Goal: Task Accomplishment & Management: Manage account settings

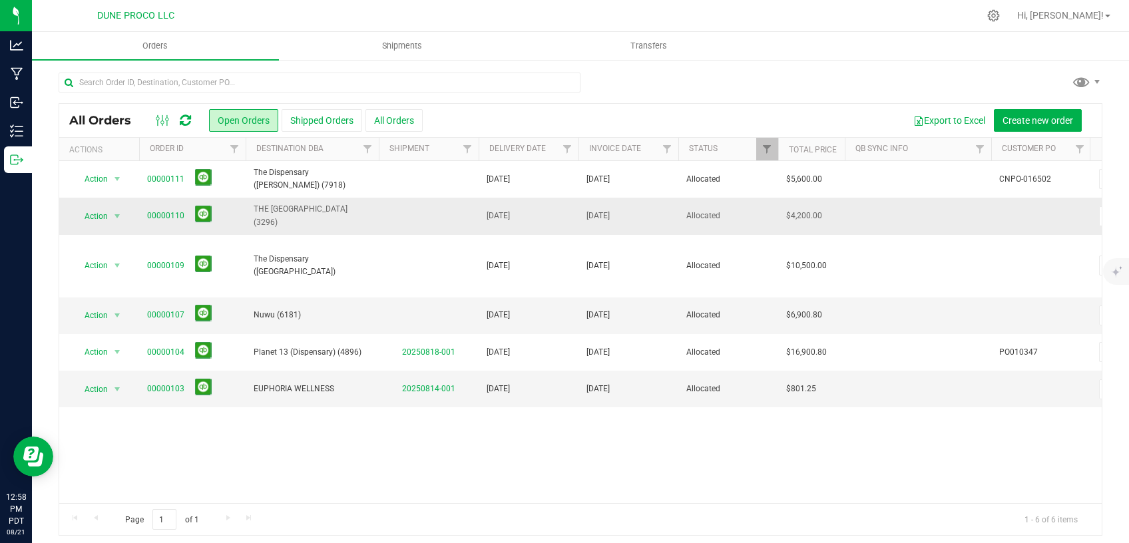
click at [289, 208] on td "THE [GEOGRAPHIC_DATA] (3296)" at bounding box center [312, 216] width 133 height 37
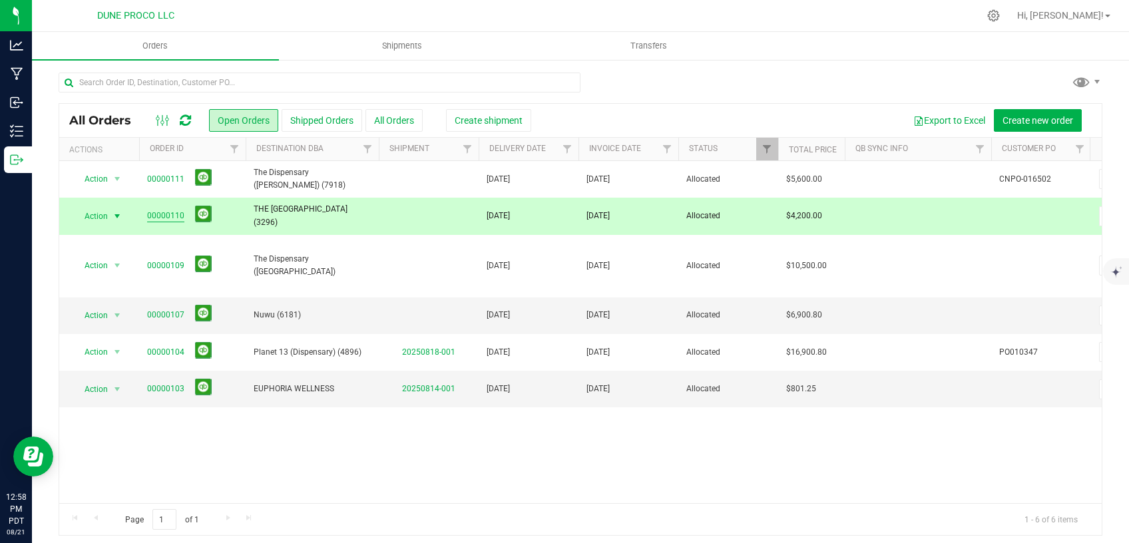
click at [162, 214] on link "00000110" at bounding box center [165, 216] width 37 height 13
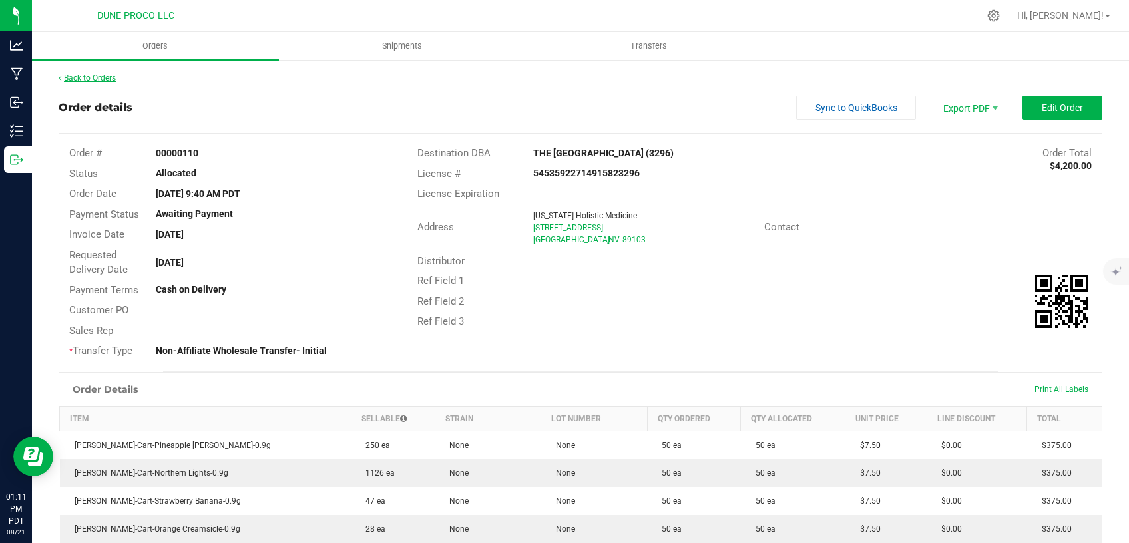
click at [90, 78] on link "Back to Orders" at bounding box center [87, 77] width 57 height 9
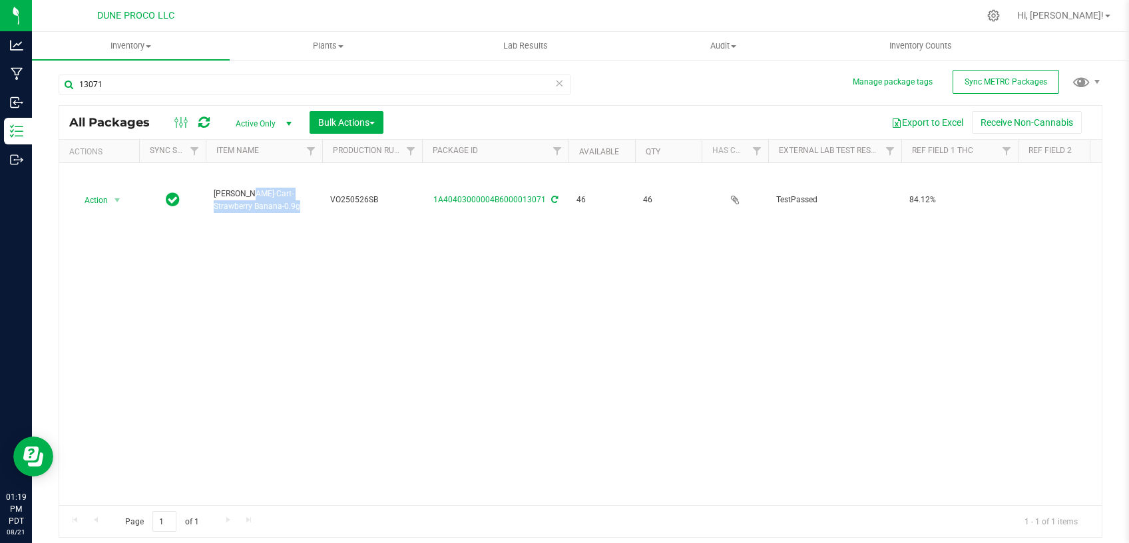
click at [561, 83] on icon at bounding box center [559, 83] width 9 height 16
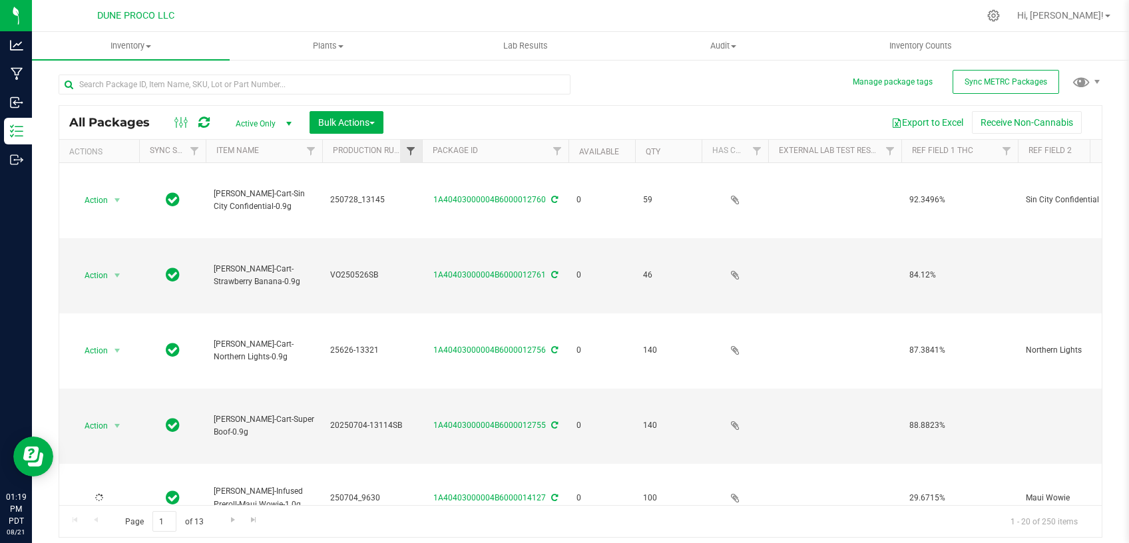
type input "[DATE]"
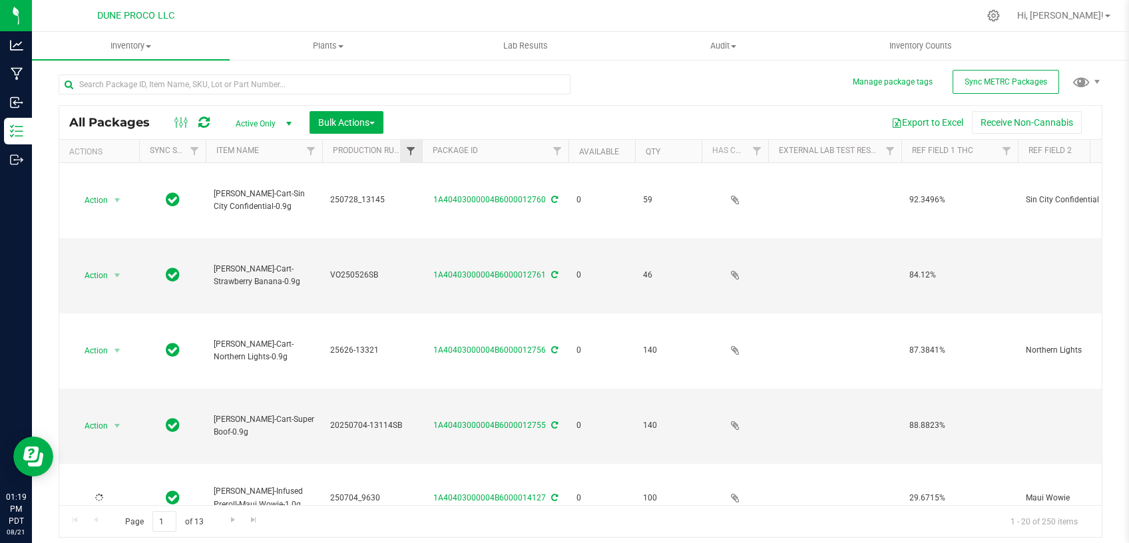
type input "[DATE]"
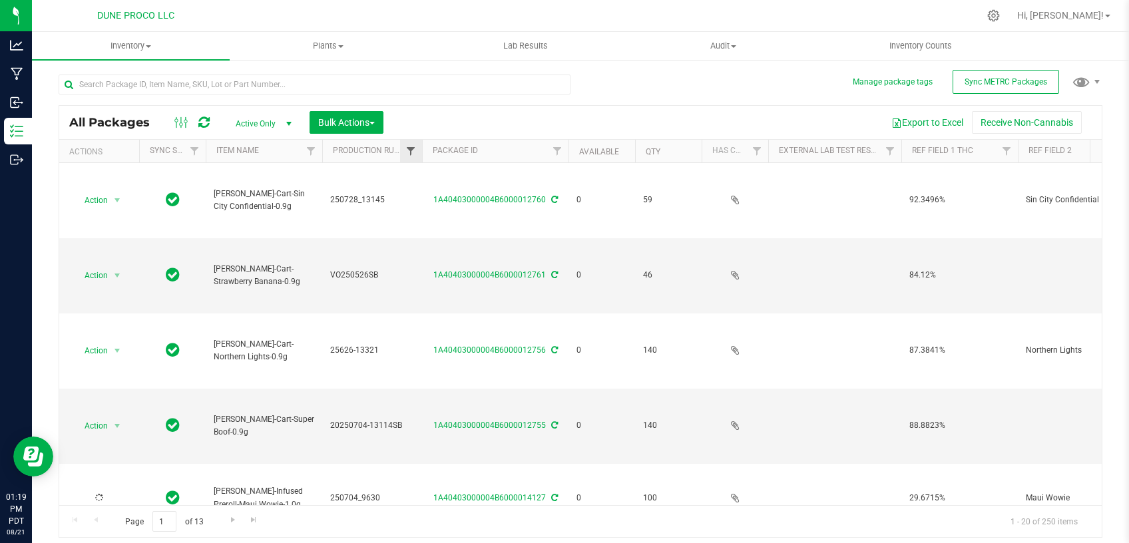
type input "[DATE]"
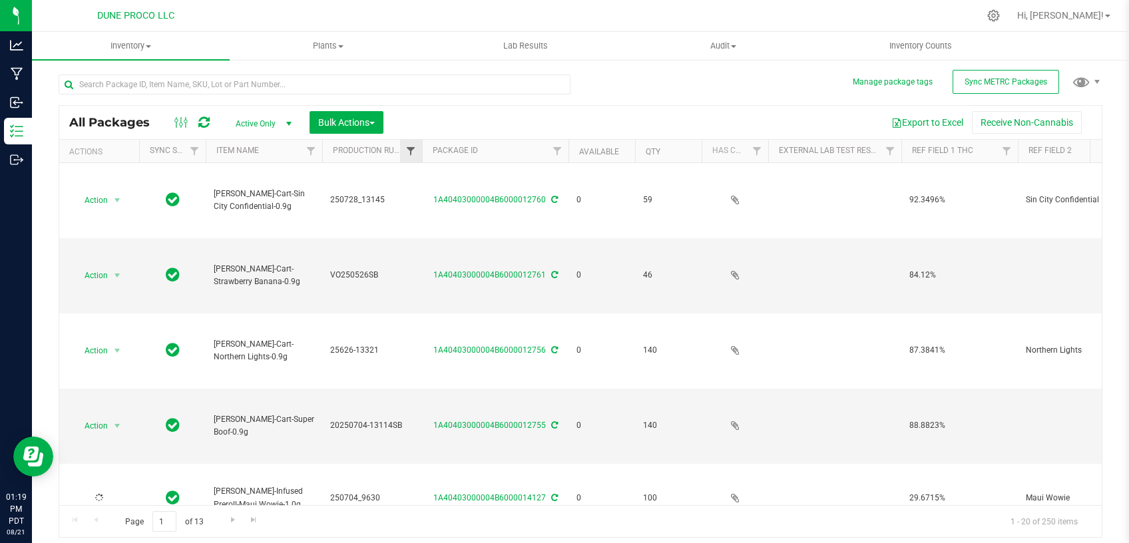
type input "[DATE]"
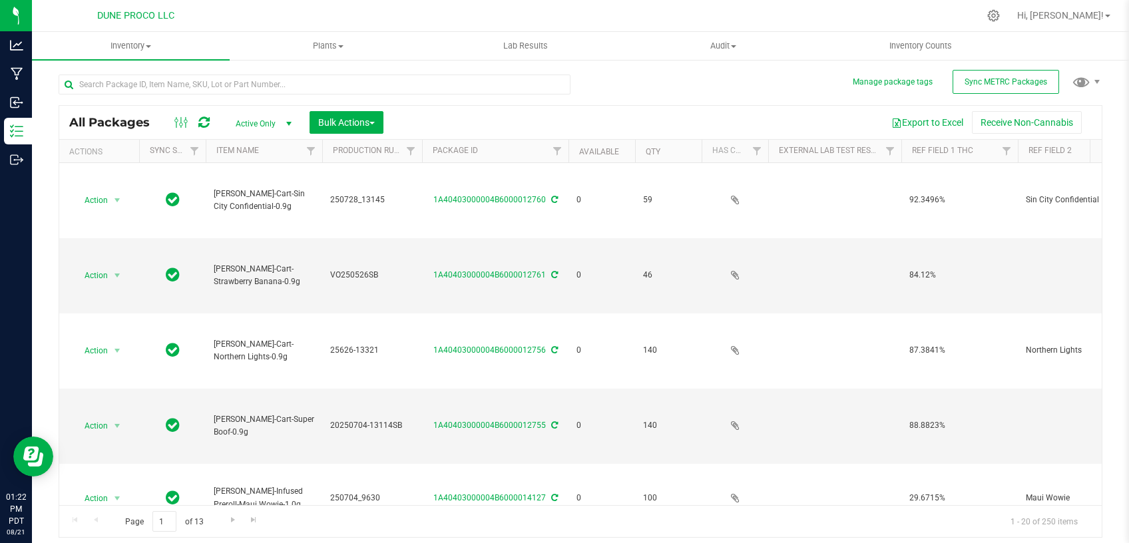
click at [250, 122] on span "Active Only" at bounding box center [260, 124] width 73 height 19
click at [269, 200] on li "All" at bounding box center [260, 205] width 72 height 20
type input "[DATE]"
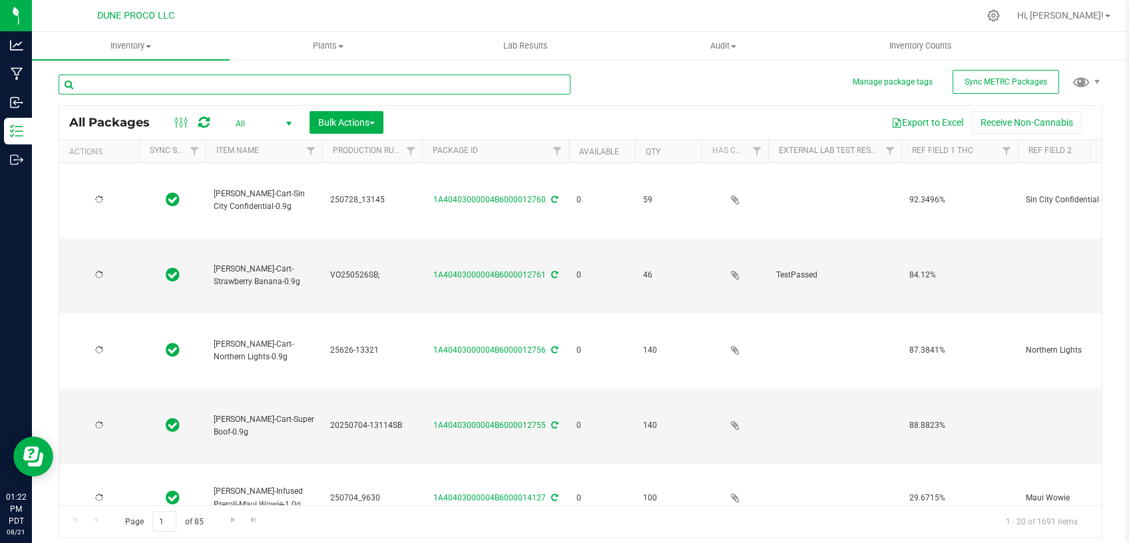
type input "[DATE]"
type input "2025-08-07"
type input "2025-05-26"
type input "2025-08-07"
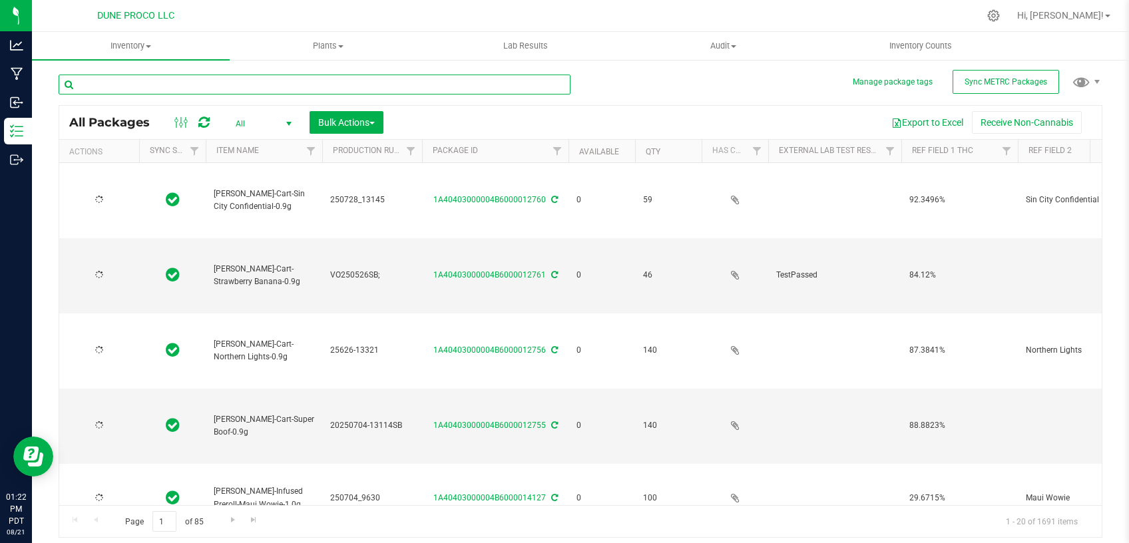
type input "2025-05-26"
type input "[DATE]"
type input "2025-05-26"
type input "2025-06-19"
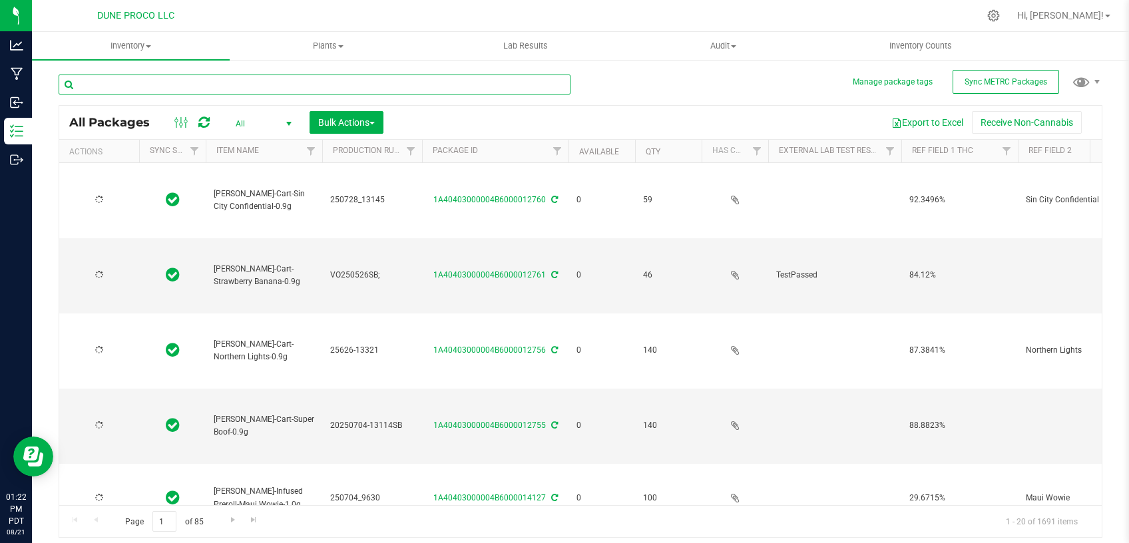
type input "2025-06-19"
type input "2025-06-26"
type input "2025-06-19"
type input "2025-05-26"
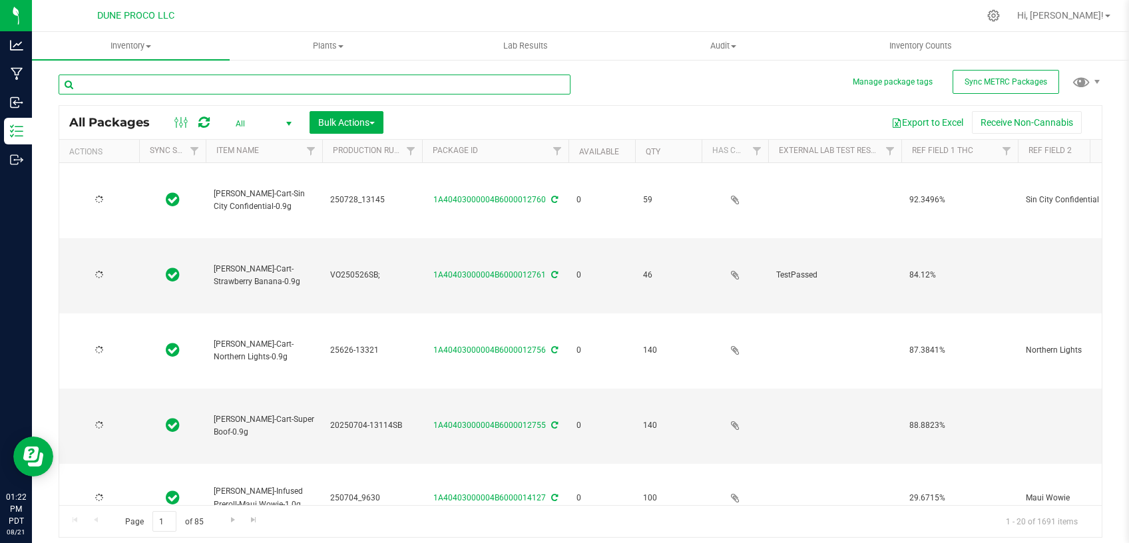
type input "2025-07-07"
type input "2025-07-24"
click at [268, 85] on input "text" at bounding box center [315, 85] width 512 height 20
paste input "22604"
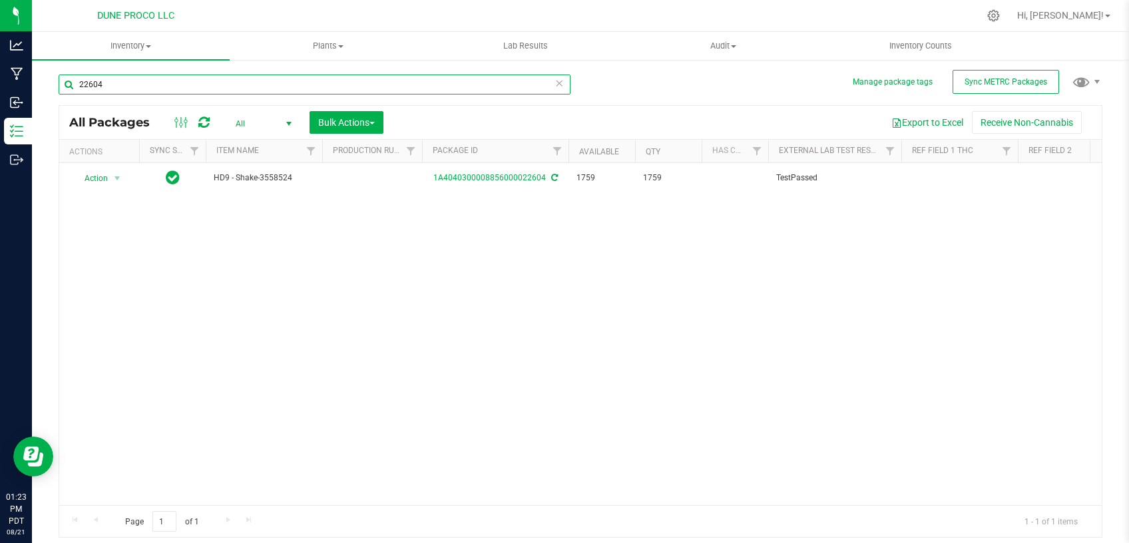
type input "22604"
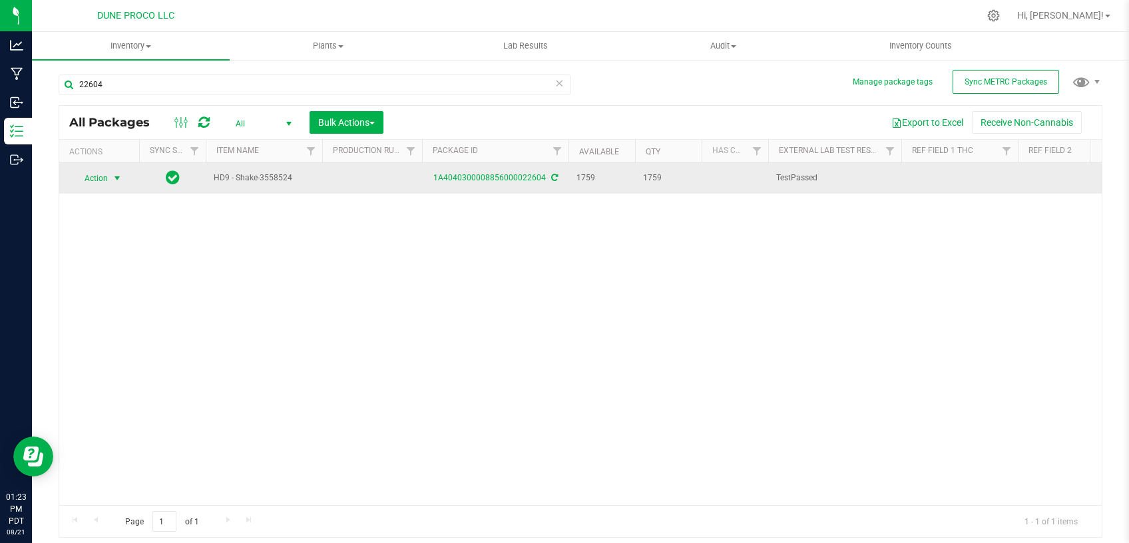
click at [107, 174] on span "Action" at bounding box center [91, 178] width 36 height 19
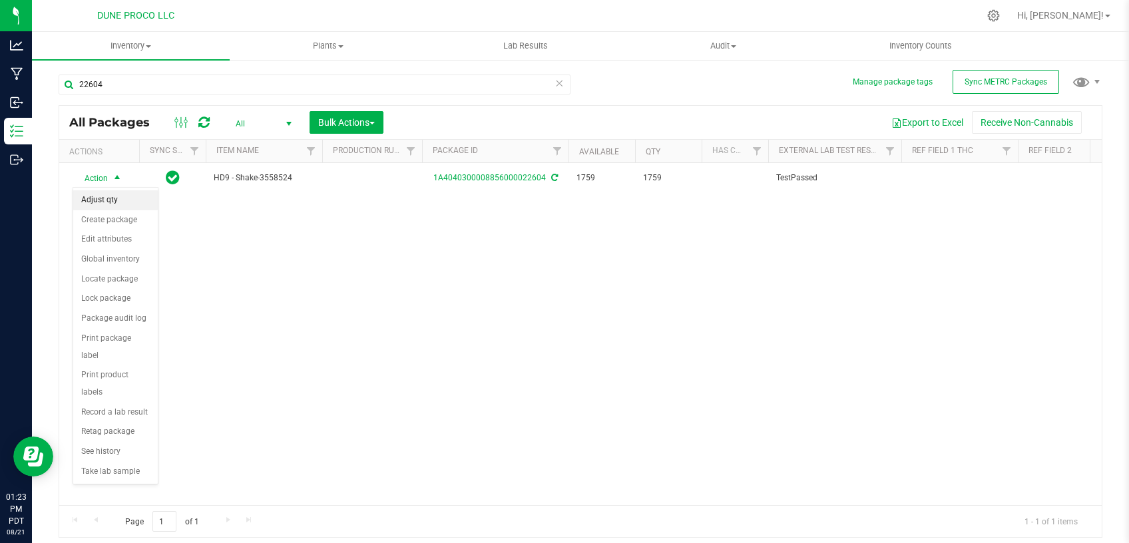
click at [121, 203] on li "Adjust qty" at bounding box center [115, 200] width 85 height 20
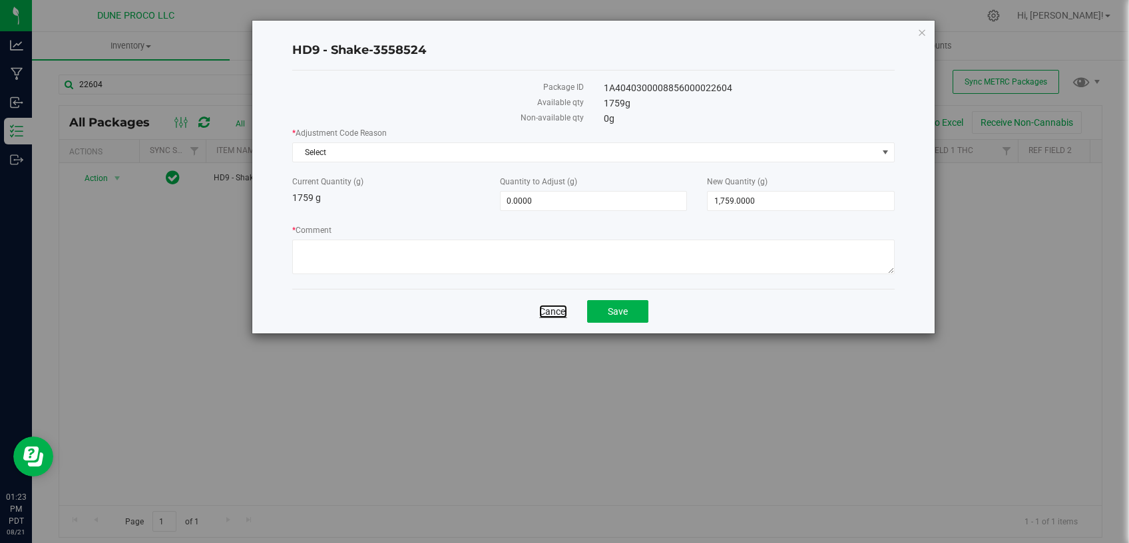
click at [557, 306] on link "Cancel" at bounding box center [553, 311] width 28 height 13
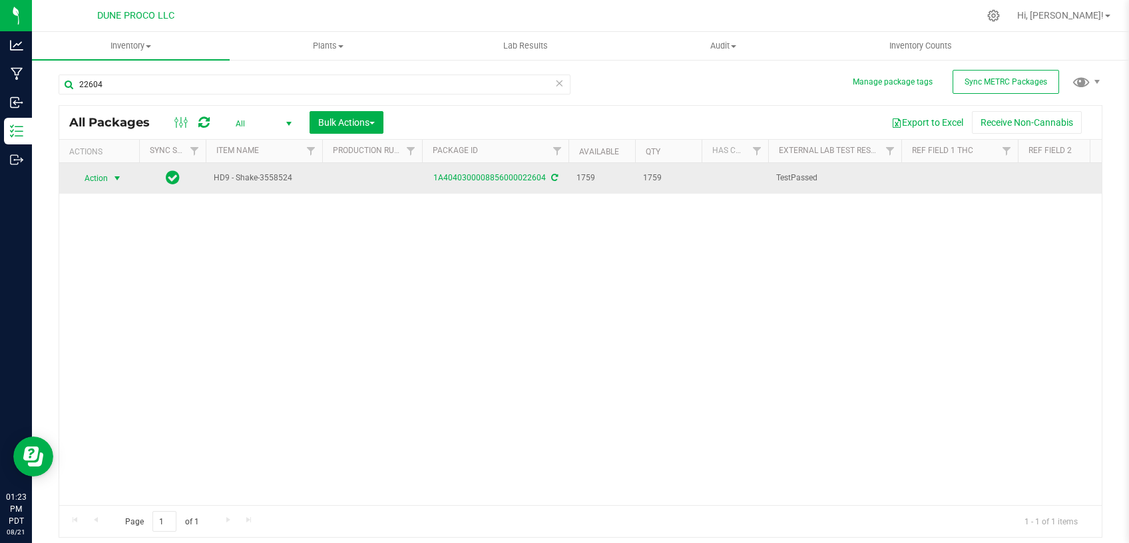
click at [124, 176] on span "select" at bounding box center [117, 178] width 17 height 19
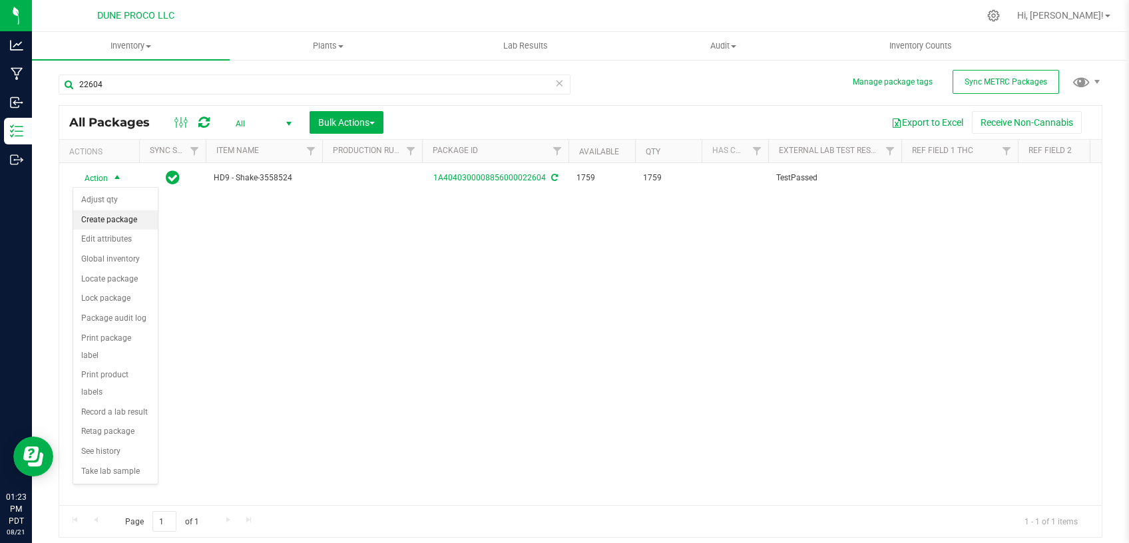
click at [124, 219] on li "Create package" at bounding box center [115, 220] width 85 height 20
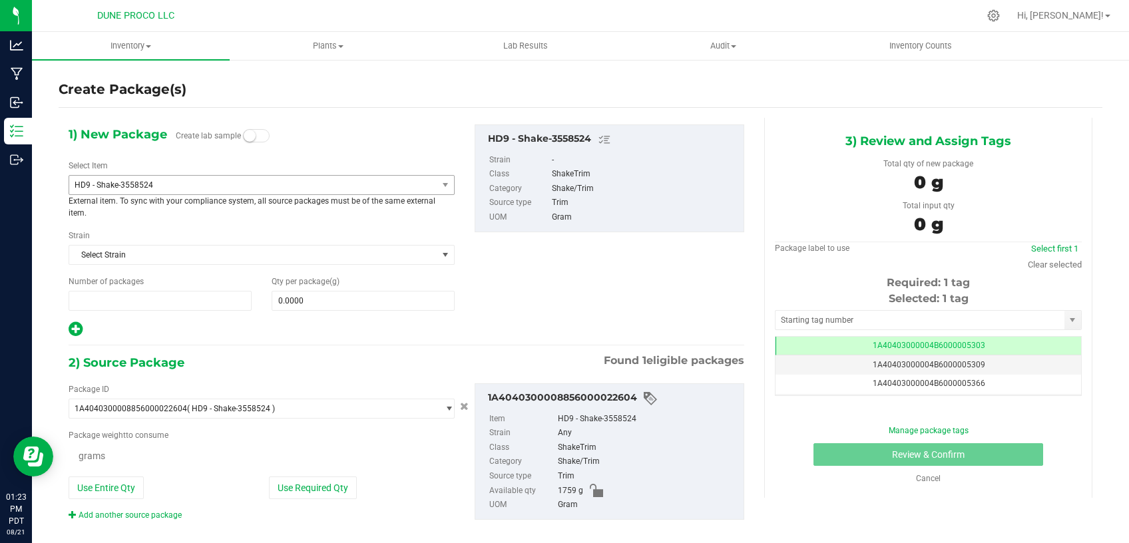
type input "1"
click at [196, 186] on span "HD9 - Shake-3558524" at bounding box center [246, 184] width 343 height 9
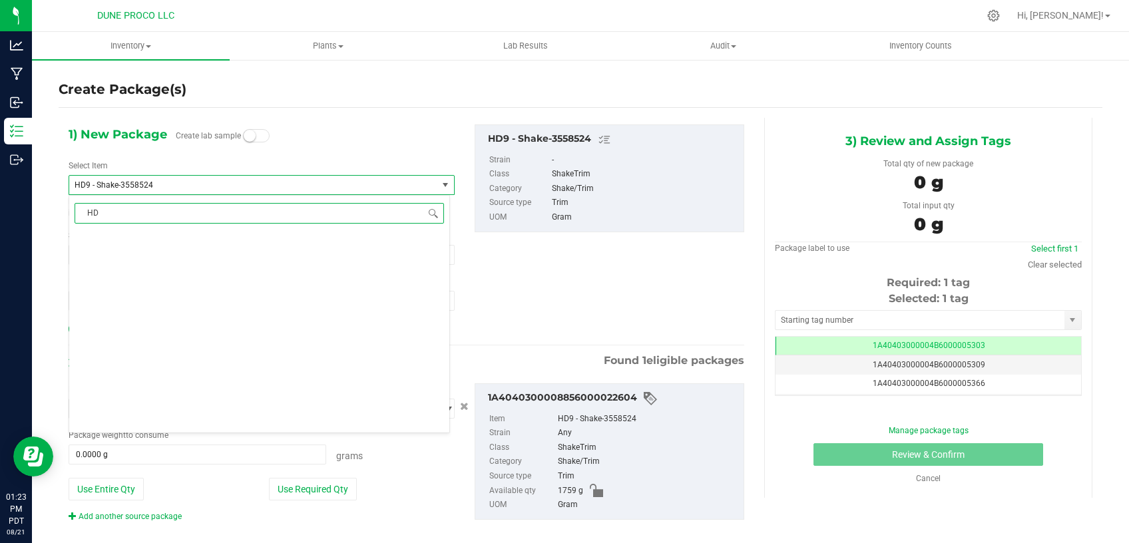
type input "HD9"
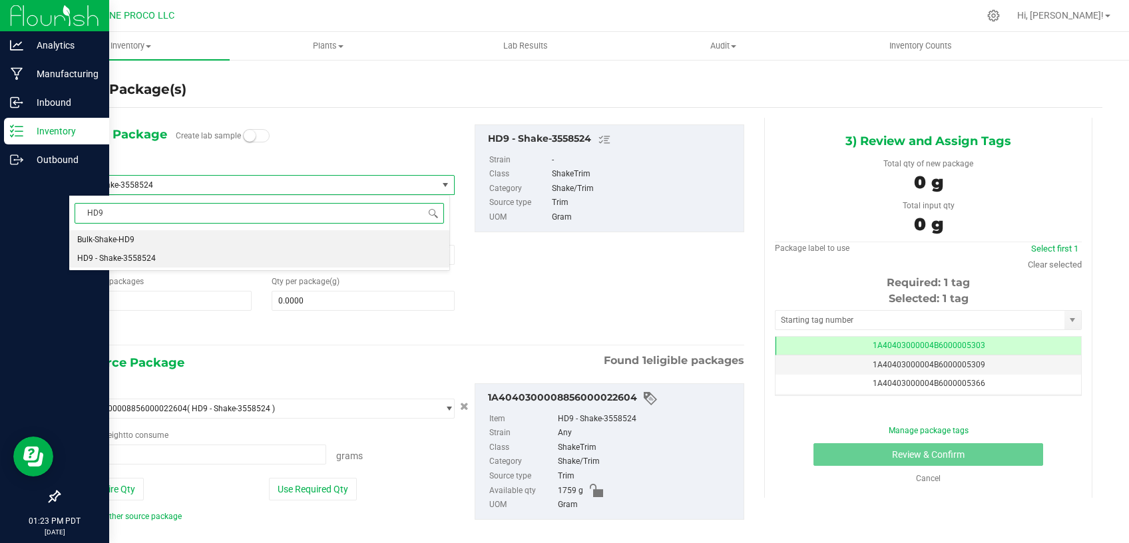
drag, startPoint x: 120, startPoint y: 210, endPoint x: 28, endPoint y: 202, distance: 92.2
click at [75, 203] on input "HD9" at bounding box center [260, 213] width 370 height 21
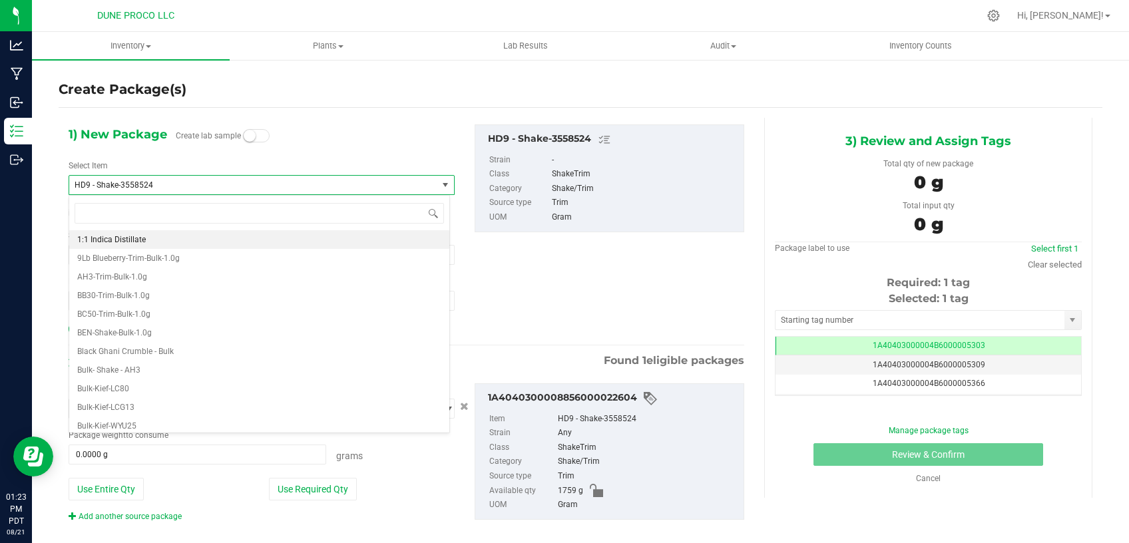
click at [383, 99] on div "Create Package(s)" at bounding box center [581, 89] width 1044 height 19
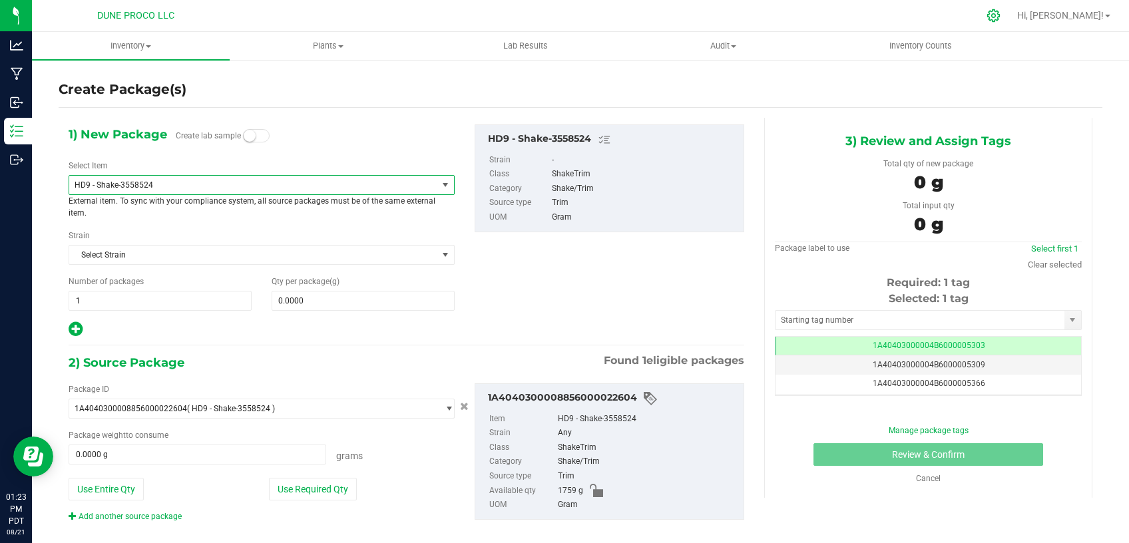
click at [1001, 16] on icon at bounding box center [994, 16] width 14 height 14
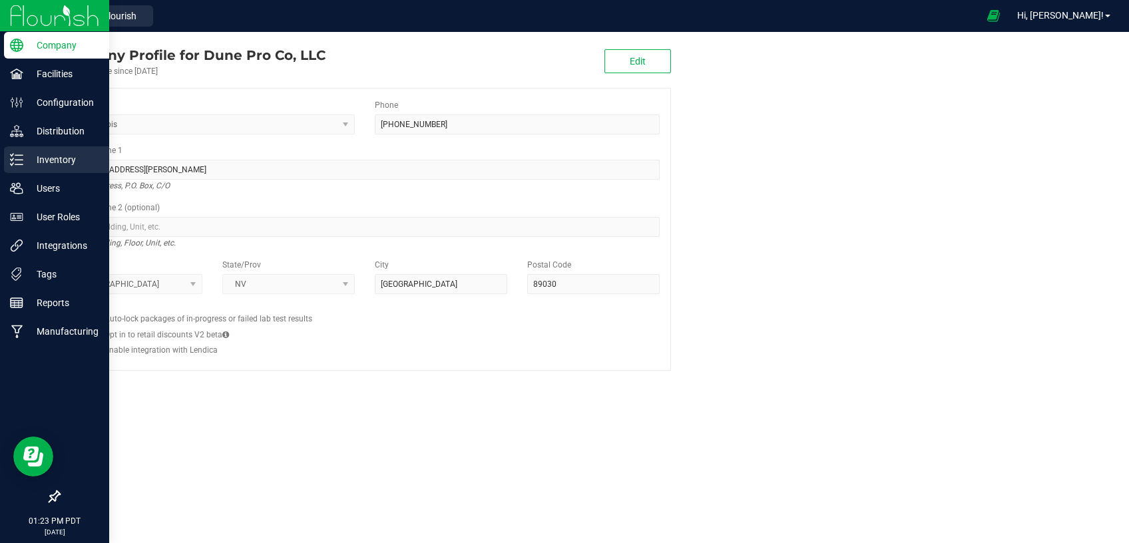
click at [50, 156] on p "Inventory" at bounding box center [63, 160] width 80 height 16
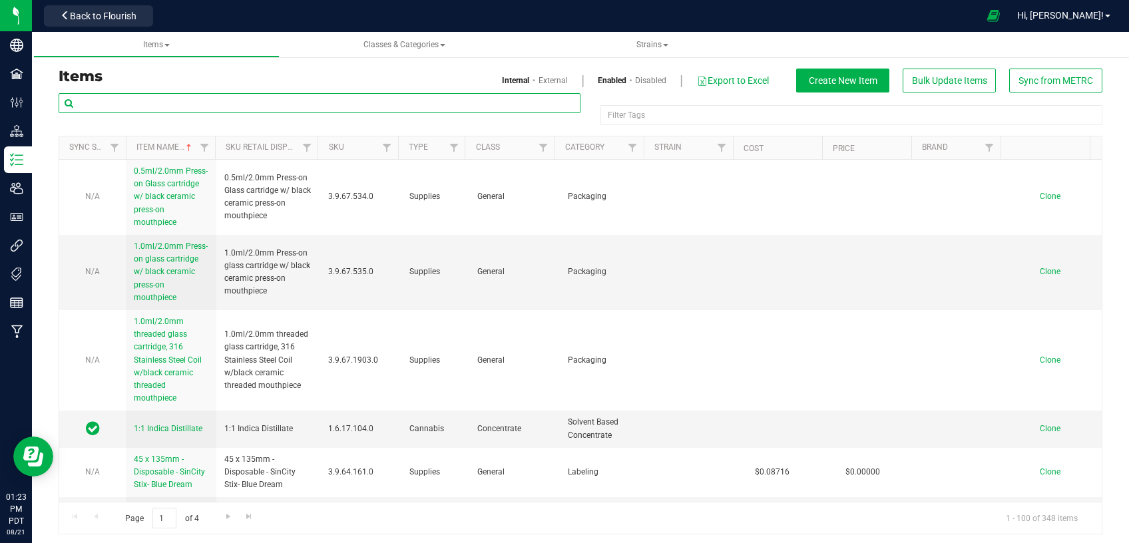
click at [216, 103] on input "text" at bounding box center [320, 103] width 522 height 20
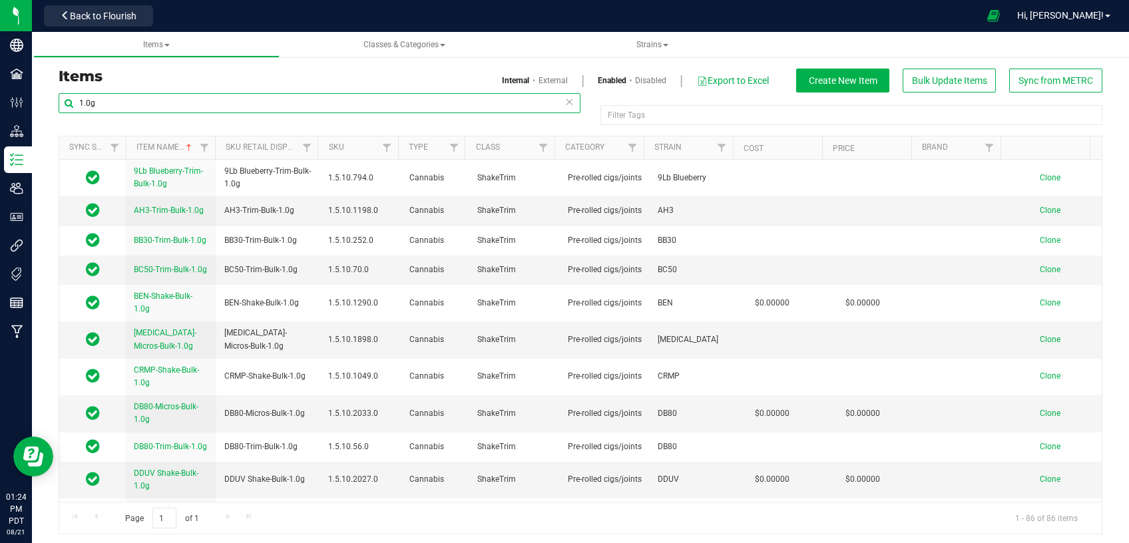
type input "1.0g"
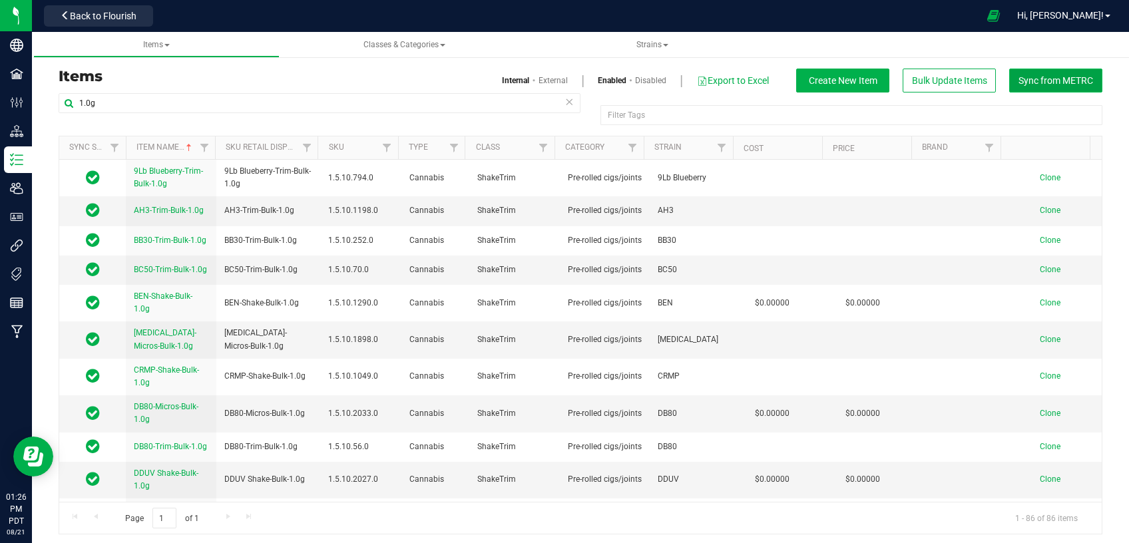
click at [1030, 73] on button "Sync from METRC" at bounding box center [1056, 81] width 93 height 24
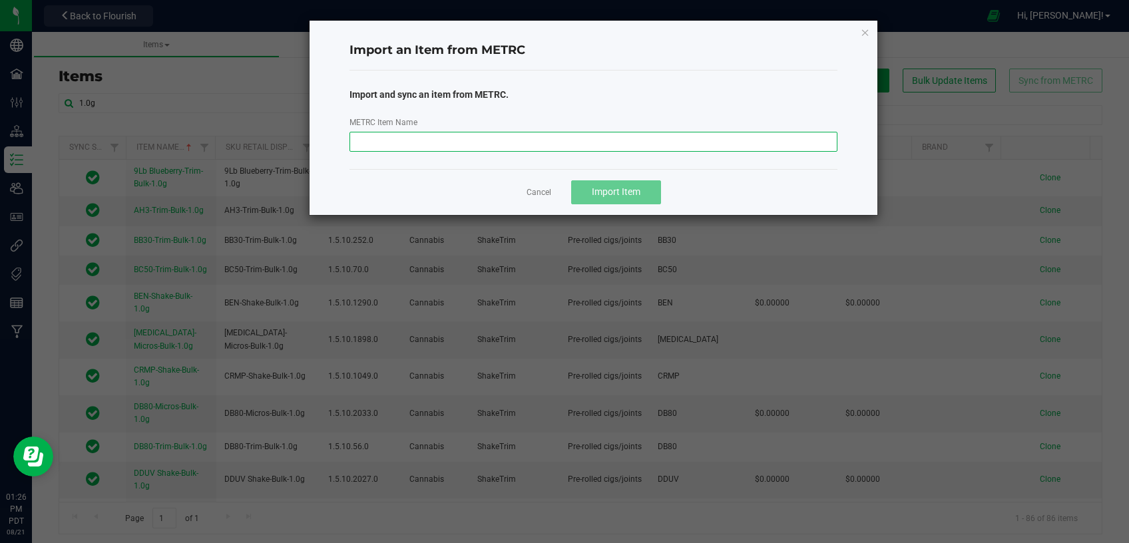
click at [521, 141] on input "METRC Item Name" at bounding box center [594, 142] width 489 height 20
paste input "HD9-Shake-Bulk-1.0g"
type input "HD9-Shake-Bulk-1.0g"
click at [594, 191] on span "Import Item" at bounding box center [616, 191] width 49 height 11
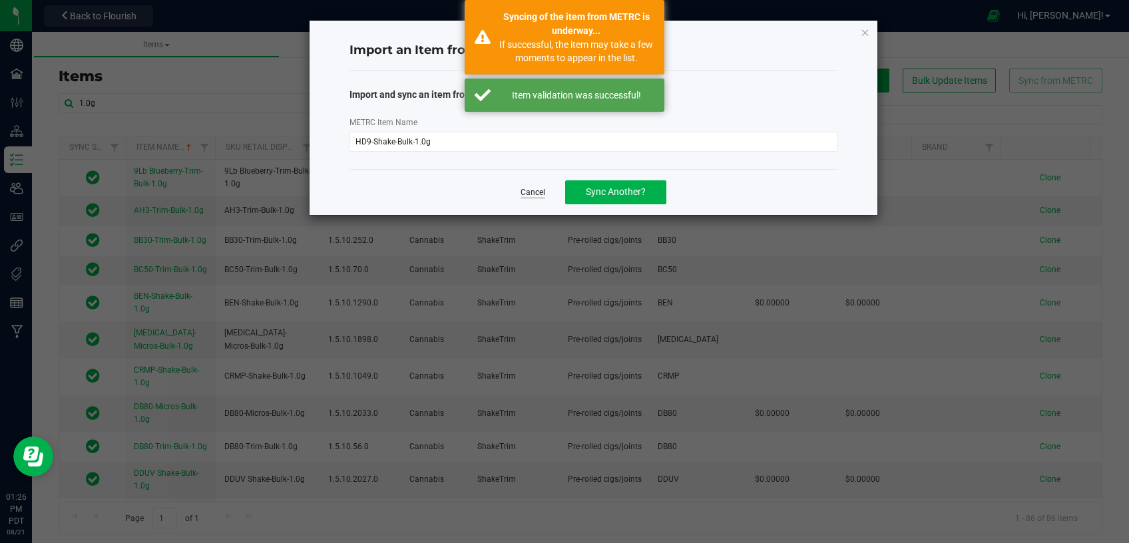
click at [531, 190] on link "Cancel" at bounding box center [533, 192] width 25 height 11
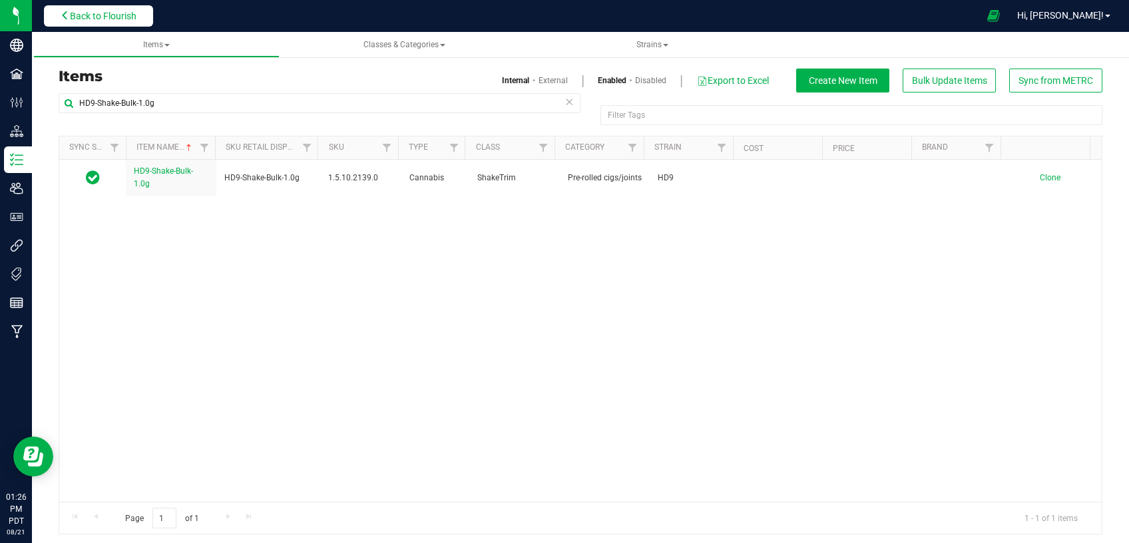
click at [137, 13] on span "Back to Flourish" at bounding box center [103, 16] width 67 height 11
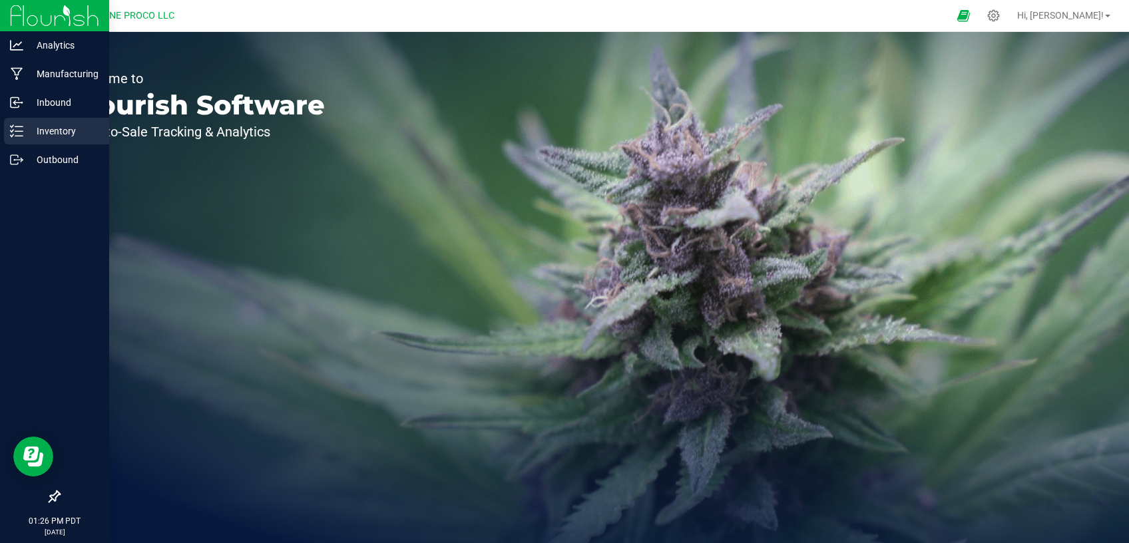
click at [60, 129] on p "Inventory" at bounding box center [63, 131] width 80 height 16
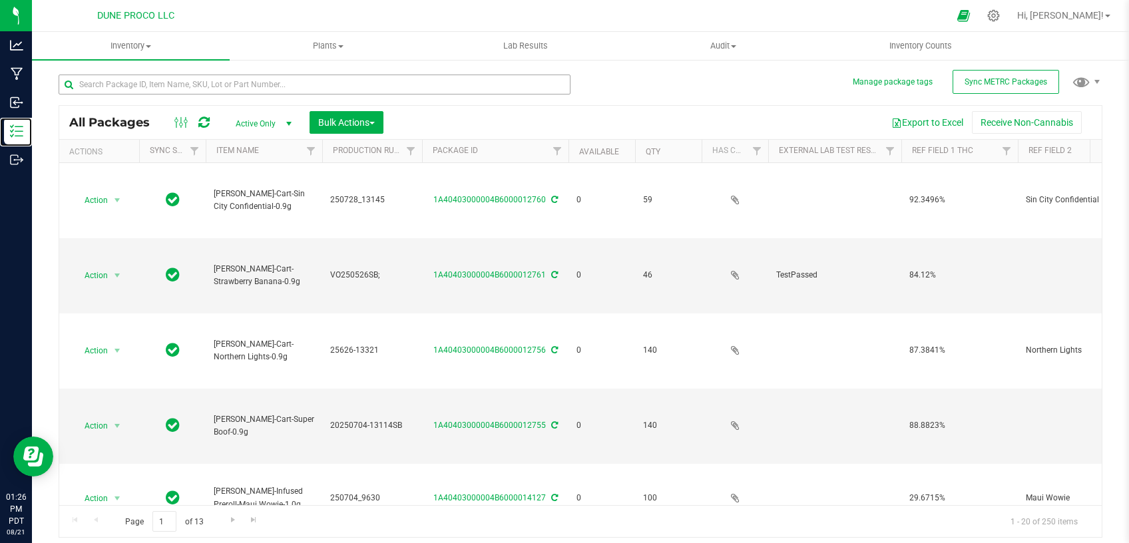
type input "2025-07-28"
type input "2025-05-26"
type input "[DATE]"
type input "2025-07-04"
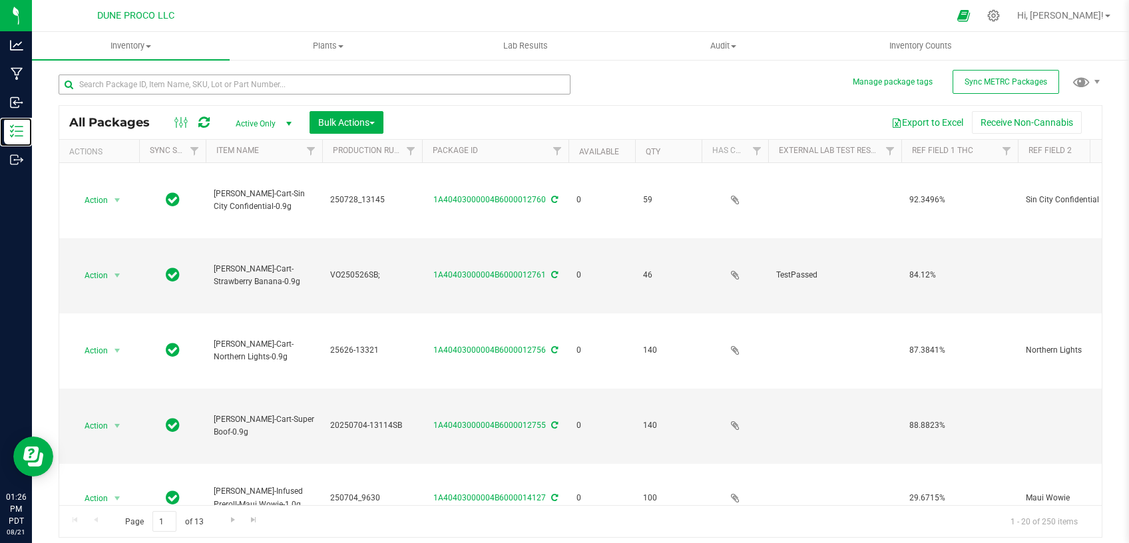
type input "2025-08-07"
type input "2025-05-26"
type input "2025-08-07"
type input "2025-05-26"
type input "[DATE]"
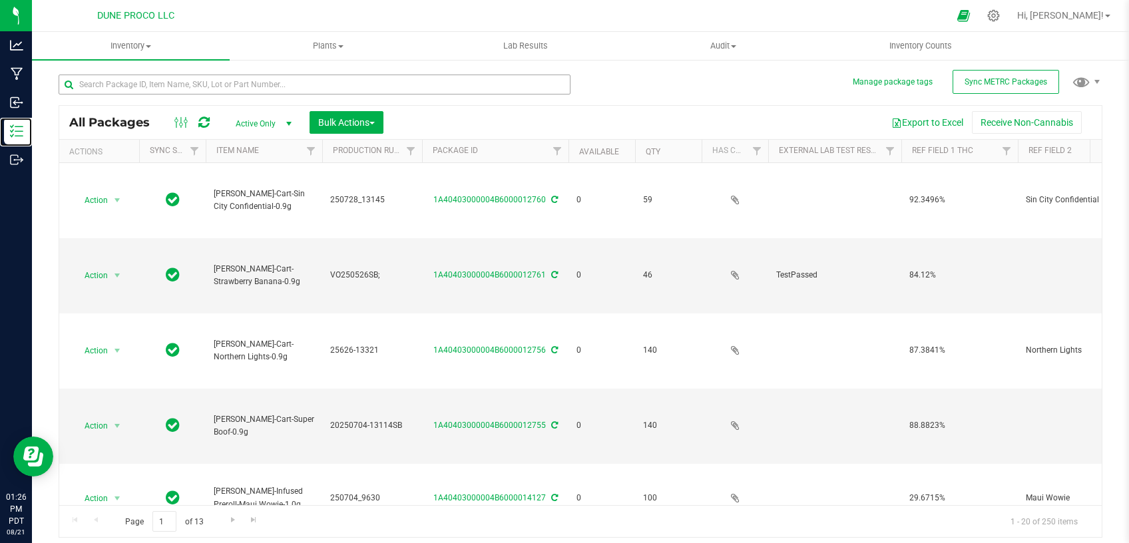
type input "[DATE]"
type input "2025-05-26"
type input "2025-06-19"
type input "2025-06-26"
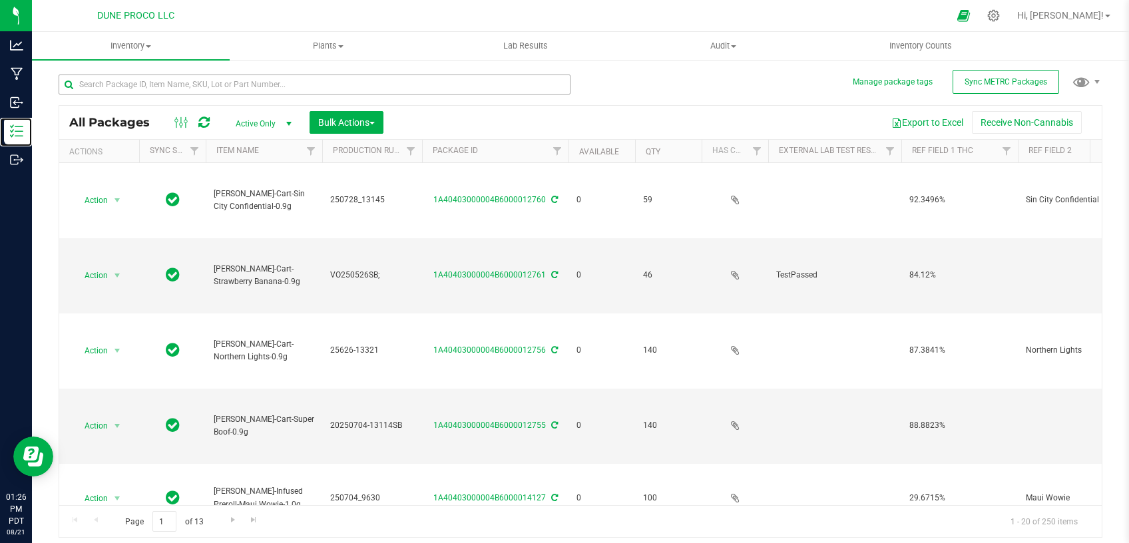
type input "2025-06-19"
type input "2025-05-26"
type input "2025-07-07"
type input "2025-07-24"
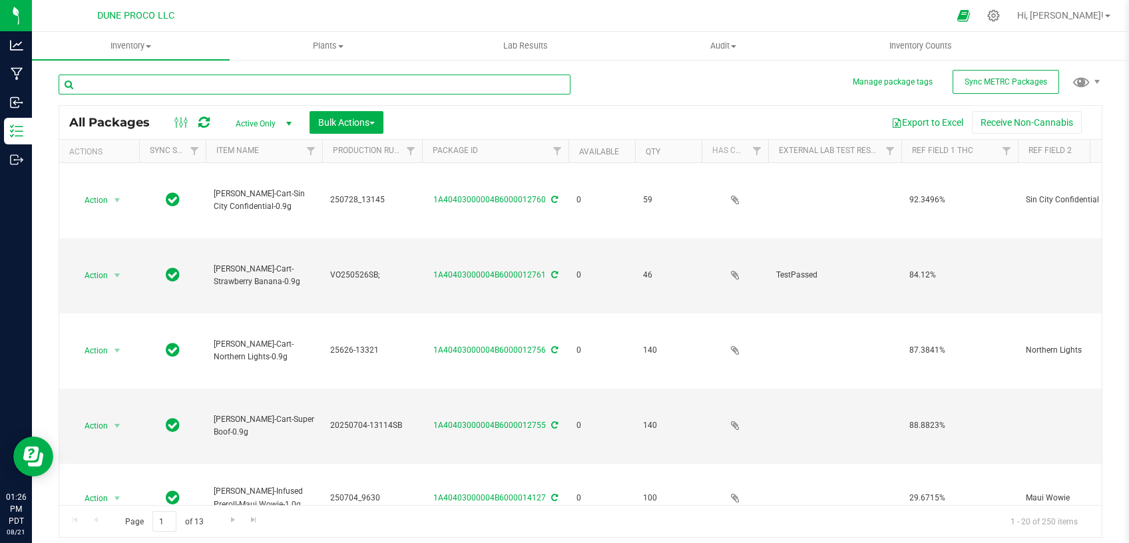
click at [324, 76] on input "text" at bounding box center [315, 85] width 512 height 20
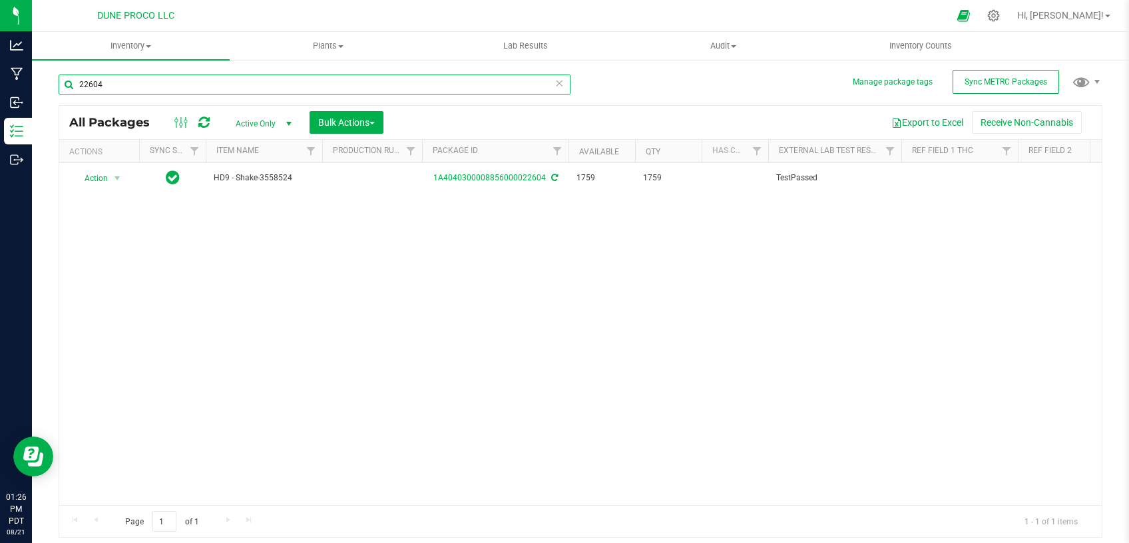
type input "22604"
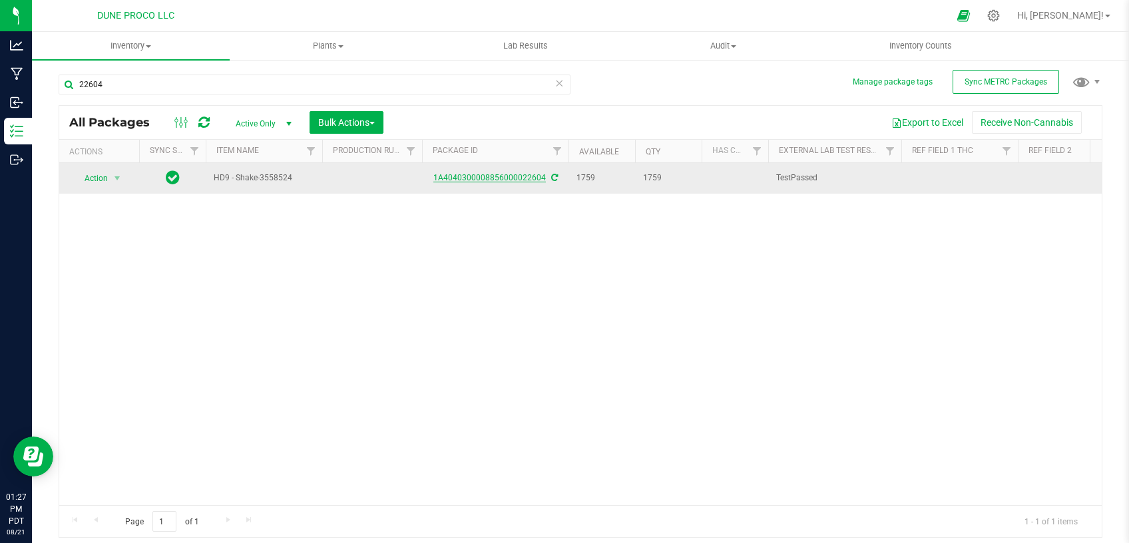
click at [517, 179] on link "1A4040300008856000022604" at bounding box center [490, 177] width 113 height 9
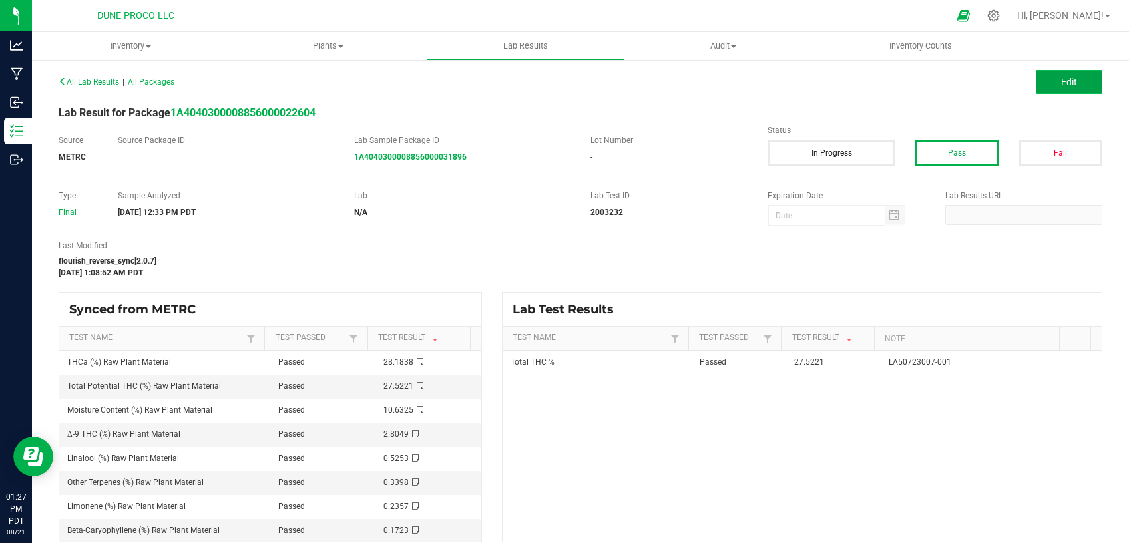
click at [1040, 83] on button "Edit" at bounding box center [1069, 82] width 67 height 24
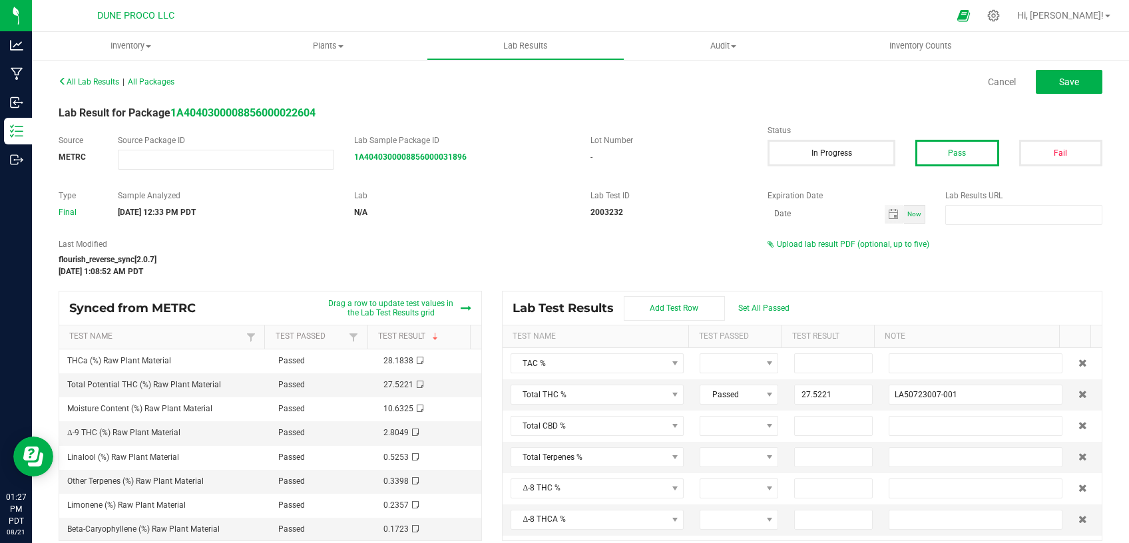
click at [811, 238] on div "All Lab Results | All Packages Cancel Save Lab Result for Package 1A40403000088…" at bounding box center [581, 306] width 1044 height 469
click at [810, 245] on span "Upload lab result PDF (optional, up to five)" at bounding box center [853, 244] width 152 height 9
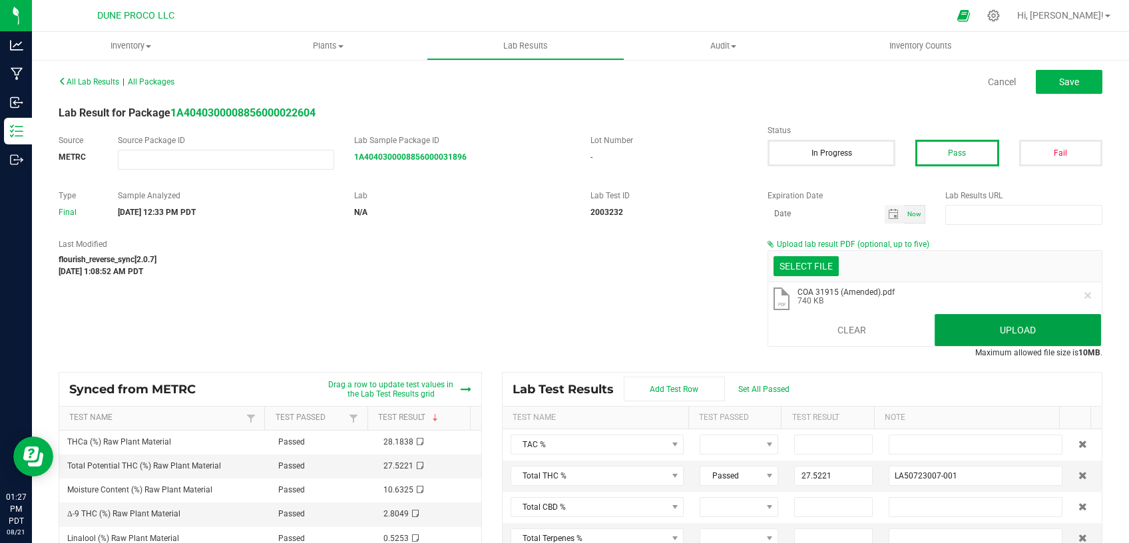
click at [991, 324] on button "Upload" at bounding box center [1018, 330] width 166 height 32
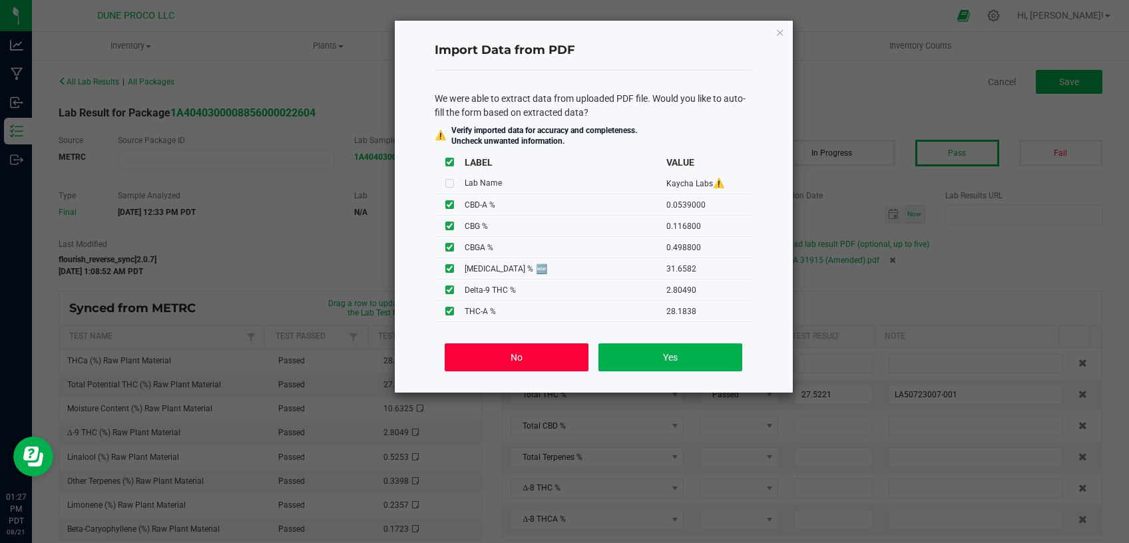
click at [542, 366] on button "No" at bounding box center [516, 358] width 143 height 28
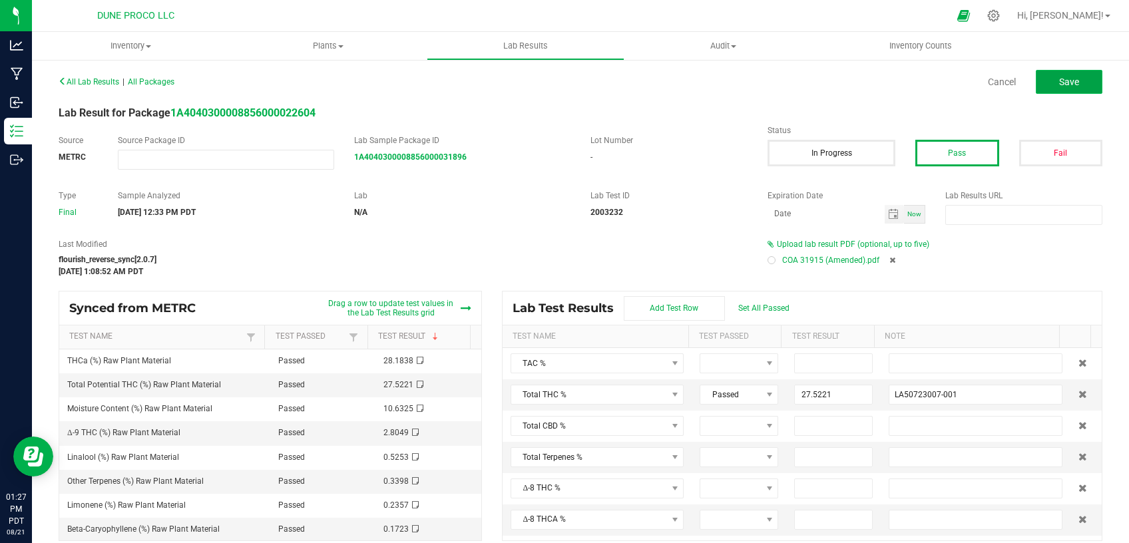
click at [1067, 86] on span "Save" at bounding box center [1069, 82] width 20 height 11
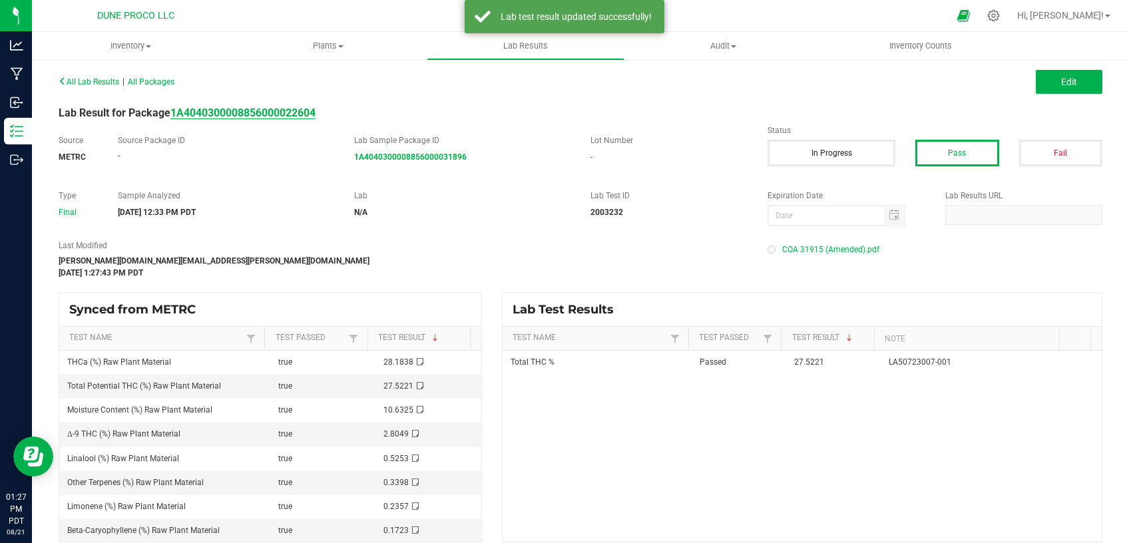
click at [278, 113] on strong "1A4040300008856000022604" at bounding box center [242, 113] width 145 height 13
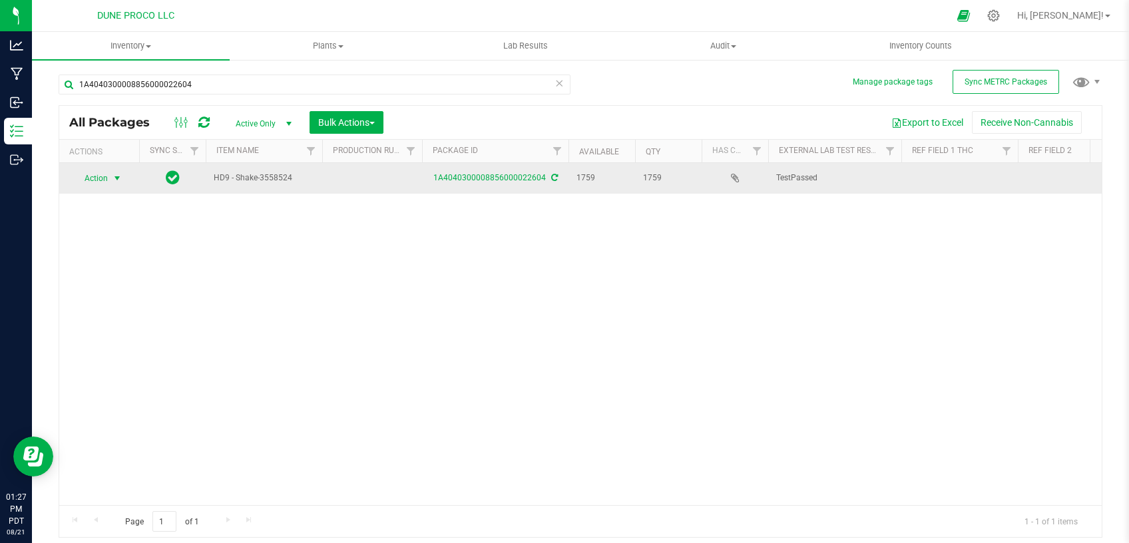
click at [121, 178] on span "select" at bounding box center [117, 178] width 11 height 11
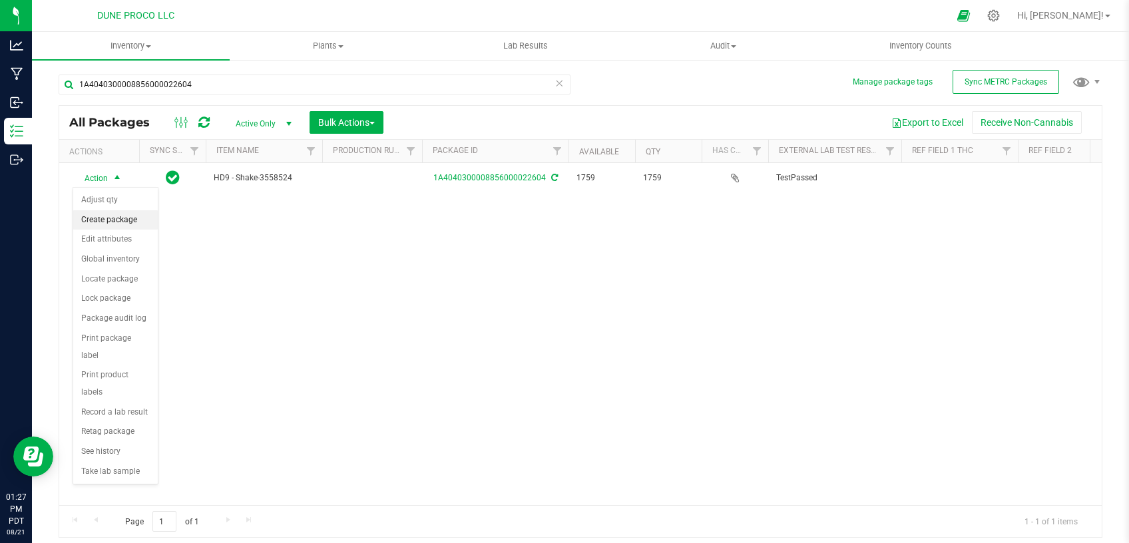
click at [119, 224] on li "Create package" at bounding box center [115, 220] width 85 height 20
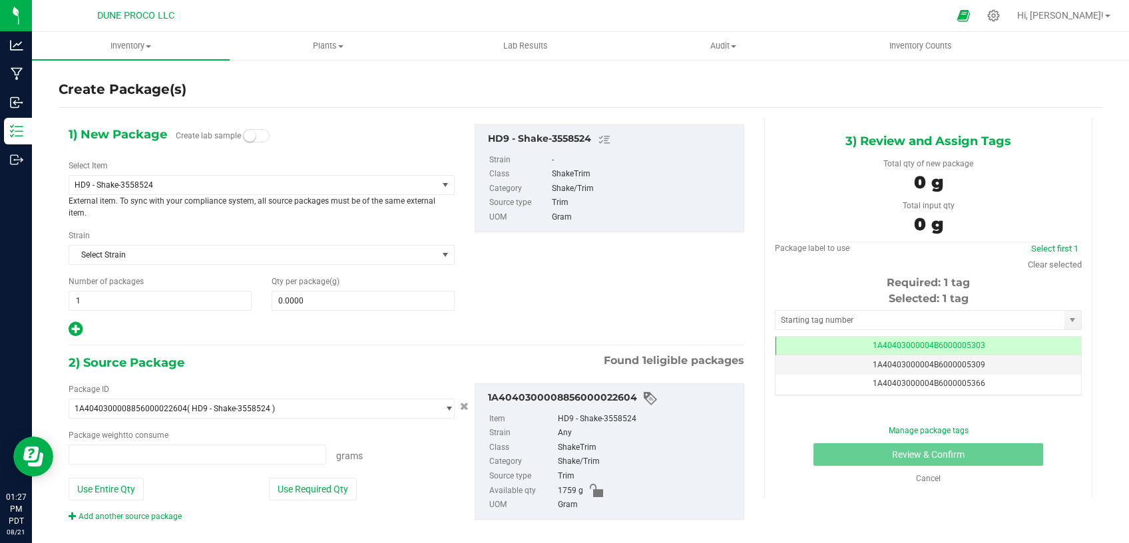
type input "0.0000 g"
click at [322, 175] on span "HD9 - Shake-3558524" at bounding box center [262, 185] width 386 height 20
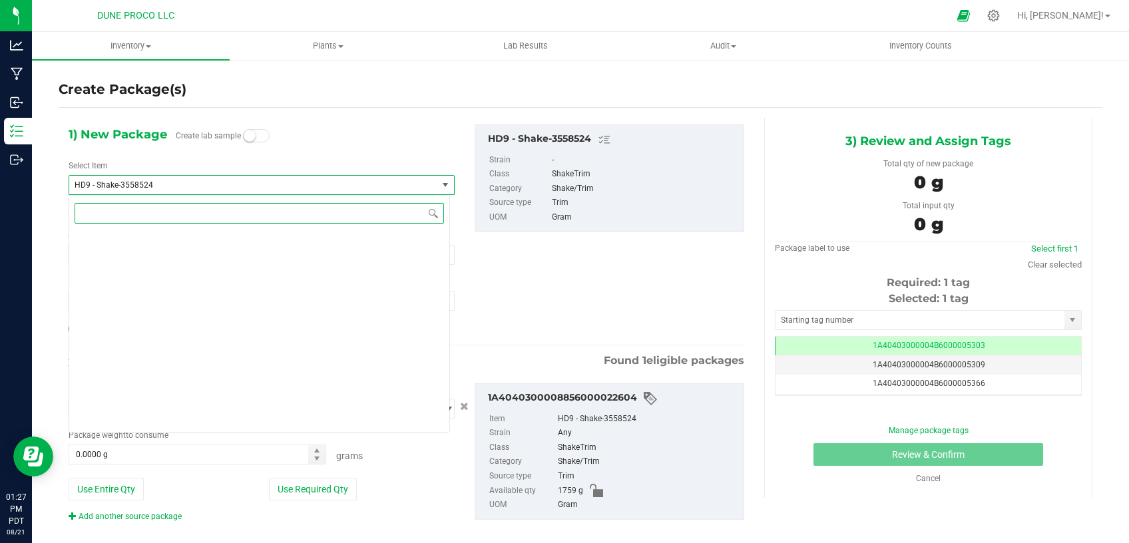
scroll to position [1789, 0]
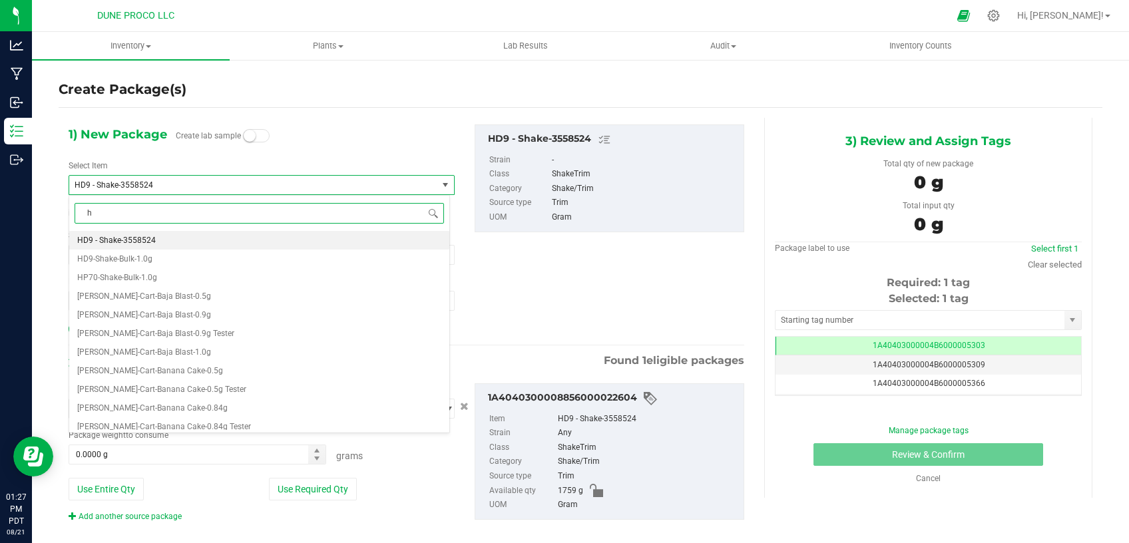
type input "hd"
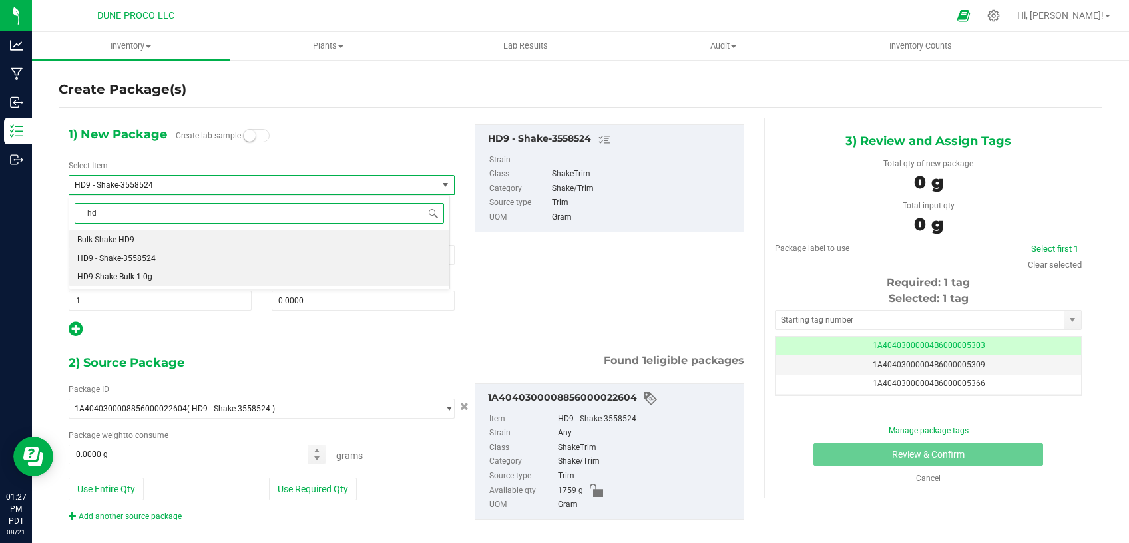
click at [134, 275] on span "HD9-Shake-Bulk-1.0g" at bounding box center [114, 276] width 75 height 9
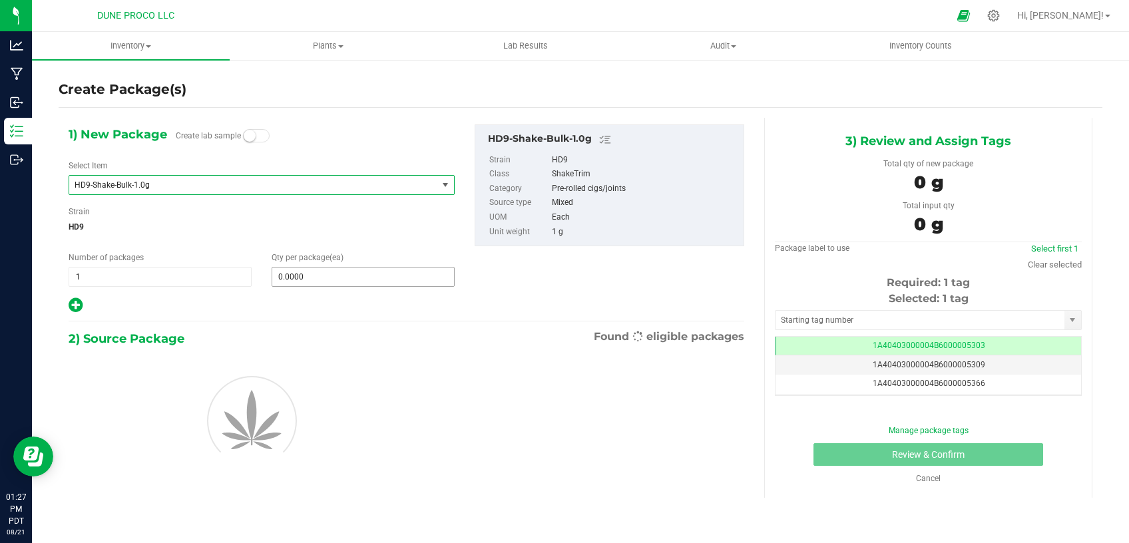
type input "0"
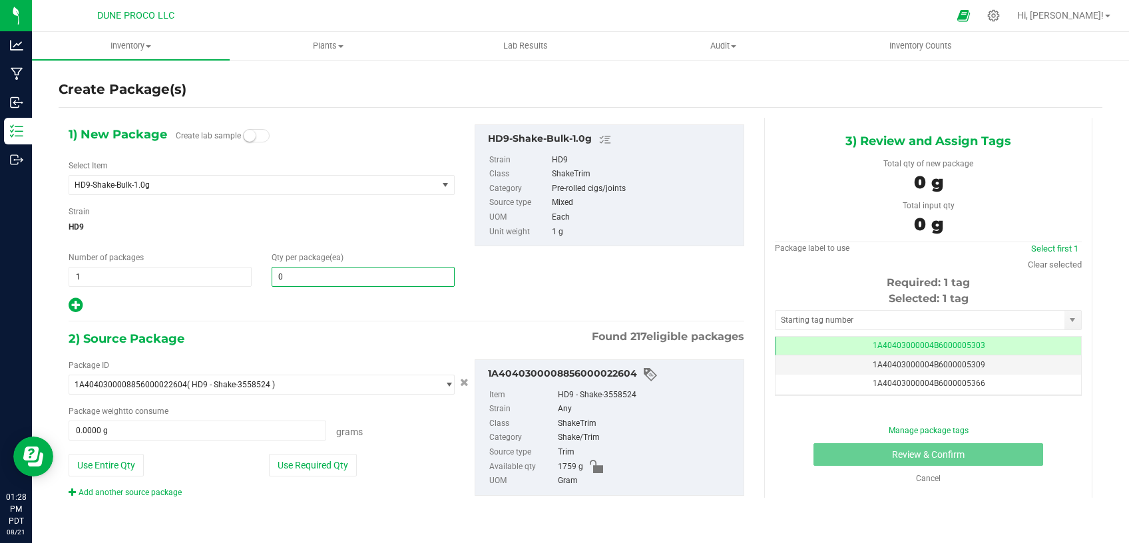
click at [321, 273] on span "0 0" at bounding box center [363, 277] width 183 height 20
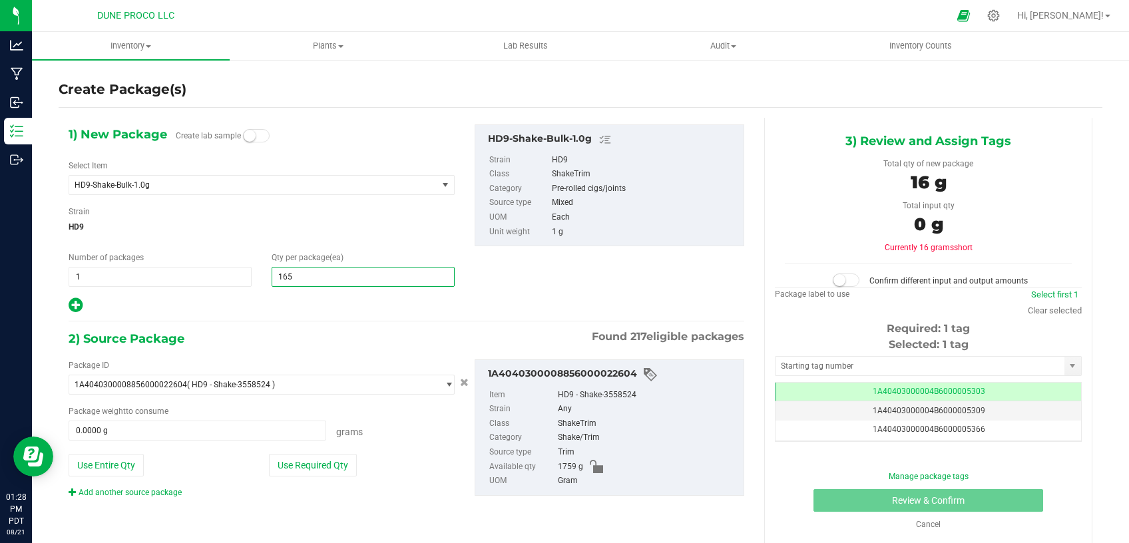
type input "1652"
type input "1,652"
click at [292, 458] on button "Use Required Qty" at bounding box center [313, 465] width 88 height 23
type input "1652.0000 g"
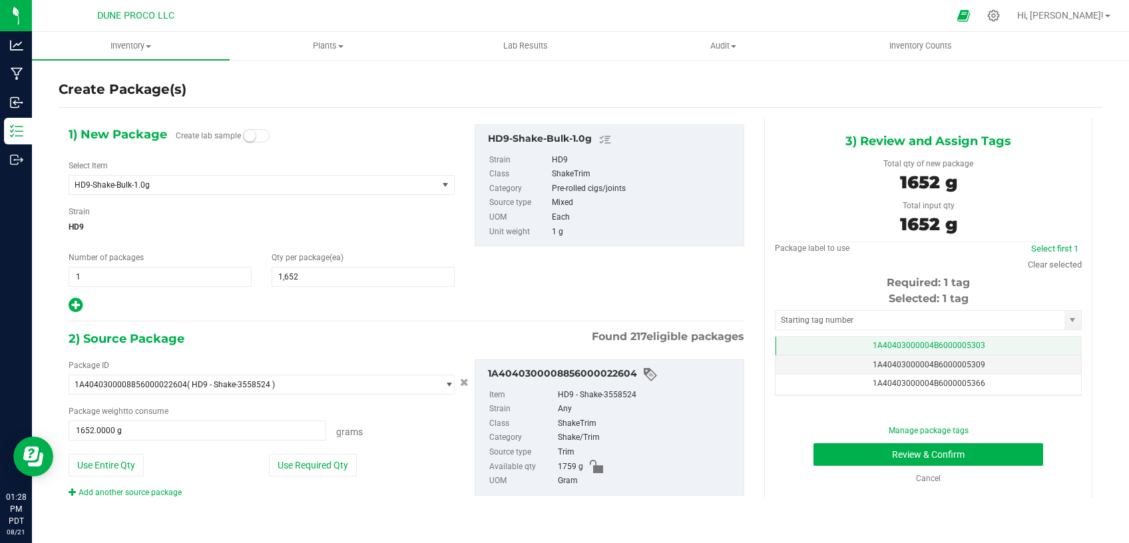
click at [895, 351] on td "1A40403000004B6000005303" at bounding box center [929, 346] width 306 height 19
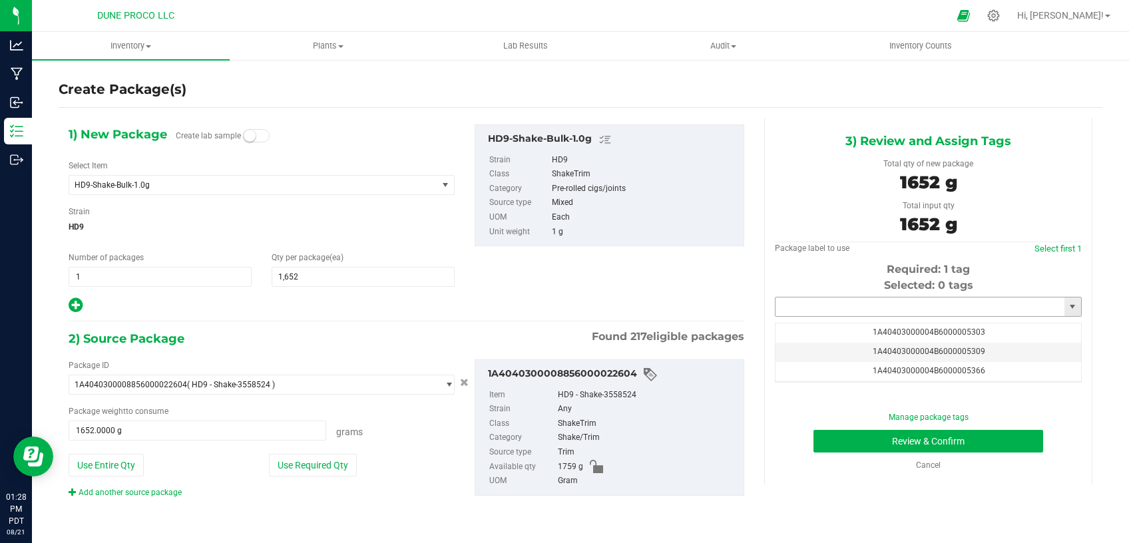
click at [876, 301] on input "text" at bounding box center [920, 307] width 289 height 19
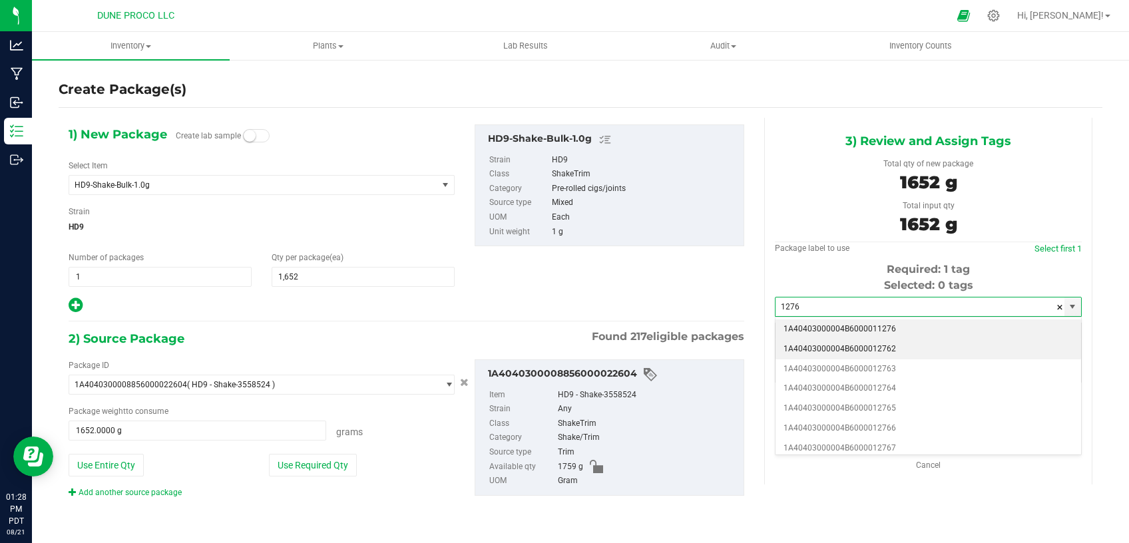
click at [874, 347] on li "1A40403000004B6000012762" at bounding box center [929, 350] width 306 height 20
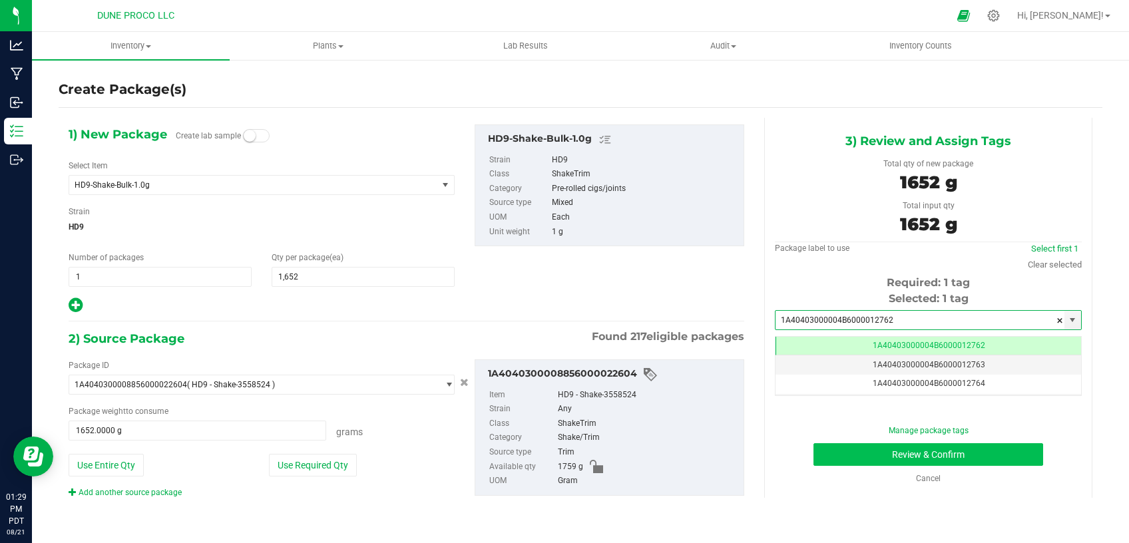
type input "1A40403000004B6000012762"
click at [900, 451] on button "Review & Confirm" at bounding box center [929, 455] width 230 height 23
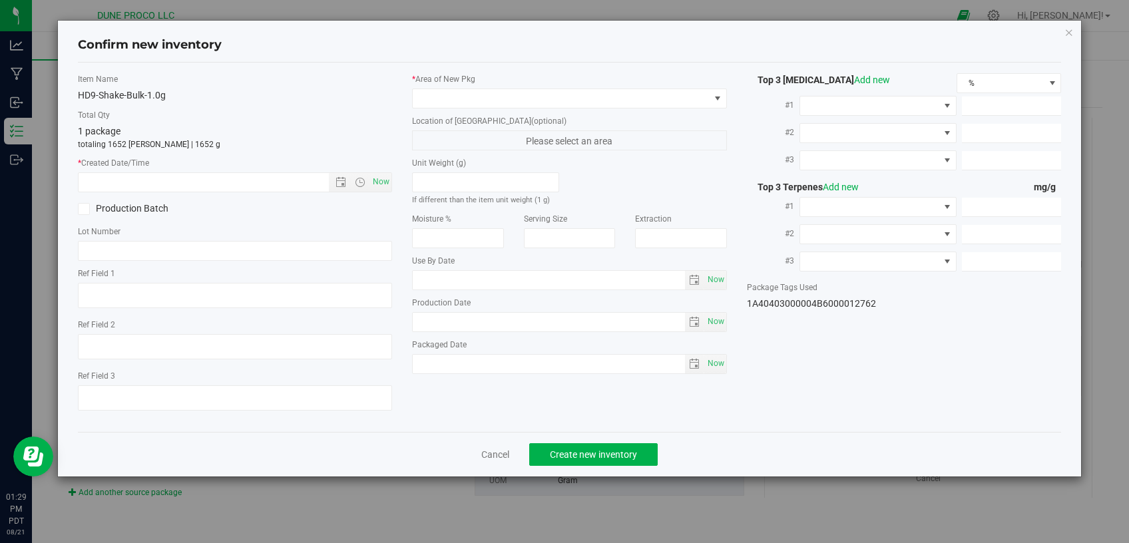
click at [525, 82] on label "* Area of [GEOGRAPHIC_DATA]" at bounding box center [569, 79] width 315 height 12
click at [525, 98] on span at bounding box center [561, 98] width 297 height 19
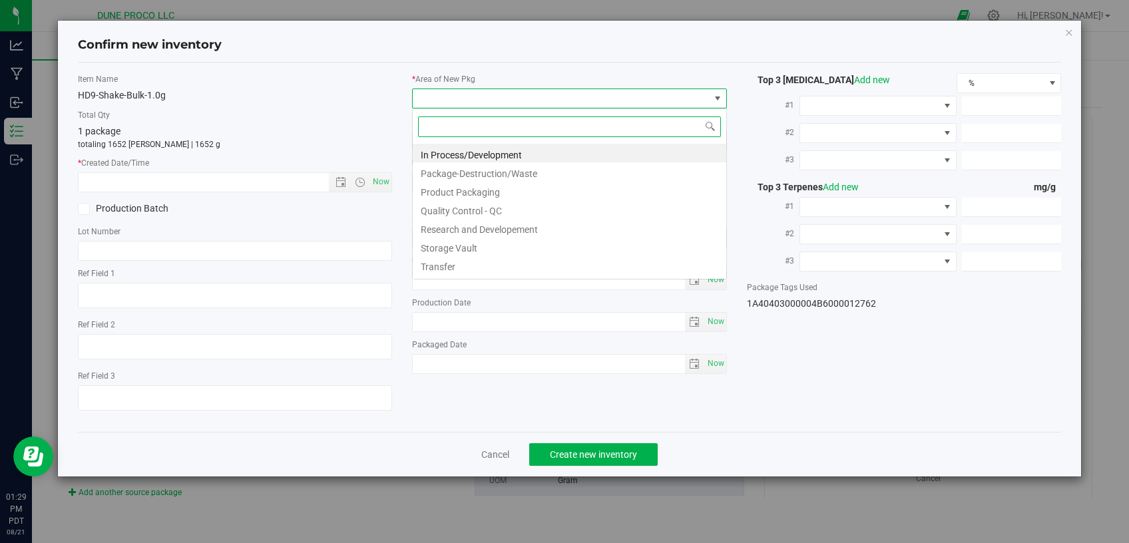
scroll to position [19, 314]
click at [467, 246] on li "Storage Vault" at bounding box center [570, 246] width 314 height 19
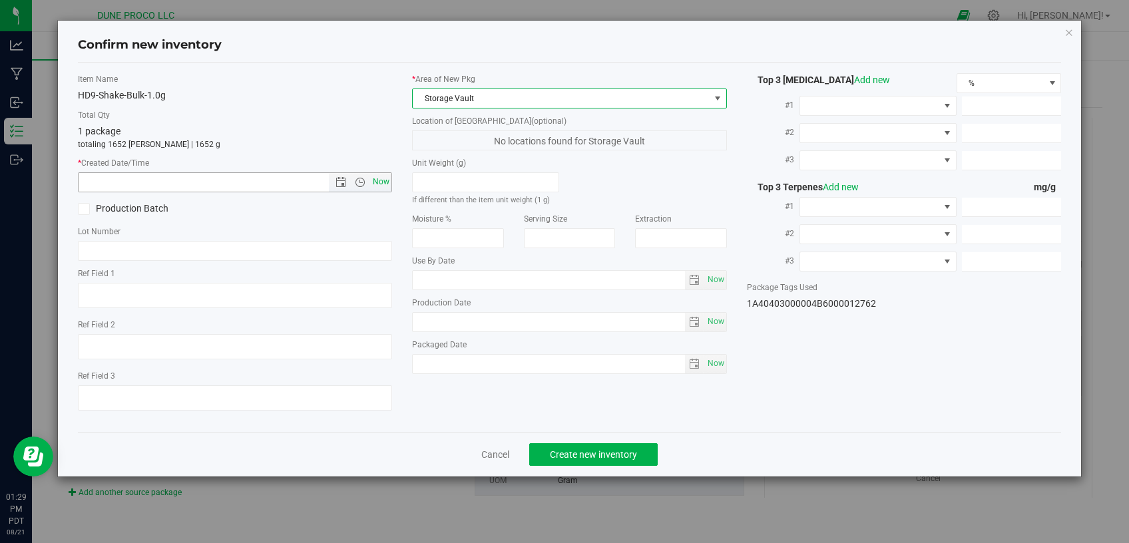
click at [390, 180] on span "Now" at bounding box center [381, 181] width 23 height 19
type input "8/21/2025 1:29 PM"
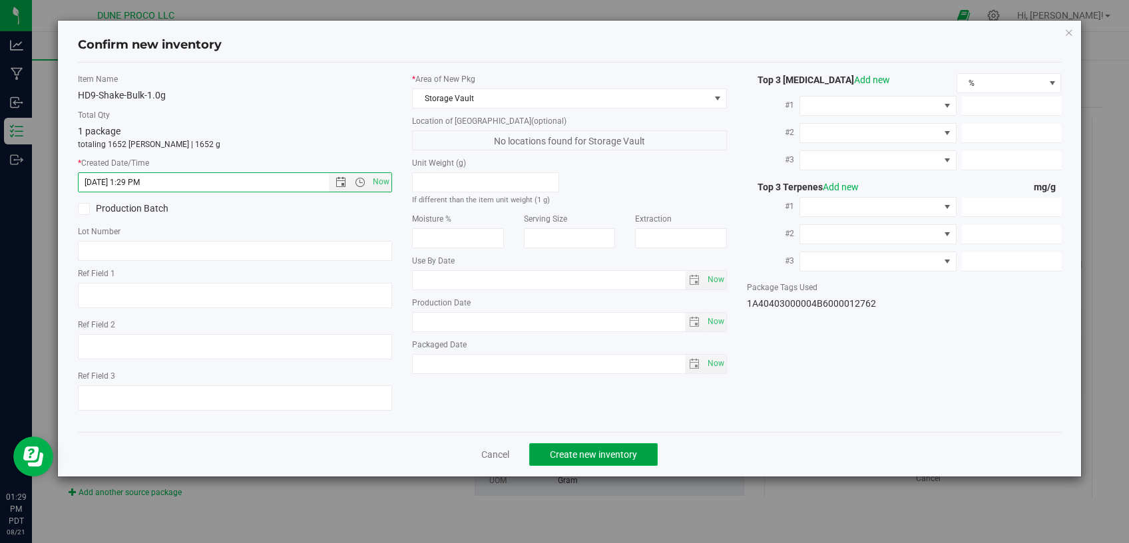
click at [616, 450] on span "Create new inventory" at bounding box center [593, 455] width 87 height 11
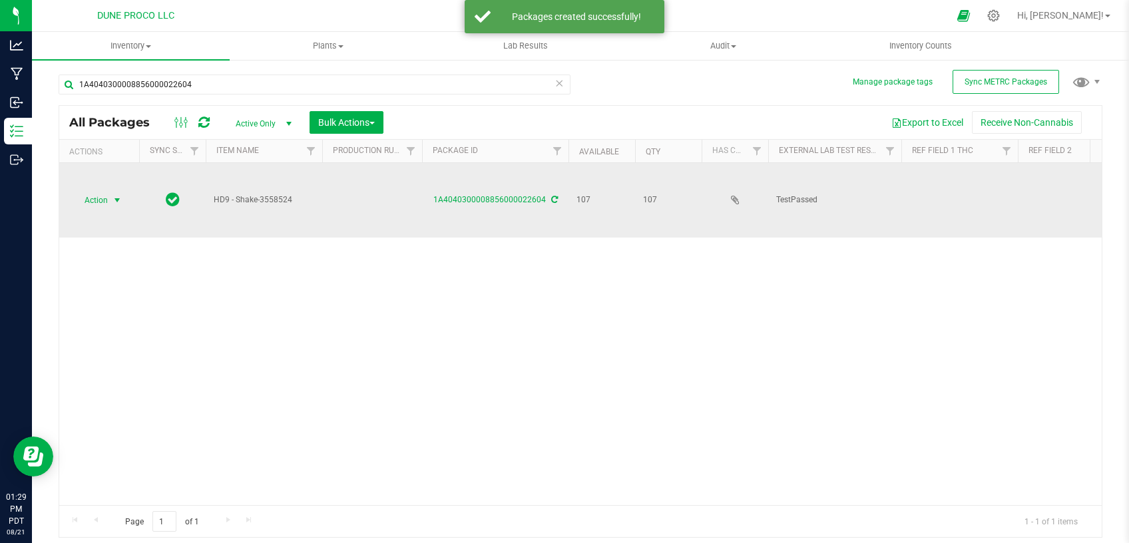
click at [116, 195] on span "select" at bounding box center [117, 200] width 11 height 11
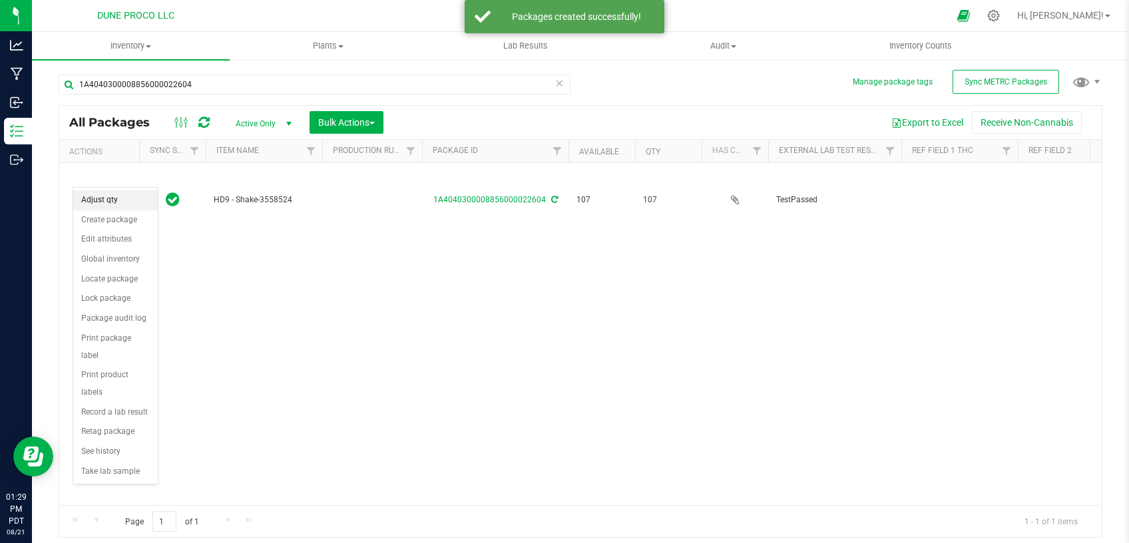
click at [108, 200] on li "Adjust qty" at bounding box center [115, 200] width 85 height 20
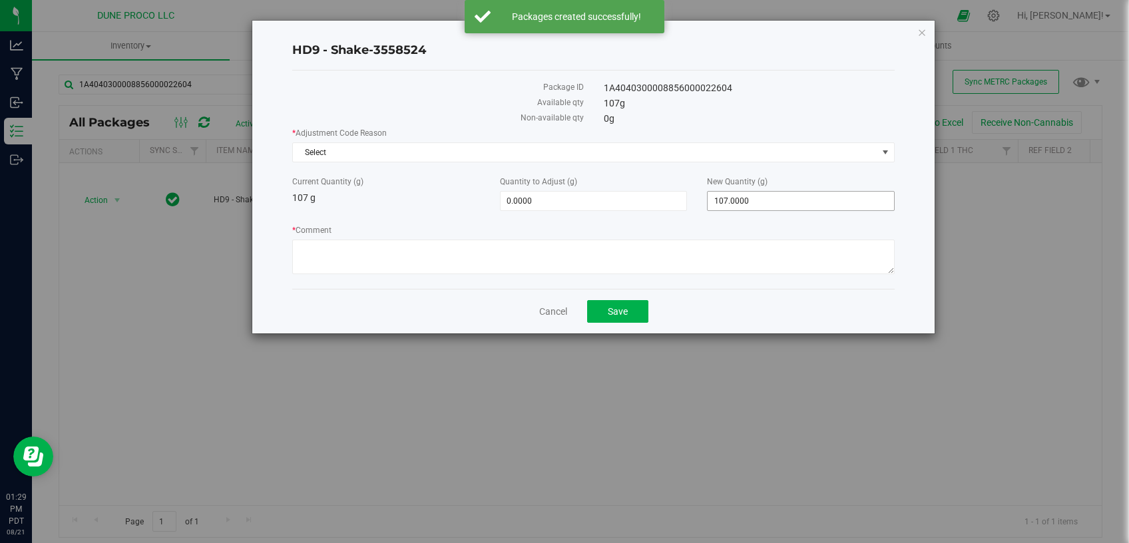
click at [739, 202] on span "107.0000 107" at bounding box center [801, 201] width 188 height 20
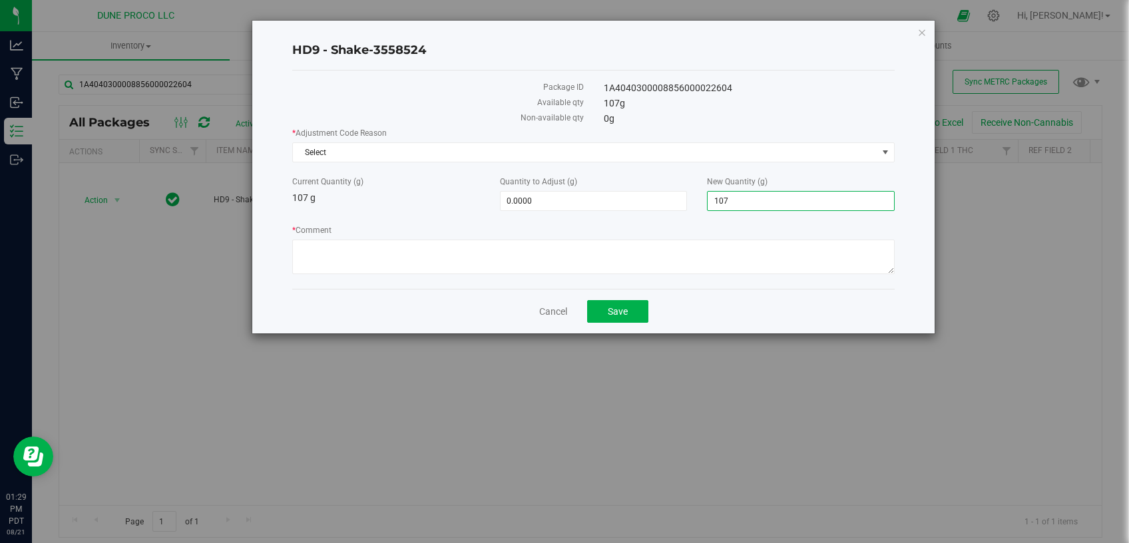
drag, startPoint x: 736, startPoint y: 196, endPoint x: 691, endPoint y: 198, distance: 44.7
click at [708, 198] on input "107" at bounding box center [801, 201] width 186 height 19
type input "0"
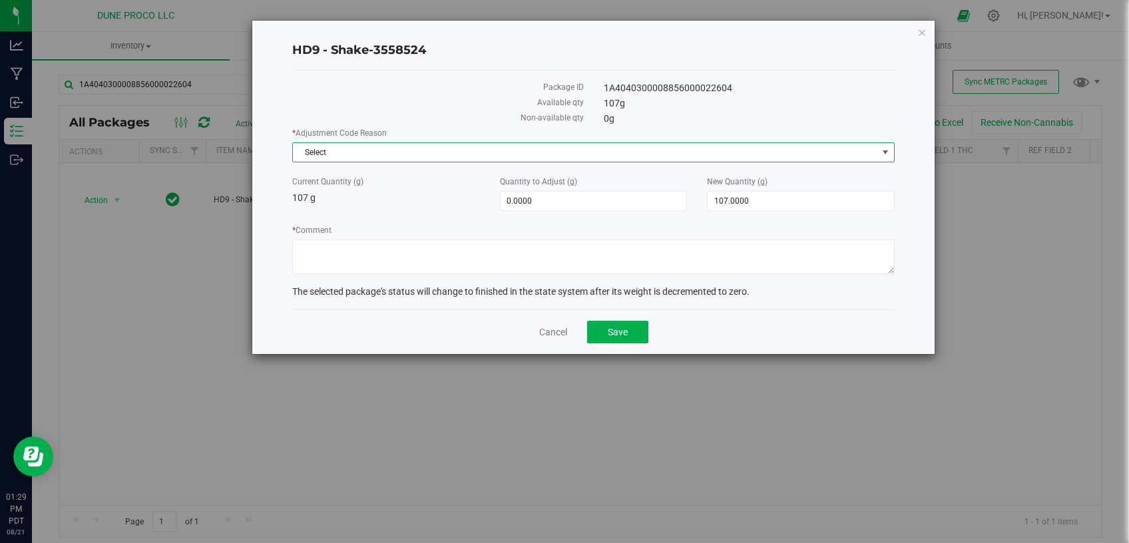
type input "-107.0000"
type input "0.0000"
click at [643, 154] on span "Select" at bounding box center [585, 152] width 585 height 19
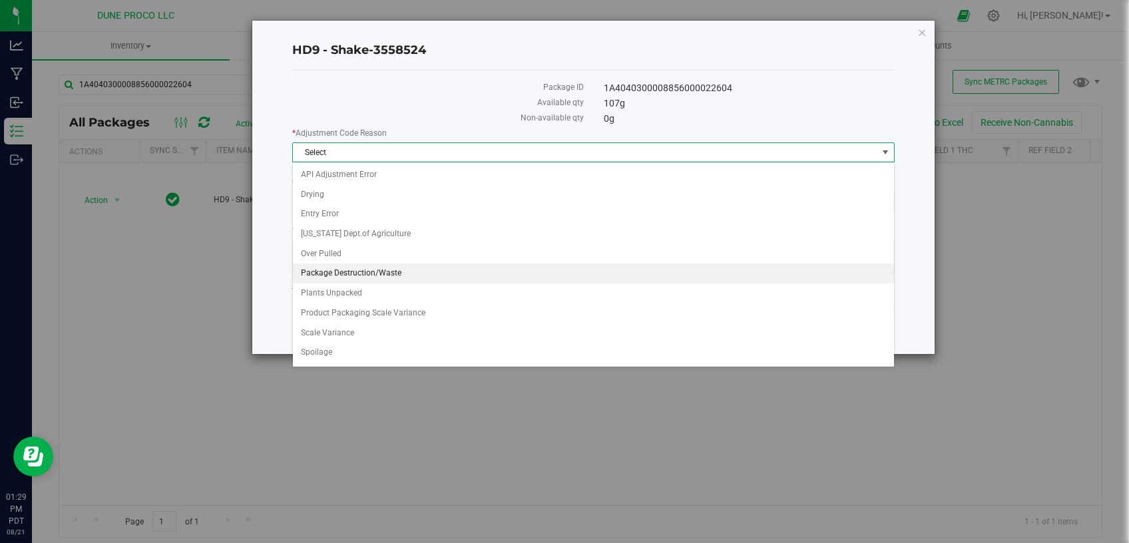
click at [380, 274] on li "Package Destruction/Waste" at bounding box center [593, 274] width 601 height 20
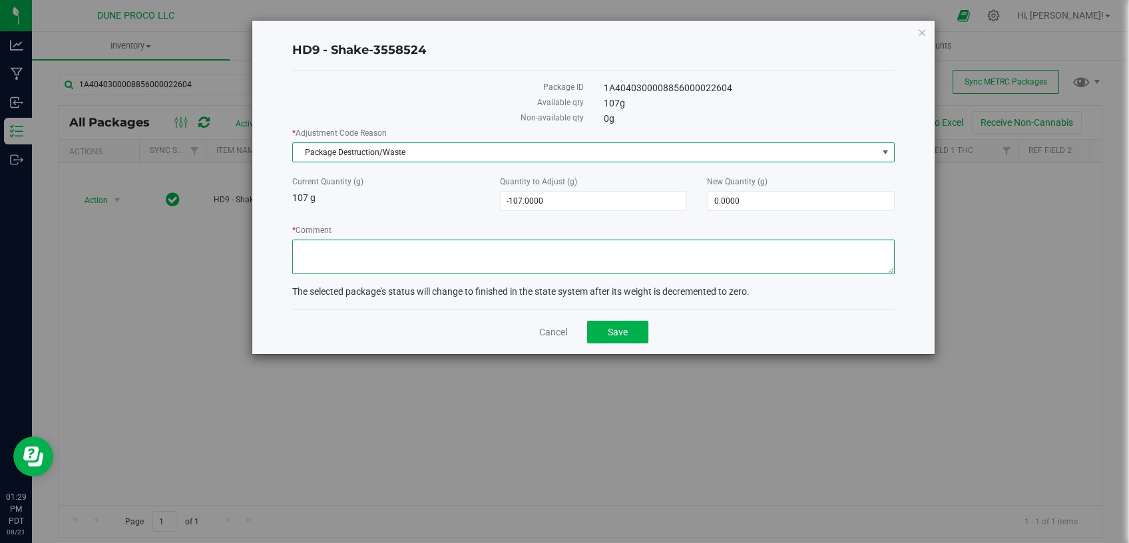
click at [428, 252] on textarea "* Comment" at bounding box center [593, 257] width 603 height 35
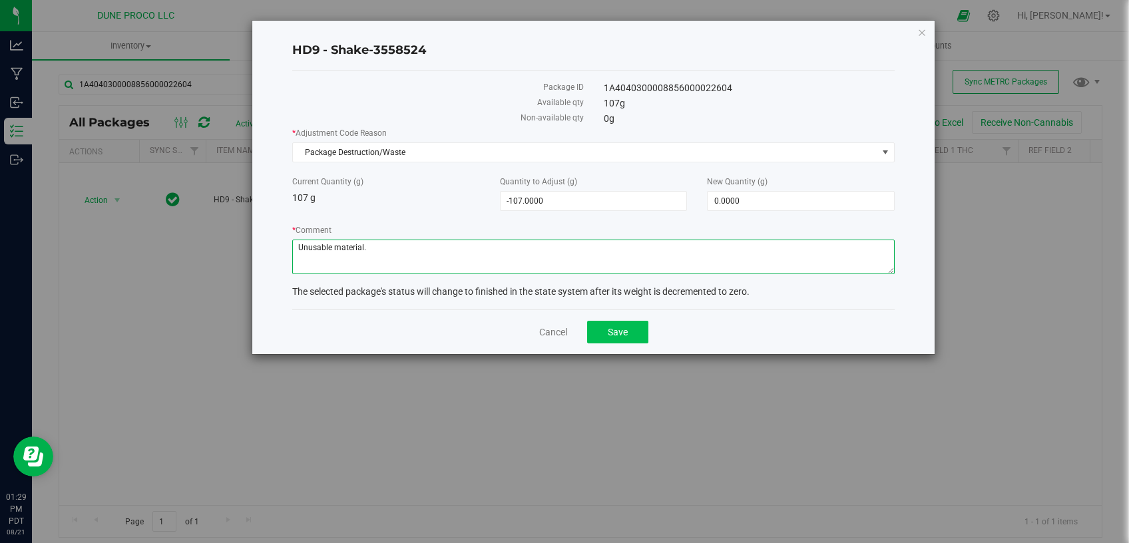
type textarea "Unusable material."
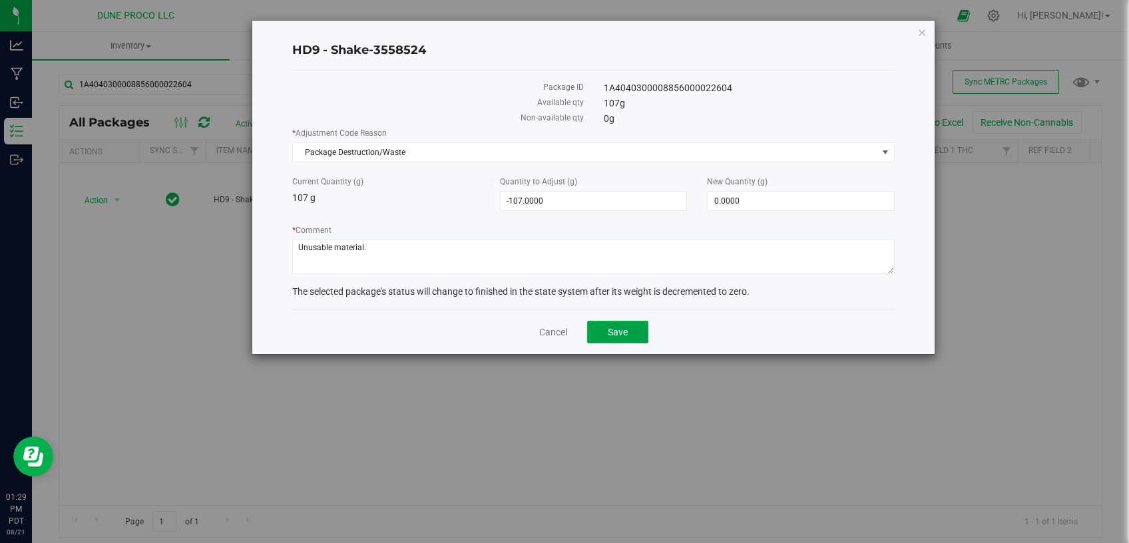
click at [605, 336] on button "Save" at bounding box center [617, 332] width 61 height 23
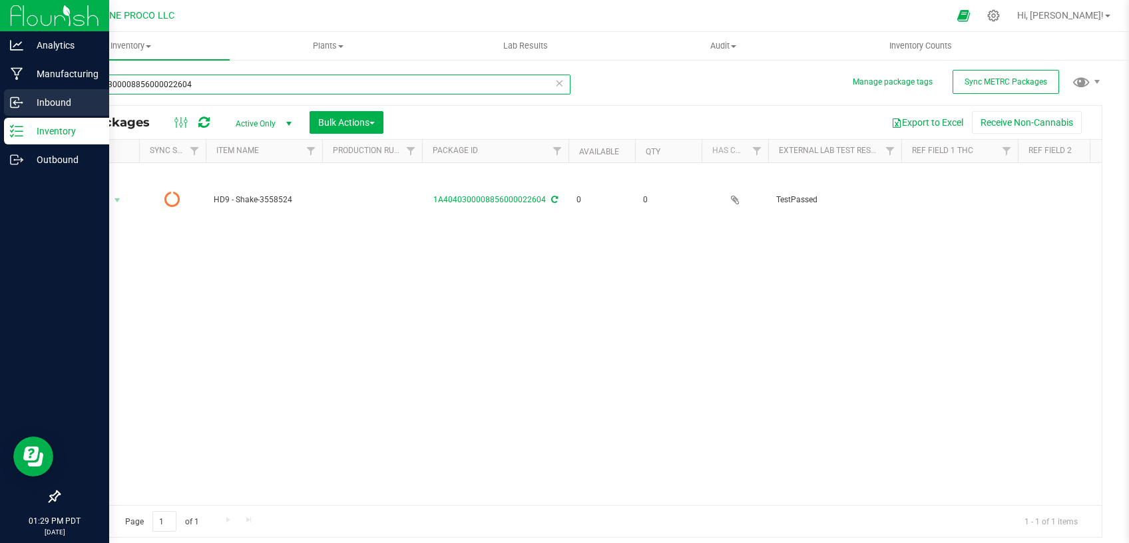
drag, startPoint x: 208, startPoint y: 87, endPoint x: 31, endPoint y: 90, distance: 177.2
click at [59, 95] on input "1A4040300008856000022604" at bounding box center [315, 85] width 512 height 20
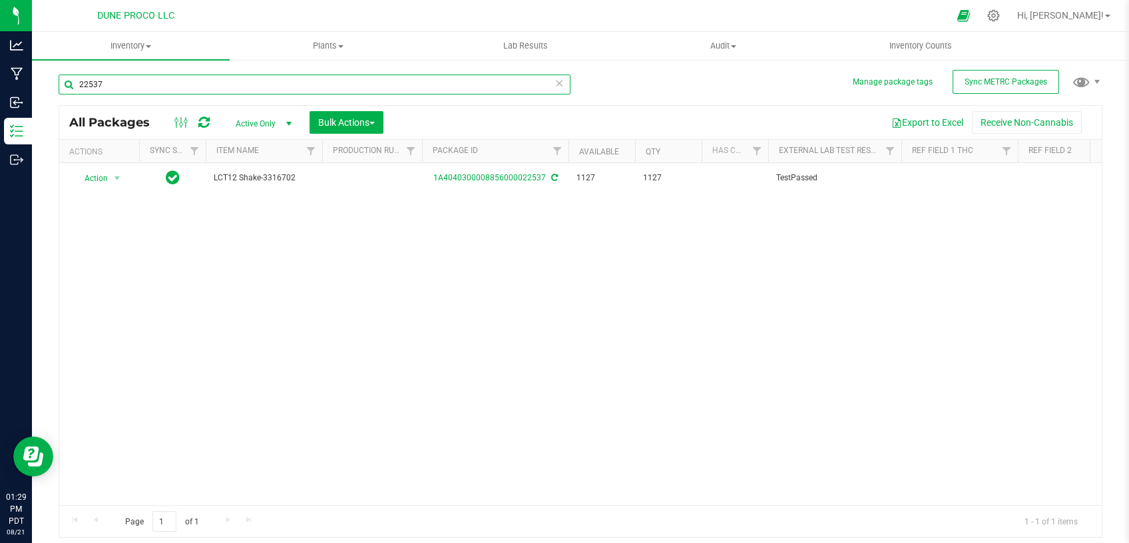
type input "22537"
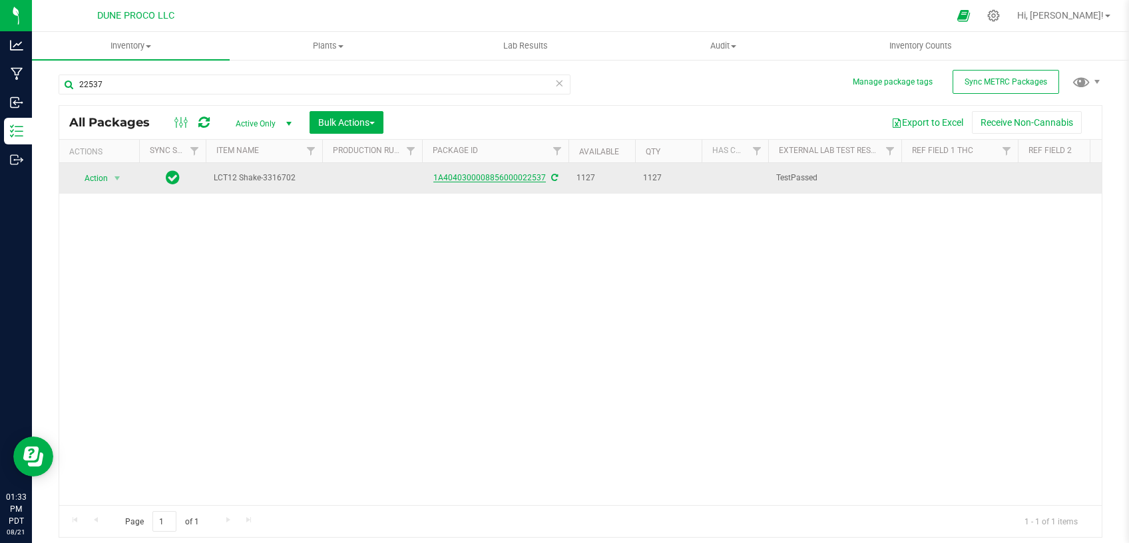
click at [460, 175] on link "1A4040300008856000022537" at bounding box center [490, 177] width 113 height 9
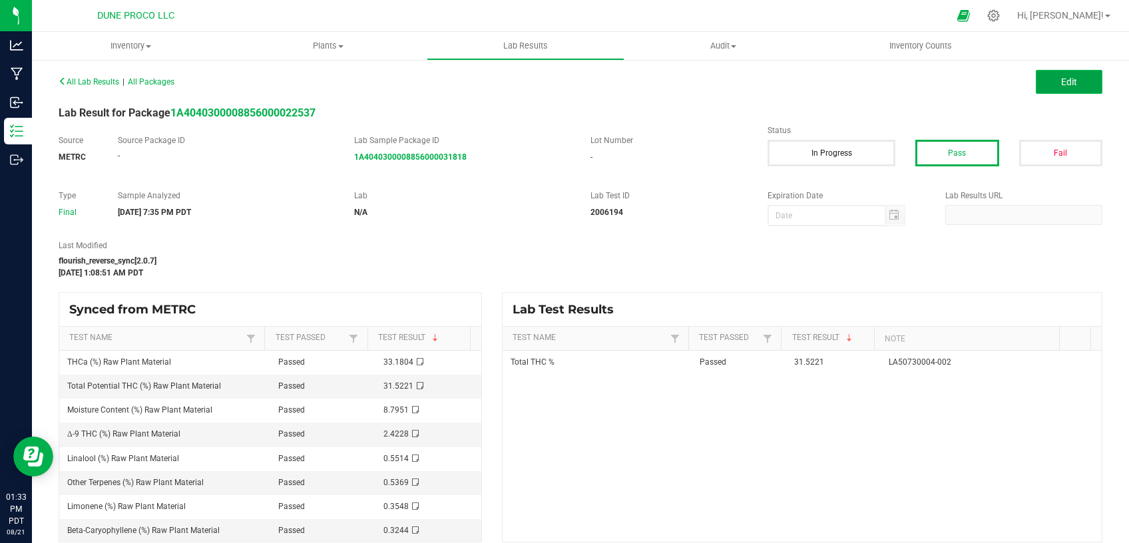
click at [1039, 85] on button "Edit" at bounding box center [1069, 82] width 67 height 24
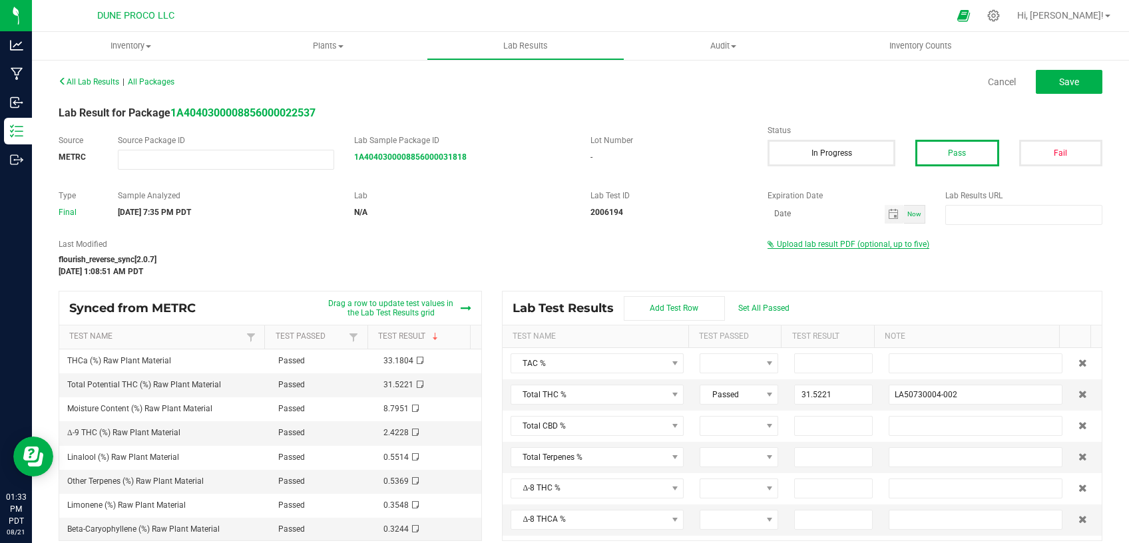
click at [872, 245] on span "Upload lab result PDF (optional, up to five)" at bounding box center [853, 244] width 152 height 9
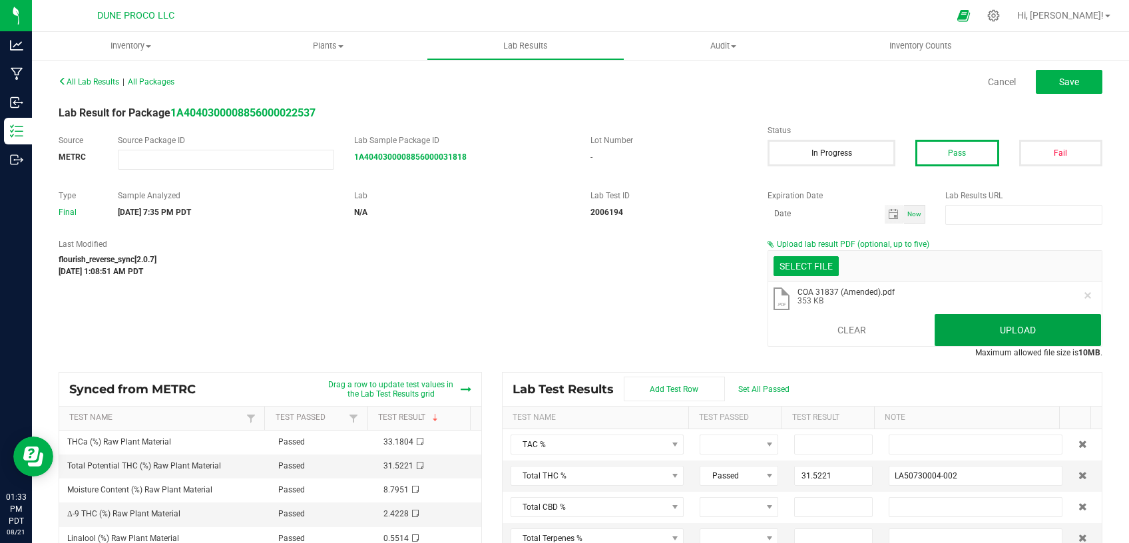
drag, startPoint x: 1000, startPoint y: 326, endPoint x: 922, endPoint y: 246, distance: 111.1
click at [999, 326] on button "Upload" at bounding box center [1018, 330] width 166 height 32
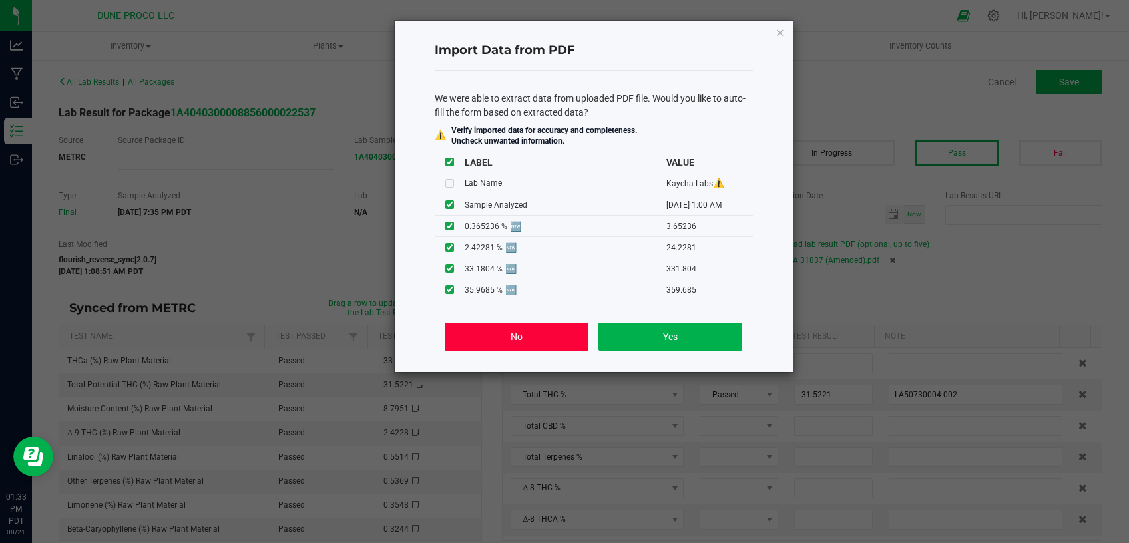
drag, startPoint x: 515, startPoint y: 334, endPoint x: 912, endPoint y: 78, distance: 472.1
click at [514, 334] on button "No" at bounding box center [516, 337] width 143 height 28
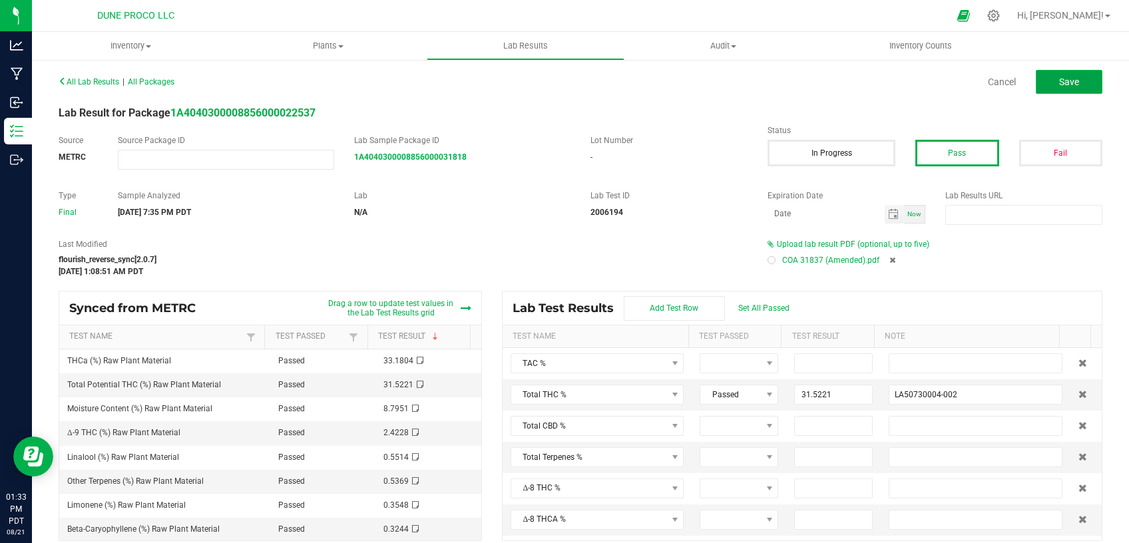
click at [1036, 80] on button "Save" at bounding box center [1069, 82] width 67 height 24
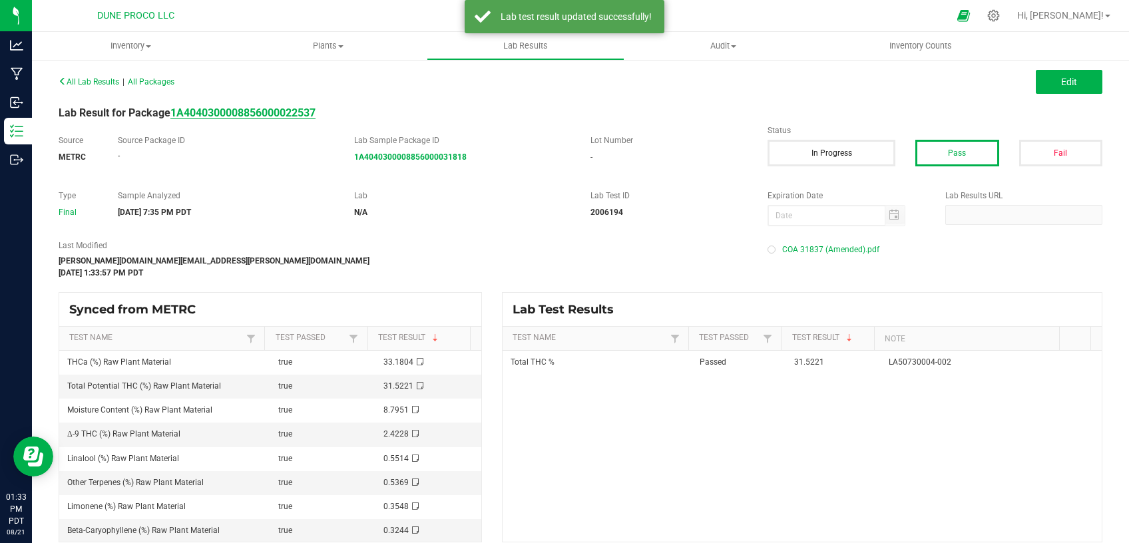
click at [248, 111] on strong "1A4040300008856000022537" at bounding box center [242, 113] width 145 height 13
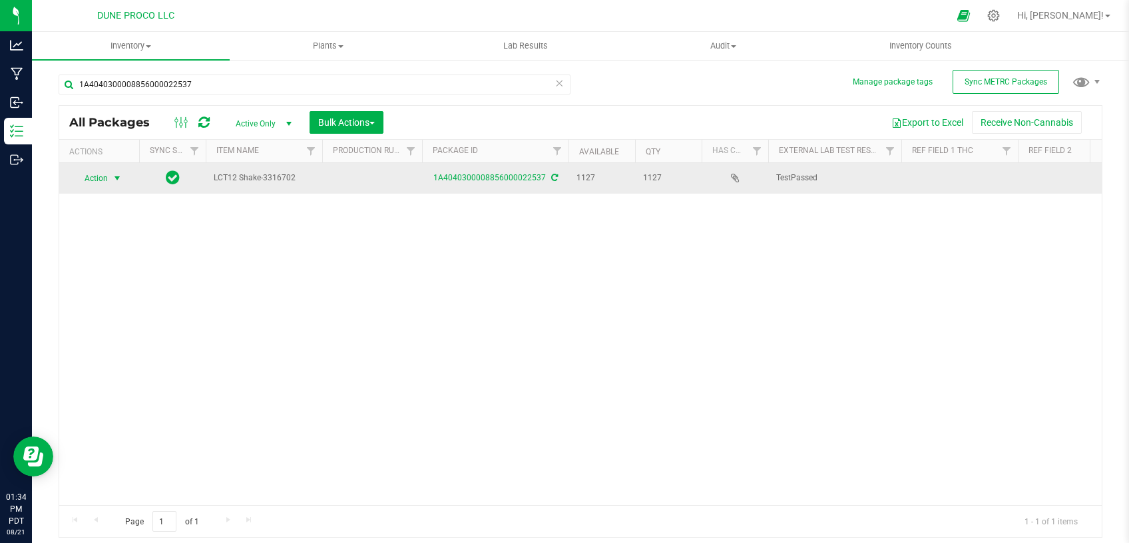
click at [111, 183] on span "select" at bounding box center [117, 178] width 17 height 19
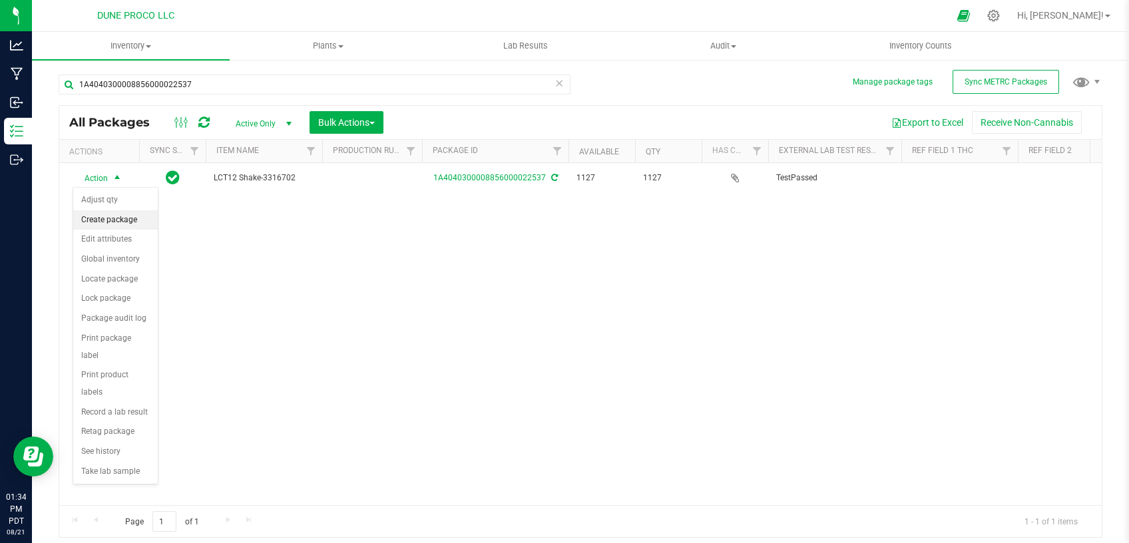
click at [122, 226] on li "Create package" at bounding box center [115, 220] width 85 height 20
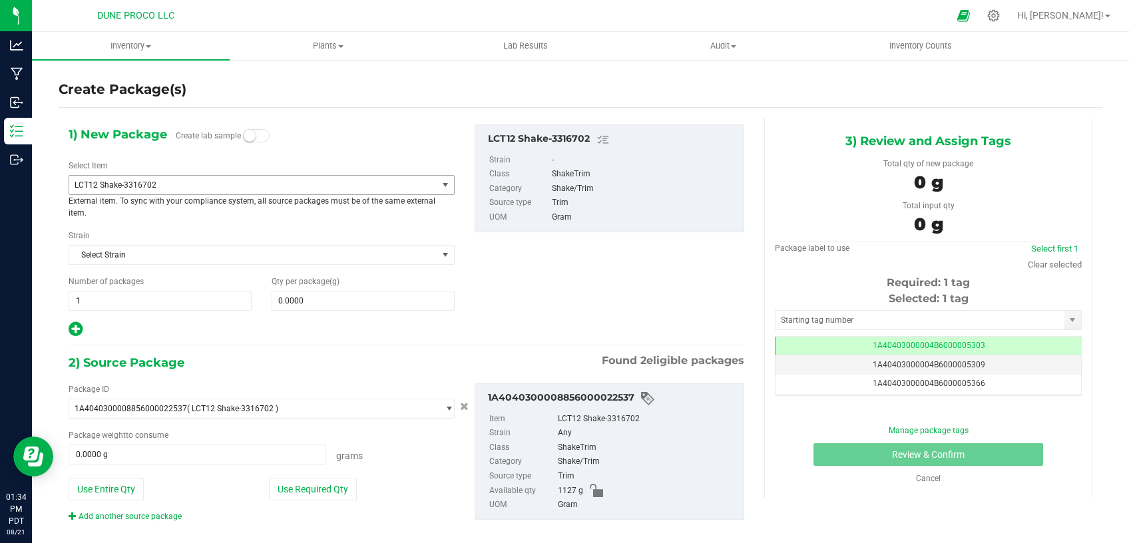
click at [335, 187] on span "LCT12 Shake-3316702" at bounding box center [246, 184] width 343 height 9
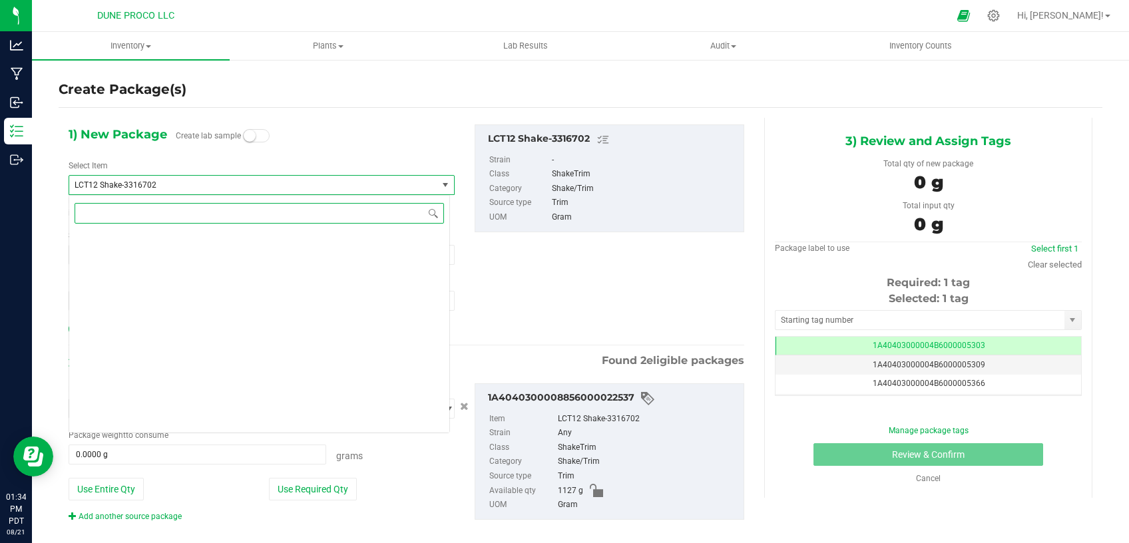
scroll to position [4008, 0]
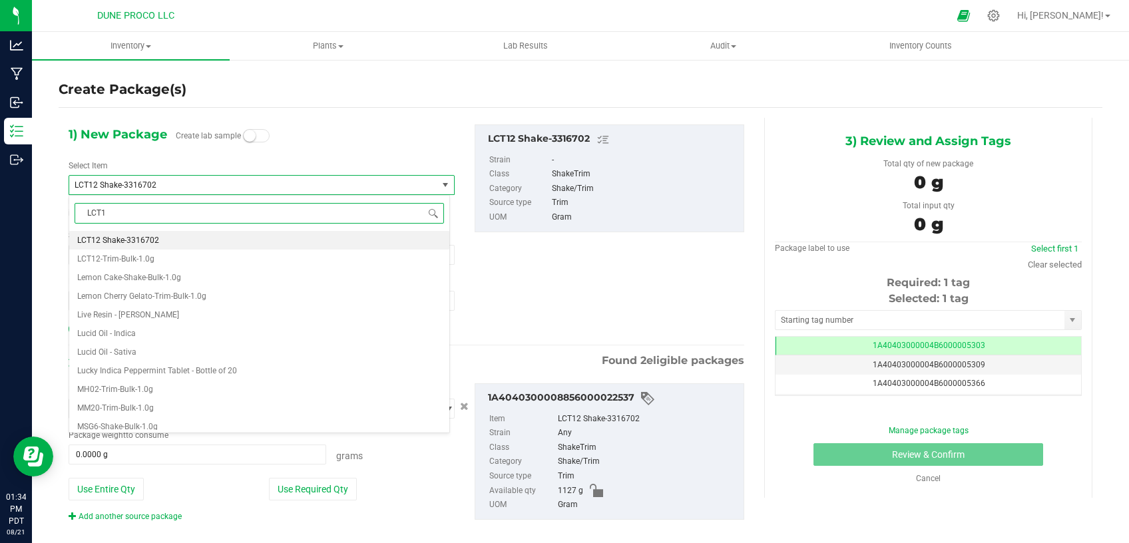
type input "LCT12"
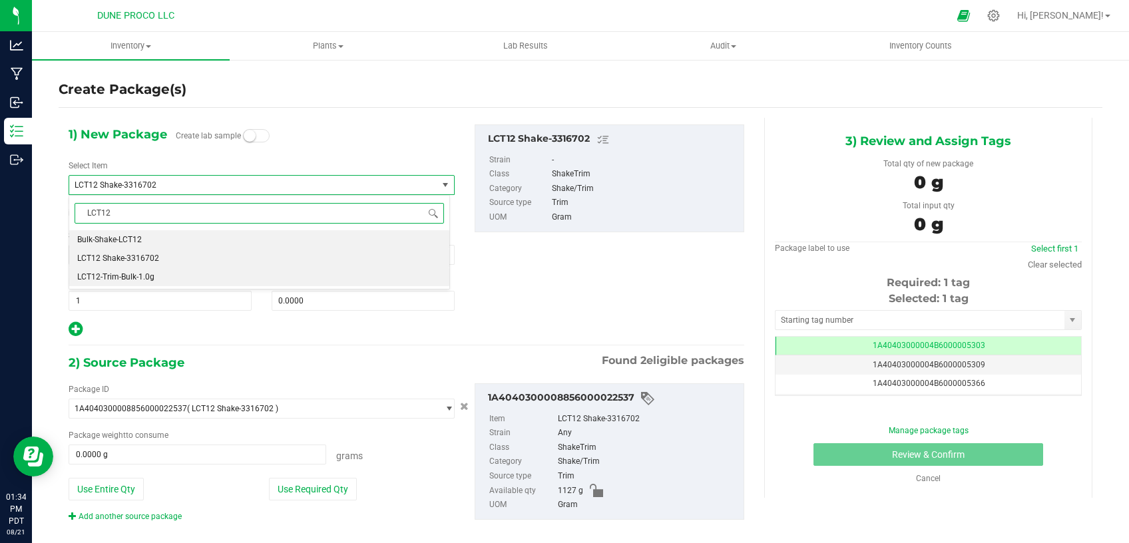
click at [171, 280] on li "LCT12-Trim-Bulk-1.0g" at bounding box center [259, 277] width 380 height 19
type input "0"
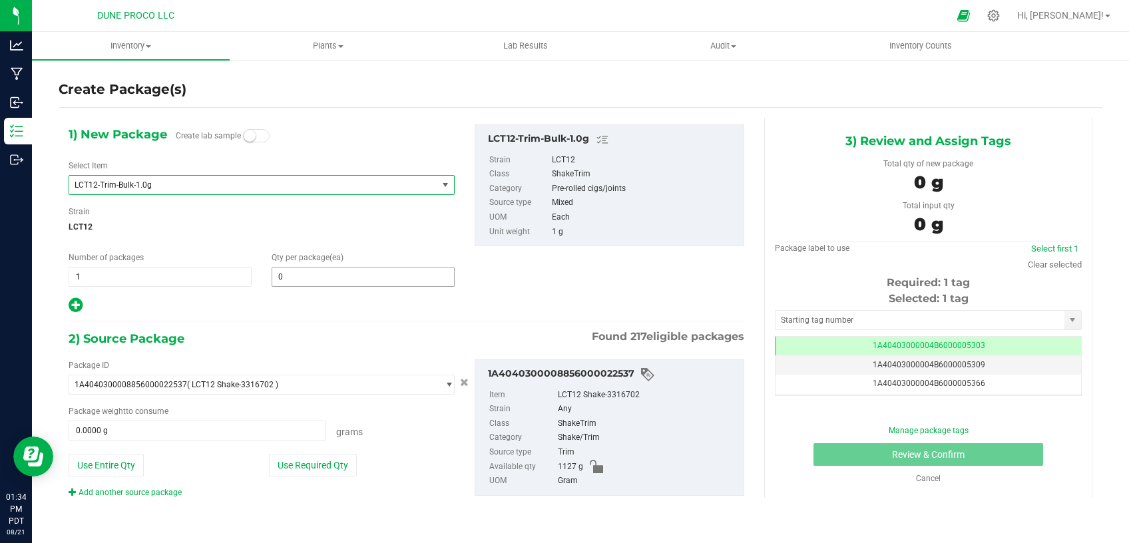
click at [302, 274] on span "0 0" at bounding box center [363, 277] width 183 height 20
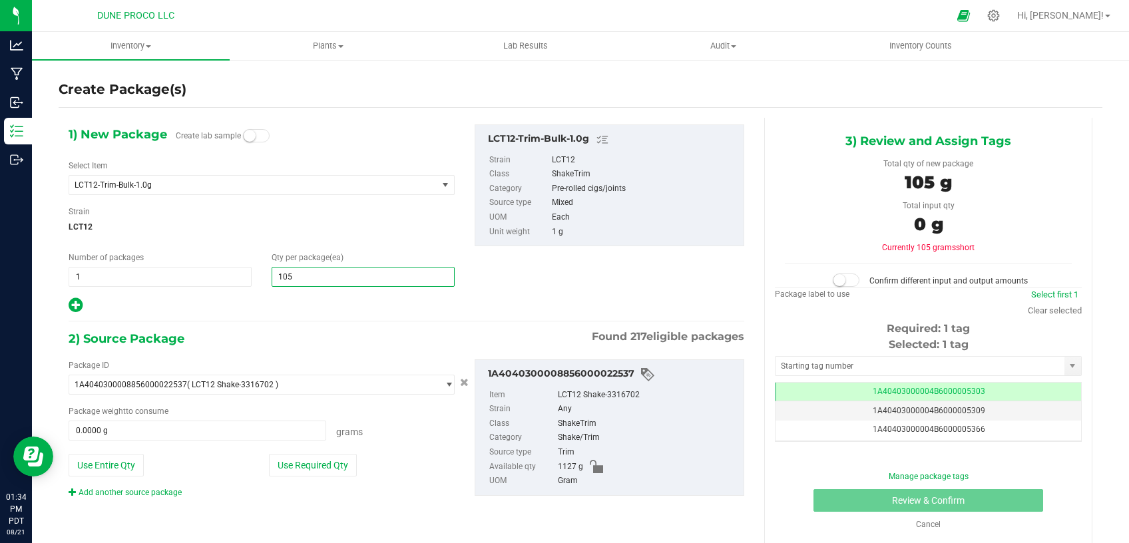
type input "1054"
type input "1,054"
click at [295, 466] on button "Use Required Qty" at bounding box center [313, 465] width 88 height 23
type input "1054.0000 g"
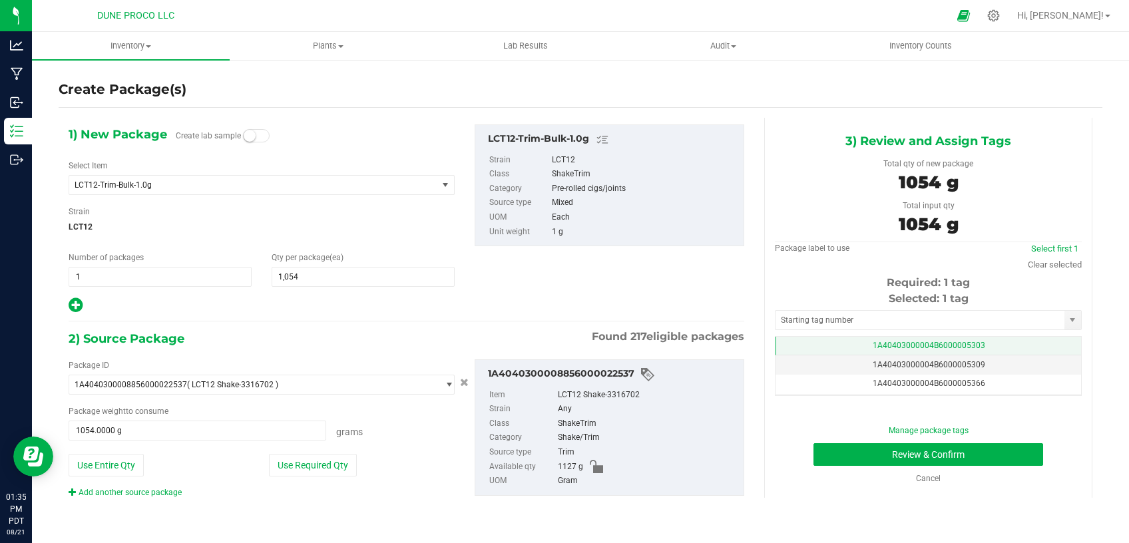
click at [893, 345] on span "1A40403000004B6000005303" at bounding box center [929, 345] width 113 height 9
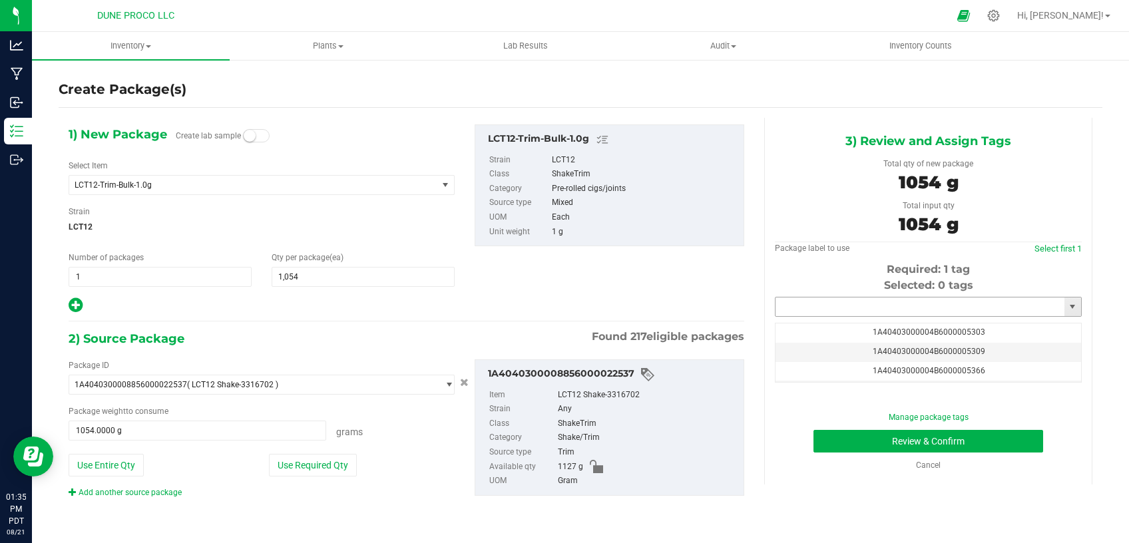
click at [881, 306] on input "text" at bounding box center [920, 307] width 289 height 19
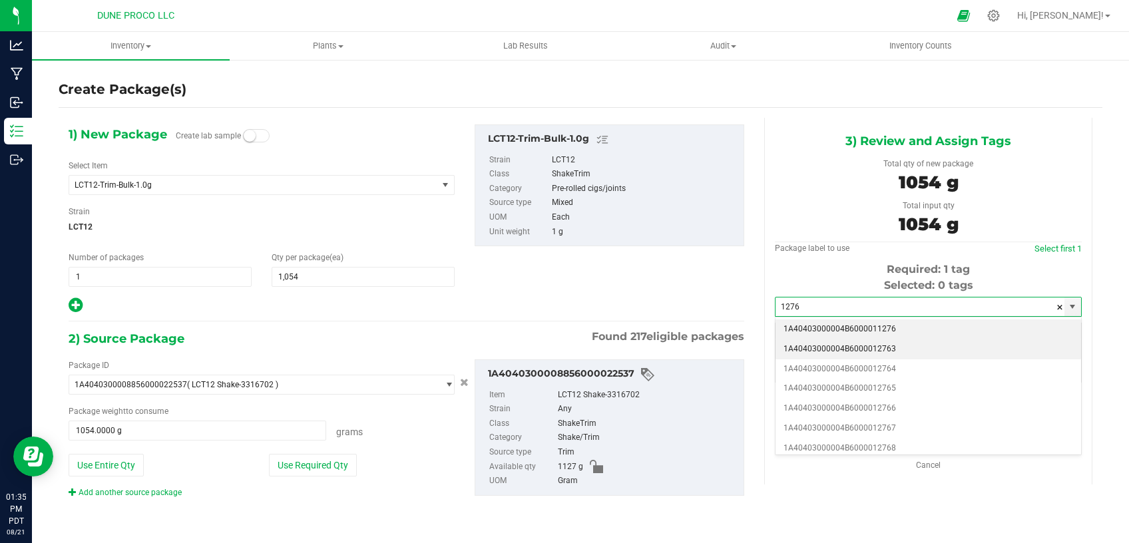
click at [880, 346] on li "1A40403000004B6000012763" at bounding box center [929, 350] width 306 height 20
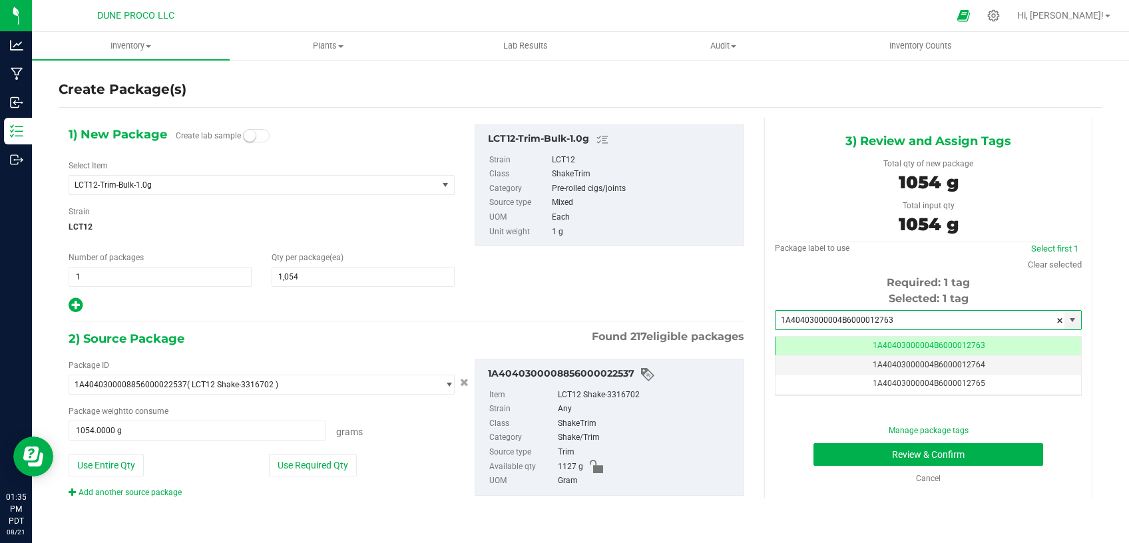
type input "1A40403000004B6000012763"
click at [856, 456] on button "Review & Confirm" at bounding box center [929, 455] width 230 height 23
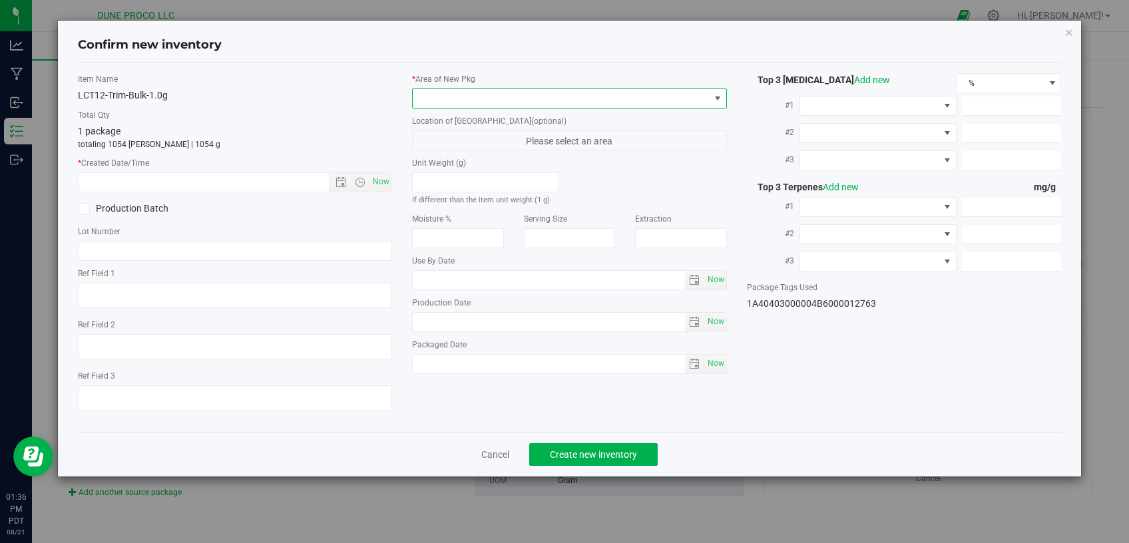
click at [491, 94] on span at bounding box center [561, 98] width 297 height 19
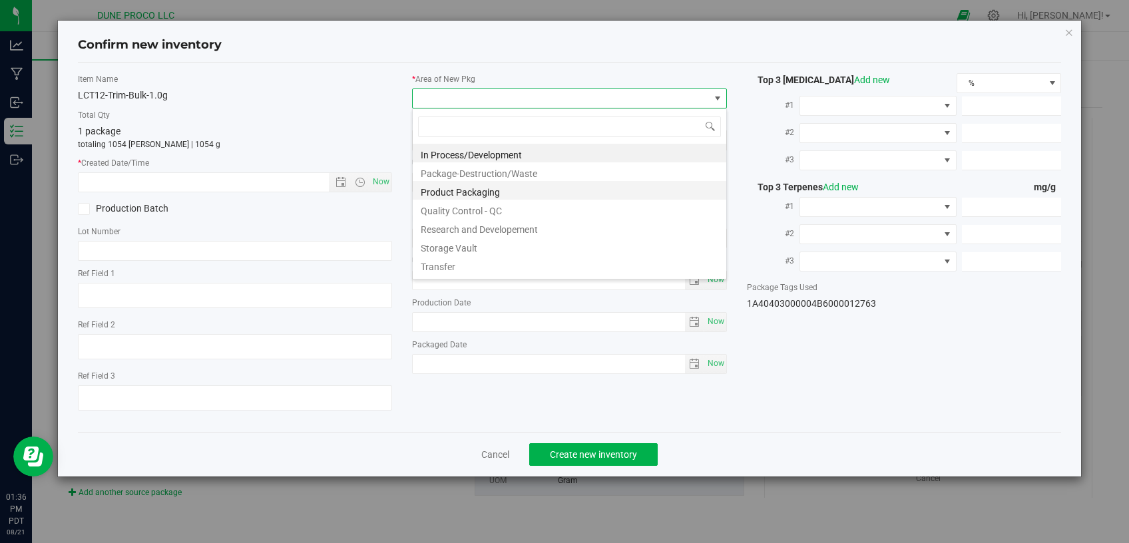
scroll to position [19, 314]
click at [530, 237] on li "Storage Vault" at bounding box center [570, 246] width 314 height 19
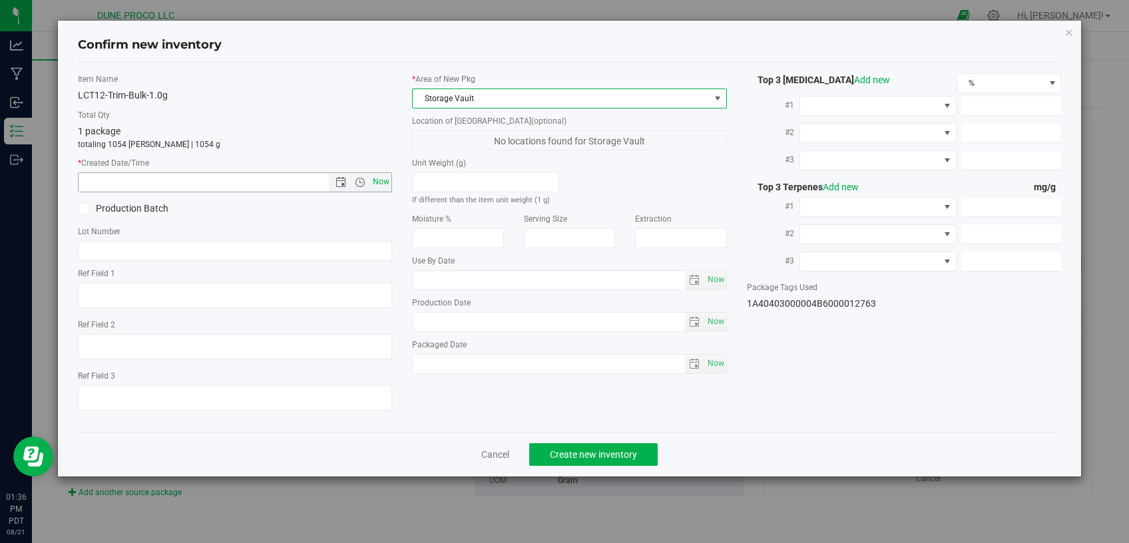
click at [384, 184] on span "Now" at bounding box center [381, 181] width 23 height 19
type input "8/21/2025 1:36 PM"
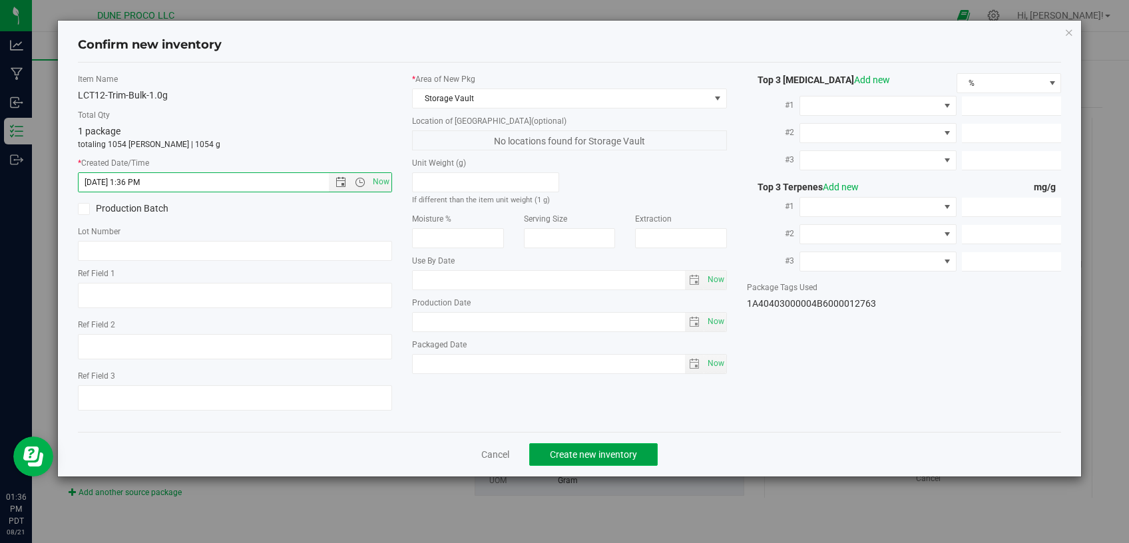
click at [630, 450] on span "Create new inventory" at bounding box center [593, 455] width 87 height 11
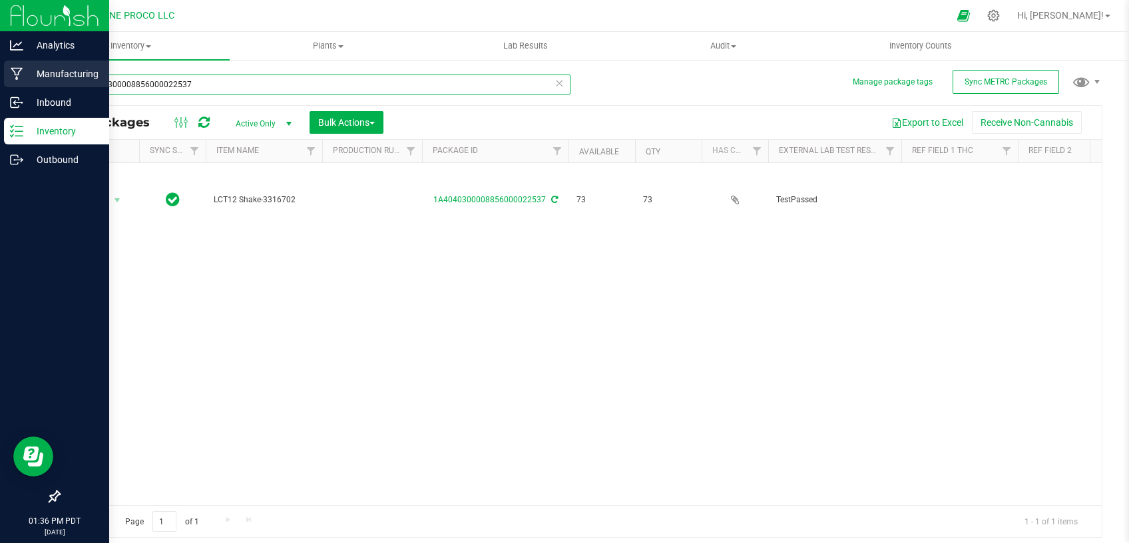
drag, startPoint x: 52, startPoint y: 81, endPoint x: 15, endPoint y: 79, distance: 36.7
click at [59, 81] on input "1A4040300008856000022537" at bounding box center [315, 85] width 512 height 20
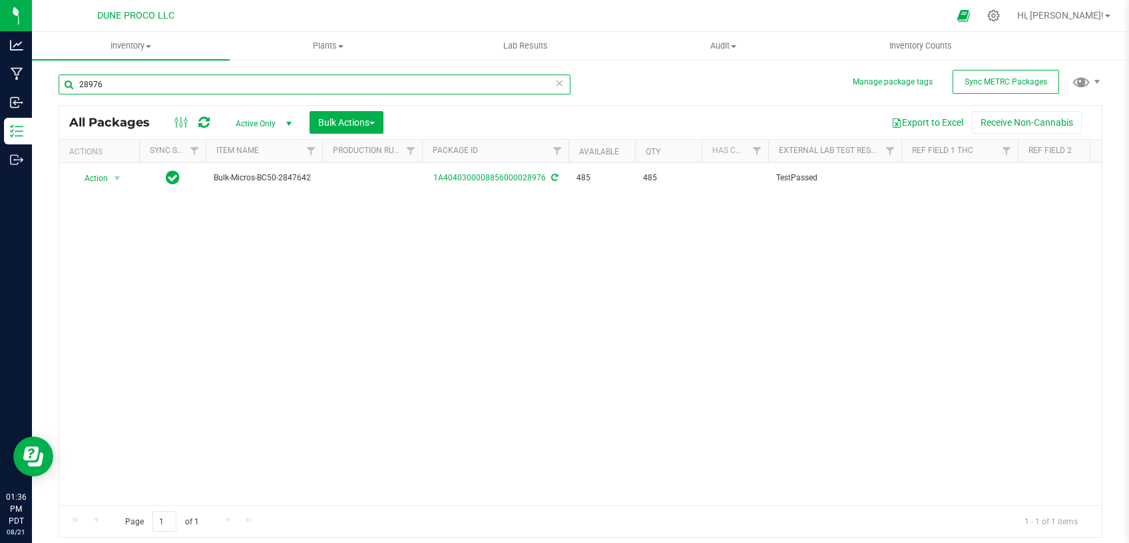
type input "28976"
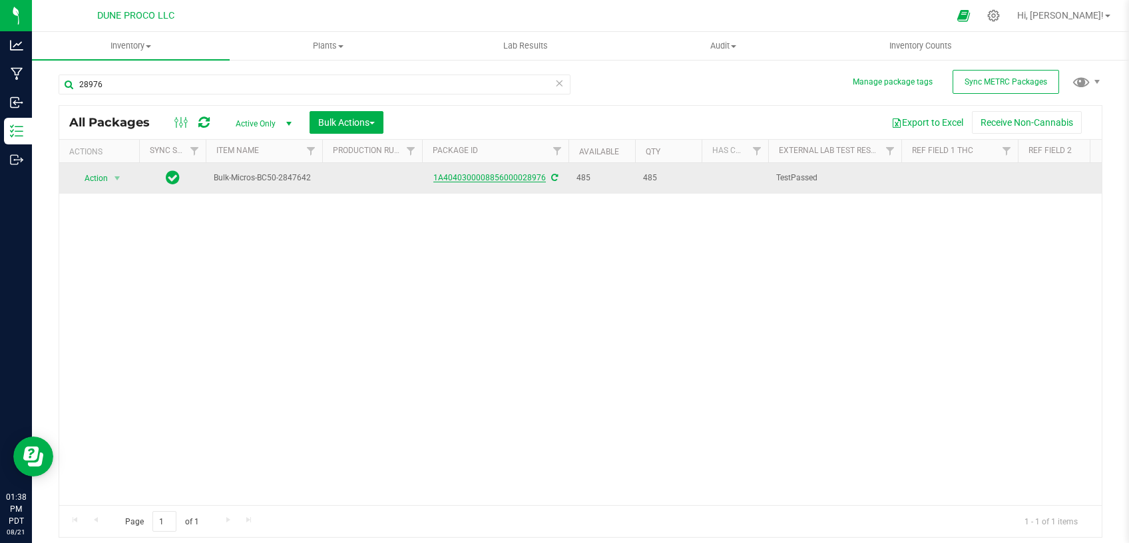
click at [507, 178] on link "1A4040300008856000028976" at bounding box center [490, 177] width 113 height 9
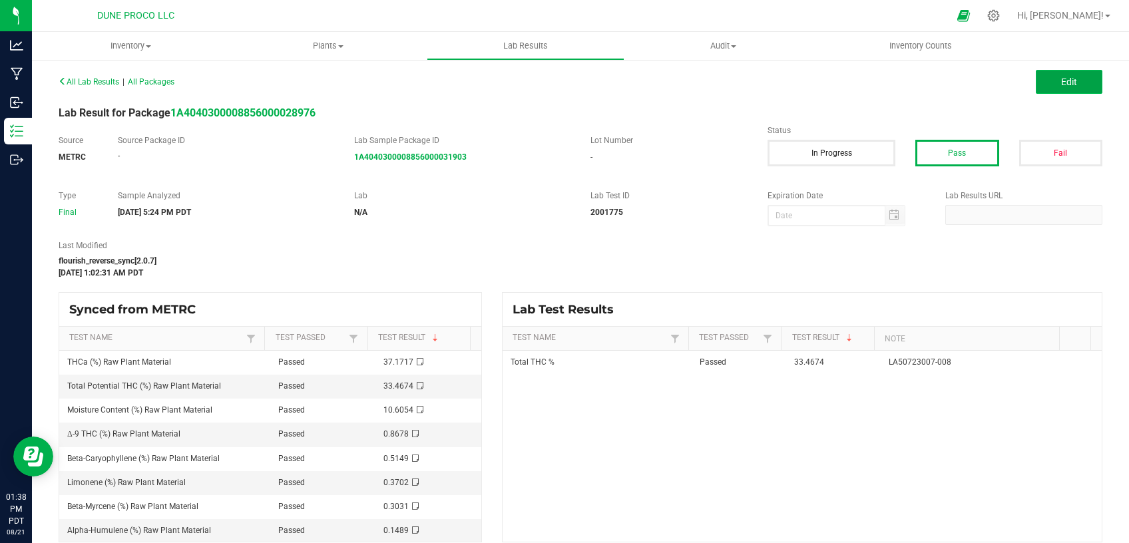
click at [1079, 80] on button "Edit" at bounding box center [1069, 82] width 67 height 24
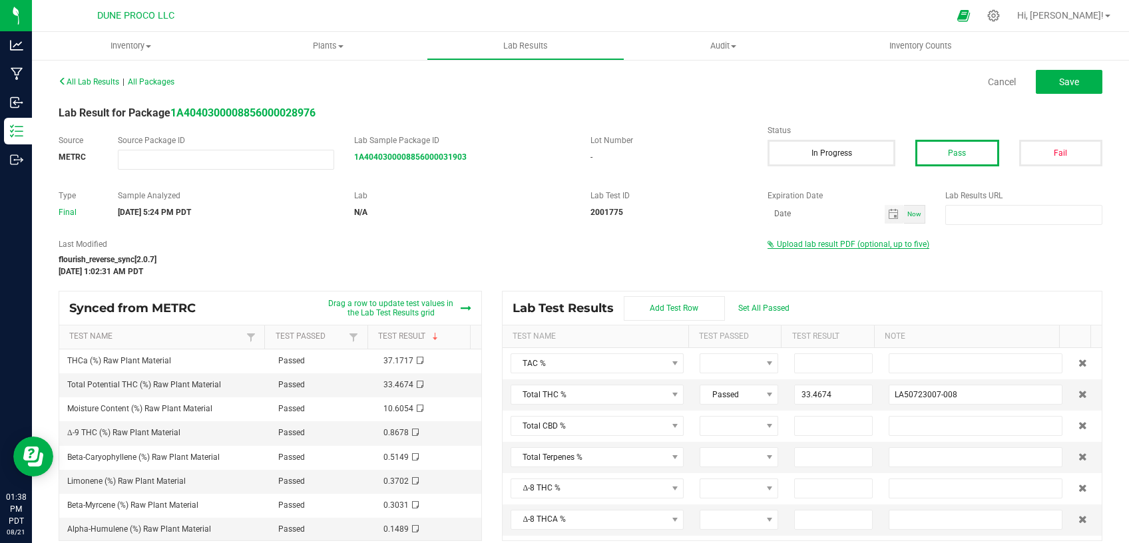
click at [792, 246] on span "Upload lab result PDF (optional, up to five)" at bounding box center [853, 244] width 152 height 9
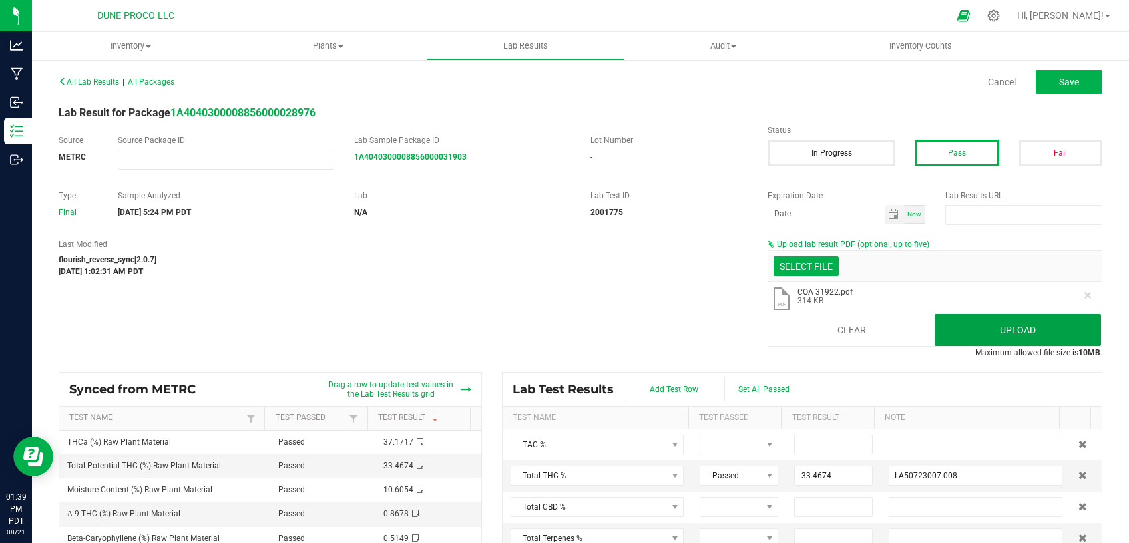
click at [964, 325] on button "Upload" at bounding box center [1018, 330] width 166 height 32
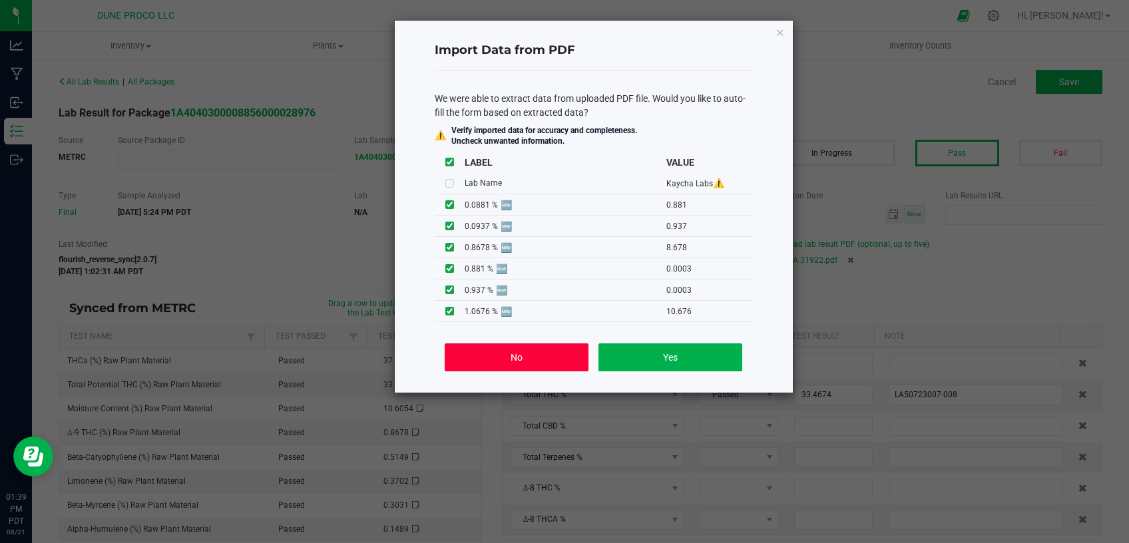
click at [567, 352] on button "No" at bounding box center [516, 358] width 143 height 28
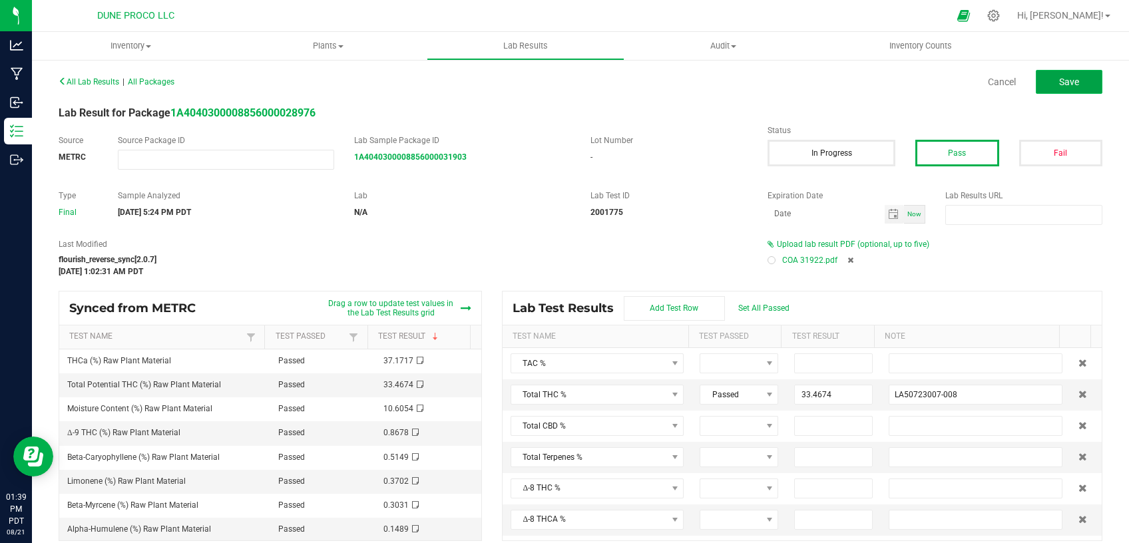
click at [1059, 83] on span "Save" at bounding box center [1069, 82] width 20 height 11
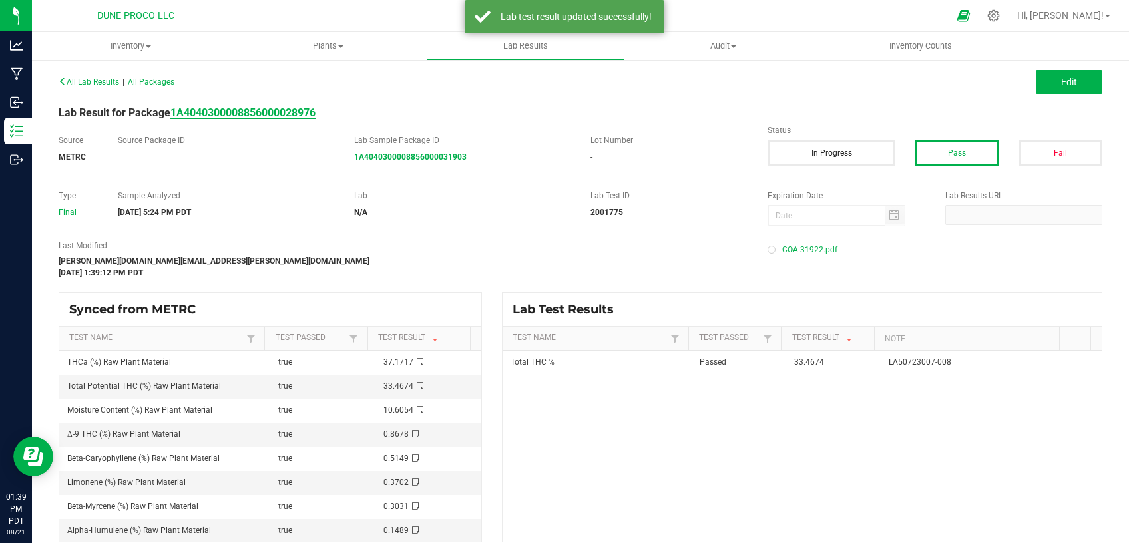
click at [300, 115] on strong "1A4040300008856000028976" at bounding box center [242, 113] width 145 height 13
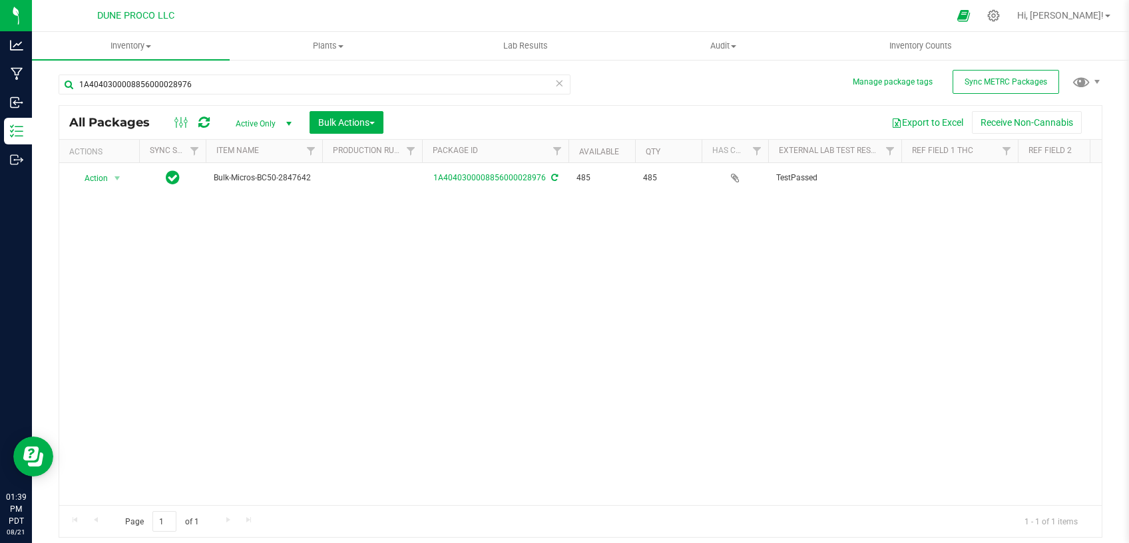
click at [290, 125] on span "select" at bounding box center [289, 124] width 11 height 11
click at [240, 204] on li "All" at bounding box center [260, 205] width 72 height 20
drag, startPoint x: 205, startPoint y: 83, endPoint x: 34, endPoint y: 112, distance: 173.5
click at [59, 95] on input "1A4040300008856000028976" at bounding box center [315, 85] width 512 height 20
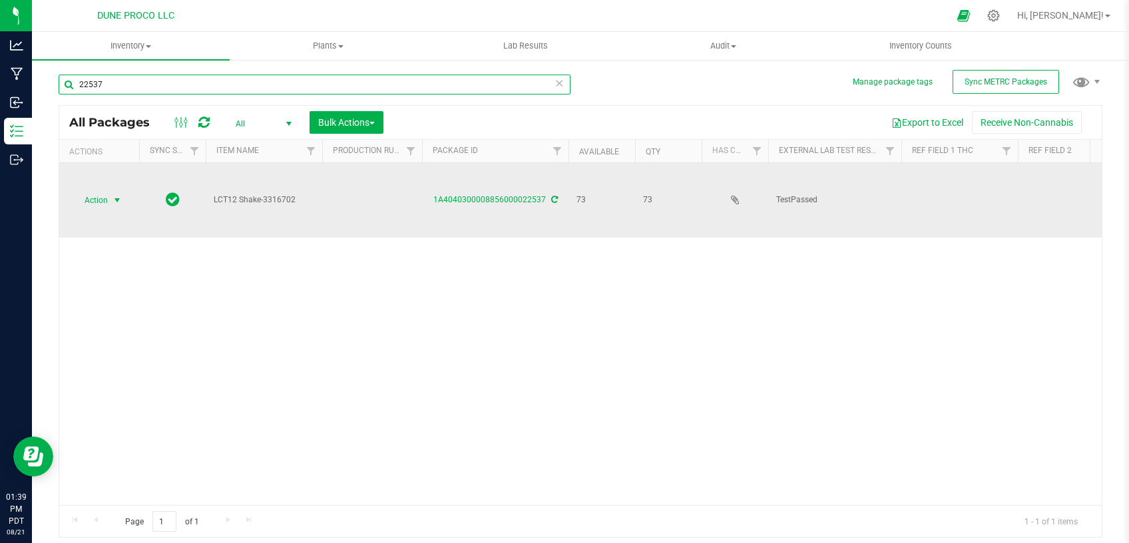
type input "22537"
click at [116, 195] on span "select" at bounding box center [117, 200] width 11 height 11
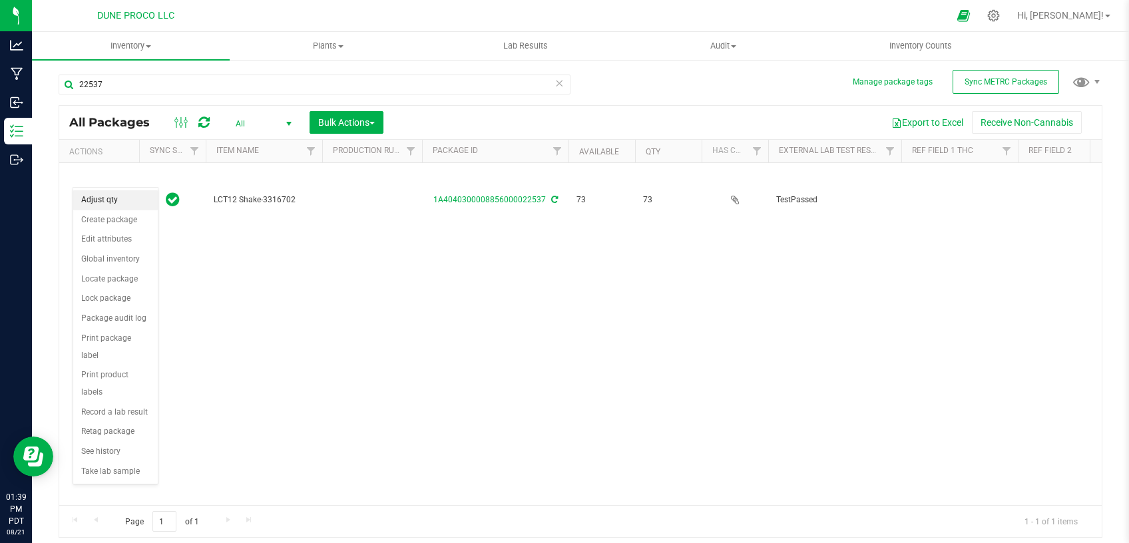
click at [114, 201] on li "Adjust qty" at bounding box center [115, 200] width 85 height 20
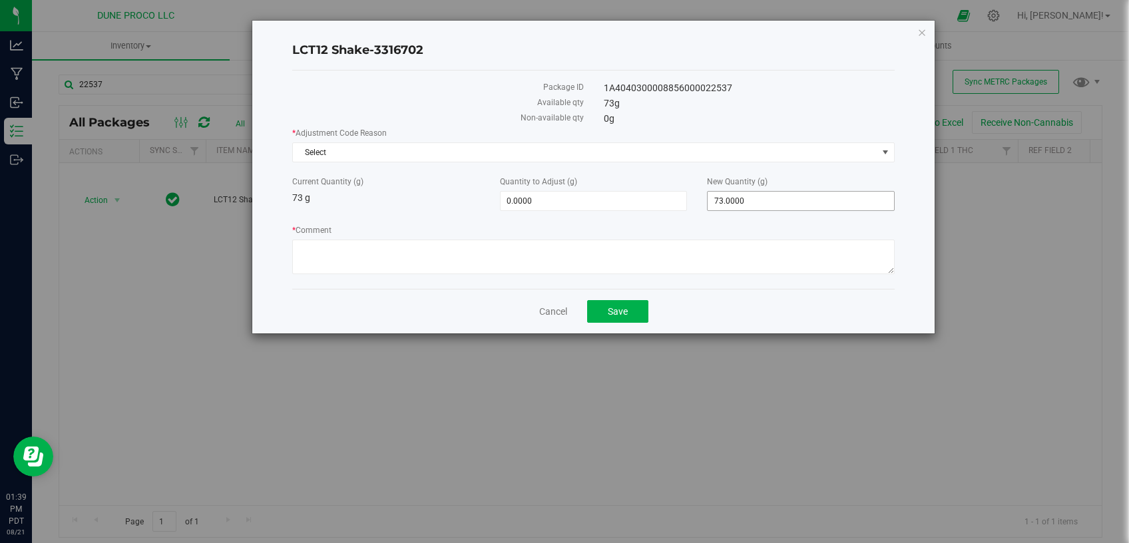
click at [741, 196] on span "73.0000 73" at bounding box center [801, 201] width 188 height 20
drag, startPoint x: 742, startPoint y: 200, endPoint x: 680, endPoint y: 204, distance: 62.1
click at [708, 204] on input "73" at bounding box center [801, 201] width 186 height 19
type input "0"
type input "-73.0000"
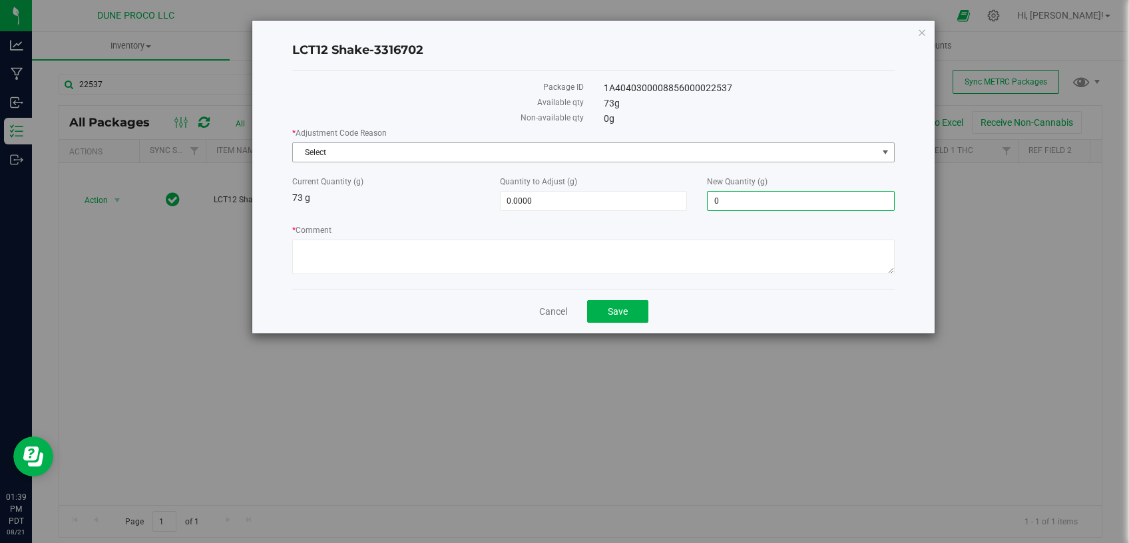
type input "0.0000"
click at [640, 149] on span "Select" at bounding box center [585, 152] width 585 height 19
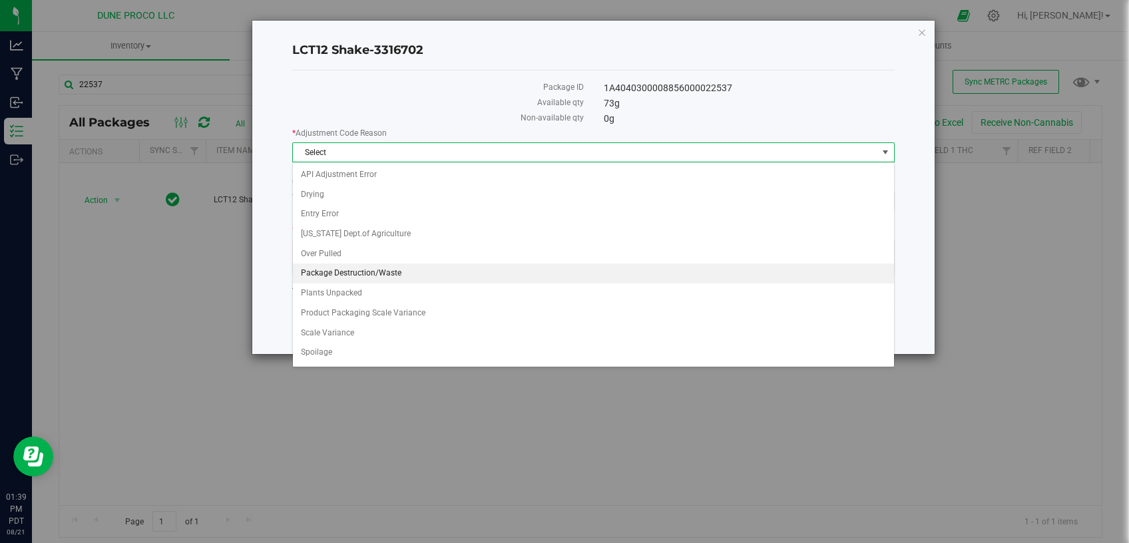
click at [424, 265] on li "Package Destruction/Waste" at bounding box center [593, 274] width 601 height 20
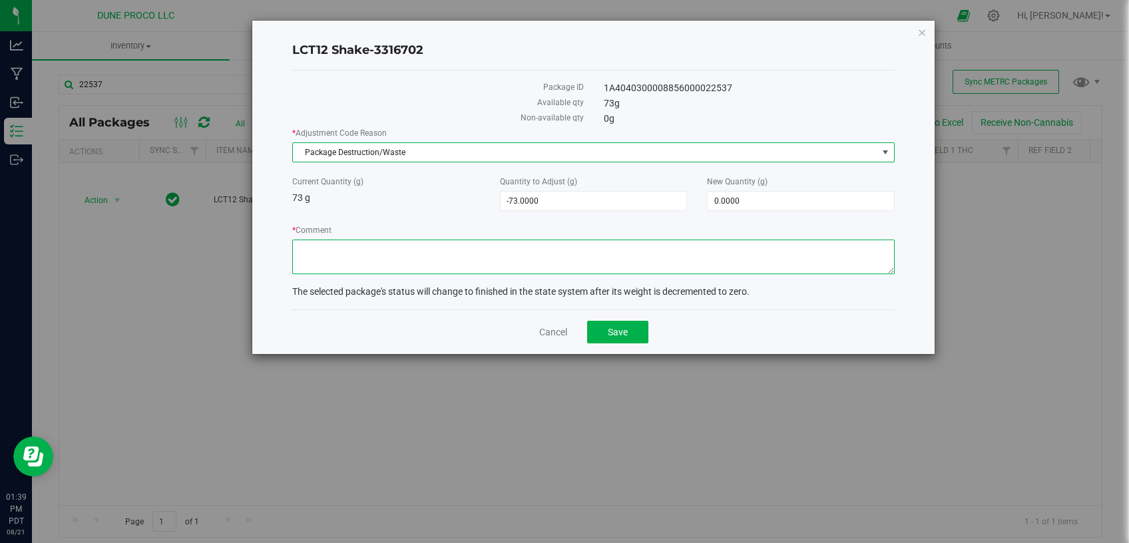
click at [445, 259] on textarea "* Comment" at bounding box center [593, 257] width 603 height 35
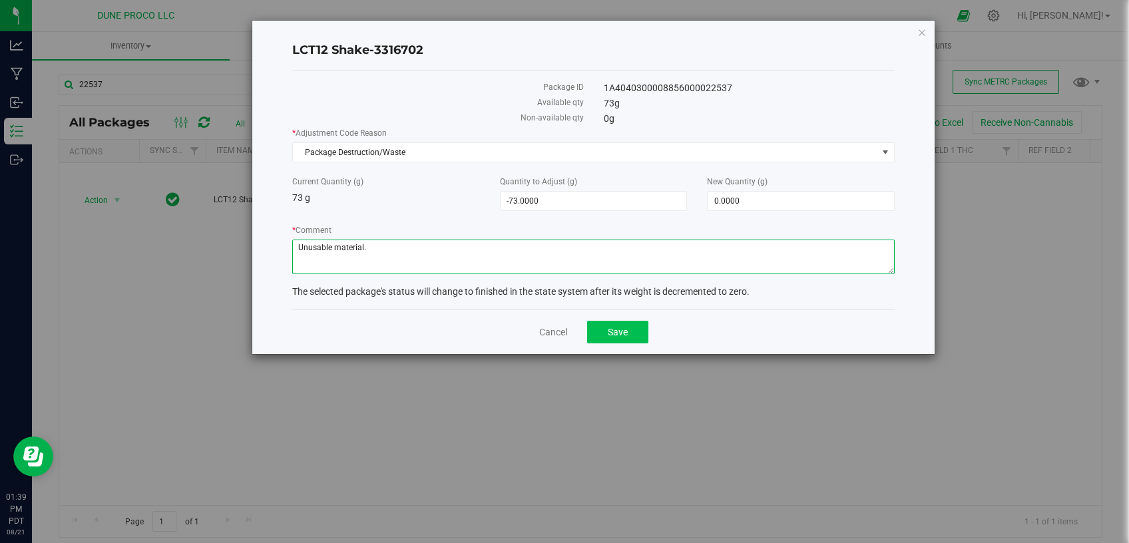
type textarea "Unusable material."
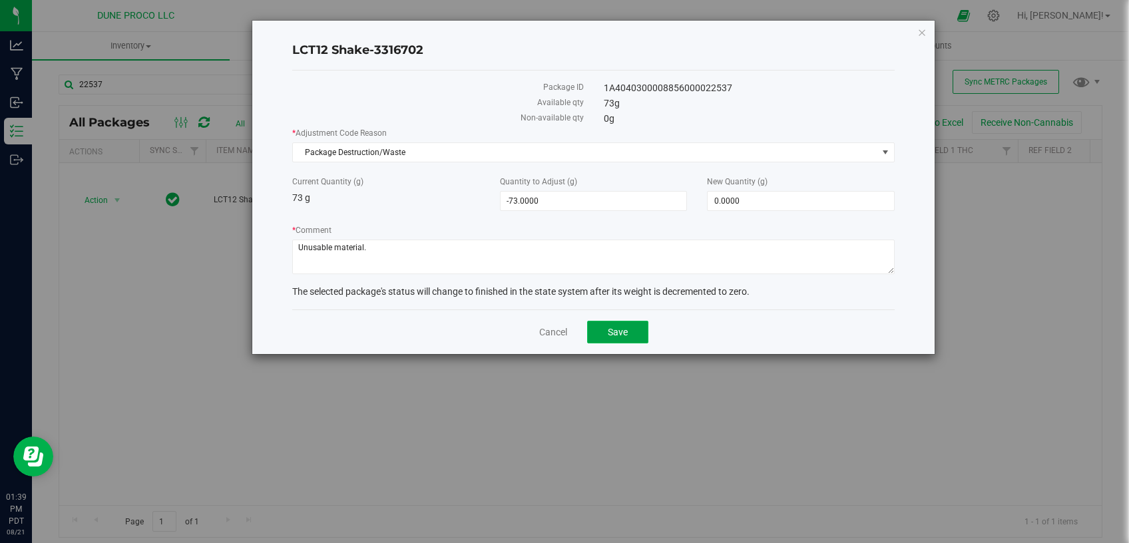
click at [599, 324] on button "Save" at bounding box center [617, 332] width 61 height 23
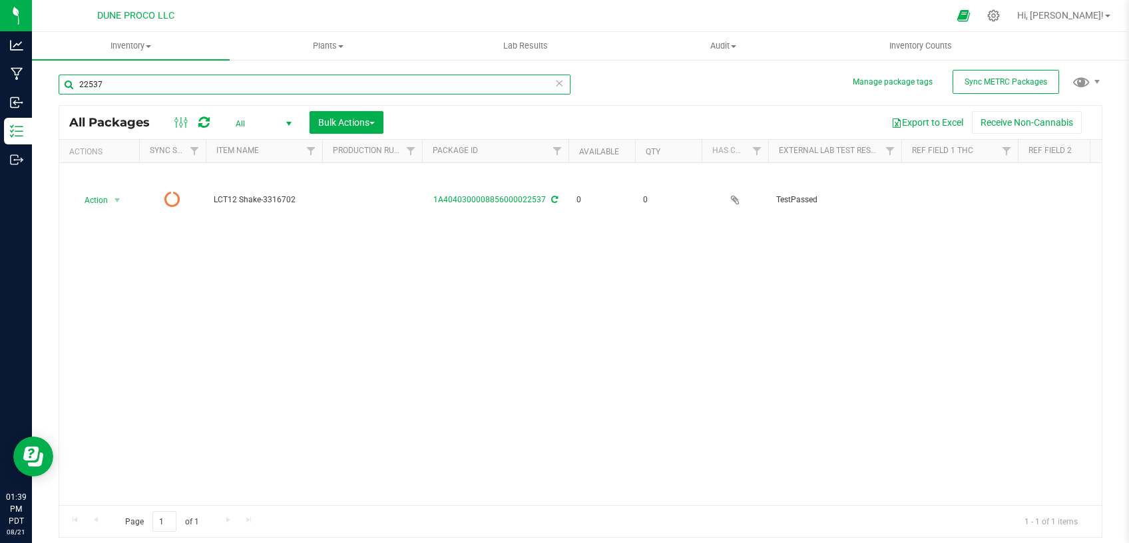
drag, startPoint x: 102, startPoint y: 83, endPoint x: 43, endPoint y: 89, distance: 58.8
click at [61, 89] on input "22537" at bounding box center [315, 85] width 512 height 20
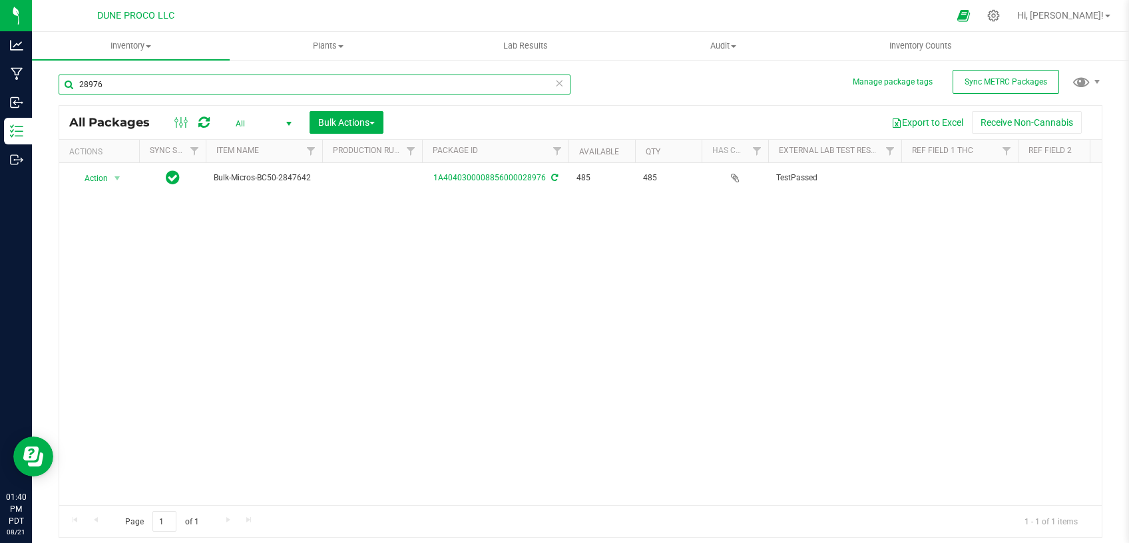
type input "28976"
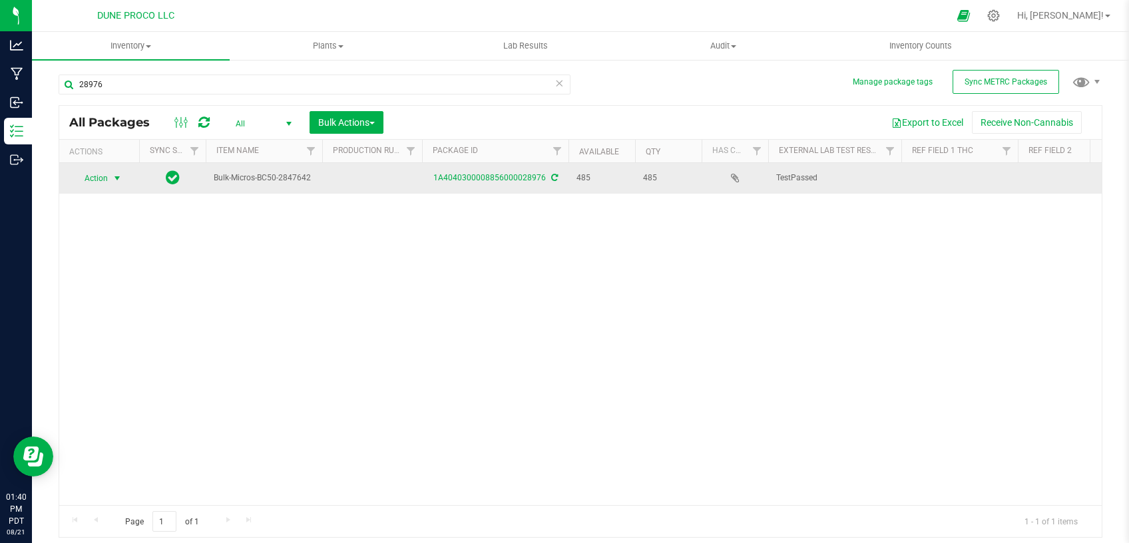
click at [103, 181] on span "Action" at bounding box center [91, 178] width 36 height 19
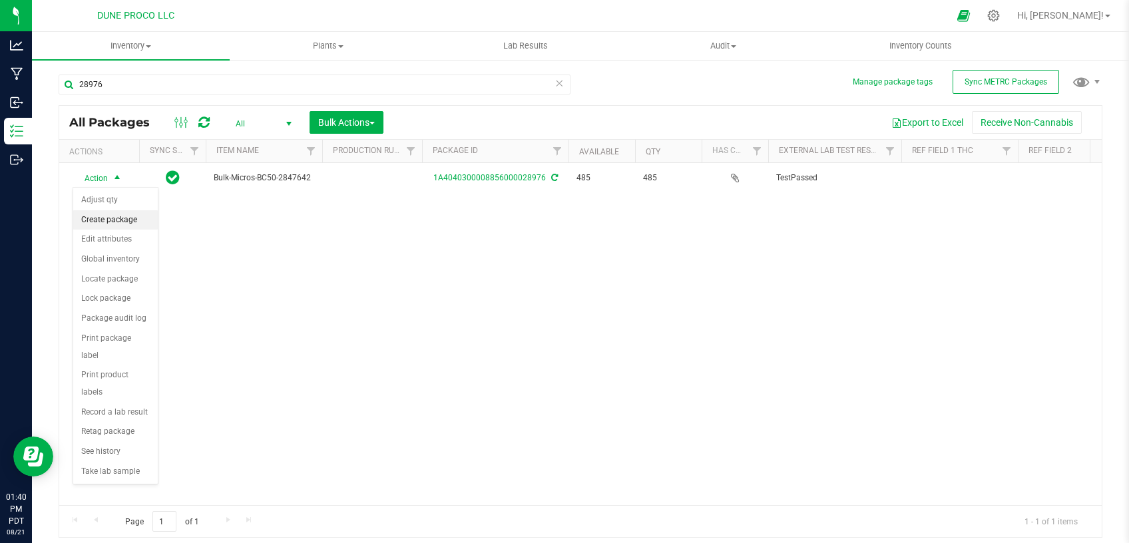
click at [131, 226] on li "Create package" at bounding box center [115, 220] width 85 height 20
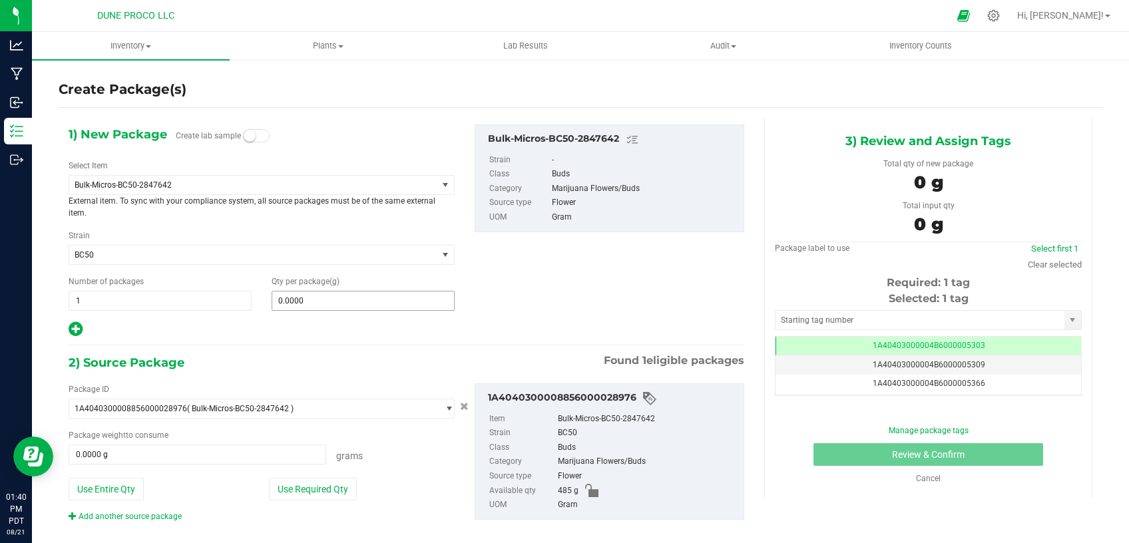
click at [298, 304] on span "0.0000 0" at bounding box center [363, 301] width 183 height 20
type input "0.0000"
click at [260, 174] on div "Select Item Bulk-Micros-BC50-2847642 1:1 Indica Distillate 9Lb Blueberry-Trim-B…" at bounding box center [262, 189] width 386 height 59
click at [259, 189] on span "Bulk-Micros-BC50-2847642" at bounding box center [246, 184] width 343 height 9
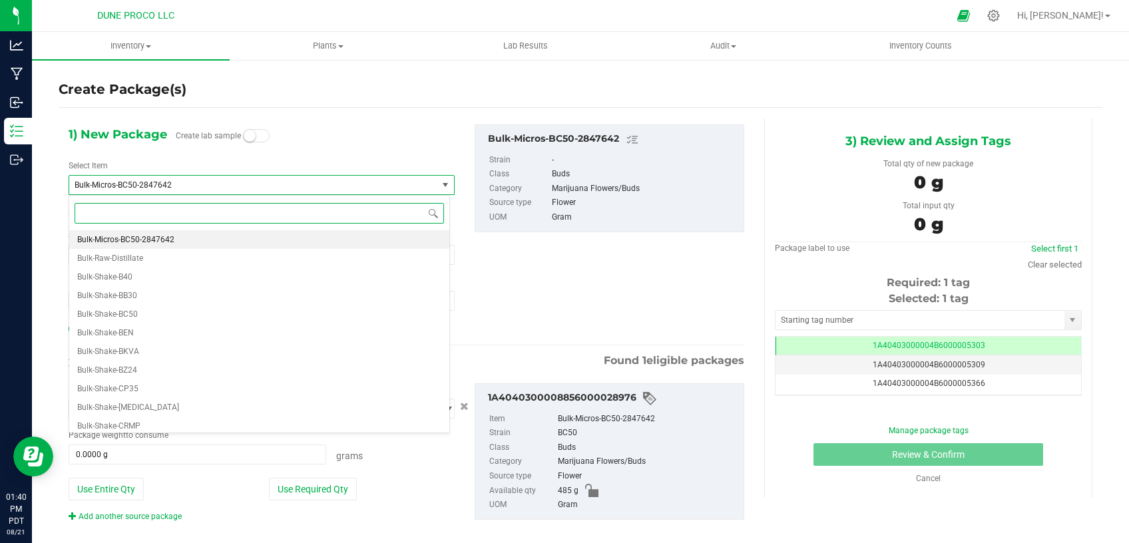
scroll to position [205, 0]
type input "BC50"
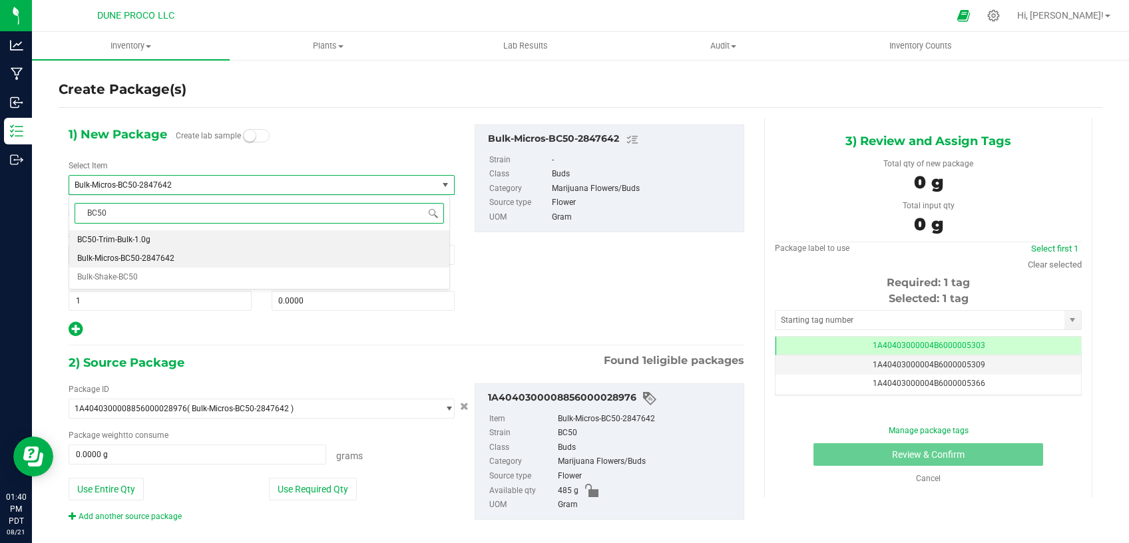
scroll to position [0, 0]
click at [196, 240] on li "BC50-Trim-Bulk-1.0g" at bounding box center [259, 239] width 380 height 19
type input "0"
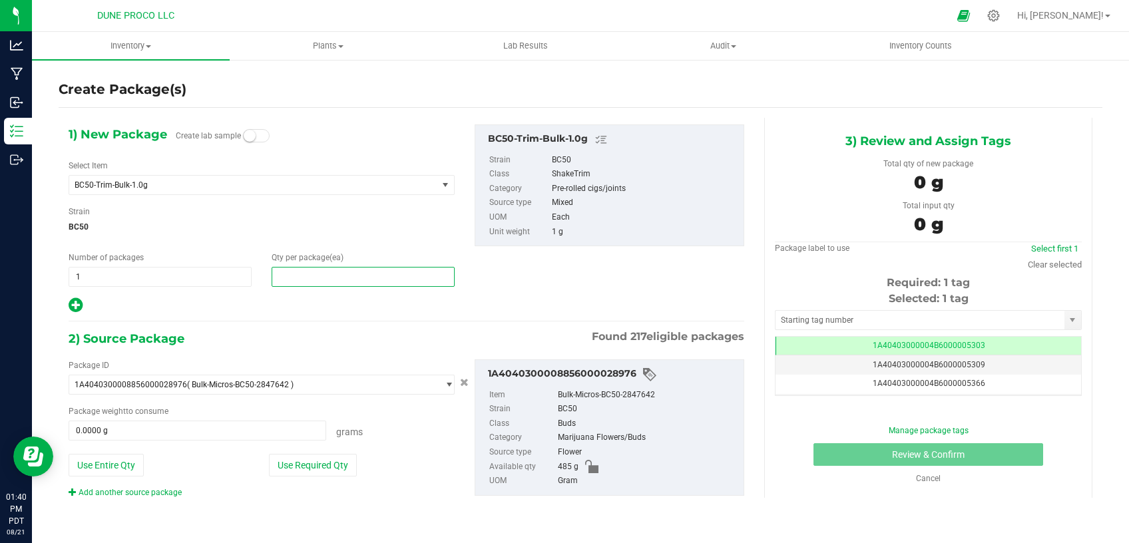
click at [335, 280] on span at bounding box center [363, 277] width 183 height 20
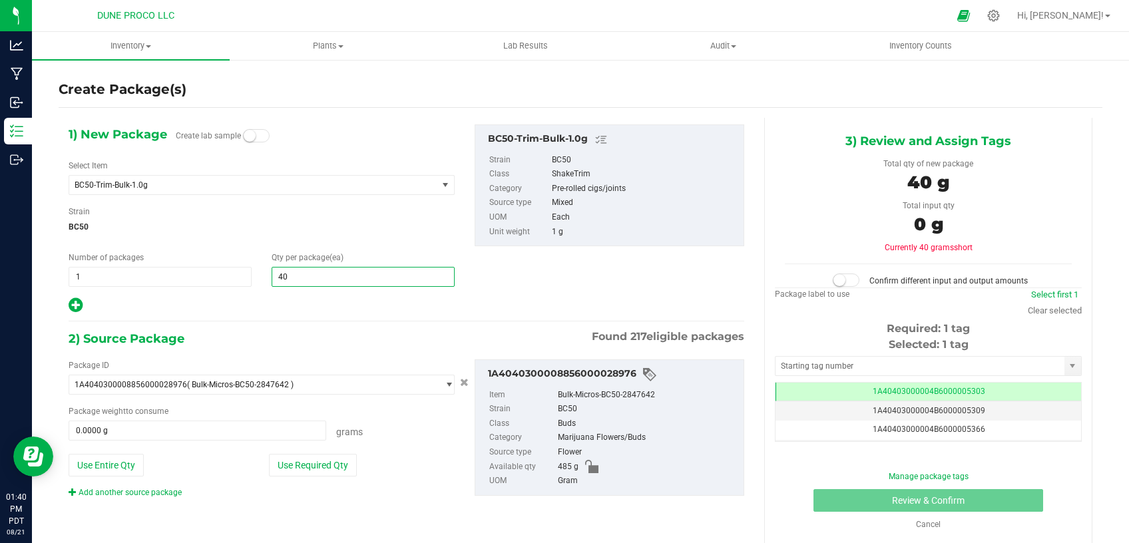
type input "400"
click at [304, 461] on button "Use Required Qty" at bounding box center [313, 465] width 88 height 23
type input "400.0000 g"
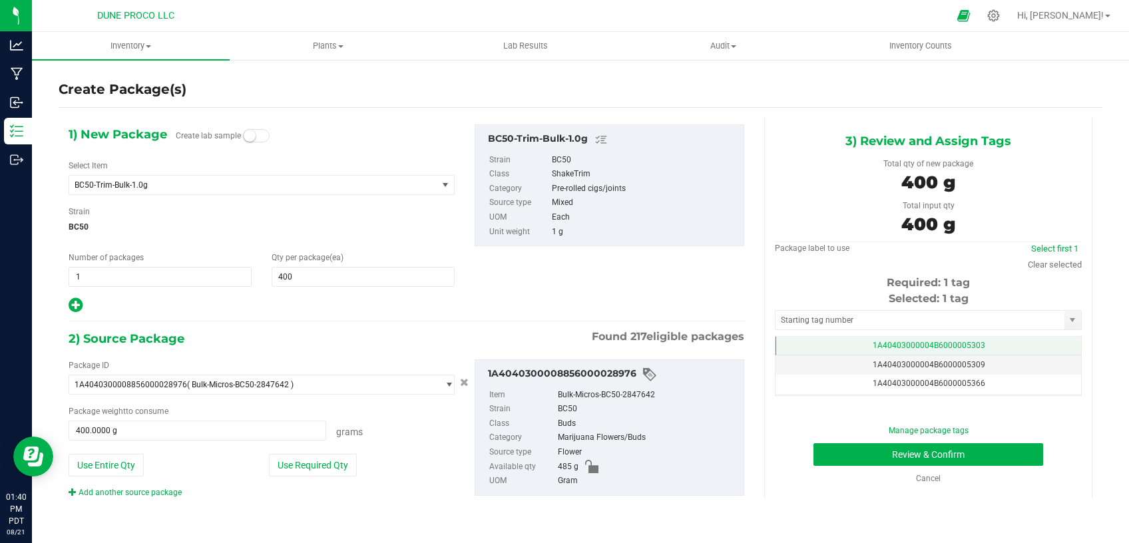
click at [853, 342] on td "1A40403000004B6000005303" at bounding box center [929, 346] width 306 height 19
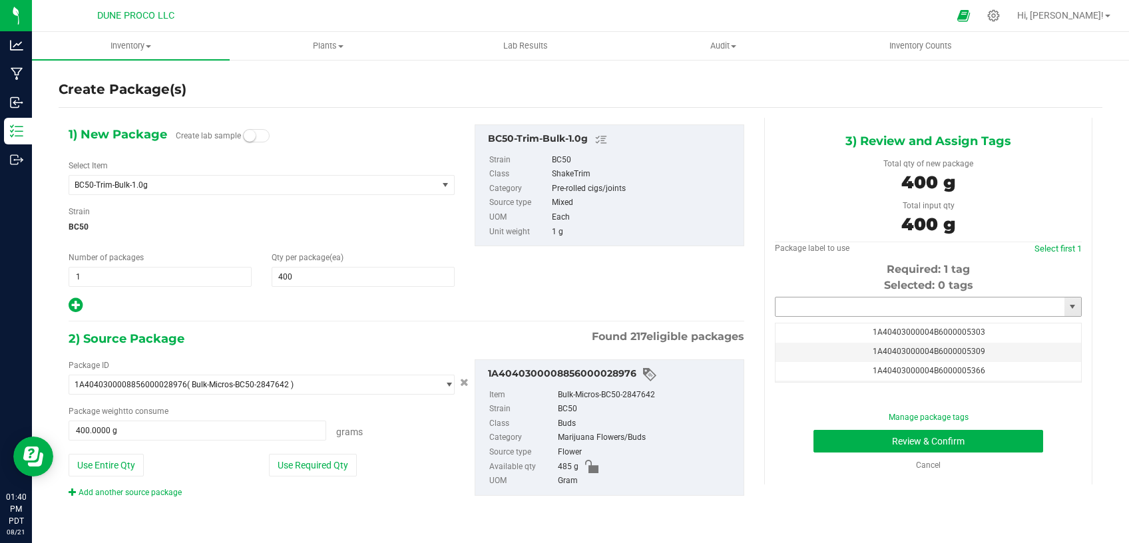
click at [834, 307] on input "text" at bounding box center [920, 307] width 289 height 19
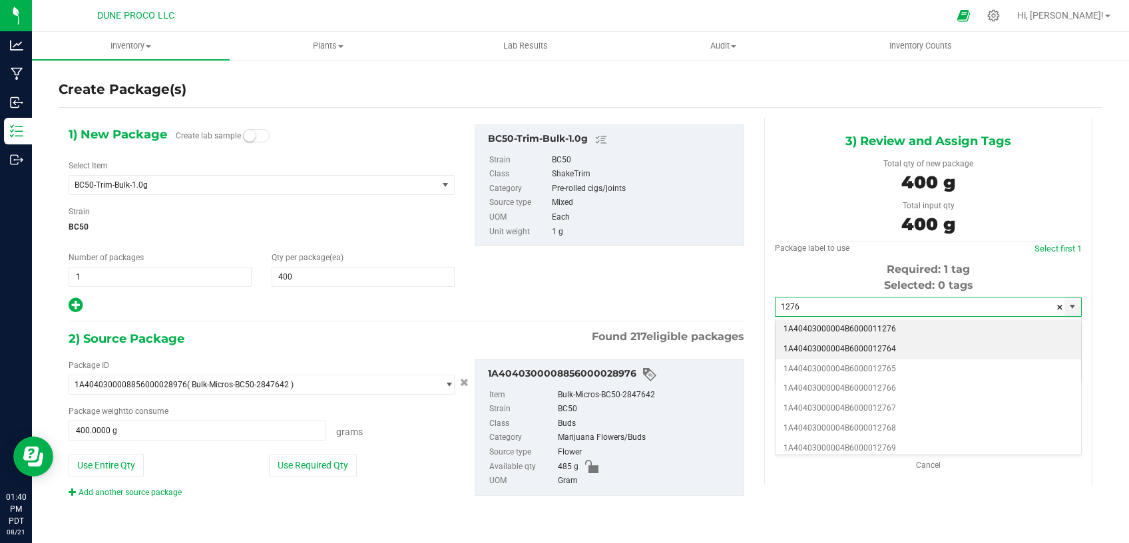
click at [829, 342] on li "1A40403000004B6000012764" at bounding box center [929, 350] width 306 height 20
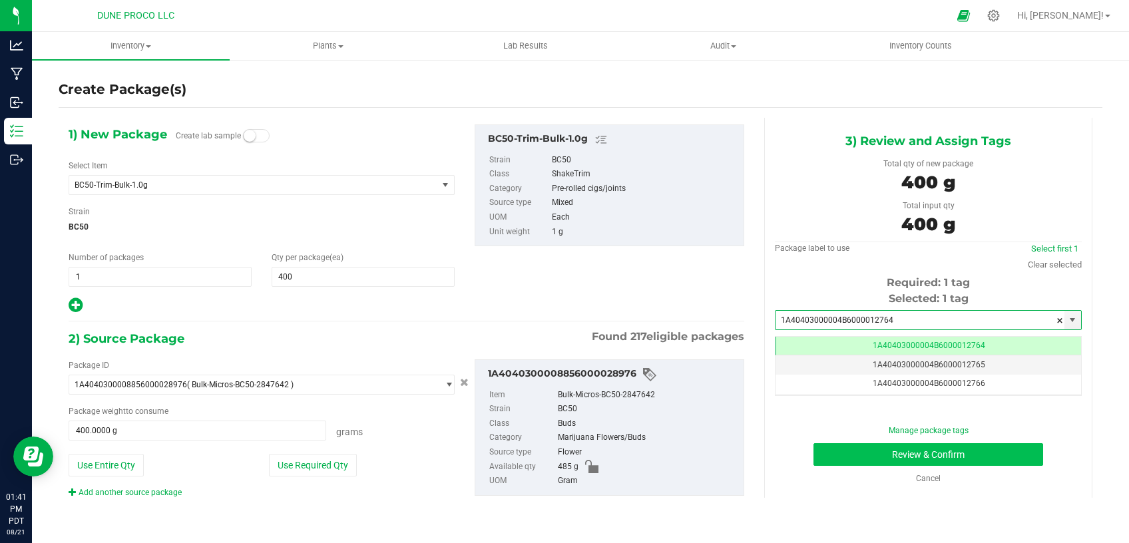
type input "1A40403000004B6000012764"
click at [847, 457] on button "Review & Confirm" at bounding box center [929, 455] width 230 height 23
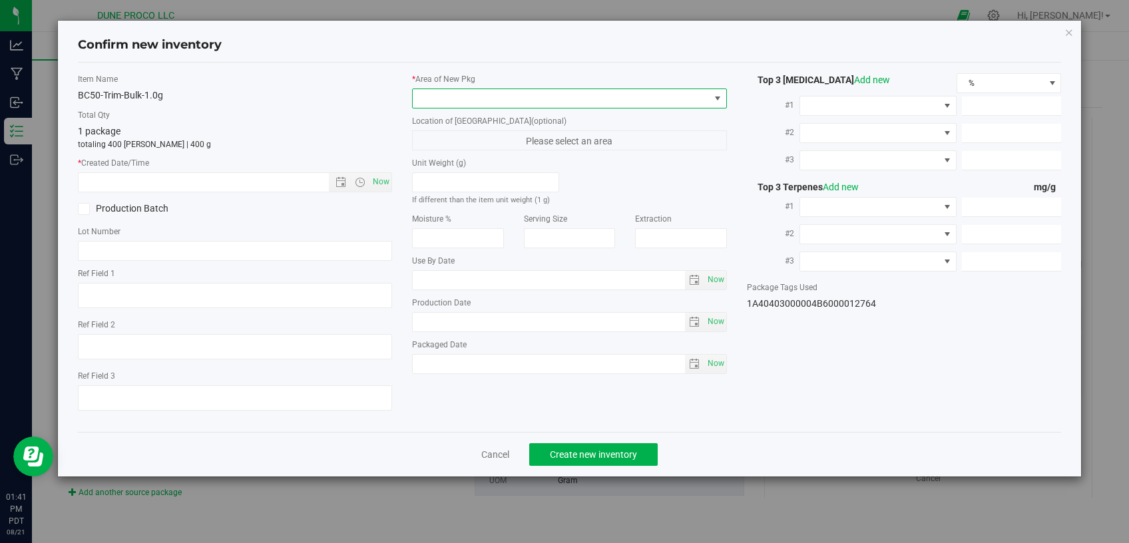
click at [514, 93] on span at bounding box center [561, 98] width 297 height 19
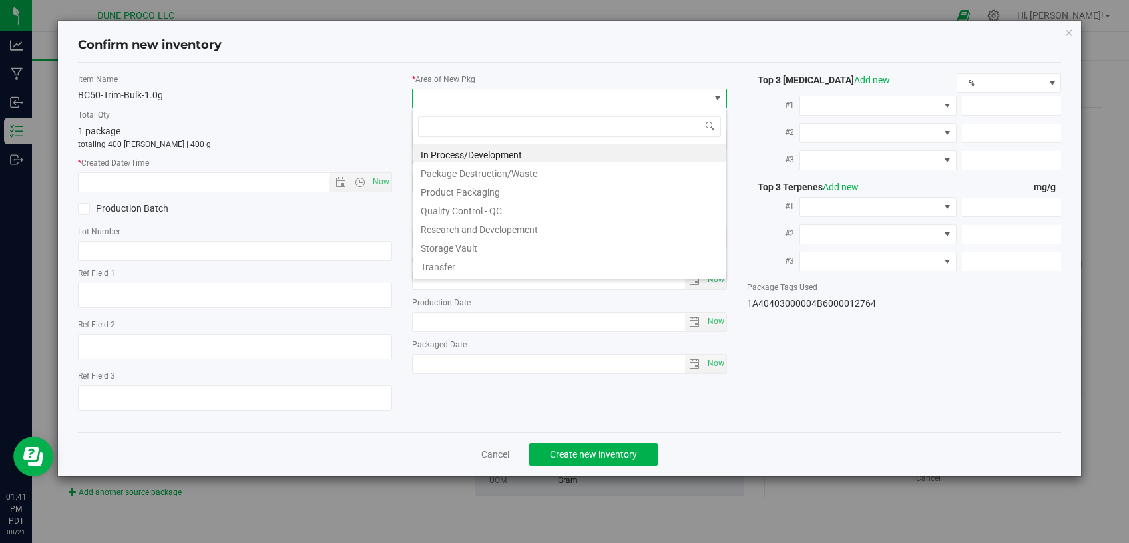
scroll to position [19, 314]
click at [471, 241] on li "Storage Vault" at bounding box center [570, 246] width 314 height 19
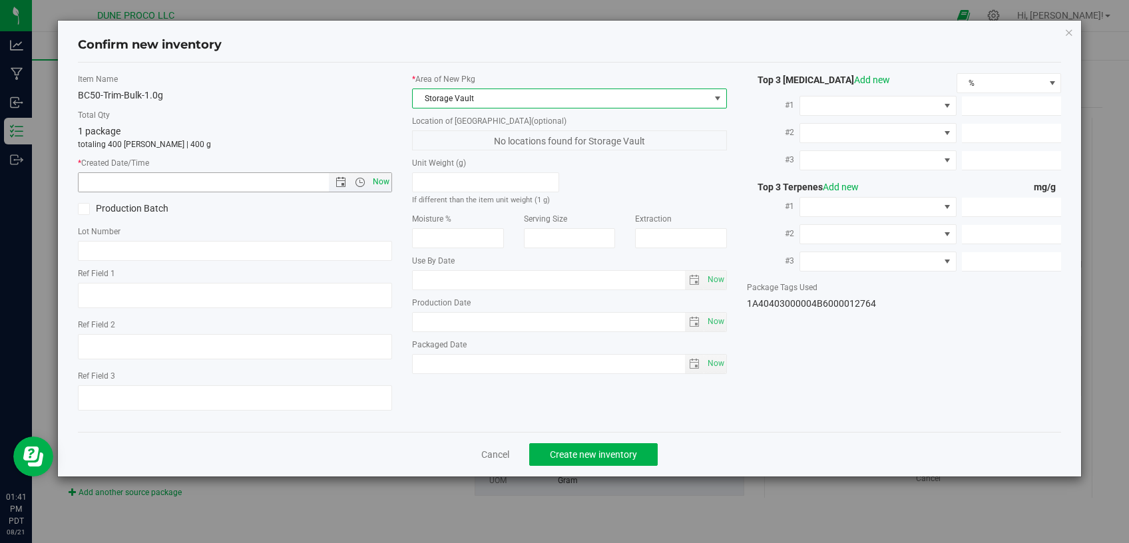
click at [380, 180] on span "Now" at bounding box center [381, 181] width 23 height 19
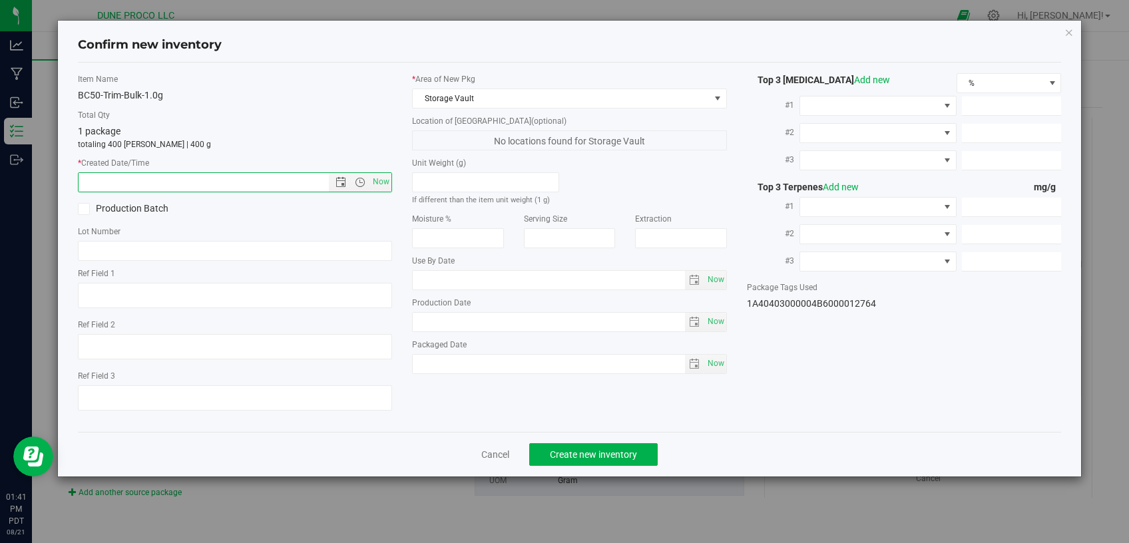
type input "8/21/2025 1:41 PM"
click at [606, 450] on span "Create new inventory" at bounding box center [593, 455] width 87 height 11
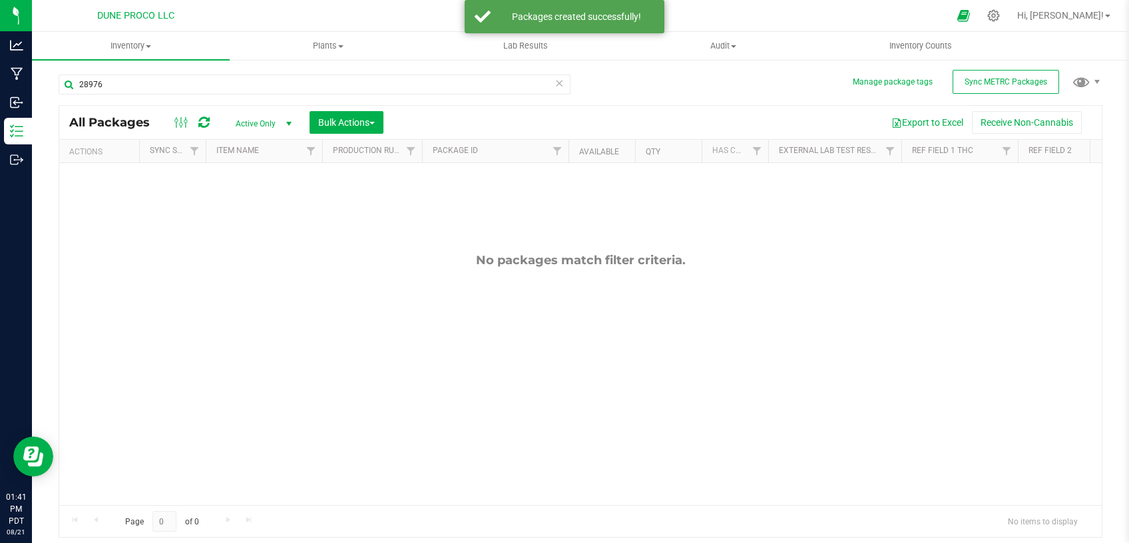
click at [246, 121] on span "Active Only" at bounding box center [260, 124] width 73 height 19
click at [242, 205] on li "All" at bounding box center [260, 205] width 72 height 20
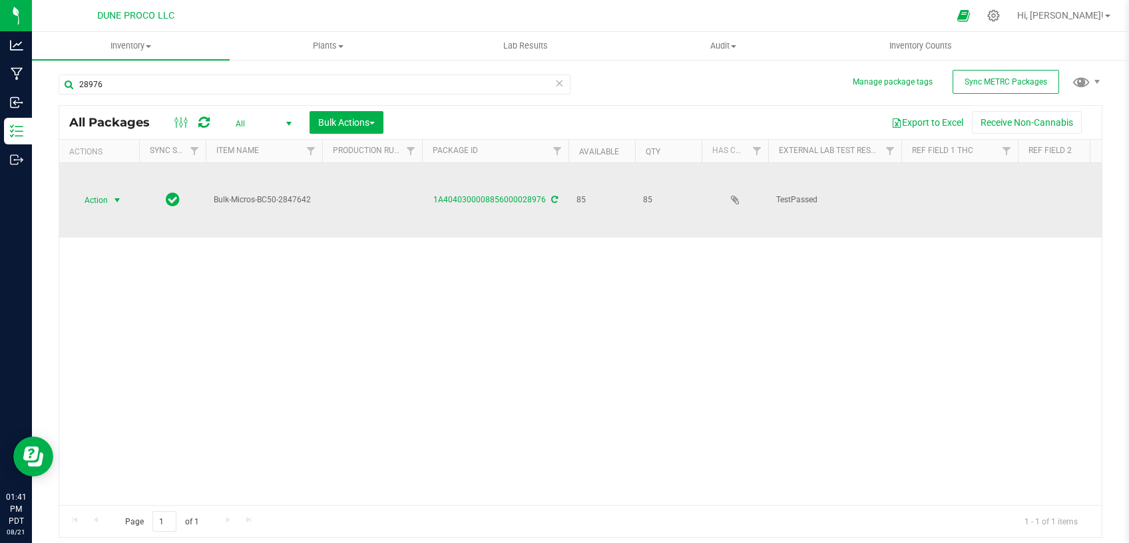
click at [109, 191] on span "select" at bounding box center [117, 200] width 17 height 19
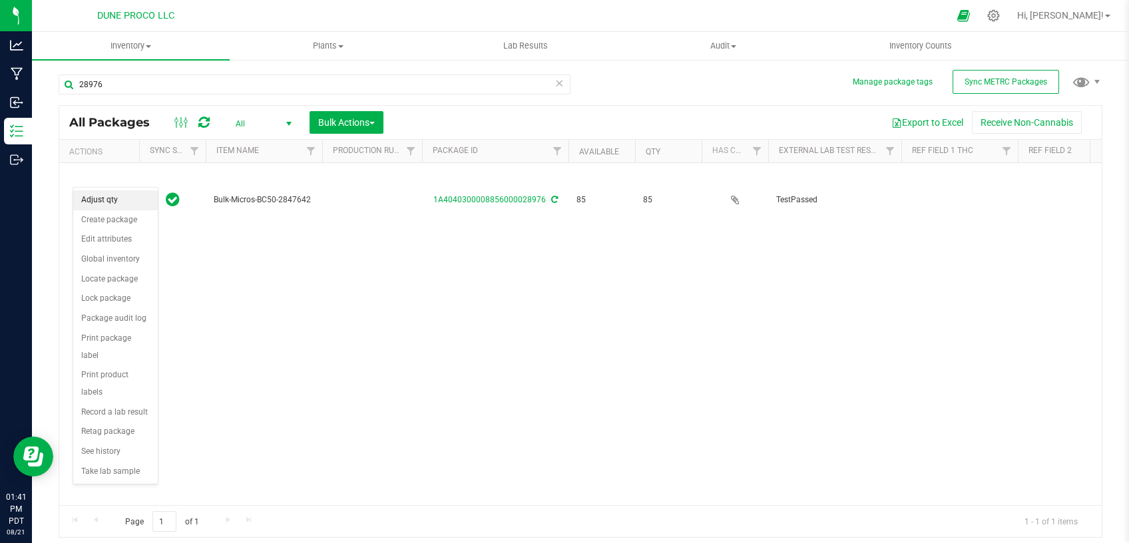
click at [111, 200] on li "Adjust qty" at bounding box center [115, 200] width 85 height 20
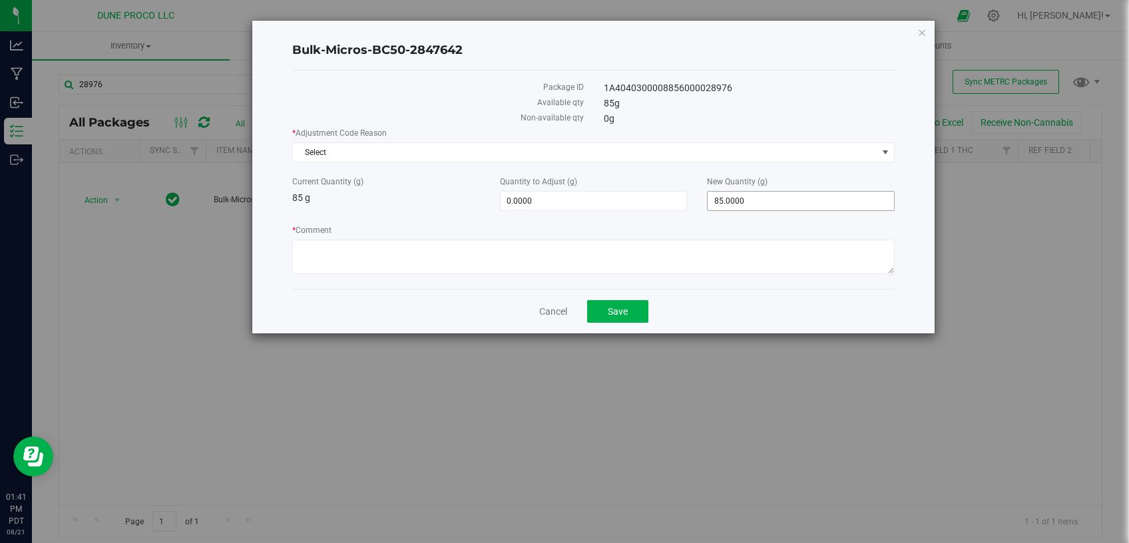
click at [731, 204] on span "85.0000 85" at bounding box center [801, 201] width 188 height 20
drag, startPoint x: 744, startPoint y: 200, endPoint x: 681, endPoint y: 208, distance: 63.9
click at [708, 208] on input "85" at bounding box center [801, 201] width 186 height 19
type input "0"
type input "-85.0000"
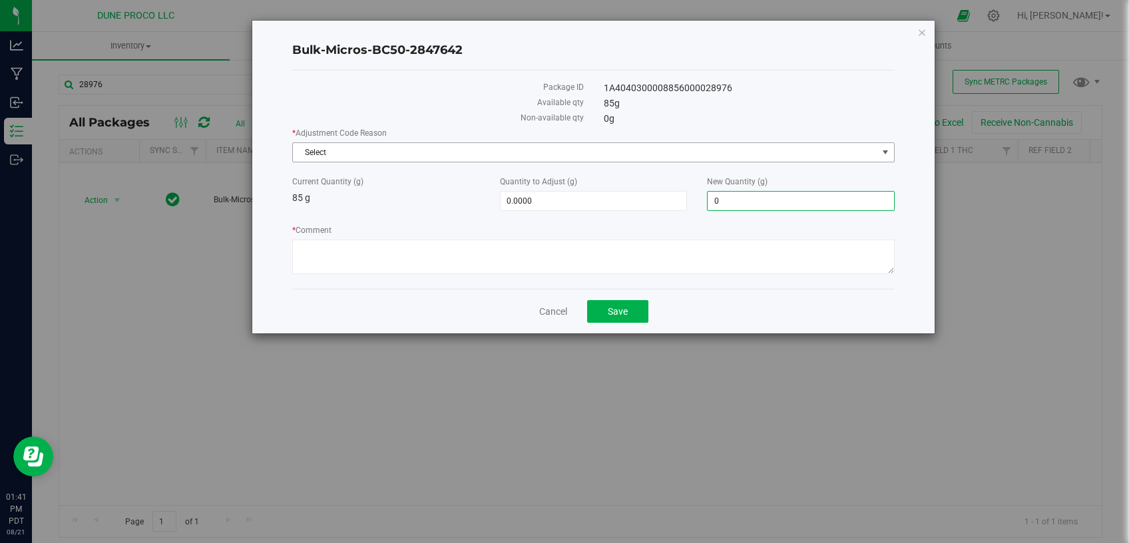
type input "0.0000"
click at [628, 151] on span "Select" at bounding box center [585, 152] width 585 height 19
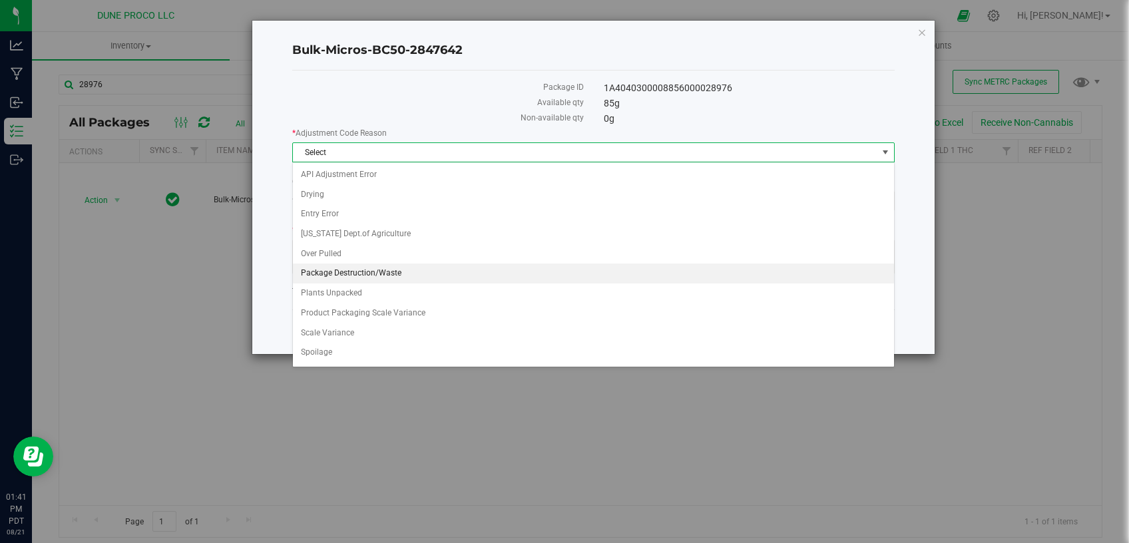
click at [402, 272] on li "Package Destruction/Waste" at bounding box center [593, 274] width 601 height 20
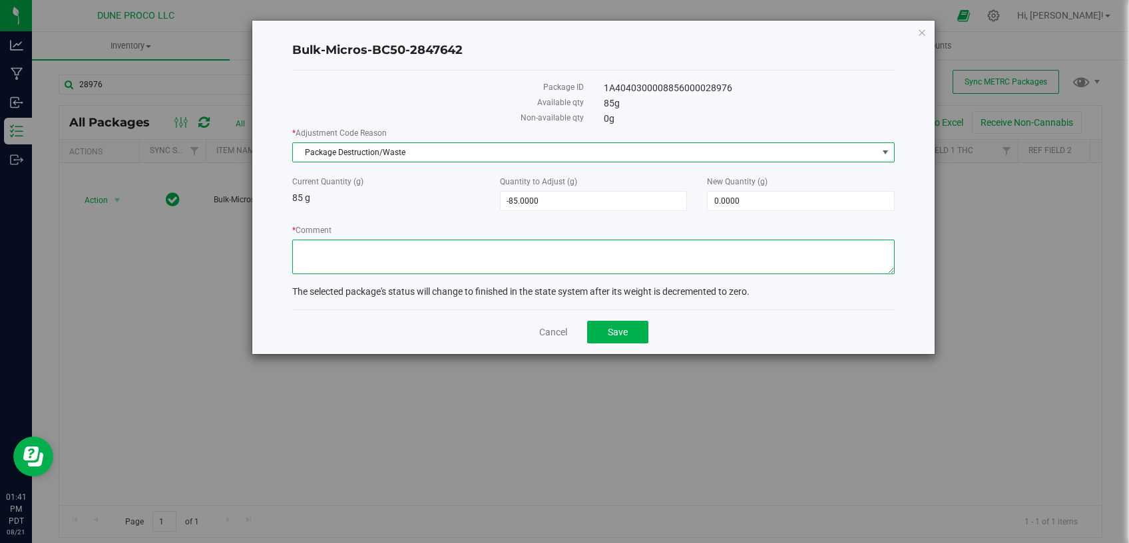
click at [403, 256] on textarea "* Comment" at bounding box center [593, 257] width 603 height 35
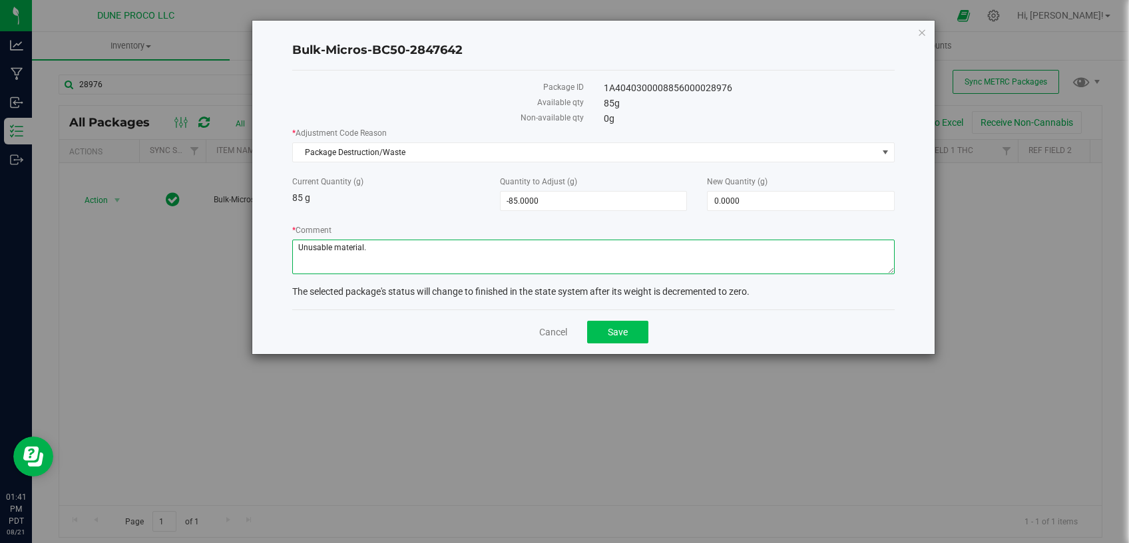
type textarea "Unusable material."
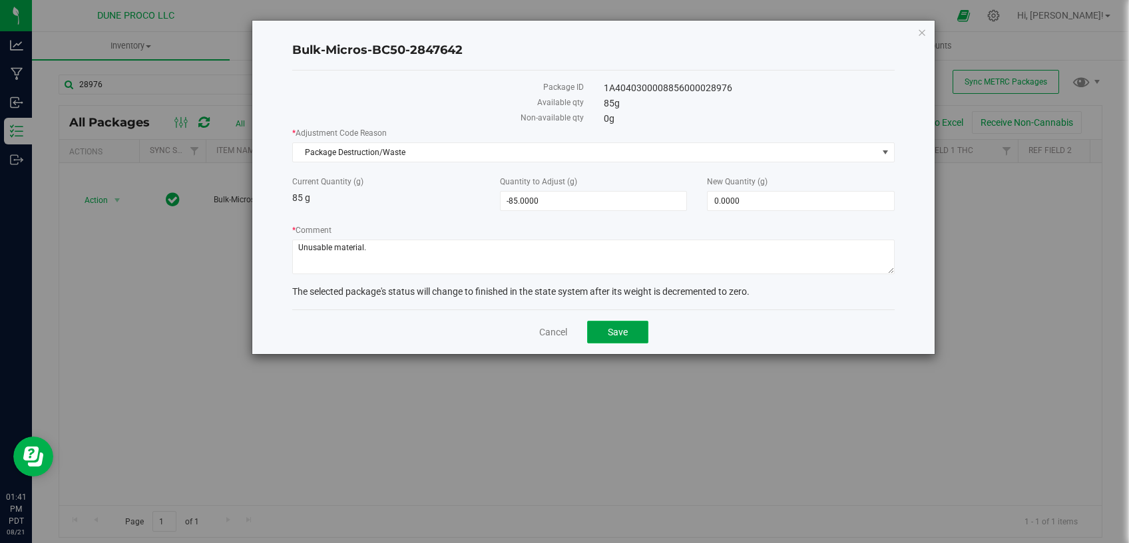
click at [630, 324] on button "Save" at bounding box center [617, 332] width 61 height 23
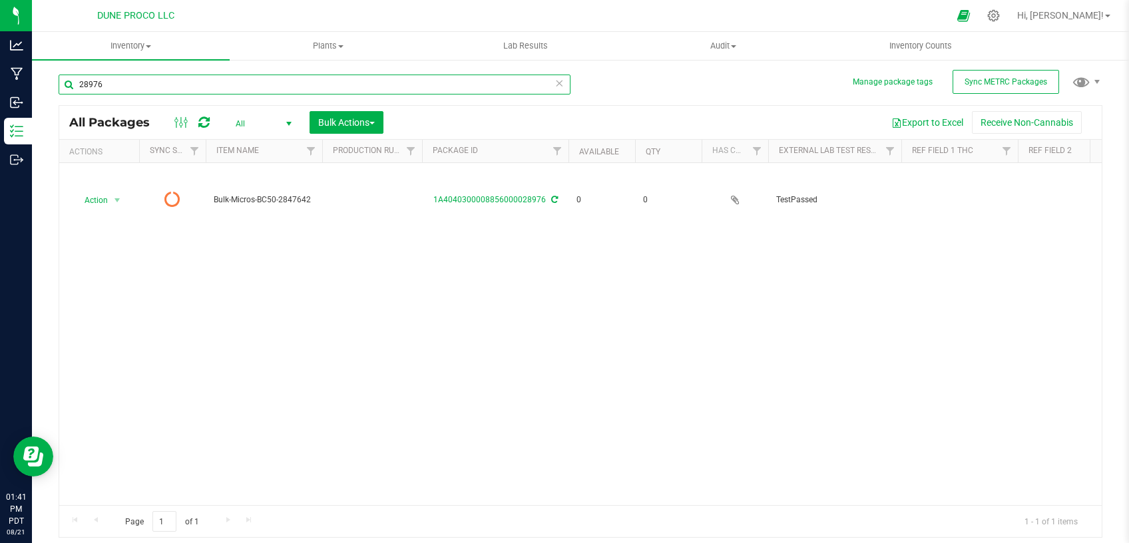
drag, startPoint x: 103, startPoint y: 83, endPoint x: 53, endPoint y: 77, distance: 50.4
click at [59, 77] on input "28976" at bounding box center [315, 85] width 512 height 20
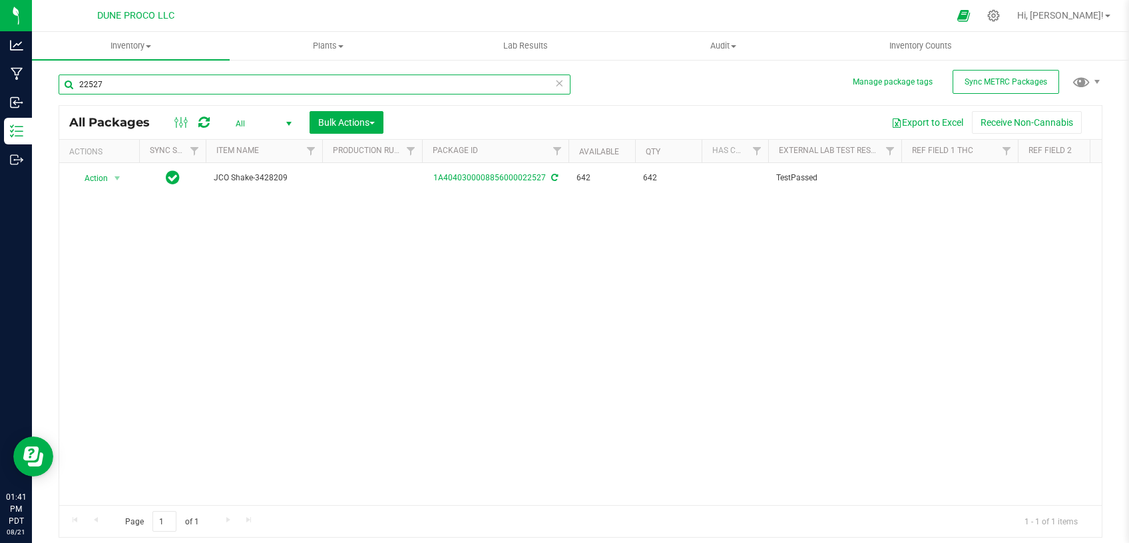
type input "22527"
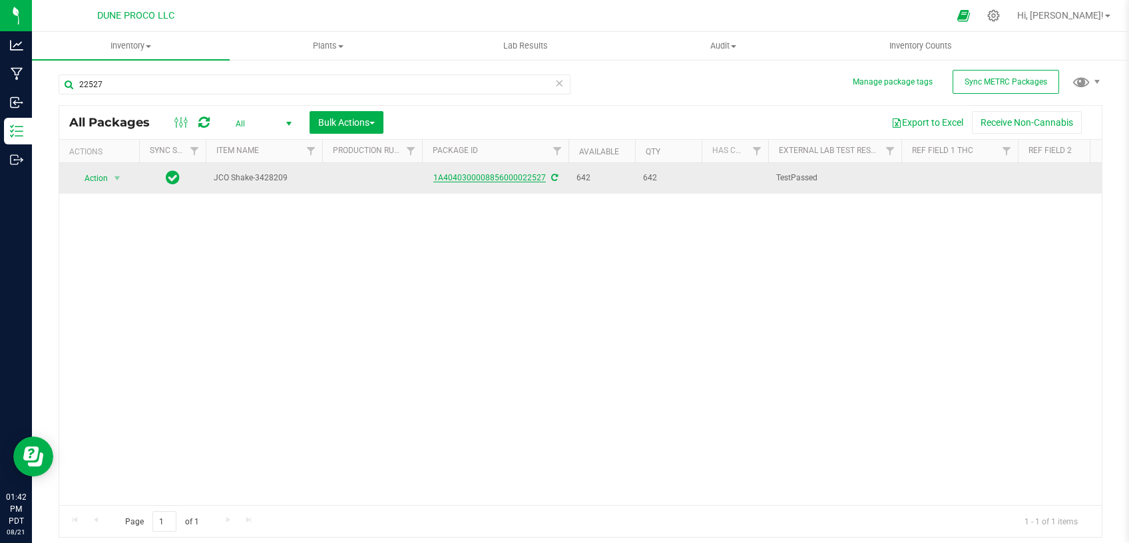
click at [522, 177] on link "1A4040300008856000022527" at bounding box center [490, 177] width 113 height 9
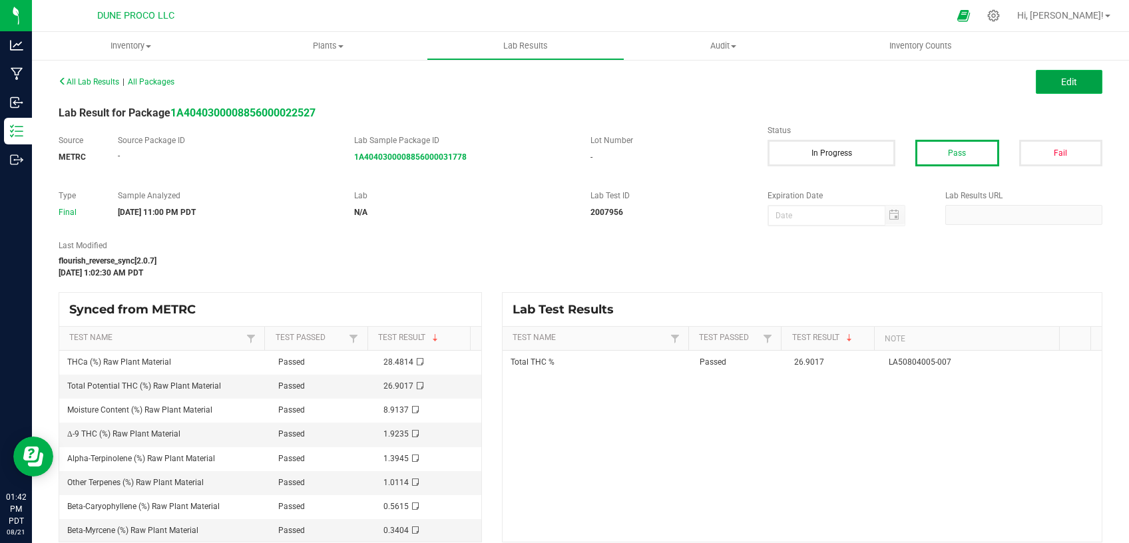
click at [1061, 79] on span "Edit" at bounding box center [1069, 82] width 16 height 11
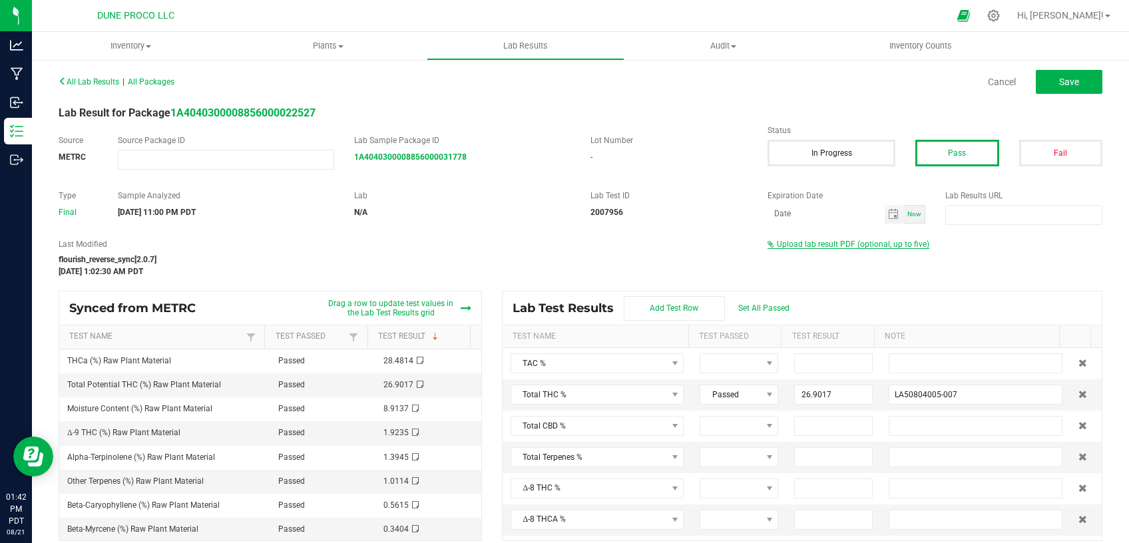
click at [801, 246] on span "Upload lab result PDF (optional, up to five)" at bounding box center [853, 244] width 152 height 9
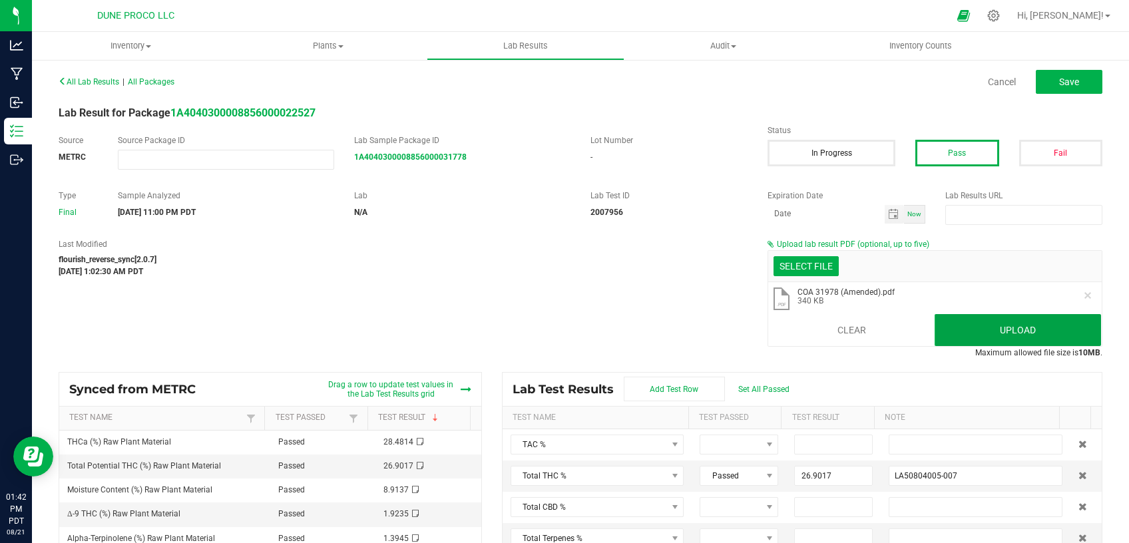
click at [938, 334] on button "Upload" at bounding box center [1018, 330] width 166 height 32
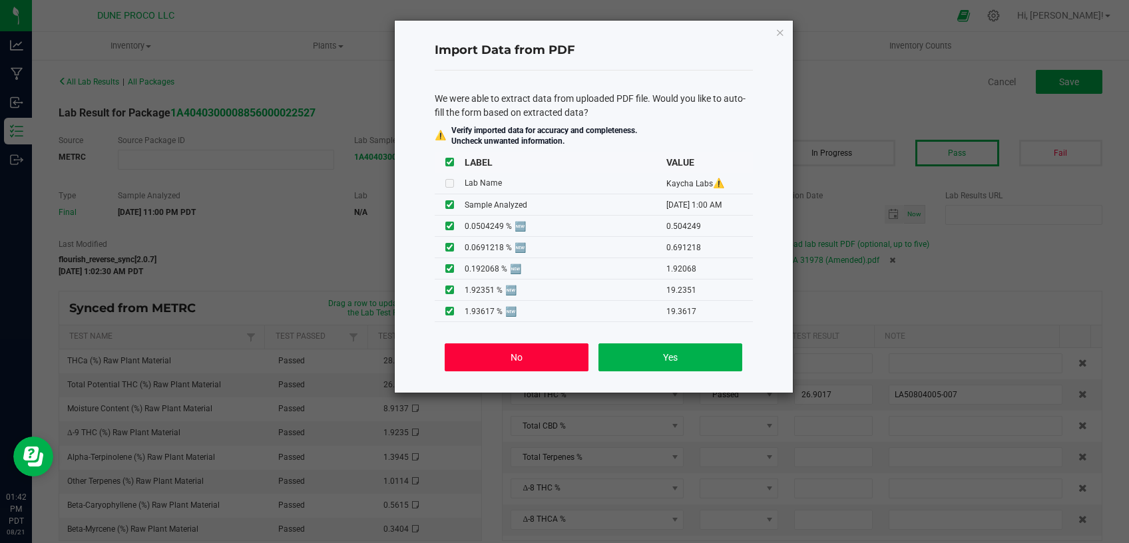
click at [536, 350] on button "No" at bounding box center [516, 358] width 143 height 28
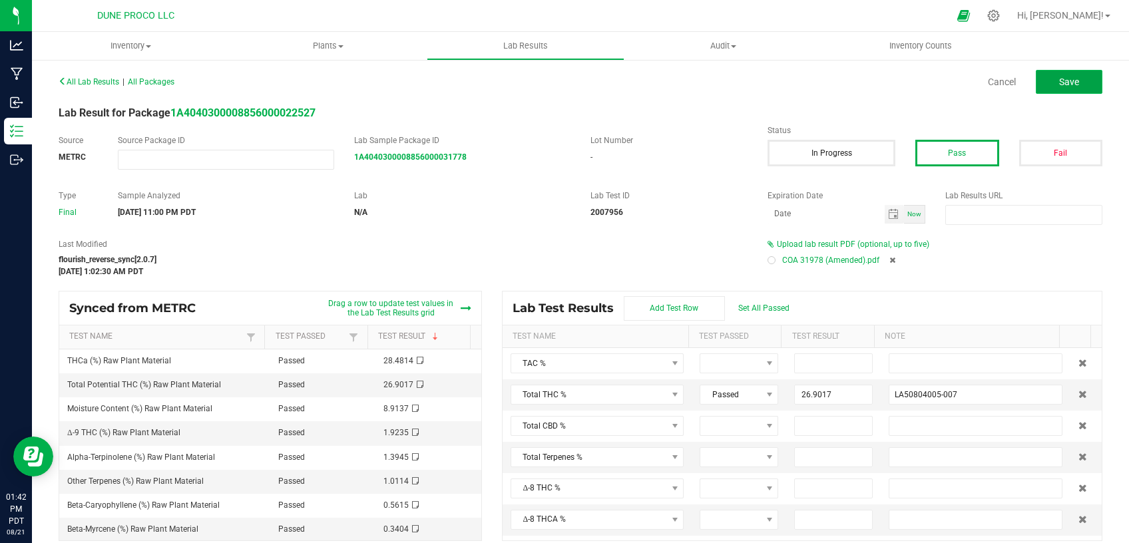
click at [1059, 81] on span "Save" at bounding box center [1069, 82] width 20 height 11
type input "26.9017"
type input "LA50804005-007"
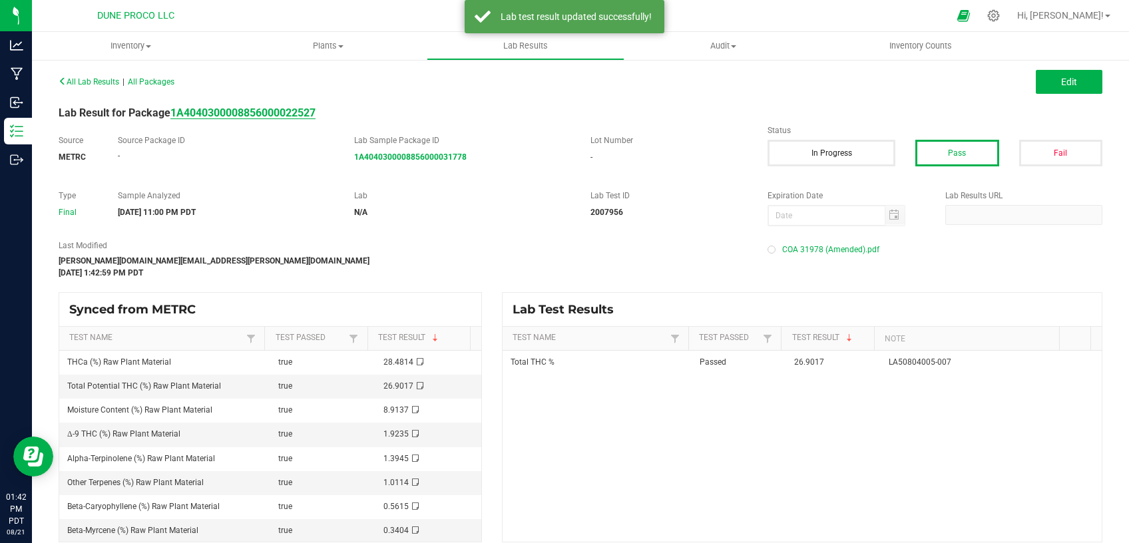
click at [303, 115] on strong "1A4040300008856000022527" at bounding box center [242, 113] width 145 height 13
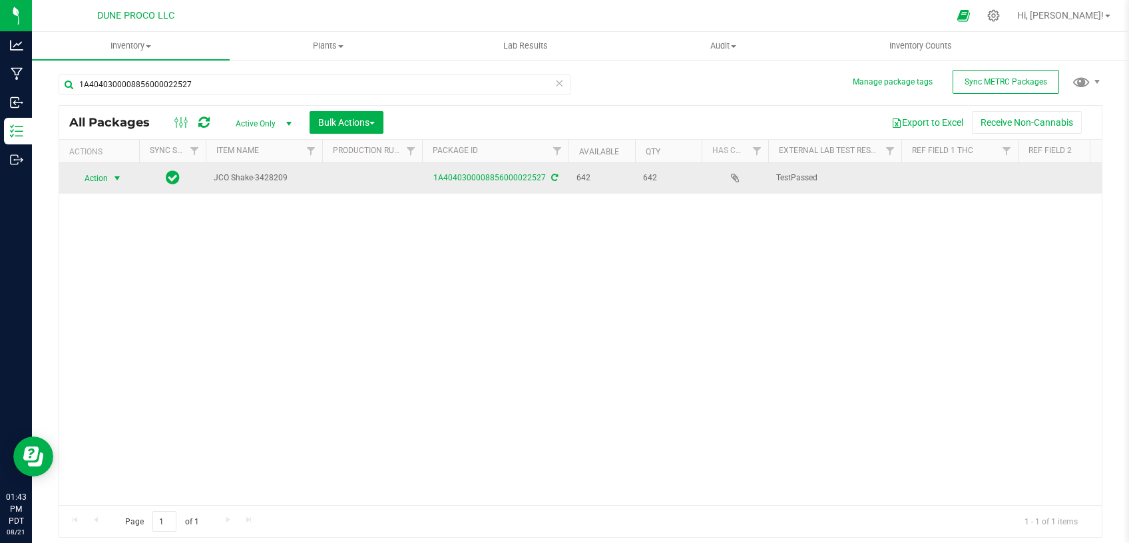
click at [107, 170] on span "Action" at bounding box center [91, 178] width 36 height 19
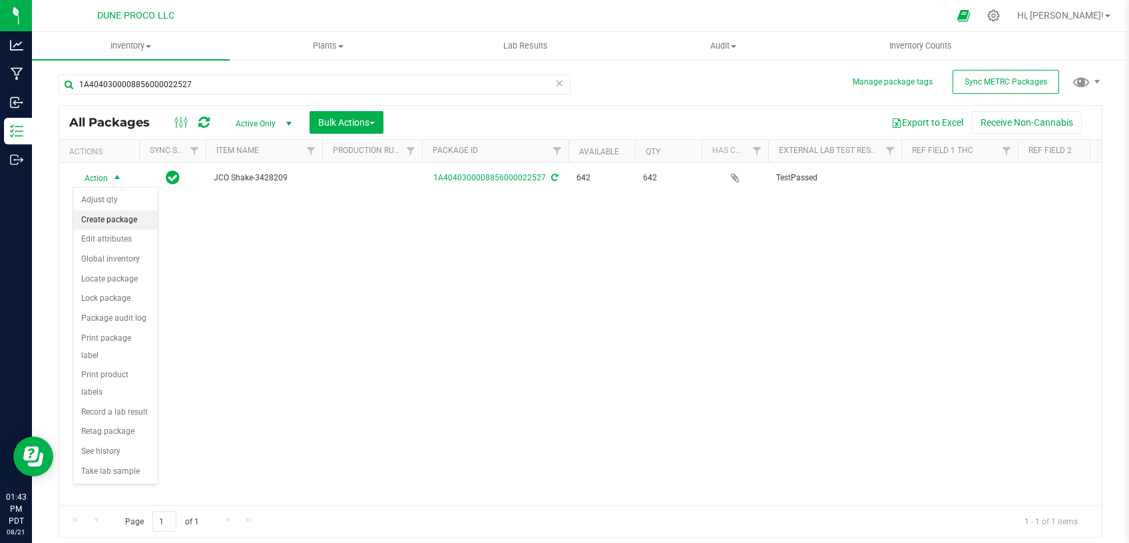
click at [118, 220] on li "Create package" at bounding box center [115, 220] width 85 height 20
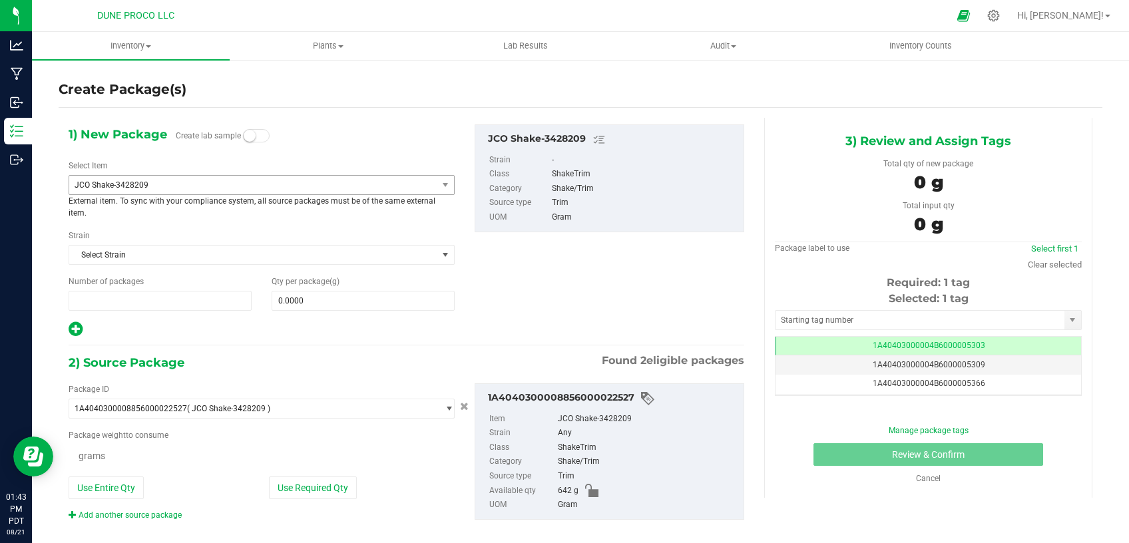
type input "1"
click at [201, 182] on span "JCO Shake-3428209" at bounding box center [246, 184] width 343 height 9
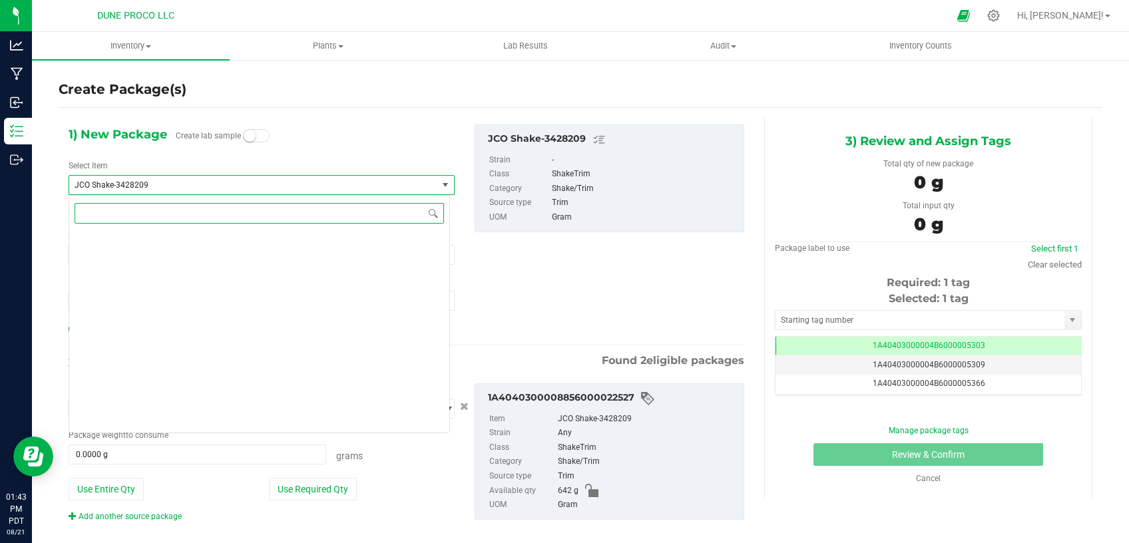
scroll to position [3785, 0]
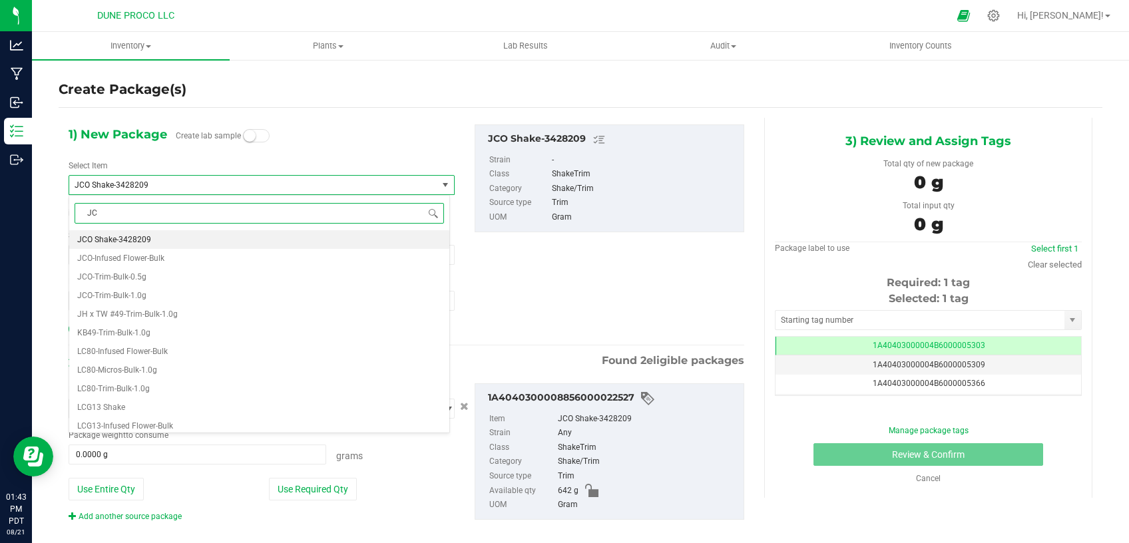
type input "JCO"
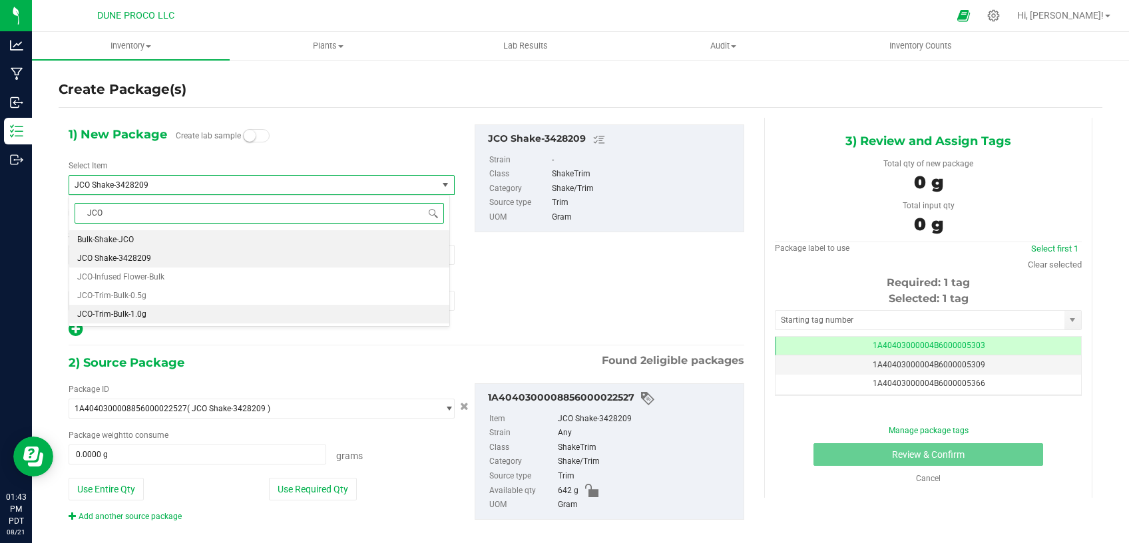
click at [140, 319] on span "JCO-Trim-Bulk-1.0g" at bounding box center [111, 314] width 69 height 9
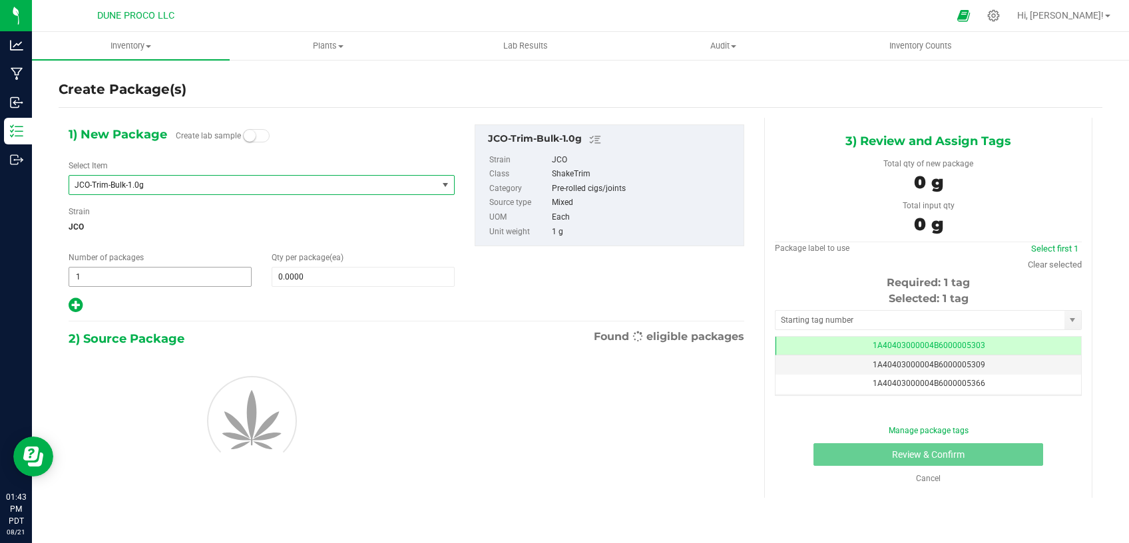
type input "0"
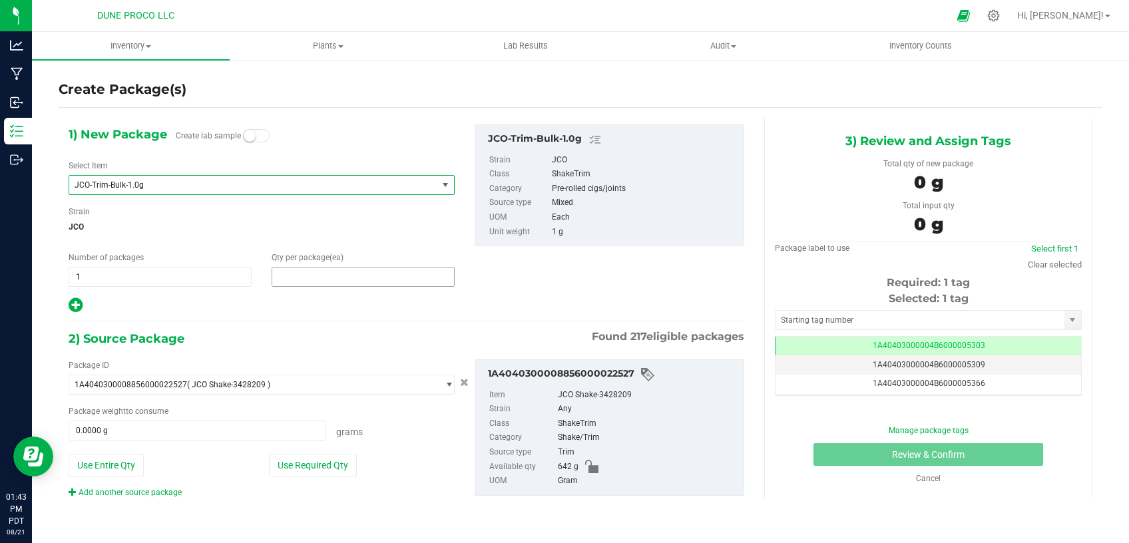
click at [309, 280] on span at bounding box center [363, 277] width 183 height 20
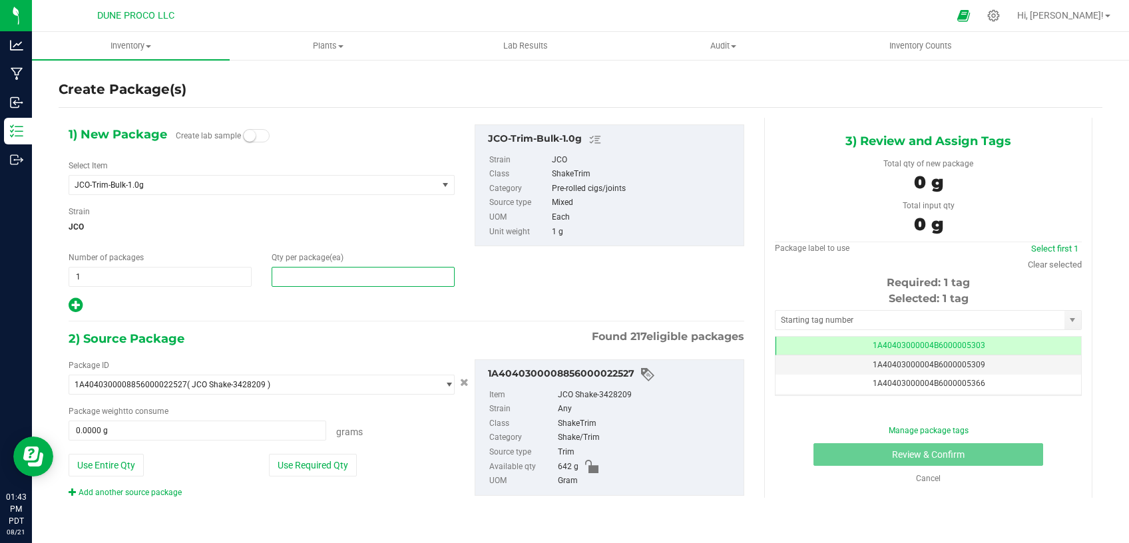
type input "0"
click at [339, 280] on span "0 0" at bounding box center [363, 277] width 183 height 20
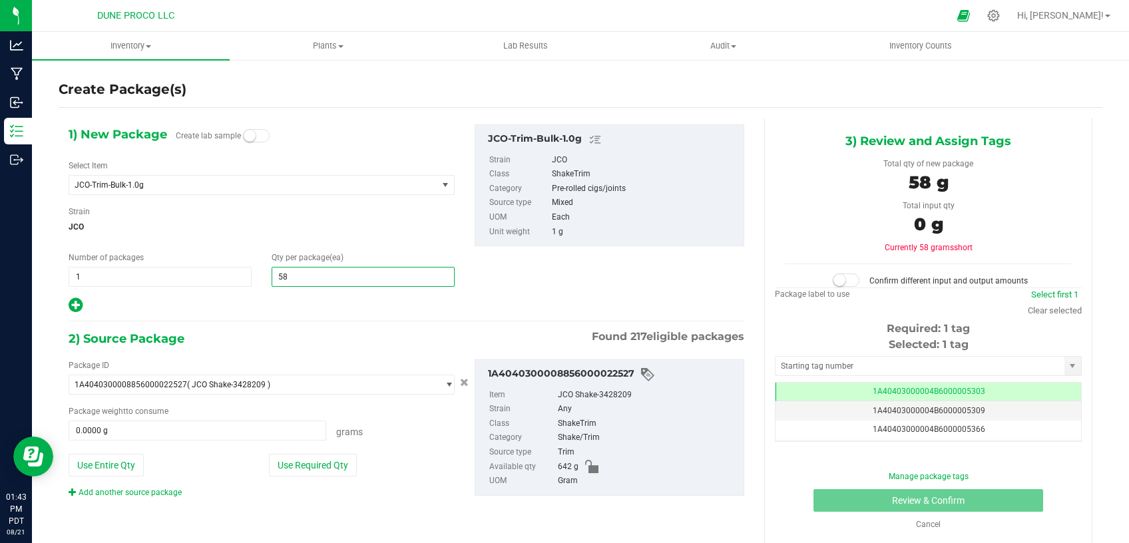
type input "581"
click at [307, 466] on button "Use Required Qty" at bounding box center [313, 465] width 88 height 23
type input "581.0000 g"
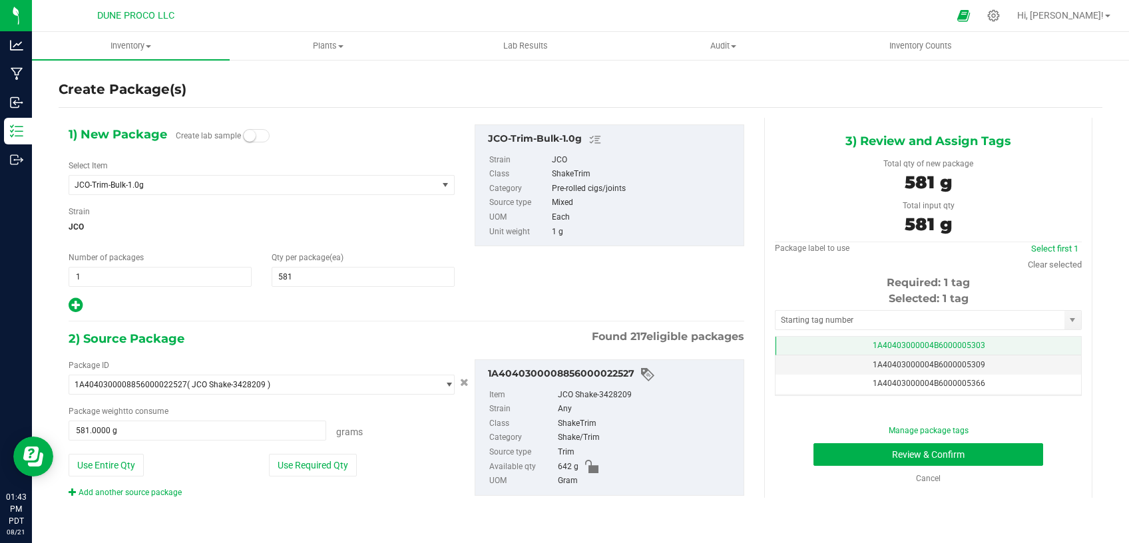
click at [913, 338] on td "1A40403000004B6000005303" at bounding box center [929, 346] width 306 height 19
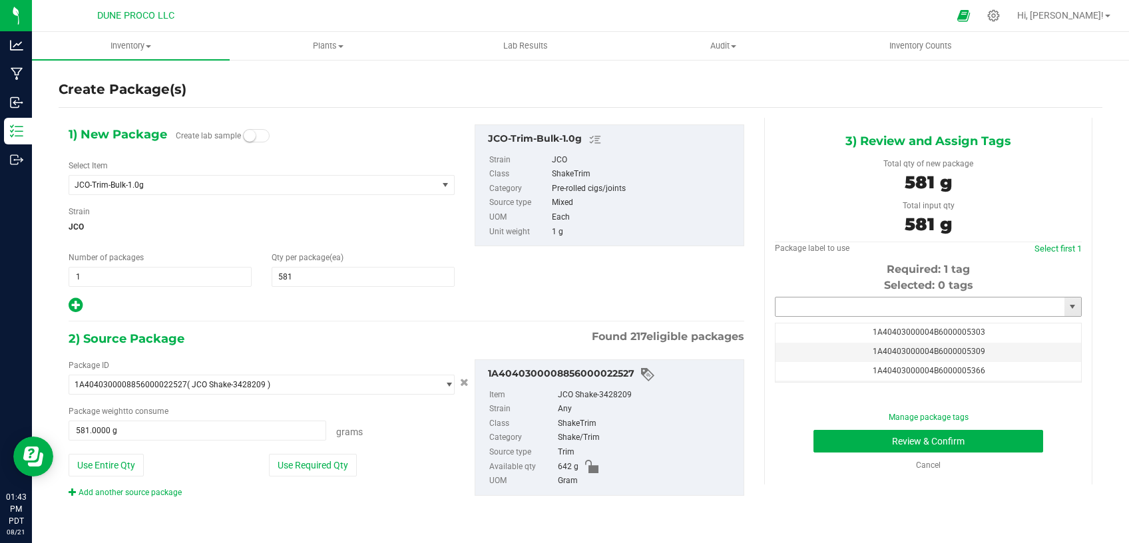
click at [880, 310] on input "text" at bounding box center [920, 307] width 289 height 19
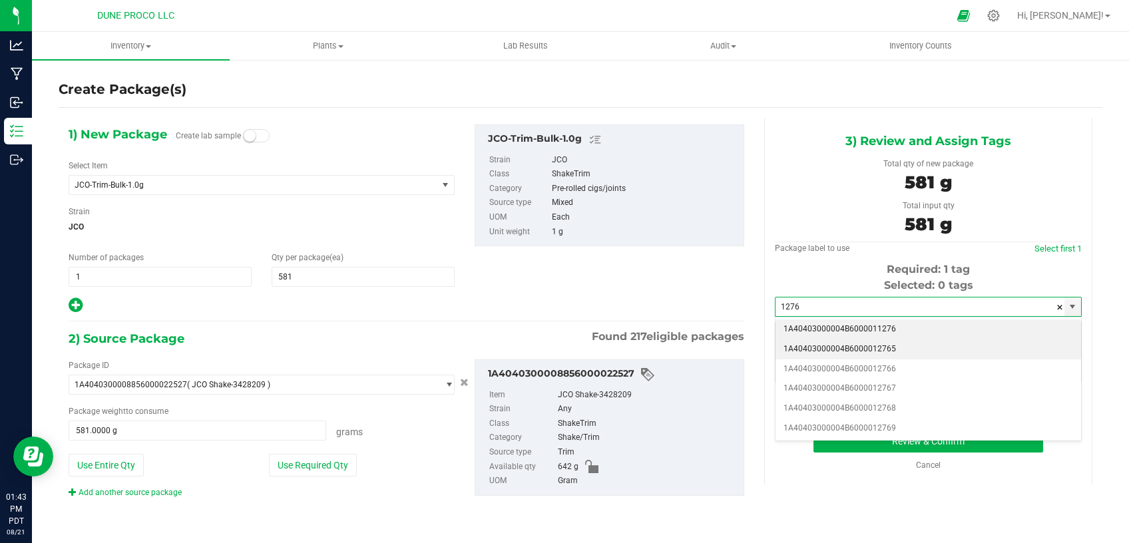
click at [844, 351] on li "1A40403000004B6000012765" at bounding box center [929, 350] width 306 height 20
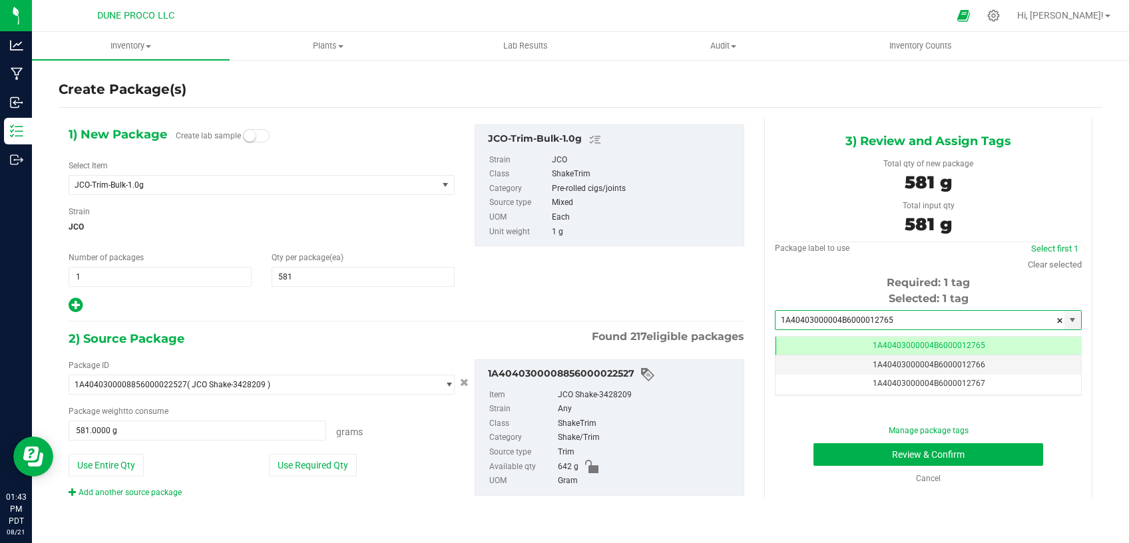
type input "1A40403000004B6000012765"
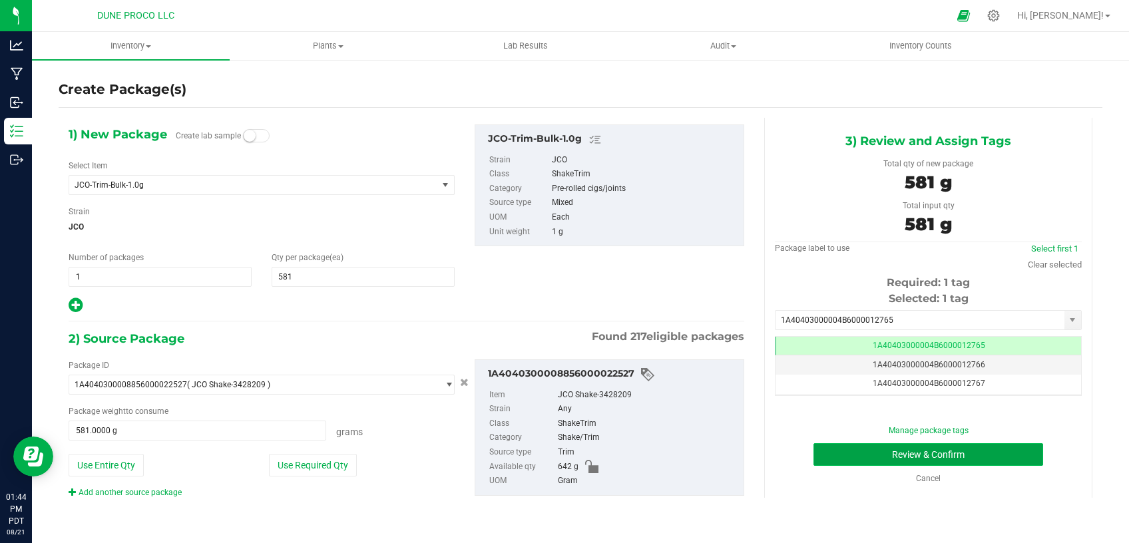
click at [830, 456] on button "Review & Confirm" at bounding box center [929, 455] width 230 height 23
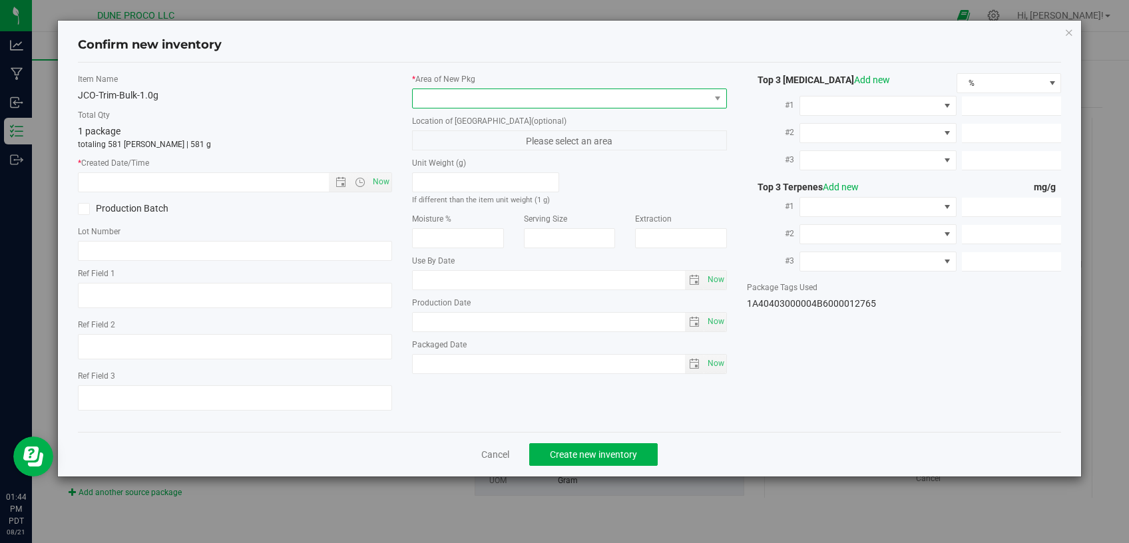
click at [548, 106] on span at bounding box center [561, 98] width 297 height 19
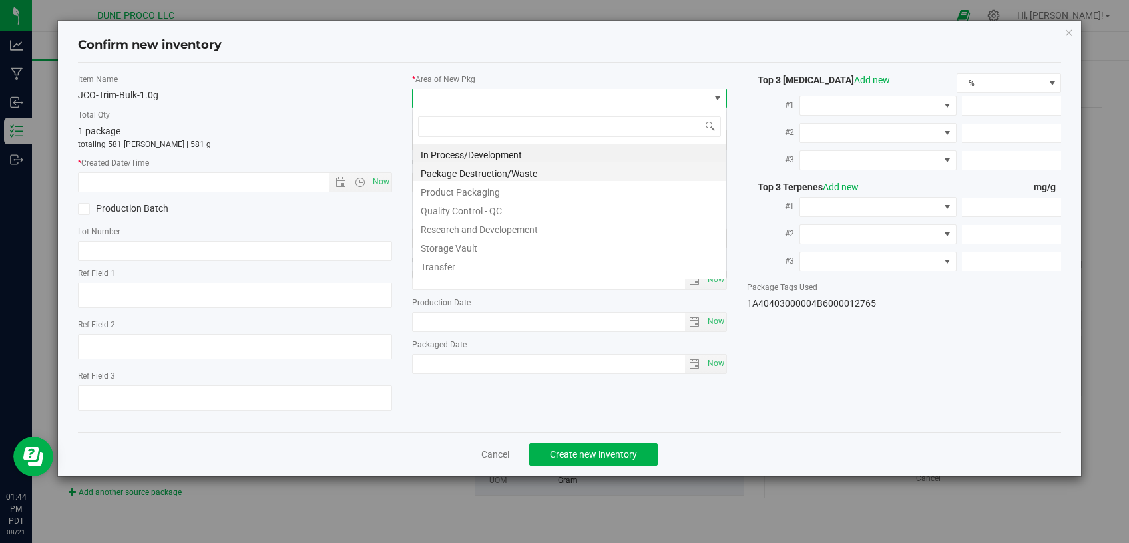
scroll to position [19, 314]
click at [477, 250] on li "Storage Vault" at bounding box center [570, 246] width 314 height 19
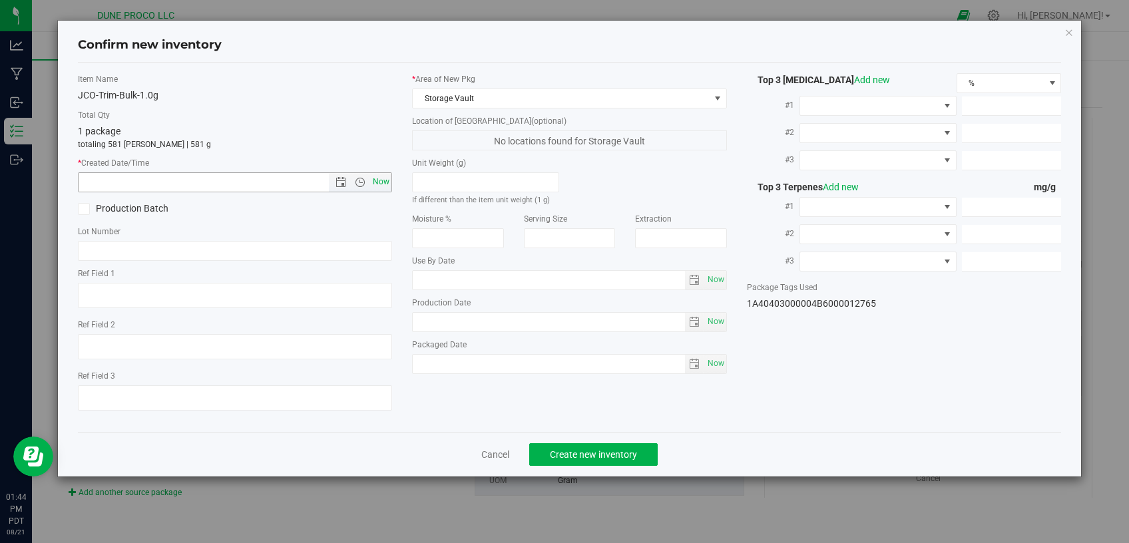
click at [385, 180] on span "Now" at bounding box center [381, 181] width 23 height 19
type input "8/21/2025 1:44 PM"
click at [609, 451] on span "Create new inventory" at bounding box center [593, 455] width 87 height 11
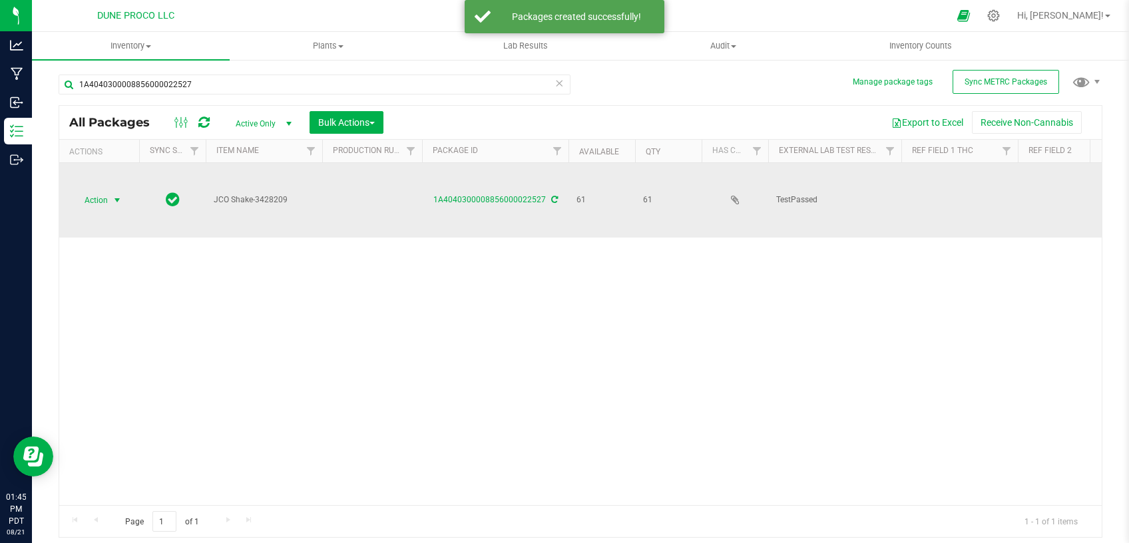
click at [119, 195] on span "select" at bounding box center [117, 200] width 11 height 11
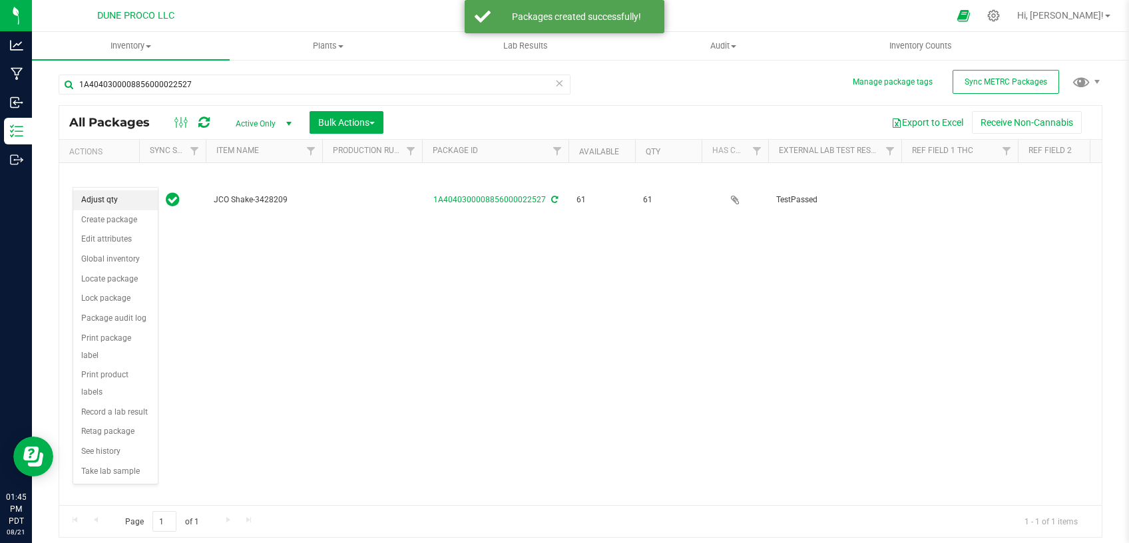
click at [115, 200] on li "Adjust qty" at bounding box center [115, 200] width 85 height 20
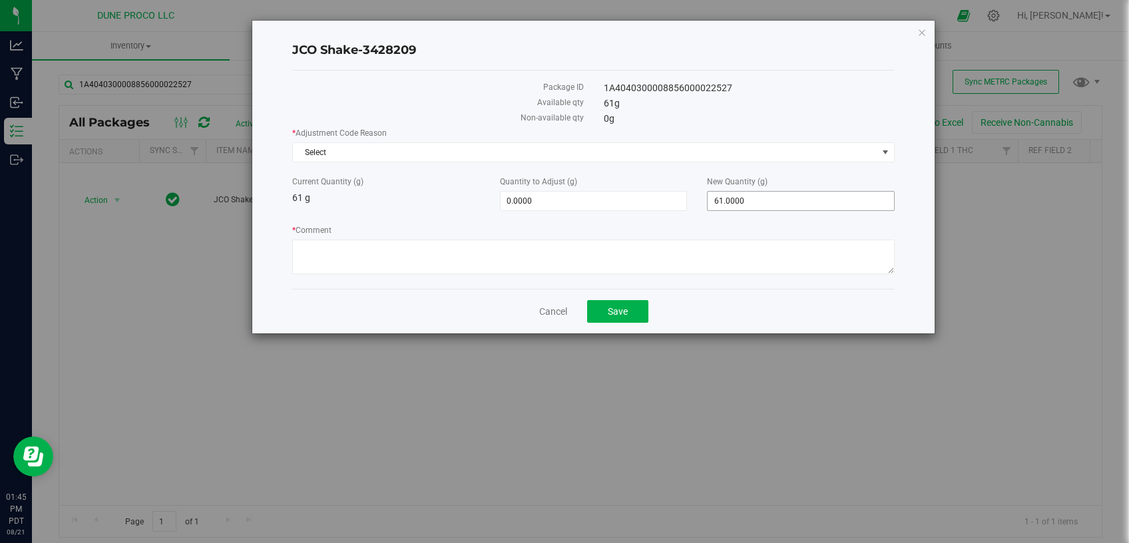
click at [754, 204] on span "61.0000 61" at bounding box center [801, 201] width 188 height 20
drag, startPoint x: 754, startPoint y: 199, endPoint x: 685, endPoint y: 210, distance: 70.7
click at [708, 210] on input "61" at bounding box center [801, 201] width 186 height 19
type input "0"
type input "-61.0000"
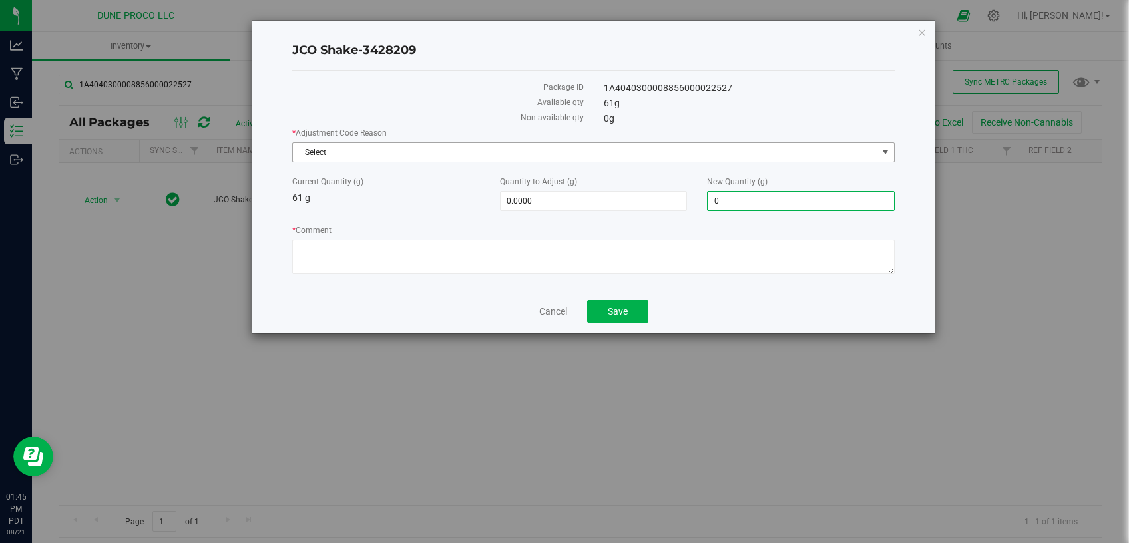
type input "0.0000"
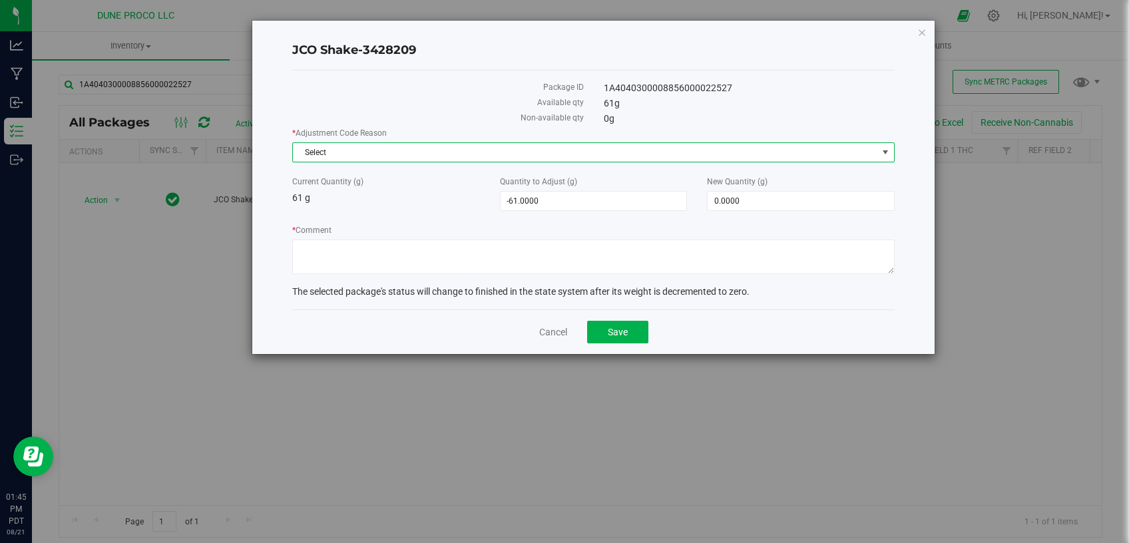
click at [679, 150] on span "Select" at bounding box center [585, 152] width 585 height 19
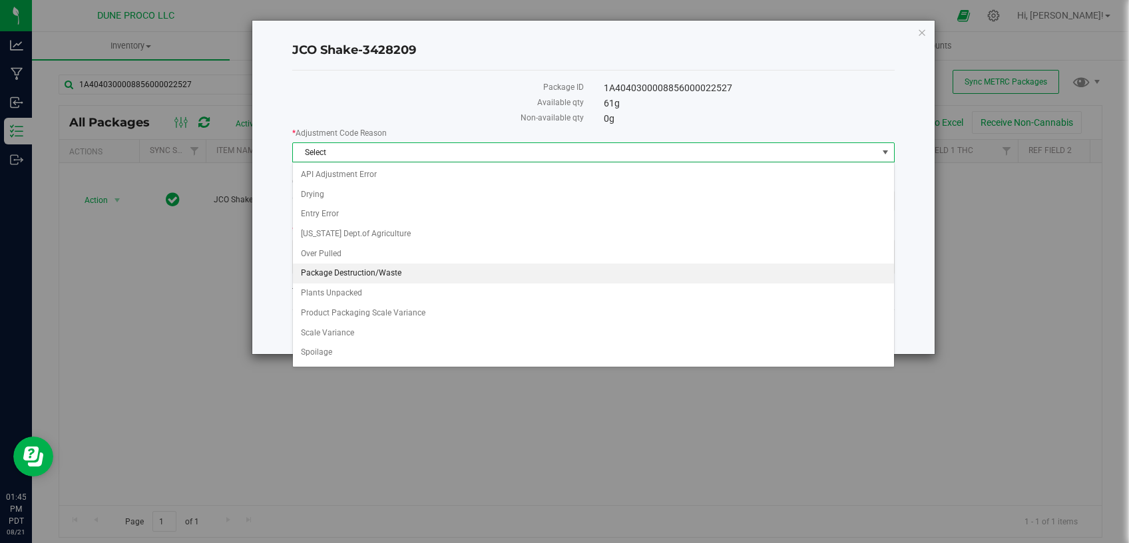
click at [392, 276] on li "Package Destruction/Waste" at bounding box center [593, 274] width 601 height 20
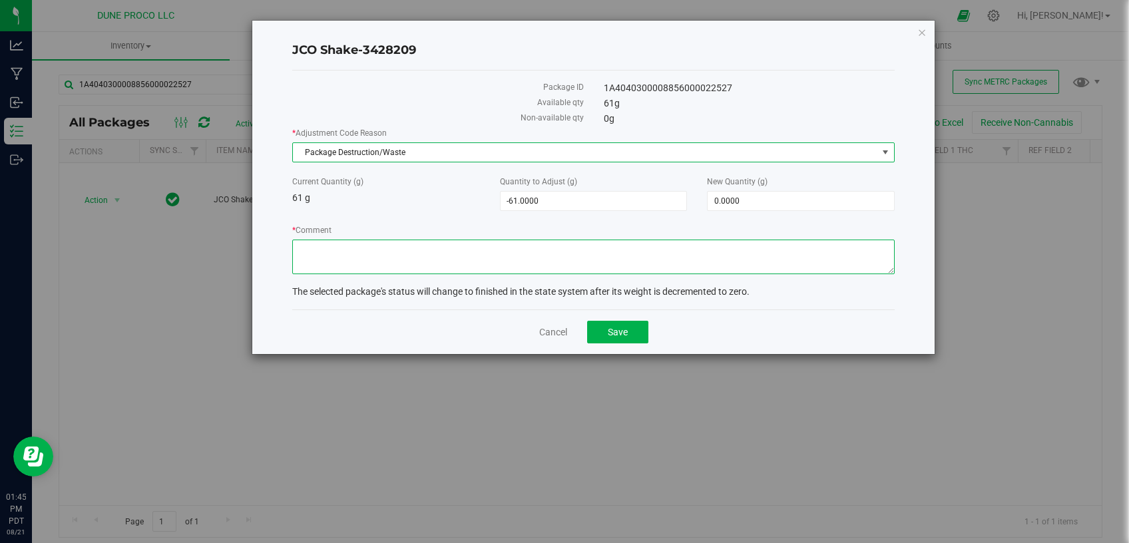
click at [377, 253] on textarea "* Comment" at bounding box center [593, 257] width 603 height 35
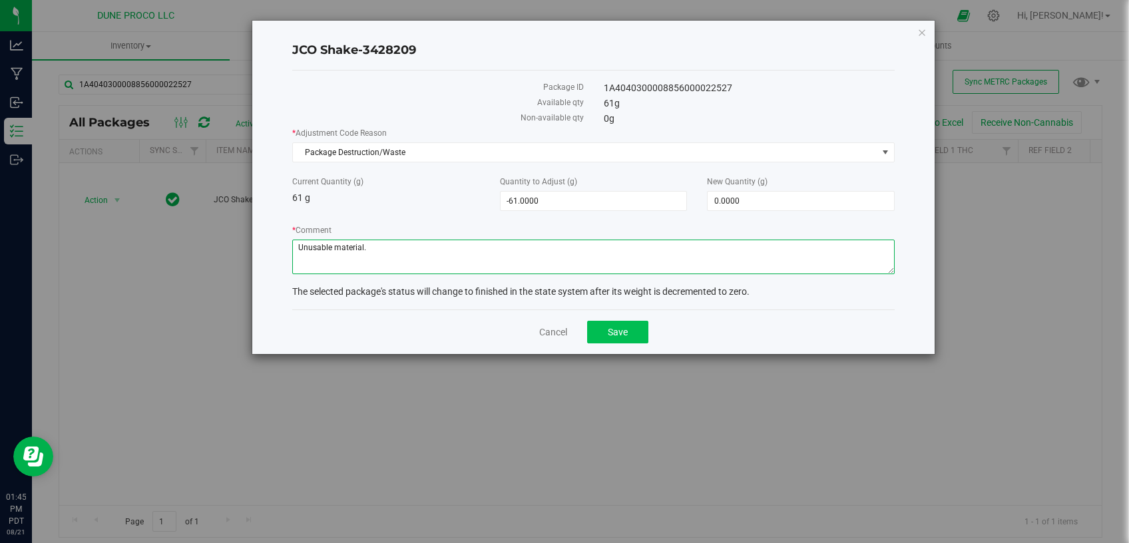
type textarea "Unusable material."
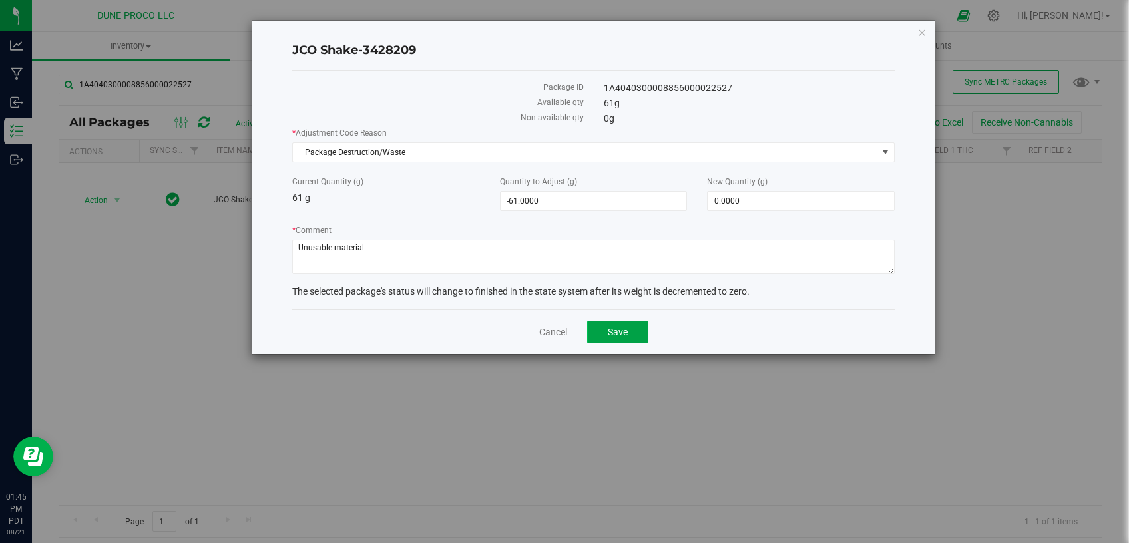
click at [609, 330] on span "Save" at bounding box center [618, 332] width 20 height 11
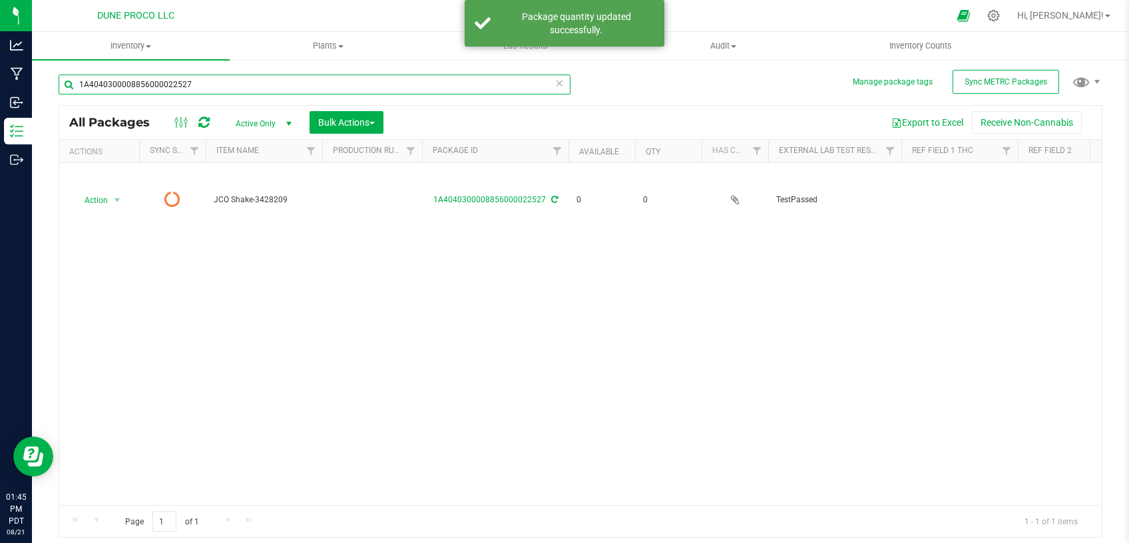
click at [555, 85] on input "1A4040300008856000022527" at bounding box center [315, 85] width 512 height 20
click at [559, 83] on icon at bounding box center [559, 83] width 9 height 16
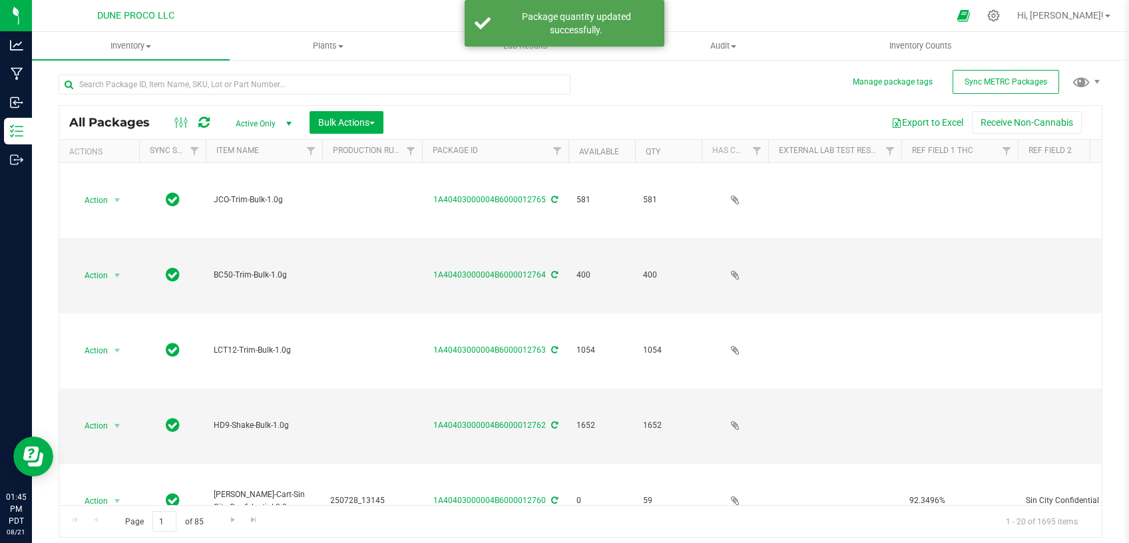
type input "2025-07-28"
type input "2025-05-26"
type input "2025-07-04"
type input "2025-08-07"
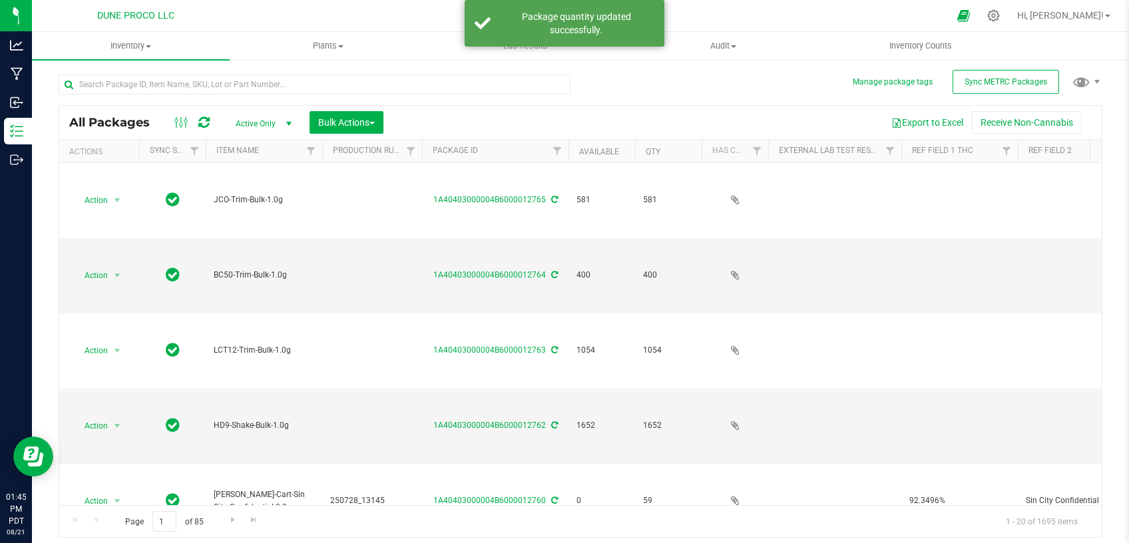
type input "2025-05-26"
type input "2025-08-07"
type input "2025-05-26"
type input "[DATE]"
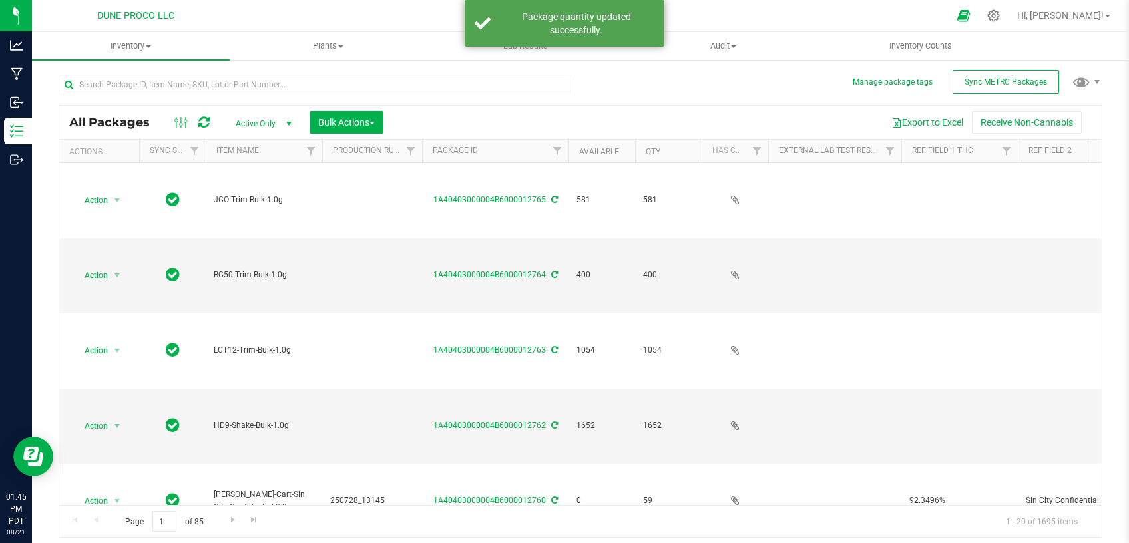
type input "2025-05-26"
type input "2025-06-19"
type input "2025-06-26"
type input "2025-06-19"
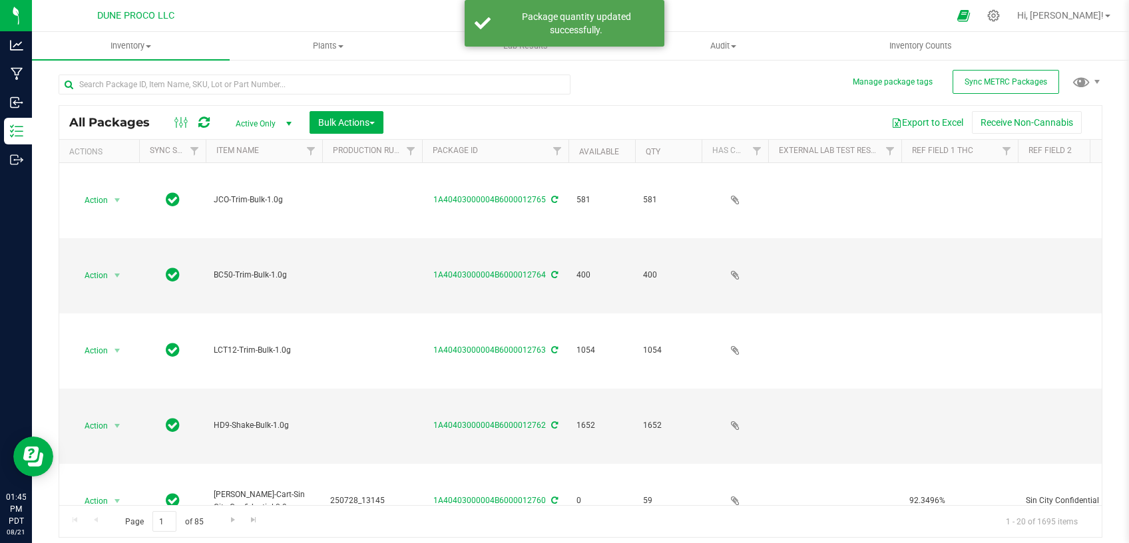
type input "2025-06-19"
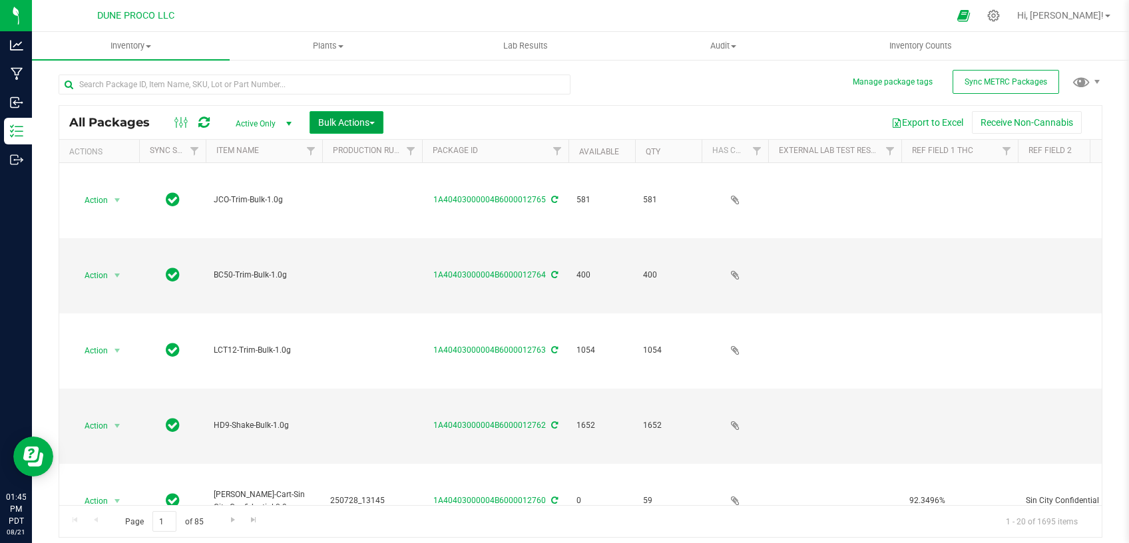
click at [346, 121] on span "Bulk Actions" at bounding box center [346, 122] width 57 height 11
click at [366, 173] on span "Add to outbound order" at bounding box center [363, 176] width 91 height 11
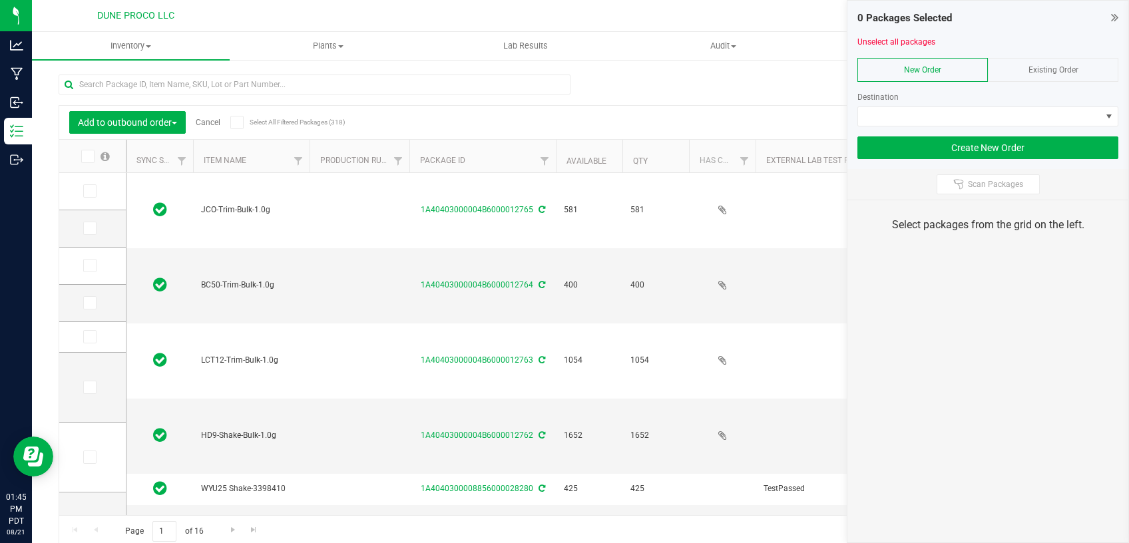
type input "2025-08-13"
type input "2025-08-07"
click at [85, 303] on icon at bounding box center [89, 303] width 9 height 0
click at [0, 0] on input "checkbox" at bounding box center [0, 0] width 0 height 0
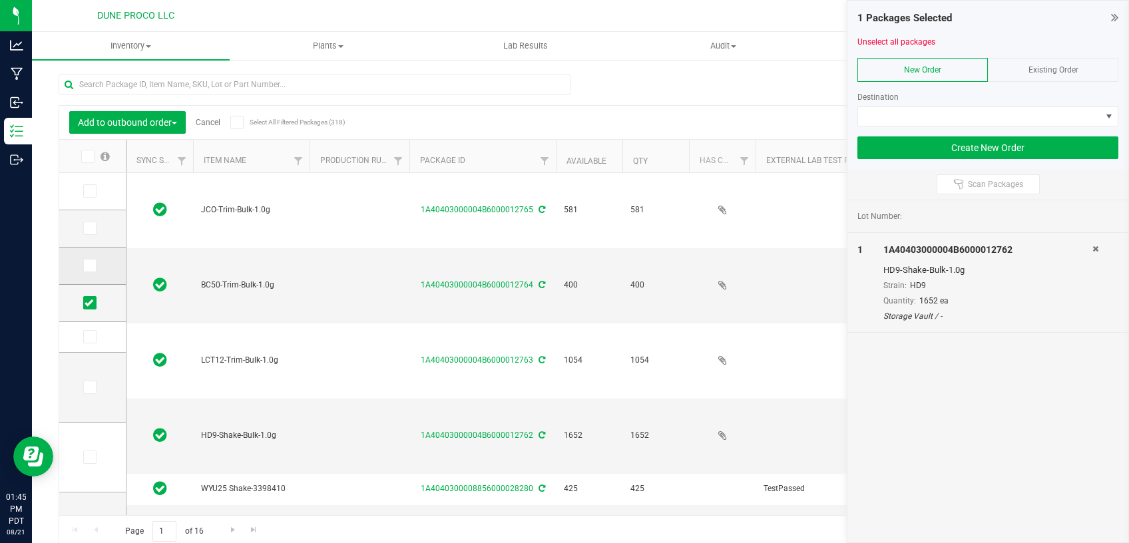
click at [71, 259] on td at bounding box center [92, 266] width 67 height 37
click at [85, 266] on icon at bounding box center [89, 266] width 9 height 0
click at [0, 0] on input "checkbox" at bounding box center [0, 0] width 0 height 0
click at [85, 228] on icon at bounding box center [89, 228] width 9 height 0
click at [0, 0] on input "checkbox" at bounding box center [0, 0] width 0 height 0
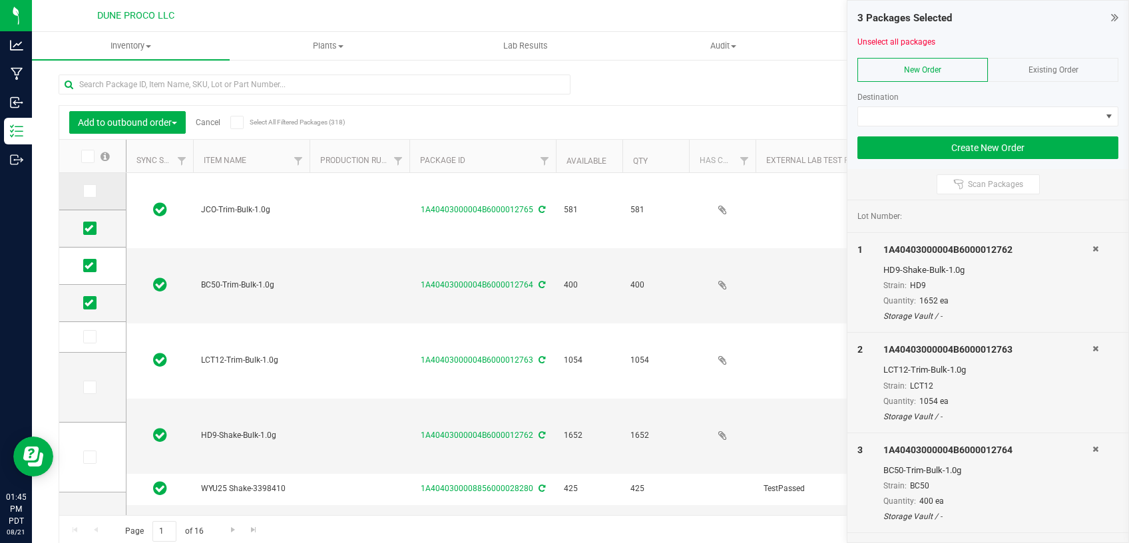
click at [83, 186] on span at bounding box center [89, 190] width 13 height 13
click at [0, 0] on input "checkbox" at bounding box center [0, 0] width 0 height 0
click at [888, 119] on span at bounding box center [979, 116] width 243 height 19
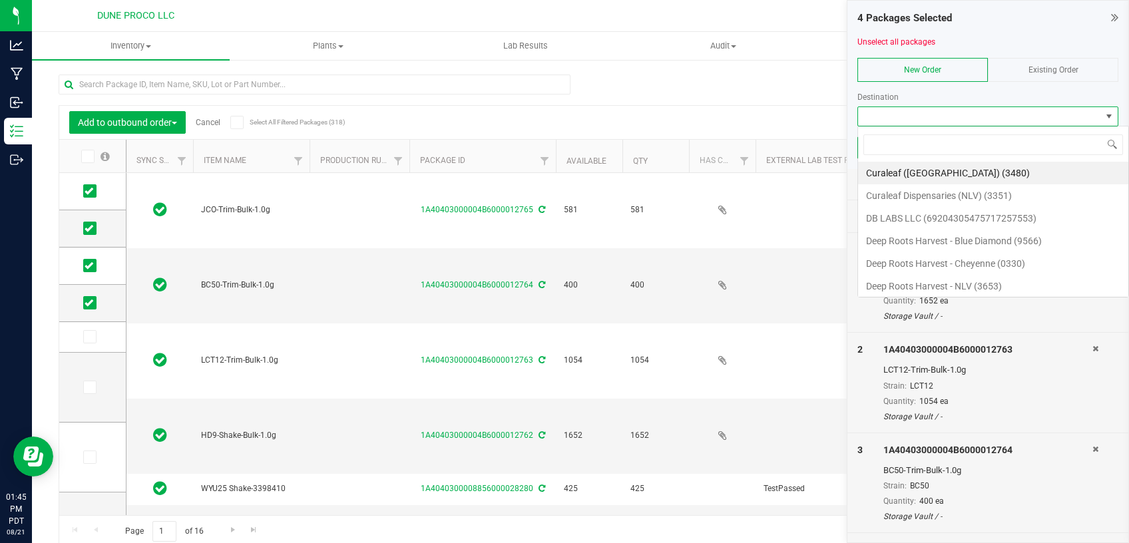
scroll to position [20, 261]
type input "dune"
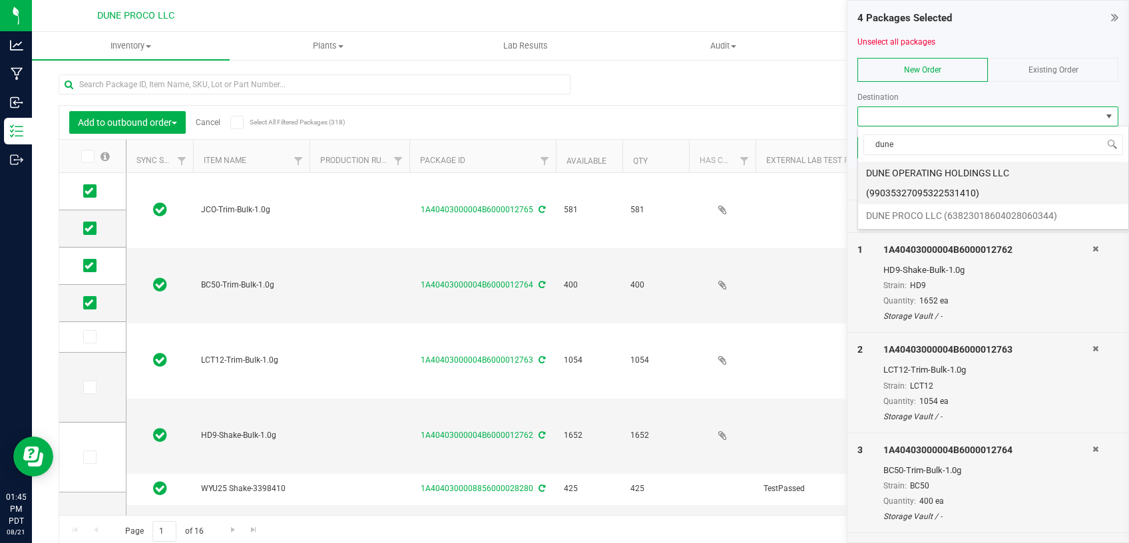
click at [906, 172] on li "DUNE OPERATING HOLDINGS LLC (99035327095322531410)" at bounding box center [993, 183] width 270 height 43
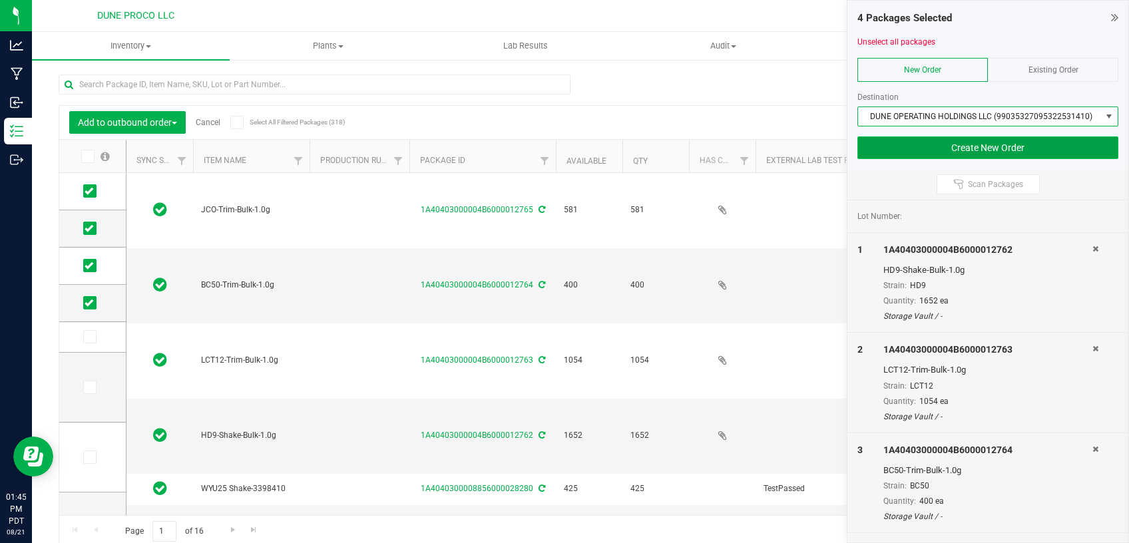
click at [978, 147] on button "Create New Order" at bounding box center [988, 148] width 261 height 23
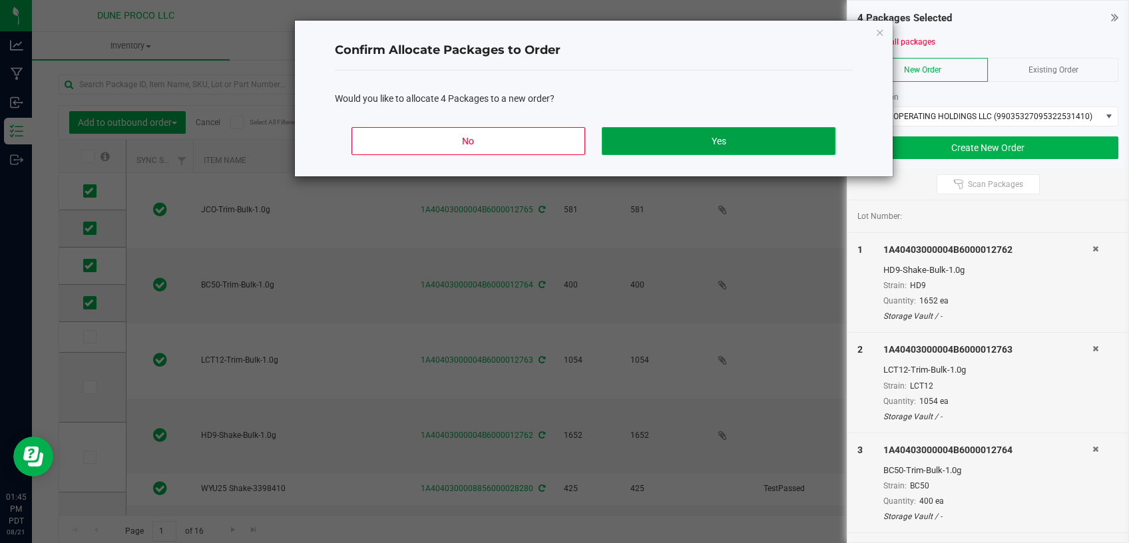
click at [663, 141] on button "Yes" at bounding box center [718, 141] width 233 height 28
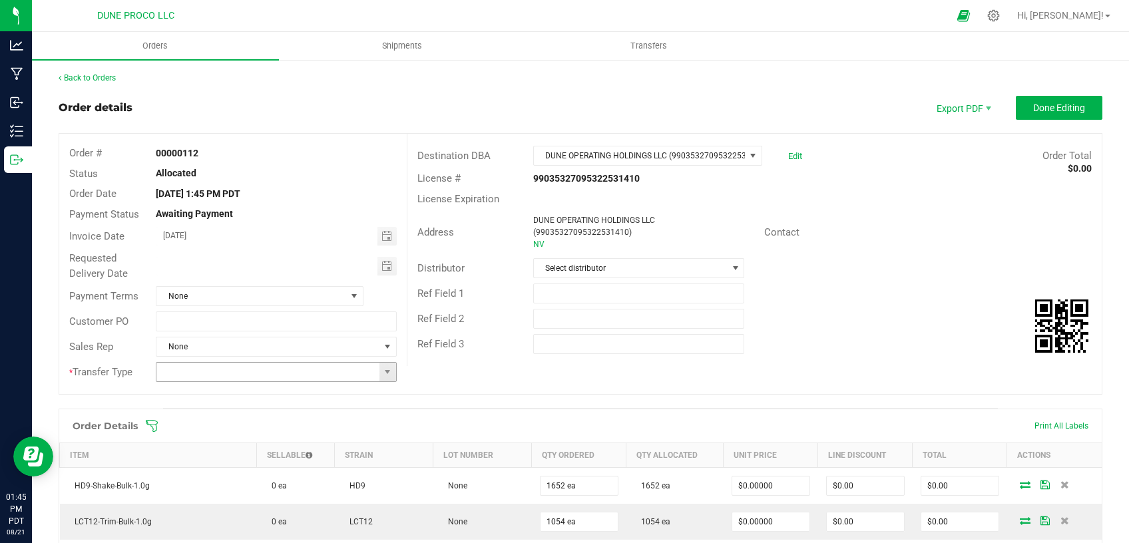
click at [380, 374] on span at bounding box center [388, 372] width 17 height 19
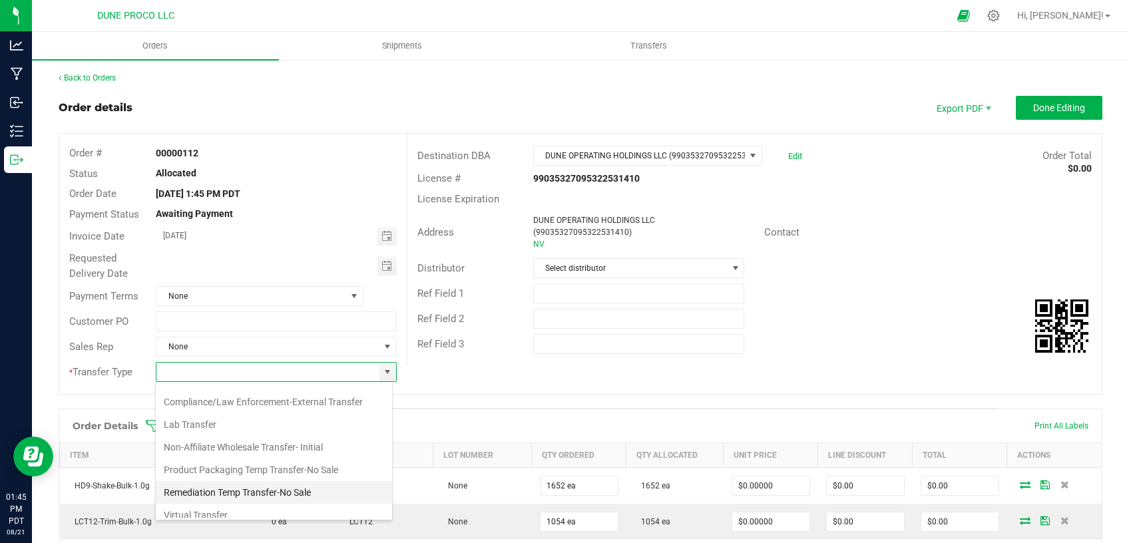
scroll to position [13, 0]
click at [274, 470] on li "Product Packaging Temp Transfer-No Sale" at bounding box center [274, 474] width 236 height 23
type input "Product Packaging Temp Transfer-No Sale"
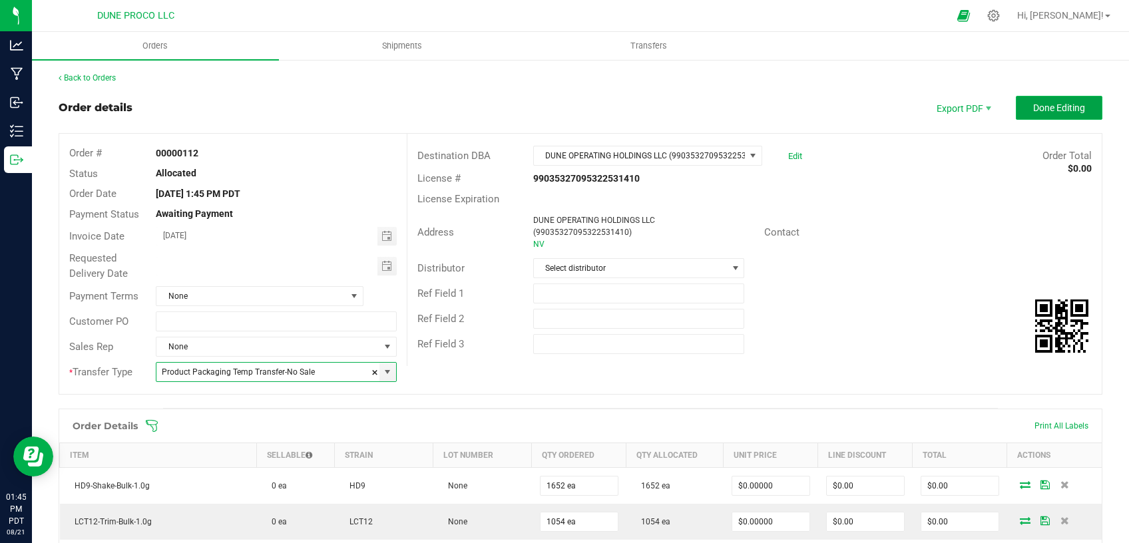
click at [1036, 114] on button "Done Editing" at bounding box center [1059, 108] width 87 height 24
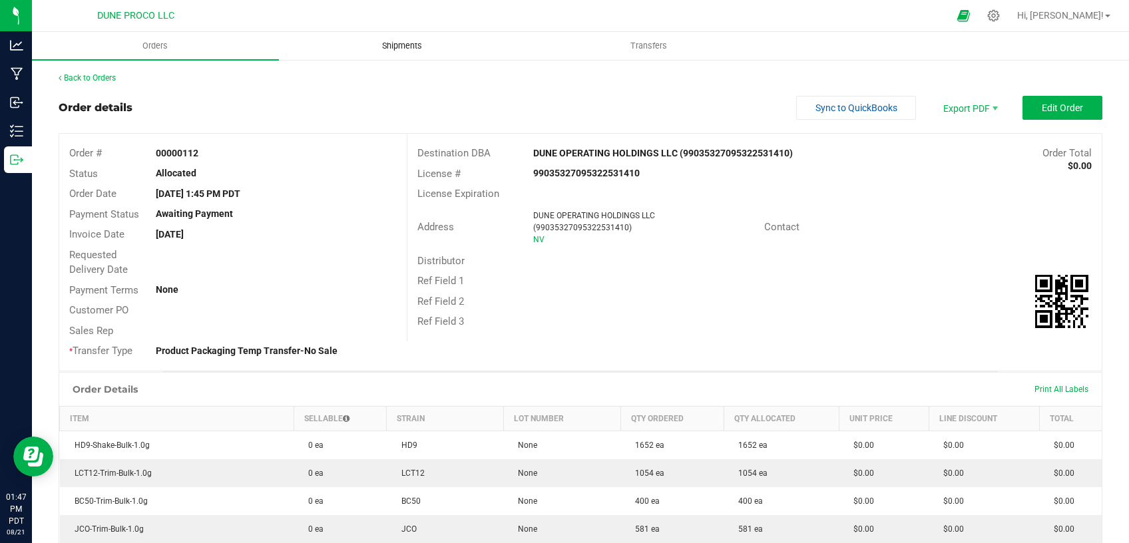
click at [404, 47] on span "Shipments" at bounding box center [402, 46] width 76 height 12
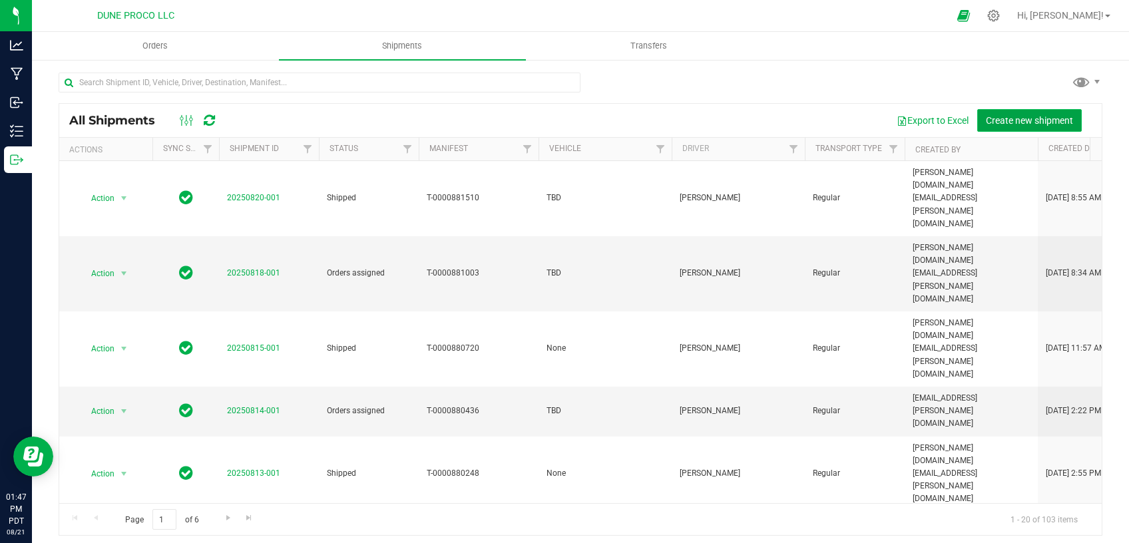
click at [1027, 123] on span "Create new shipment" at bounding box center [1029, 120] width 87 height 11
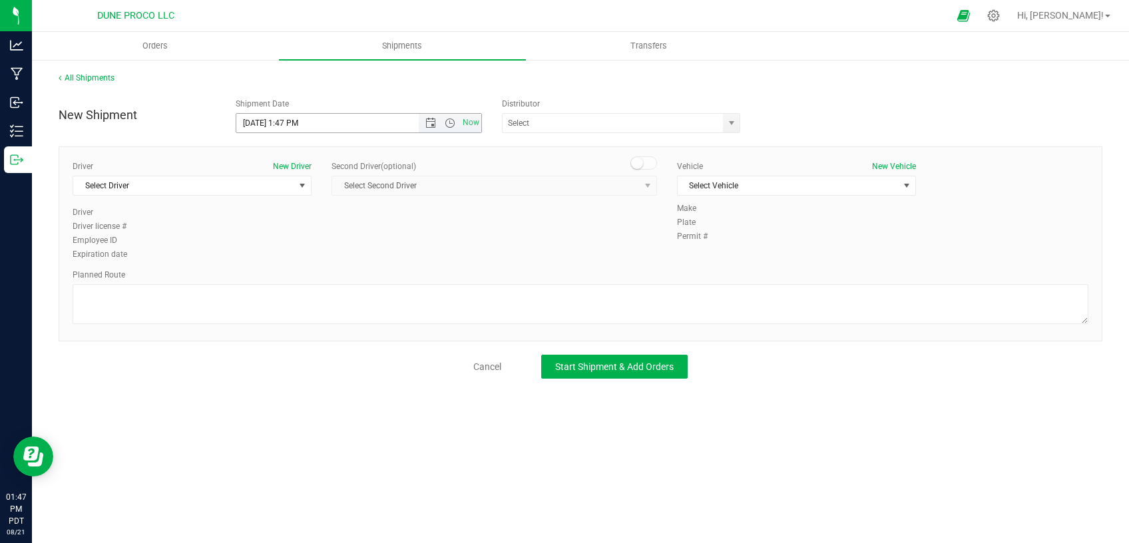
click at [299, 123] on input "8/21/2025 1:47 PM" at bounding box center [338, 123] width 205 height 19
type input "8/21/2025 1:50 PM"
click at [209, 192] on span "Select Driver" at bounding box center [183, 185] width 221 height 19
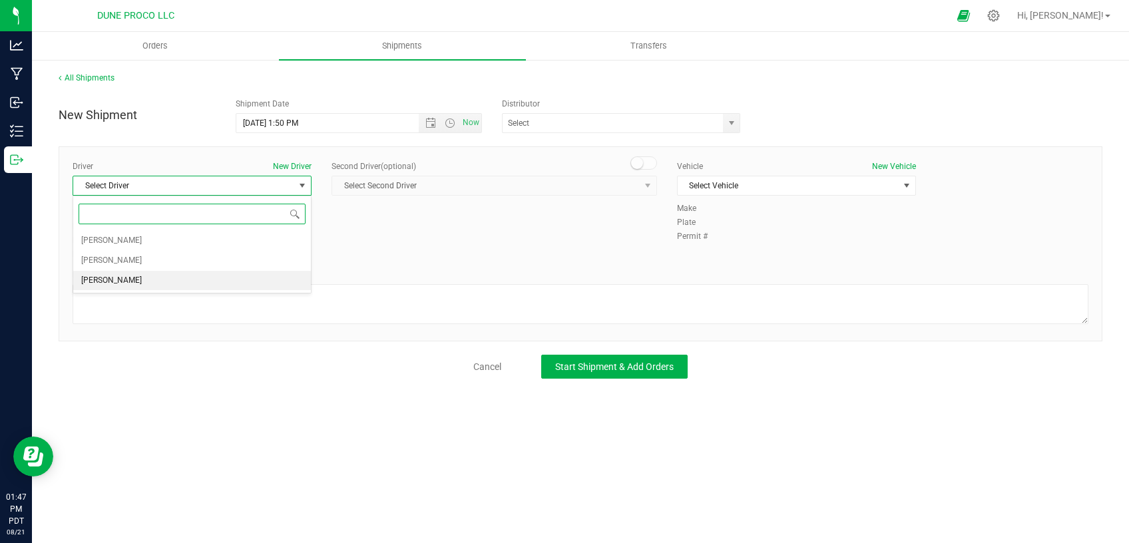
click at [143, 277] on li "TBD TBD" at bounding box center [192, 281] width 238 height 20
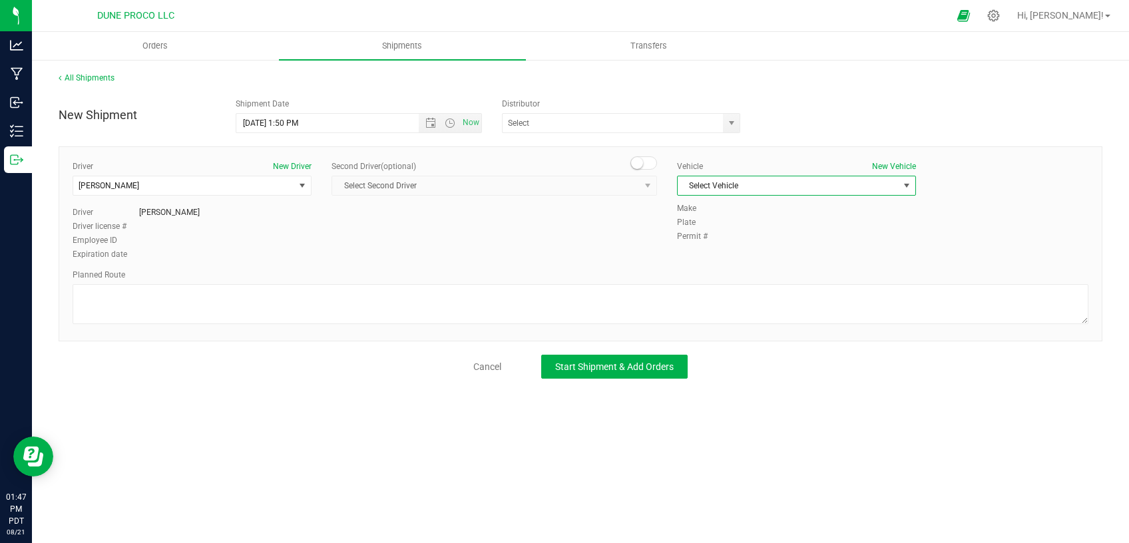
click at [756, 180] on span "Select Vehicle" at bounding box center [788, 185] width 221 height 19
click at [734, 226] on li "TBD" at bounding box center [797, 228] width 238 height 20
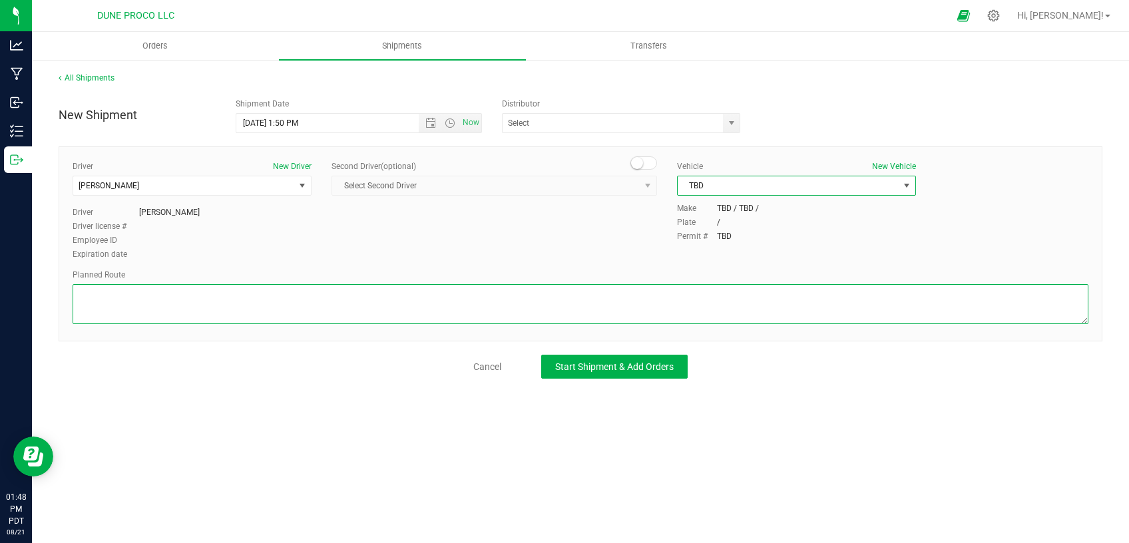
click at [597, 308] on textarea at bounding box center [581, 304] width 1016 height 40
paste textarea "Walk from Dune ProCo, through roll up door, into Dune Operating Holdings"
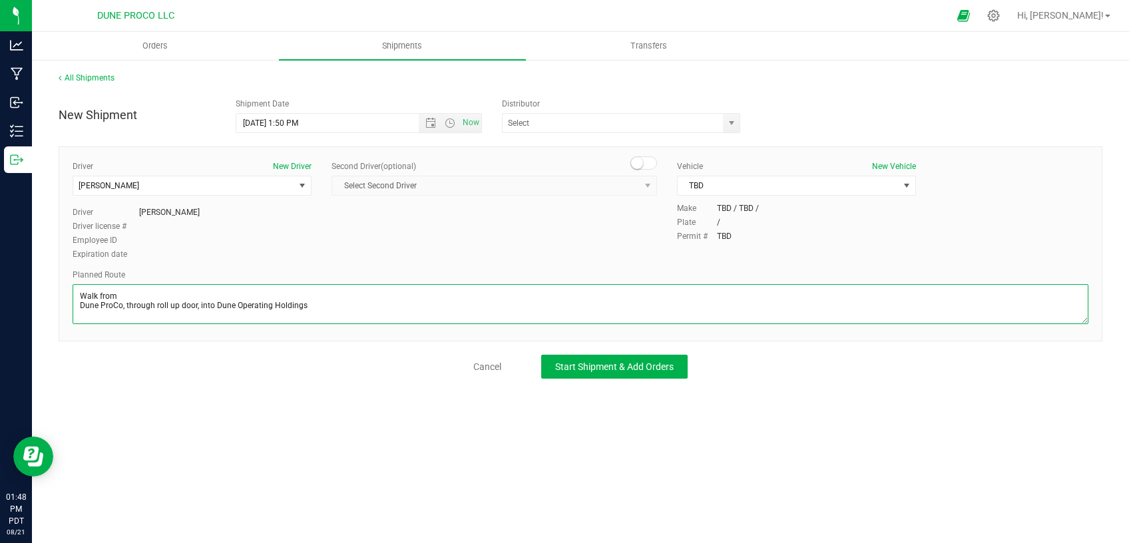
click at [78, 305] on textarea at bounding box center [581, 304] width 1016 height 40
type textarea "Walk from Dune ProCo, through roll up door, into Dune Operating Holdings"
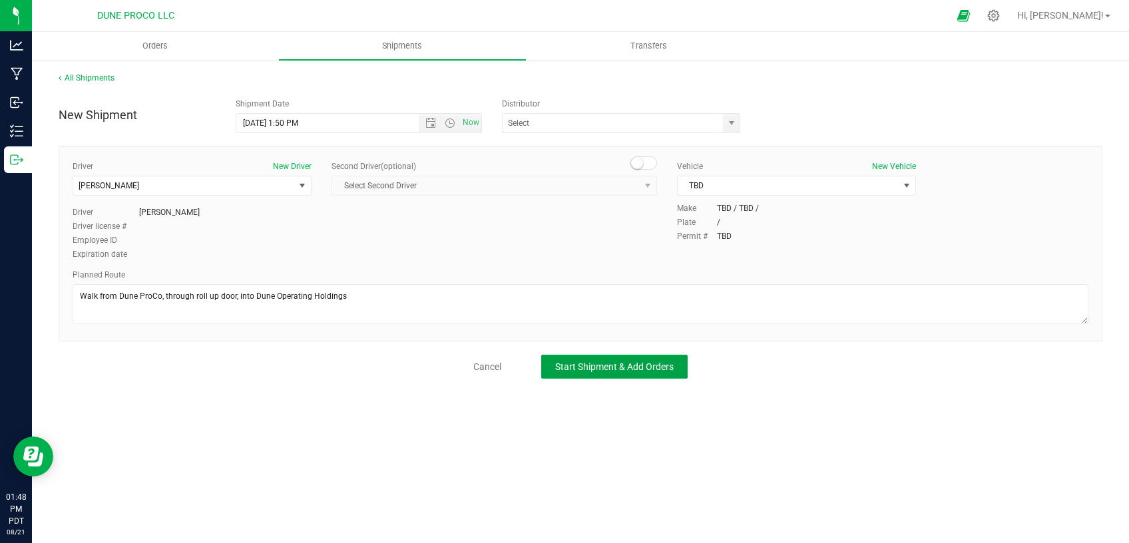
click at [583, 362] on span "Start Shipment & Add Orders" at bounding box center [614, 367] width 119 height 11
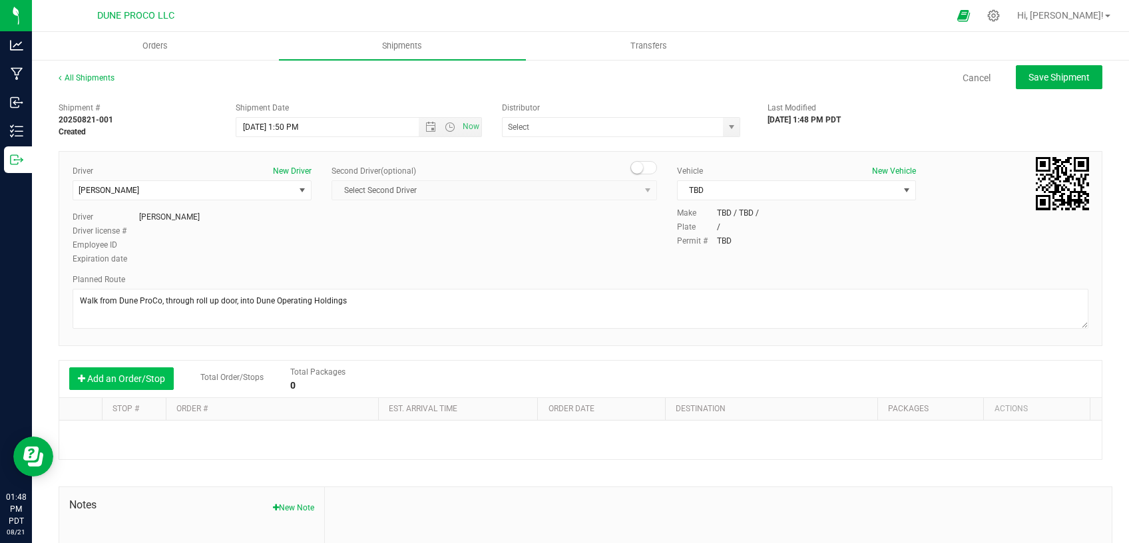
click at [139, 380] on button "Add an Order/Stop" at bounding box center [121, 379] width 105 height 23
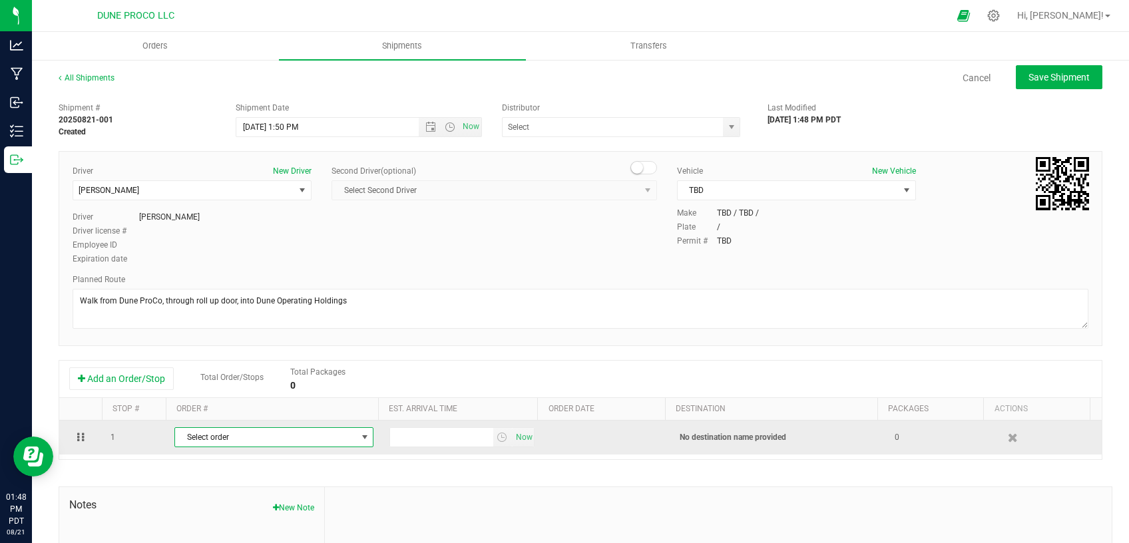
click at [244, 436] on span "Select order" at bounding box center [265, 437] width 181 height 19
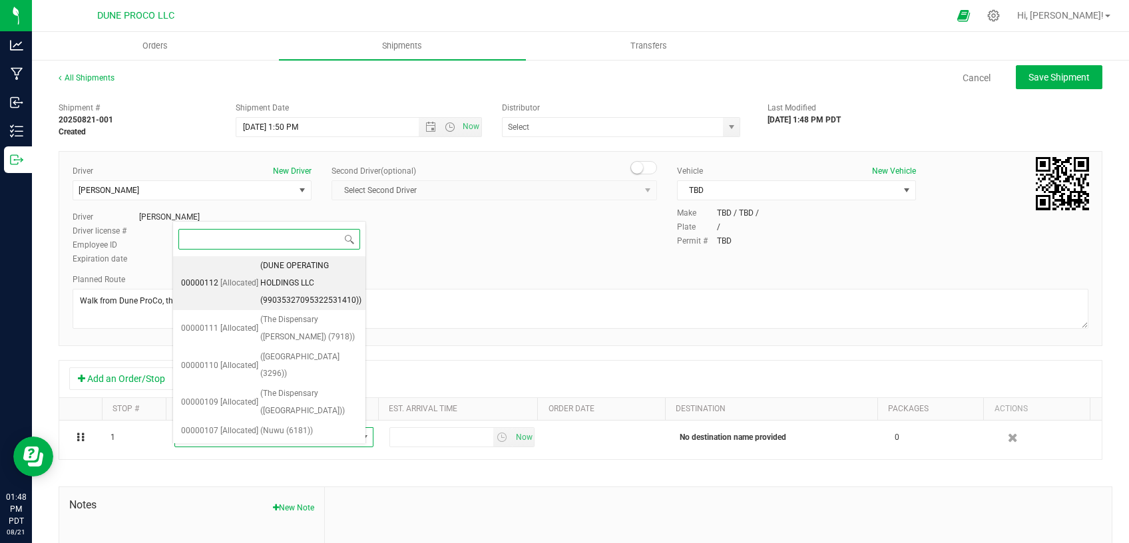
click at [245, 270] on li "00000112 [Allocated] (DUNE OPERATING HOLDINGS LLC (99035327095322531410))" at bounding box center [269, 283] width 192 height 54
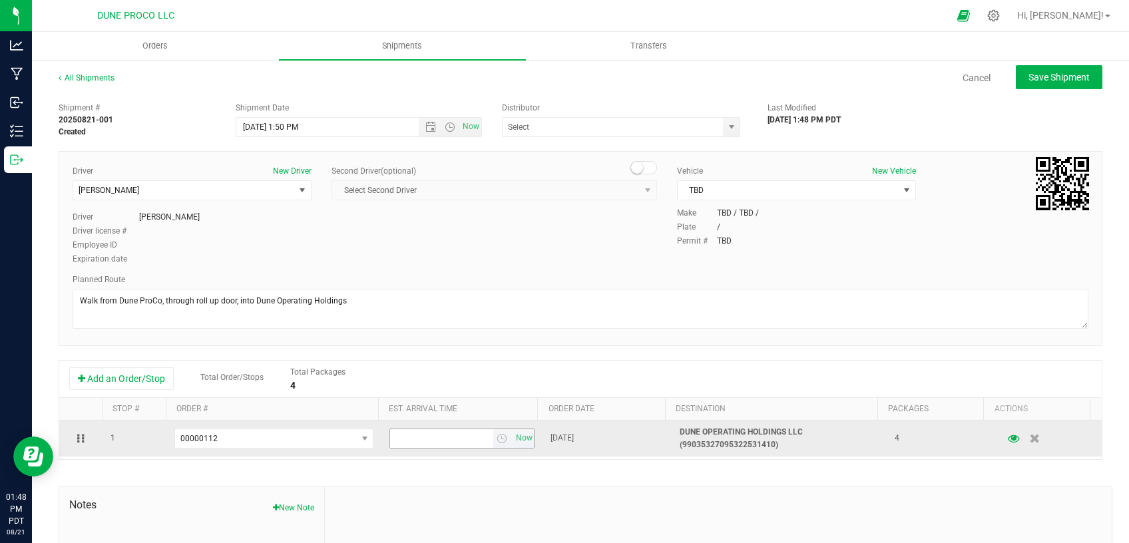
click at [457, 444] on input "text" at bounding box center [441, 439] width 103 height 19
type input "2:10 PM"
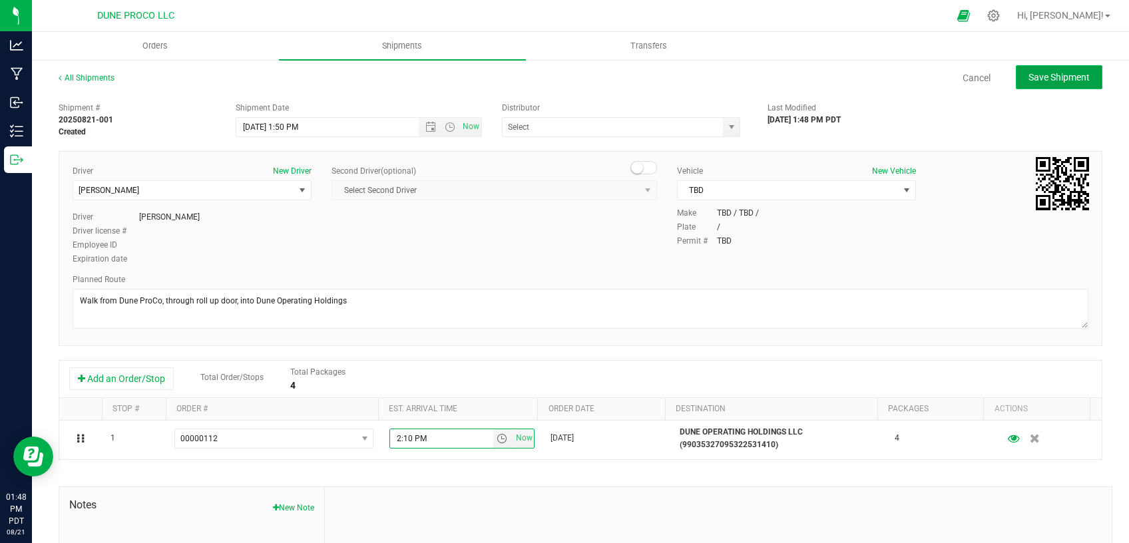
click at [1058, 77] on span "Save Shipment" at bounding box center [1059, 77] width 61 height 11
type input "8/21/2025 8:50 PM"
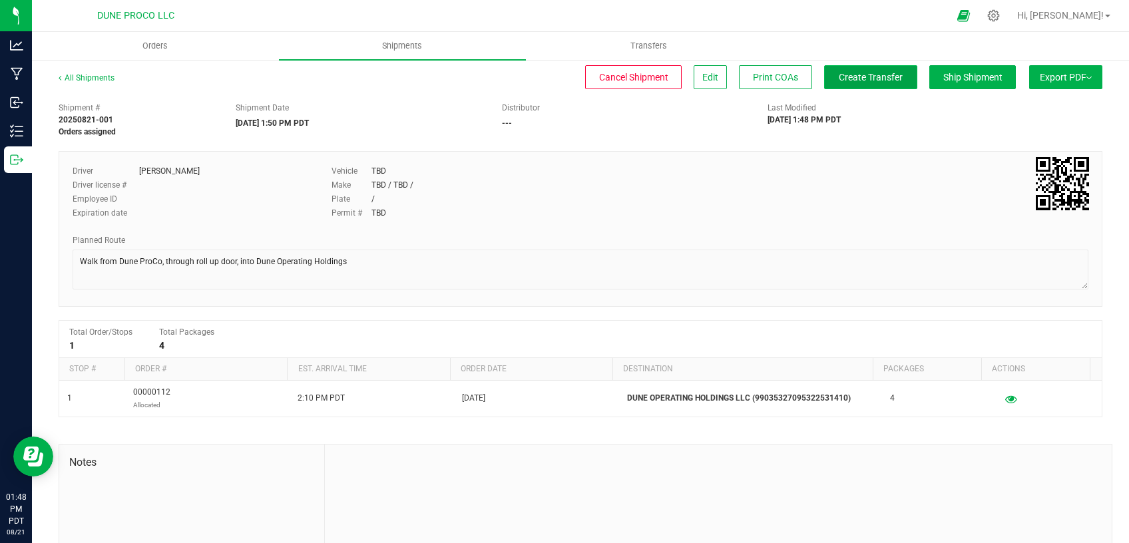
click at [860, 84] on button "Create Transfer" at bounding box center [870, 77] width 93 height 24
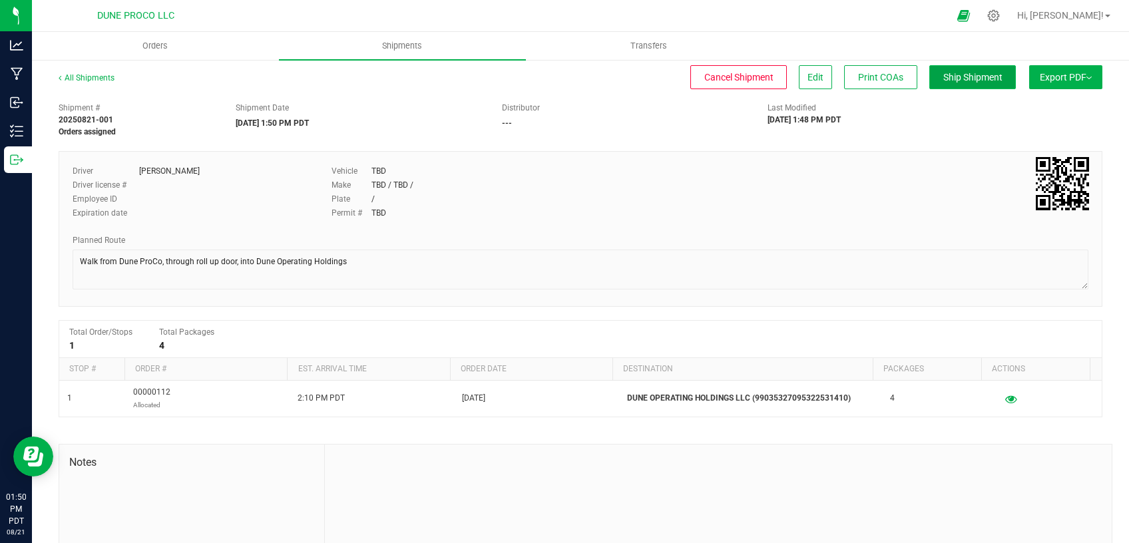
click at [960, 80] on span "Ship Shipment" at bounding box center [973, 77] width 59 height 11
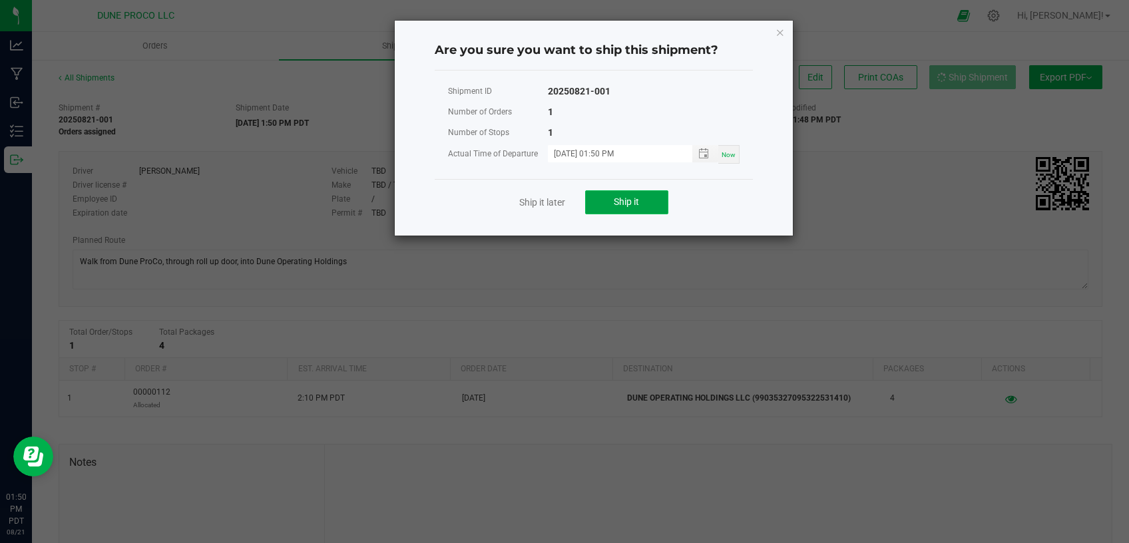
click at [639, 203] on span "Ship it" at bounding box center [626, 201] width 25 height 11
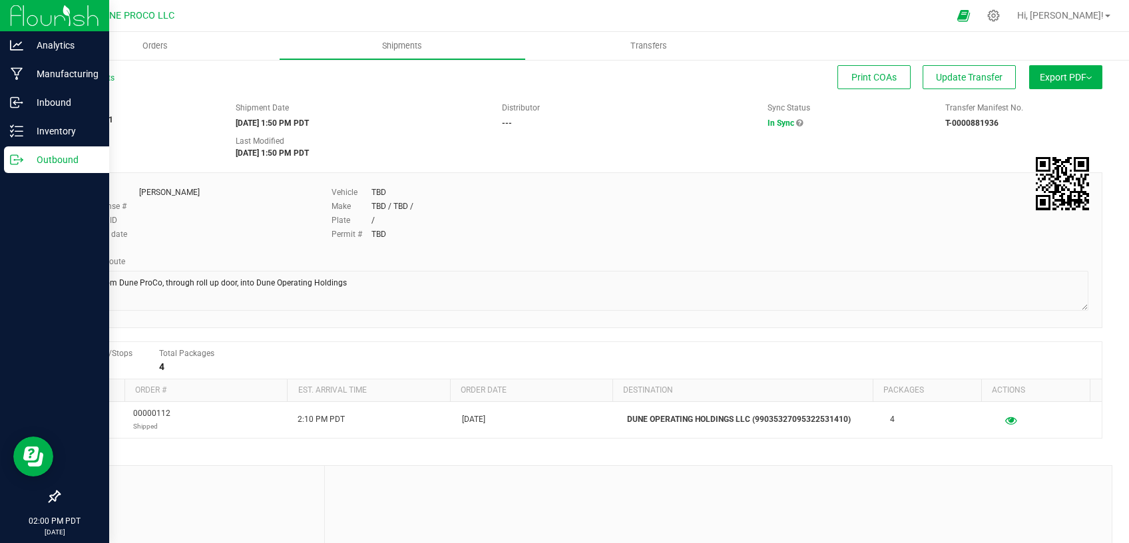
click at [35, 154] on p "Outbound" at bounding box center [63, 160] width 80 height 16
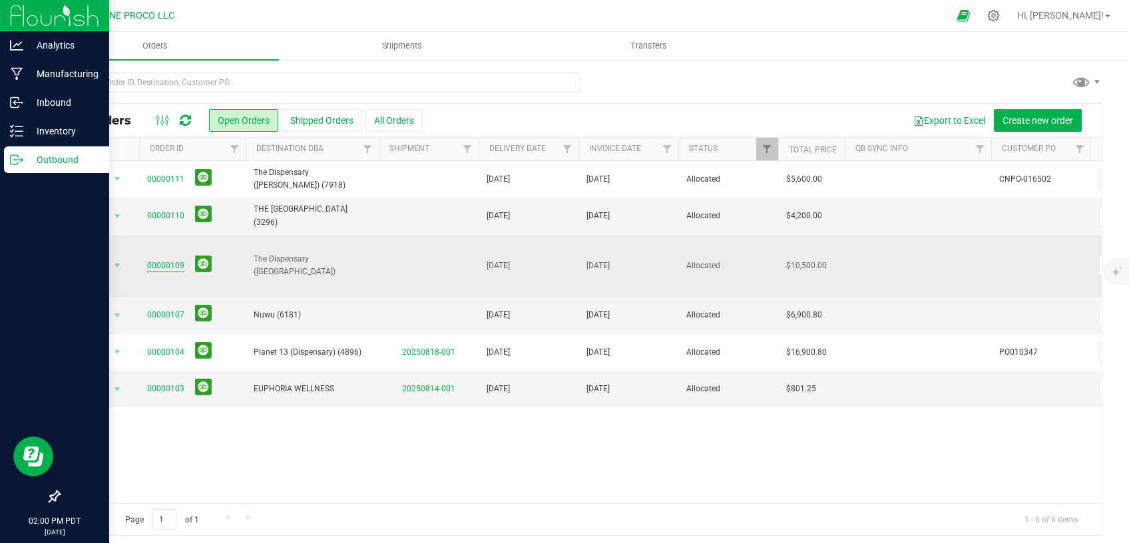
click at [168, 260] on link "00000109" at bounding box center [165, 266] width 37 height 13
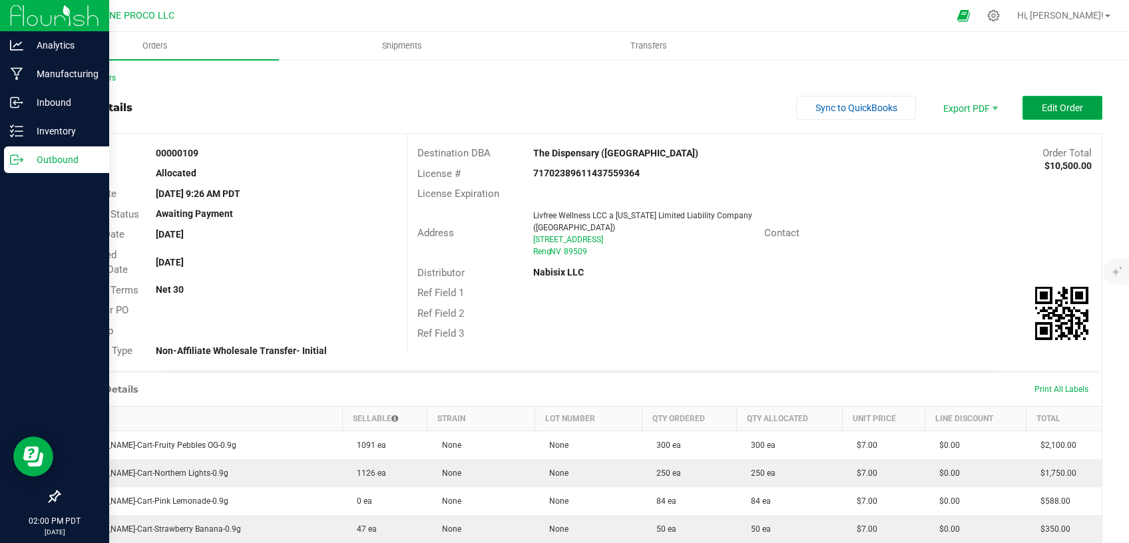
click at [1028, 115] on button "Edit Order" at bounding box center [1063, 108] width 80 height 24
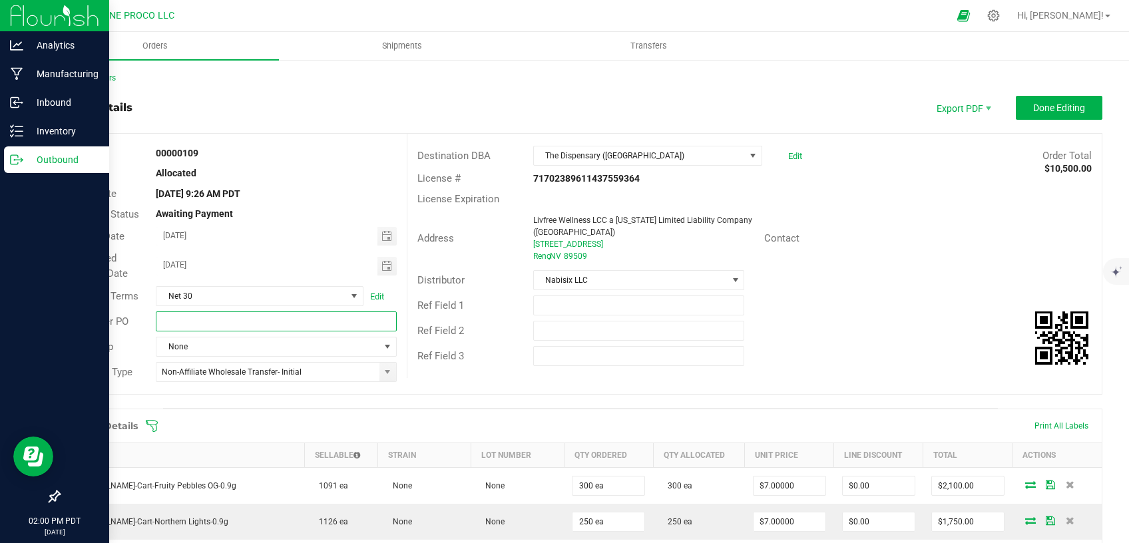
click at [219, 312] on input "text" at bounding box center [276, 322] width 240 height 20
paste input "CNPO-016503"
type input "CNPO-016503"
click at [1034, 108] on span "Done Editing" at bounding box center [1060, 108] width 52 height 11
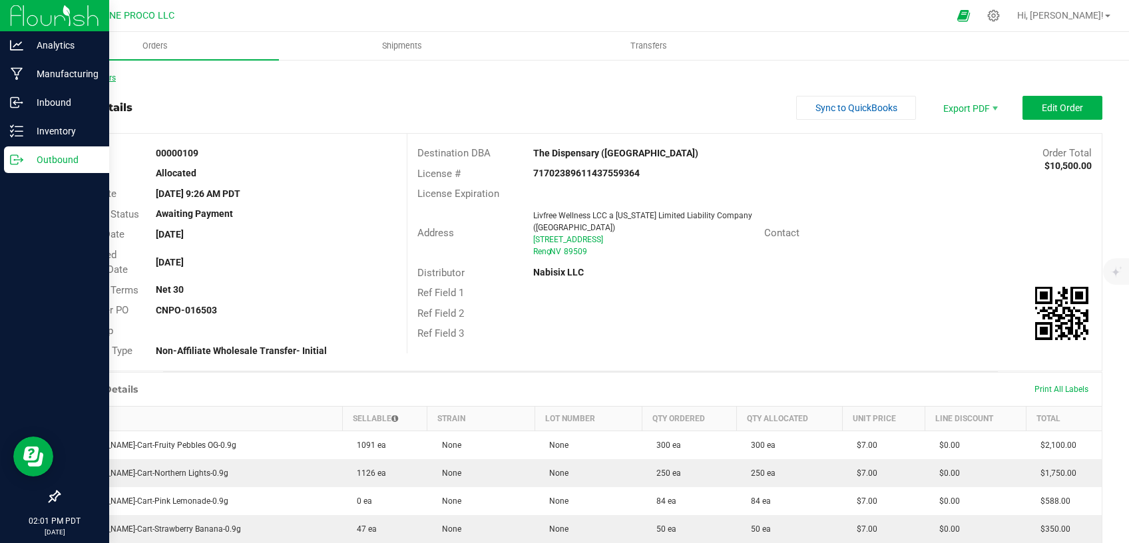
click at [89, 80] on link "Back to Orders" at bounding box center [87, 77] width 57 height 9
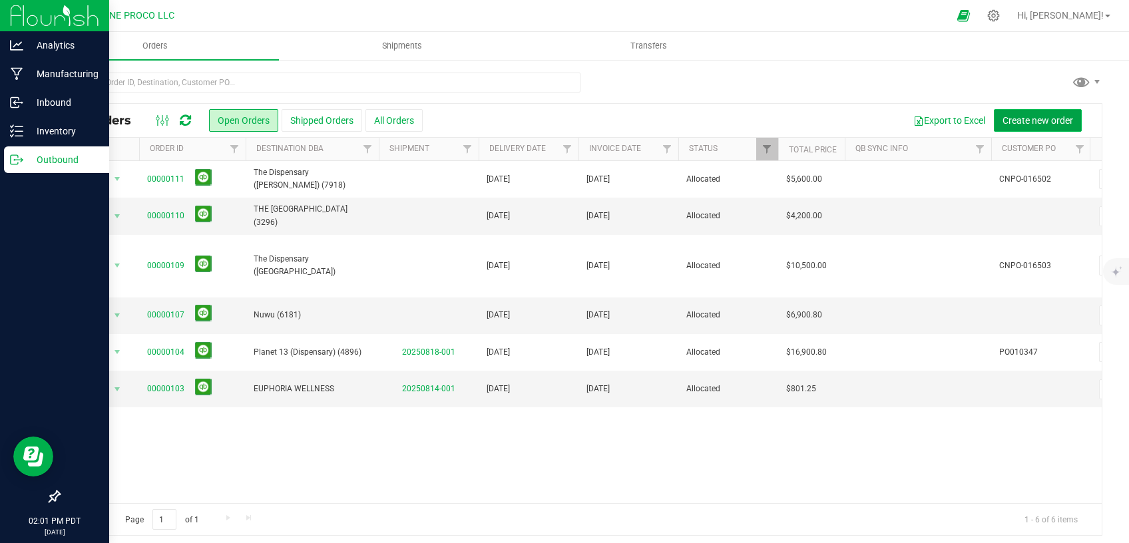
click at [1042, 114] on button "Create new order" at bounding box center [1038, 120] width 88 height 23
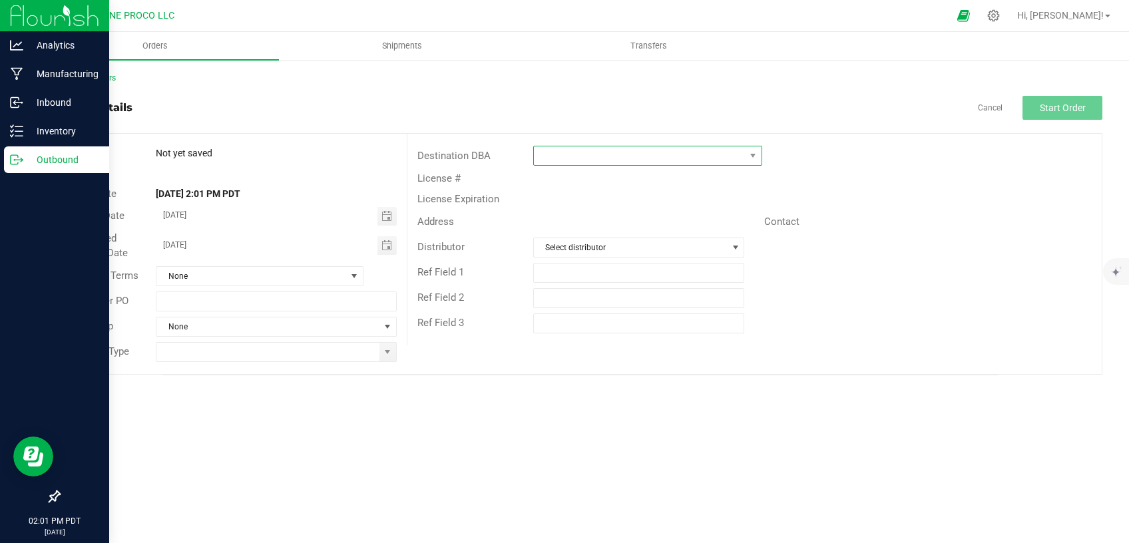
click at [623, 151] on span at bounding box center [639, 156] width 211 height 19
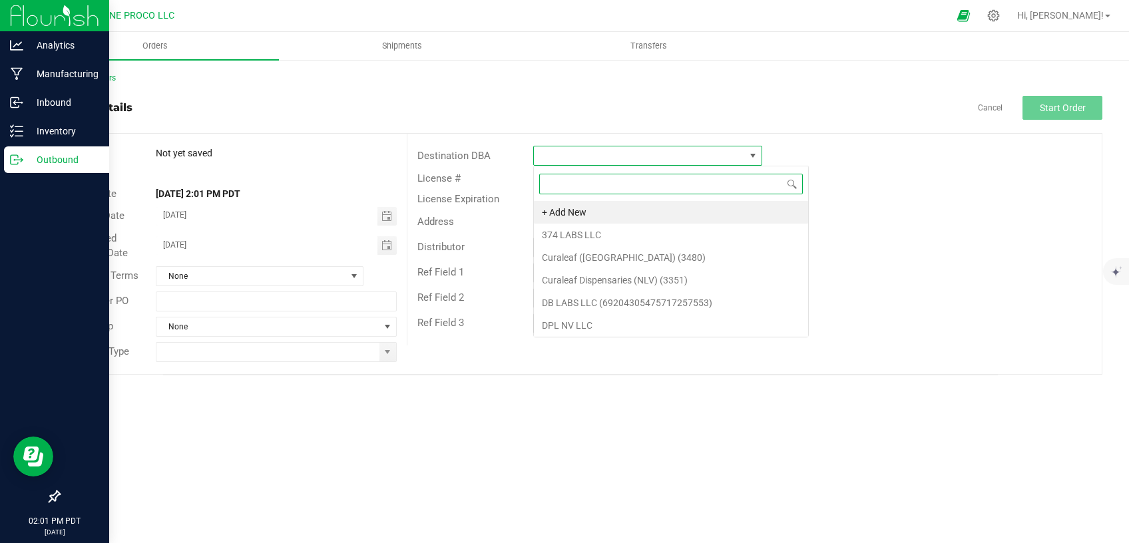
scroll to position [20, 228]
type input "the disp"
click at [618, 210] on li "The Dispensary ([GEOGRAPHIC_DATA]) (4132)" at bounding box center [648, 212] width 228 height 23
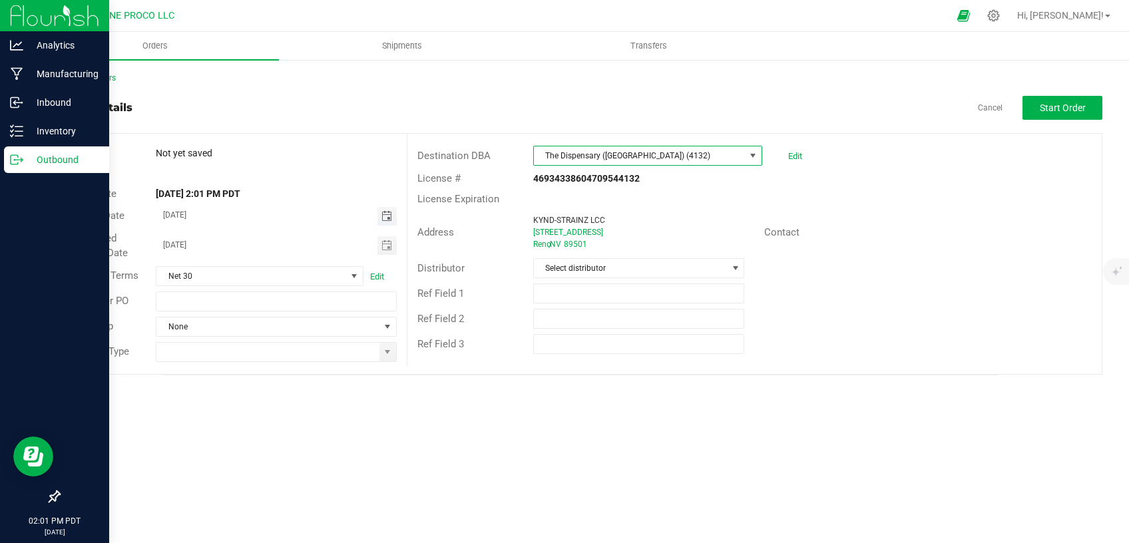
click at [388, 212] on span "Toggle calendar" at bounding box center [387, 216] width 11 height 11
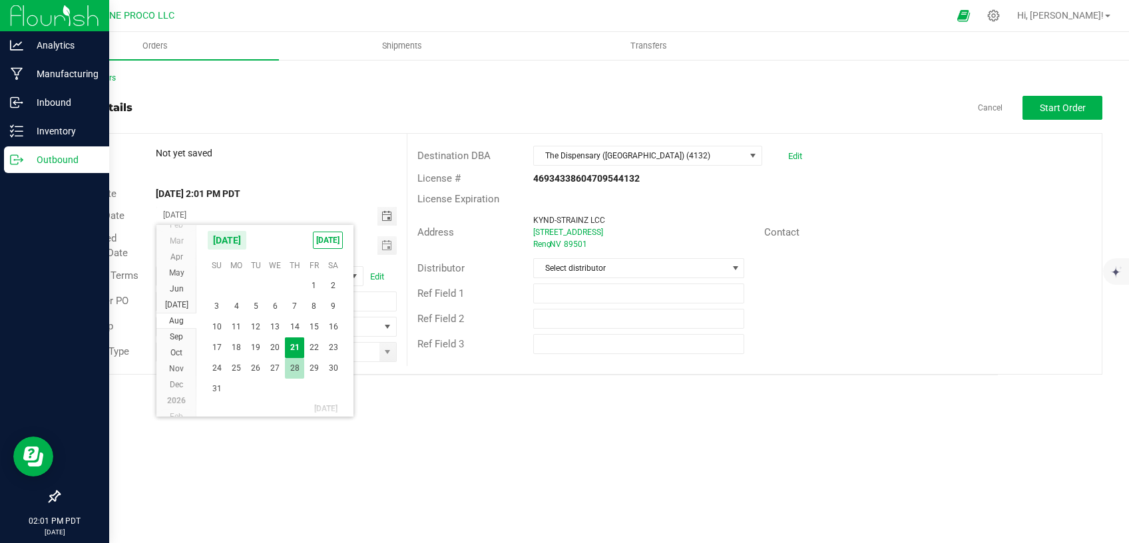
click at [297, 362] on span "28" at bounding box center [294, 368] width 19 height 21
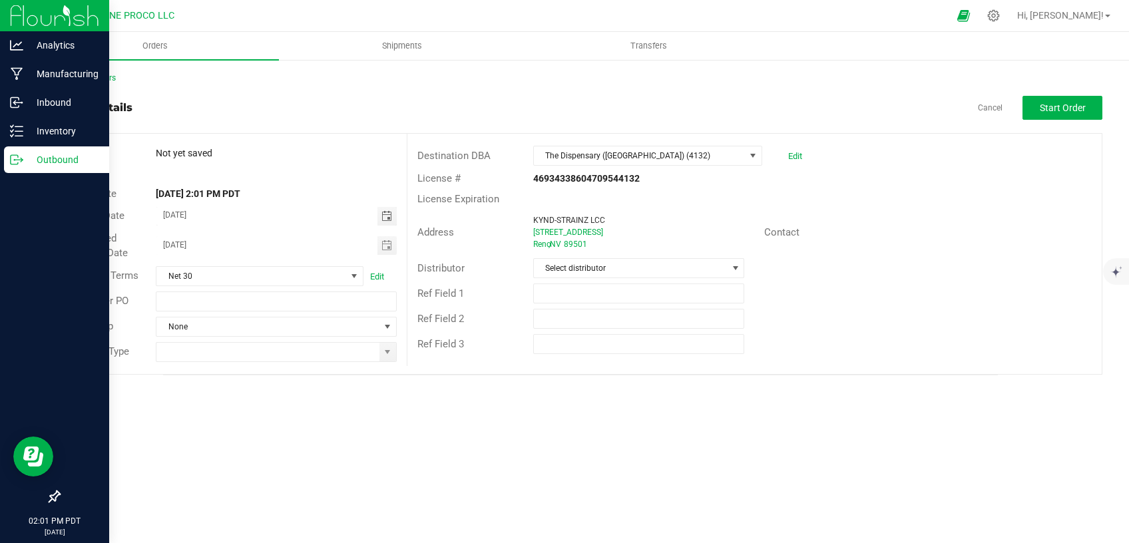
type input "[DATE]"
click at [393, 248] on span "Toggle calendar" at bounding box center [387, 245] width 19 height 19
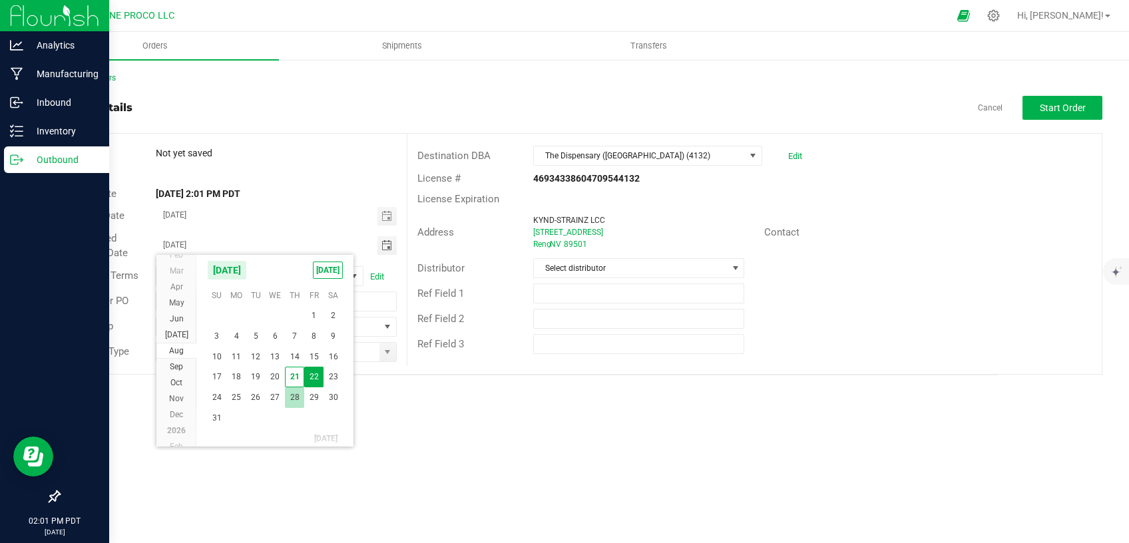
click at [292, 400] on span "28" at bounding box center [294, 398] width 19 height 21
type input "[DATE]"
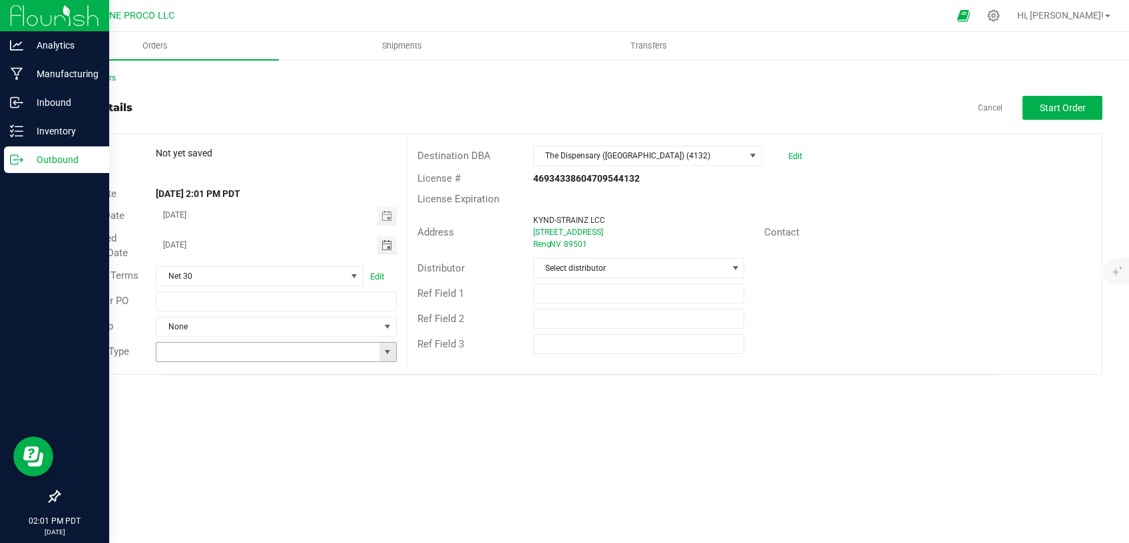
click at [386, 352] on span at bounding box center [387, 352] width 11 height 11
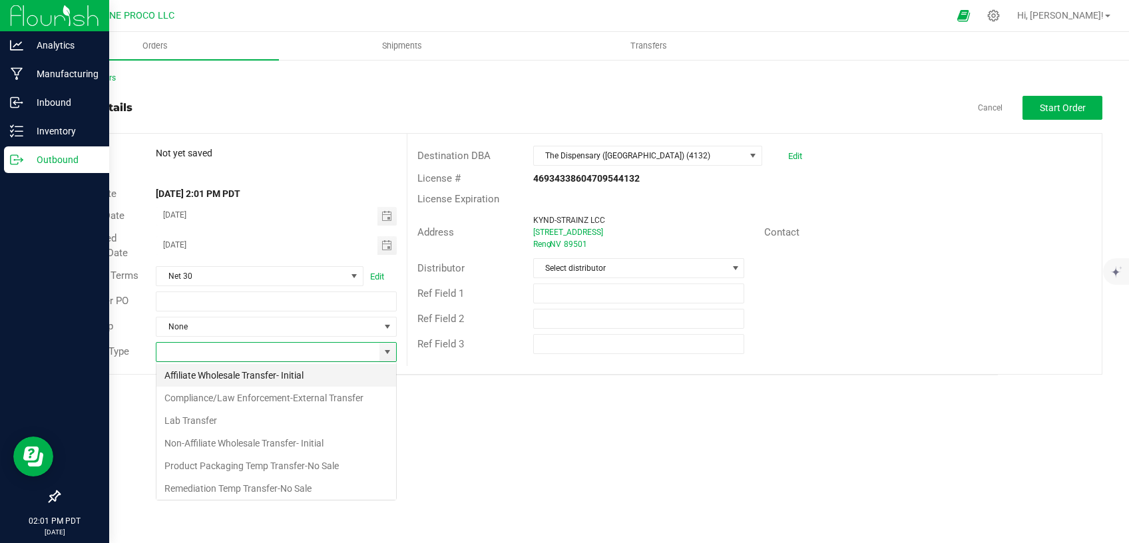
scroll to position [19, 240]
click at [278, 442] on li "Non-Affiliate Wholesale Transfer- Initial" at bounding box center [276, 443] width 240 height 23
type input "Non-Affiliate Wholesale Transfer- Initial"
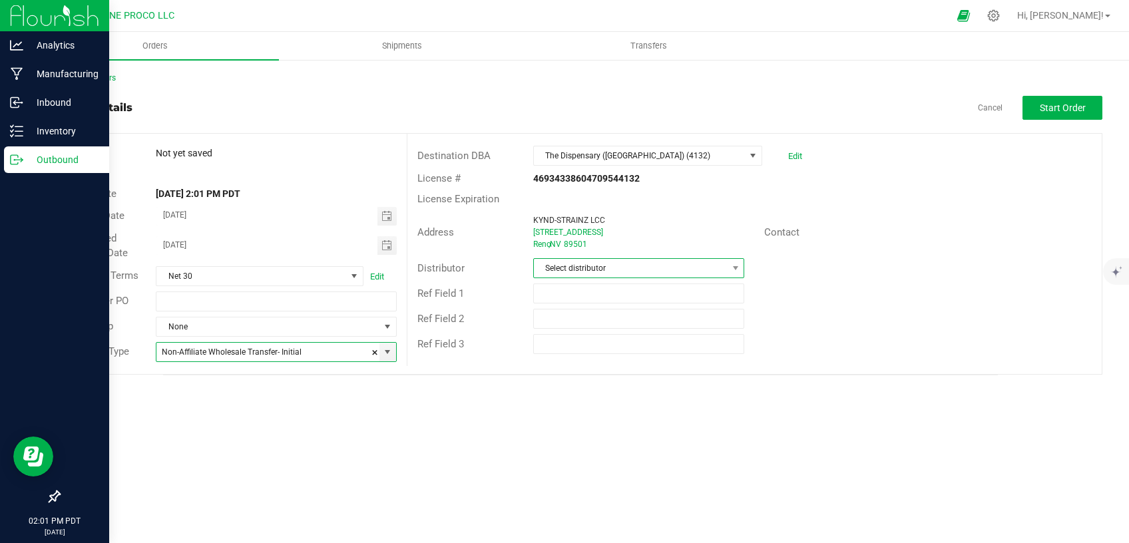
click at [631, 270] on span "Select distributor" at bounding box center [631, 268] width 194 height 19
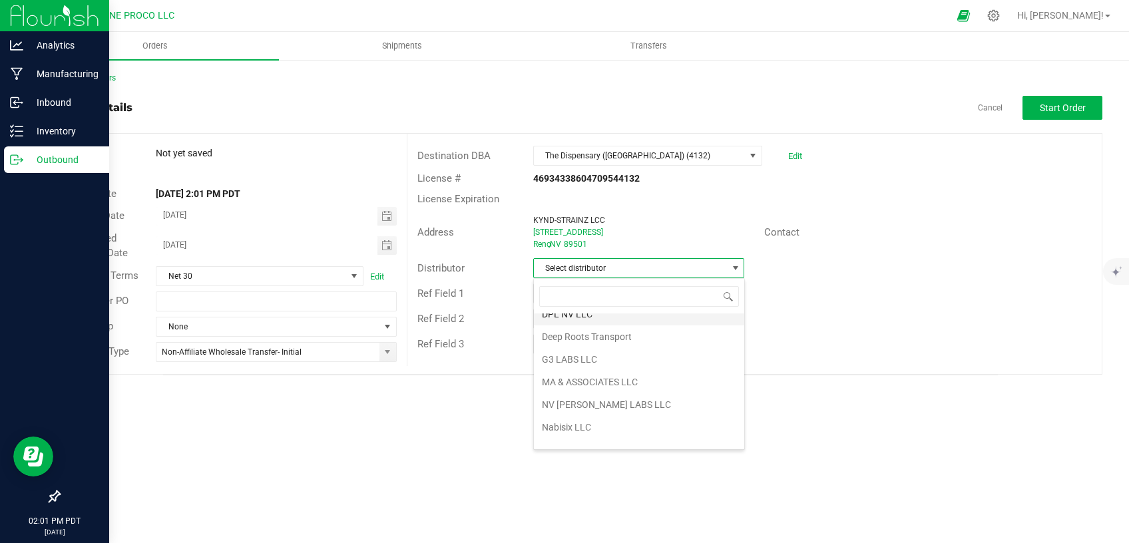
scroll to position [91, 0]
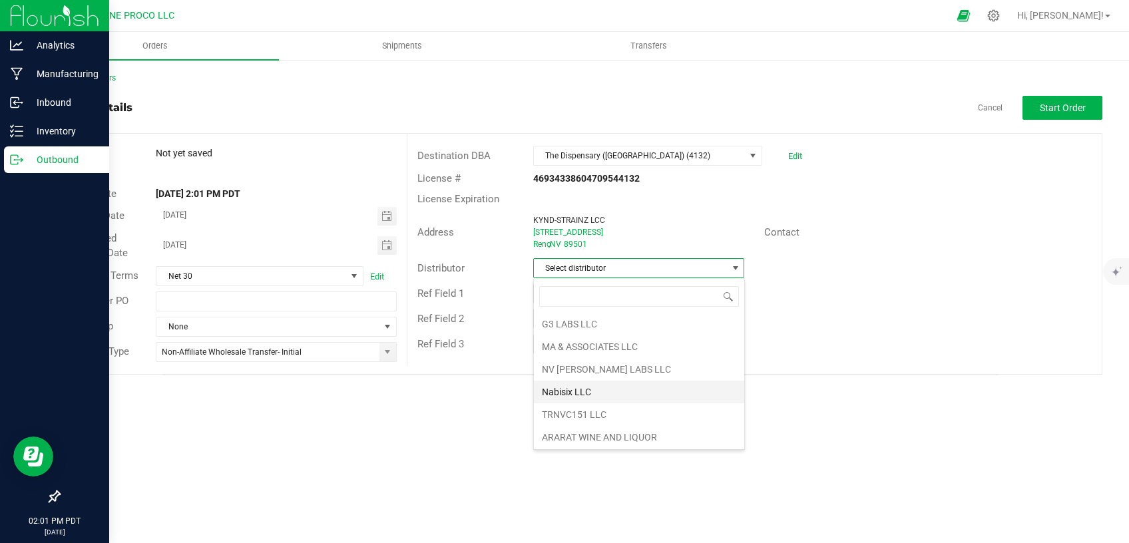
click at [611, 386] on li "Nabisix LLC" at bounding box center [639, 392] width 210 height 23
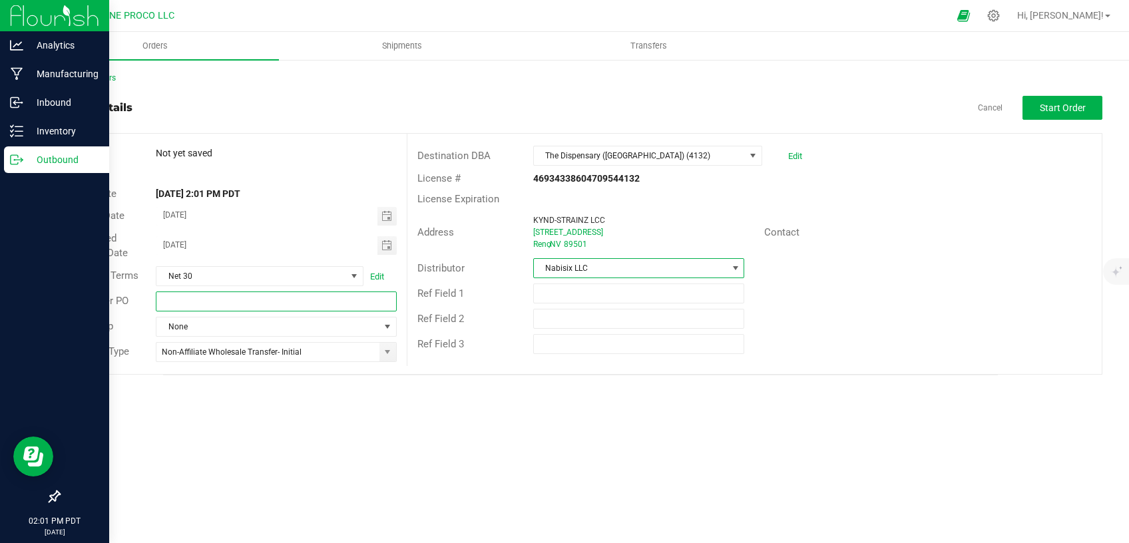
click at [258, 300] on input "text" at bounding box center [276, 302] width 240 height 20
paste input "CNPO-016498"
type input "CNPO-016498"
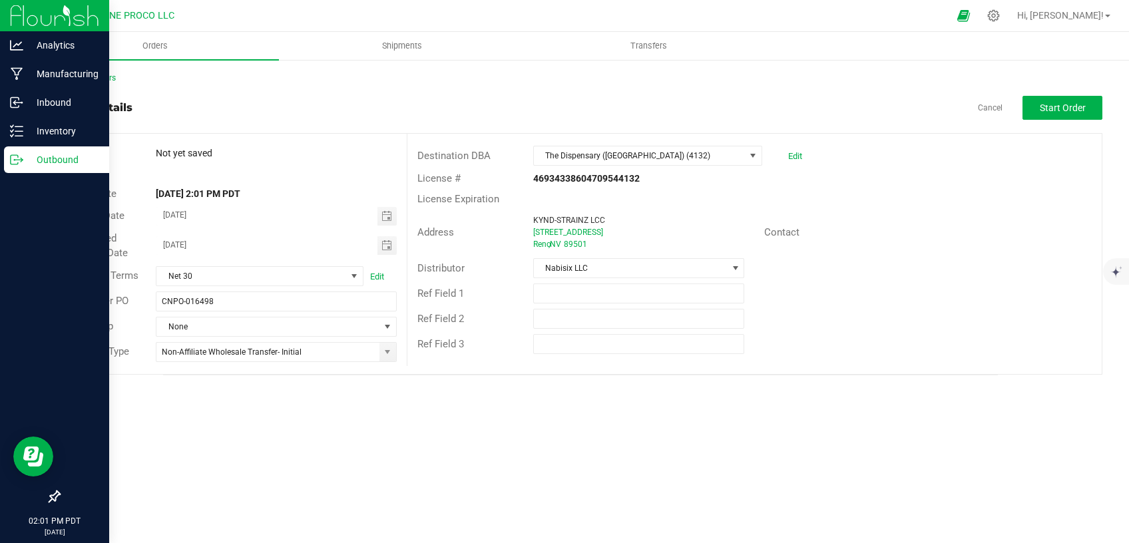
click at [949, 325] on div "Ref Field 2" at bounding box center [755, 318] width 695 height 25
click at [1078, 106] on span "Start Order" at bounding box center [1063, 108] width 46 height 11
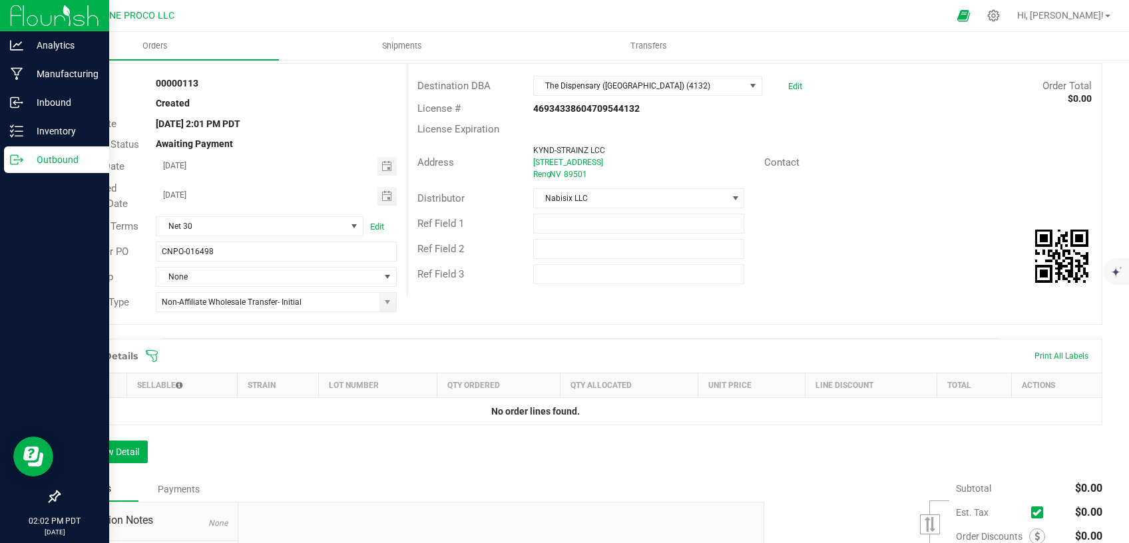
scroll to position [113, 0]
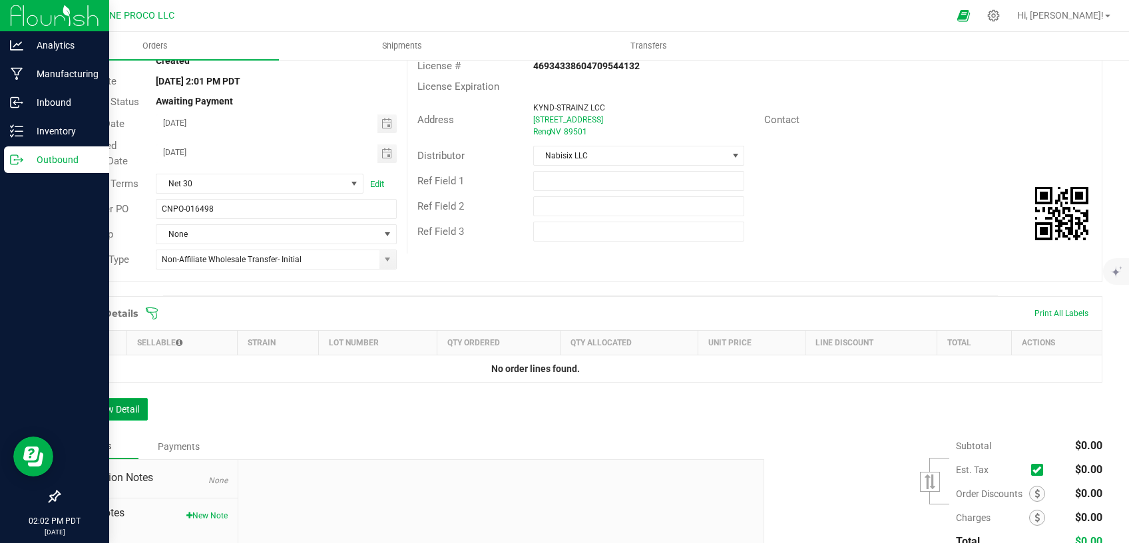
click at [129, 402] on button "Add New Detail" at bounding box center [103, 409] width 89 height 23
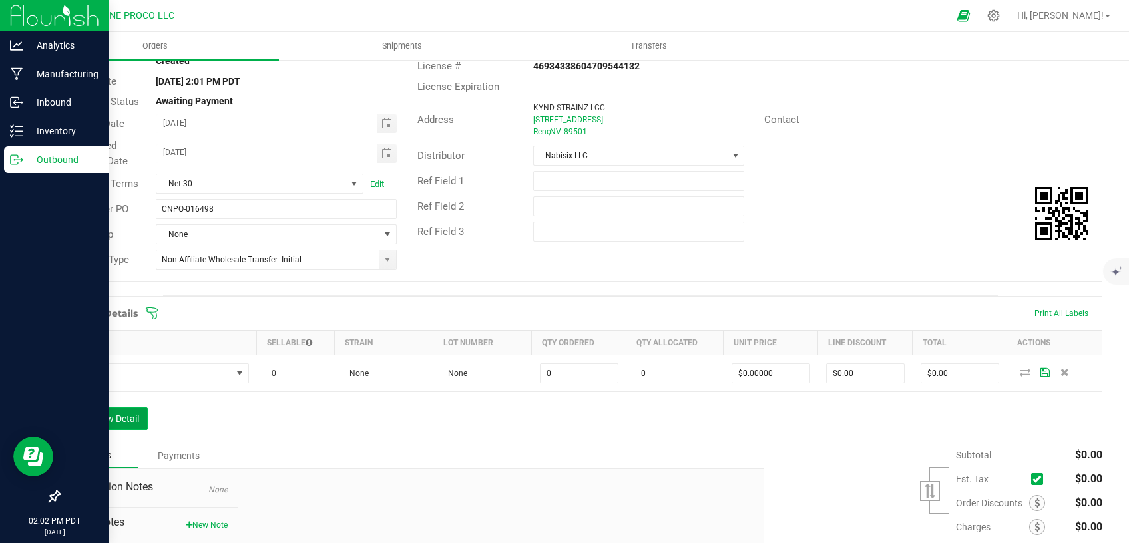
click at [128, 422] on button "Add New Detail" at bounding box center [103, 419] width 89 height 23
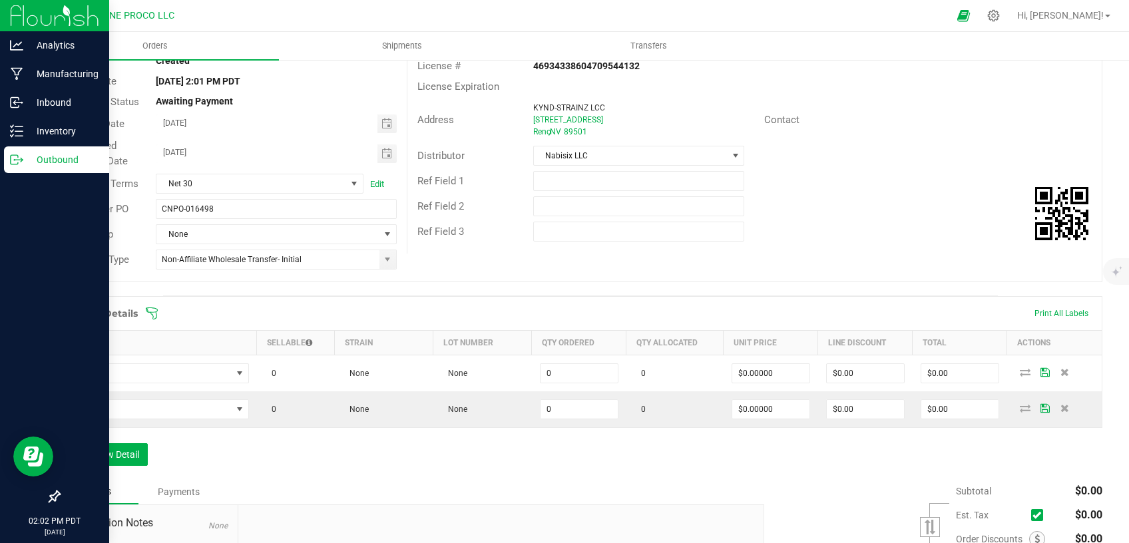
click at [134, 436] on div "Order Details Print All Labels Item Sellable Strain Lot Number Qty Ordered Qty …" at bounding box center [581, 387] width 1044 height 183
click at [134, 450] on button "Add New Detail" at bounding box center [103, 455] width 89 height 23
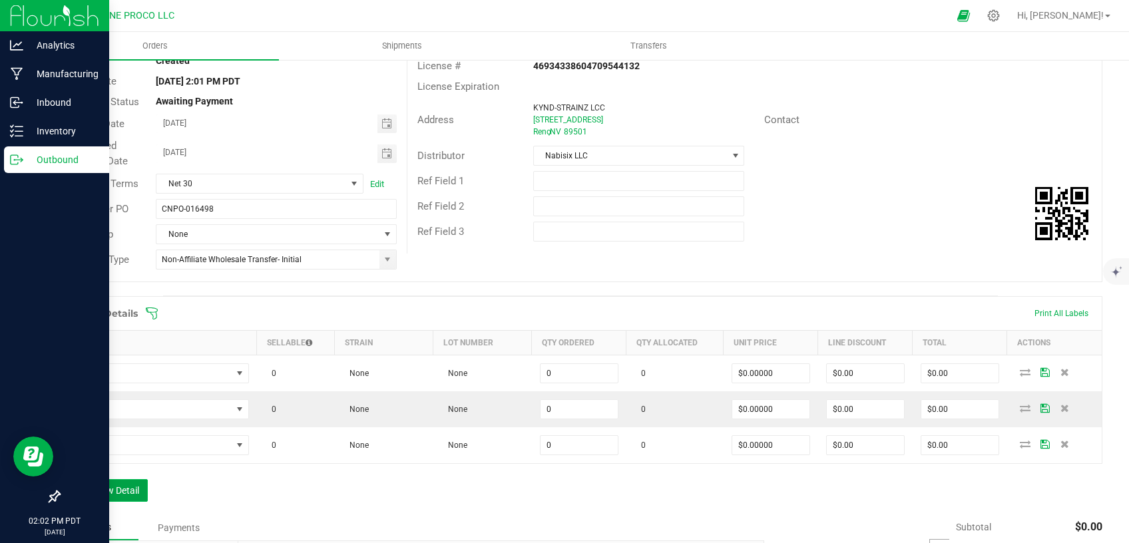
click at [132, 481] on button "Add New Detail" at bounding box center [103, 490] width 89 height 23
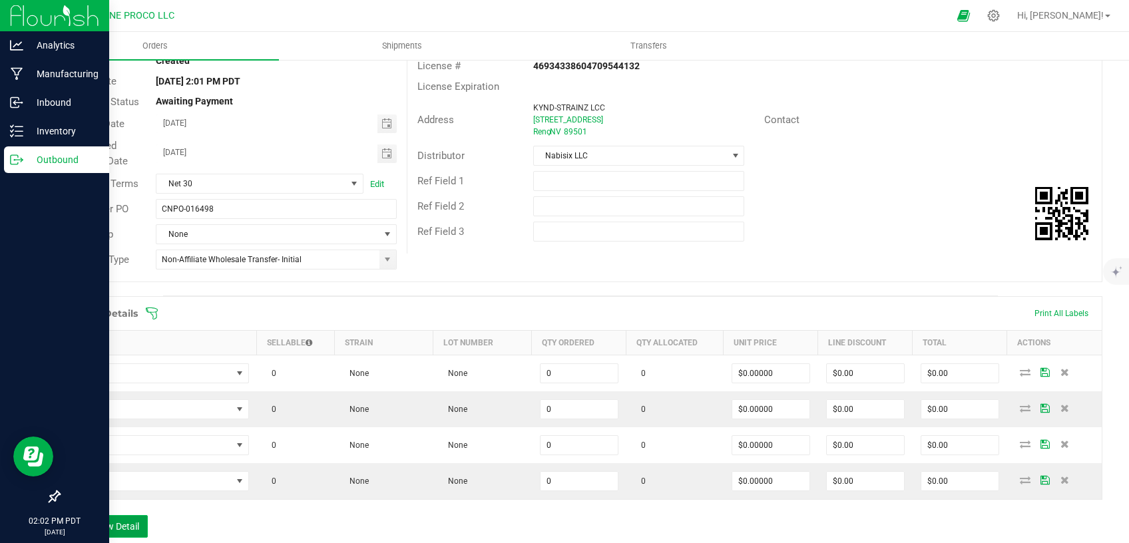
scroll to position [169, 0]
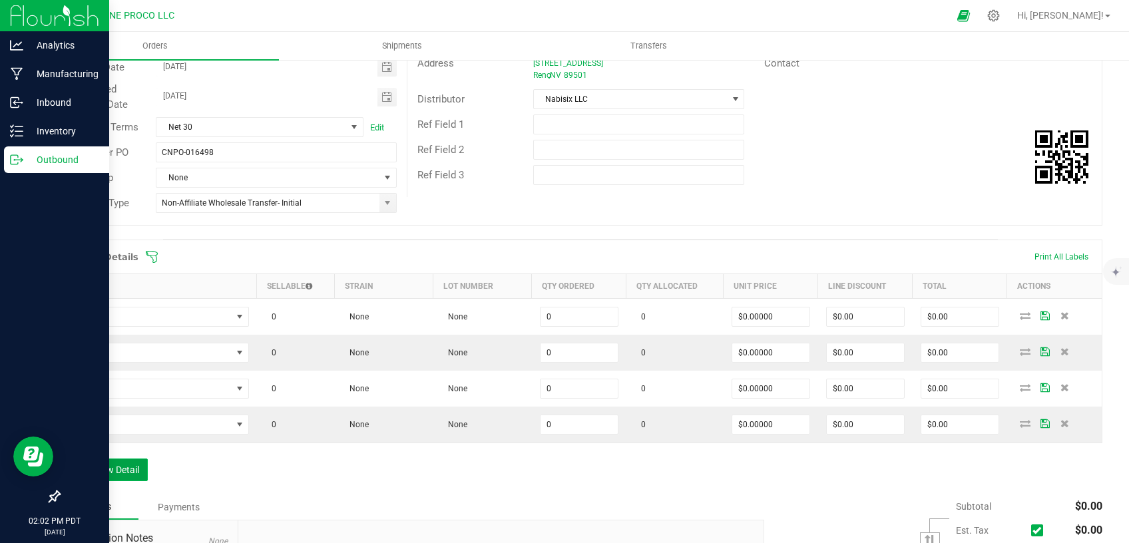
click at [119, 461] on button "Add New Detail" at bounding box center [103, 470] width 89 height 23
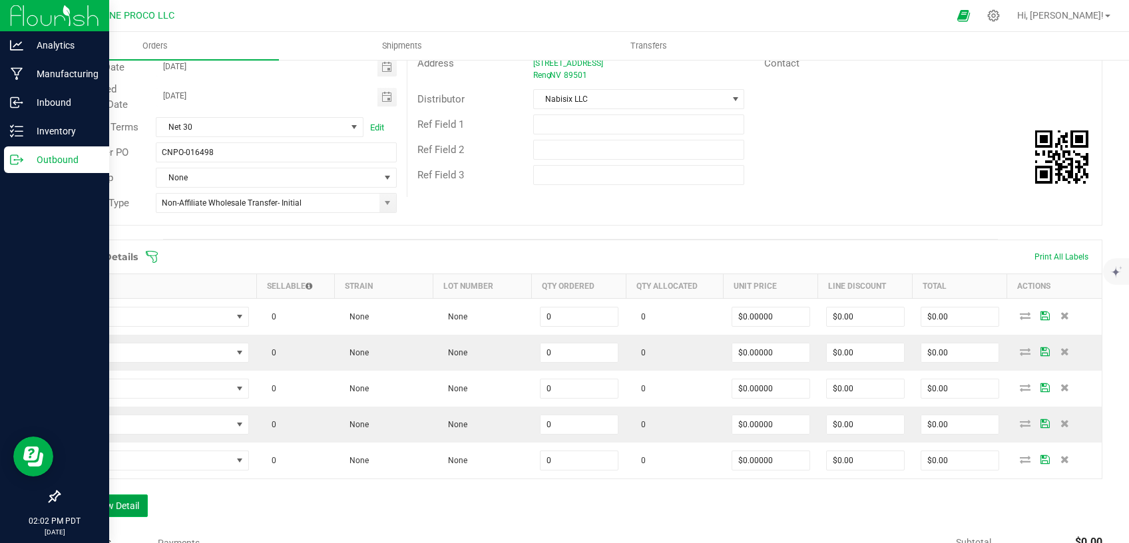
click at [124, 507] on button "Add New Detail" at bounding box center [103, 506] width 89 height 23
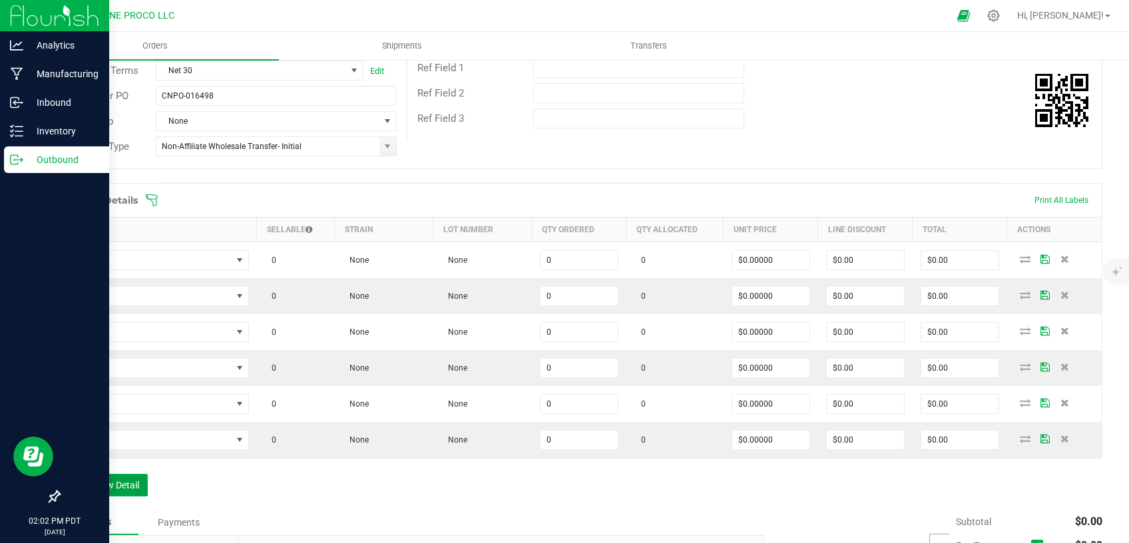
click at [119, 474] on button "Add New Detail" at bounding box center [103, 485] width 89 height 23
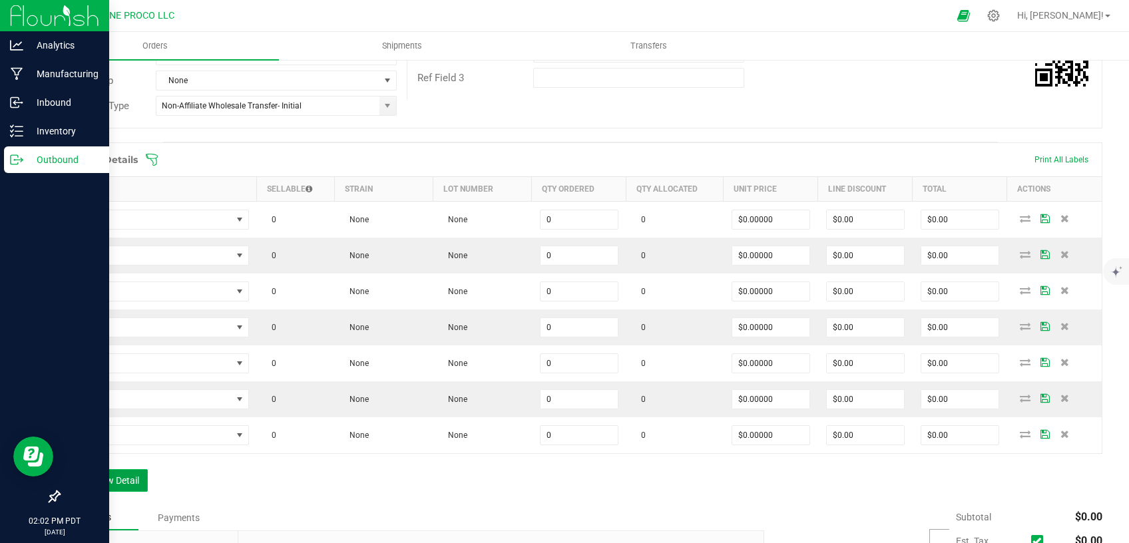
scroll to position [282, 0]
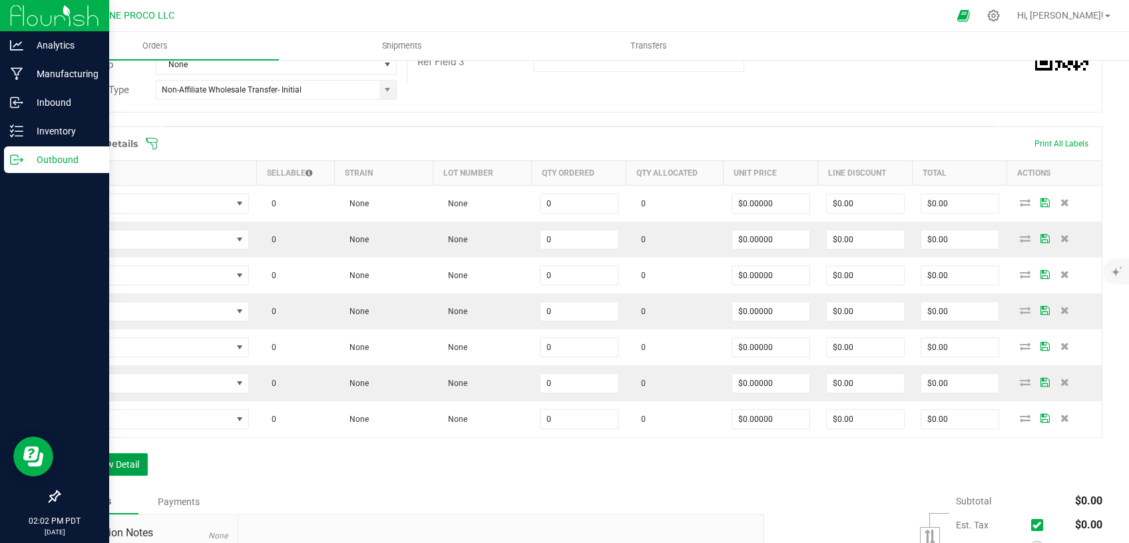
click at [119, 463] on button "Add New Detail" at bounding box center [103, 464] width 89 height 23
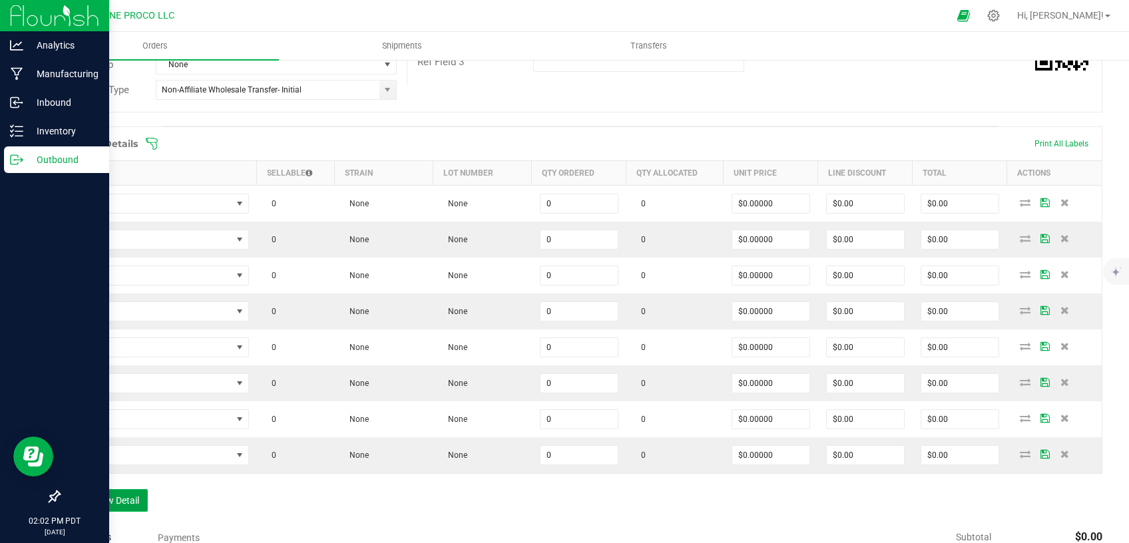
click at [119, 501] on button "Add New Detail" at bounding box center [103, 500] width 89 height 23
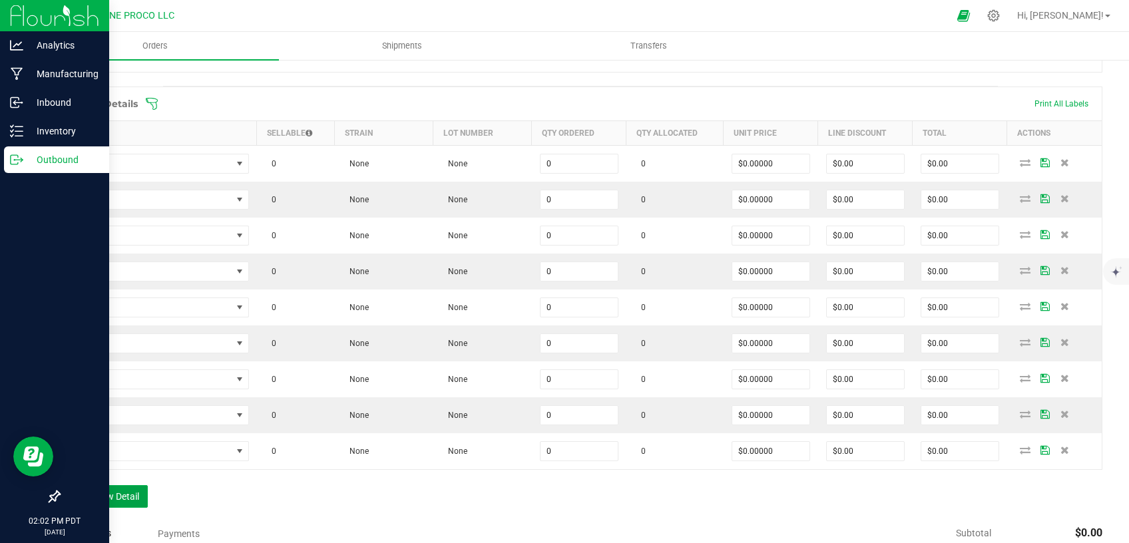
scroll to position [338, 0]
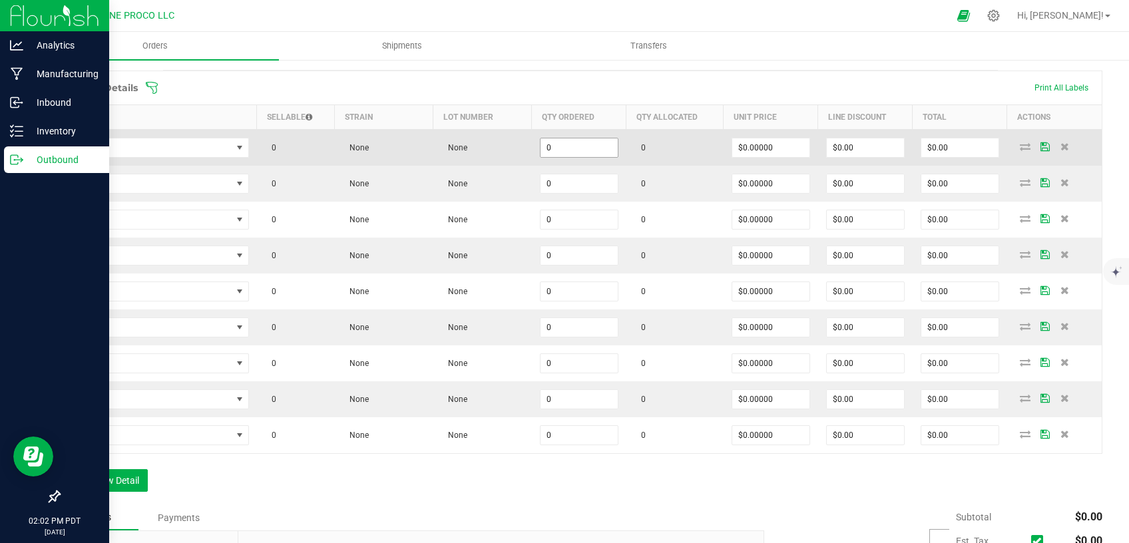
click at [570, 147] on input "0" at bounding box center [579, 148] width 77 height 19
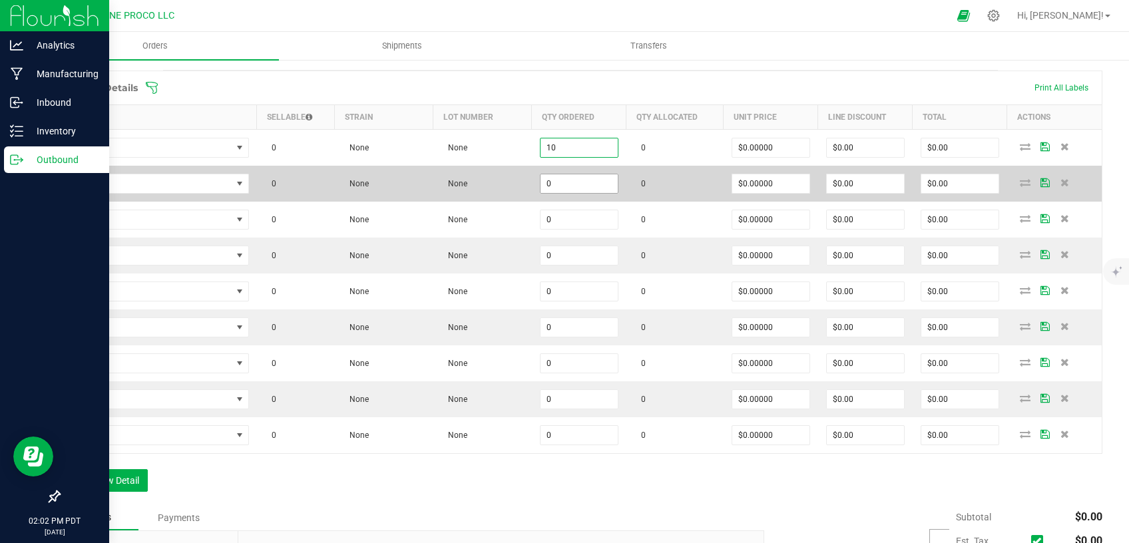
type input "10"
click at [560, 183] on input "0" at bounding box center [579, 183] width 77 height 19
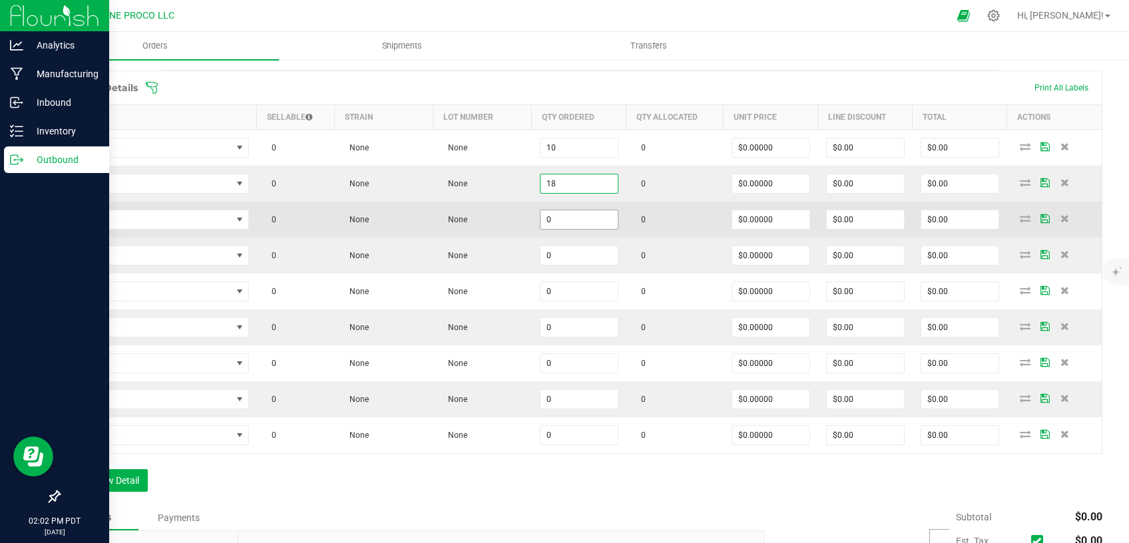
type input "18"
click at [542, 225] on input "0" at bounding box center [579, 219] width 77 height 19
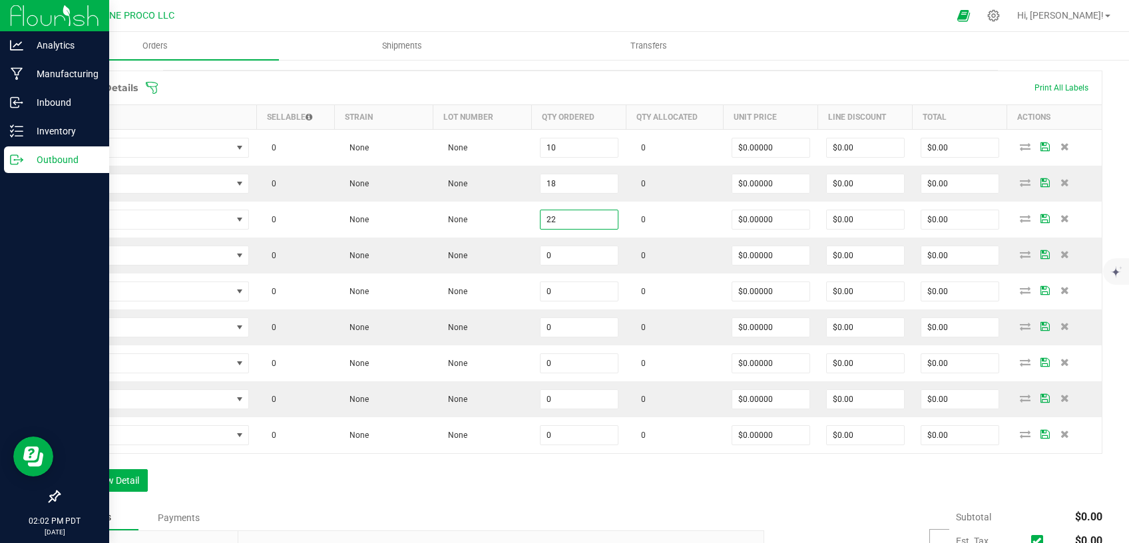
type input "22"
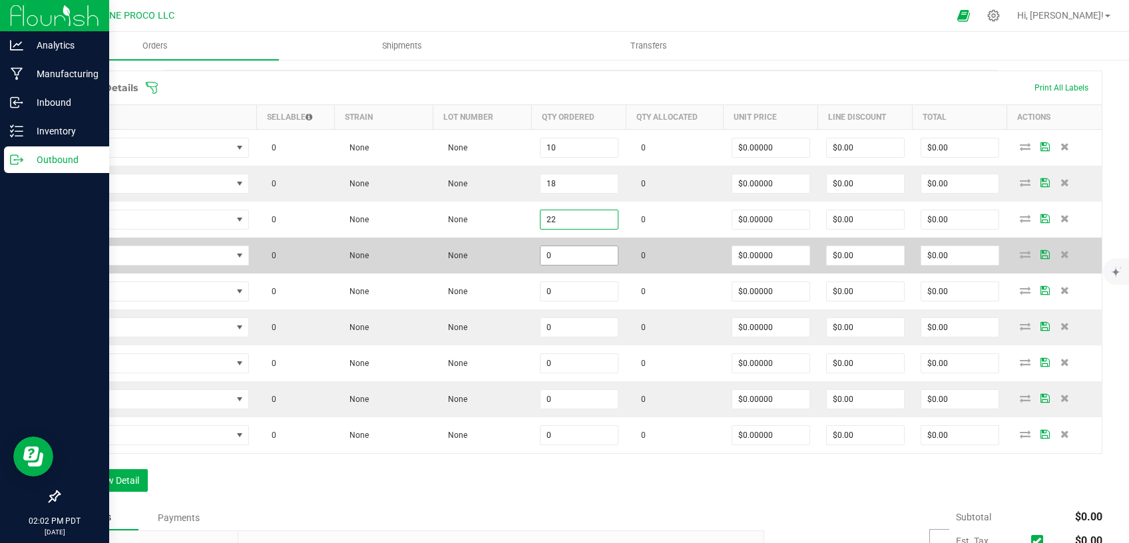
click at [566, 262] on input "0" at bounding box center [579, 255] width 77 height 19
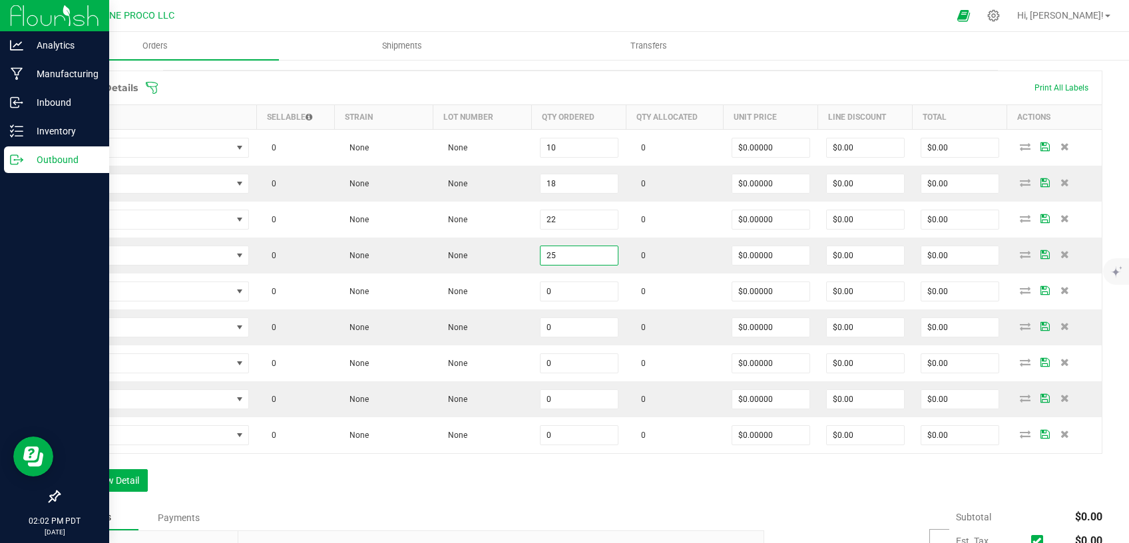
type input "25"
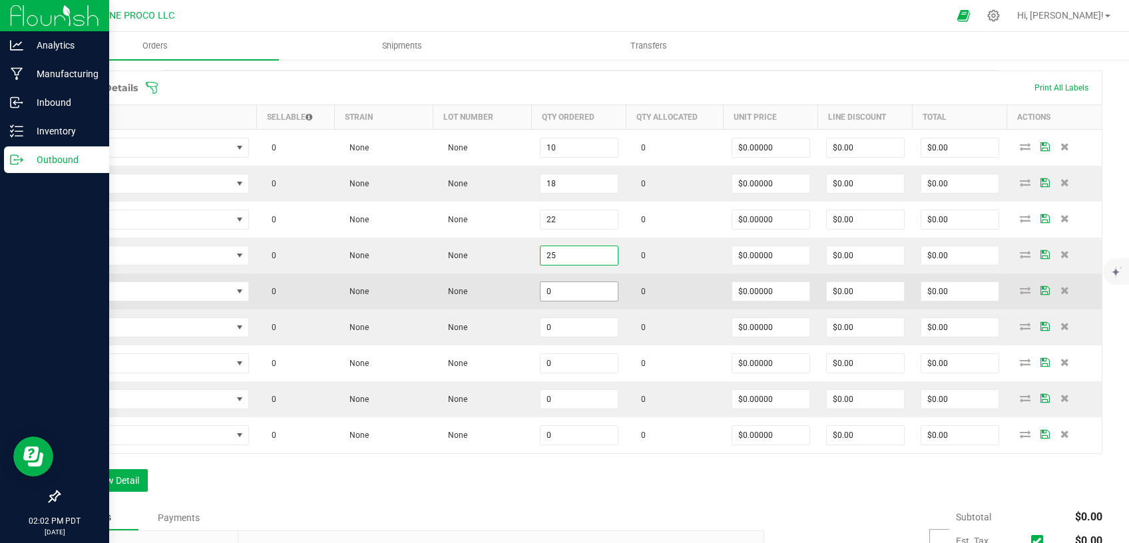
click at [583, 295] on input "0" at bounding box center [579, 291] width 77 height 19
drag, startPoint x: 565, startPoint y: 290, endPoint x: 501, endPoint y: 291, distance: 63.3
click at [541, 290] on input "145" at bounding box center [579, 291] width 77 height 19
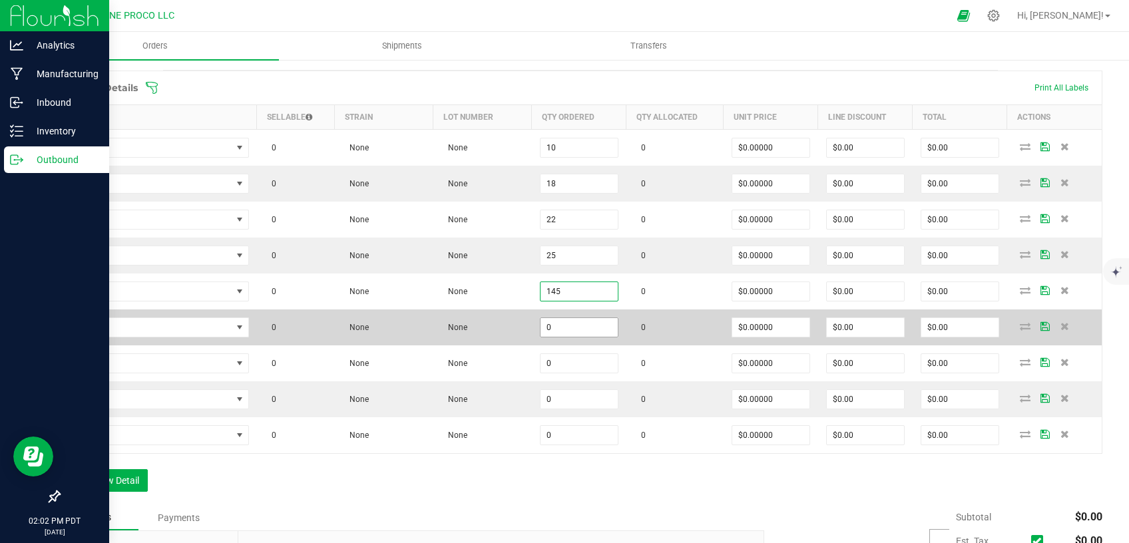
type input "145"
click at [567, 320] on input "0" at bounding box center [579, 327] width 77 height 19
paste input "145"
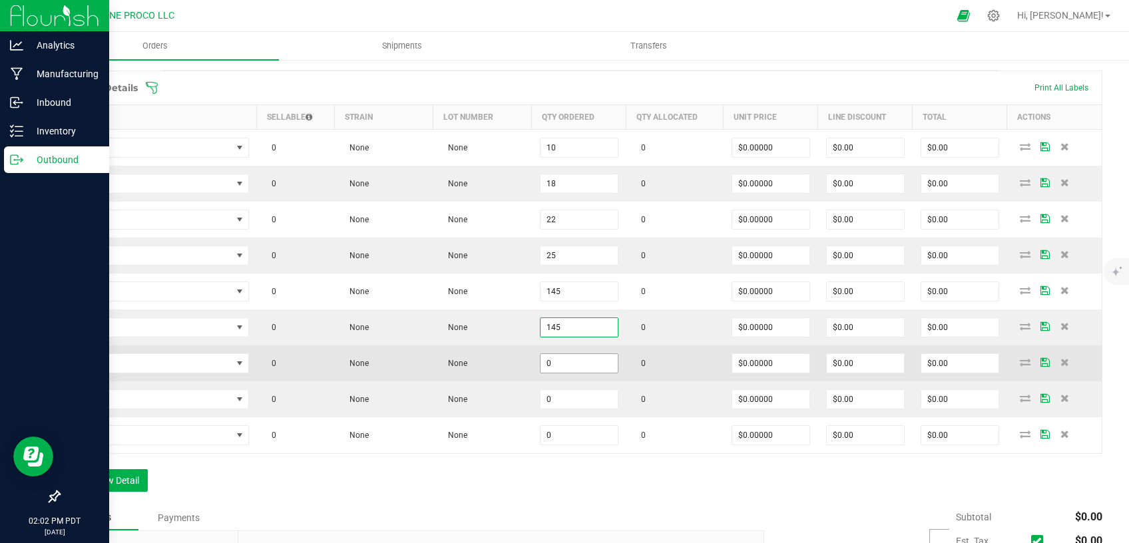
type input "145"
click at [565, 362] on input "0" at bounding box center [579, 363] width 77 height 19
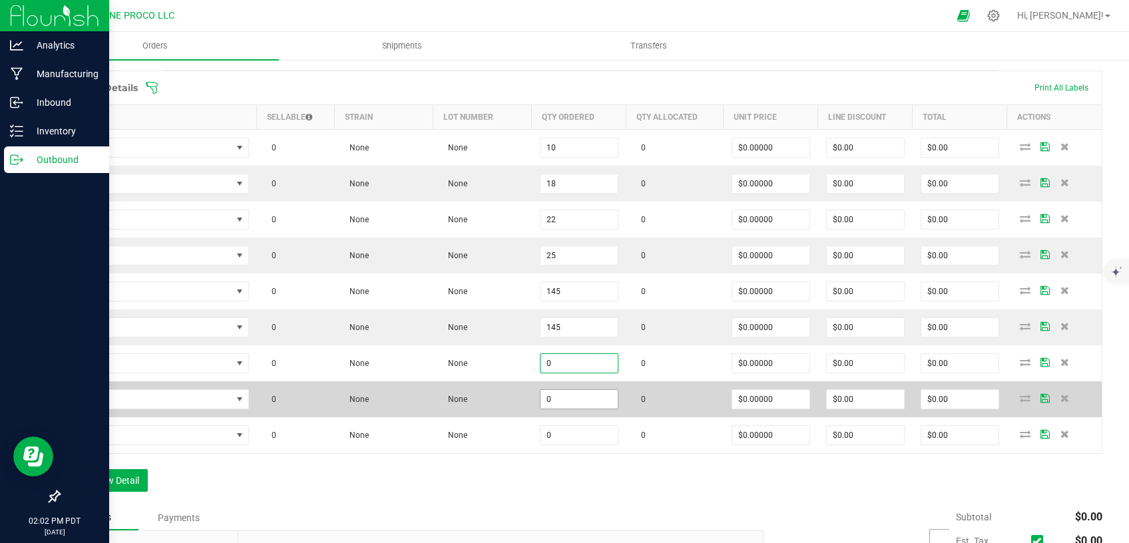
paste input "145"
type input "145"
click at [565, 390] on input "0" at bounding box center [579, 399] width 77 height 19
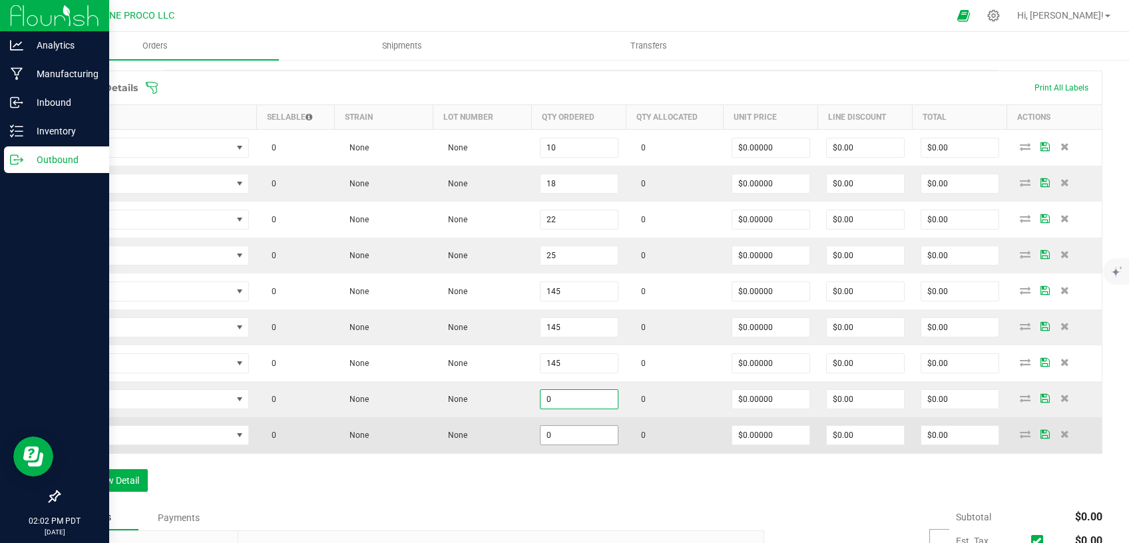
paste input "145"
type input "145"
click at [567, 431] on input "0" at bounding box center [579, 435] width 77 height 19
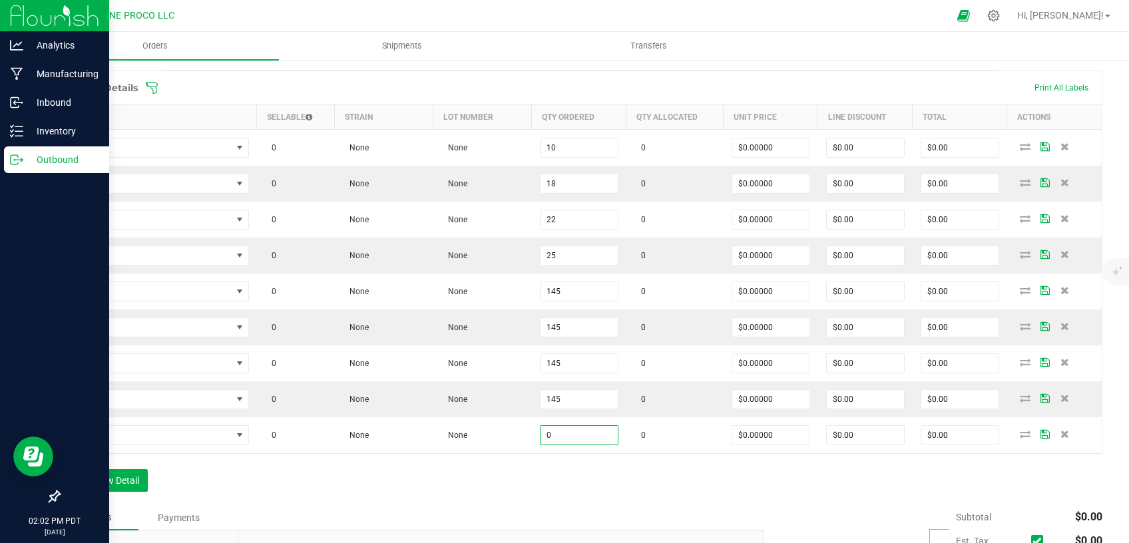
paste input "145"
type input "145"
click at [541, 463] on div "Order Details Print All Labels Item Sellable Strain Lot Number Qty Ordered Qty …" at bounding box center [581, 288] width 1044 height 435
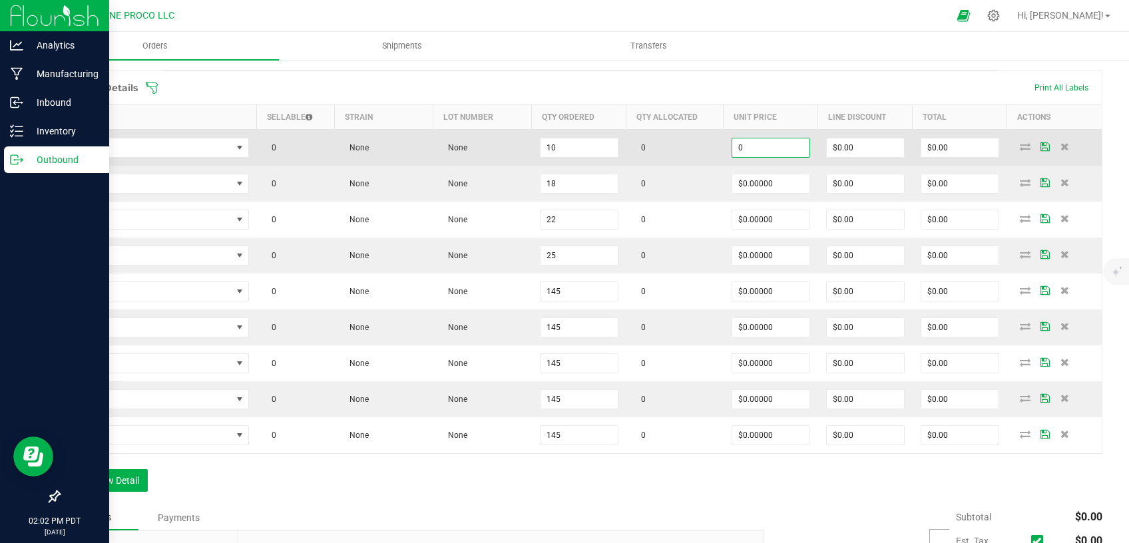
click at [748, 154] on input "0" at bounding box center [771, 148] width 77 height 19
drag, startPoint x: 747, startPoint y: 143, endPoint x: 707, endPoint y: 149, distance: 40.4
click at [733, 149] on input "7" at bounding box center [771, 148] width 77 height 19
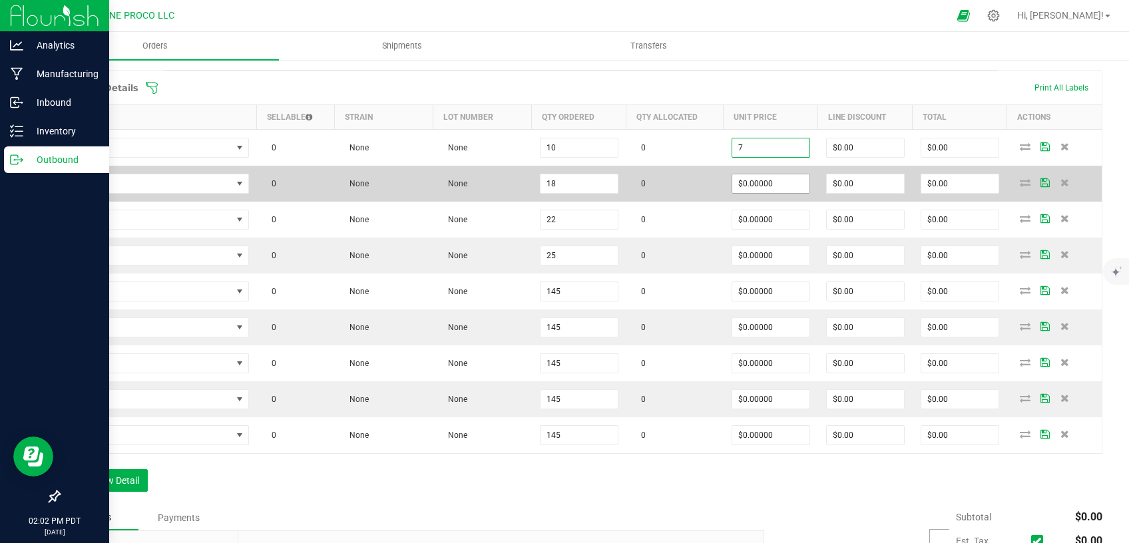
type input "$7.00000"
type input "$70.00"
click at [749, 176] on input "0" at bounding box center [771, 183] width 77 height 19
paste input "7"
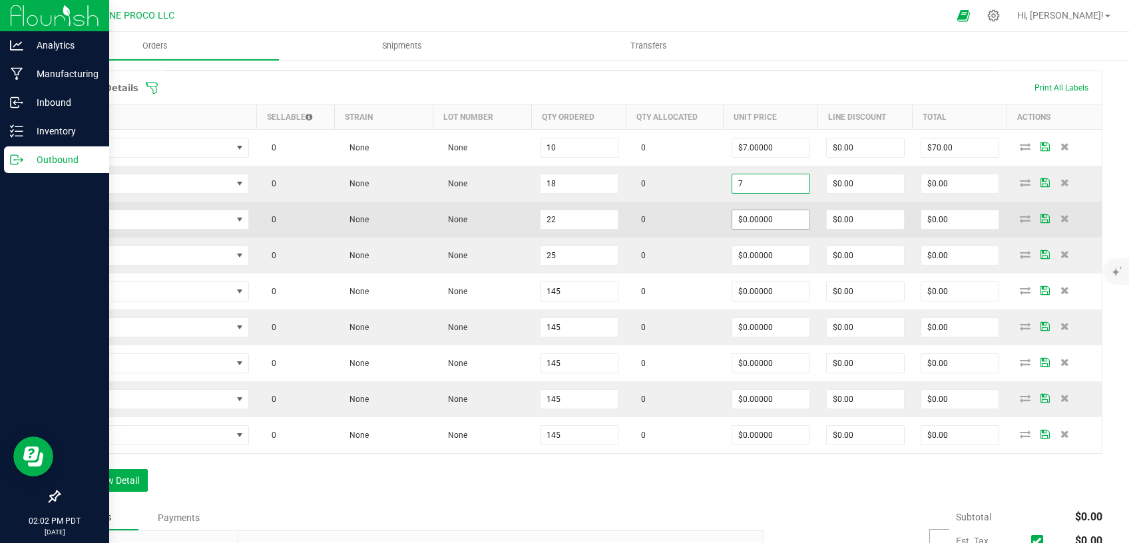
type input "$7.00000"
type input "$126.00"
click at [748, 225] on input "0" at bounding box center [771, 219] width 77 height 19
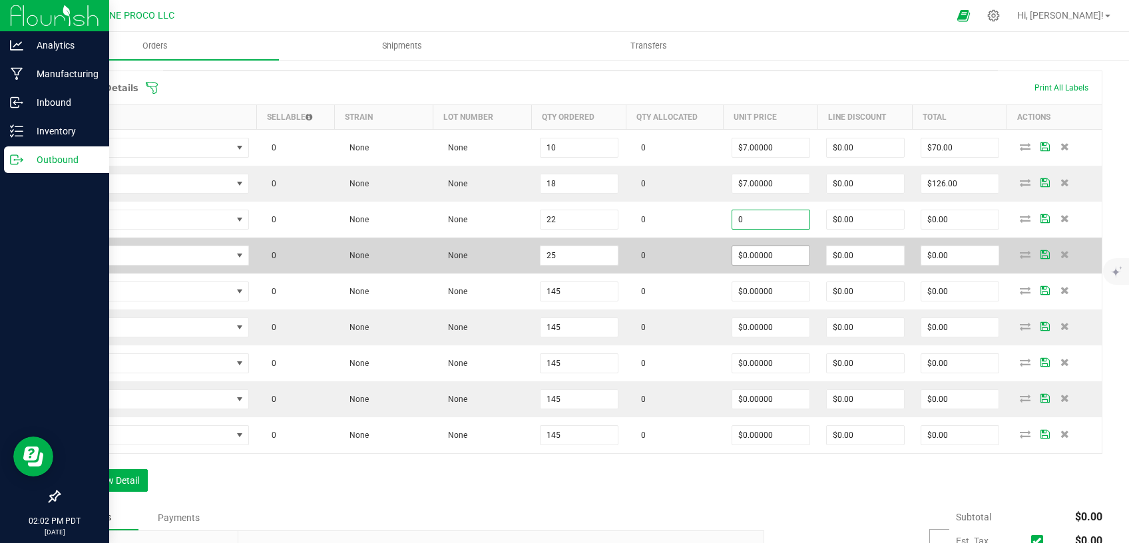
paste input "7"
type input "$7.00000"
type input "$154.00"
click at [747, 254] on input "0" at bounding box center [771, 255] width 77 height 19
paste input "7"
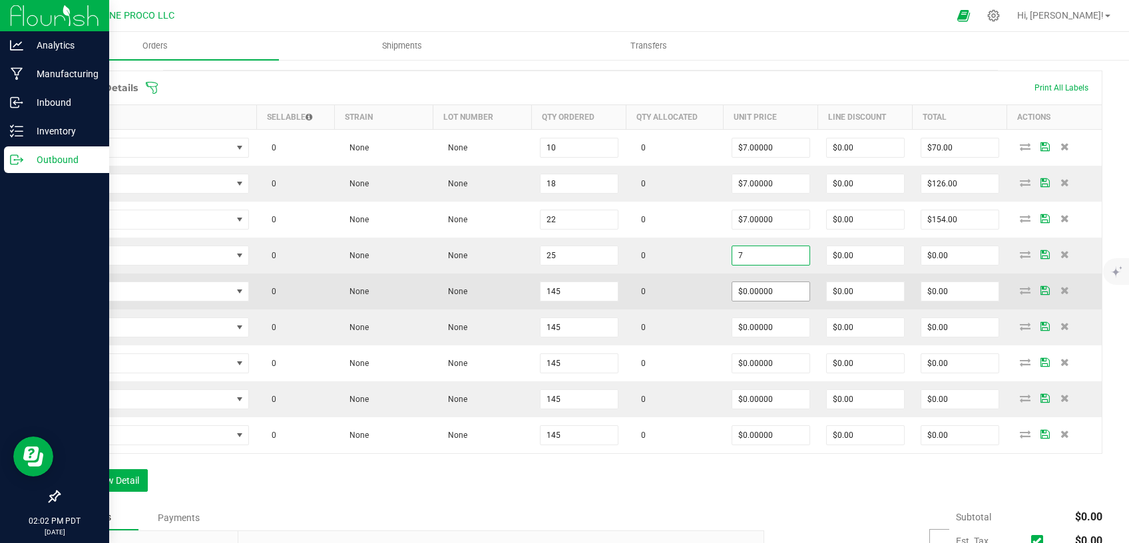
type input "$7.00000"
type input "$175.00"
click at [743, 299] on input "0" at bounding box center [771, 291] width 77 height 19
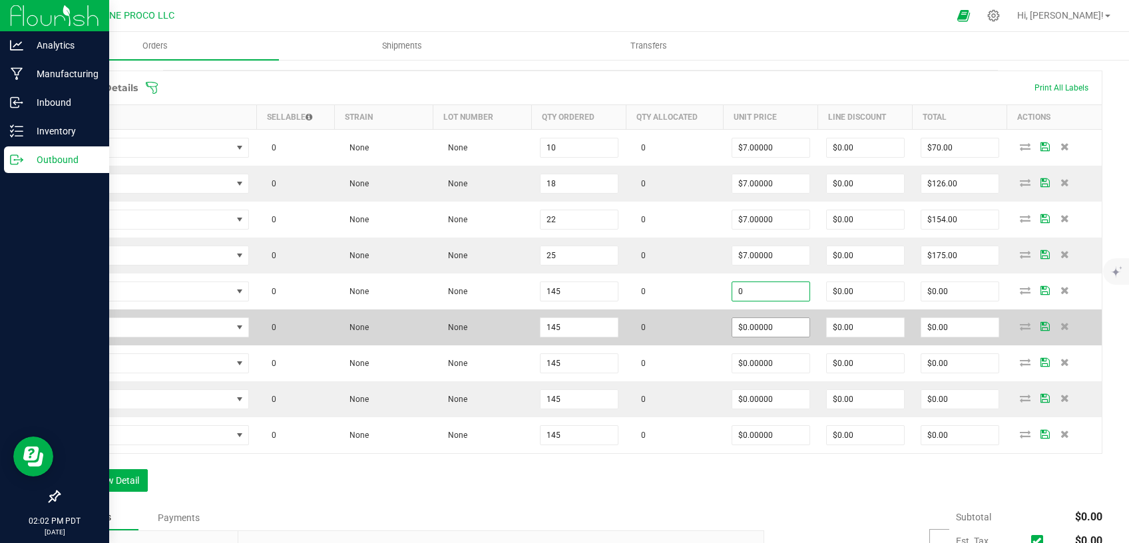
paste input "7"
type input "$7.00000"
type input "$1,015.00"
click at [743, 328] on input "0" at bounding box center [771, 327] width 77 height 19
paste input "7"
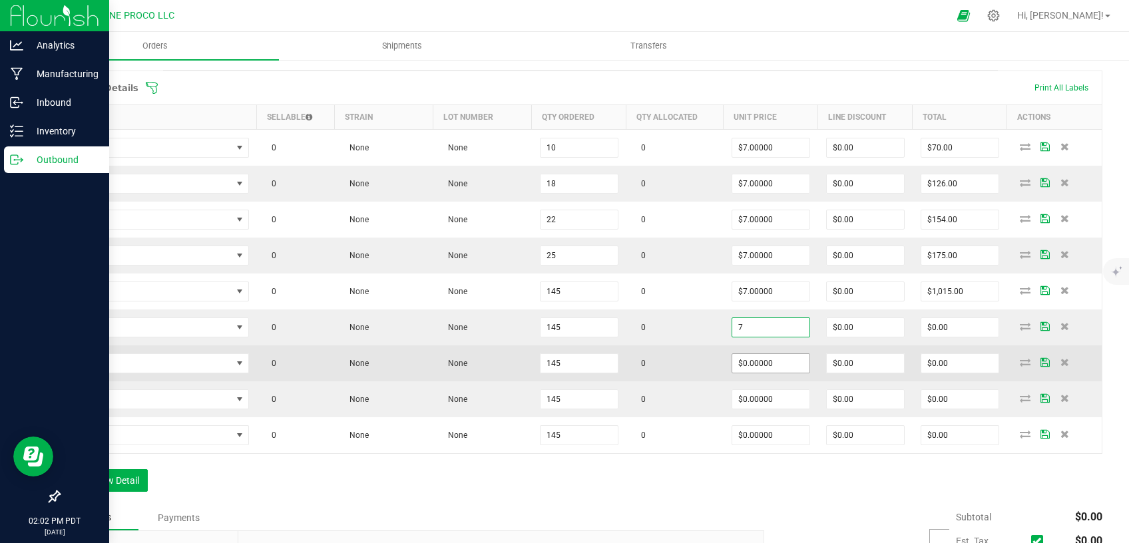
type input "$7.00000"
type input "$1,015.00"
click at [743, 360] on input "0" at bounding box center [771, 363] width 77 height 19
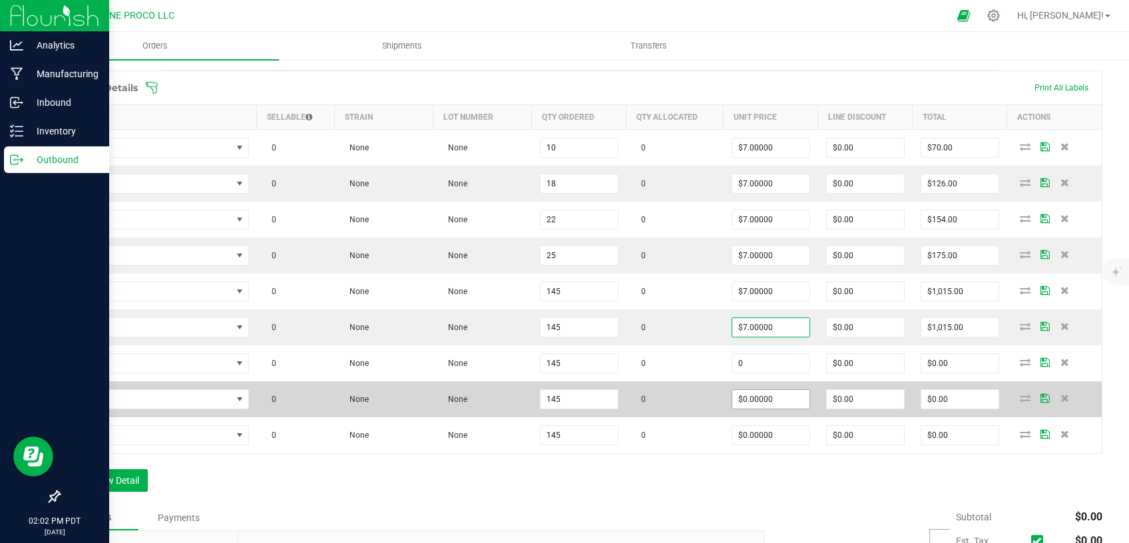
paste input "7"
type input "$7.00000"
type input "$1,015.00"
click at [744, 396] on input "0" at bounding box center [771, 399] width 77 height 19
paste input "7"
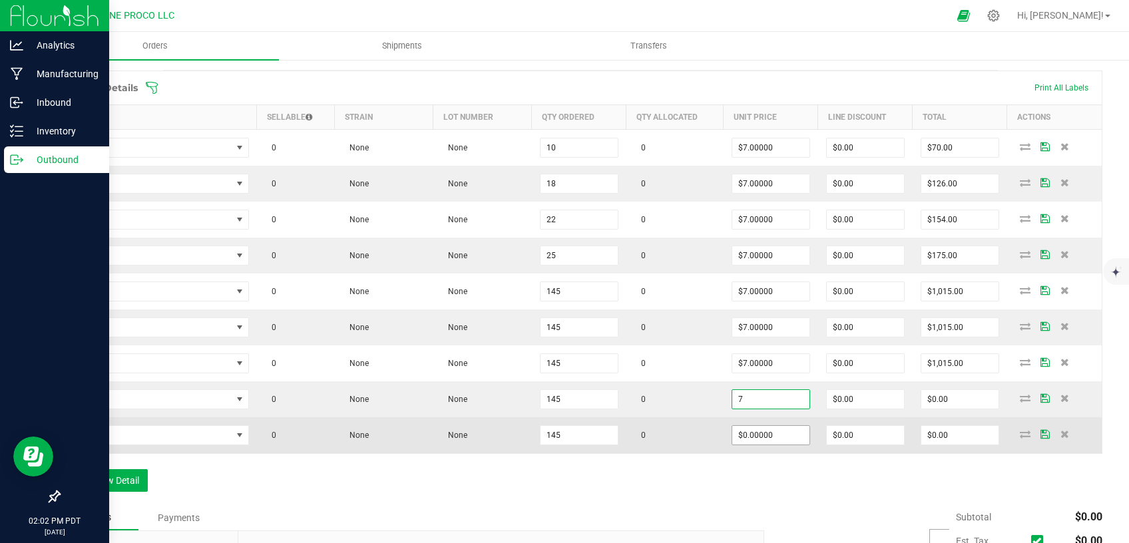
type input "$7.00000"
type input "$1,015.00"
drag, startPoint x: 746, startPoint y: 435, endPoint x: 749, endPoint y: 443, distance: 8.7
click at [746, 436] on input "0" at bounding box center [771, 435] width 77 height 19
paste input "7"
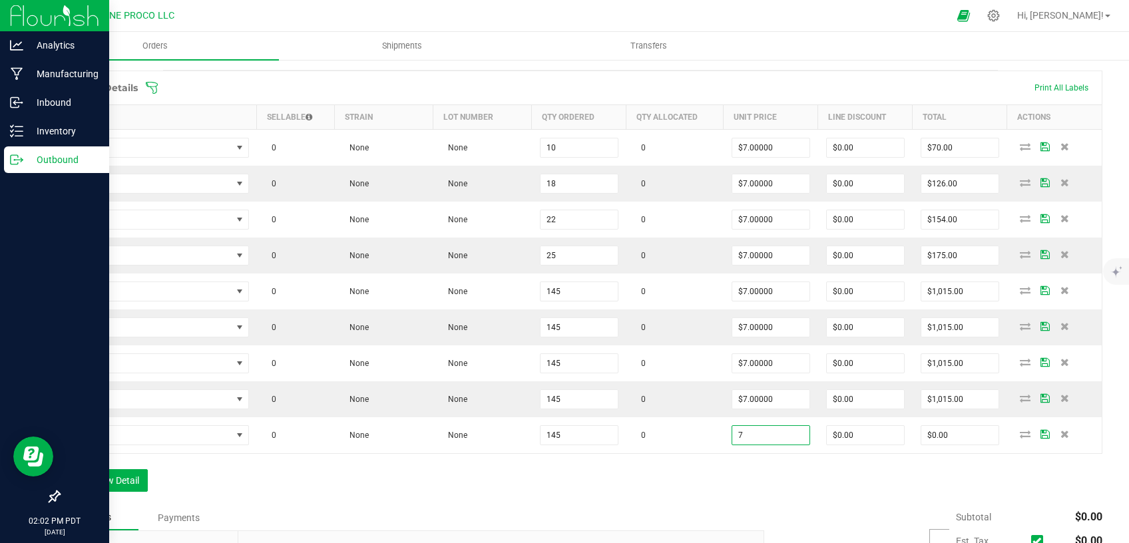
type input "$7.00000"
type input "$1,015.00"
click at [729, 487] on div "Order Details Print All Labels Item Sellable Strain Lot Number Qty Ordered Qty …" at bounding box center [581, 288] width 1044 height 435
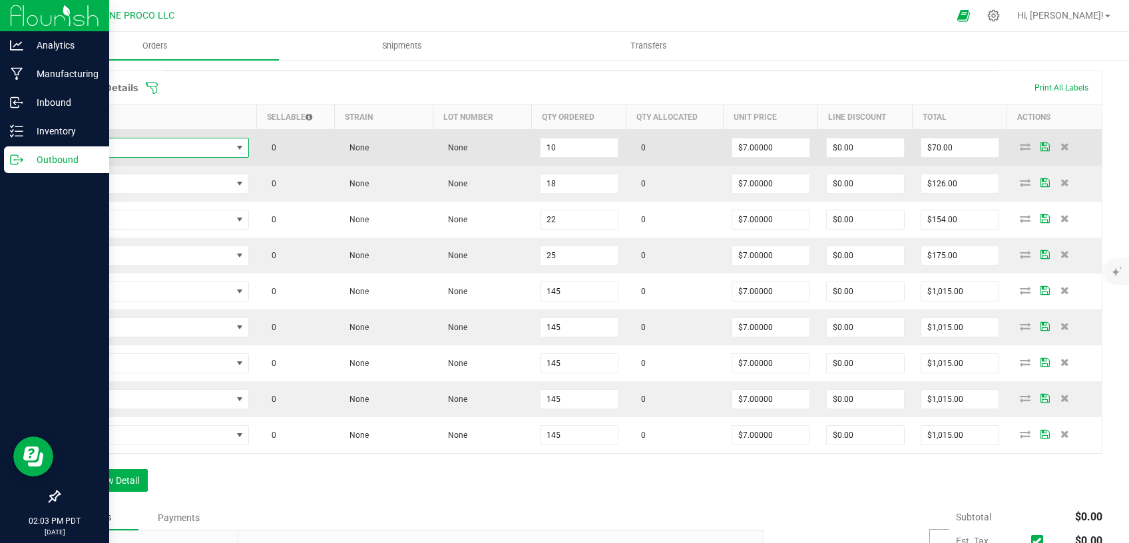
click at [188, 144] on span "NO DATA FOUND" at bounding box center [150, 148] width 163 height 19
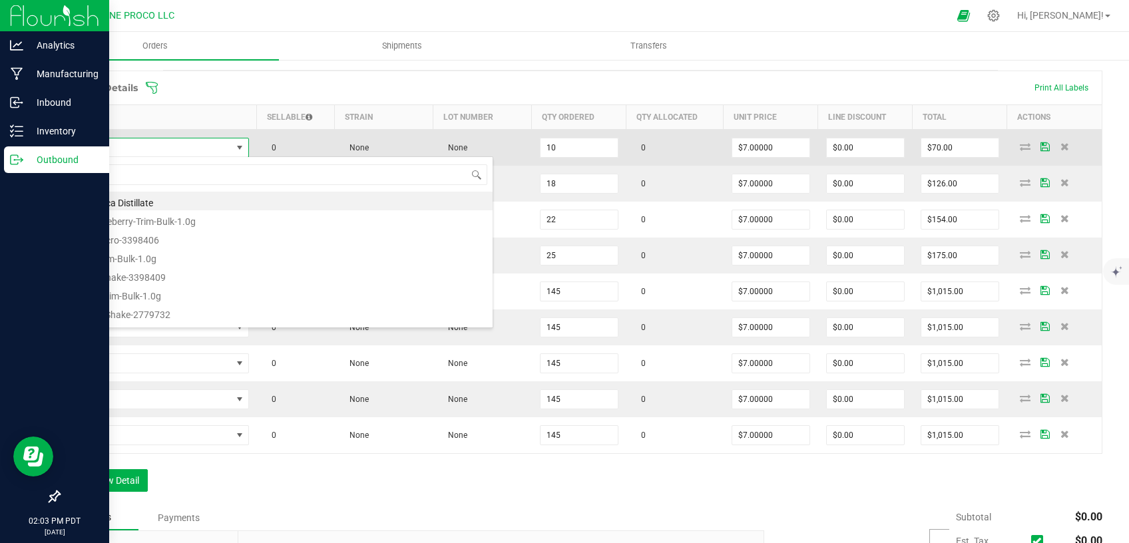
type input "[PERSON_NAME]-Cart-Orange Creamsicle-0.9g"
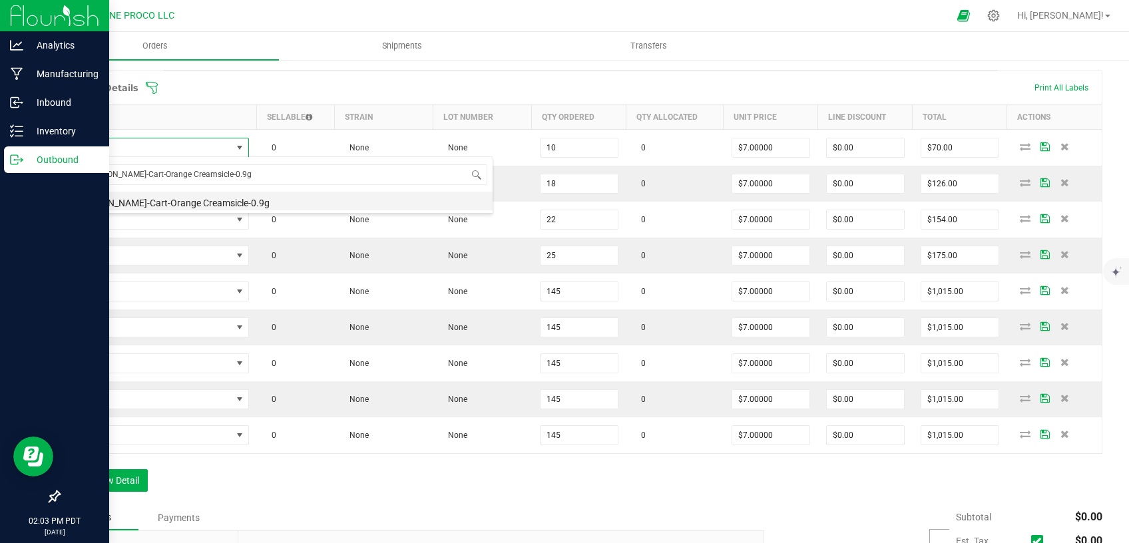
click at [172, 205] on li "[PERSON_NAME]-Cart-Orange Creamsicle-0.9g" at bounding box center [280, 201] width 425 height 19
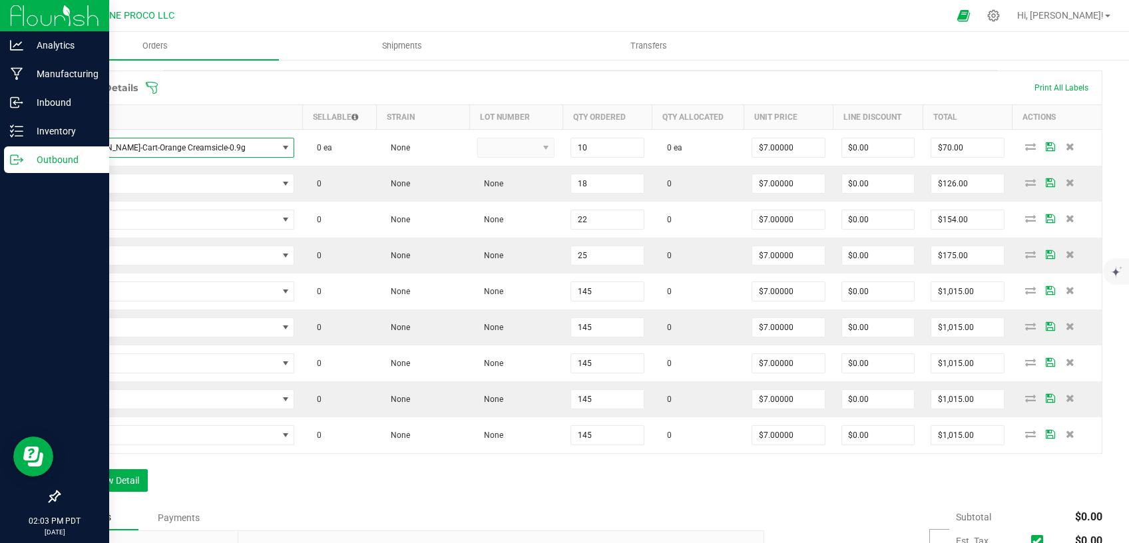
type input "10 ea"
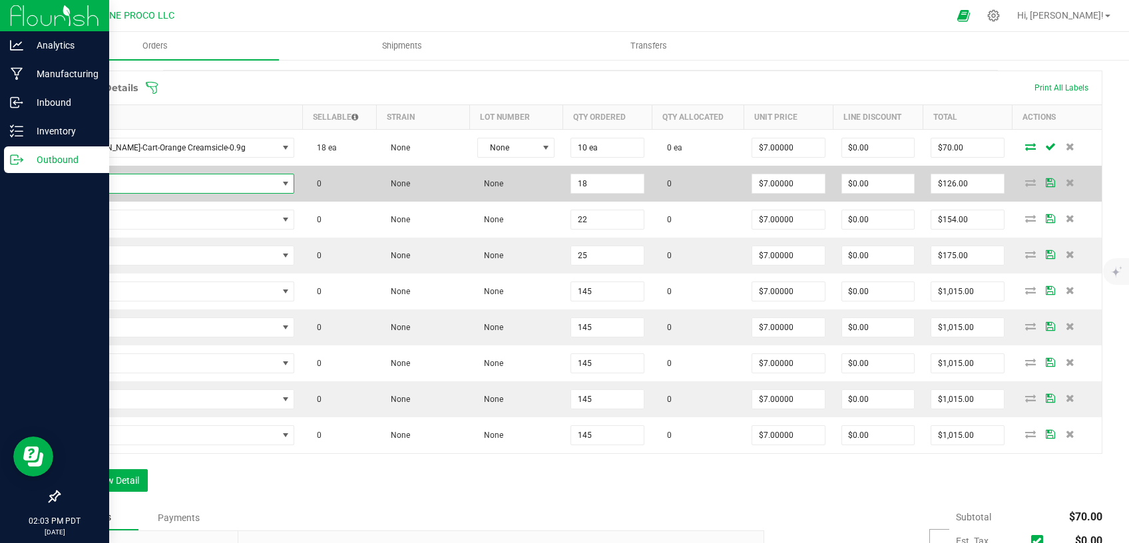
click at [187, 187] on span "NO DATA FOUND" at bounding box center [173, 183] width 209 height 19
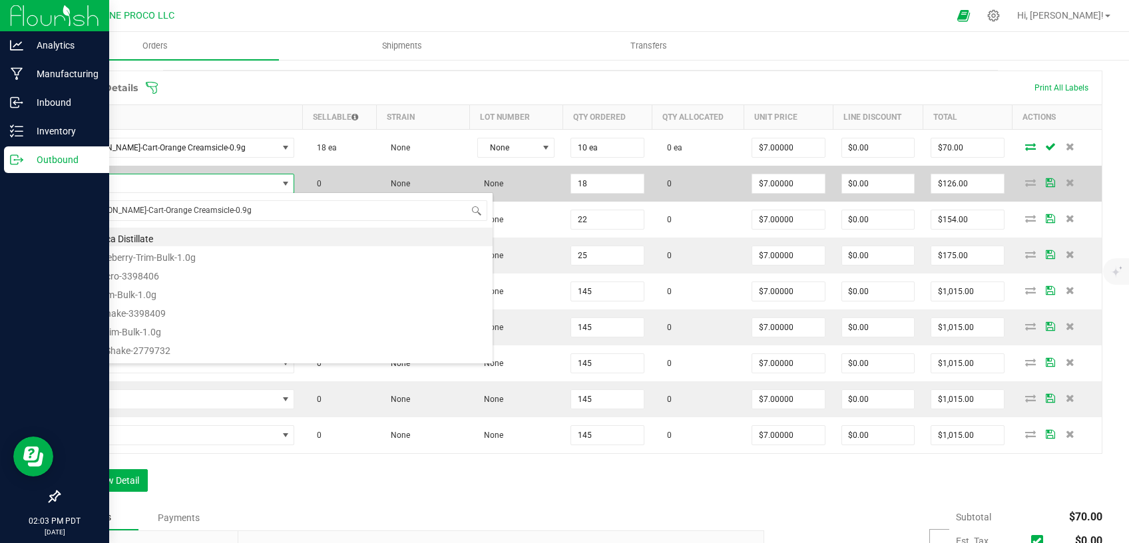
scroll to position [19, 186]
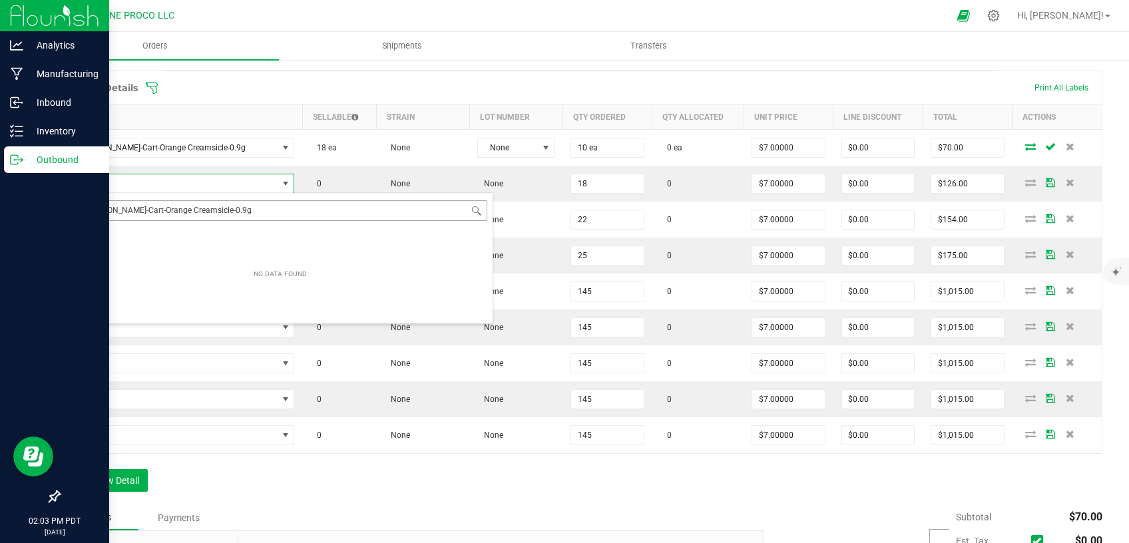
click at [87, 212] on input "[PERSON_NAME]-Cart-Orange Creamsicle-0.9g" at bounding box center [280, 210] width 414 height 21
click at [274, 213] on input "[PERSON_NAME]-Cart-Orange Creamsicle-0.9g" at bounding box center [280, 210] width 414 height 21
type input "[PERSON_NAME]-Cart-Orange Creamsicle-0.9g"
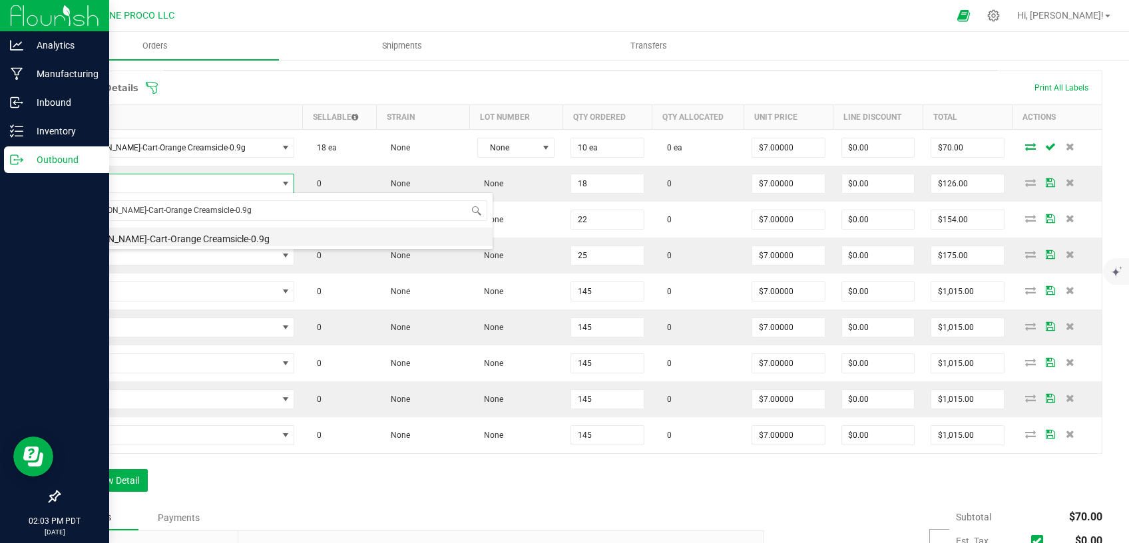
click at [234, 235] on li "[PERSON_NAME]-Cart-Orange Creamsicle-0.9g" at bounding box center [280, 237] width 425 height 19
type input "18 ea"
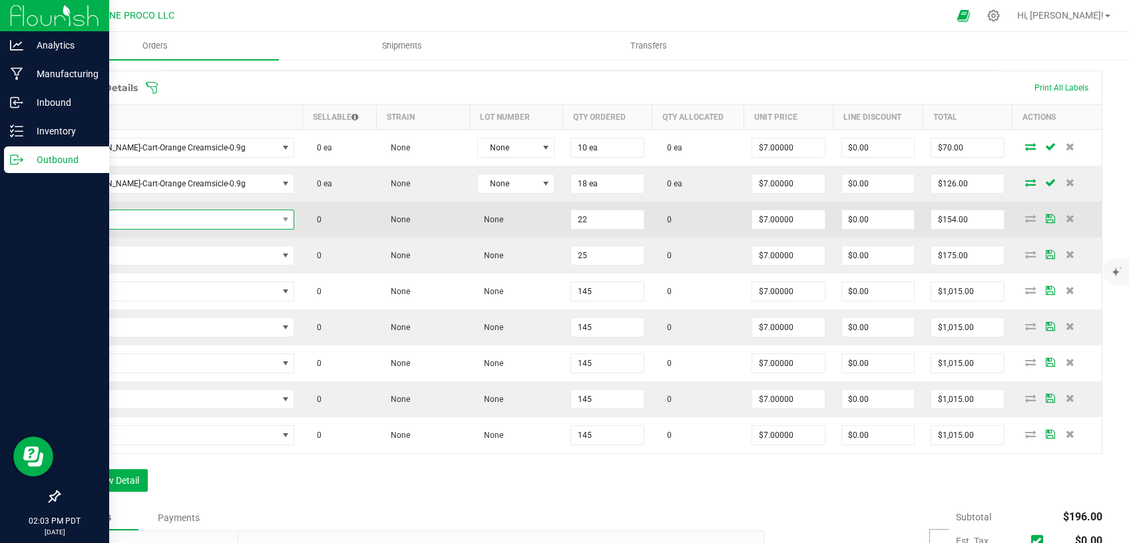
click at [196, 217] on span "NO DATA FOUND" at bounding box center [173, 219] width 209 height 19
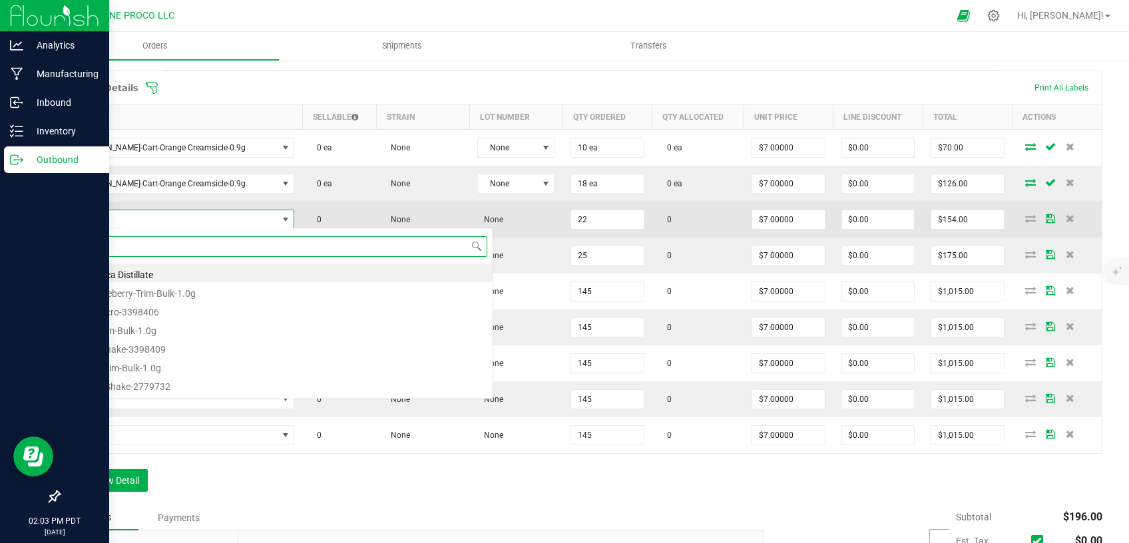
paste input "[PERSON_NAME]-Cart-Strawberry Banana-0.9g"
type input "[PERSON_NAME]-Cart-Strawberry Banana-0.9g"
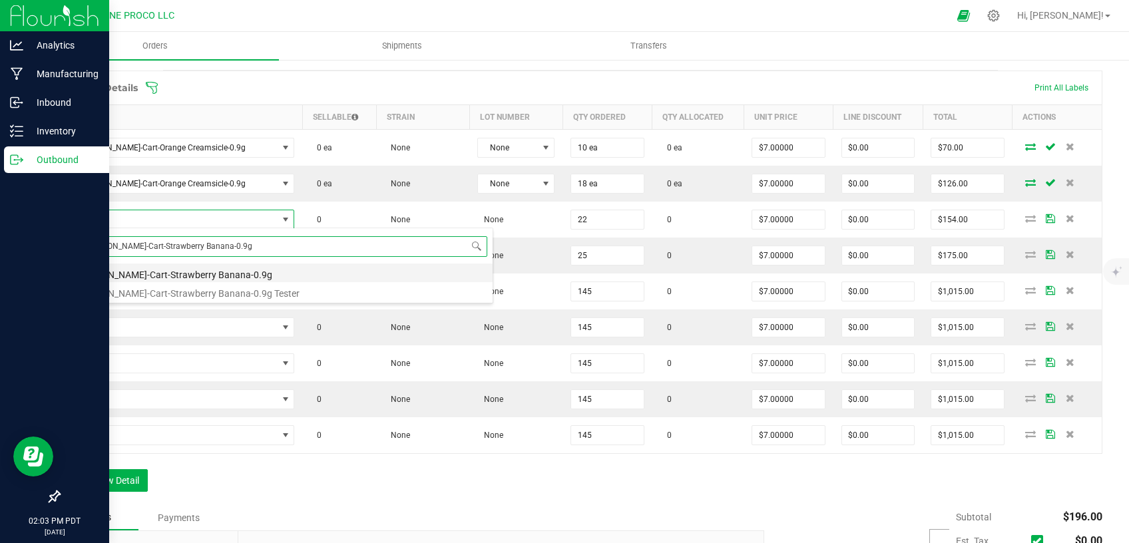
click at [202, 275] on li "[PERSON_NAME]-Cart-Strawberry Banana-0.9g" at bounding box center [280, 273] width 425 height 19
type input "22 ea"
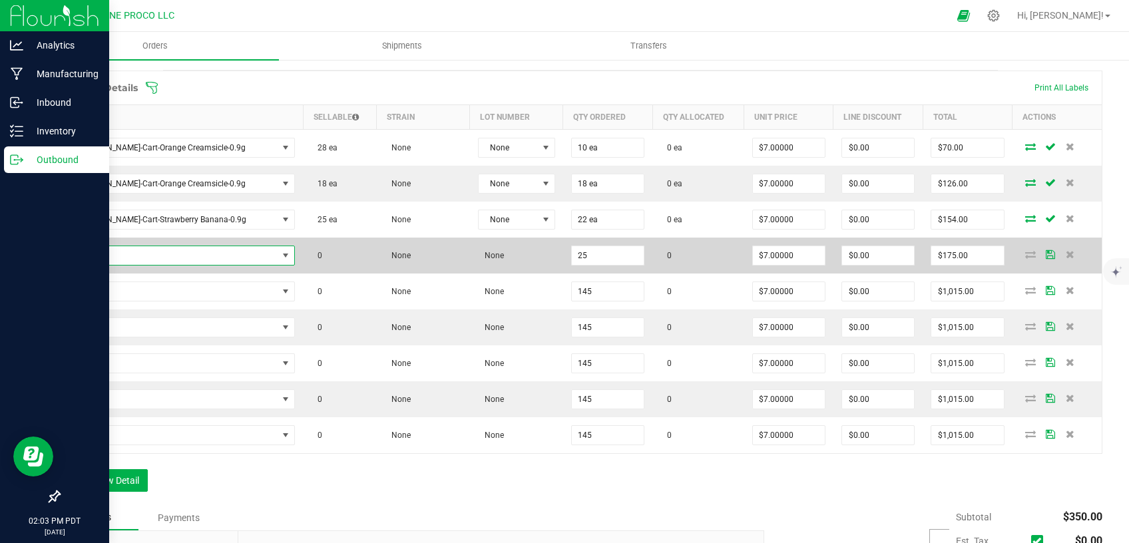
click at [164, 258] on span "NO DATA FOUND" at bounding box center [174, 255] width 210 height 19
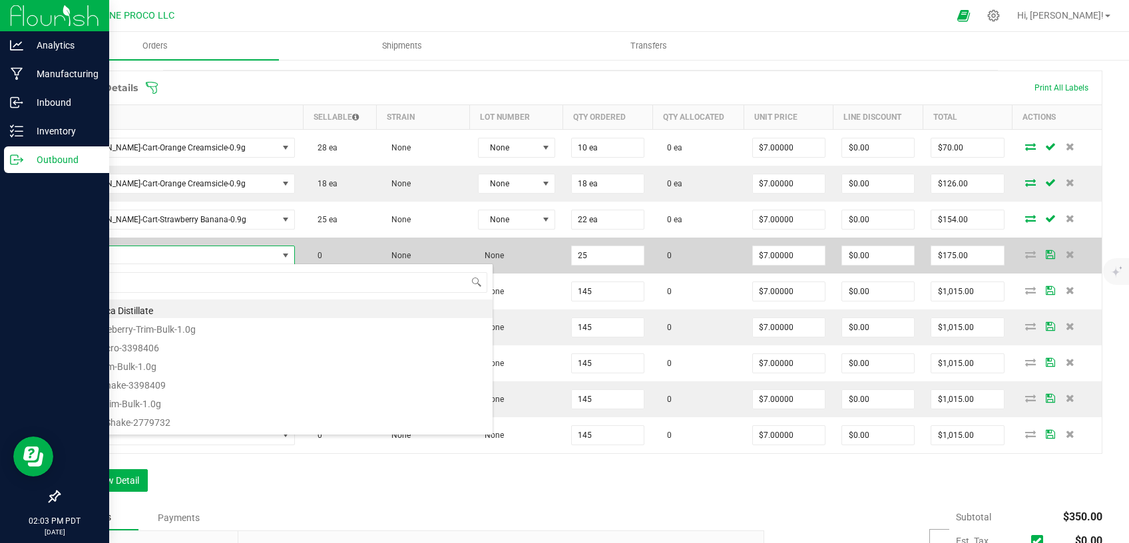
type input "[PERSON_NAME]-Cart-Strawberry Banana-0.9g"
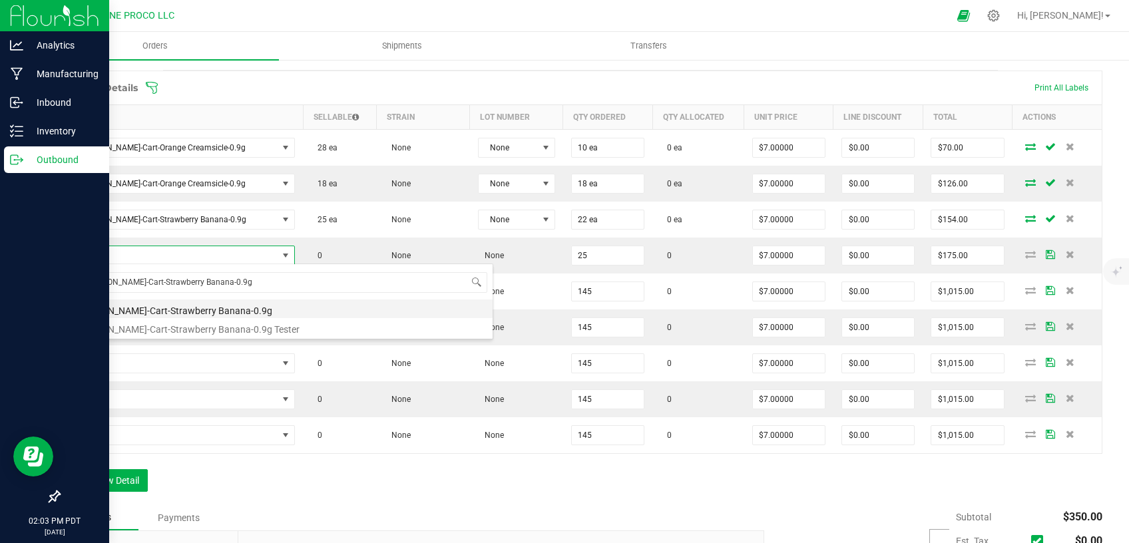
click at [158, 310] on li "[PERSON_NAME]-Cart-Strawberry Banana-0.9g" at bounding box center [280, 309] width 425 height 19
type input "25 ea"
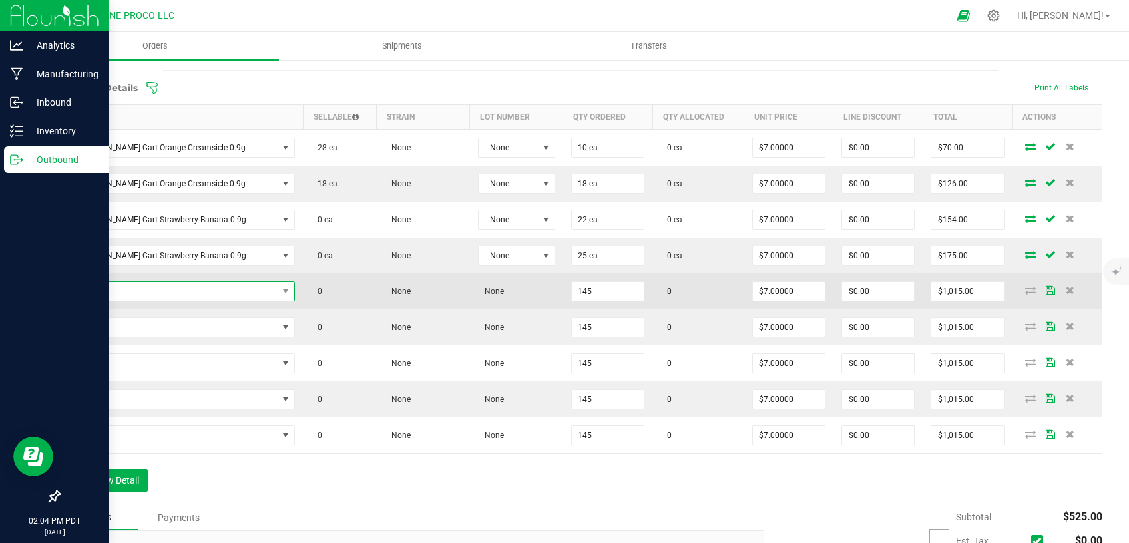
click at [166, 284] on span "NO DATA FOUND" at bounding box center [174, 291] width 210 height 19
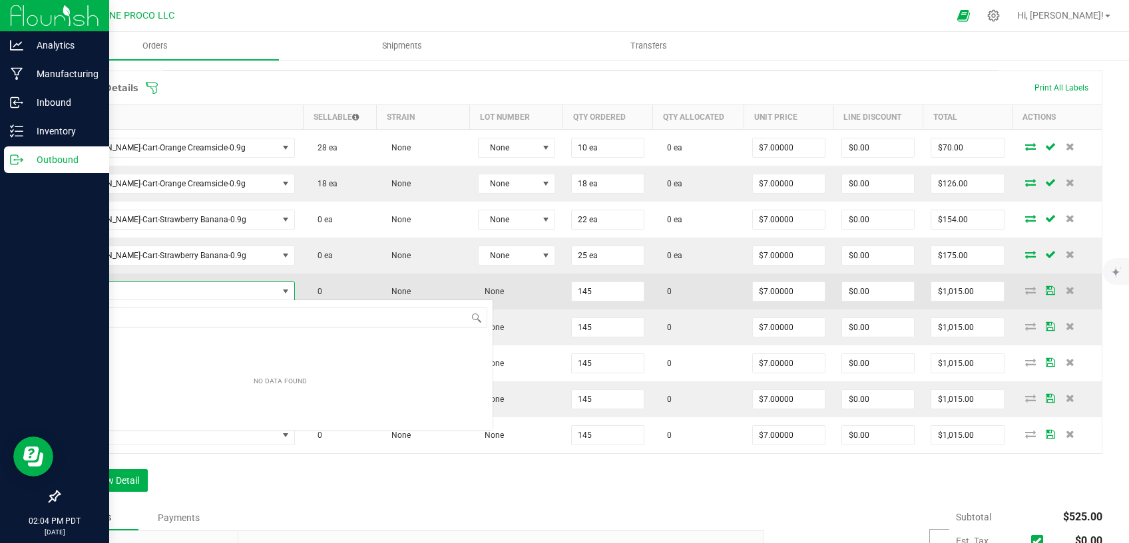
scroll to position [66573, 66406]
type input "[PERSON_NAME]-Cart-Pineapple [PERSON_NAME]-0.9g"
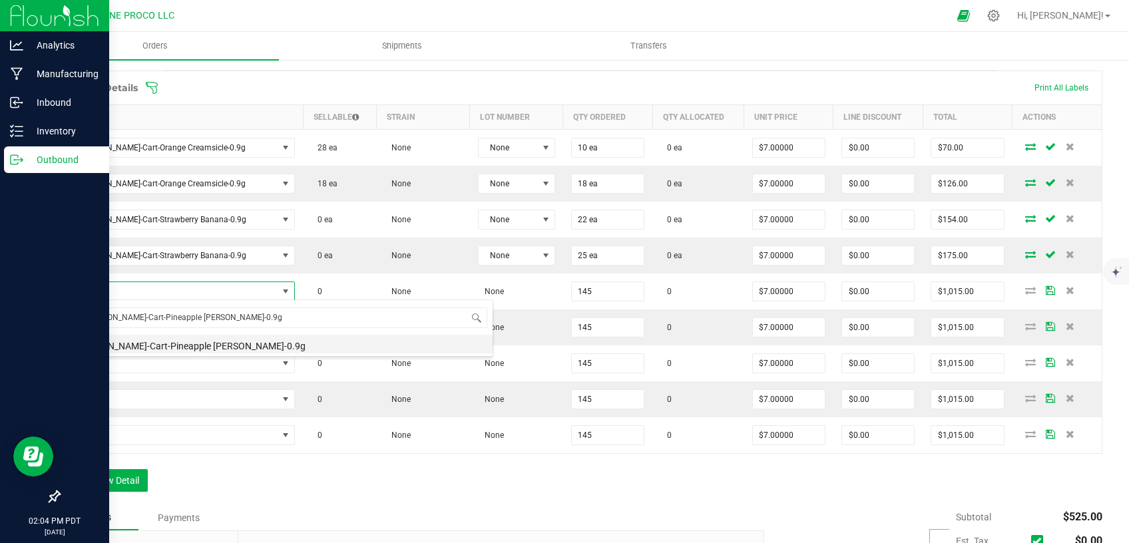
click at [161, 343] on li "[PERSON_NAME]-Cart-Pineapple [PERSON_NAME]-0.9g" at bounding box center [280, 344] width 425 height 19
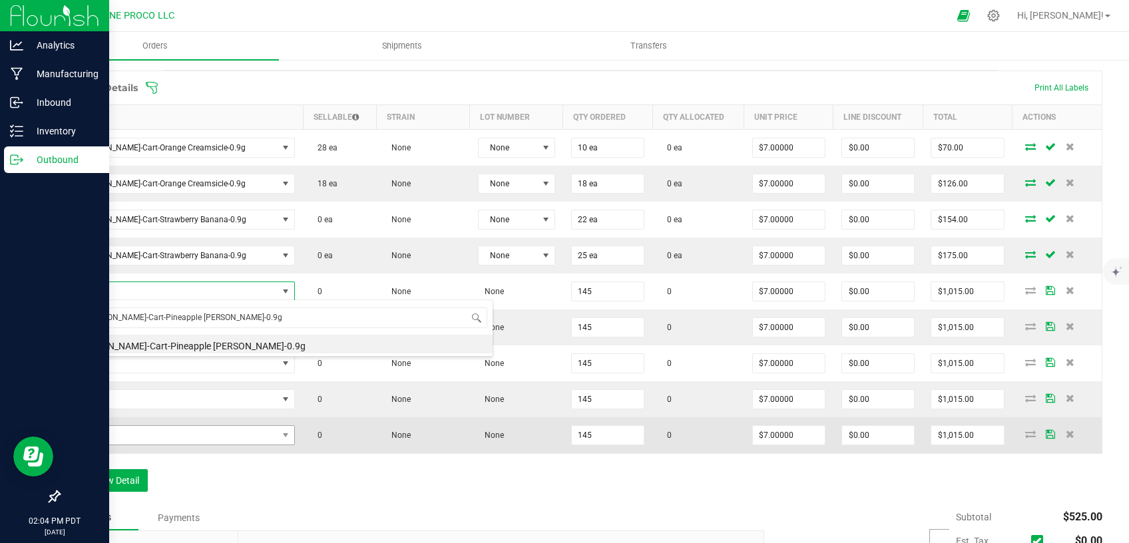
type input "145 ea"
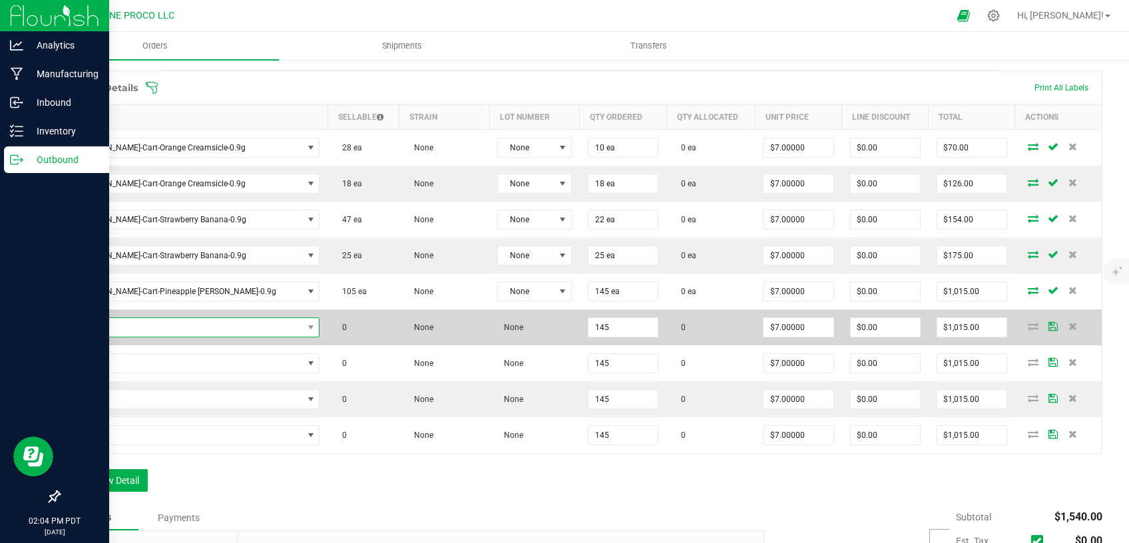
click at [202, 330] on span "NO DATA FOUND" at bounding box center [186, 327] width 234 height 19
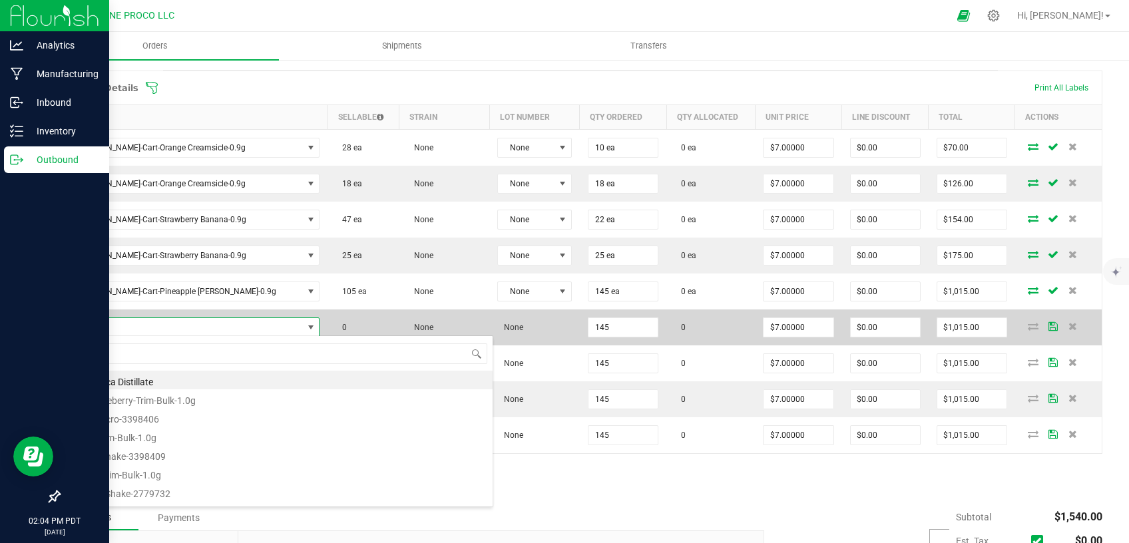
type input "[PERSON_NAME]-Cart-Fruity Pebbles OG-0.9g"
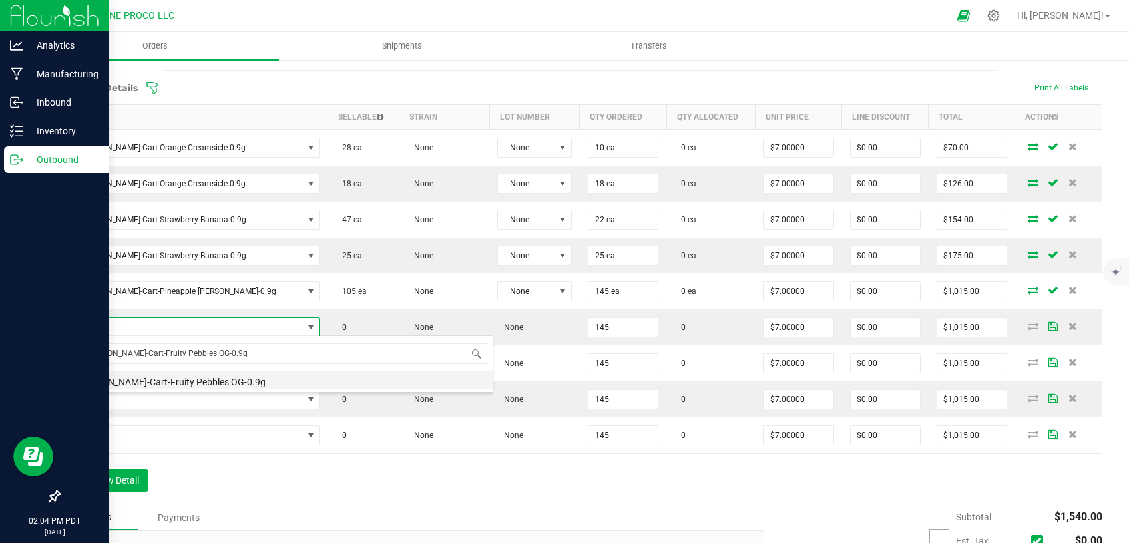
click at [198, 376] on li "[PERSON_NAME]-Cart-Fruity Pebbles OG-0.9g" at bounding box center [280, 380] width 425 height 19
type input "145 ea"
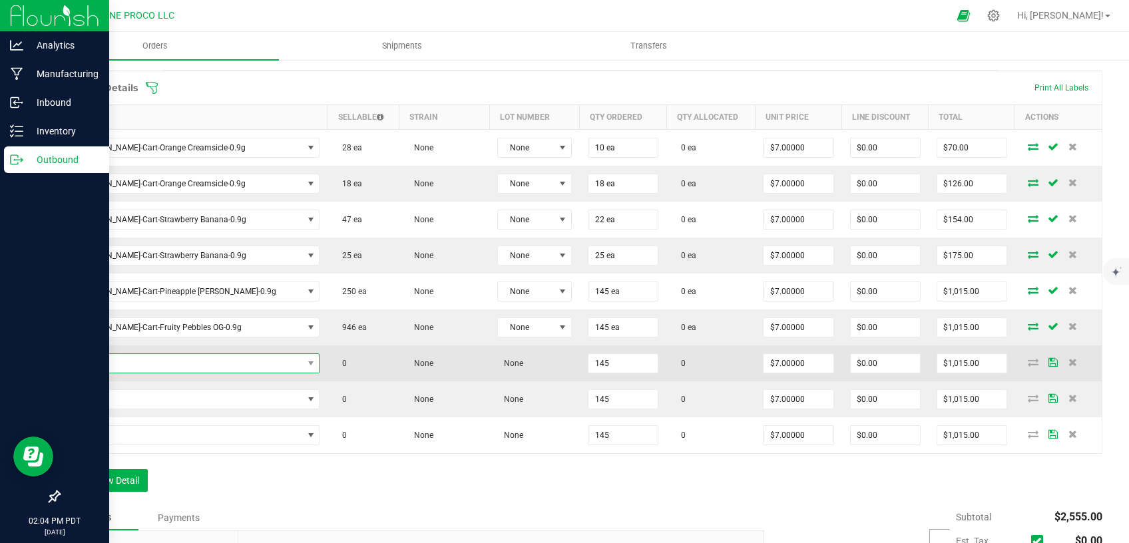
click at [198, 360] on span "NO DATA FOUND" at bounding box center [186, 363] width 234 height 19
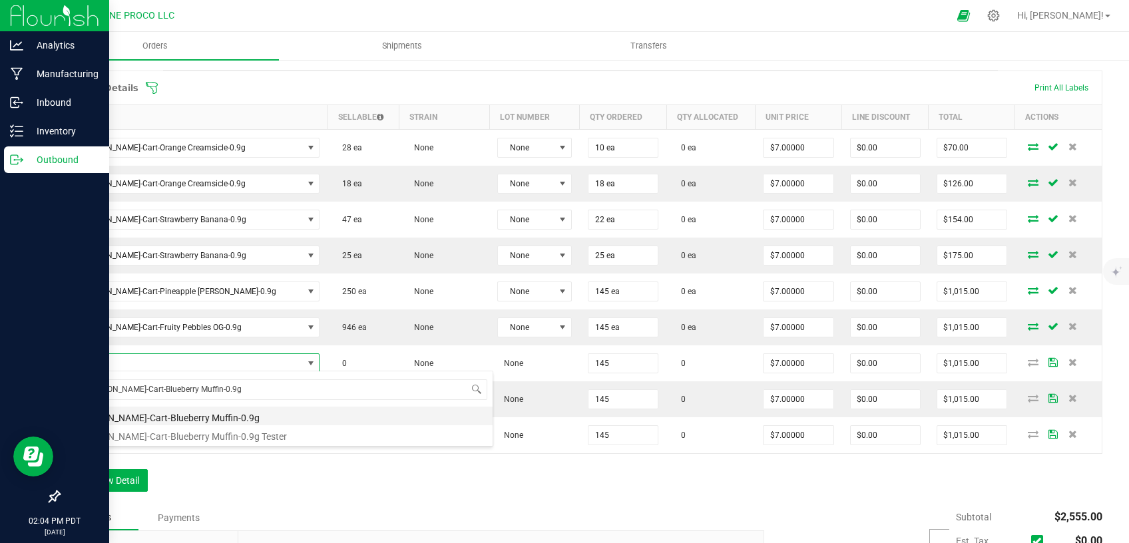
click at [194, 411] on li "[PERSON_NAME]-Cart-Blueberry Muffin-0.9g" at bounding box center [280, 416] width 425 height 19
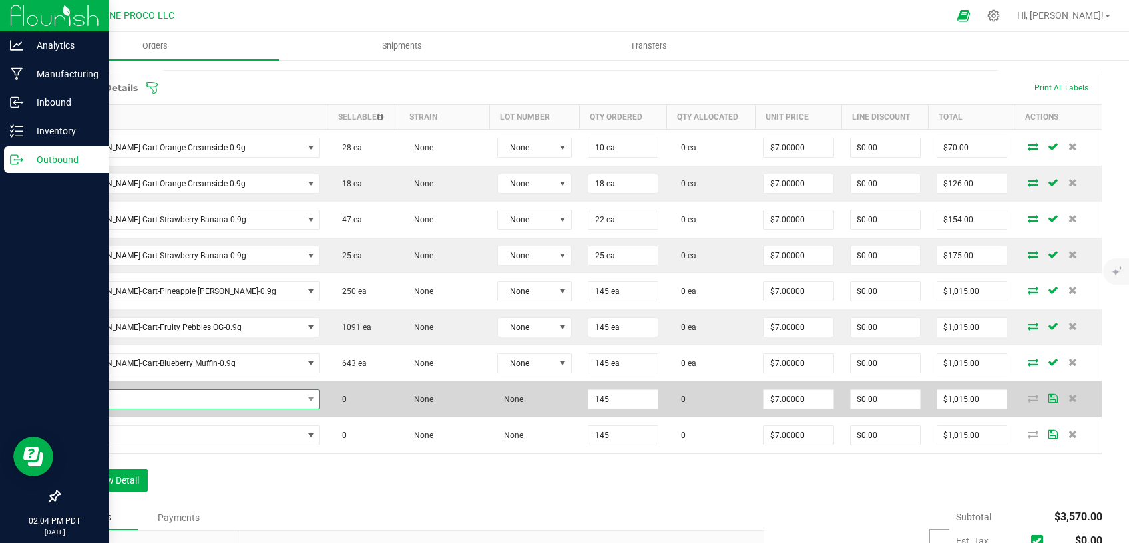
click at [192, 406] on span "NO DATA FOUND" at bounding box center [186, 399] width 234 height 19
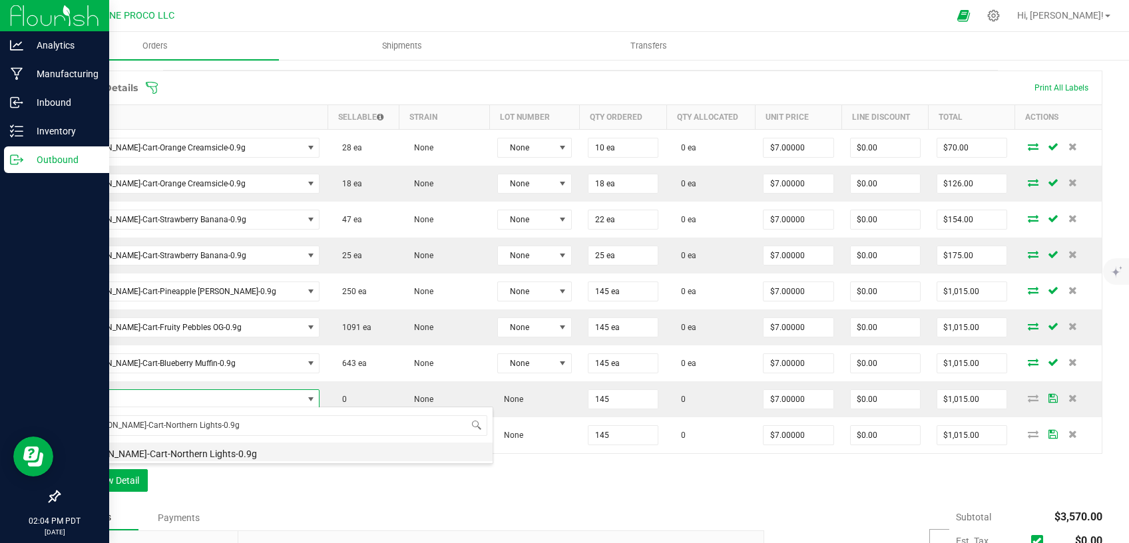
click at [182, 457] on li "[PERSON_NAME]-Cart-Northern Lights-0.9g" at bounding box center [280, 452] width 425 height 19
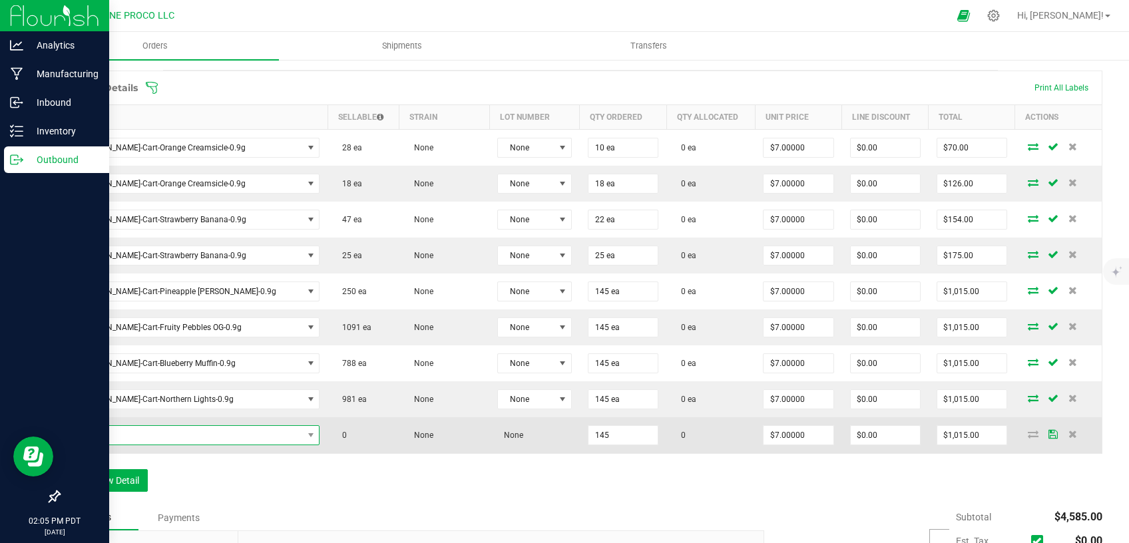
click at [170, 436] on span "NO DATA FOUND" at bounding box center [186, 435] width 234 height 19
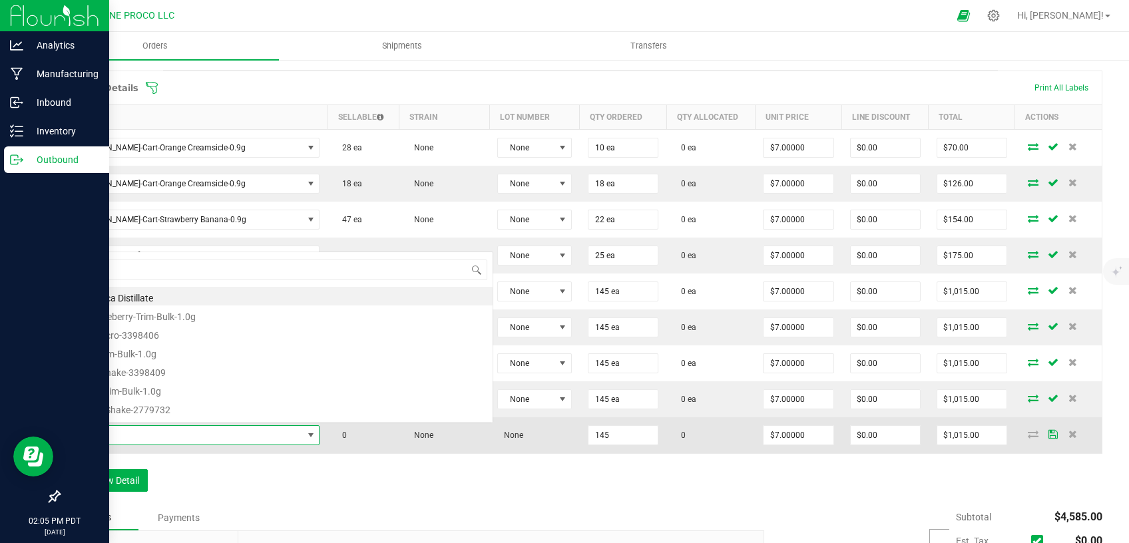
scroll to position [19, 184]
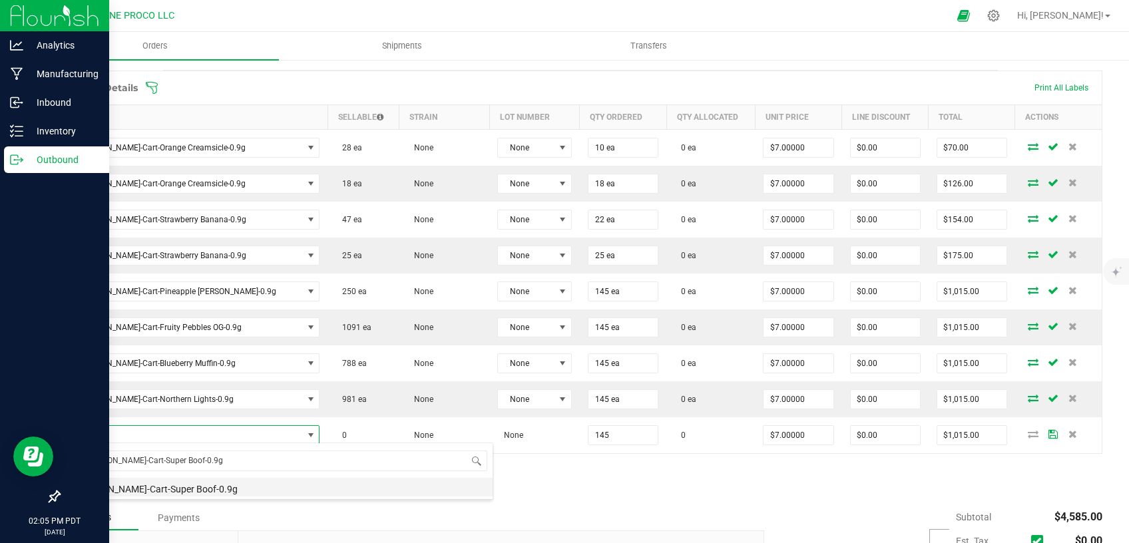
click at [181, 487] on li "[PERSON_NAME]-Cart-Super Boof-0.9g" at bounding box center [280, 487] width 425 height 19
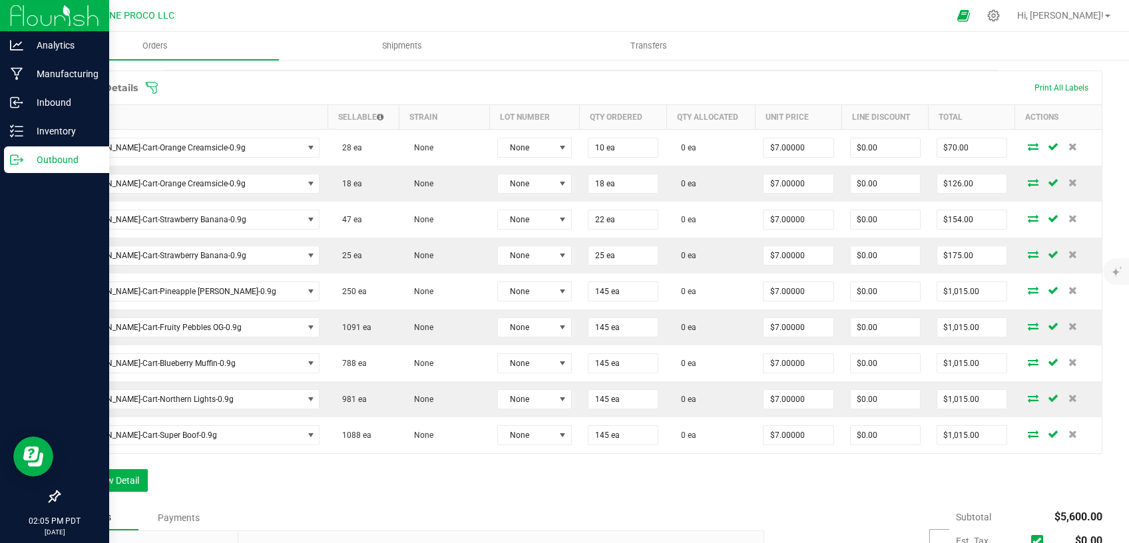
click at [340, 477] on div "Order Details Print All Labels Item Sellable Strain Lot Number Qty Ordered Qty …" at bounding box center [581, 288] width 1044 height 435
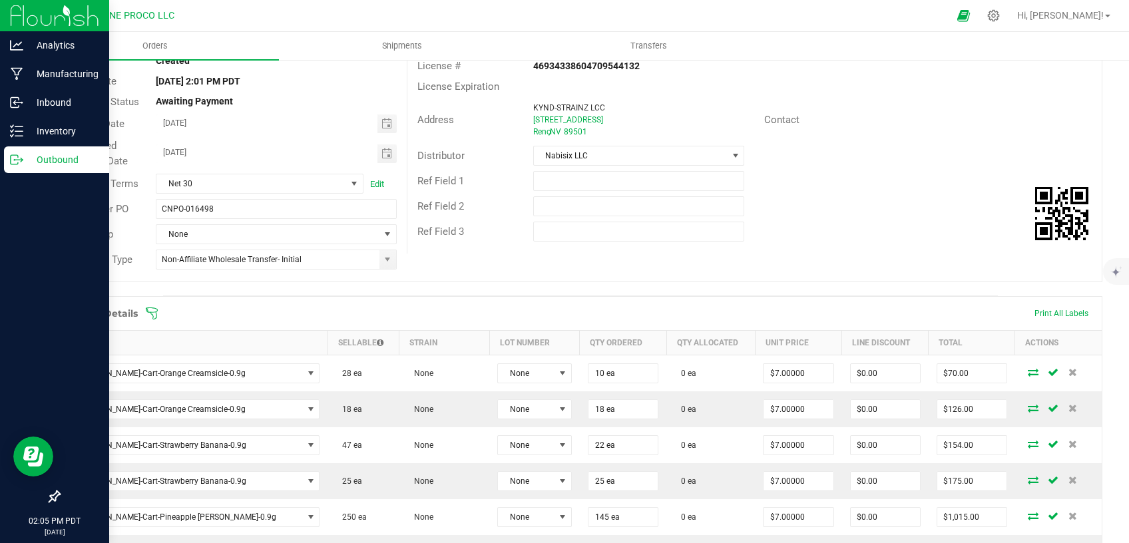
scroll to position [0, 0]
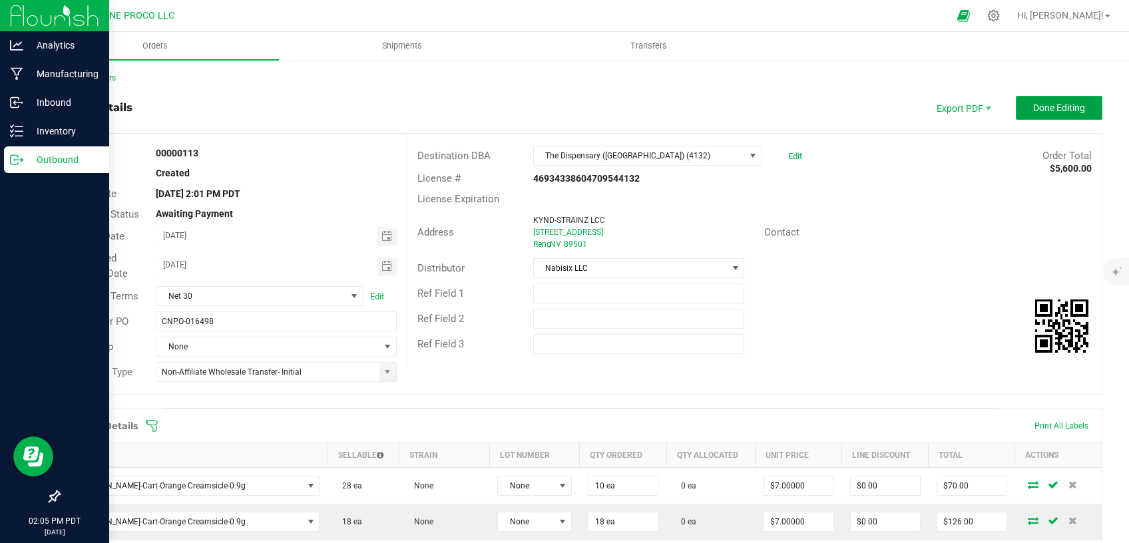
click at [1056, 107] on span "Done Editing" at bounding box center [1060, 108] width 52 height 11
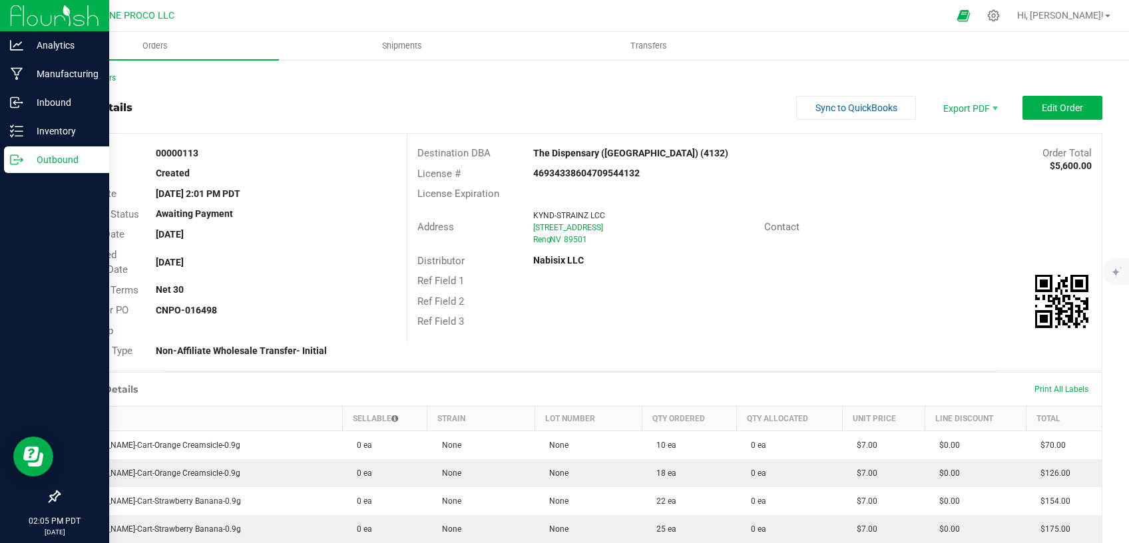
drag, startPoint x: 1079, startPoint y: 165, endPoint x: 1044, endPoint y: 164, distance: 36.0
click at [1050, 164] on strong "$5,600.00" at bounding box center [1071, 165] width 42 height 11
copy strong "5,600.00"
click at [1054, 111] on span "Edit Order" at bounding box center [1062, 108] width 41 height 11
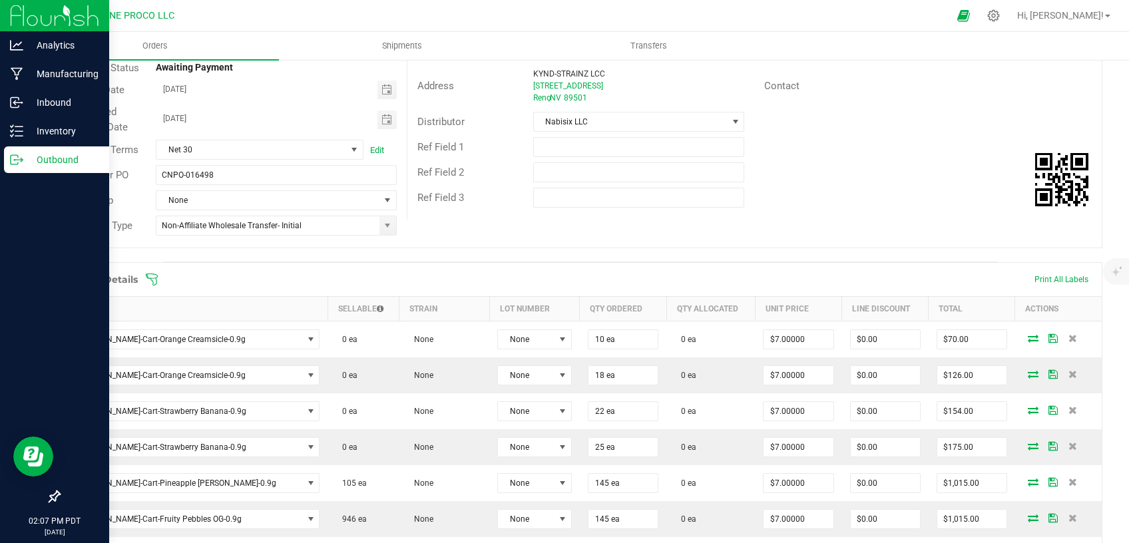
scroll to position [169, 0]
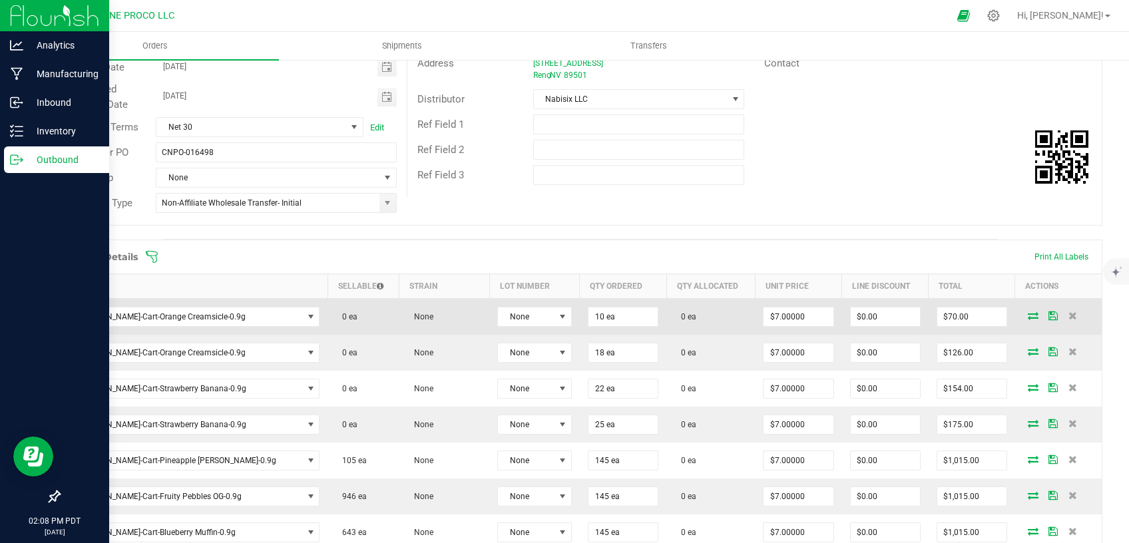
click at [1028, 314] on icon at bounding box center [1033, 316] width 11 height 8
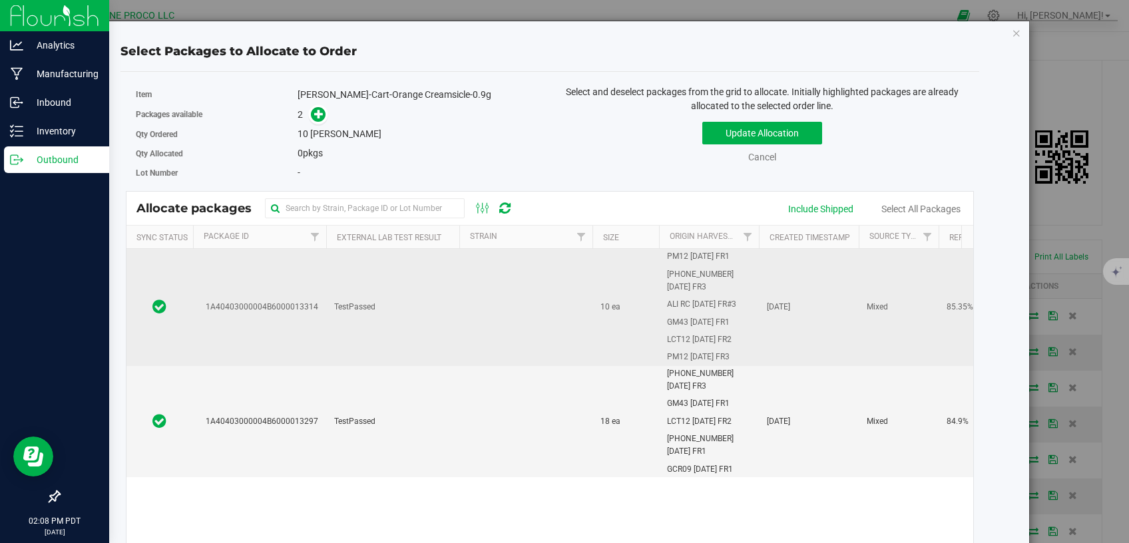
click at [348, 278] on td "TestPassed" at bounding box center [392, 307] width 133 height 117
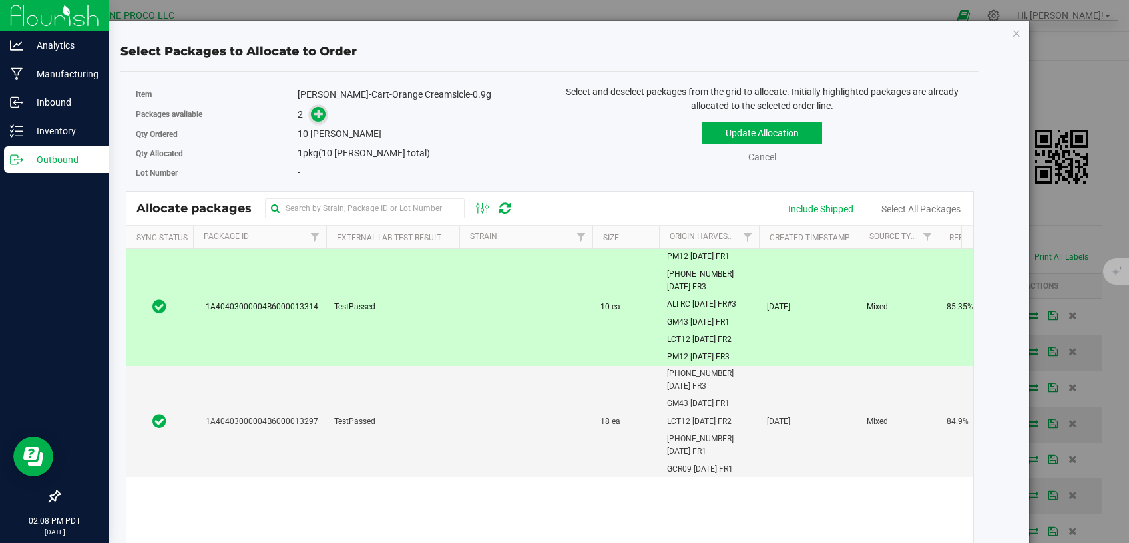
click at [318, 118] on icon at bounding box center [318, 113] width 9 height 9
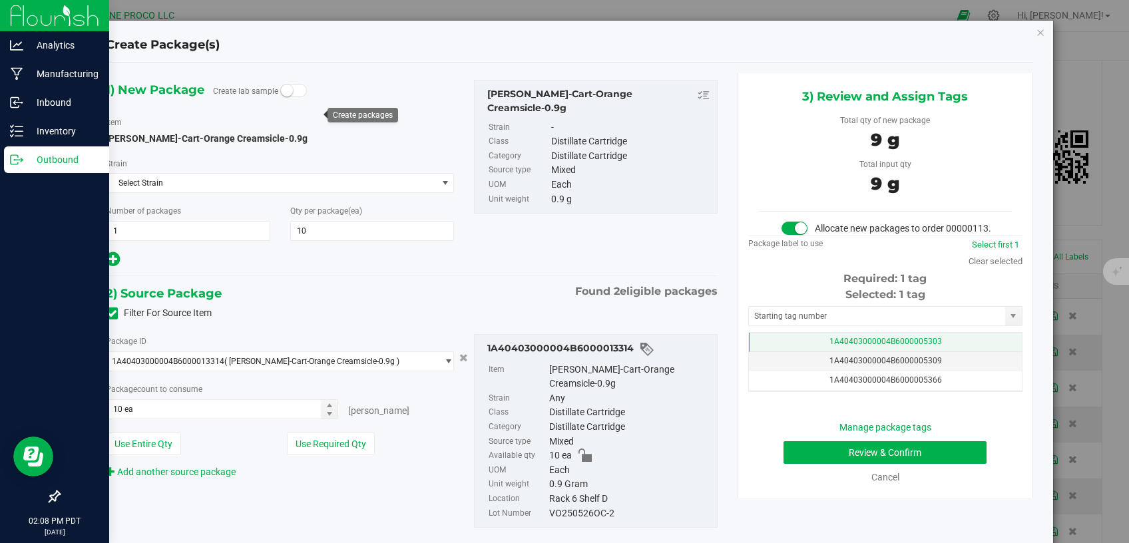
click at [804, 350] on td "1A40403000004B6000005303" at bounding box center [885, 342] width 273 height 19
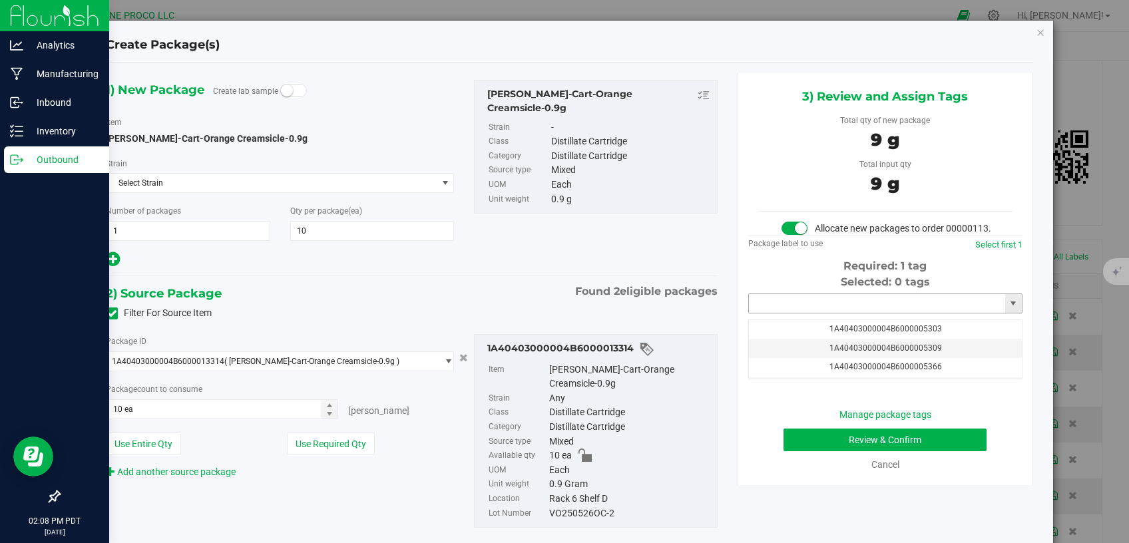
click at [804, 313] on input "text" at bounding box center [877, 303] width 256 height 19
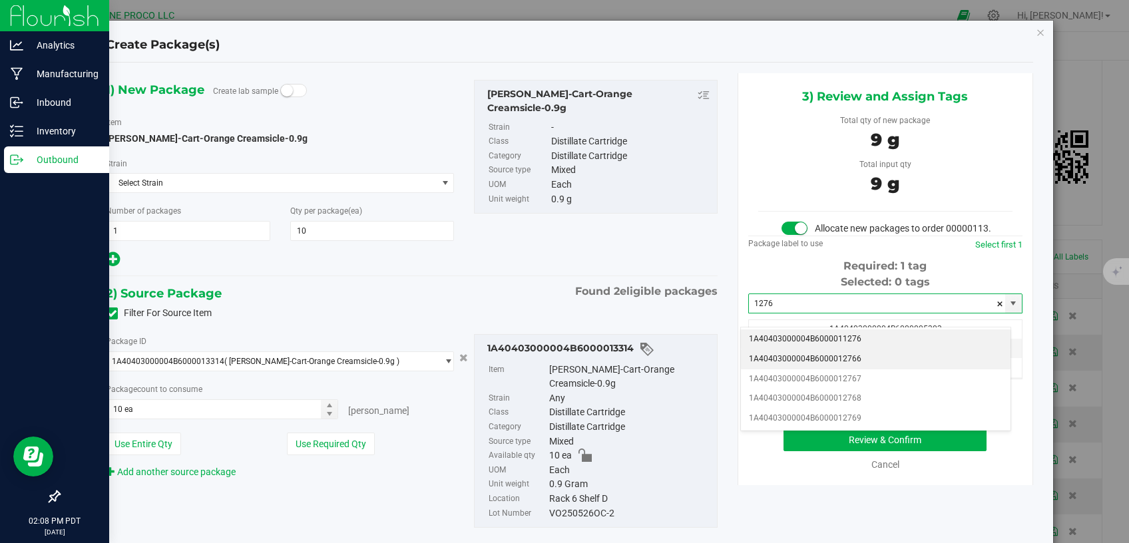
click at [794, 355] on li "1A40403000004B6000012766" at bounding box center [876, 360] width 270 height 20
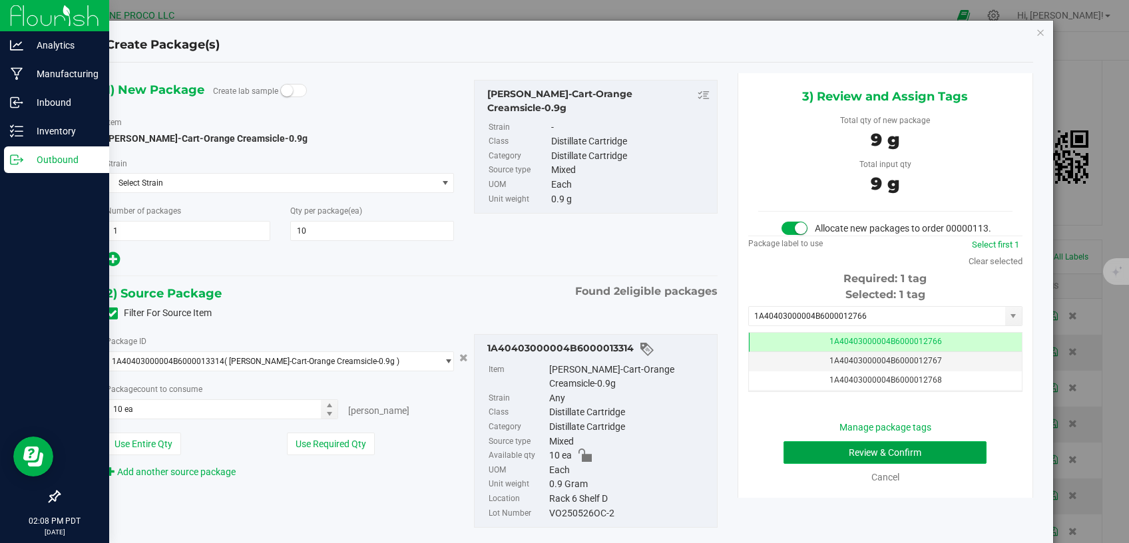
click at [794, 461] on button "Review & Confirm" at bounding box center [886, 453] width 204 height 23
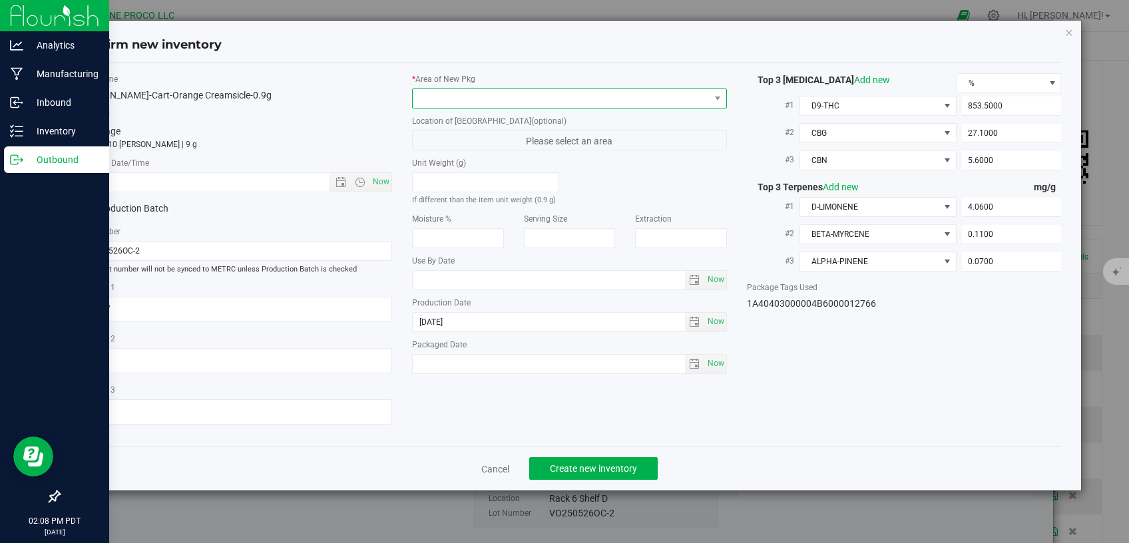
click at [637, 95] on span at bounding box center [561, 98] width 297 height 19
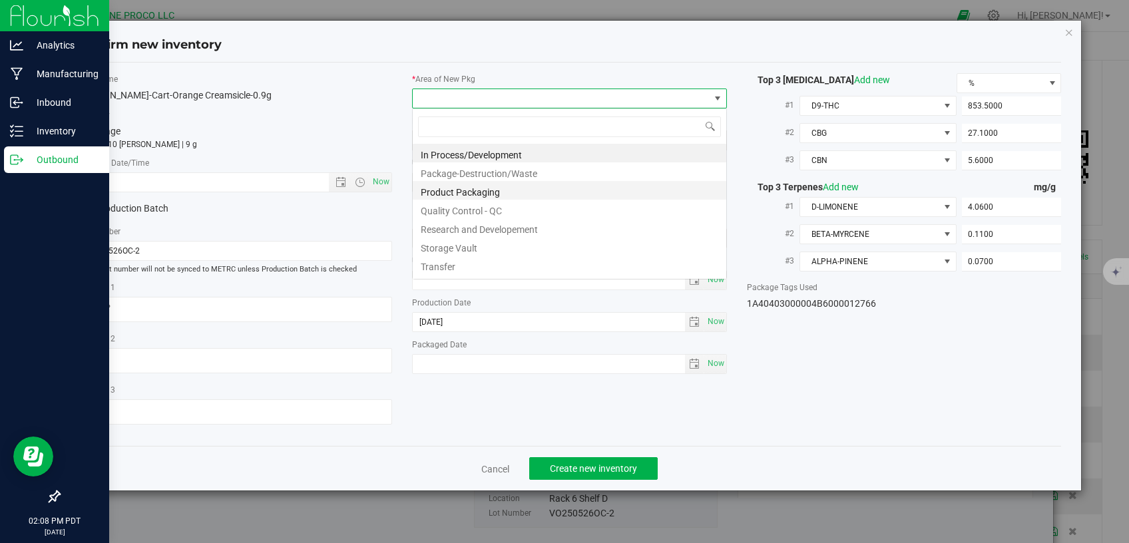
scroll to position [19, 314]
click at [468, 246] on li "Storage Vault" at bounding box center [570, 246] width 314 height 19
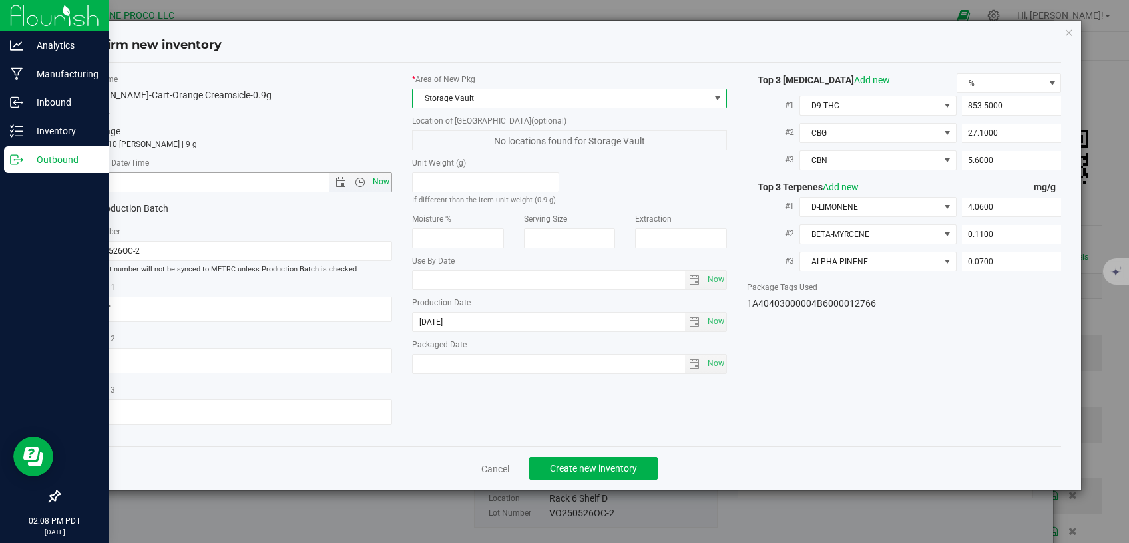
click at [382, 181] on span "Now" at bounding box center [381, 181] width 23 height 19
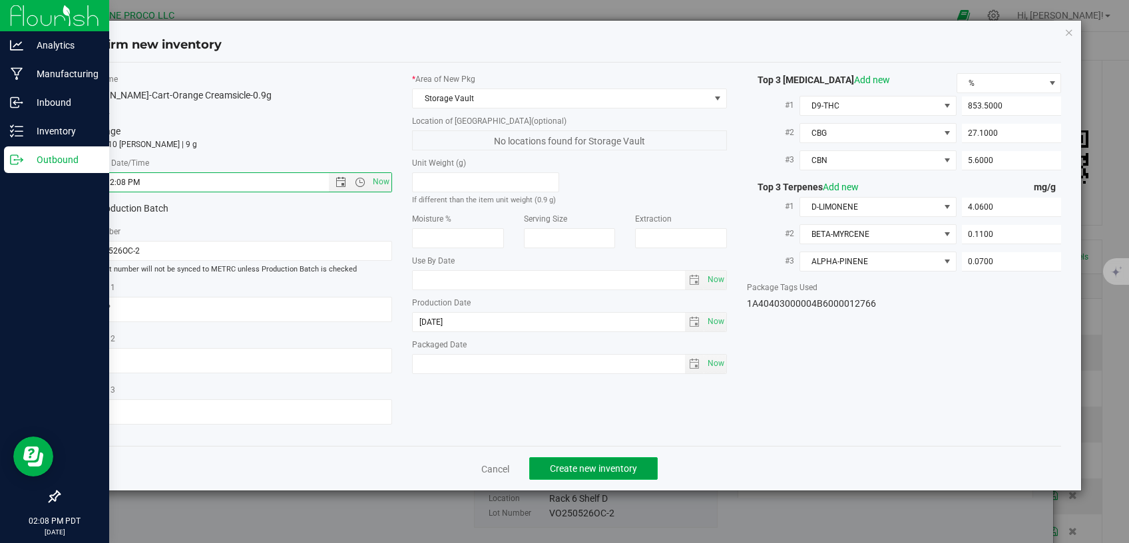
click at [584, 463] on span "Create new inventory" at bounding box center [593, 468] width 87 height 11
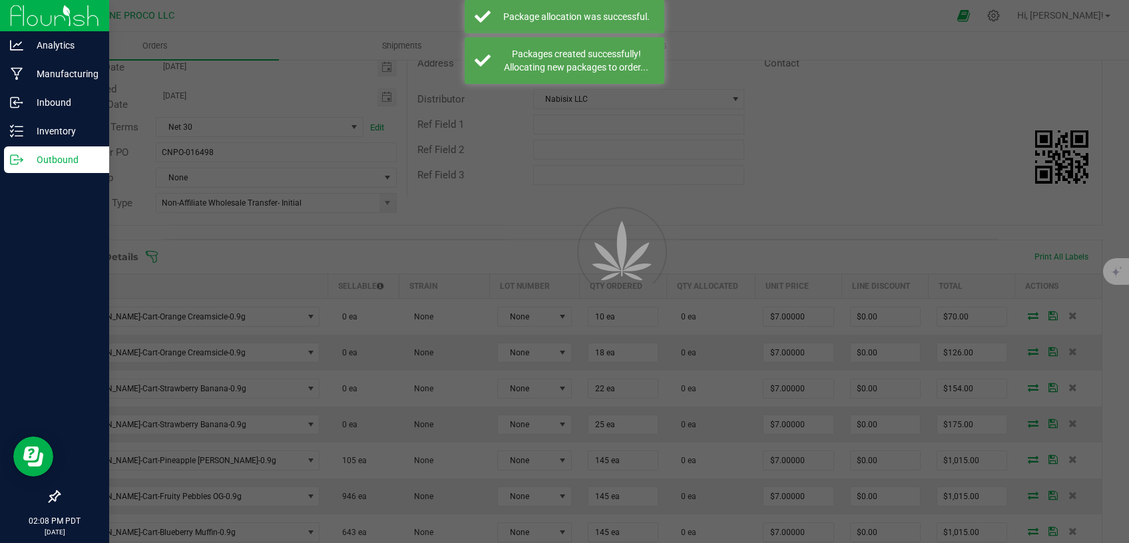
scroll to position [169, 0]
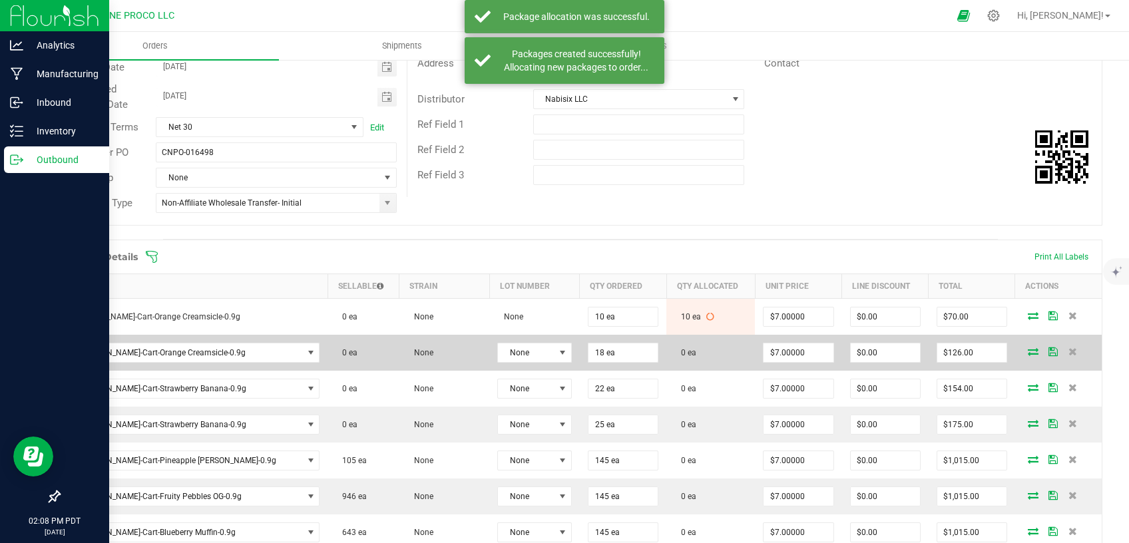
click at [1028, 349] on icon at bounding box center [1033, 352] width 11 height 8
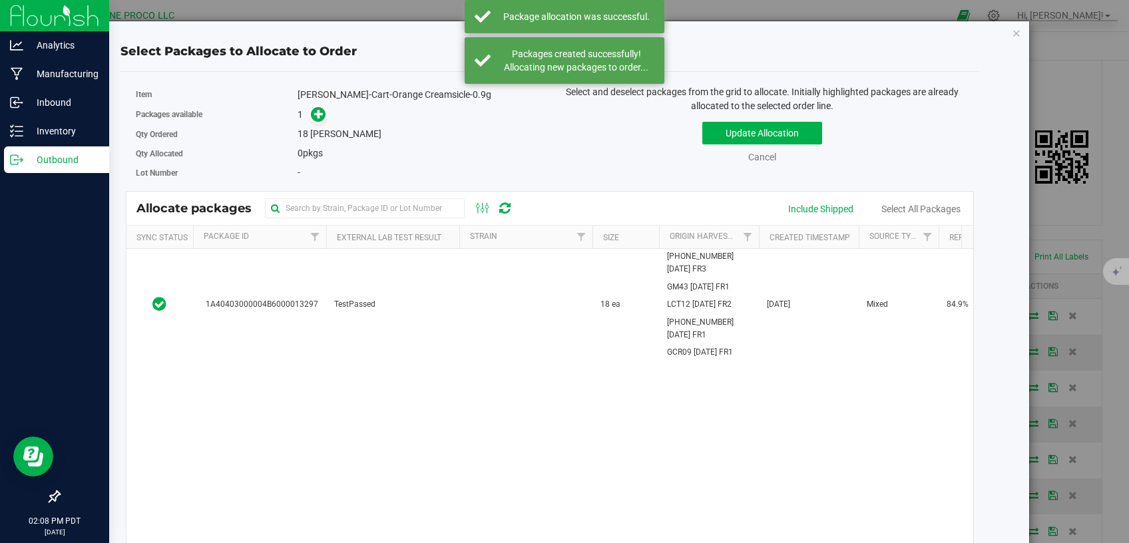
scroll to position [169, 0]
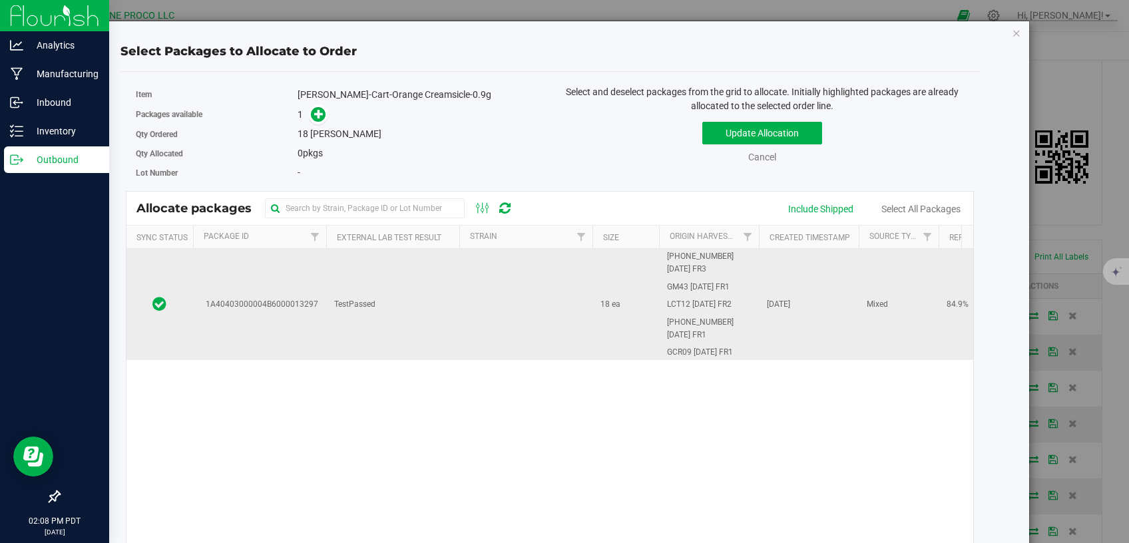
click at [413, 297] on td "TestPassed" at bounding box center [392, 304] width 133 height 111
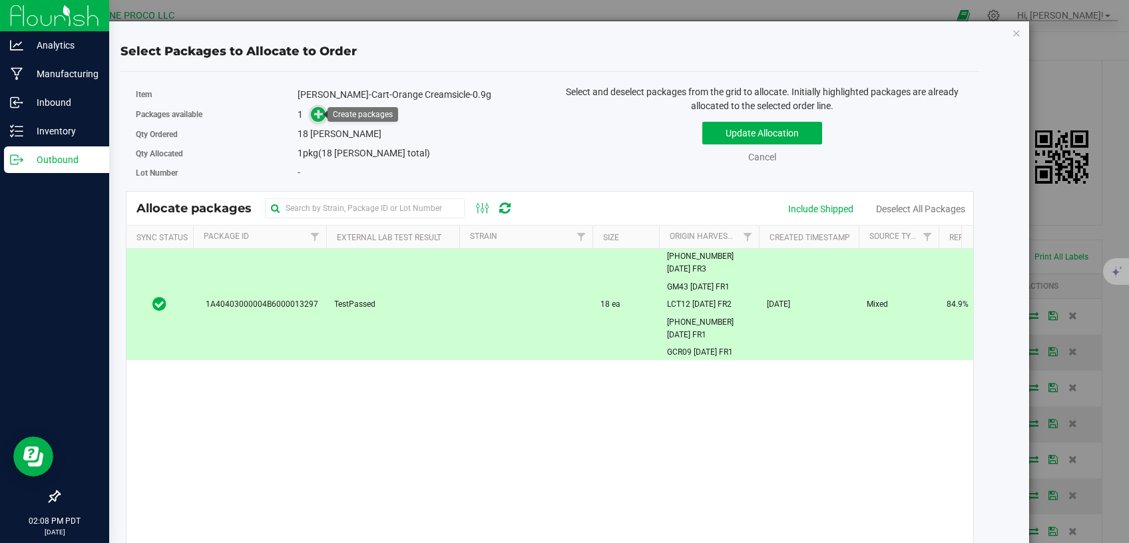
click at [314, 110] on icon at bounding box center [318, 113] width 9 height 9
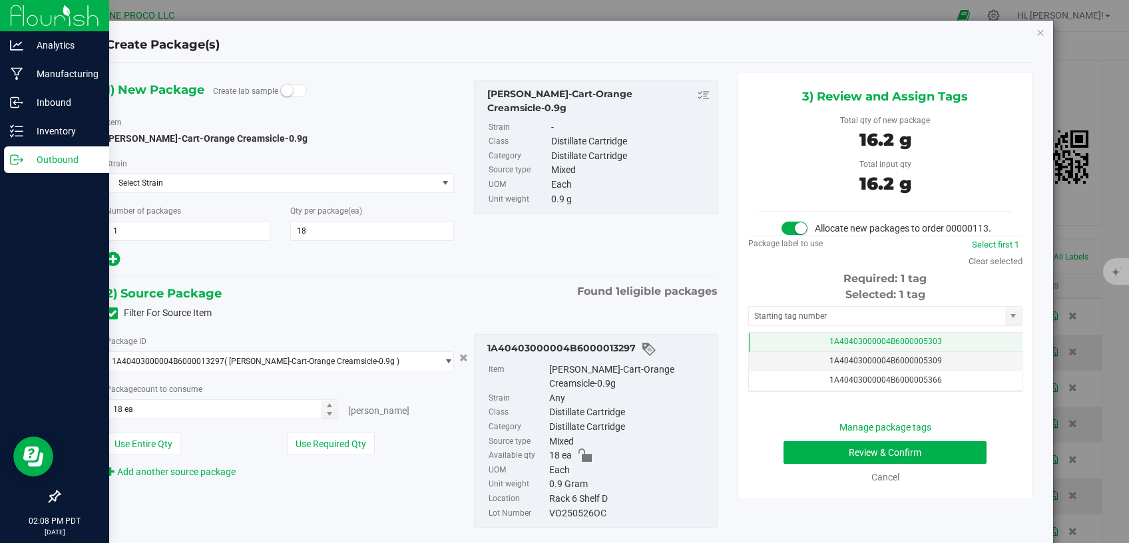
click at [777, 352] on td "1A40403000004B6000005303" at bounding box center [885, 342] width 273 height 19
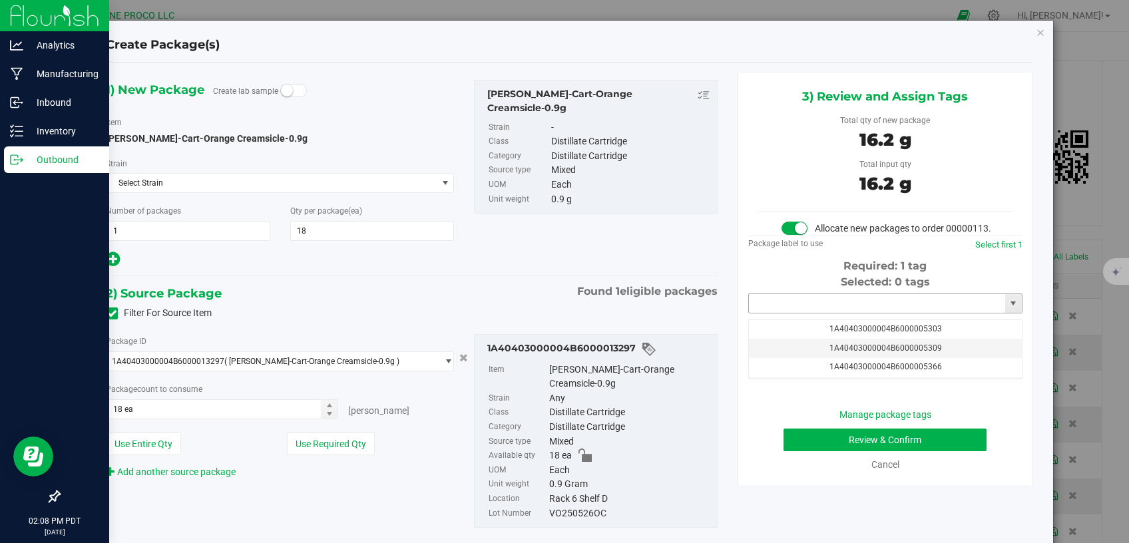
click at [782, 310] on input "text" at bounding box center [877, 303] width 256 height 19
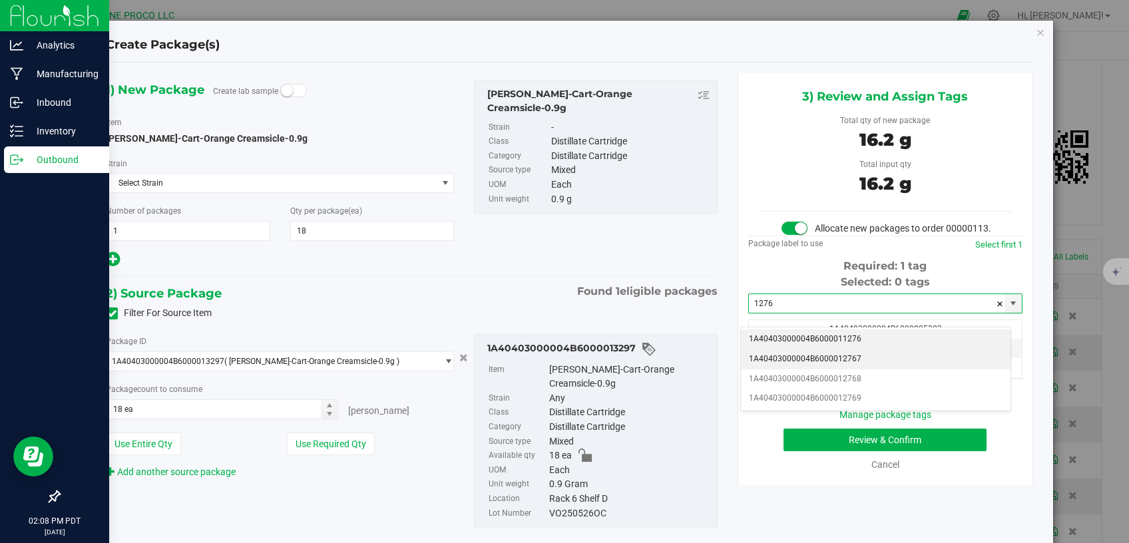
click at [775, 357] on li "1A40403000004B6000012767" at bounding box center [876, 360] width 270 height 20
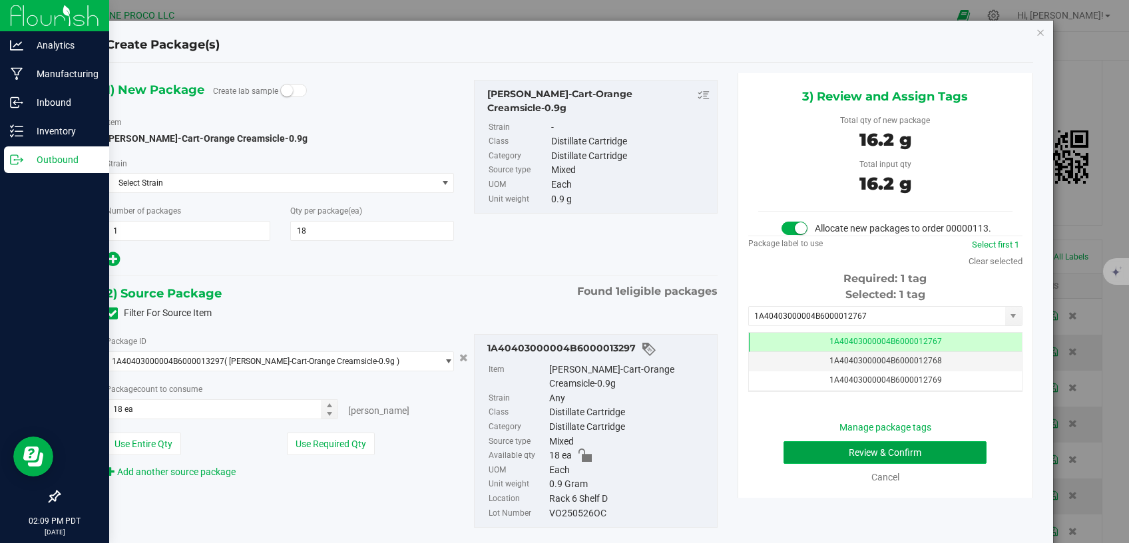
click at [810, 455] on button "Review & Confirm" at bounding box center [886, 453] width 204 height 23
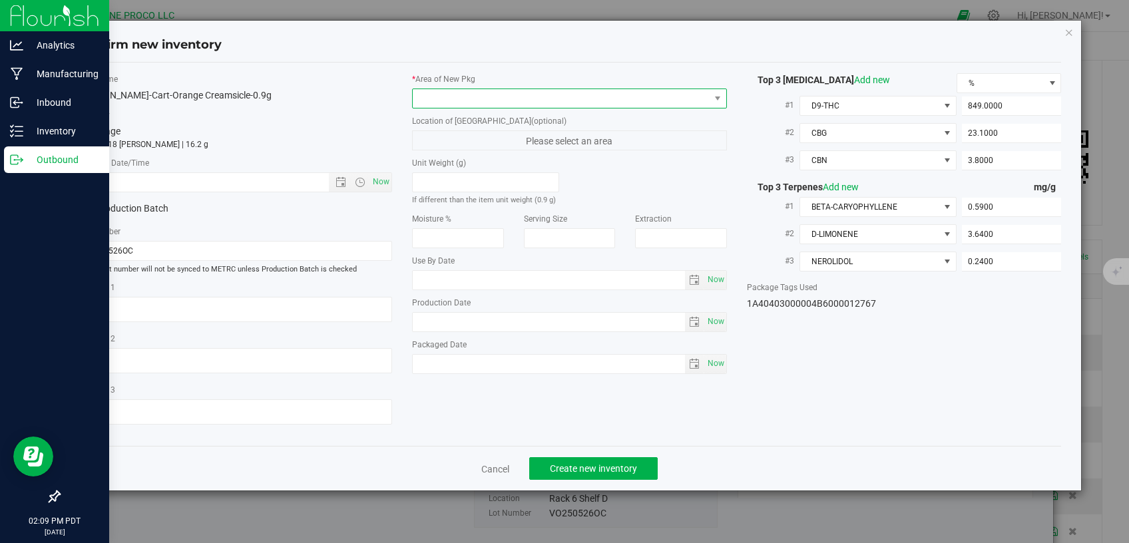
click at [543, 95] on span at bounding box center [561, 98] width 297 height 19
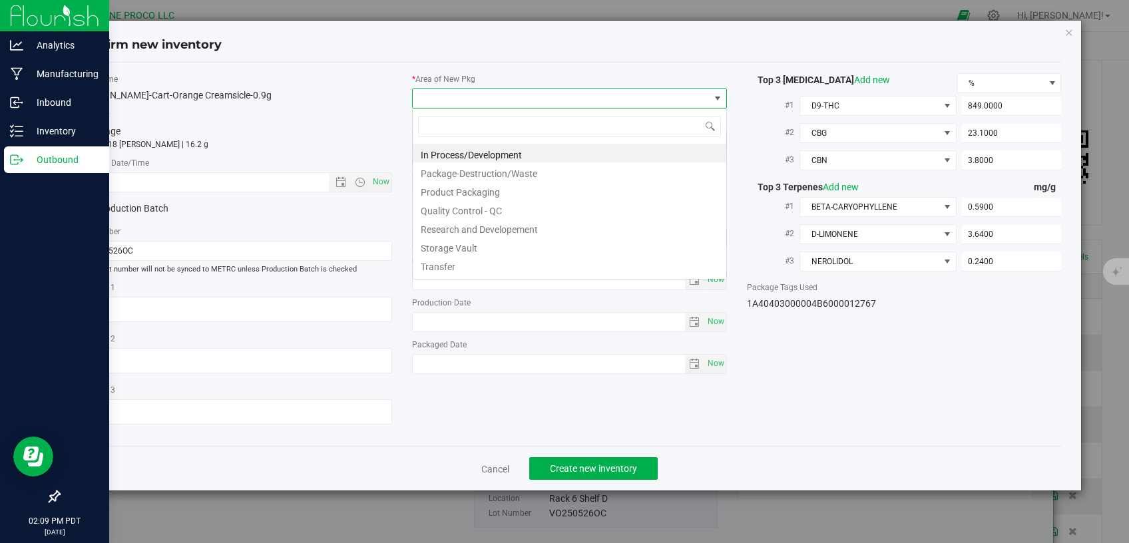
scroll to position [19, 314]
click at [485, 239] on li "Storage Vault" at bounding box center [570, 246] width 314 height 19
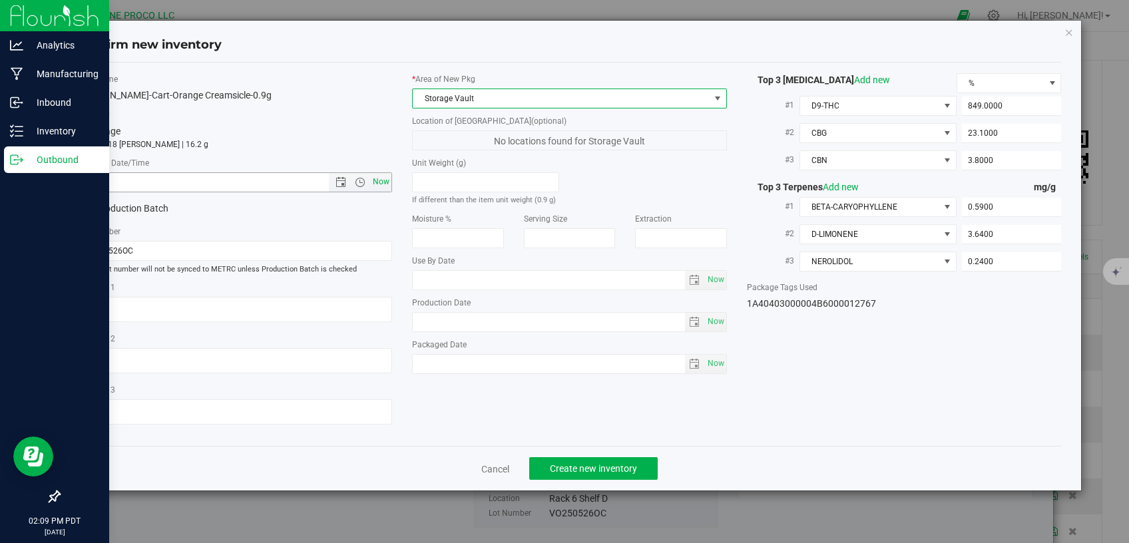
click at [378, 183] on span "Now" at bounding box center [381, 181] width 23 height 19
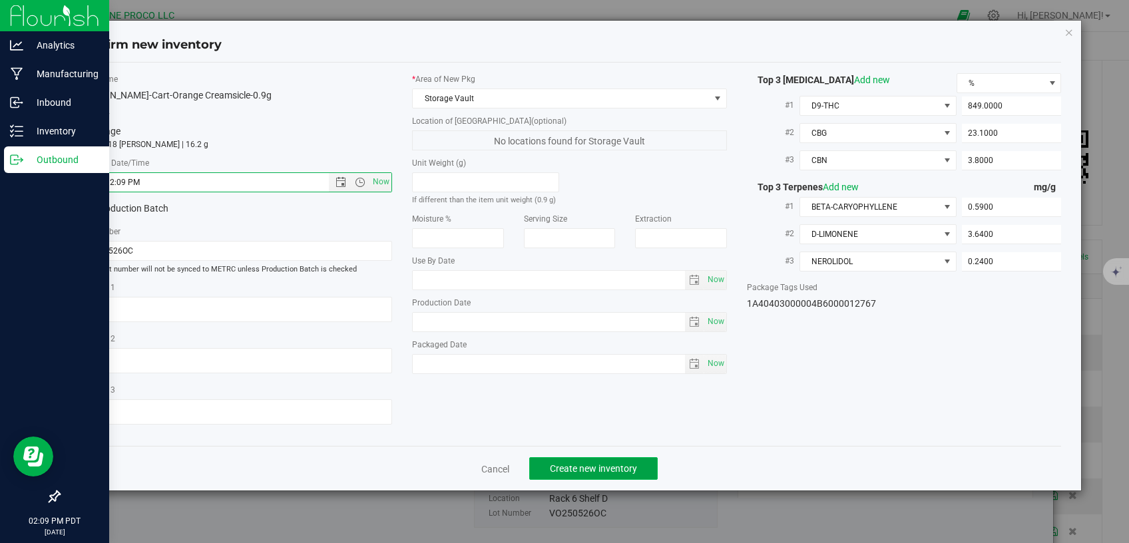
click at [587, 457] on button "Create new inventory" at bounding box center [593, 468] width 129 height 23
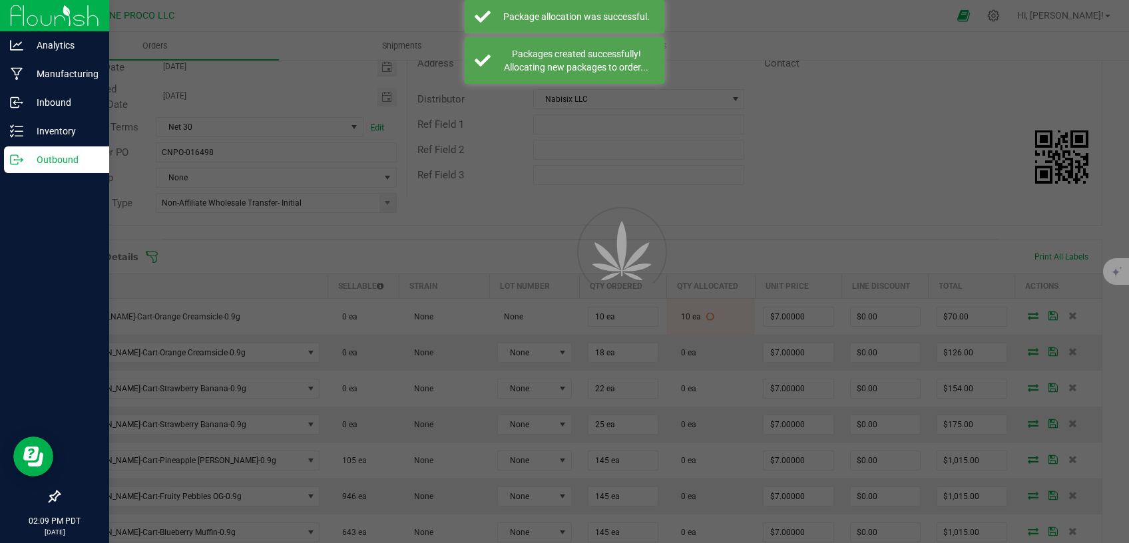
scroll to position [169, 0]
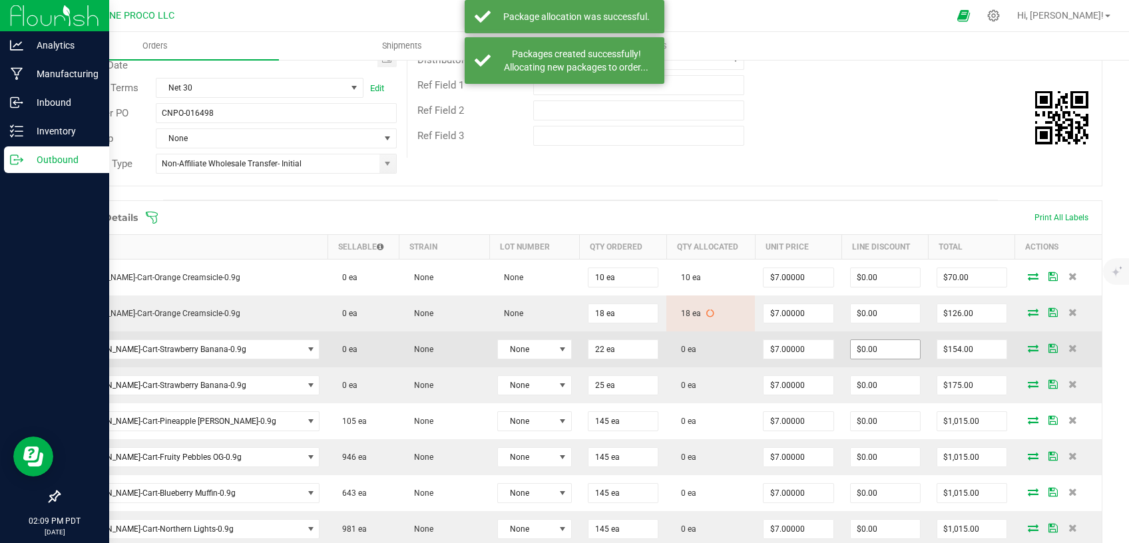
scroll to position [226, 0]
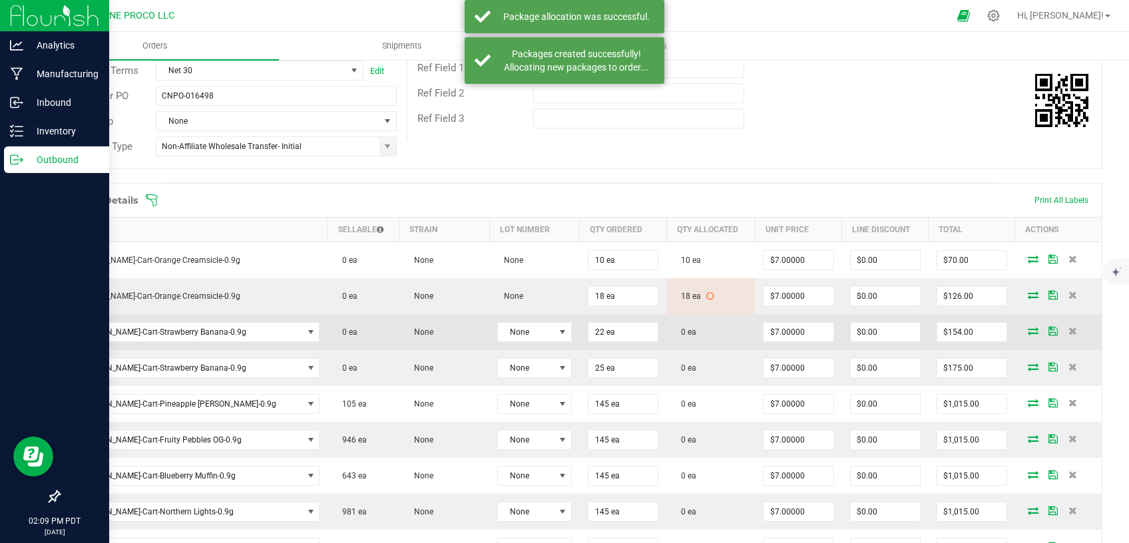
click at [1028, 328] on icon at bounding box center [1033, 331] width 11 height 8
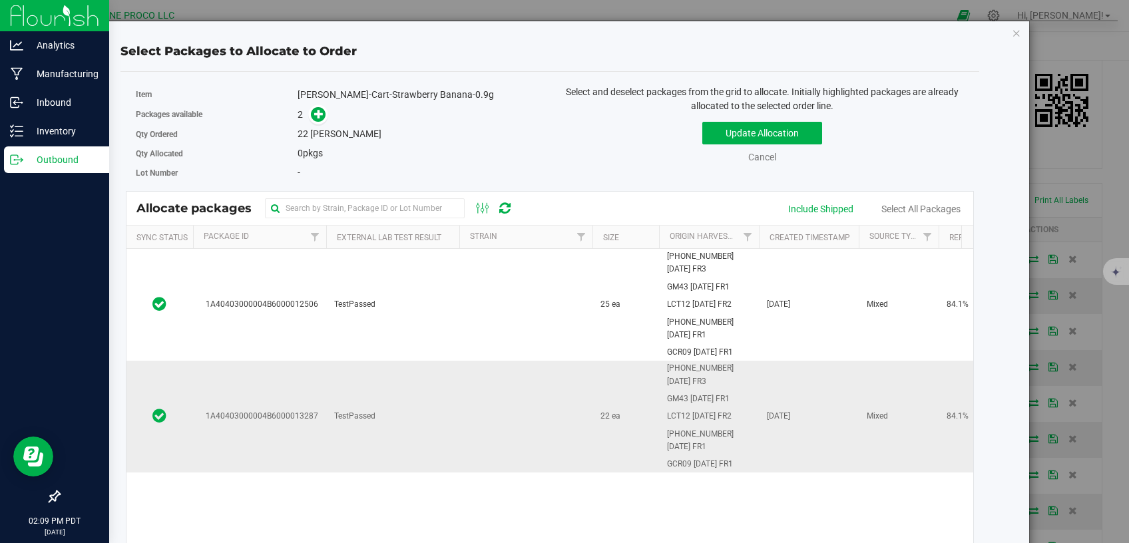
click at [390, 370] on td "TestPassed" at bounding box center [392, 416] width 133 height 111
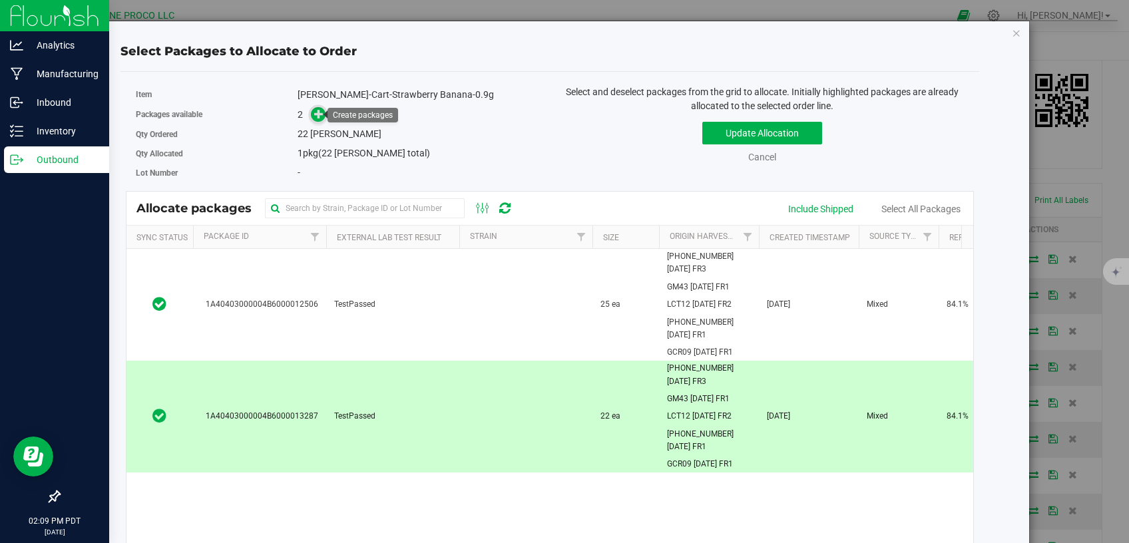
click at [314, 113] on icon at bounding box center [318, 113] width 9 height 9
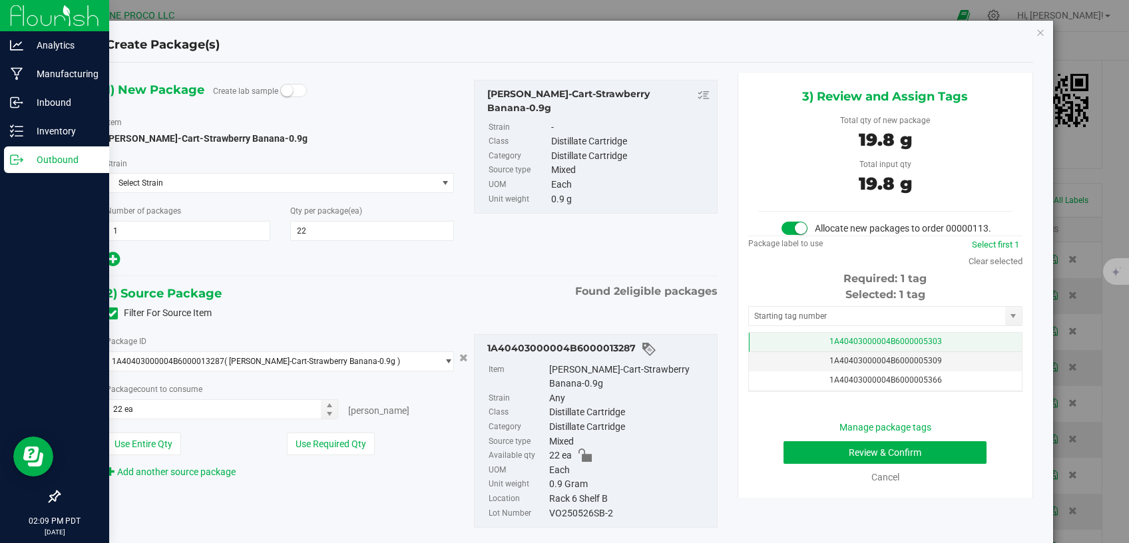
click at [804, 352] on td "1A40403000004B6000005303" at bounding box center [885, 342] width 273 height 19
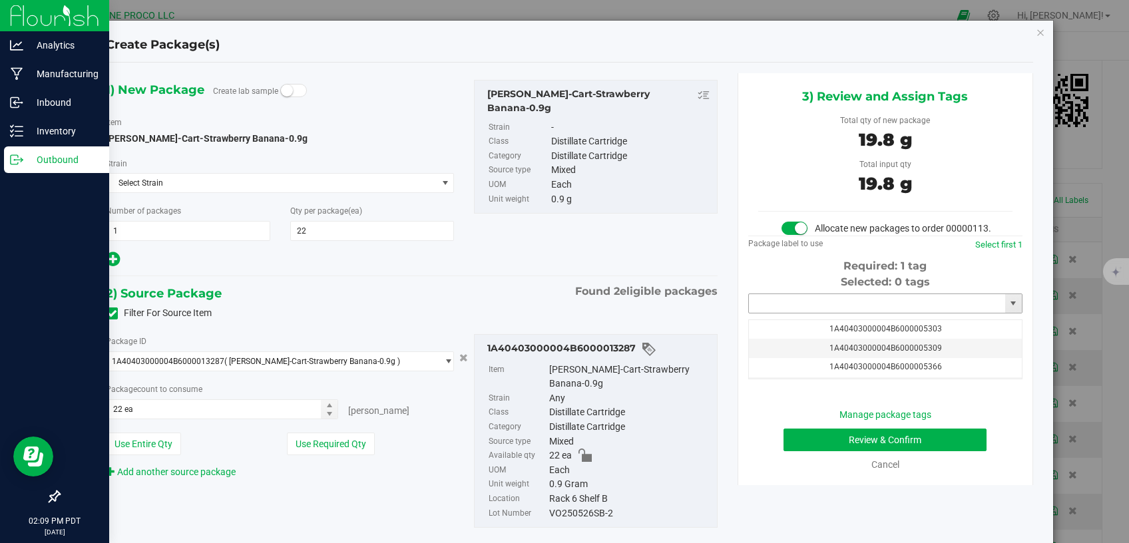
click at [802, 313] on input "text" at bounding box center [877, 303] width 256 height 19
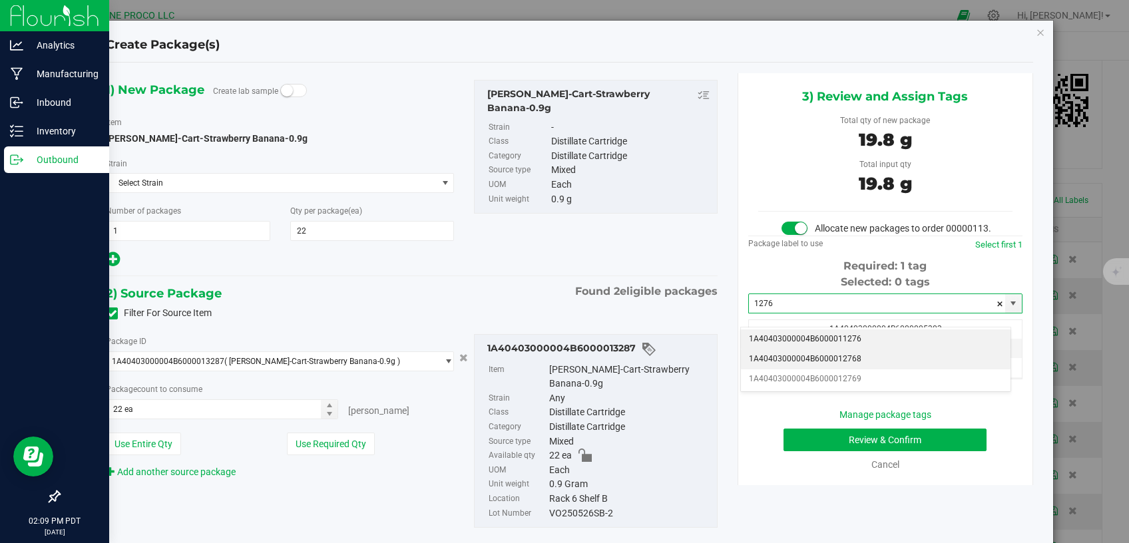
click at [796, 356] on li "1A40403000004B6000012768" at bounding box center [876, 360] width 270 height 20
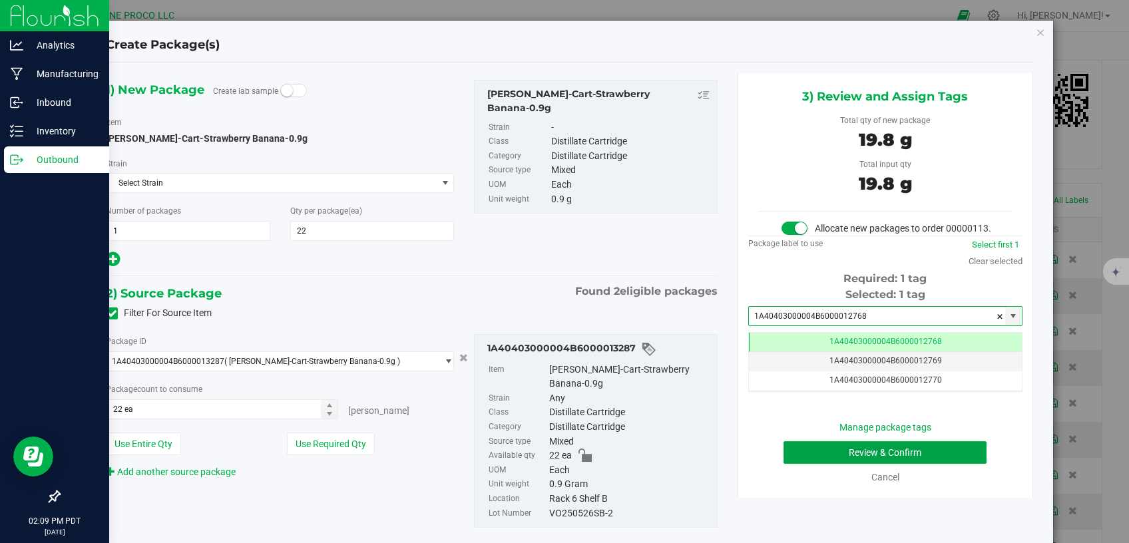
click at [819, 462] on button "Review & Confirm" at bounding box center [886, 453] width 204 height 23
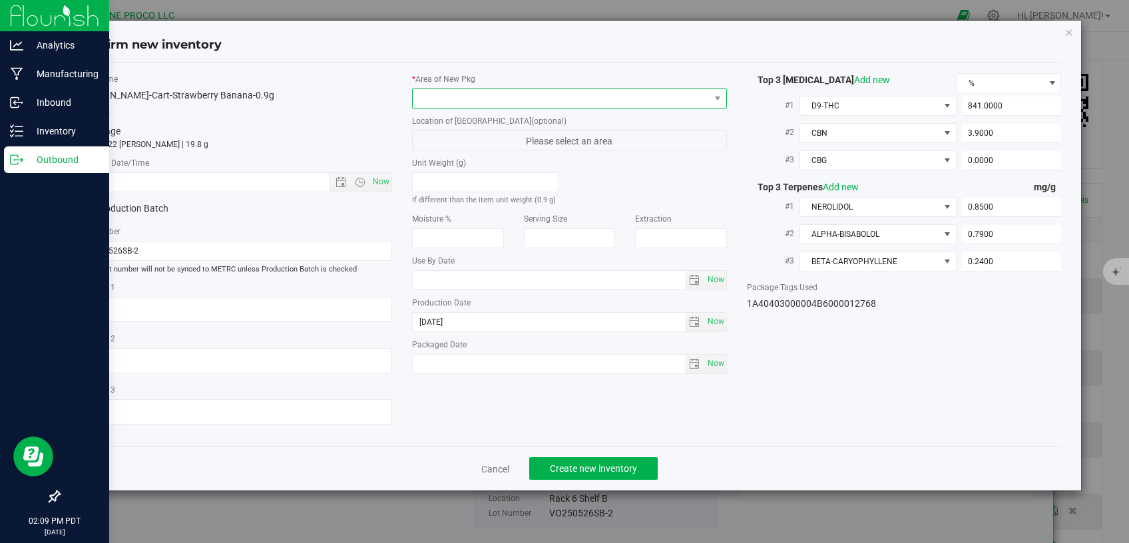
click at [533, 99] on span at bounding box center [561, 98] width 297 height 19
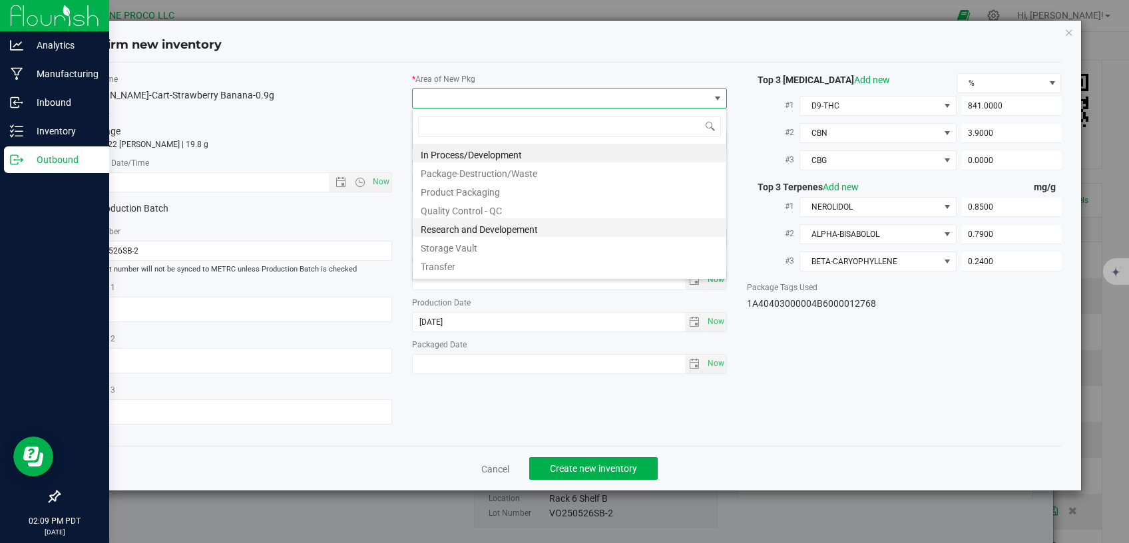
scroll to position [19, 314]
click at [481, 246] on li "Storage Vault" at bounding box center [570, 246] width 314 height 19
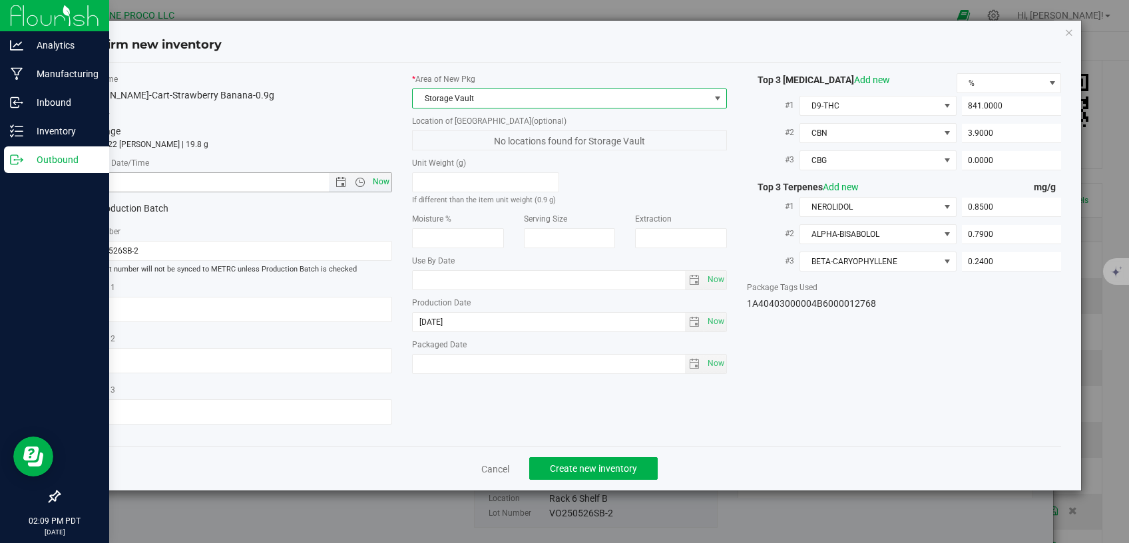
click at [386, 180] on span "Now" at bounding box center [381, 181] width 23 height 19
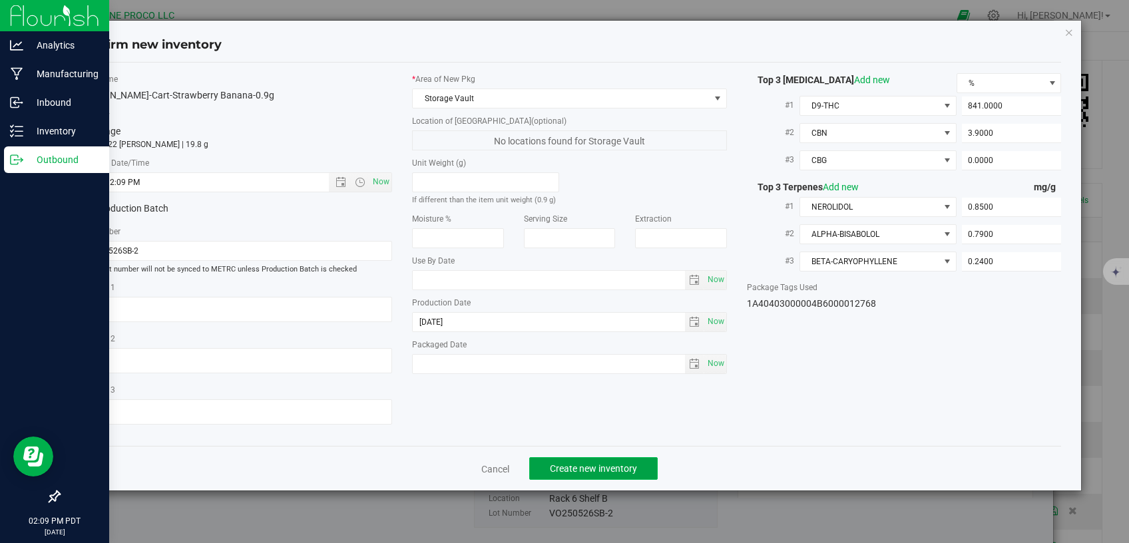
click at [605, 463] on span "Create new inventory" at bounding box center [593, 468] width 87 height 11
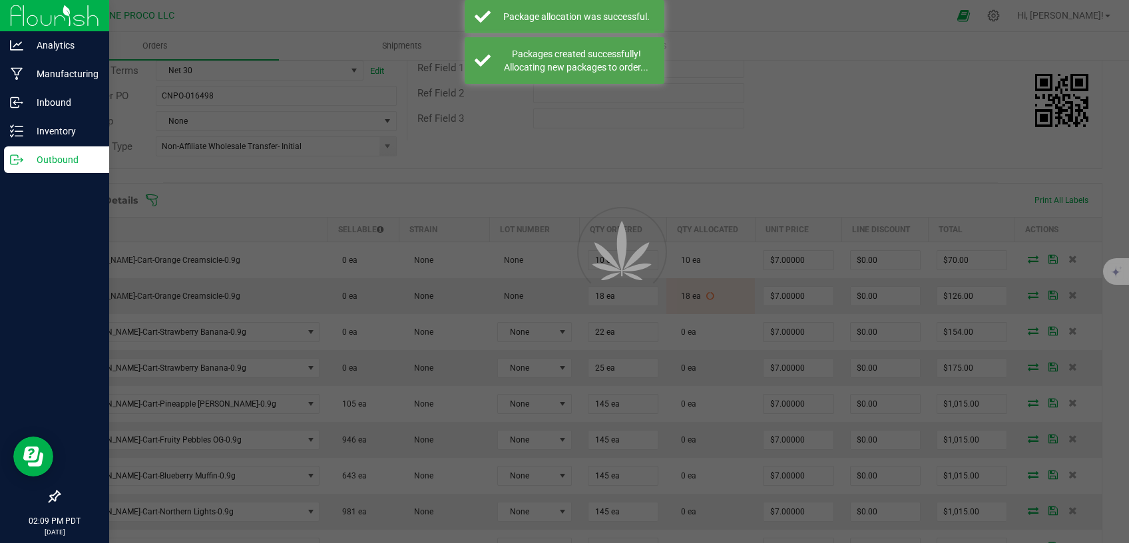
scroll to position [226, 0]
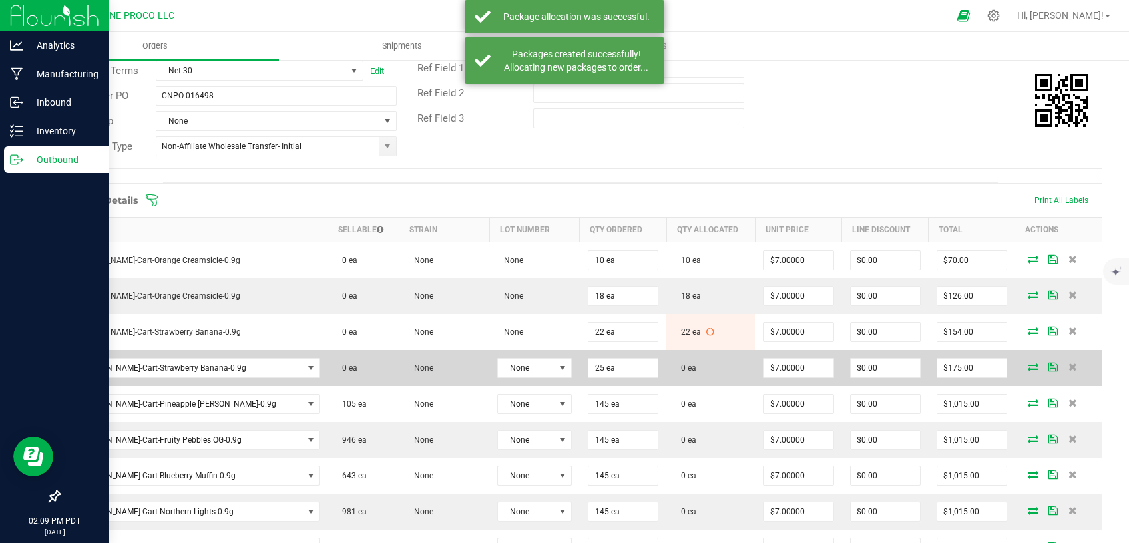
scroll to position [282, 0]
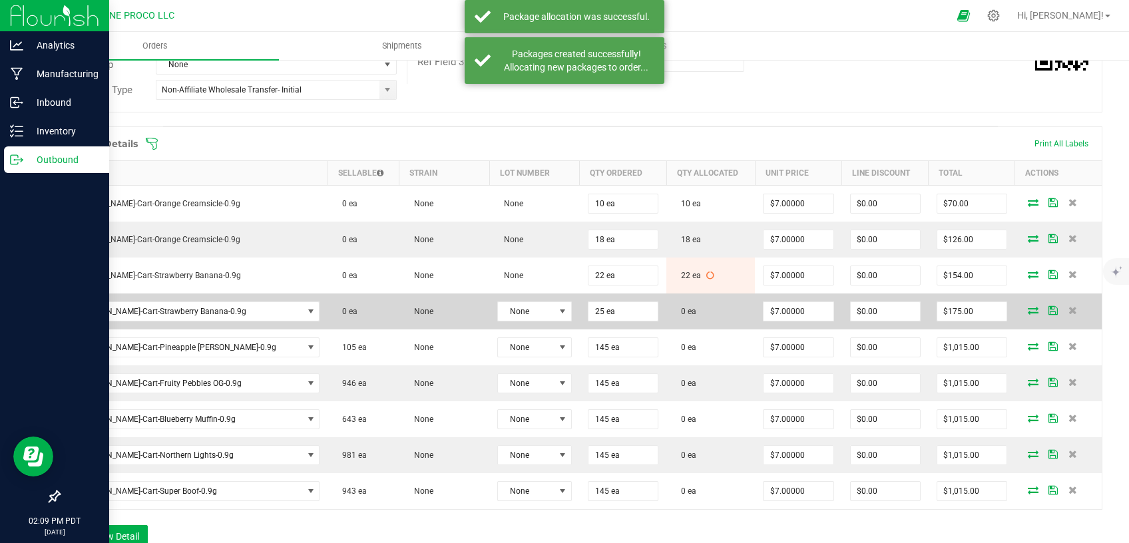
click at [1028, 314] on icon at bounding box center [1033, 310] width 11 height 8
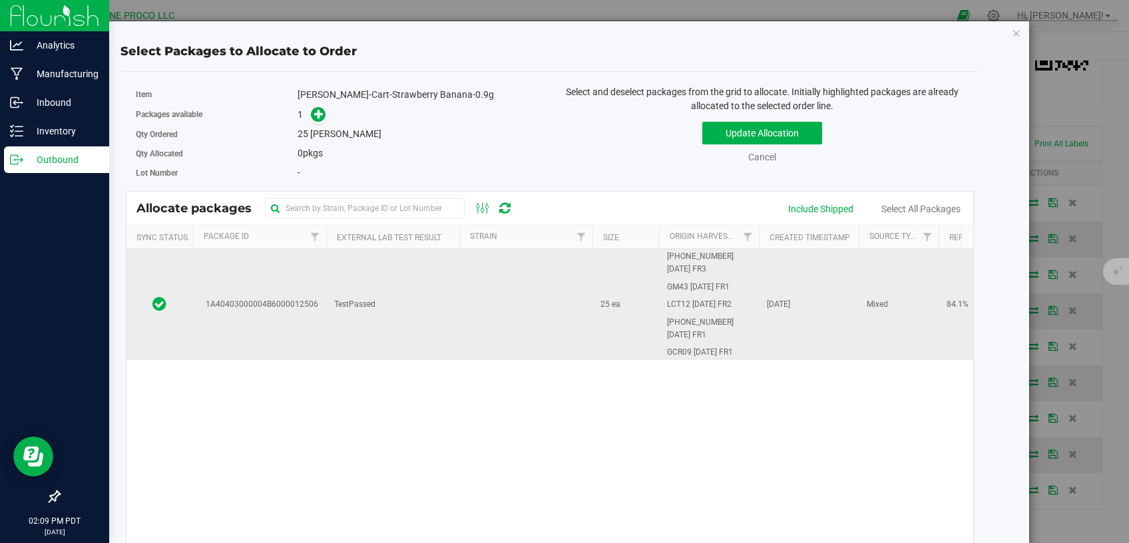
click at [382, 286] on td "TestPassed" at bounding box center [392, 304] width 133 height 111
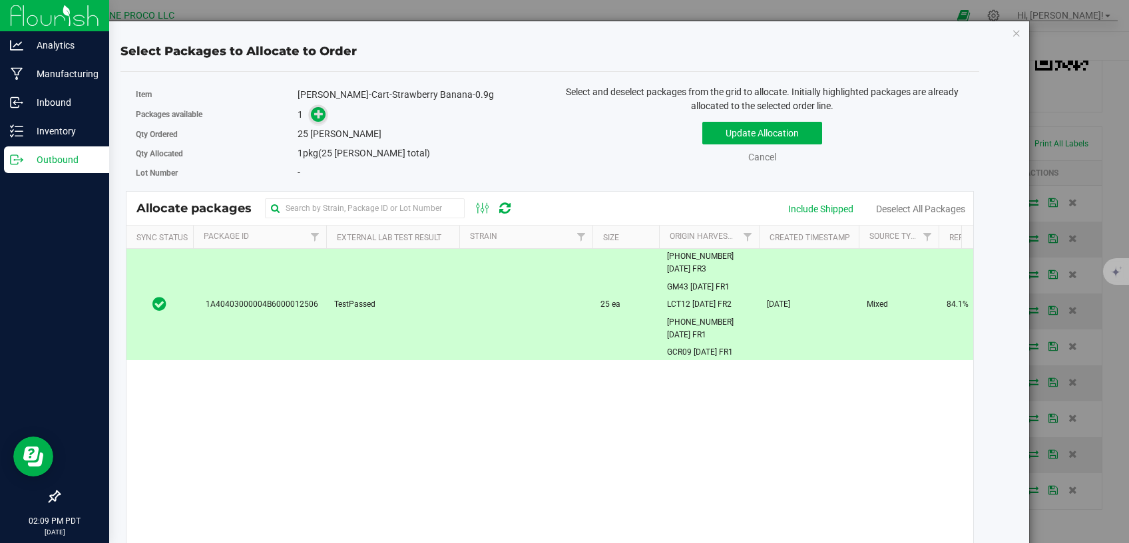
click at [317, 111] on icon at bounding box center [318, 113] width 9 height 9
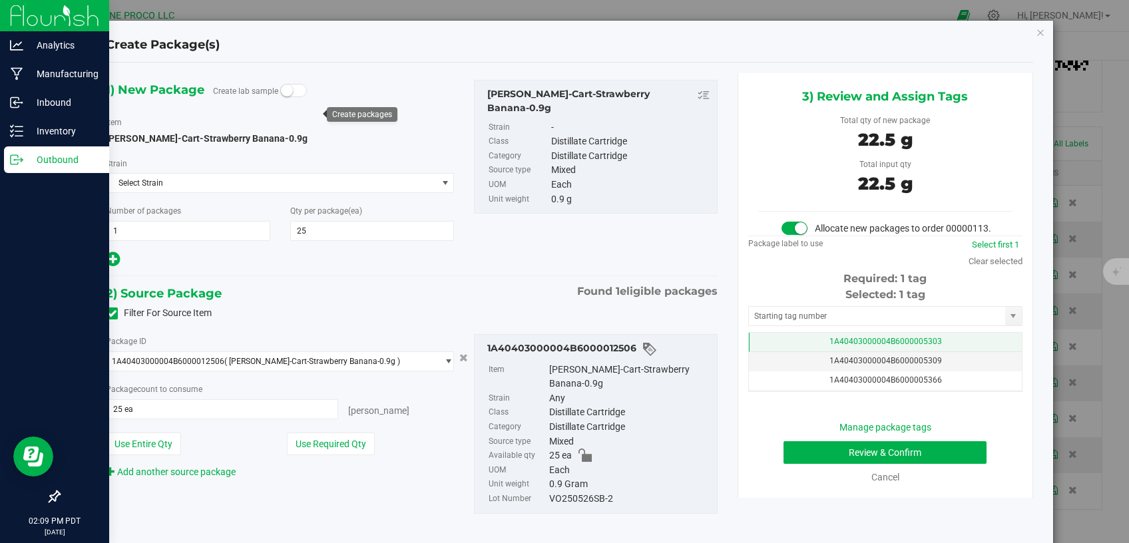
scroll to position [282, 0]
click at [772, 350] on td "1A40403000004B6000005303" at bounding box center [885, 342] width 273 height 19
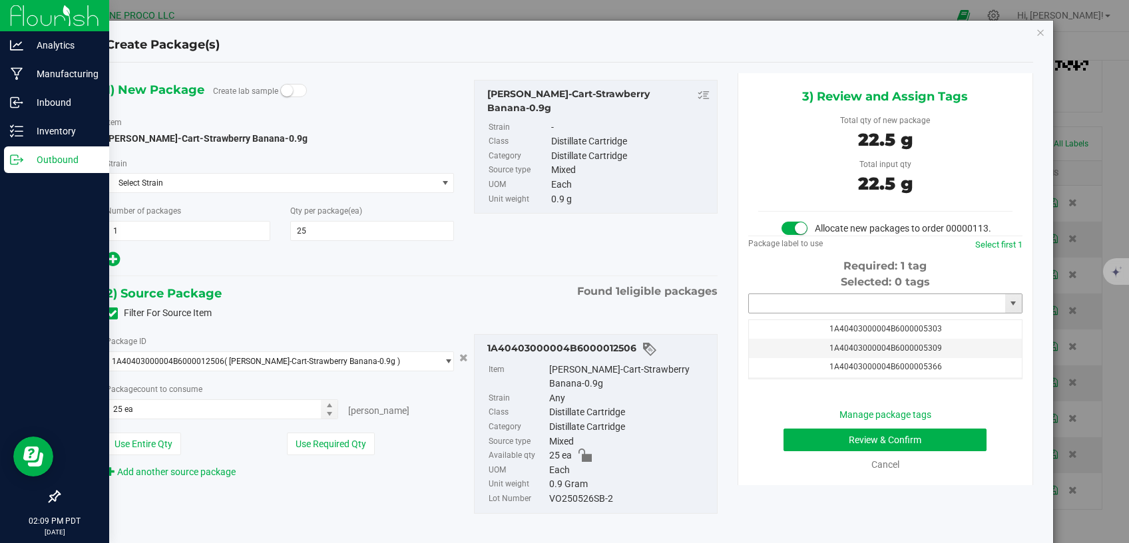
click at [774, 313] on input "text" at bounding box center [877, 303] width 256 height 19
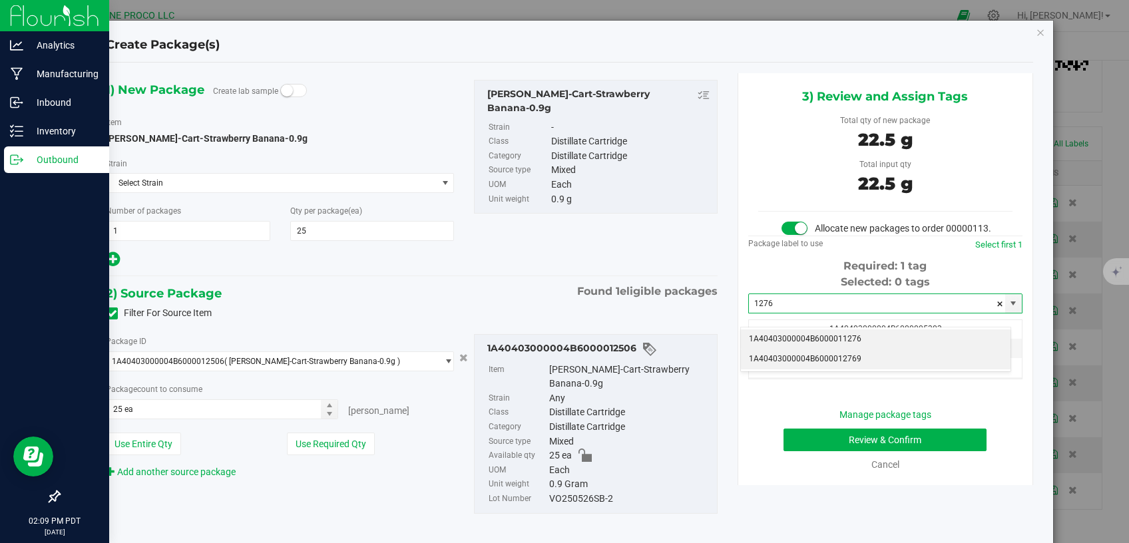
click at [784, 356] on li "1A40403000004B6000012769" at bounding box center [876, 360] width 270 height 20
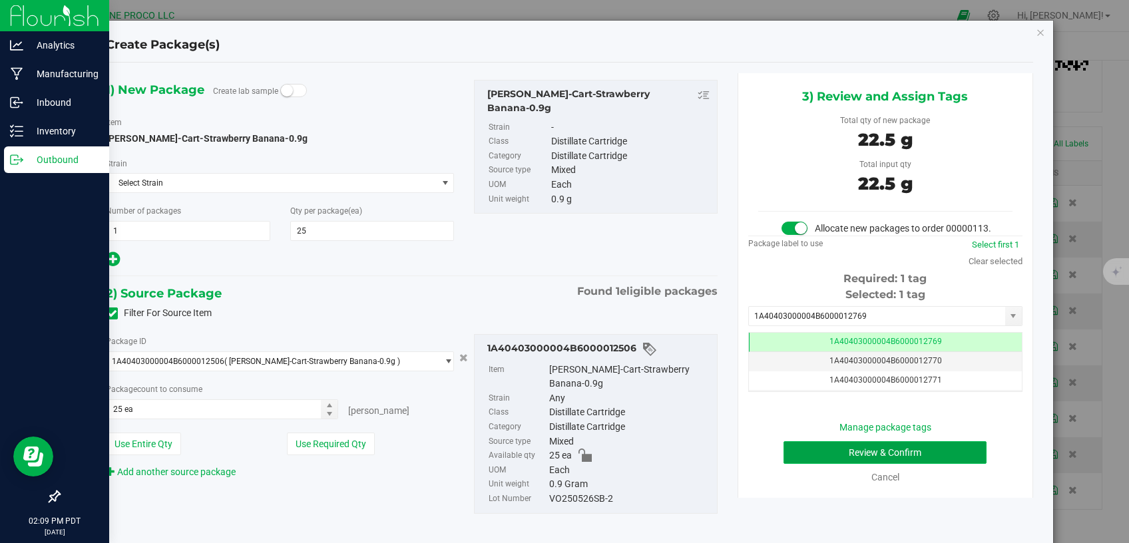
click at [784, 460] on button "Review & Confirm" at bounding box center [886, 453] width 204 height 23
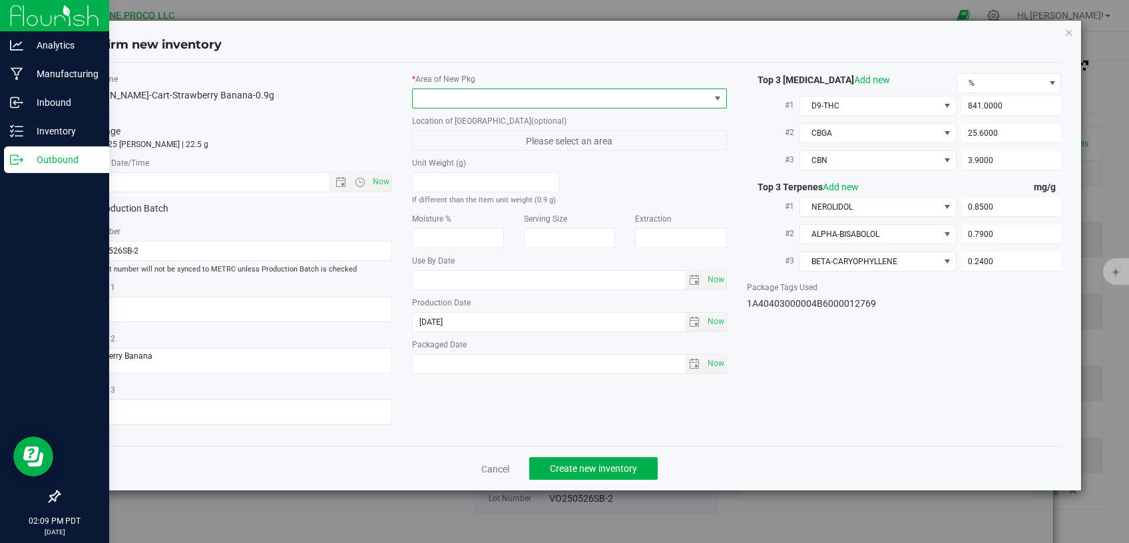
click at [586, 100] on span at bounding box center [561, 98] width 297 height 19
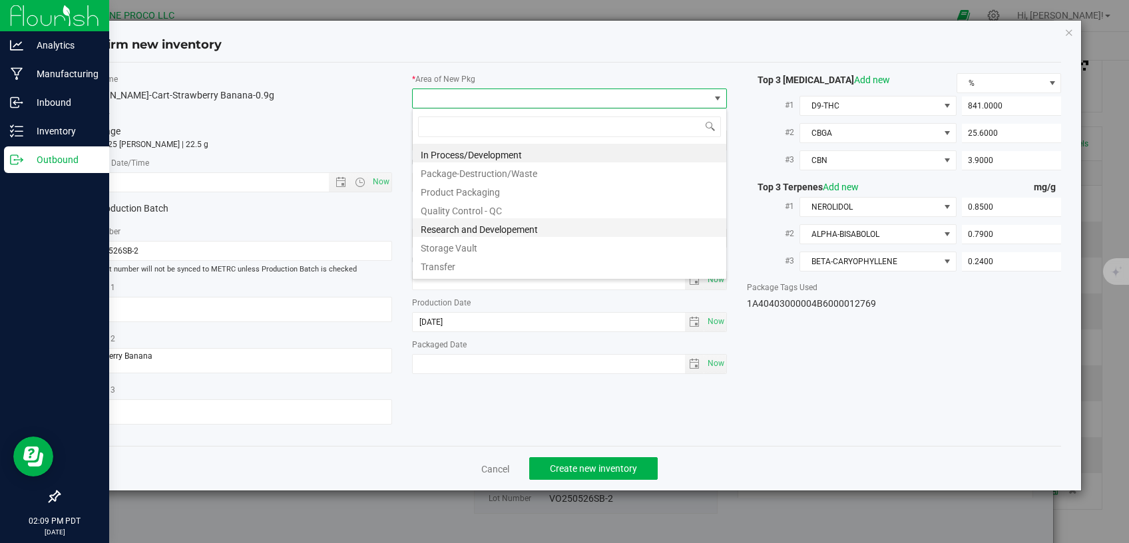
scroll to position [19, 314]
click at [469, 240] on li "Storage Vault" at bounding box center [570, 246] width 314 height 19
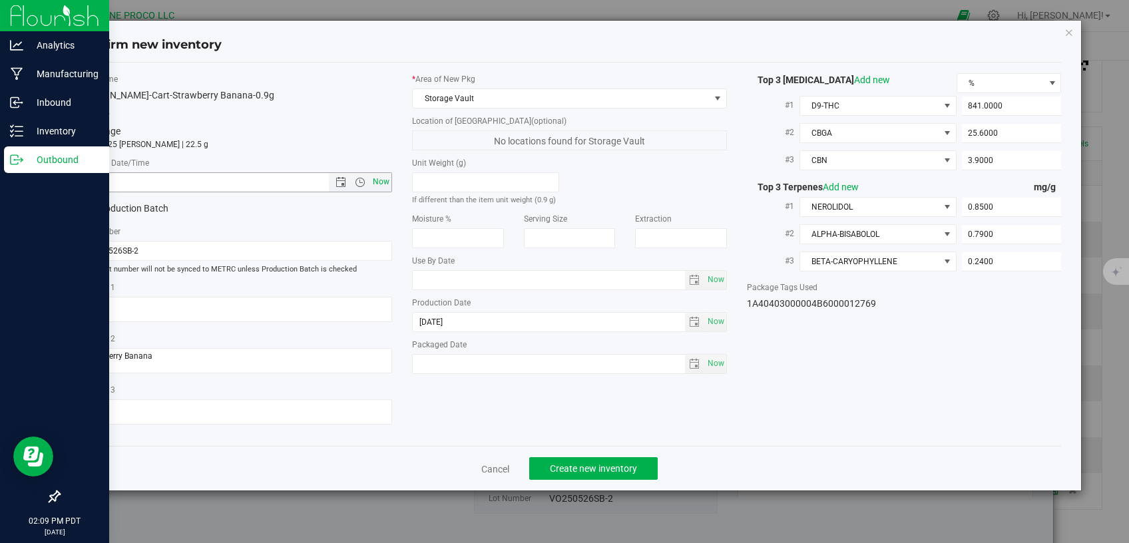
click at [390, 182] on span "Now" at bounding box center [381, 181] width 23 height 19
click at [570, 463] on span "Create new inventory" at bounding box center [593, 468] width 87 height 11
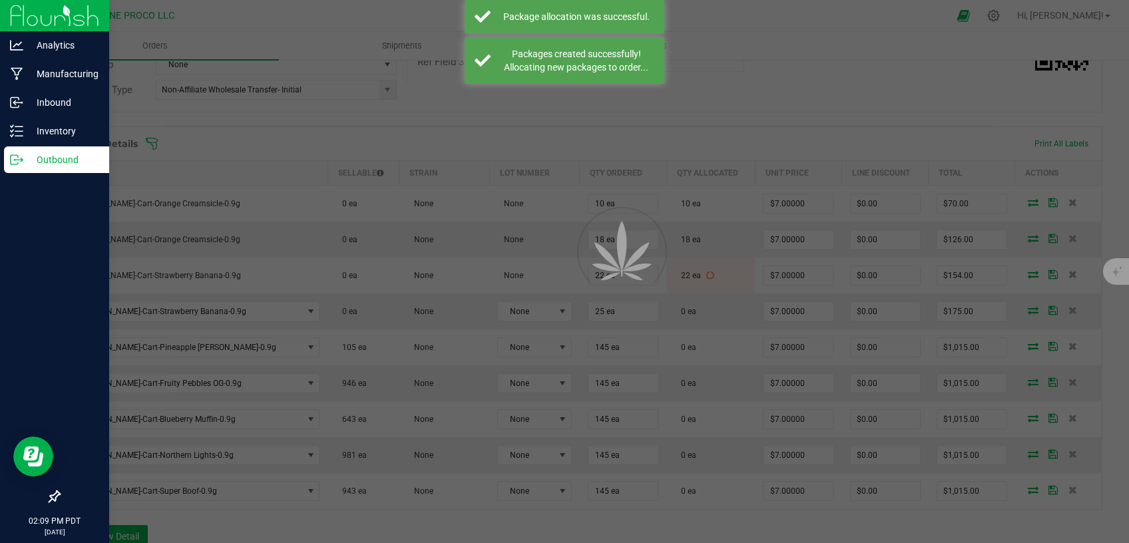
scroll to position [282, 0]
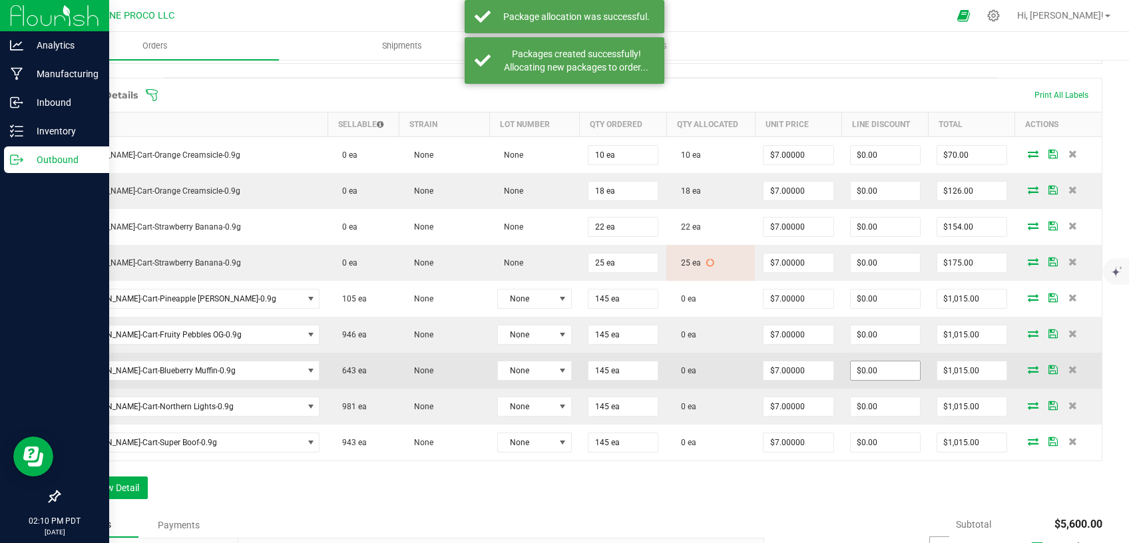
scroll to position [338, 0]
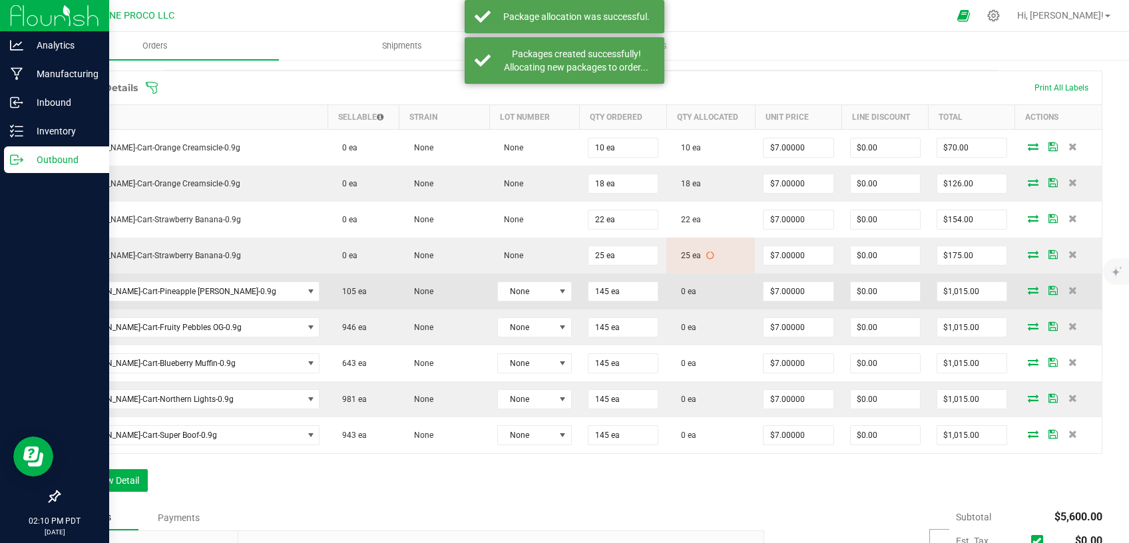
click at [1028, 291] on icon at bounding box center [1033, 290] width 11 height 8
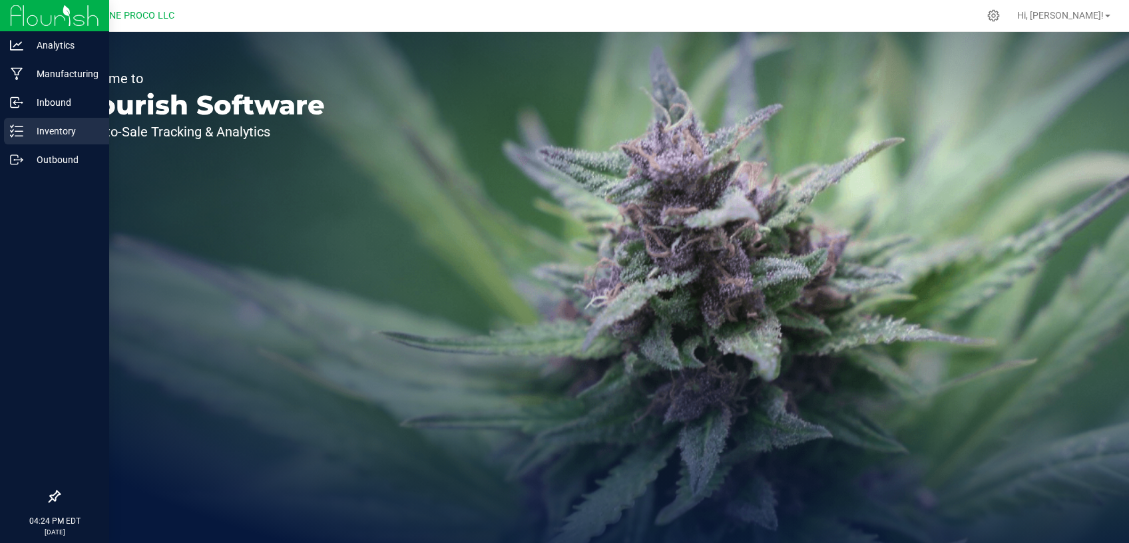
click at [46, 139] on p "Inventory" at bounding box center [63, 131] width 80 height 16
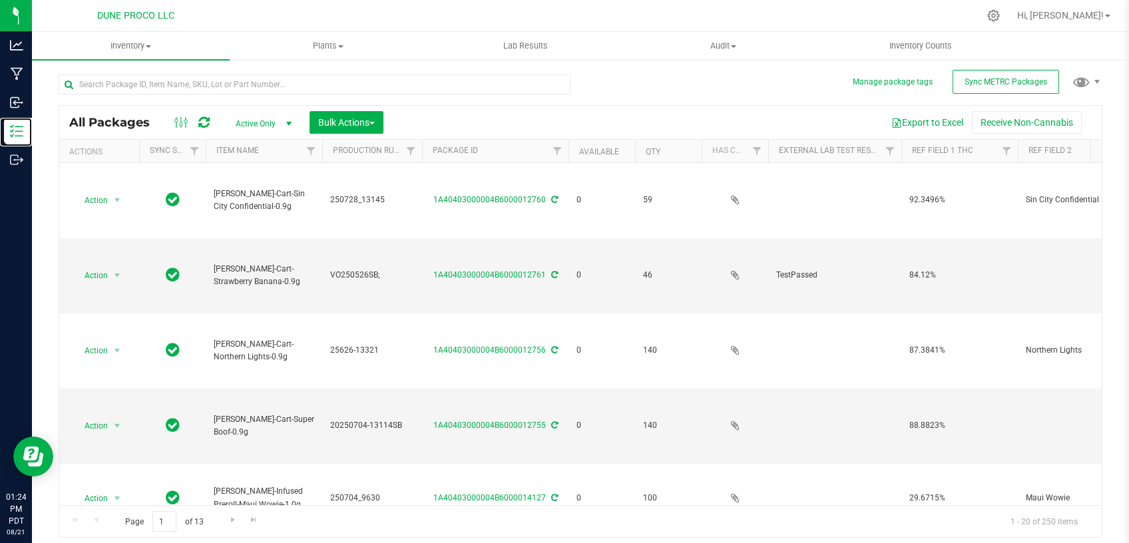
type input "[DATE]"
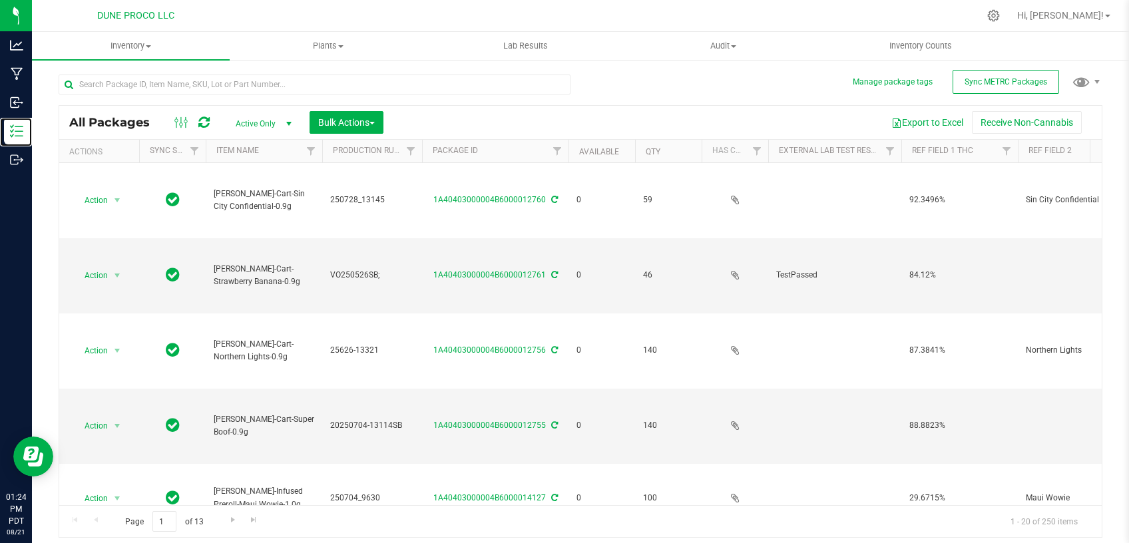
type input "[DATE]"
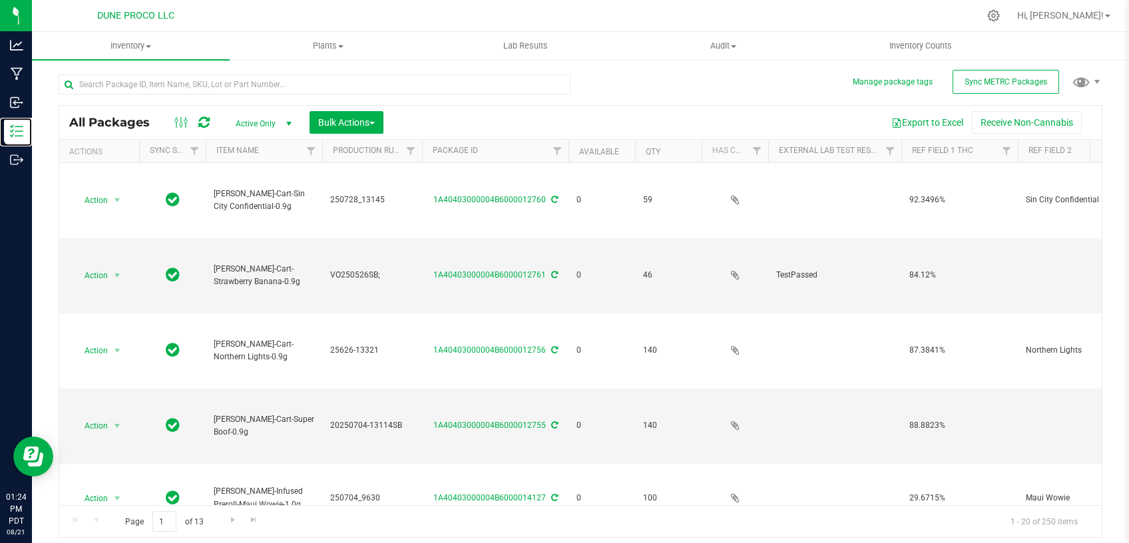
type input "[DATE]"
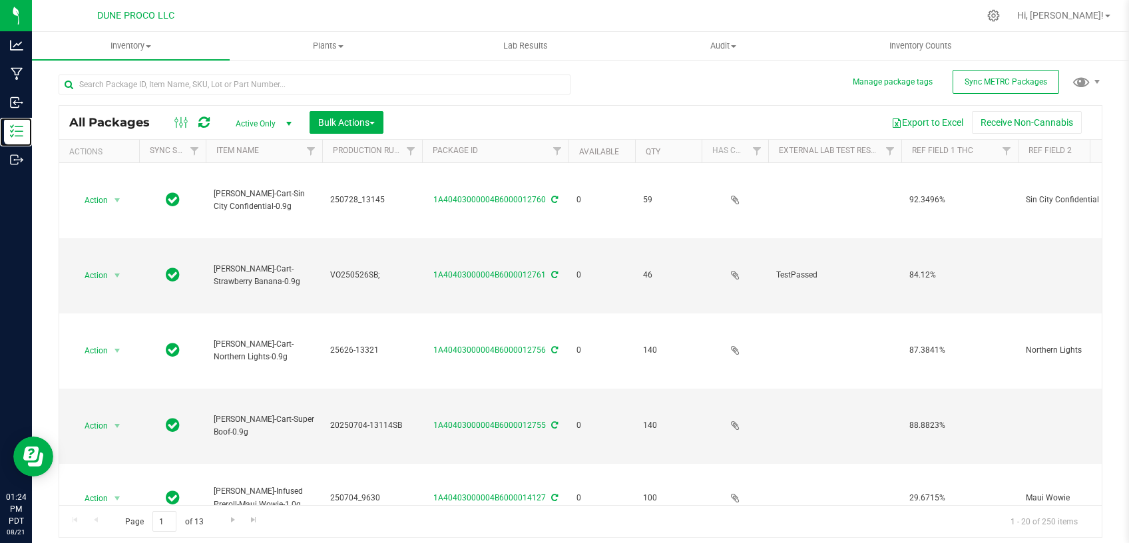
type input "[DATE]"
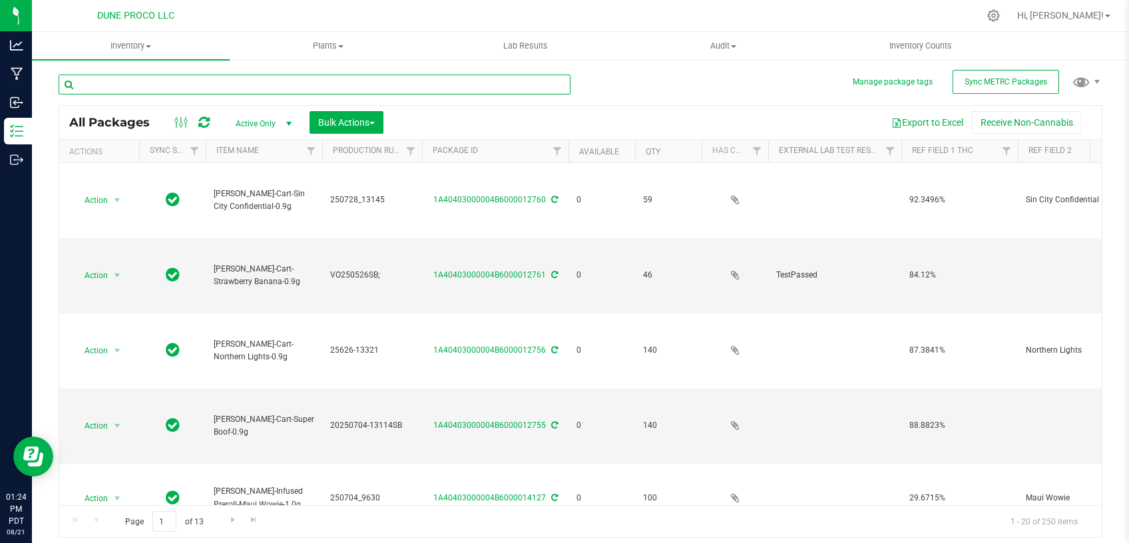
click at [264, 84] on input "text" at bounding box center [315, 85] width 512 height 20
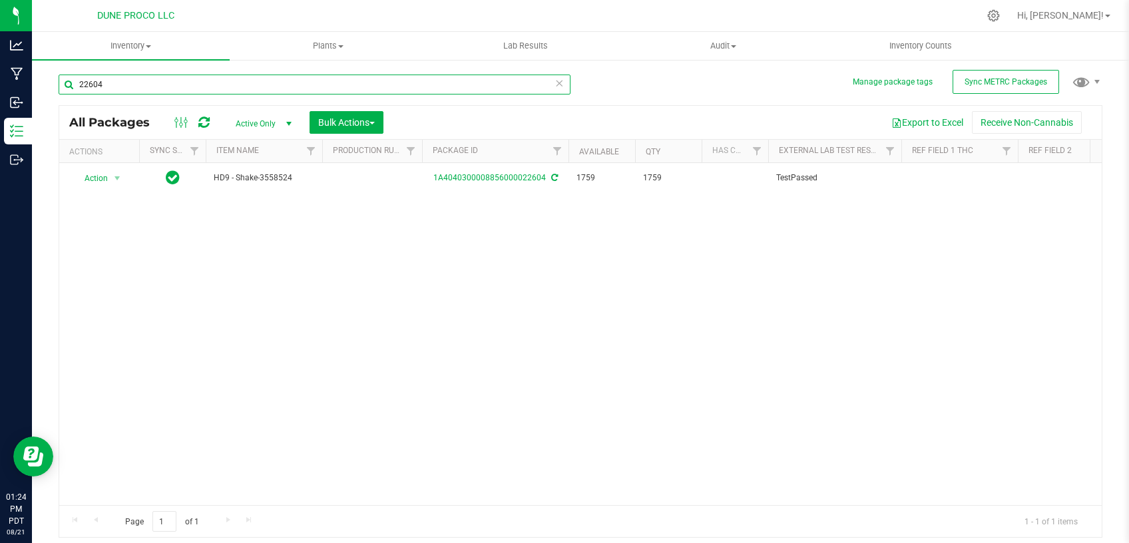
type input "22604"
click at [59, 87] on input "22604" at bounding box center [315, 85] width 512 height 20
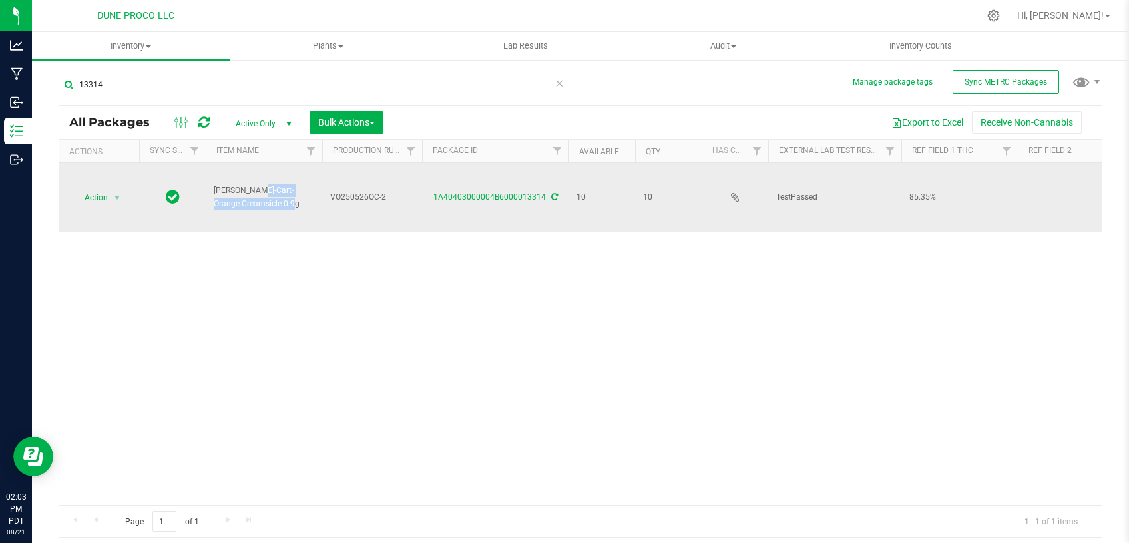
drag, startPoint x: 269, startPoint y: 204, endPoint x: 225, endPoint y: 196, distance: 44.7
click at [225, 196] on span "[PERSON_NAME]-Cart-Orange Creamsicle-0.9g" at bounding box center [264, 196] width 101 height 25
click at [263, 202] on span "[PERSON_NAME]-Cart-Orange Creamsicle-0.9g" at bounding box center [264, 196] width 101 height 25
drag, startPoint x: 270, startPoint y: 204, endPoint x: 214, endPoint y: 188, distance: 58.0
click at [214, 188] on span "[PERSON_NAME]-Cart-Orange Creamsicle-0.9g" at bounding box center [264, 196] width 101 height 25
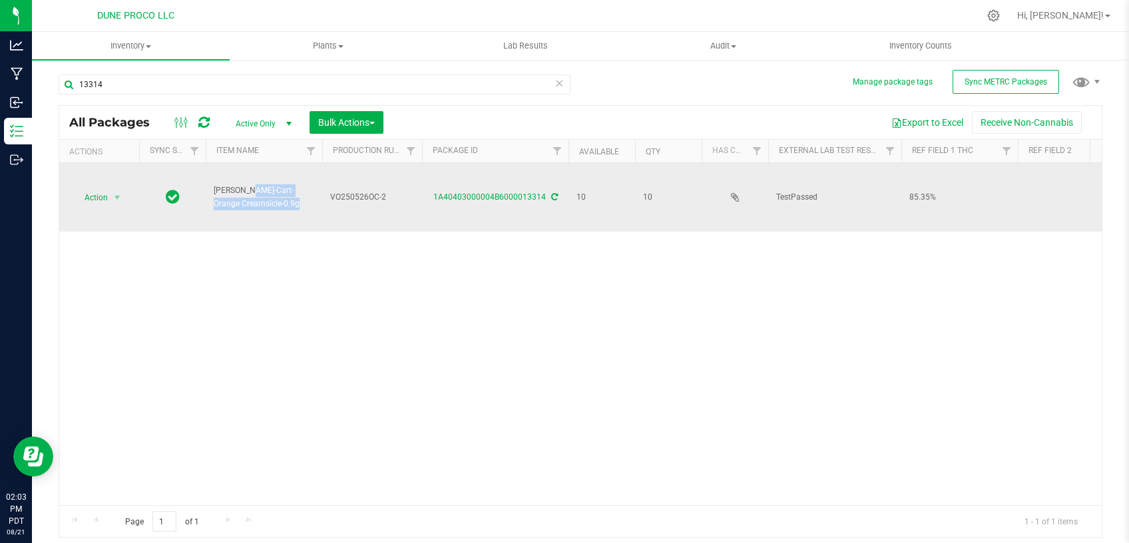
copy span "[PERSON_NAME]-Cart-Orange Creamsicle-0.9g"
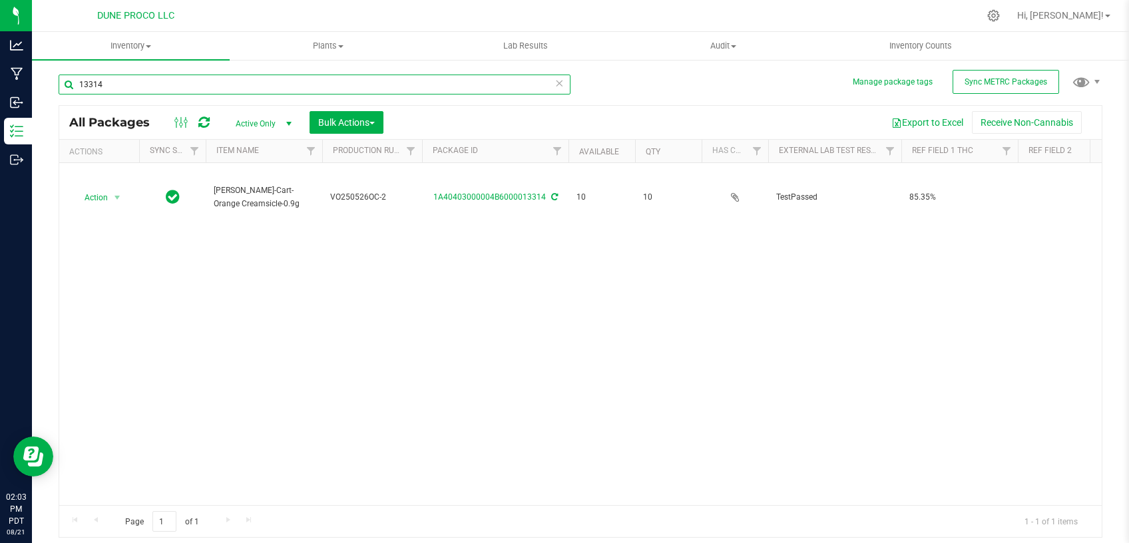
drag, startPoint x: 127, startPoint y: 84, endPoint x: 41, endPoint y: 90, distance: 85.4
click at [59, 89] on input "13314" at bounding box center [315, 85] width 512 height 20
paste input "297"
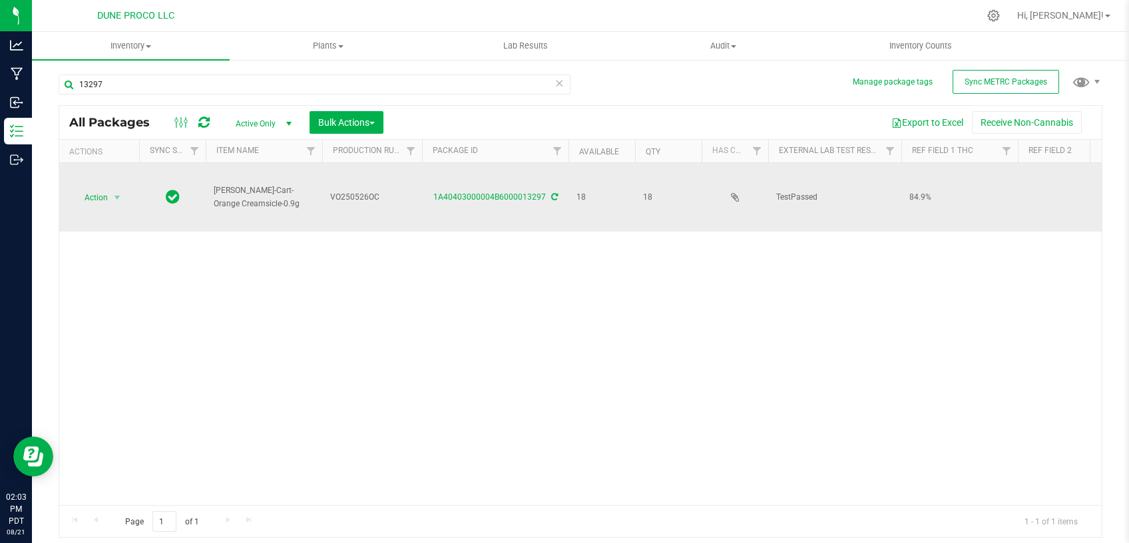
drag, startPoint x: 275, startPoint y: 208, endPoint x: 212, endPoint y: 192, distance: 64.6
click at [212, 192] on td "[PERSON_NAME]-Cart-Orange Creamsicle-0.9g" at bounding box center [264, 197] width 117 height 69
copy span "[PERSON_NAME]-Cart-Orange Creamsicle-0.9g"
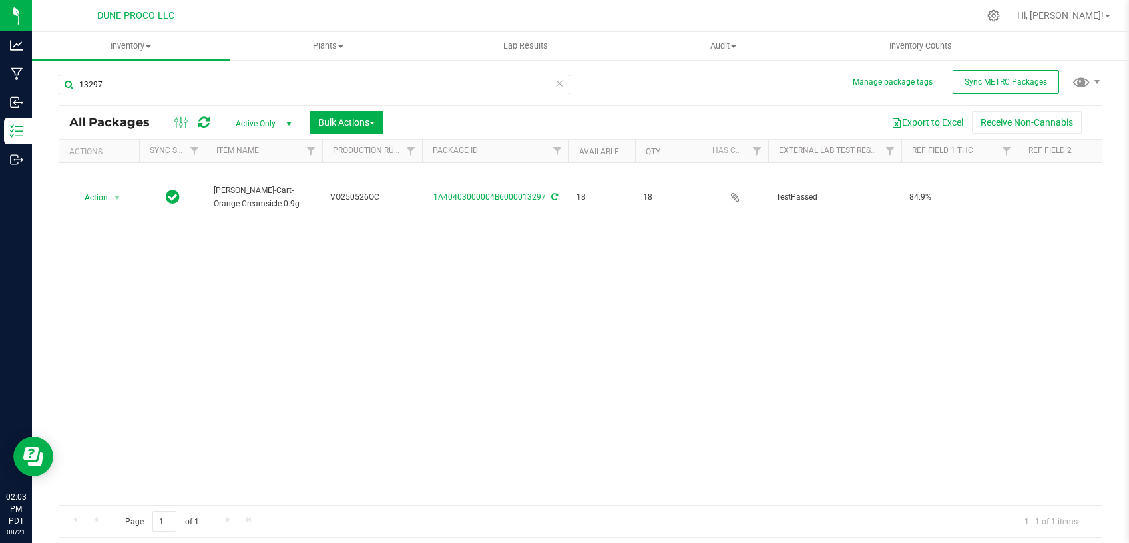
drag, startPoint x: 129, startPoint y: 86, endPoint x: 74, endPoint y: 98, distance: 56.6
click at [59, 93] on input "13297" at bounding box center [315, 85] width 512 height 20
paste input "8"
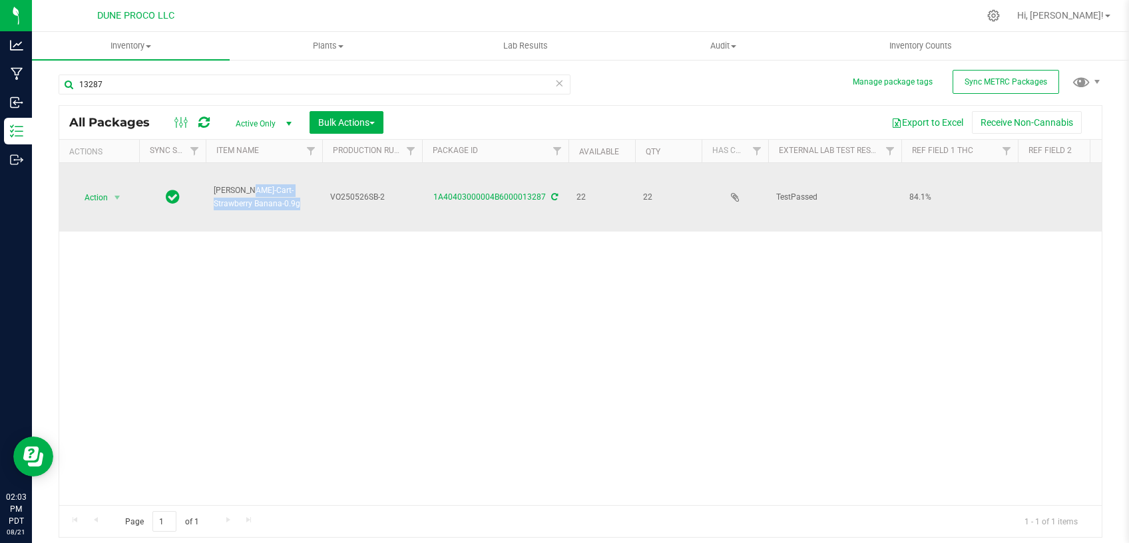
drag, startPoint x: 256, startPoint y: 204, endPoint x: 216, endPoint y: 190, distance: 43.0
click at [216, 190] on span "[PERSON_NAME]-Cart-Strawberry Banana-0.9g" at bounding box center [264, 196] width 101 height 25
copy span "[PERSON_NAME]-Cart-Strawberry Banana-0.9g"
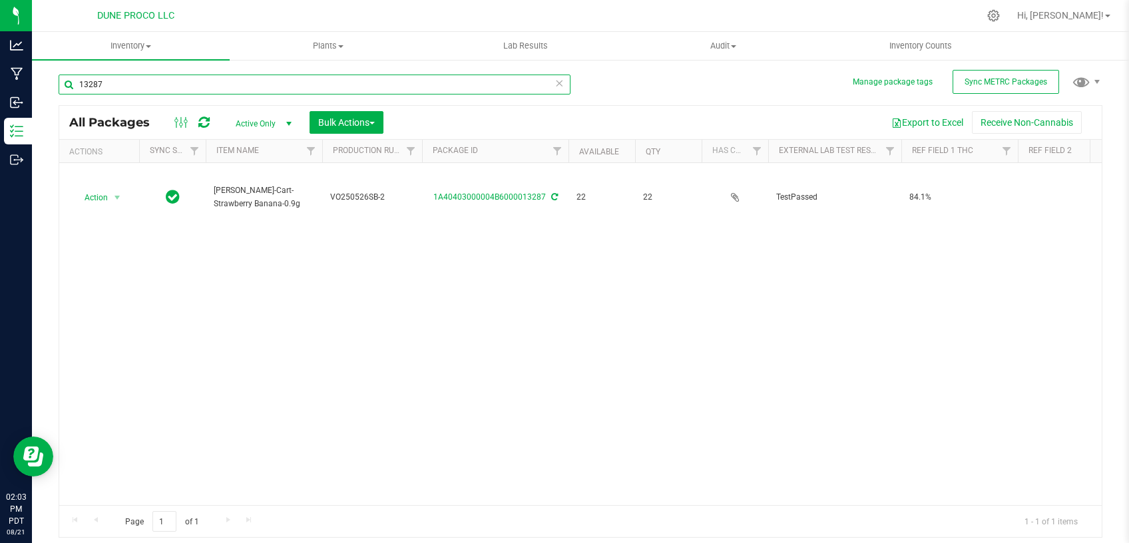
click at [59, 80] on input "13287" at bounding box center [315, 85] width 512 height 20
paste input "2506"
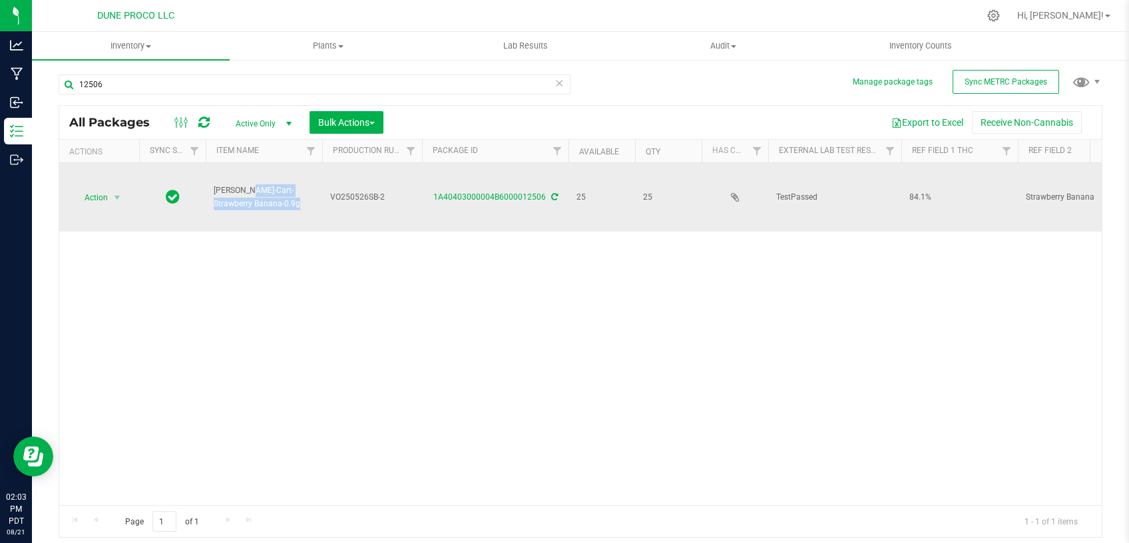
drag, startPoint x: 259, startPoint y: 204, endPoint x: 212, endPoint y: 194, distance: 48.3
click at [212, 194] on td "[PERSON_NAME]-Cart-Strawberry Banana-0.9g" at bounding box center [264, 197] width 117 height 69
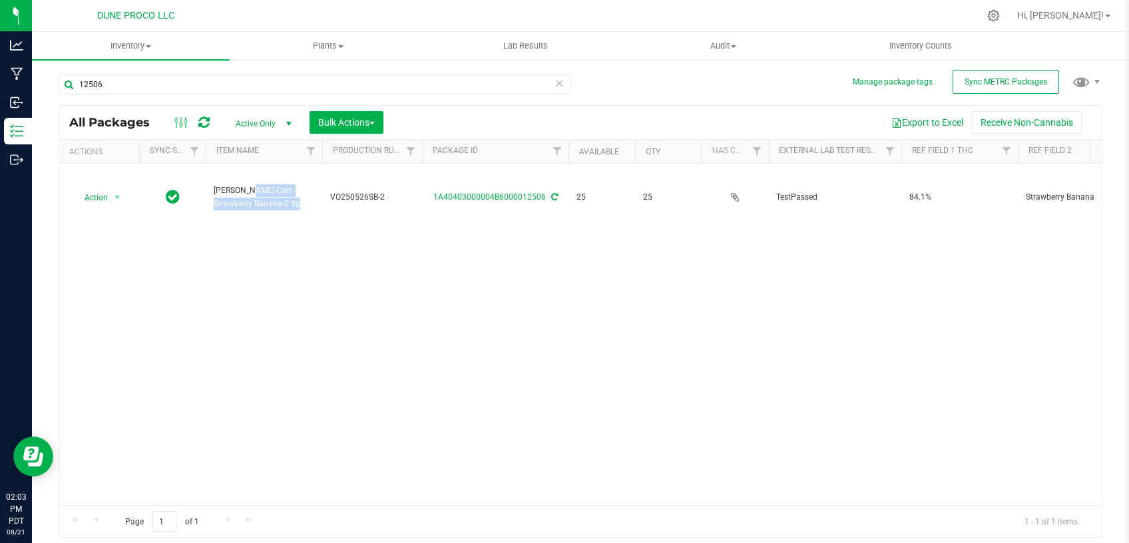
copy span "[PERSON_NAME]-Cart-Strawberry Banana-0.9g"
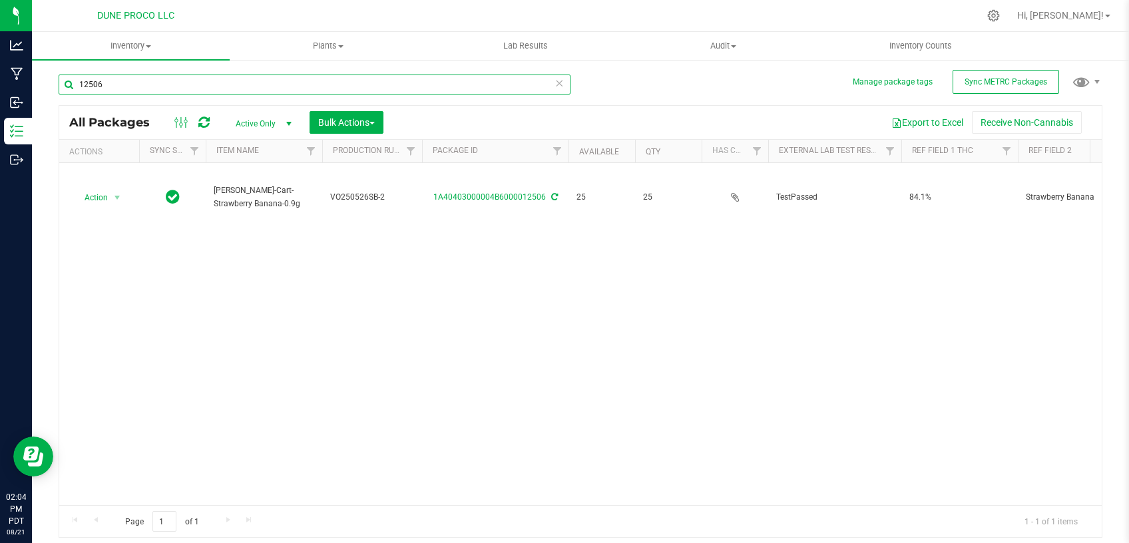
drag, startPoint x: 154, startPoint y: 87, endPoint x: 43, endPoint y: 87, distance: 110.5
click at [59, 86] on input "12506" at bounding box center [315, 85] width 512 height 20
paste input "3095"
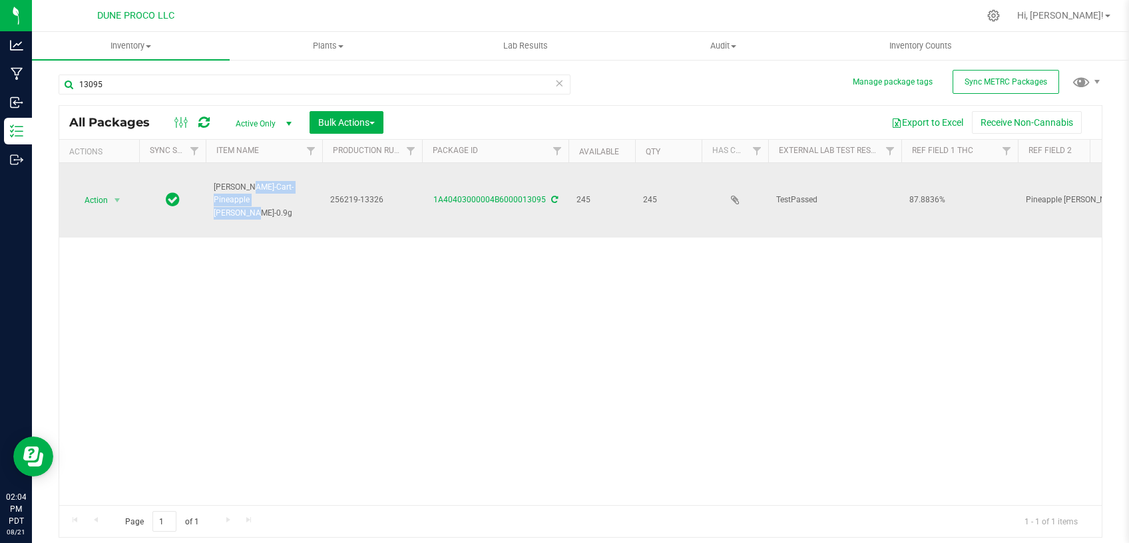
drag, startPoint x: 252, startPoint y: 187, endPoint x: 211, endPoint y: 174, distance: 42.7
click at [211, 174] on td "[PERSON_NAME]-Cart-Pineapple [PERSON_NAME]-0.9g" at bounding box center [264, 200] width 117 height 75
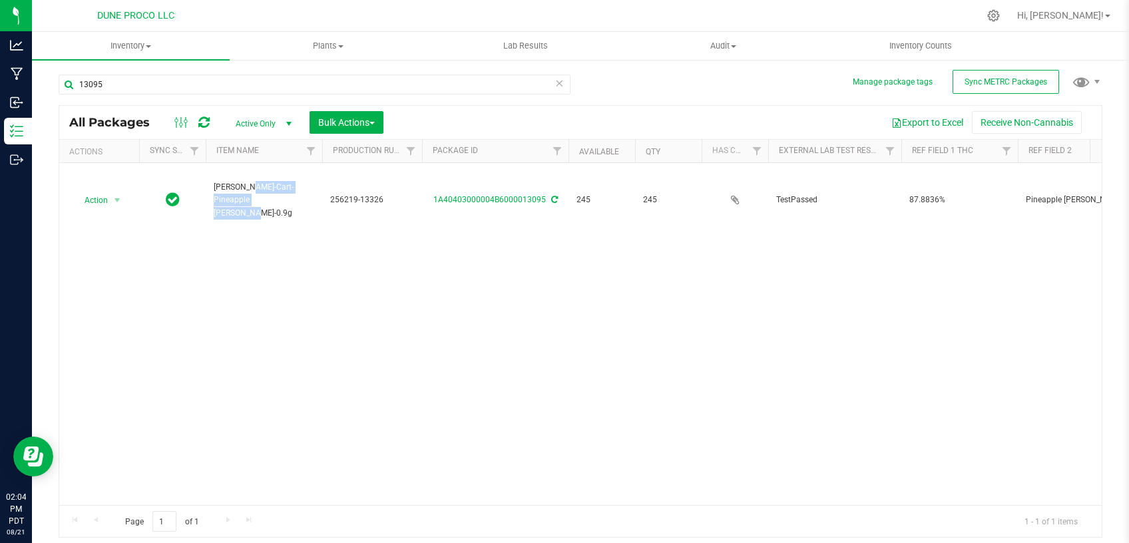
copy span "[PERSON_NAME]-Cart-Pineapple [PERSON_NAME]-0.9g"
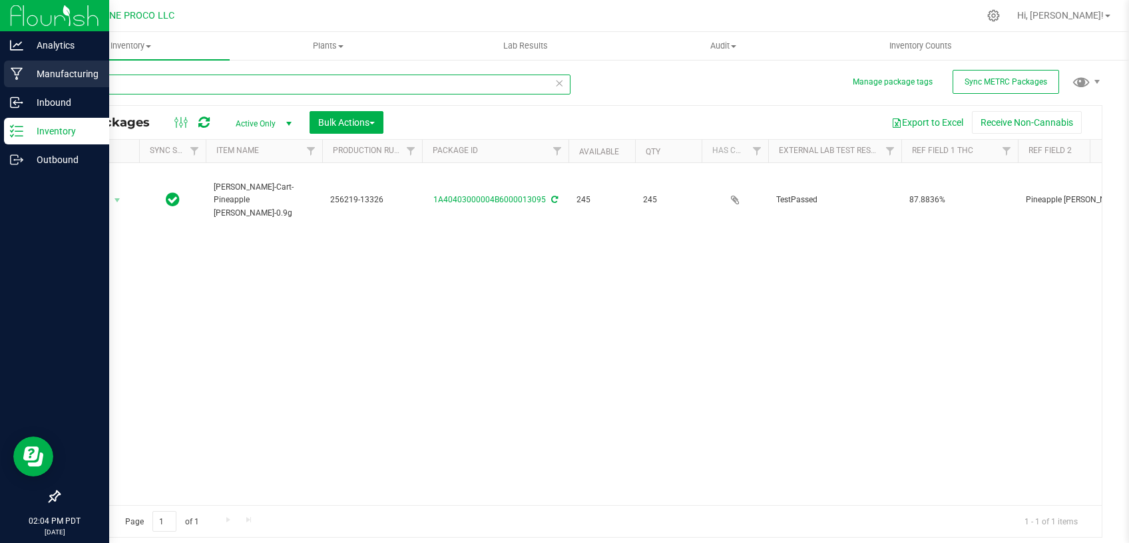
drag, startPoint x: 109, startPoint y: 84, endPoint x: 28, endPoint y: 87, distance: 81.3
click at [59, 93] on input "13095" at bounding box center [315, 85] width 512 height 20
paste input "132"
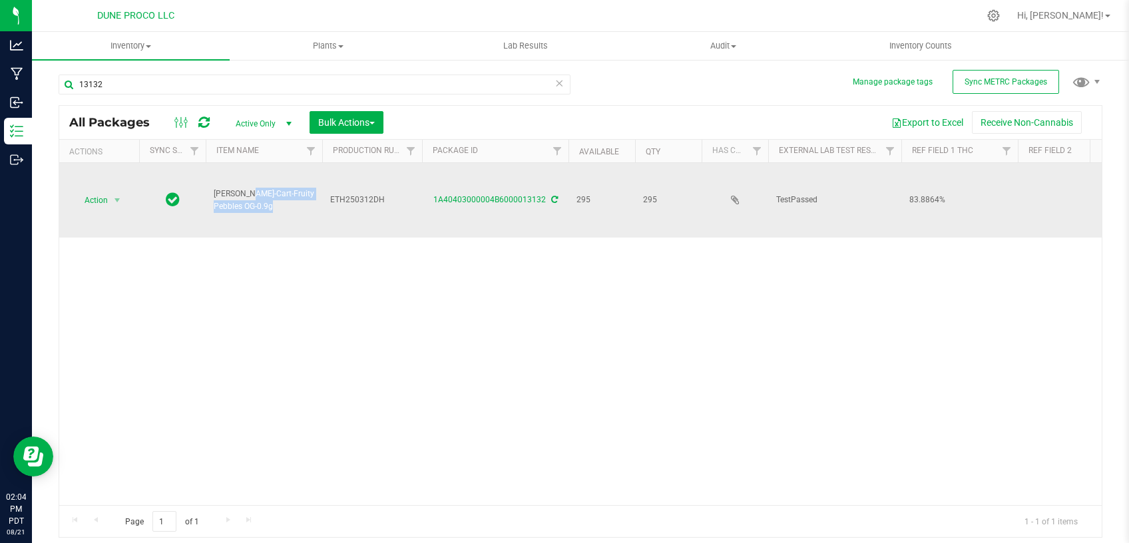
drag, startPoint x: 242, startPoint y: 200, endPoint x: 216, endPoint y: 187, distance: 29.2
click at [216, 188] on span "[PERSON_NAME]-Cart-Fruity Pebbles OG-0.9g" at bounding box center [264, 200] width 101 height 25
copy span "[PERSON_NAME]-Cart-Fruity Pebbles OG-0.9g"
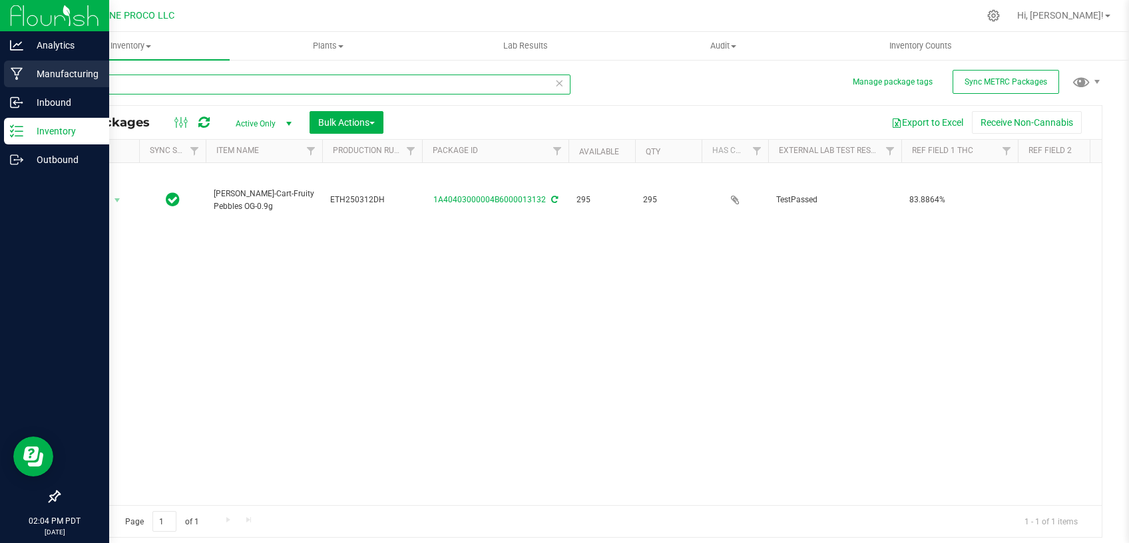
drag, startPoint x: 109, startPoint y: 83, endPoint x: 29, endPoint y: 87, distance: 79.3
click at [59, 89] on input "13132" at bounding box center [315, 85] width 512 height 20
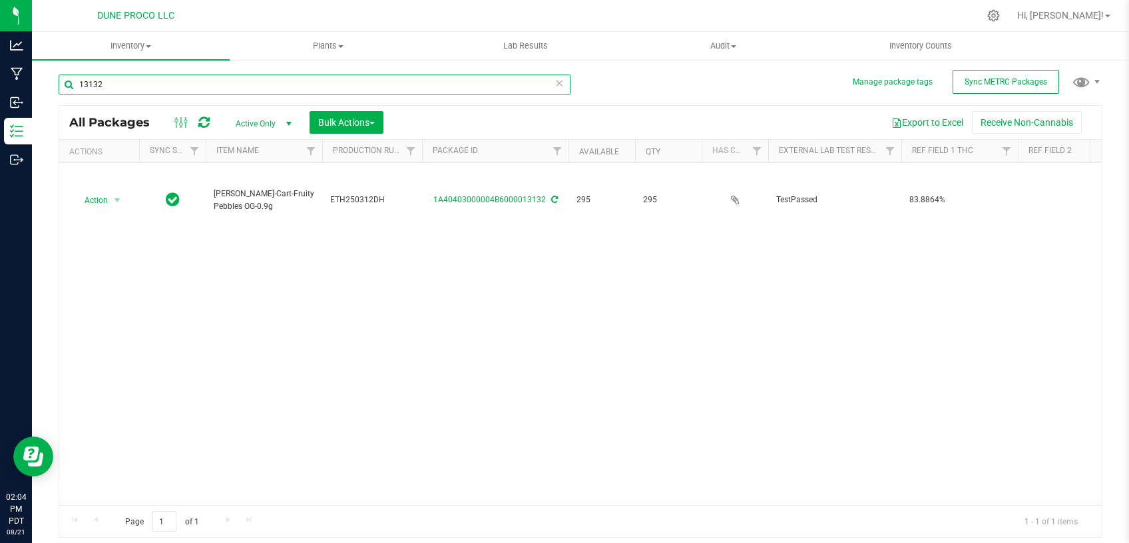
paste input "279"
type input "13279"
type input "[DATE]"
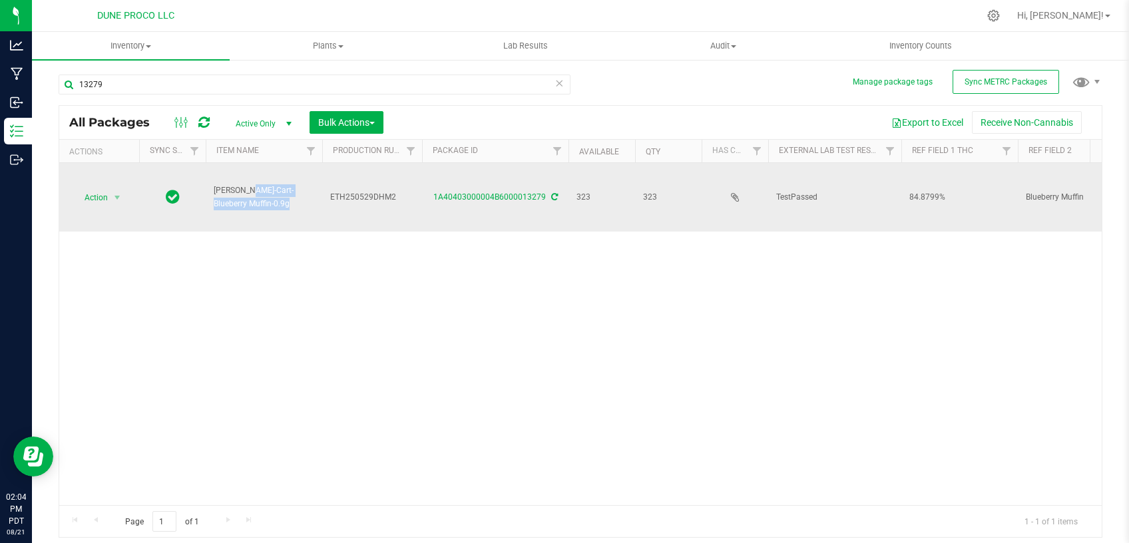
drag, startPoint x: 252, startPoint y: 202, endPoint x: 214, endPoint y: 190, distance: 39.6
click at [214, 190] on span "[PERSON_NAME]-Cart-Blueberry Muffin-0.9g" at bounding box center [264, 196] width 101 height 25
copy span "[PERSON_NAME]-Cart-Blueberry Muffin-0.9g"
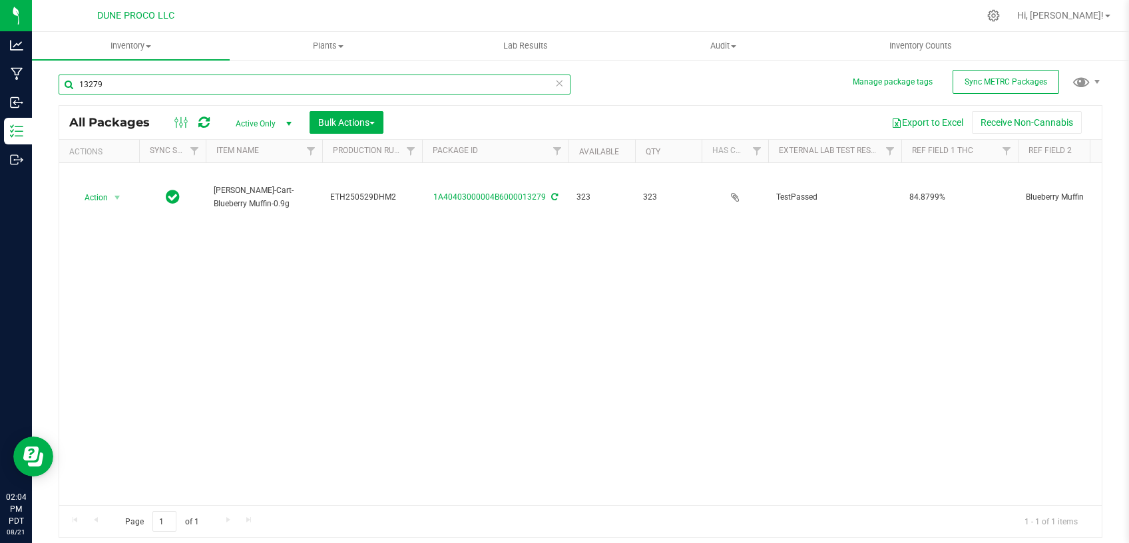
click at [63, 91] on input "13279" at bounding box center [315, 85] width 512 height 20
paste input "337"
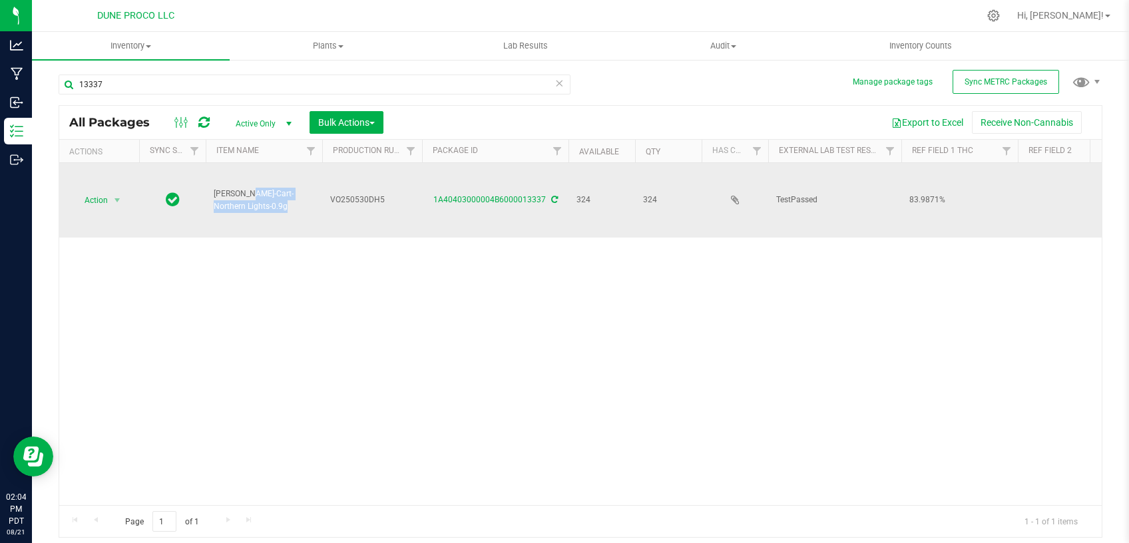
drag, startPoint x: 253, startPoint y: 204, endPoint x: 216, endPoint y: 191, distance: 39.6
click at [216, 191] on span "[PERSON_NAME]-Cart-Northern Lights-0.9g" at bounding box center [264, 200] width 101 height 25
copy span "[PERSON_NAME]-Cart-Northern Lights-0.9g"
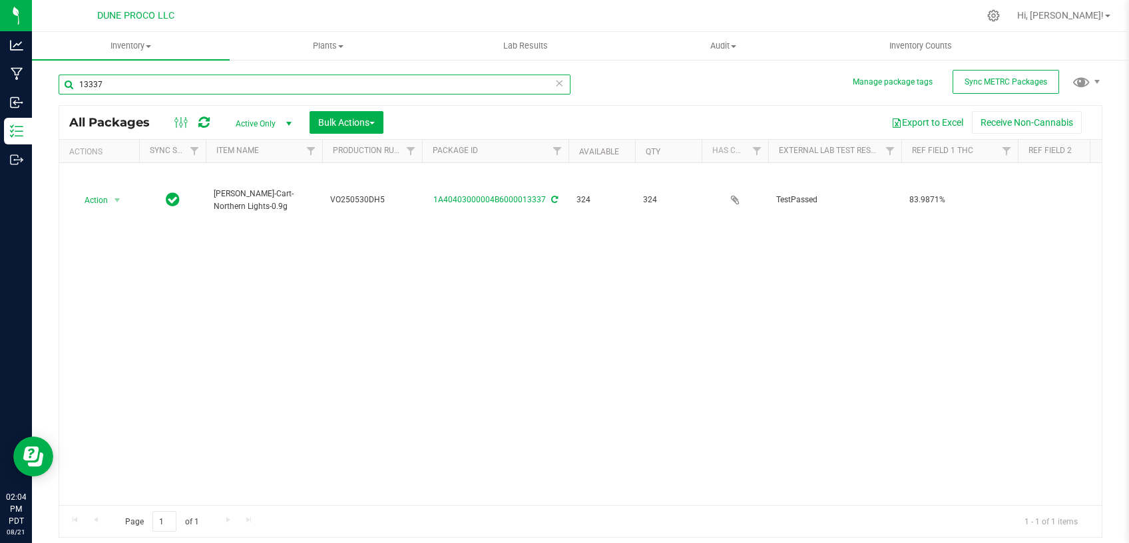
drag, startPoint x: 99, startPoint y: 87, endPoint x: 77, endPoint y: 86, distance: 21.3
click at [77, 86] on input "13337" at bounding box center [315, 85] width 512 height 20
drag, startPoint x: 113, startPoint y: 82, endPoint x: 49, endPoint y: 85, distance: 64.0
click at [59, 87] on input "13337" at bounding box center [315, 85] width 512 height 20
paste input "084"
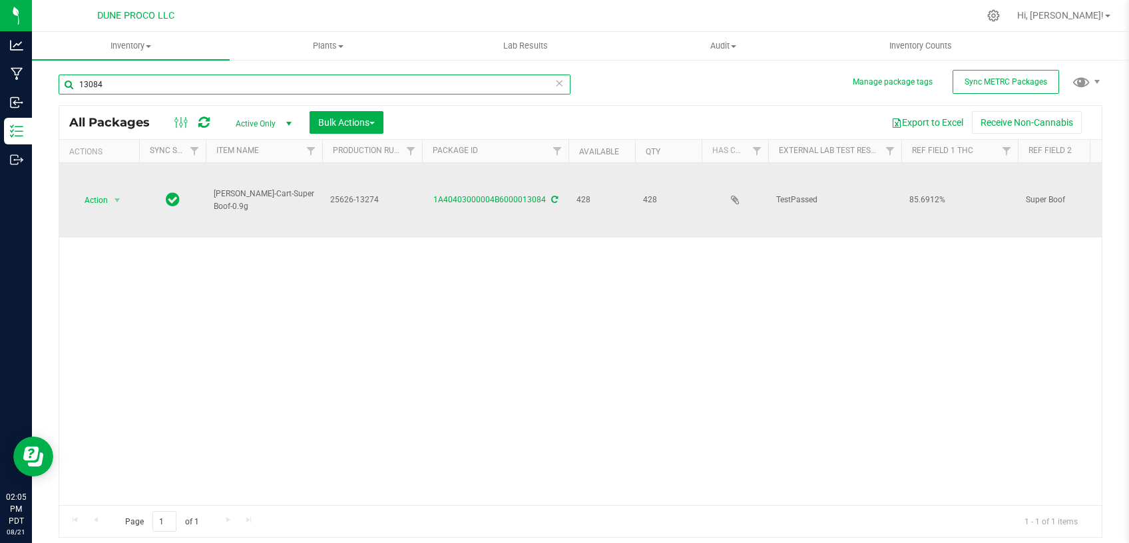
type input "13084"
drag, startPoint x: 310, startPoint y: 179, endPoint x: 214, endPoint y: 180, distance: 95.2
click at [214, 188] on span "[PERSON_NAME]-Cart-Super Boof-0.9g" at bounding box center [264, 200] width 101 height 25
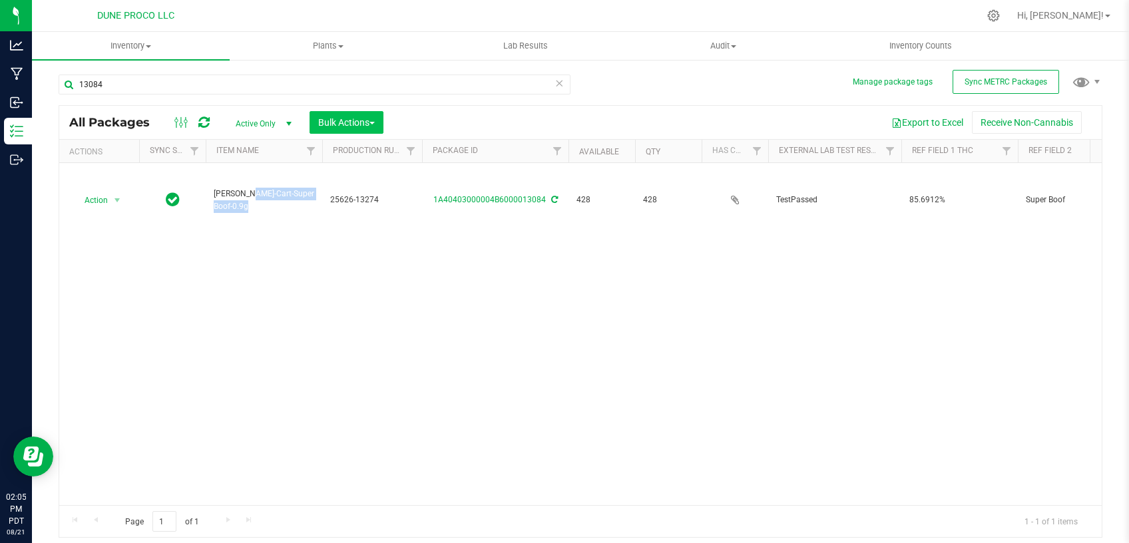
copy span "[PERSON_NAME]-Cart-Super Boof-0.9g"
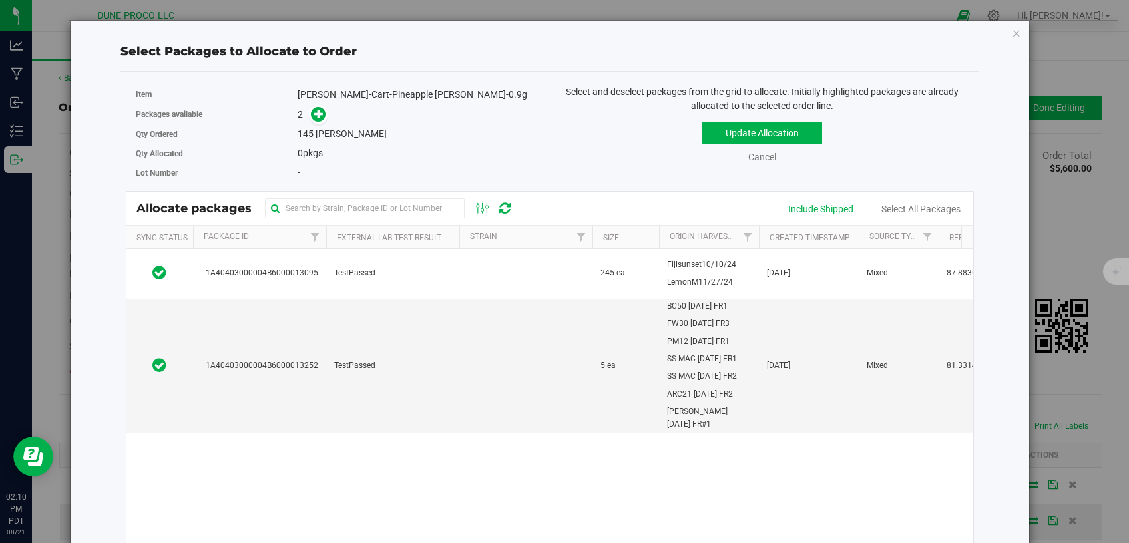
scroll to position [338, 0]
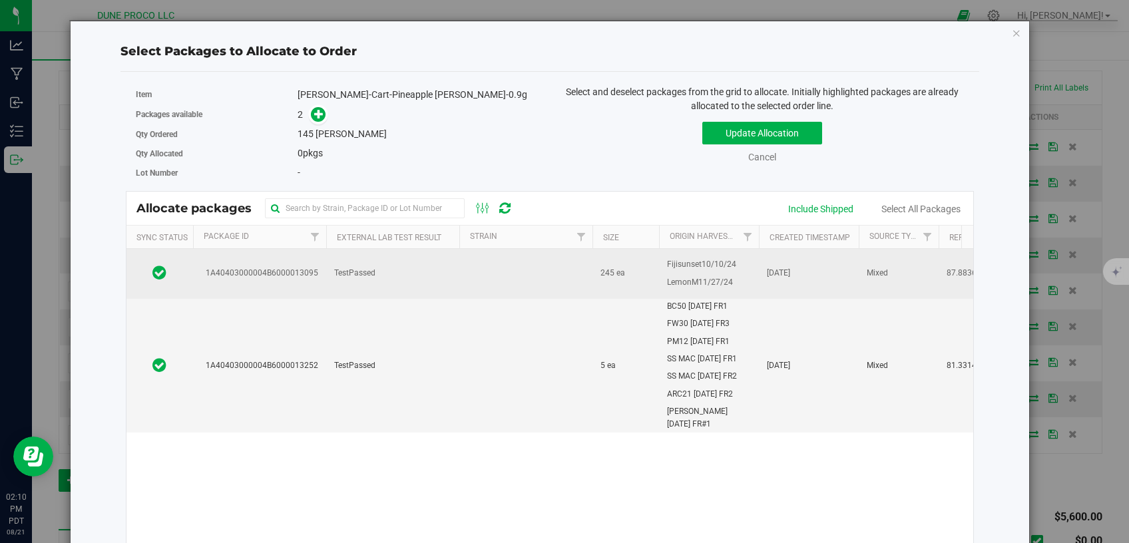
click at [406, 268] on td "TestPassed" at bounding box center [392, 274] width 133 height 50
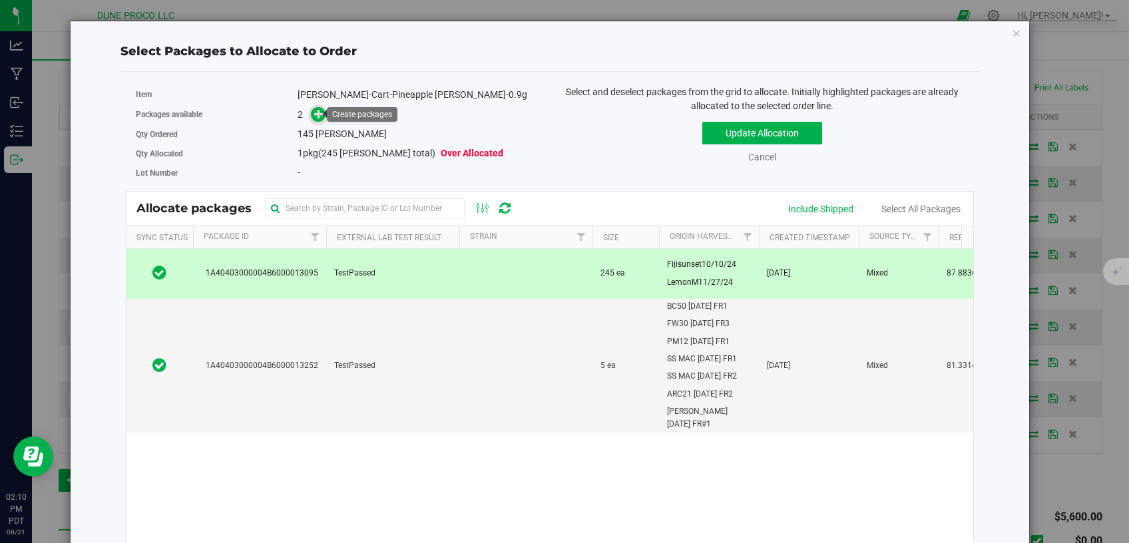
click at [318, 113] on icon at bounding box center [318, 113] width 9 height 9
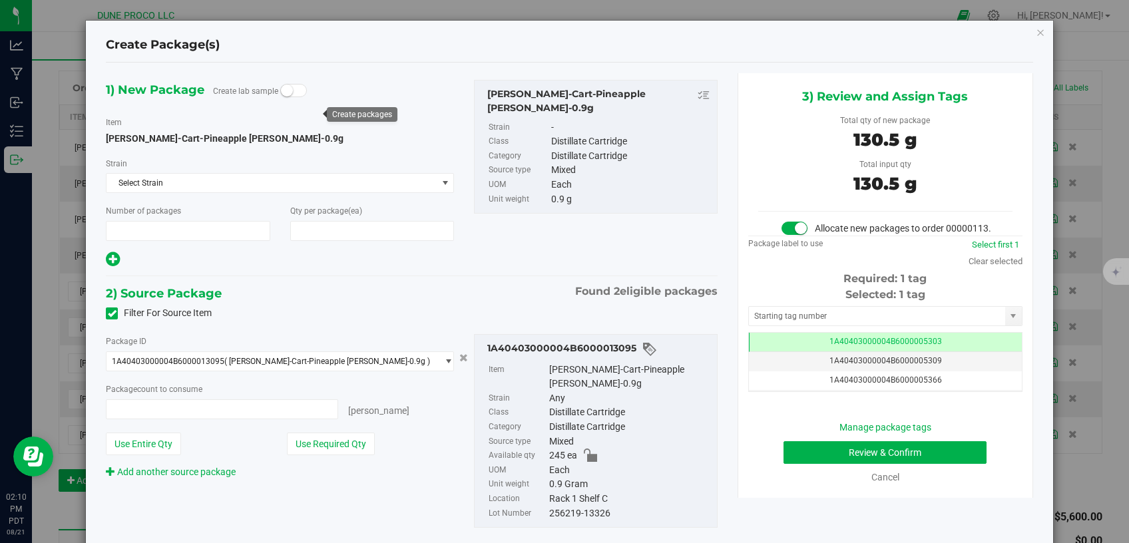
type input "1"
type input "145"
type input "145 ea"
click at [784, 352] on td "1A40403000004B6000005303" at bounding box center [885, 342] width 273 height 19
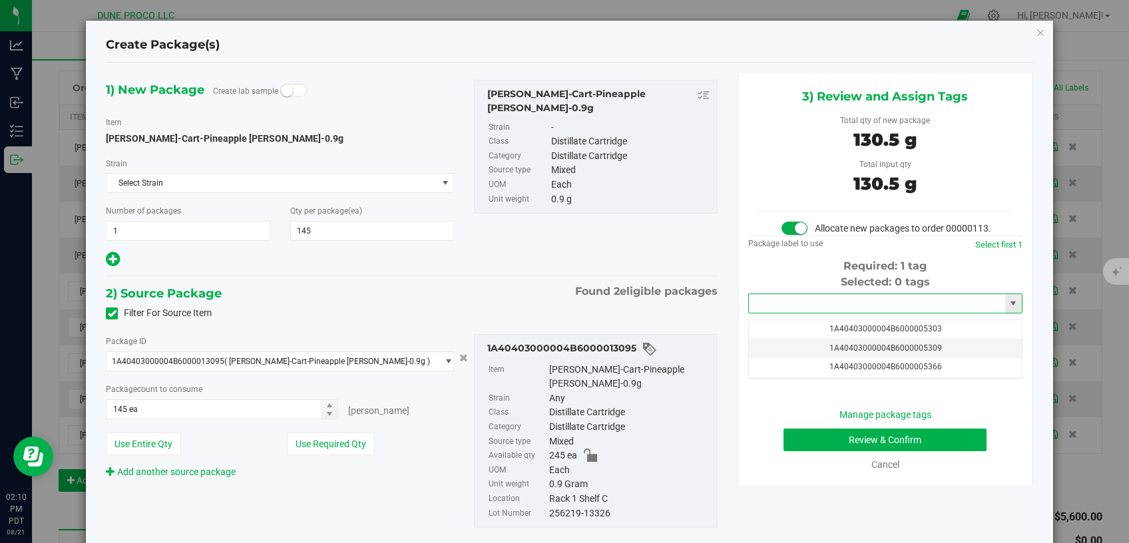
click at [782, 313] on input "text" at bounding box center [877, 303] width 256 height 19
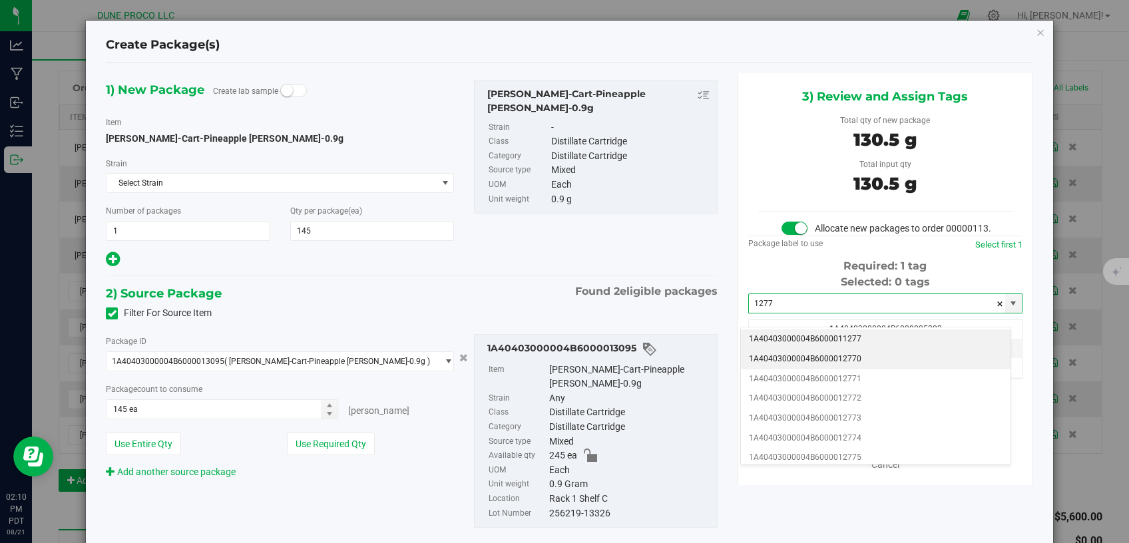
click at [786, 360] on li "1A40403000004B6000012770" at bounding box center [876, 360] width 270 height 20
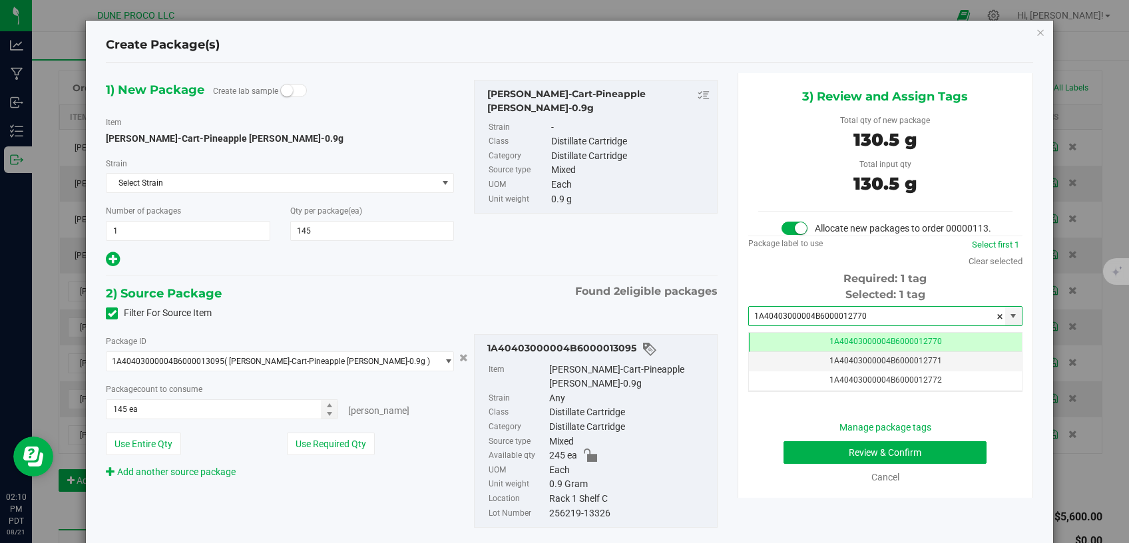
type input "1A40403000004B6000012770"
click at [803, 460] on button "Review & Confirm" at bounding box center [886, 453] width 204 height 23
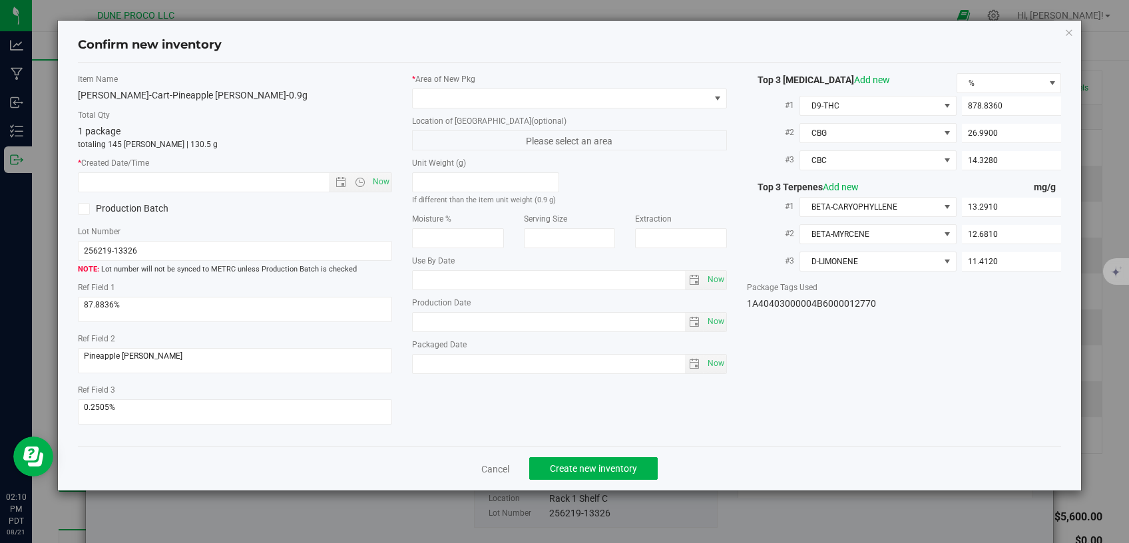
type input "[DATE]"
click at [527, 87] on div "* Area of [GEOGRAPHIC_DATA]" at bounding box center [569, 90] width 315 height 35
click at [527, 97] on span at bounding box center [561, 98] width 297 height 19
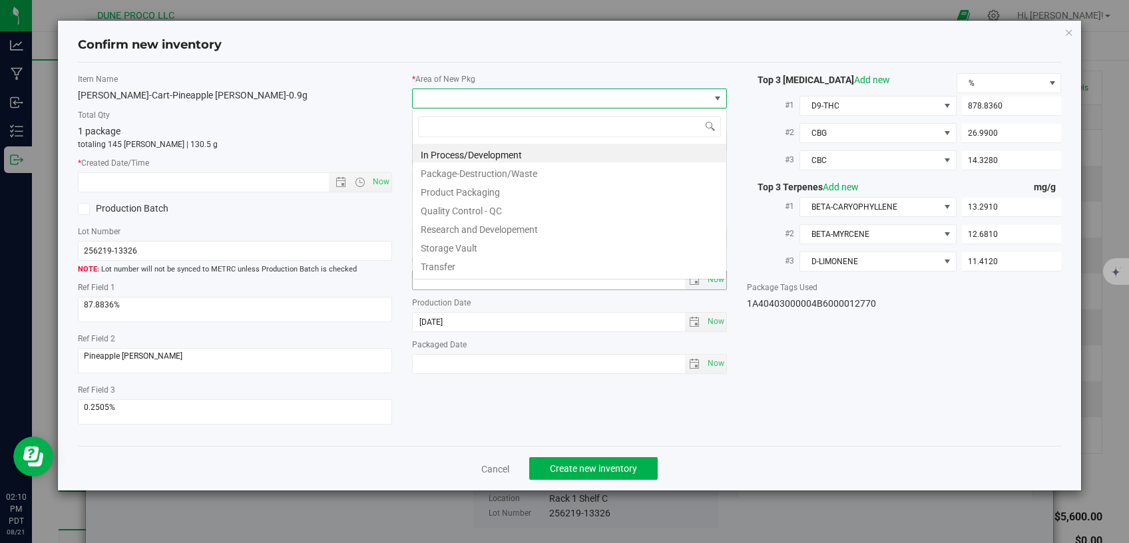
scroll to position [19, 314]
click at [495, 247] on li "Storage Vault" at bounding box center [570, 246] width 314 height 19
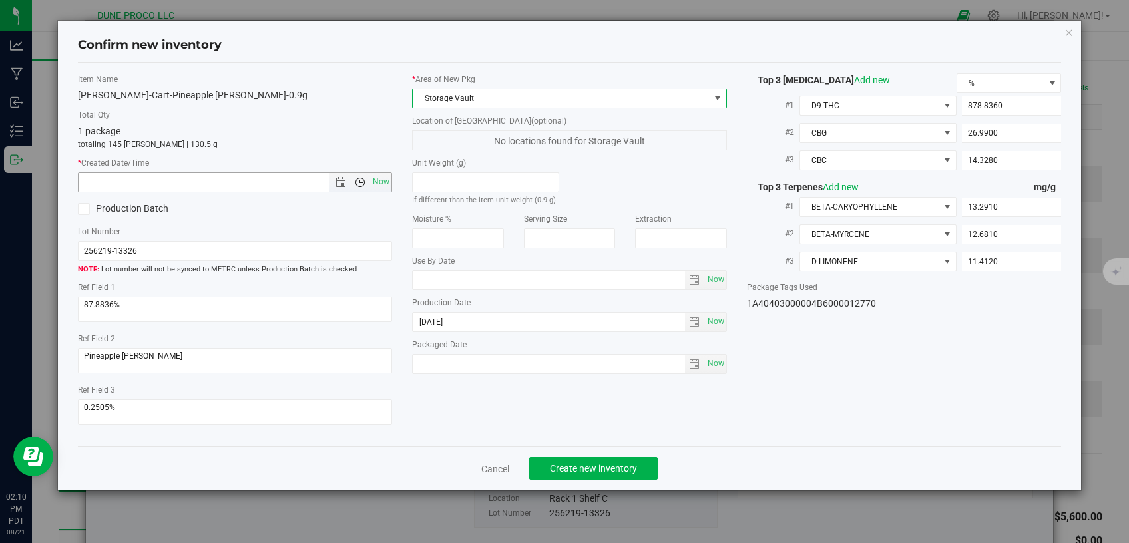
click at [370, 181] on span "Open the time view" at bounding box center [360, 182] width 23 height 11
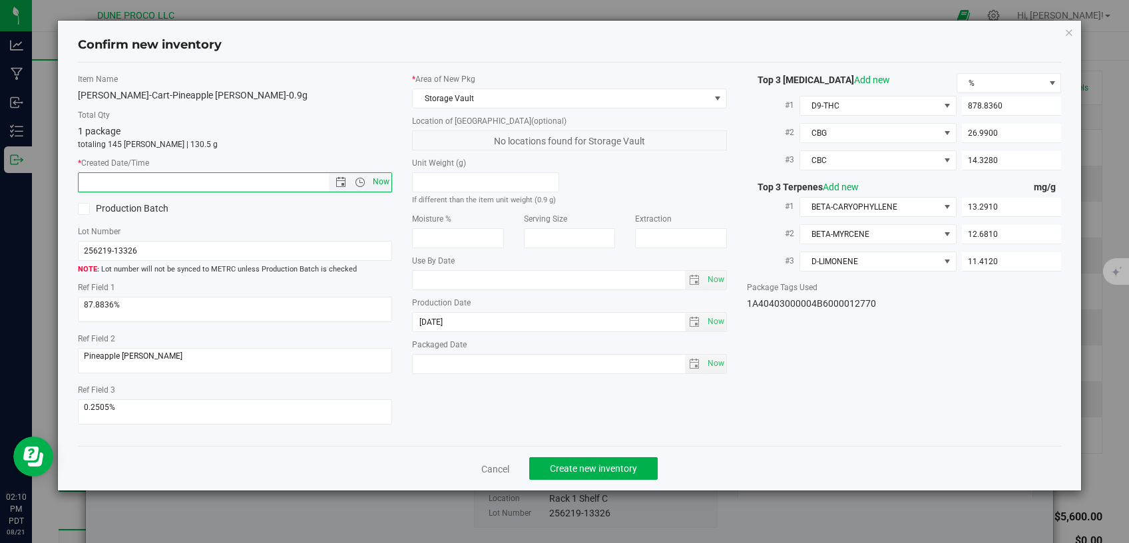
click at [384, 184] on span "Now" at bounding box center [381, 181] width 23 height 19
type input "[DATE] 2:10 PM"
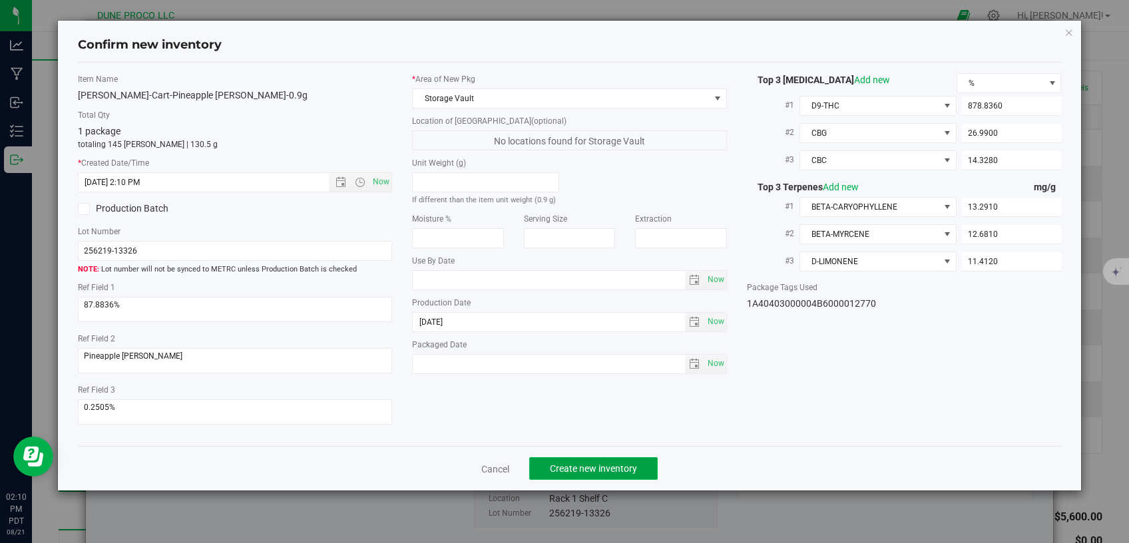
click at [620, 464] on span "Create new inventory" at bounding box center [593, 468] width 87 height 11
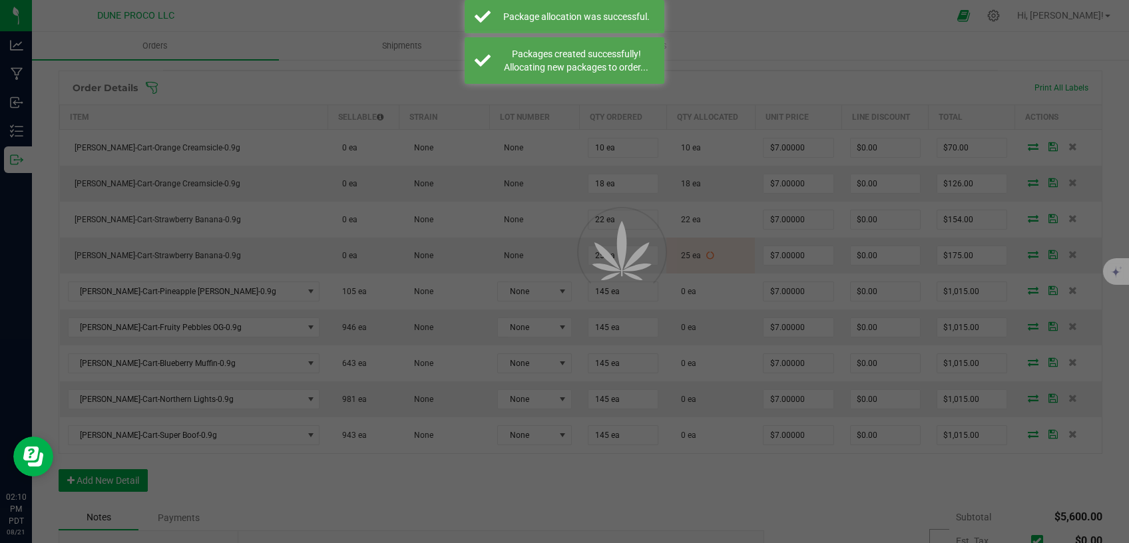
scroll to position [338, 0]
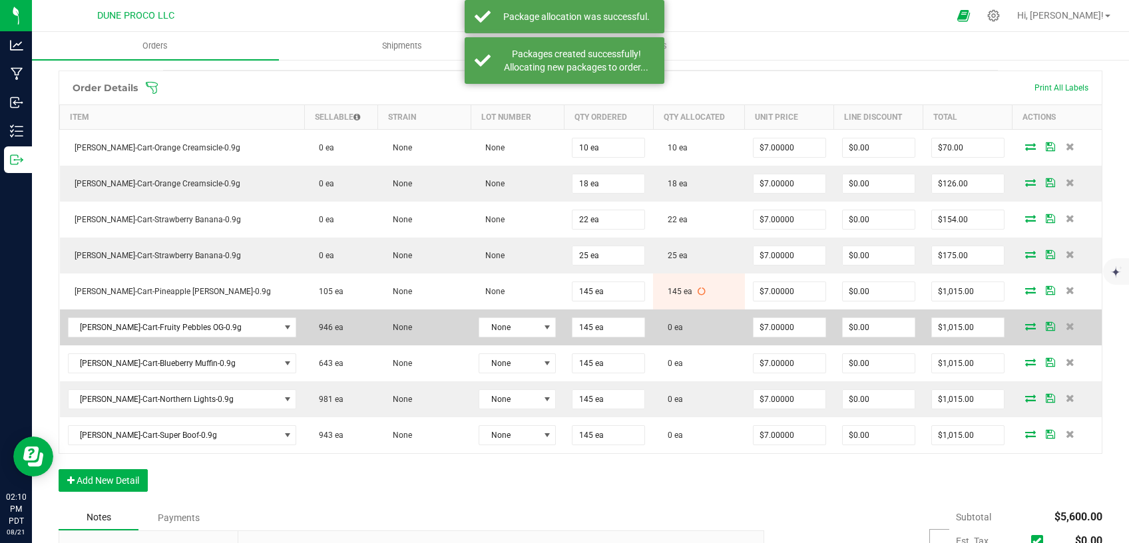
click at [1026, 324] on icon at bounding box center [1031, 326] width 11 height 8
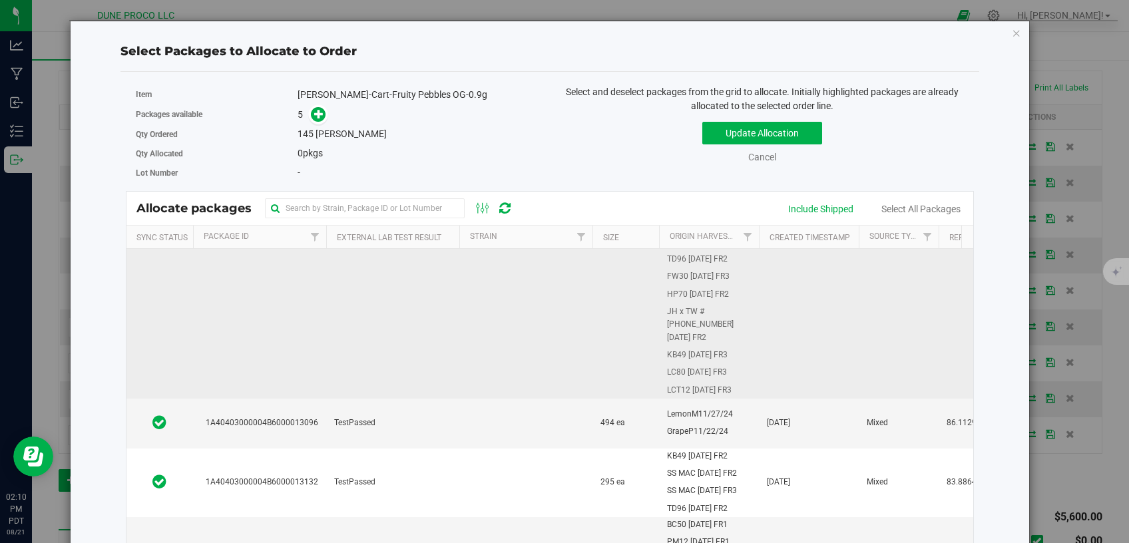
scroll to position [226, 0]
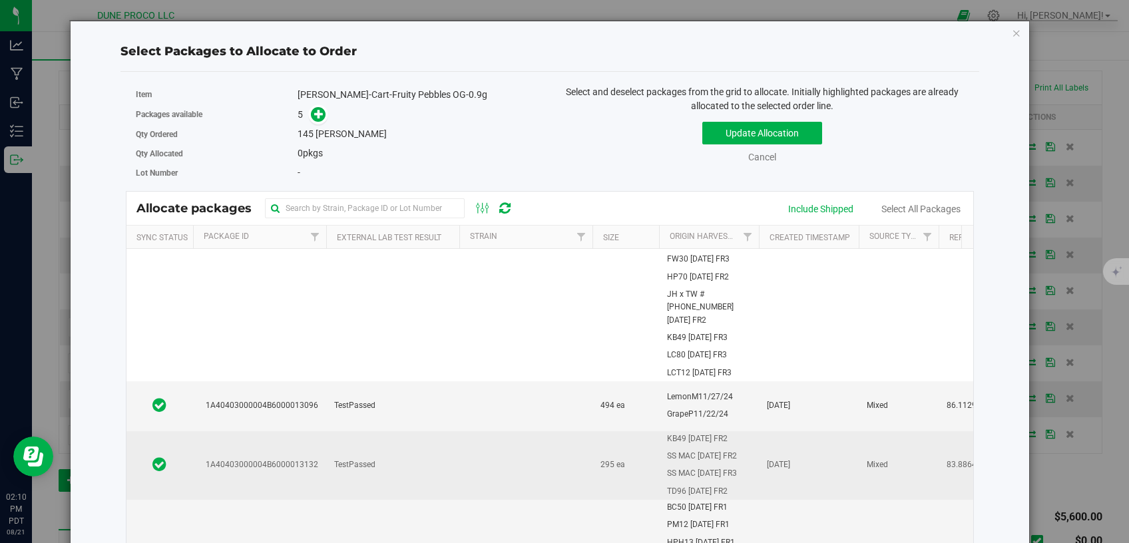
click at [425, 445] on td "TestPassed" at bounding box center [392, 466] width 133 height 69
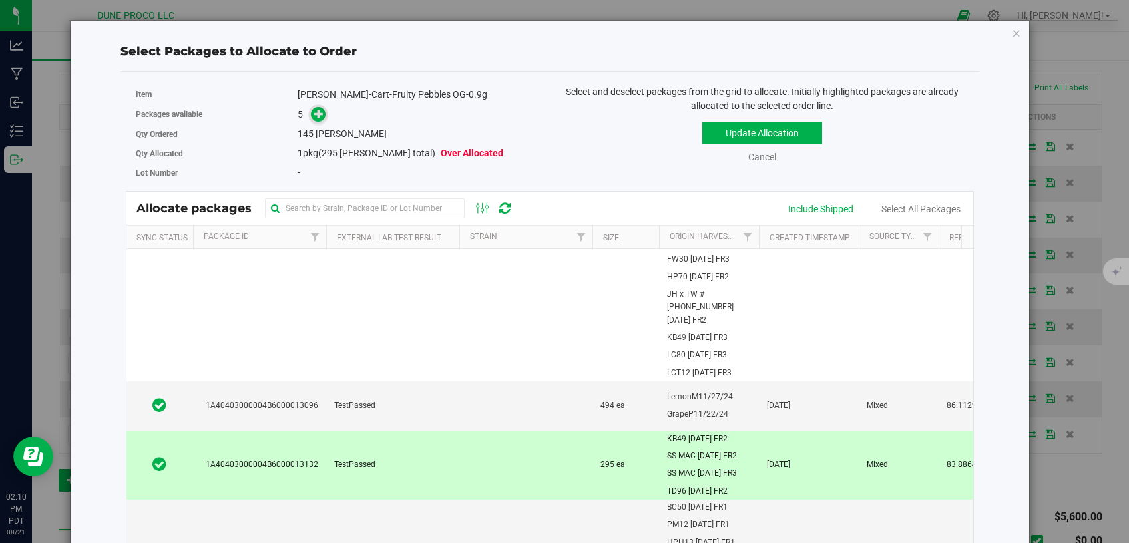
click at [314, 119] on icon at bounding box center [318, 113] width 9 height 9
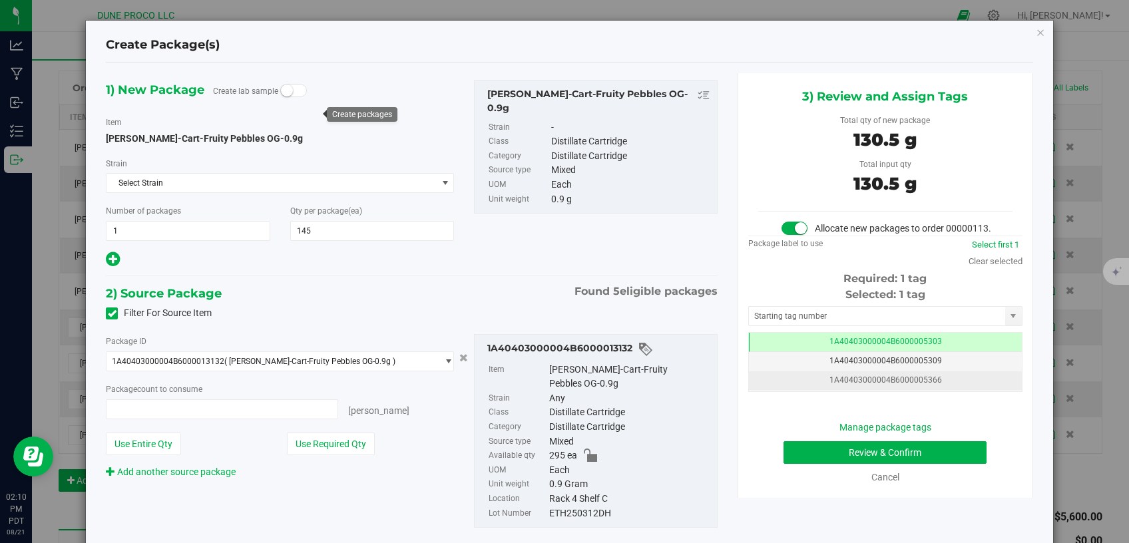
type input "145 ea"
click at [774, 345] on div "Selected: 1 tag Tag 1A40403000004B6000005303 1A40403000004B6000005309 1A4040300…" at bounding box center [886, 339] width 274 height 105
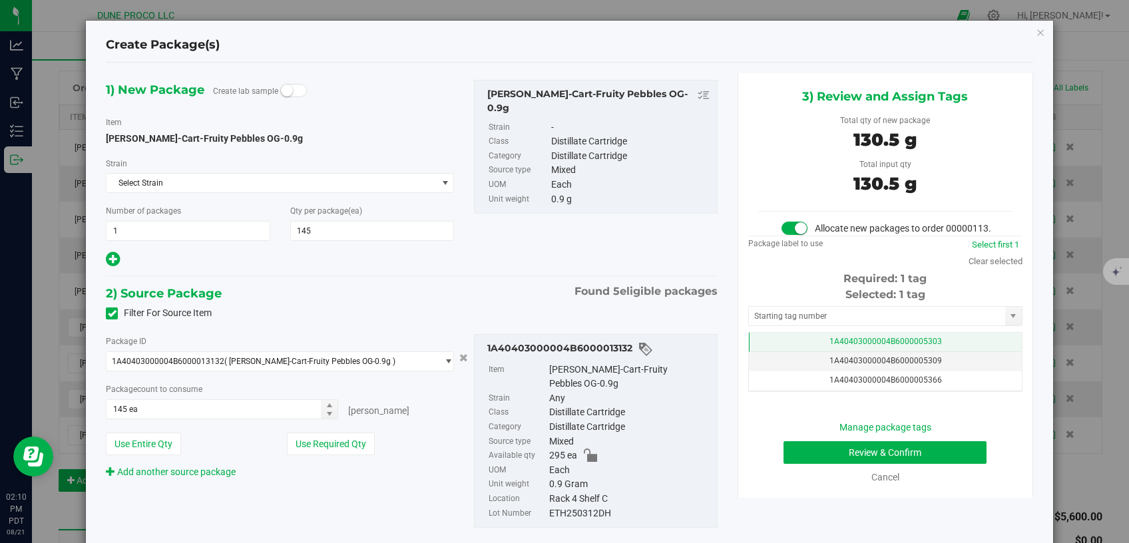
click at [777, 352] on td "1A40403000004B6000005303" at bounding box center [885, 342] width 273 height 19
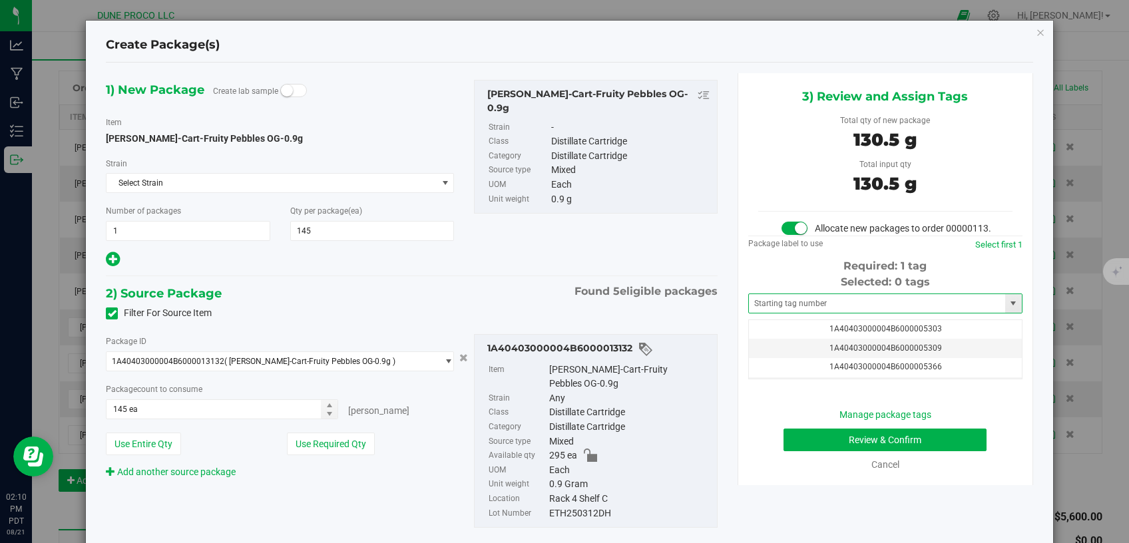
click at [786, 314] on span at bounding box center [886, 304] width 274 height 20
click at [788, 313] on input "text" at bounding box center [877, 303] width 256 height 19
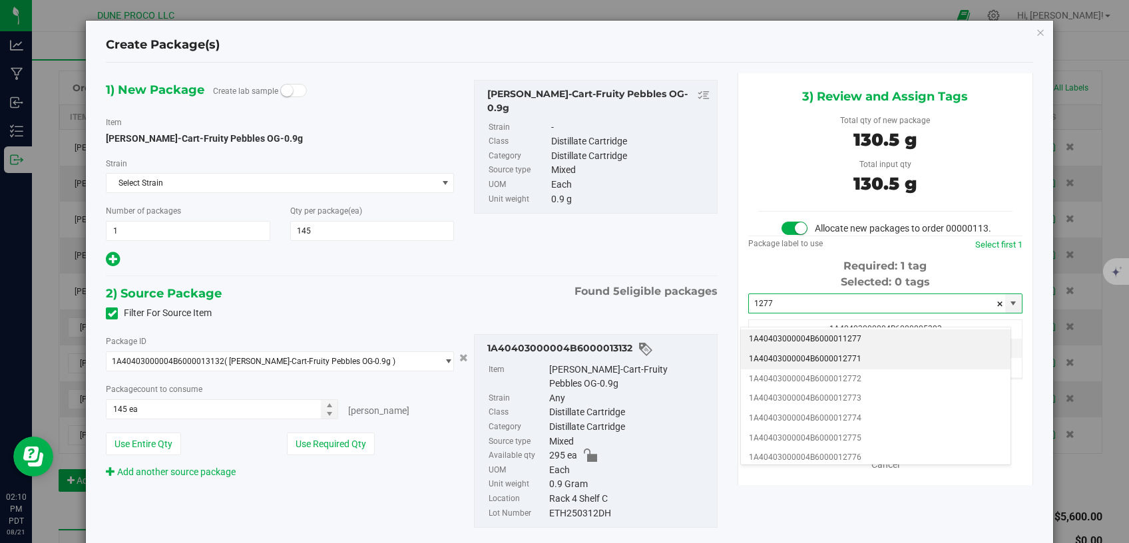
click at [788, 356] on li "1A40403000004B6000012771" at bounding box center [876, 360] width 270 height 20
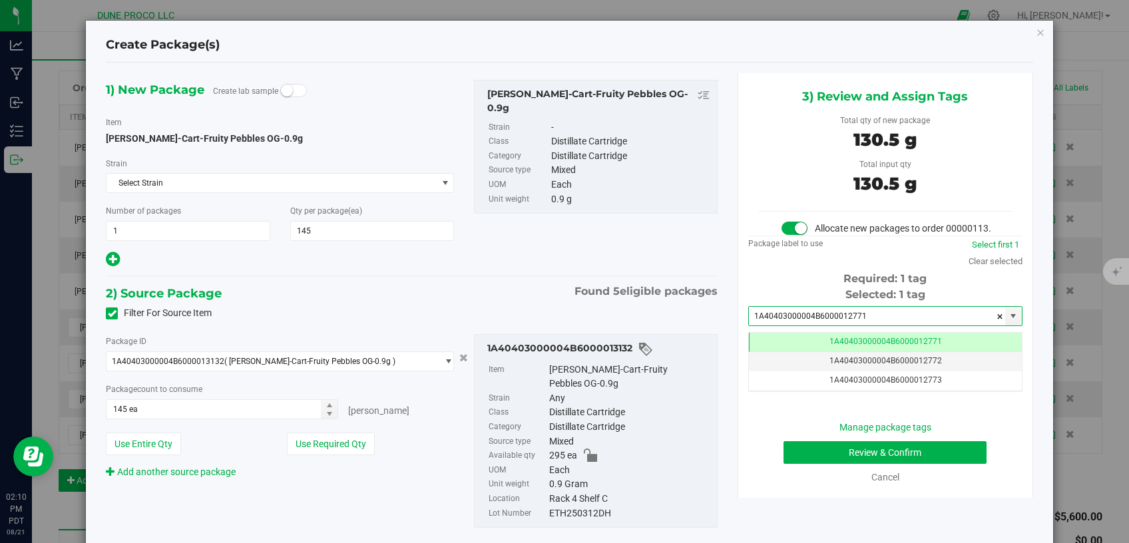
type input "1A40403000004B6000012771"
click at [788, 464] on button "Review & Confirm" at bounding box center [886, 453] width 204 height 23
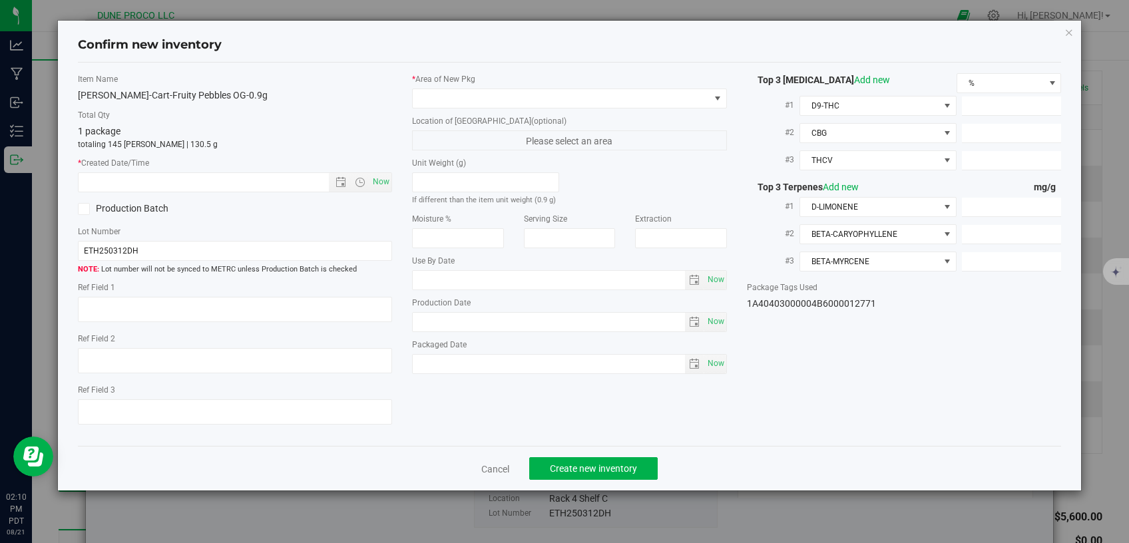
type textarea "83.8864%"
type textarea "0.146%"
type input "838.3950"
type input "29.3900"
type input "5.2050"
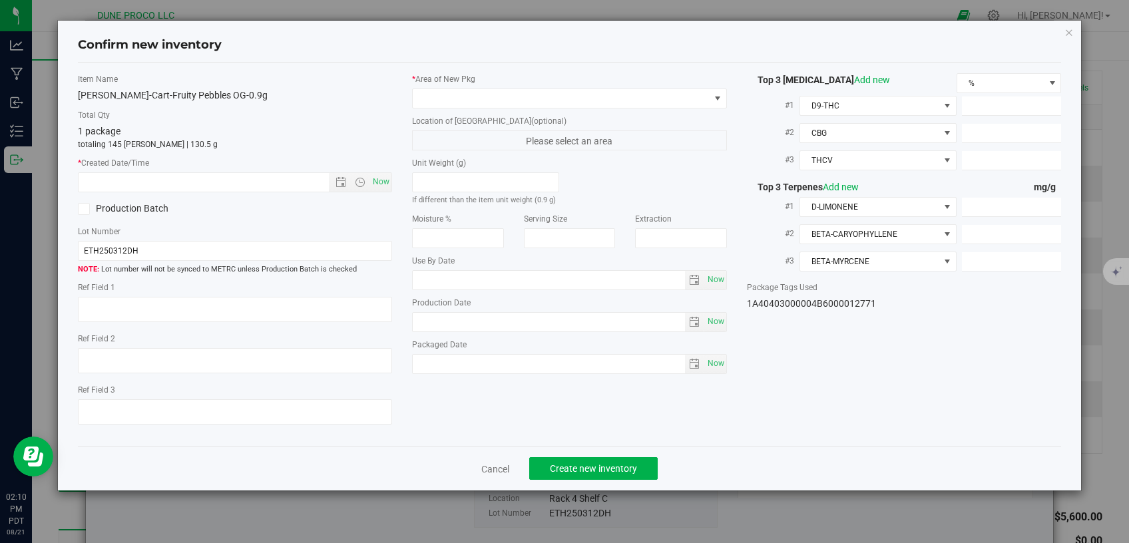
type input "12.0100"
type input "11.4400"
type input "9.5700"
type input "[DATE]"
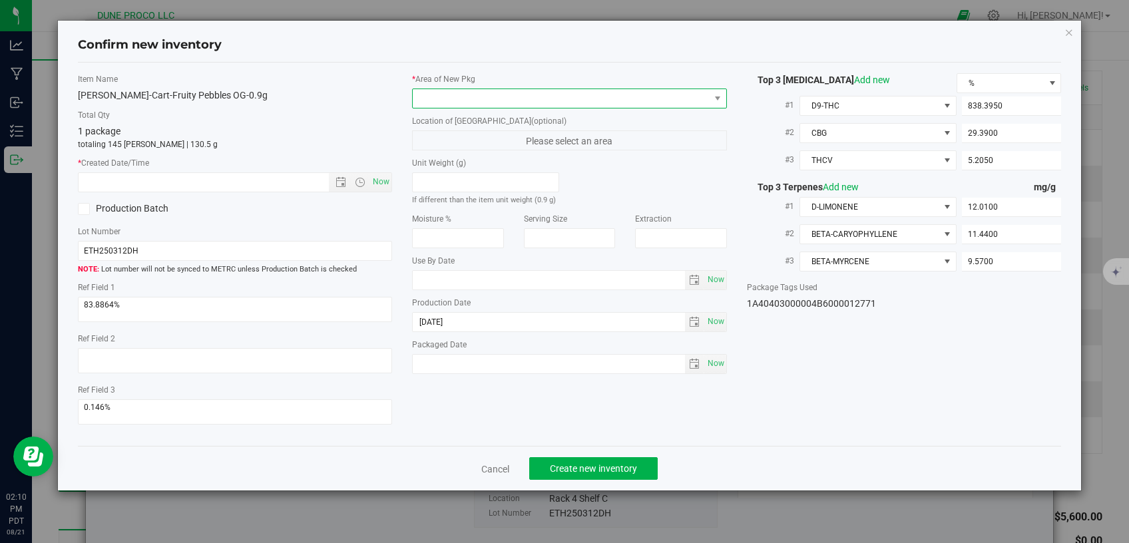
click at [622, 103] on span at bounding box center [561, 98] width 297 height 19
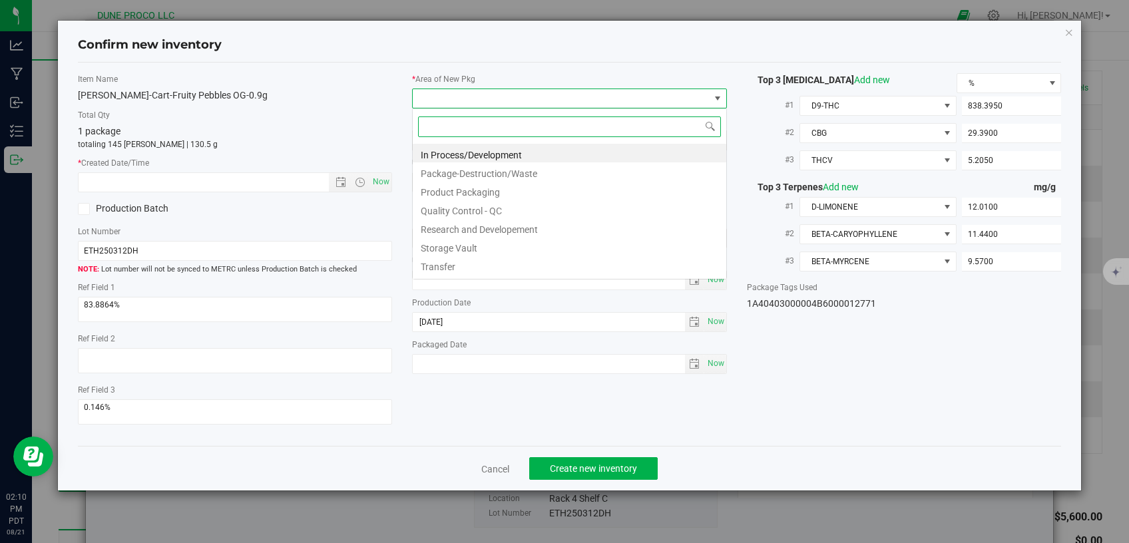
scroll to position [19, 314]
click at [486, 247] on li "Storage Vault" at bounding box center [570, 246] width 314 height 19
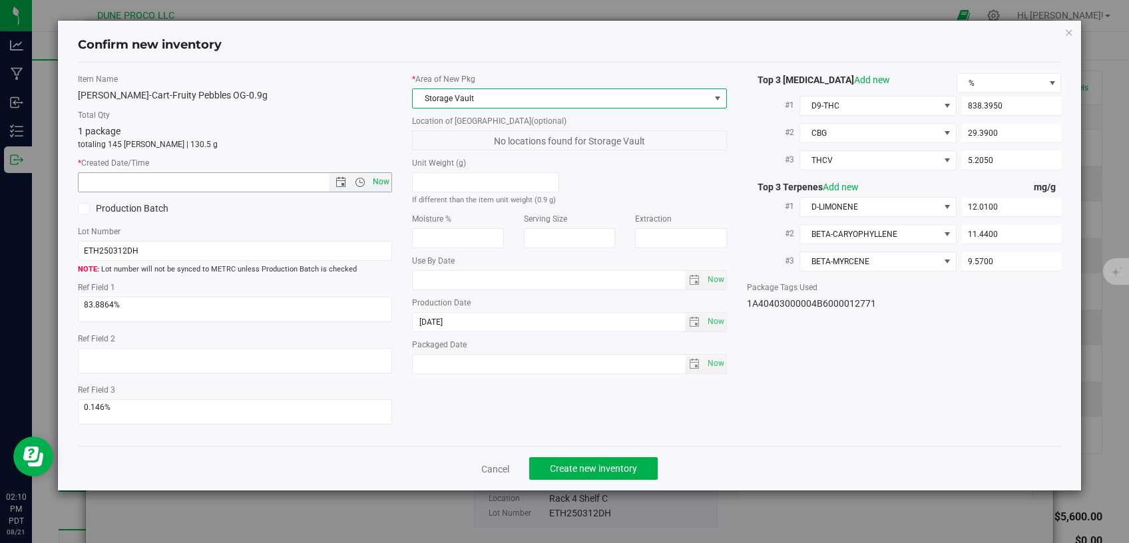
click at [384, 184] on span "Now" at bounding box center [381, 181] width 23 height 19
type input "[DATE] 2:11 PM"
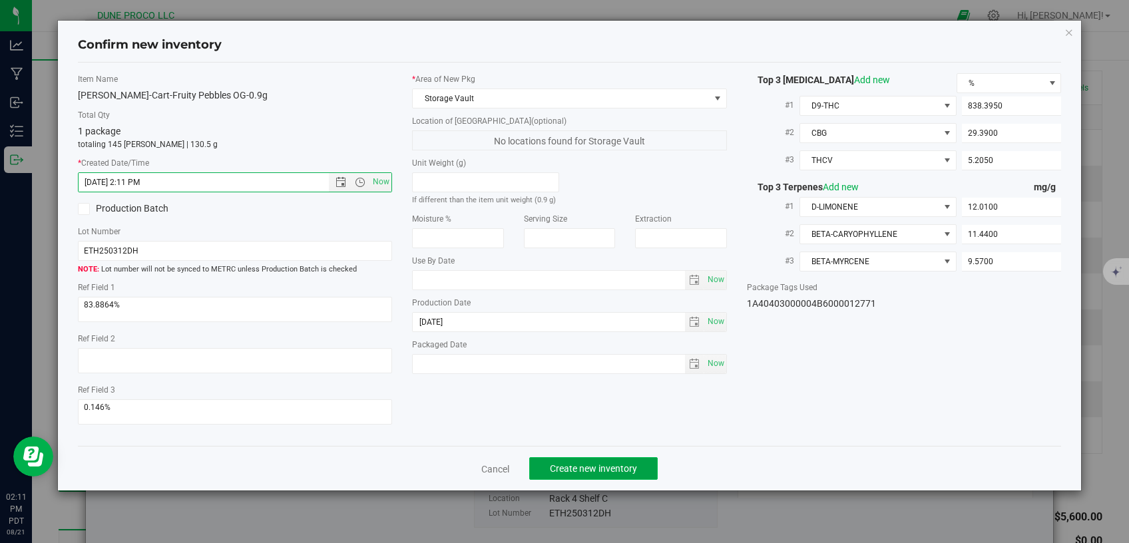
click at [611, 471] on button "Create new inventory" at bounding box center [593, 468] width 129 height 23
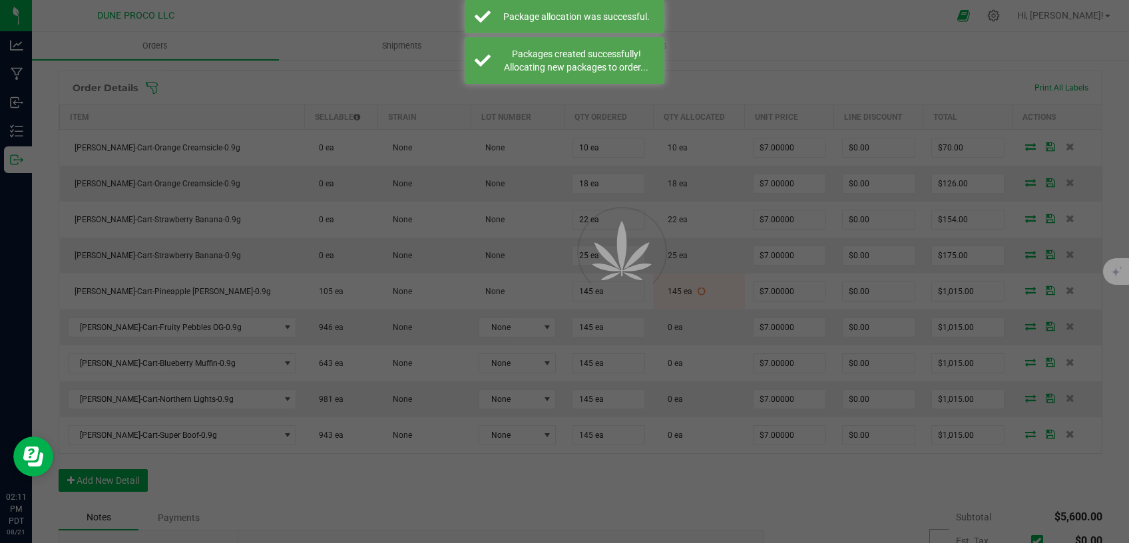
scroll to position [338, 0]
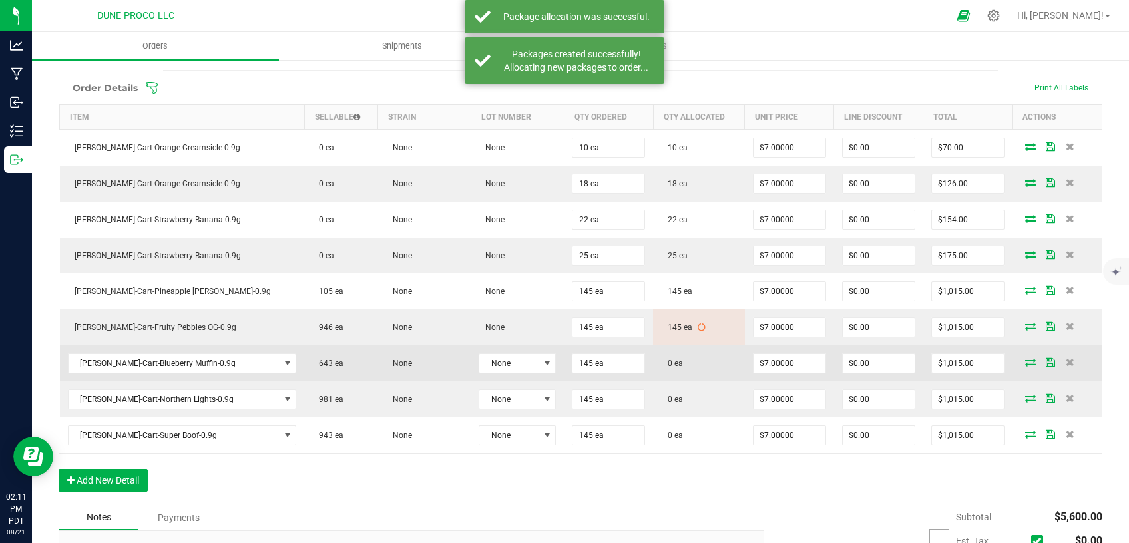
click at [1026, 363] on icon at bounding box center [1031, 362] width 11 height 8
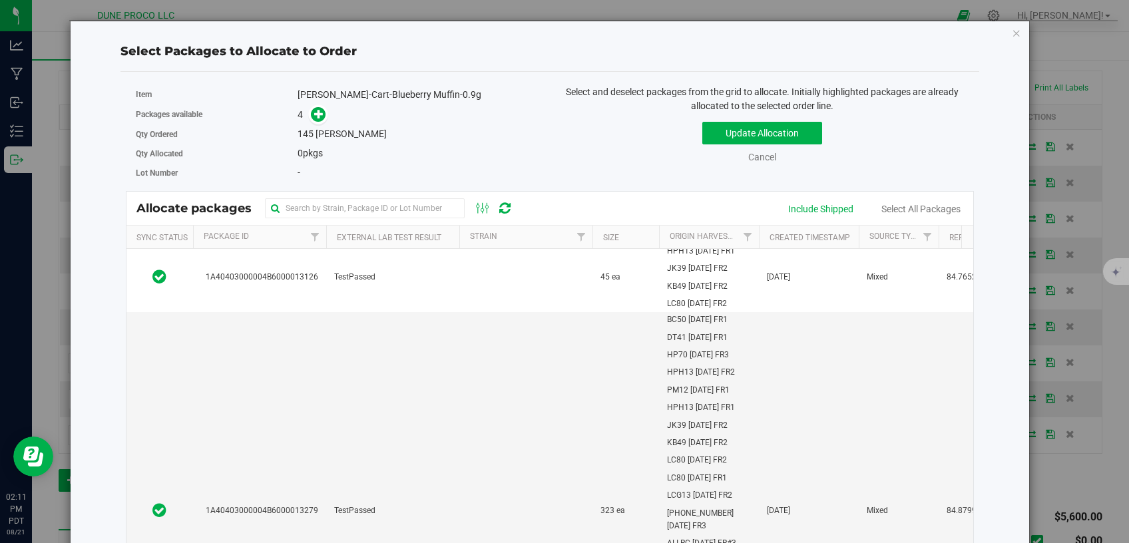
scroll to position [1324, 0]
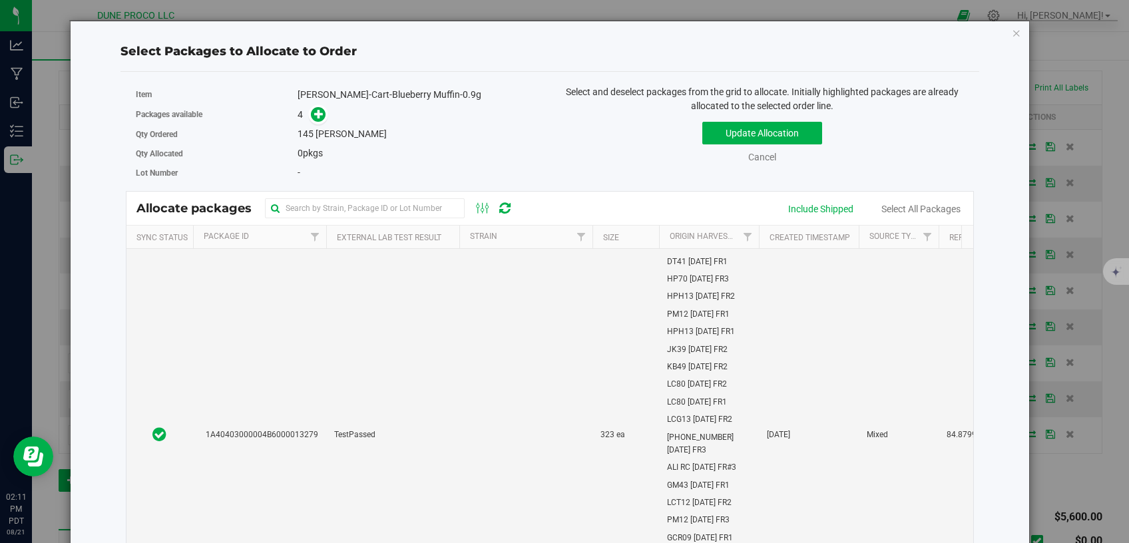
click at [451, 339] on td "TestPassed" at bounding box center [392, 435] width 133 height 398
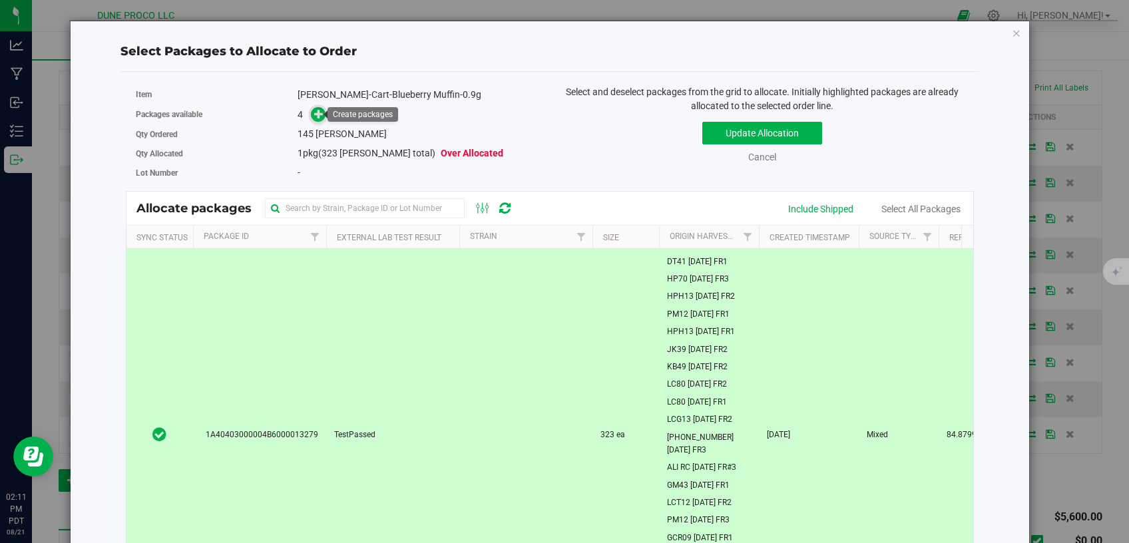
click at [317, 112] on icon at bounding box center [318, 113] width 9 height 9
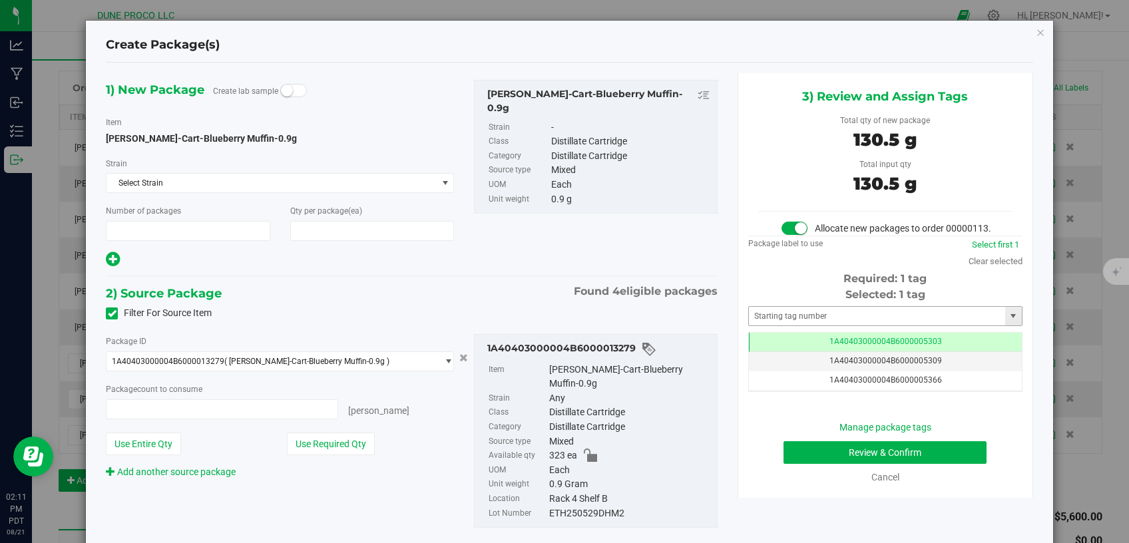
type input "1"
type input "145"
type input "145 ea"
click at [761, 352] on td "1A40403000004B6000005303" at bounding box center [885, 342] width 273 height 19
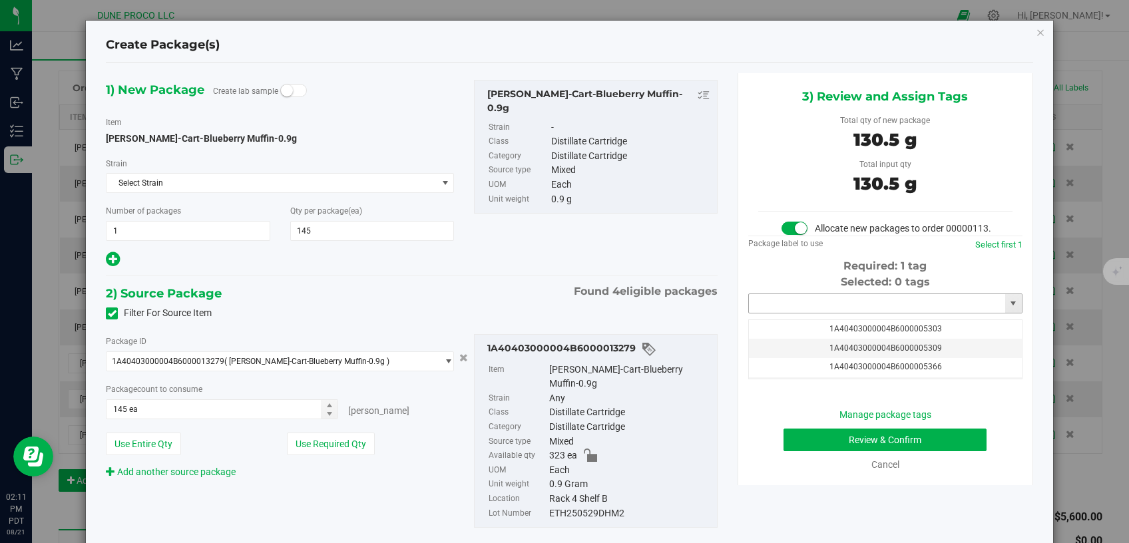
click at [766, 313] on input "text" at bounding box center [877, 303] width 256 height 19
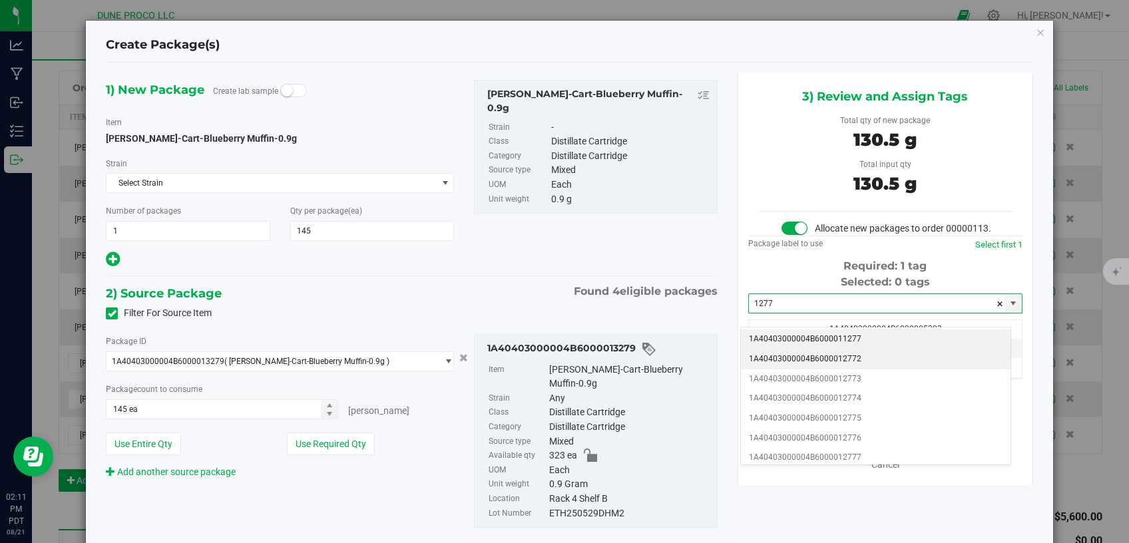
click at [774, 354] on li "1A40403000004B6000012772" at bounding box center [876, 360] width 270 height 20
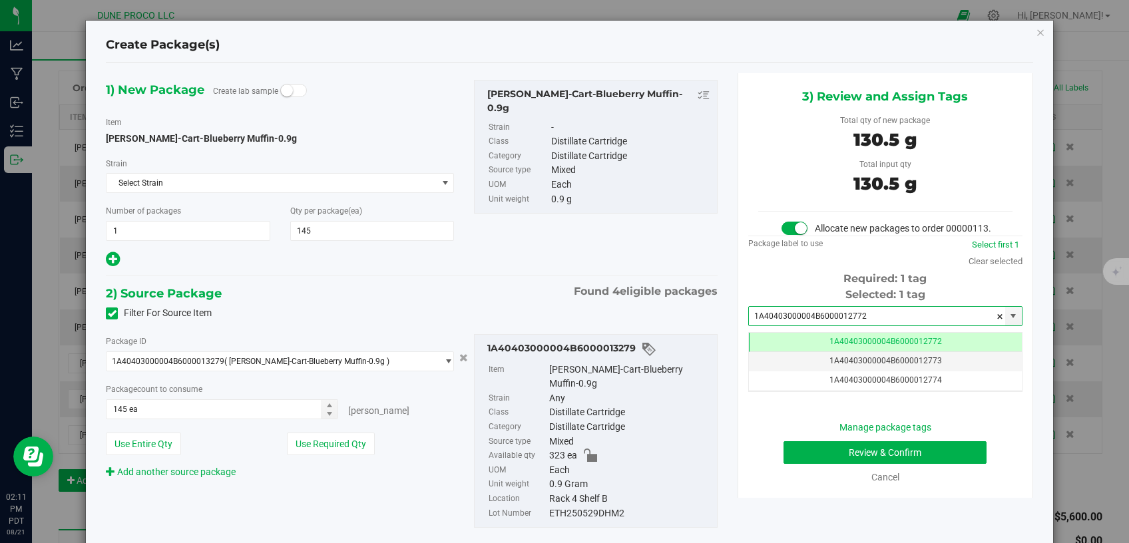
type input "1A40403000004B6000012772"
click at [809, 461] on button "Review & Confirm" at bounding box center [886, 453] width 204 height 23
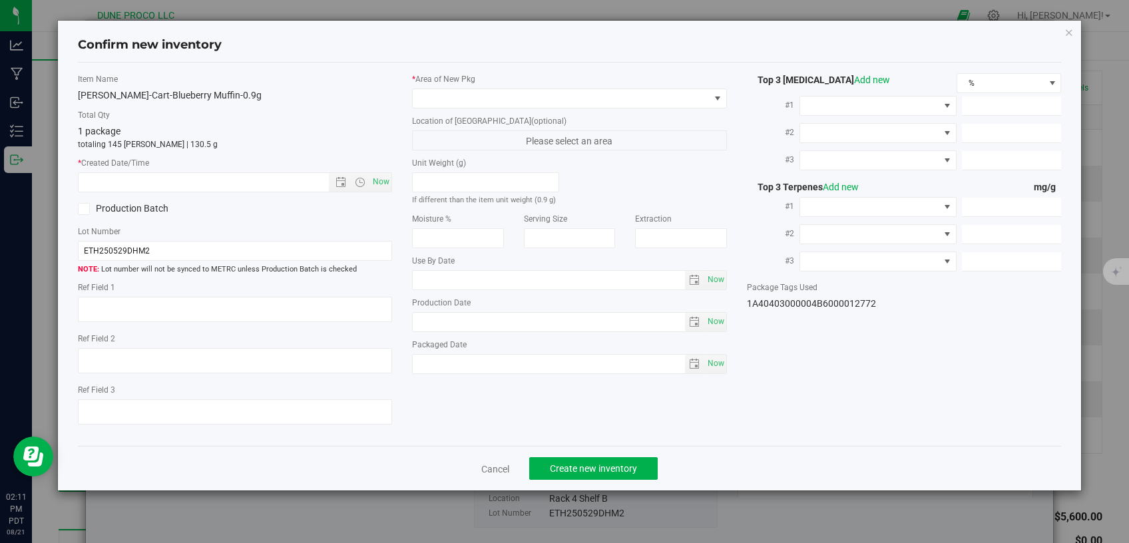
type textarea "84.8799%"
type textarea "Blueberry Muffin"
type textarea "13.65%"
type input "848.3300"
type input "31.3750"
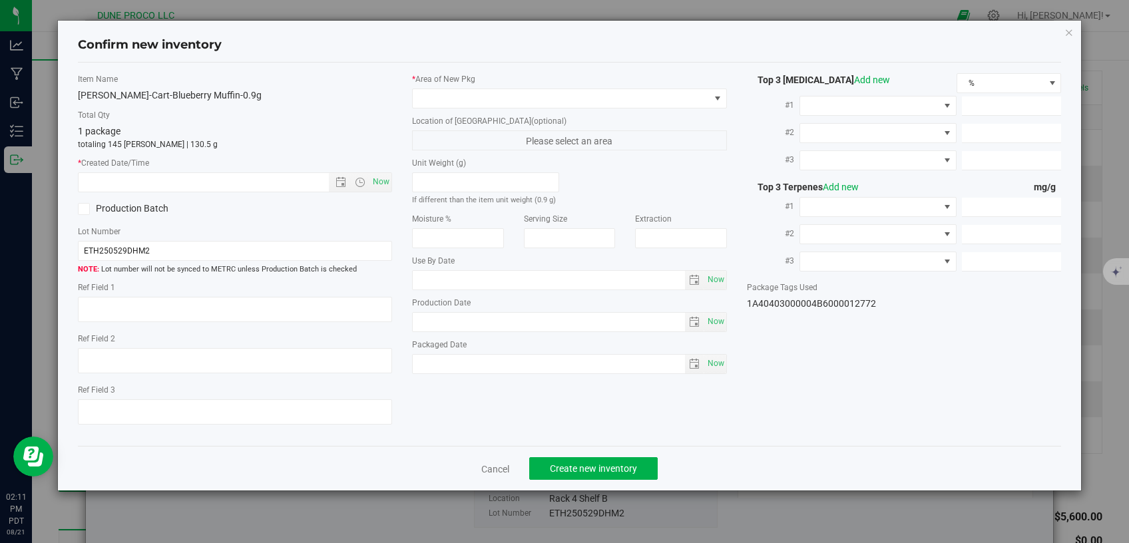
type input "6.9700"
type input "19.5500"
type input "15.7600"
type input "6.8900"
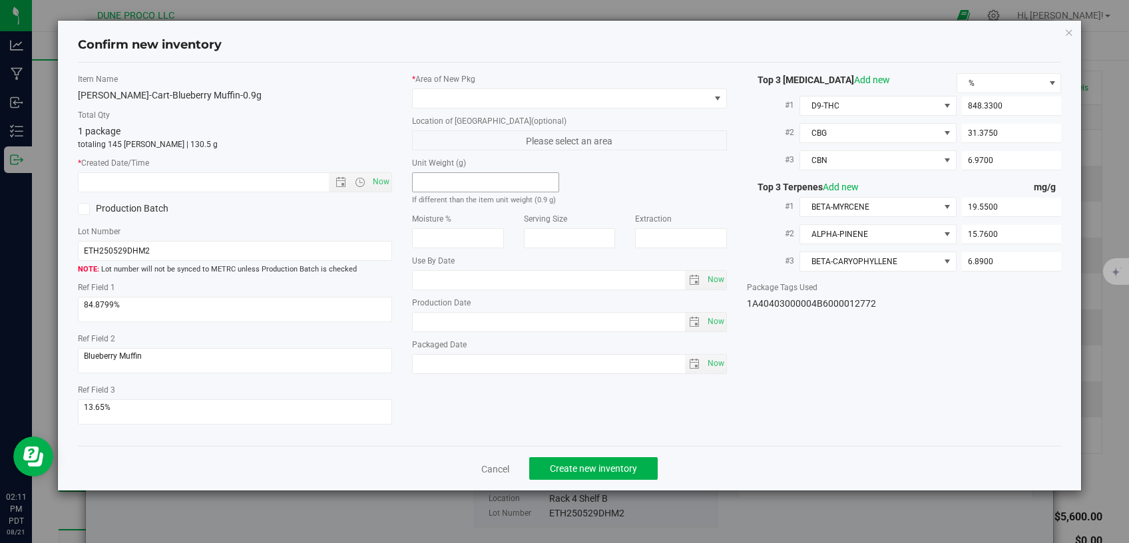
type input "[DATE]"
click at [487, 93] on span at bounding box center [561, 98] width 297 height 19
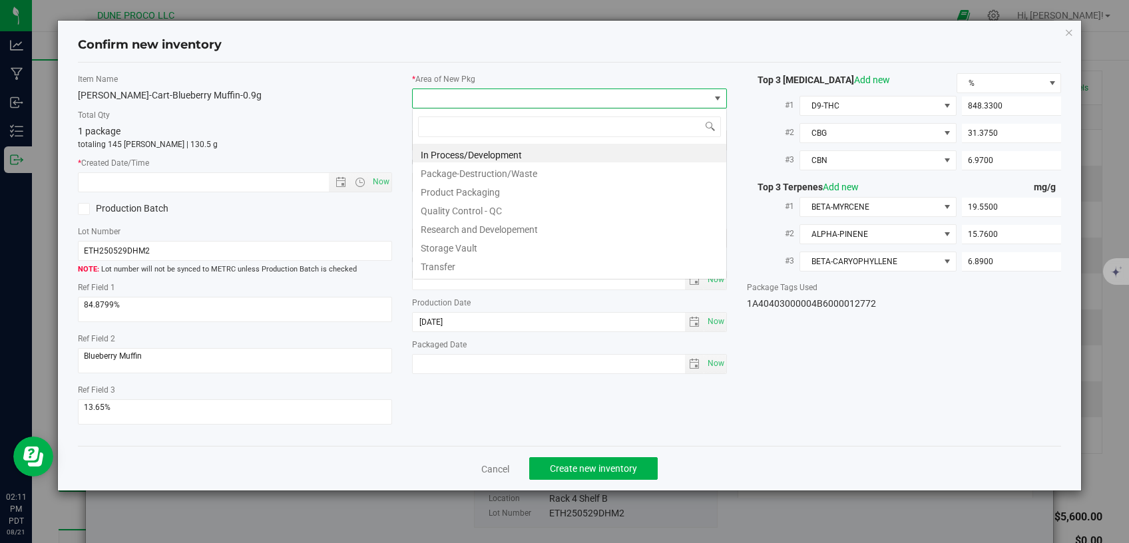
scroll to position [19, 314]
click at [556, 250] on li "Storage Vault" at bounding box center [570, 246] width 314 height 19
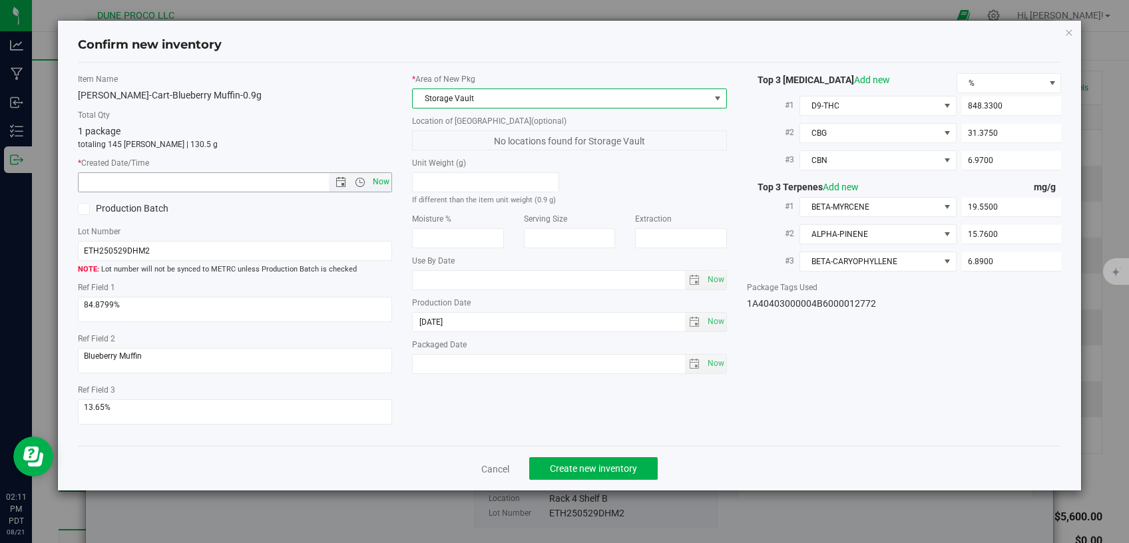
click at [386, 179] on span "Now" at bounding box center [381, 181] width 23 height 19
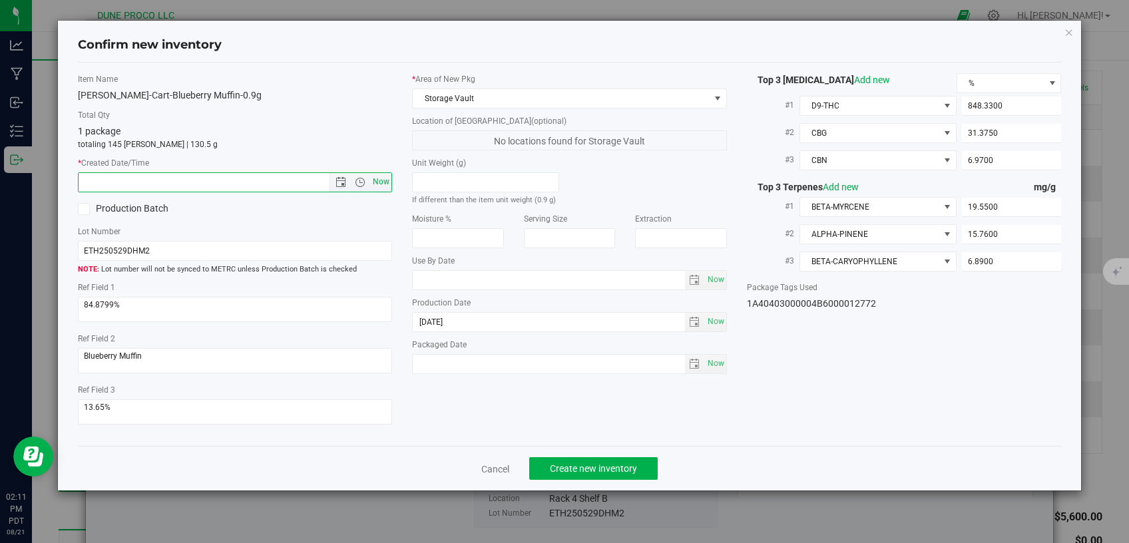
type input "[DATE] 2:11 PM"
click at [591, 463] on span "Create new inventory" at bounding box center [593, 468] width 87 height 11
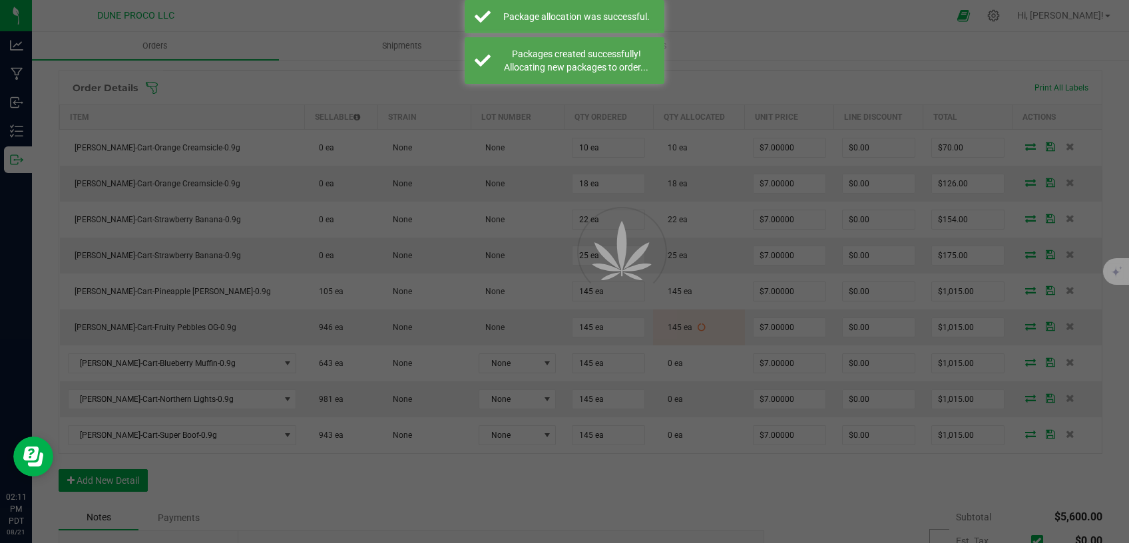
scroll to position [338, 0]
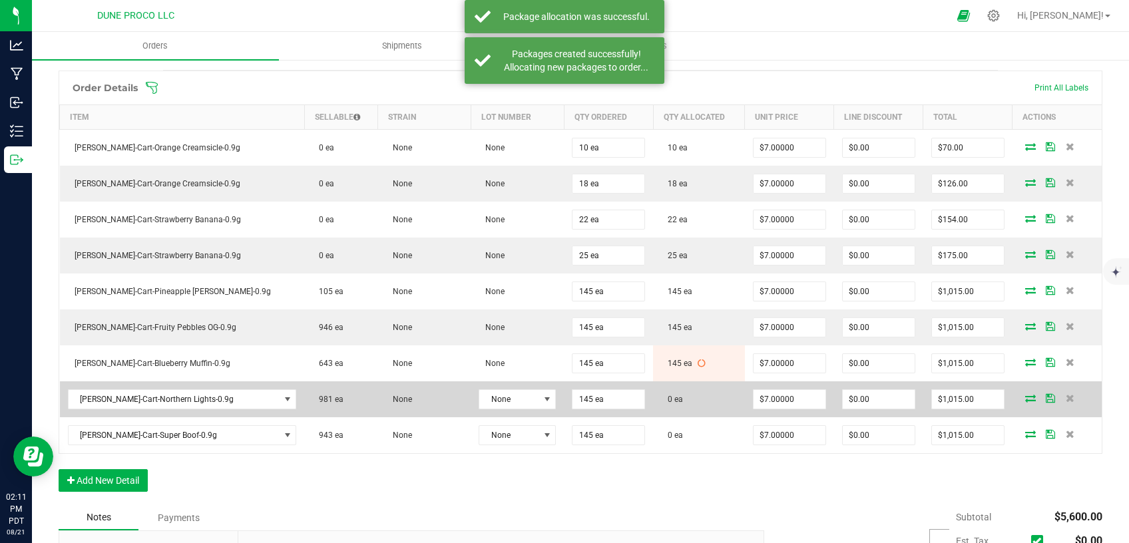
click at [1026, 394] on icon at bounding box center [1031, 398] width 11 height 8
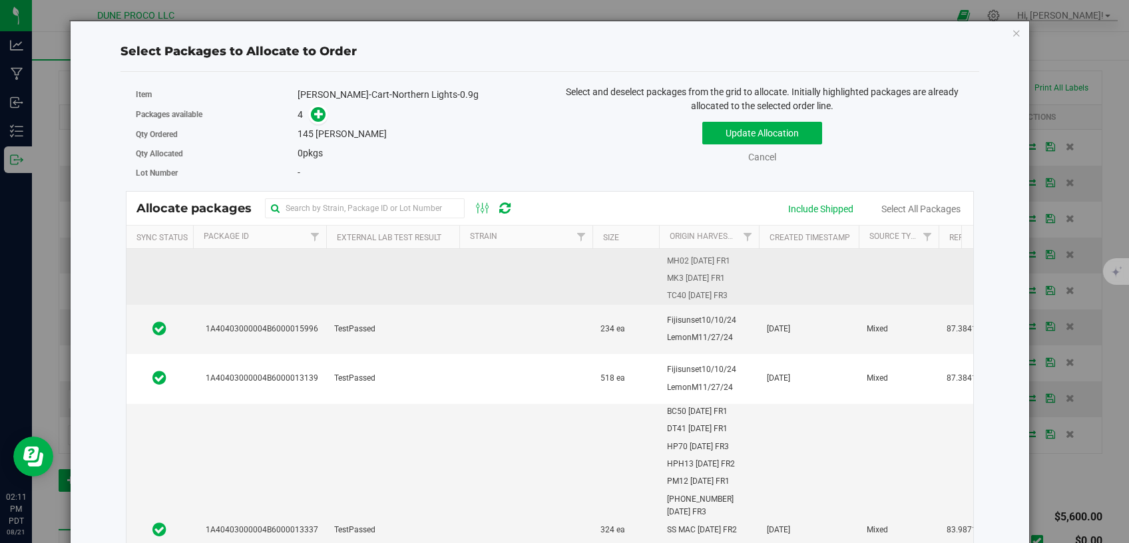
scroll to position [338, 0]
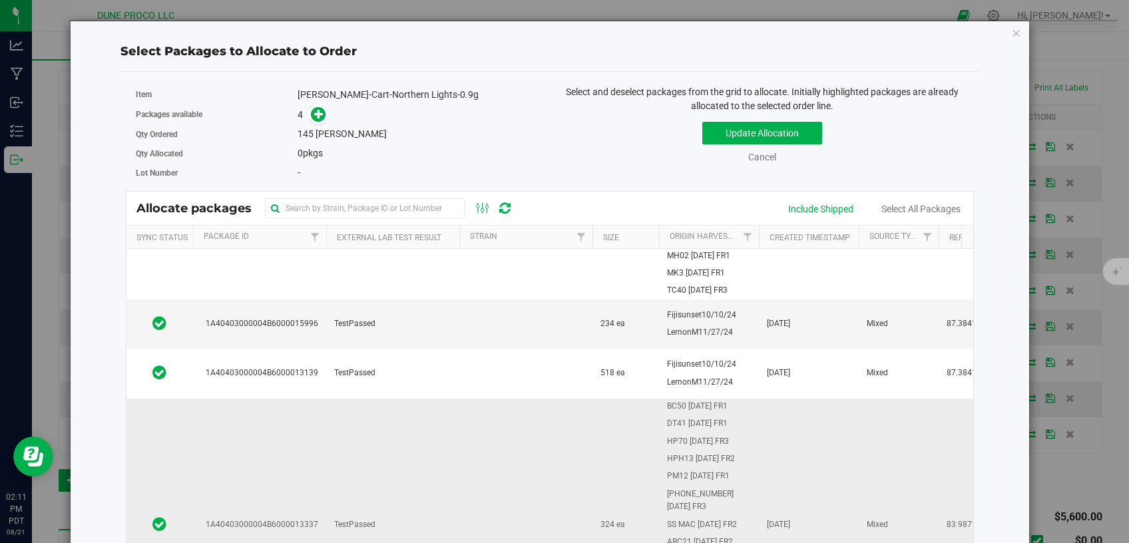
click at [461, 422] on td at bounding box center [525, 525] width 133 height 252
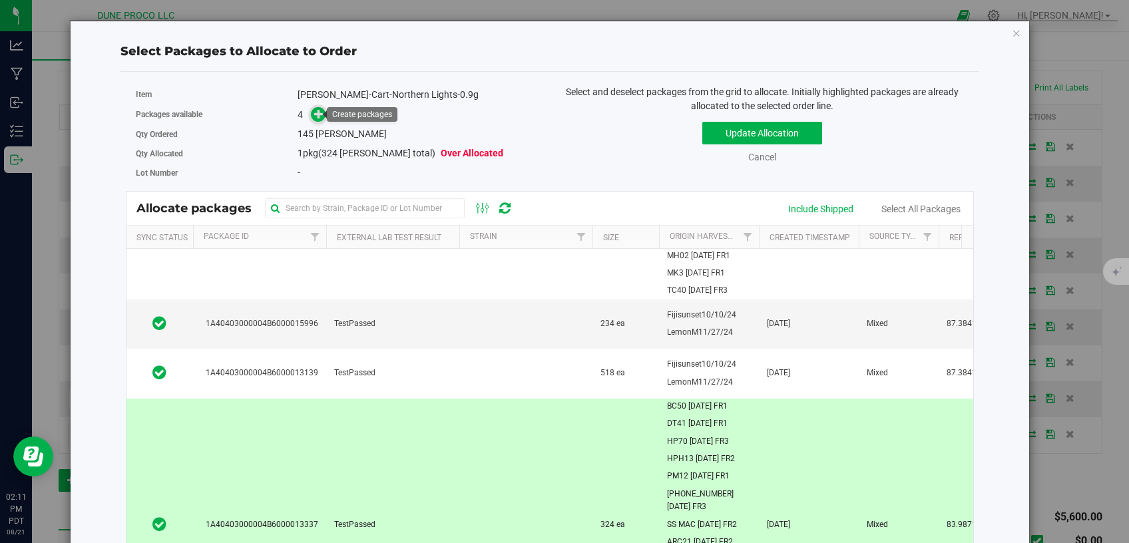
click at [317, 115] on icon at bounding box center [318, 113] width 9 height 9
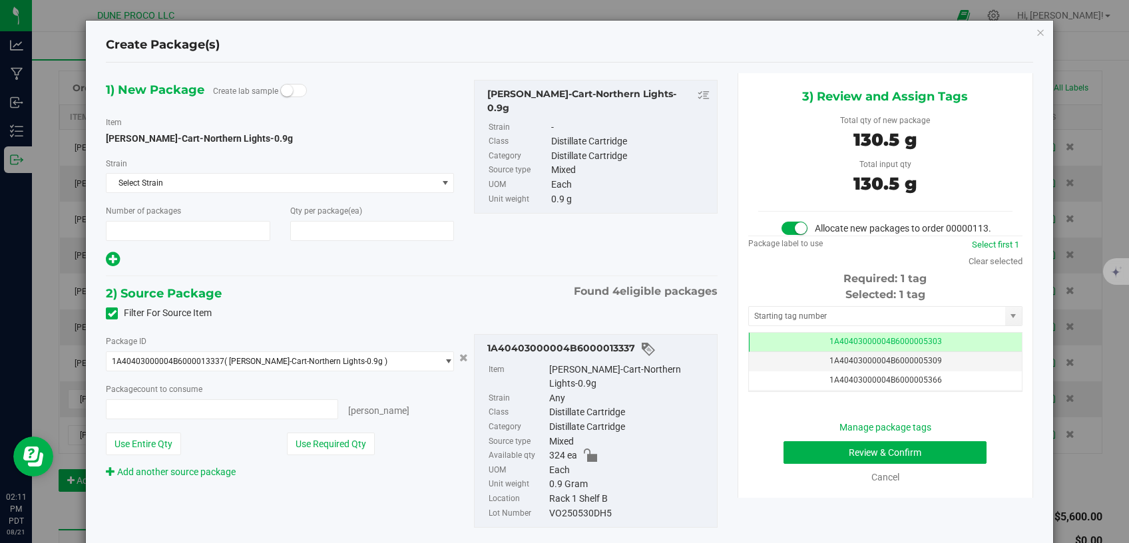
type input "1"
type input "145"
type input "145 ea"
click at [786, 352] on td "1A40403000004B6000005303" at bounding box center [885, 342] width 273 height 19
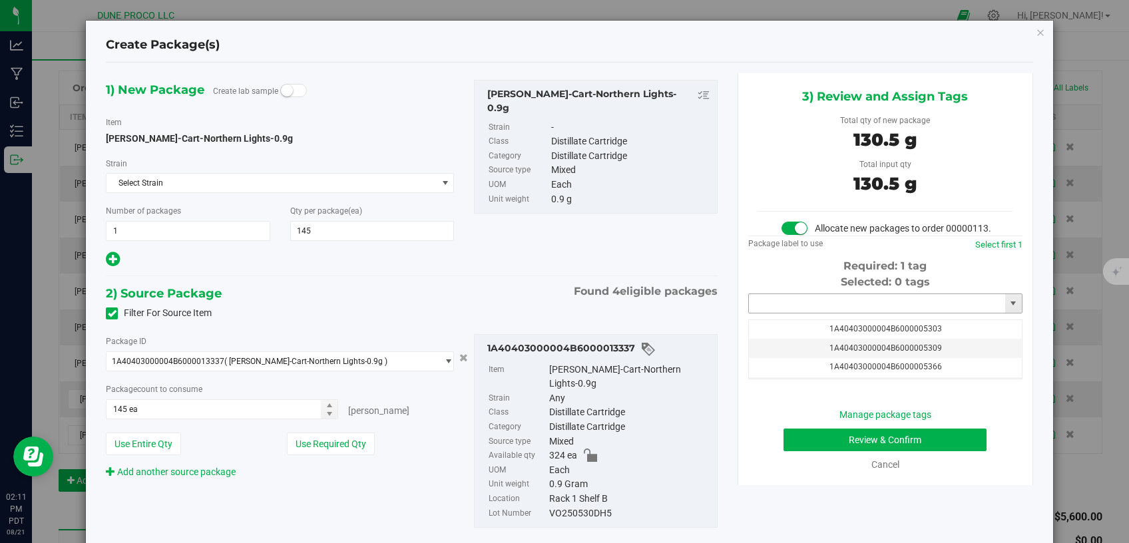
click at [789, 313] on input "text" at bounding box center [877, 303] width 256 height 19
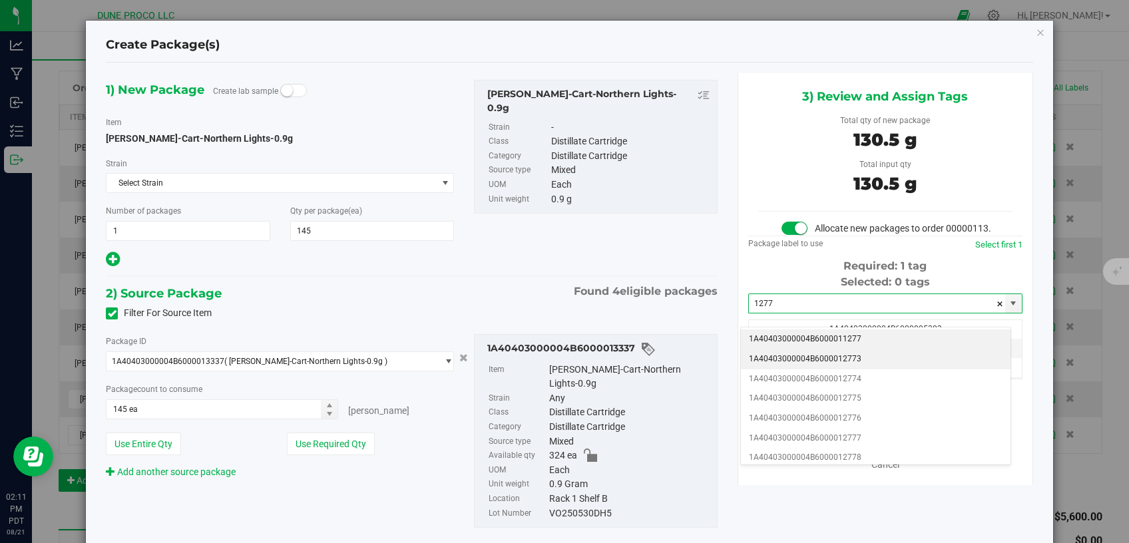
click at [794, 357] on li "1A40403000004B6000012773" at bounding box center [876, 360] width 270 height 20
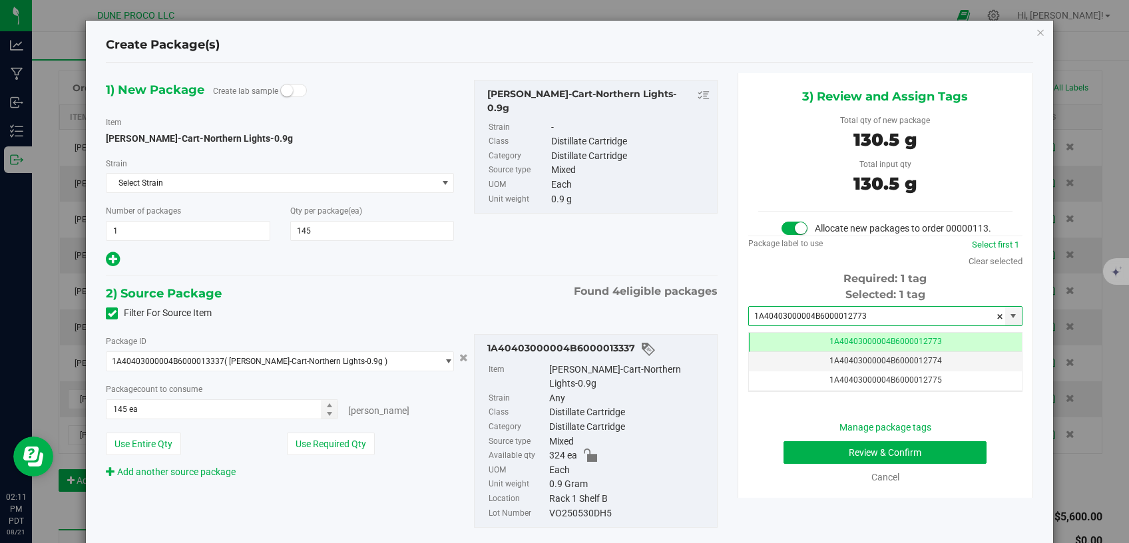
type input "1A40403000004B6000012773"
click at [817, 457] on button "Review & Confirm" at bounding box center [886, 453] width 204 height 23
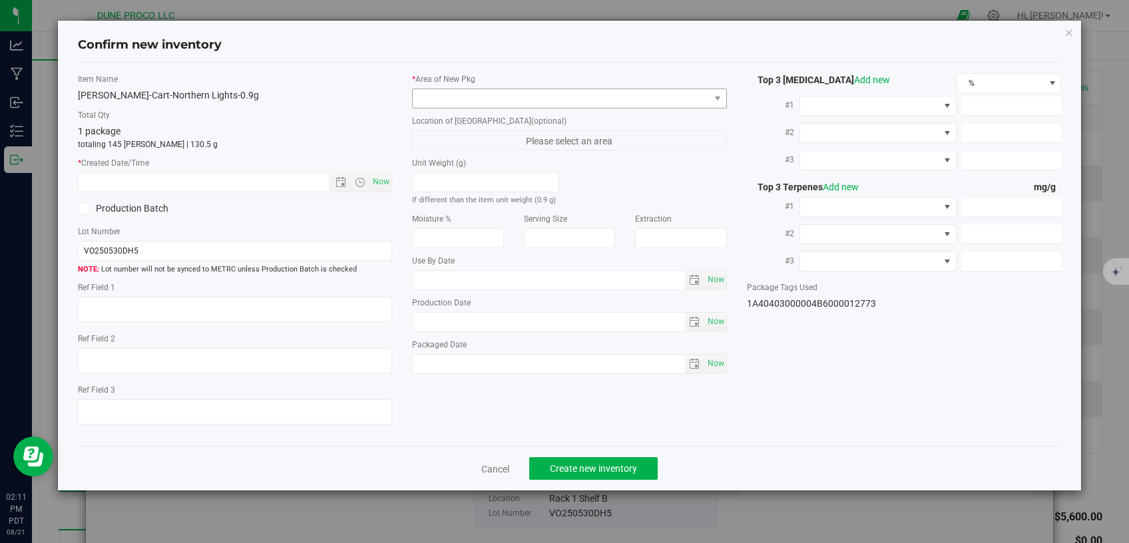
type textarea "83.9871%"
type textarea "0.1365%"
type input "839.4500"
type input "34.5150"
type input "8.0500"
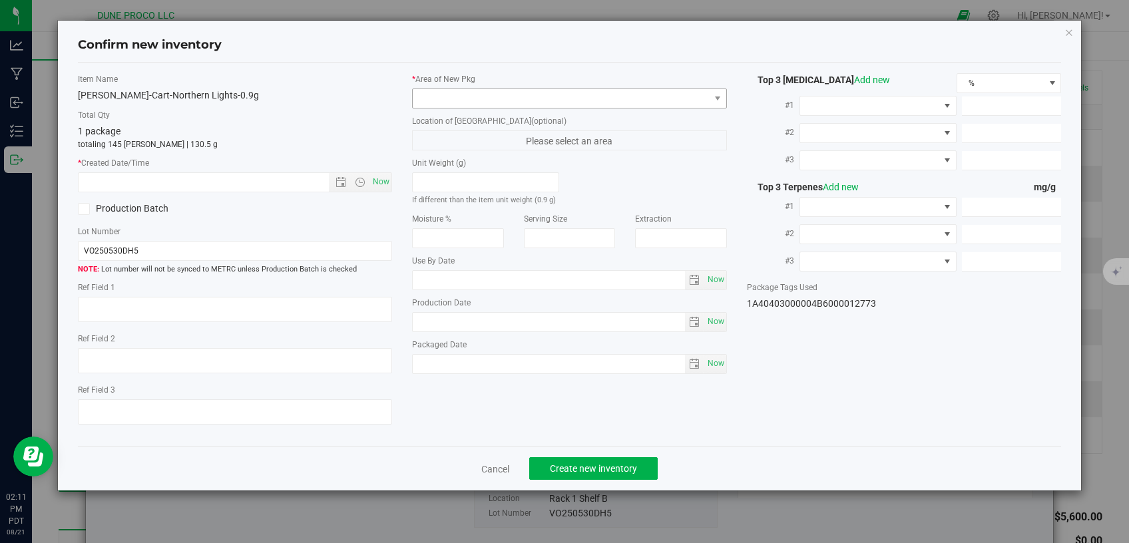
type input "14.4600"
type input "8.4700"
type input "7.1700"
type input "[DATE]"
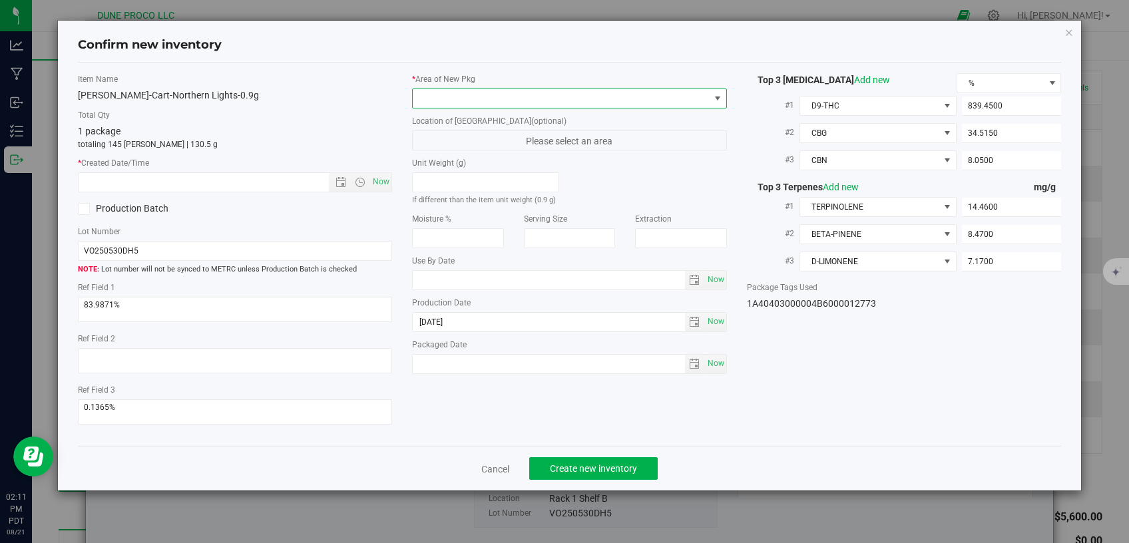
click at [623, 99] on span at bounding box center [561, 98] width 297 height 19
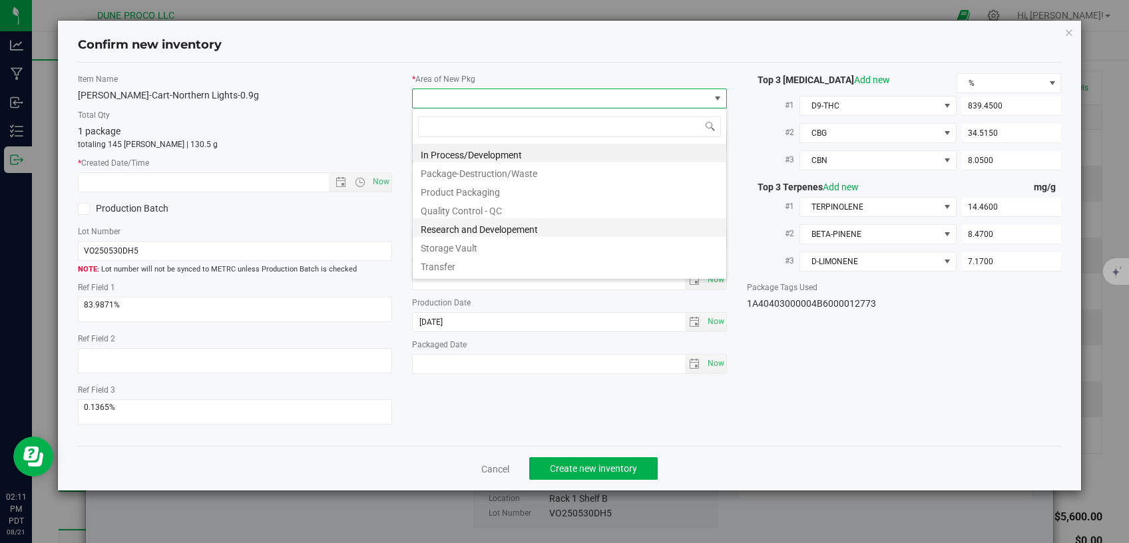
scroll to position [19, 314]
click at [493, 250] on li "Storage Vault" at bounding box center [570, 246] width 314 height 19
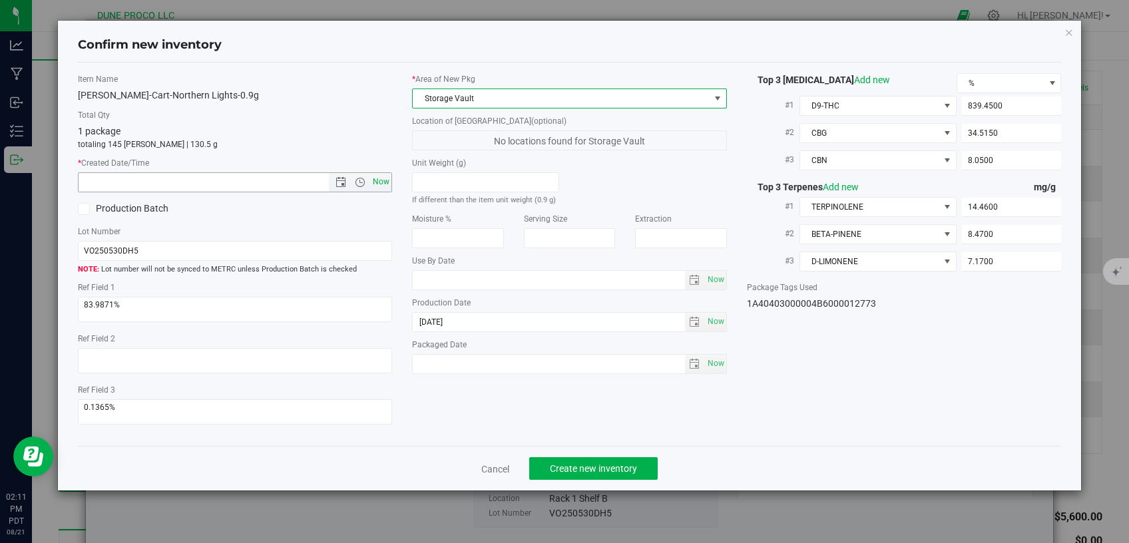
click at [376, 182] on span "Now" at bounding box center [381, 181] width 23 height 19
type input "[DATE] 2:11 PM"
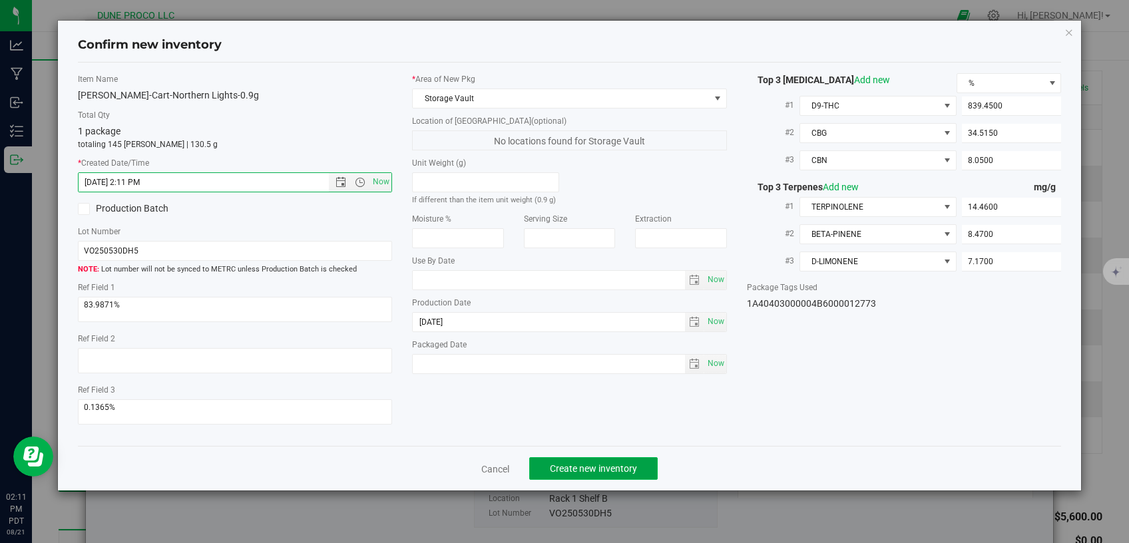
click at [554, 463] on span "Create new inventory" at bounding box center [593, 468] width 87 height 11
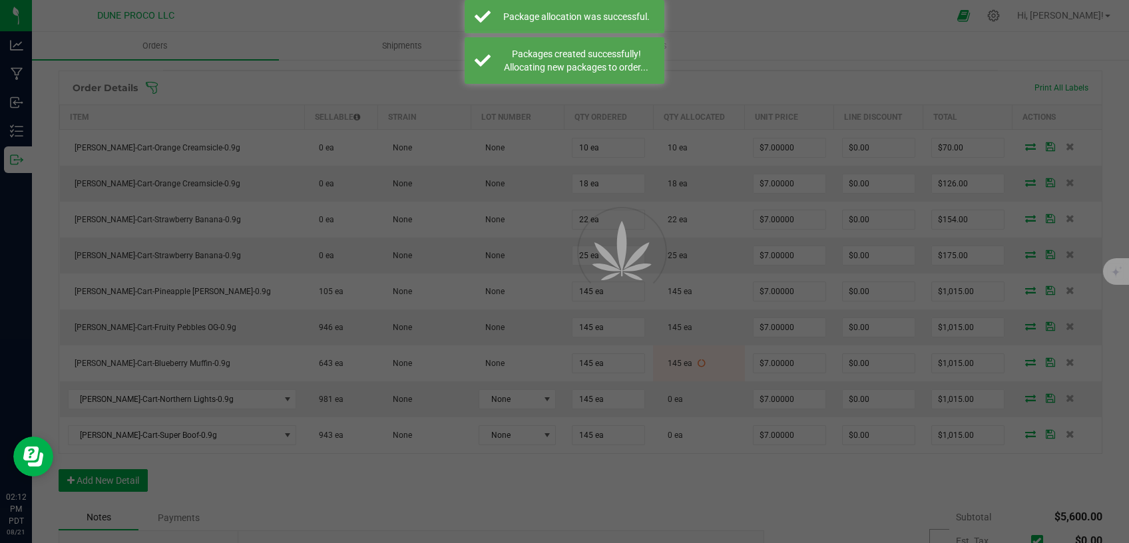
scroll to position [338, 0]
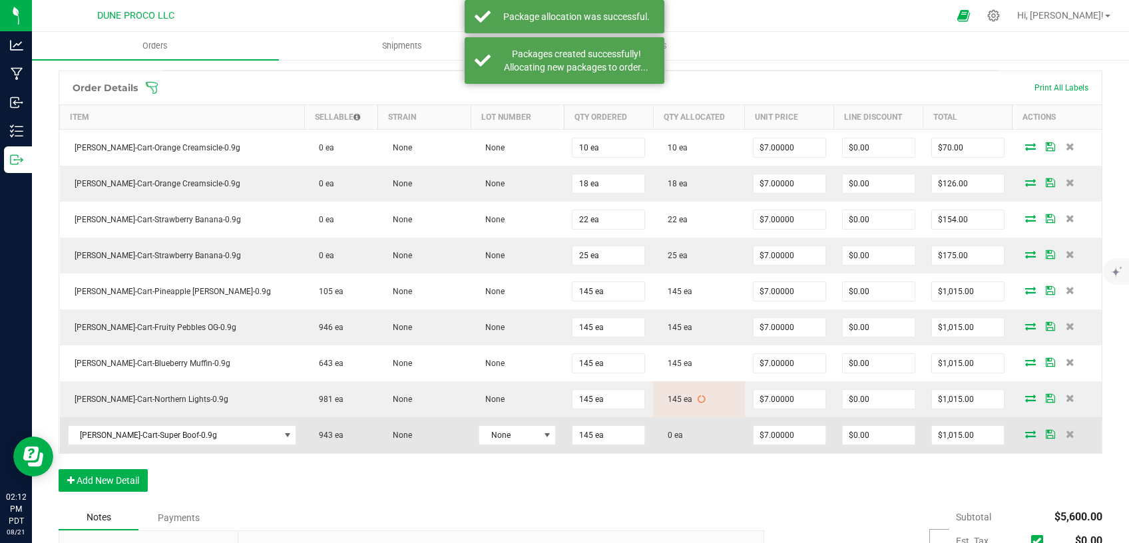
click at [1026, 432] on icon at bounding box center [1031, 434] width 11 height 8
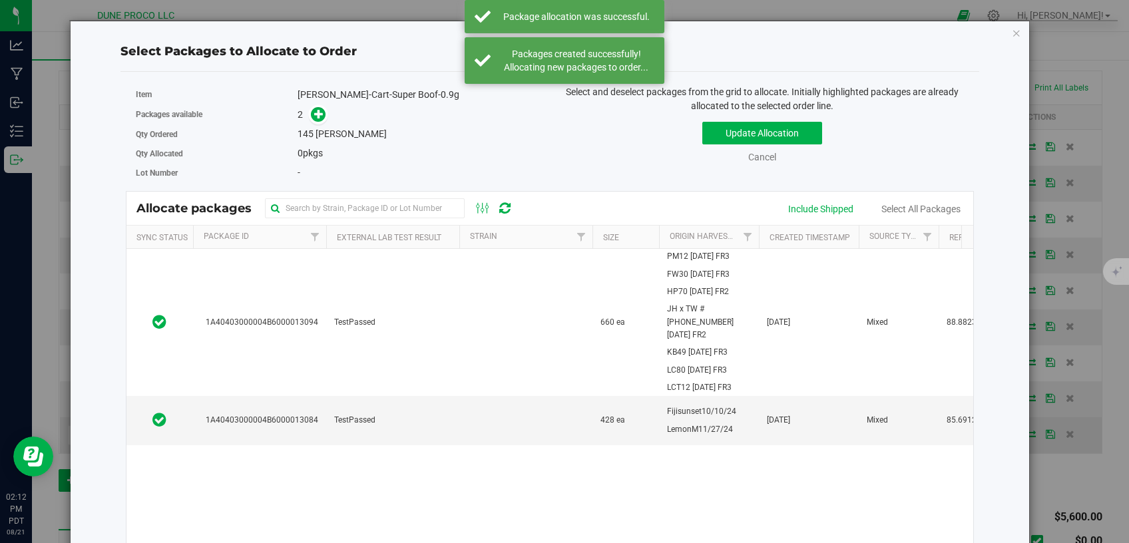
scroll to position [338, 0]
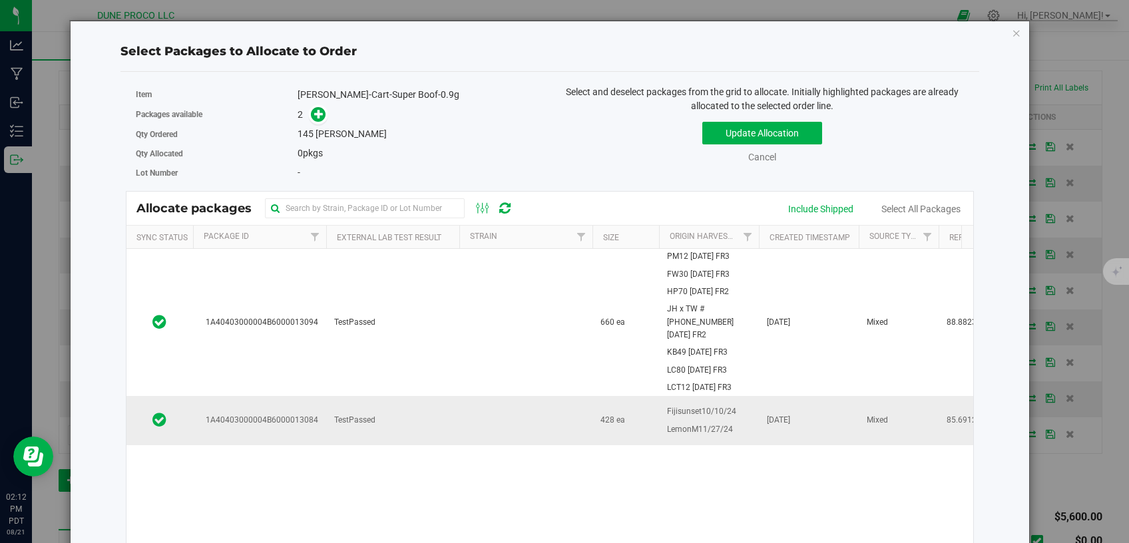
click at [386, 396] on td "TestPassed" at bounding box center [392, 420] width 133 height 49
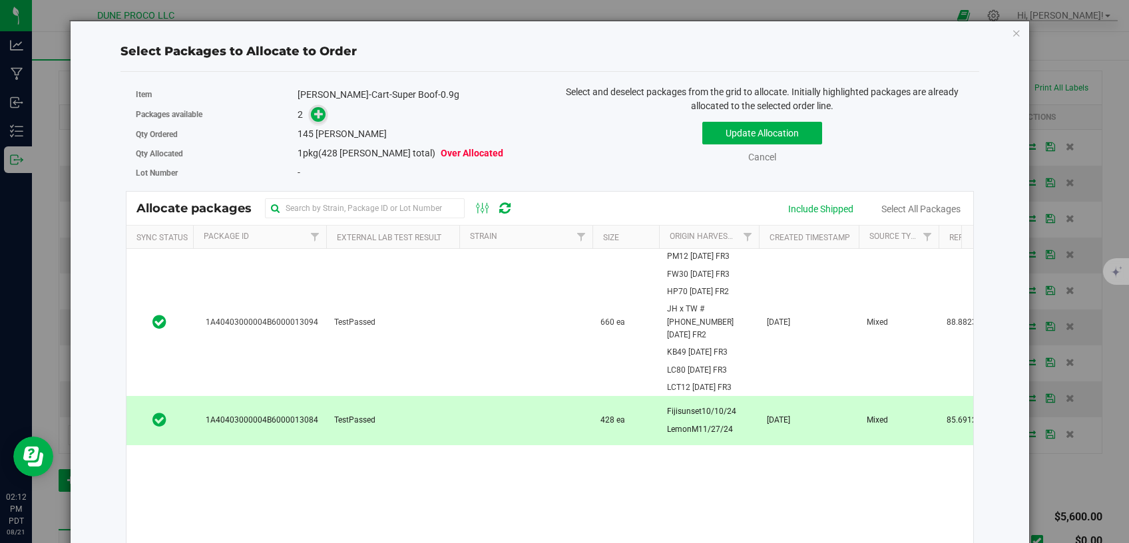
click at [314, 113] on icon at bounding box center [319, 114] width 10 height 10
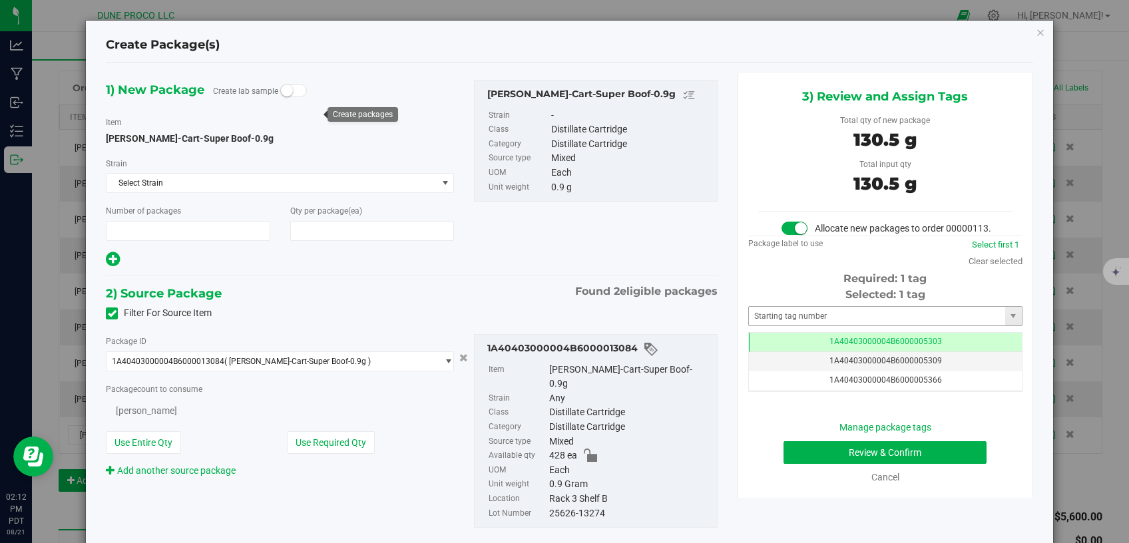
type input "1"
type input "145"
click at [773, 349] on td "1A40403000004B6000005303" at bounding box center [885, 342] width 273 height 19
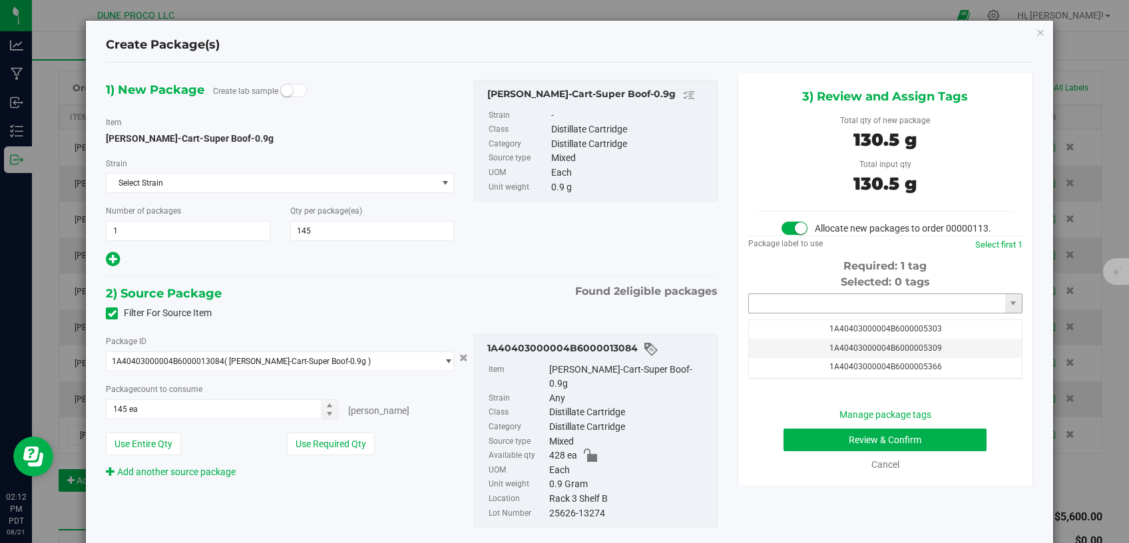
click at [785, 313] on input "text" at bounding box center [877, 303] width 256 height 19
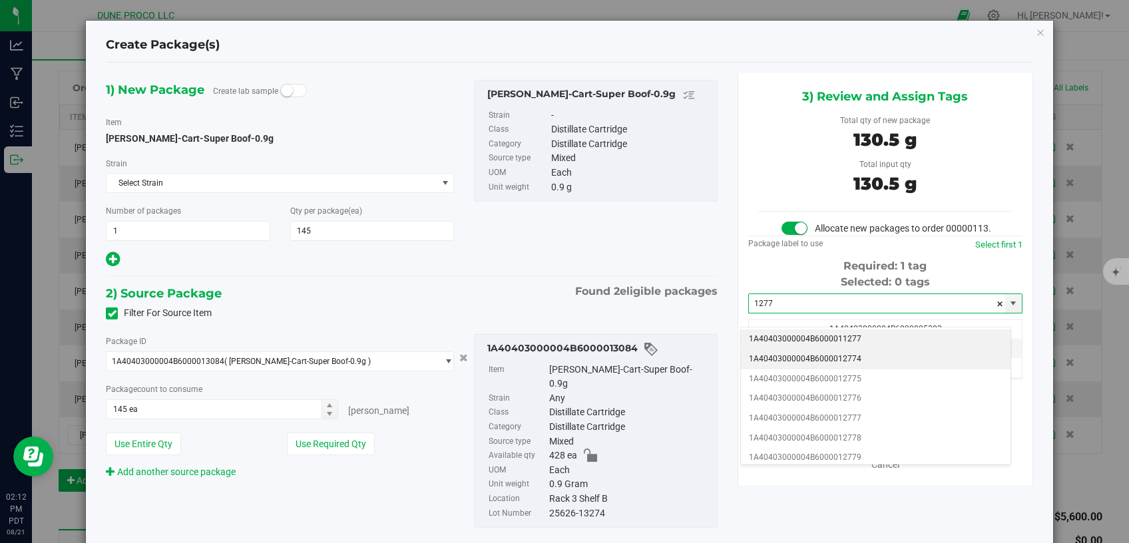
click at [784, 358] on li "1A40403000004B6000012774" at bounding box center [876, 360] width 270 height 20
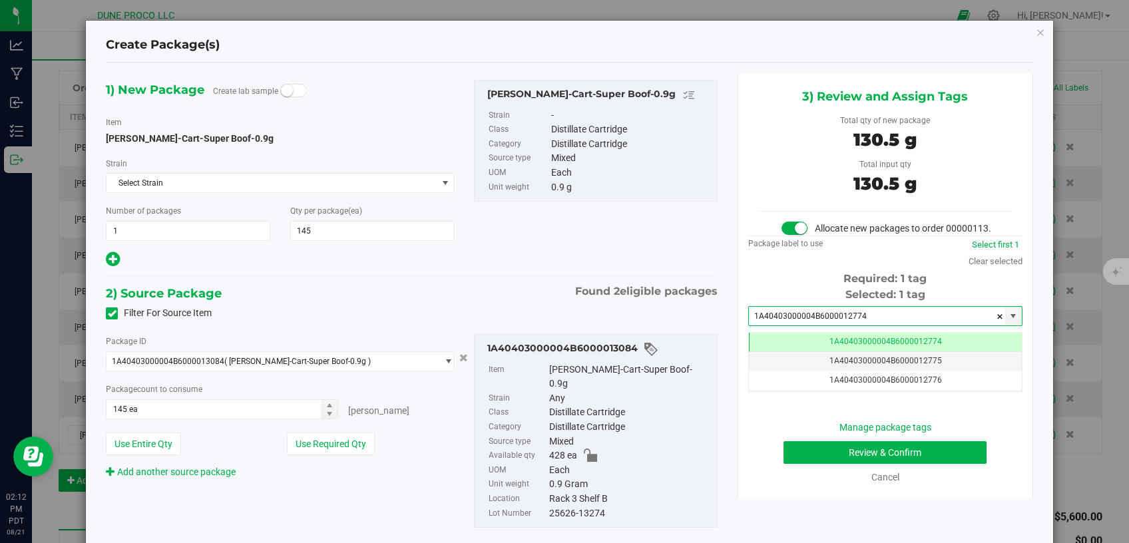
type input "1A40403000004B6000012774"
click at [873, 464] on button "Review & Confirm" at bounding box center [886, 453] width 204 height 23
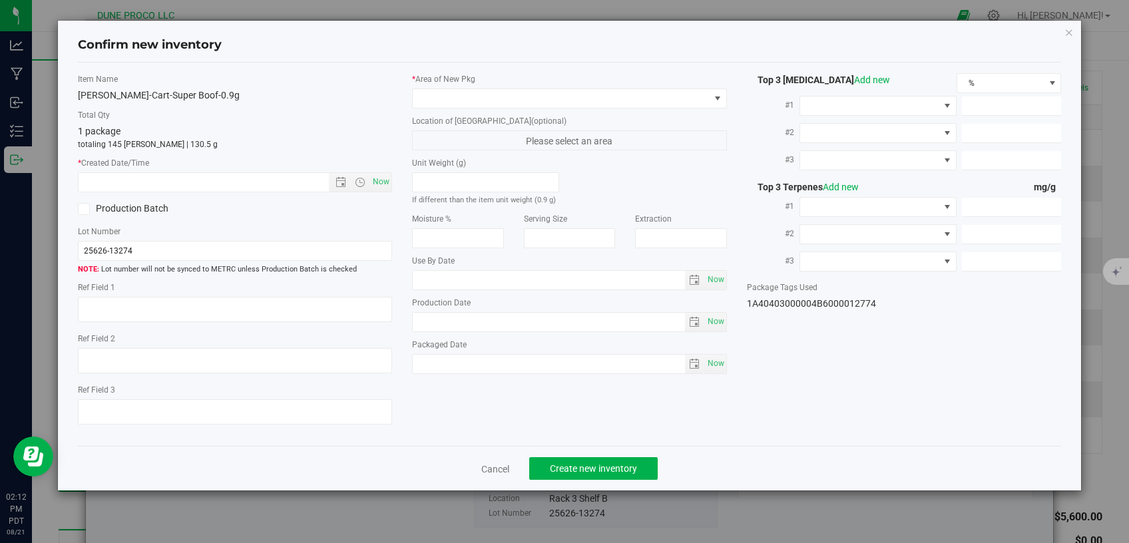
type textarea "85.6912%"
type textarea "Super Boof"
type textarea "0.2555%"
type input "856.9120"
type input "26.9550"
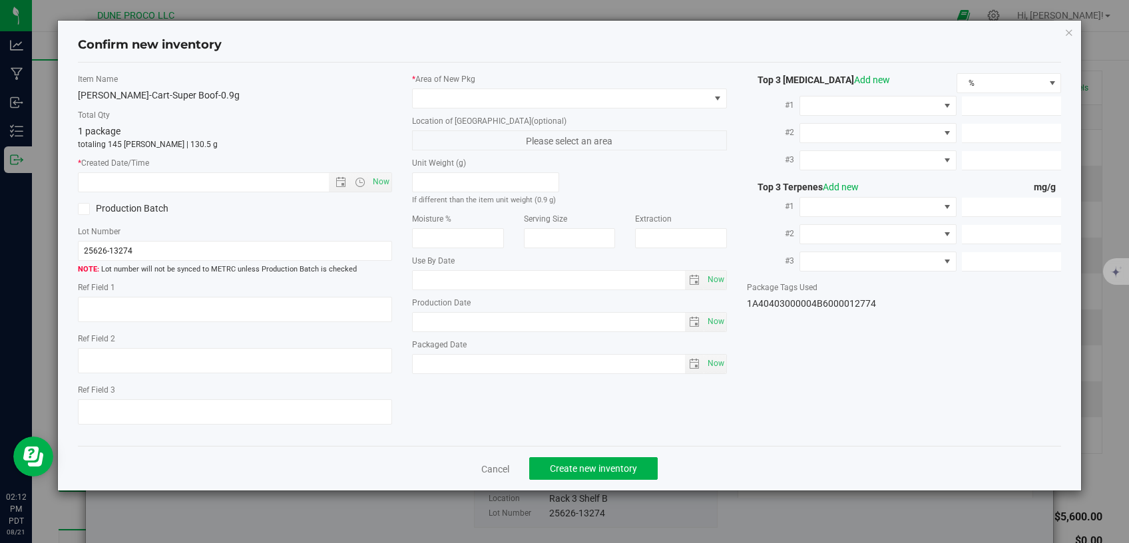
type input "14.2130"
type input "34.7470"
type input "8.0730"
type input "5.2260"
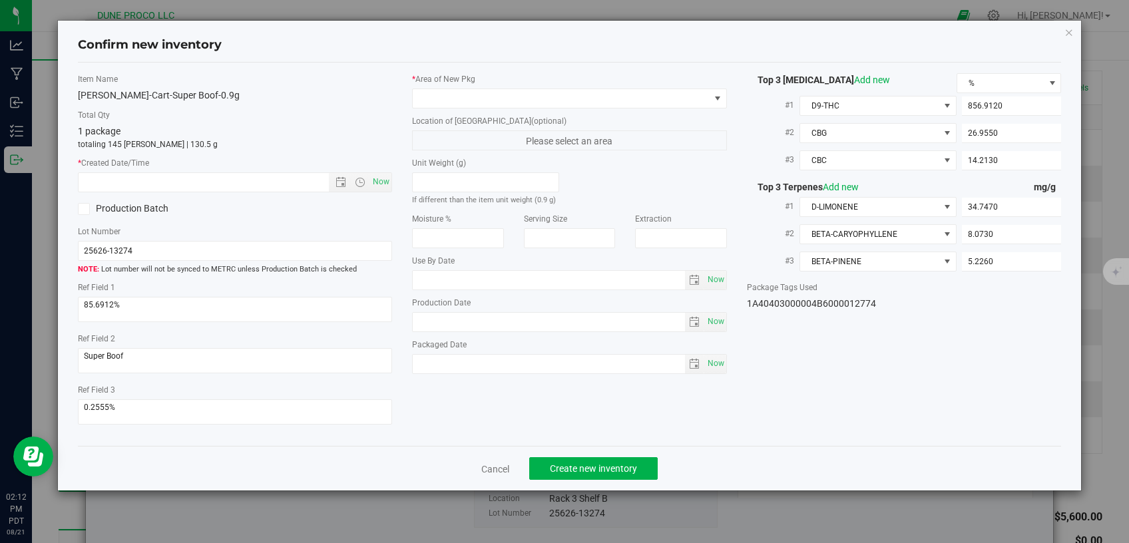
type input "[DATE]"
click at [618, 98] on span at bounding box center [561, 98] width 297 height 19
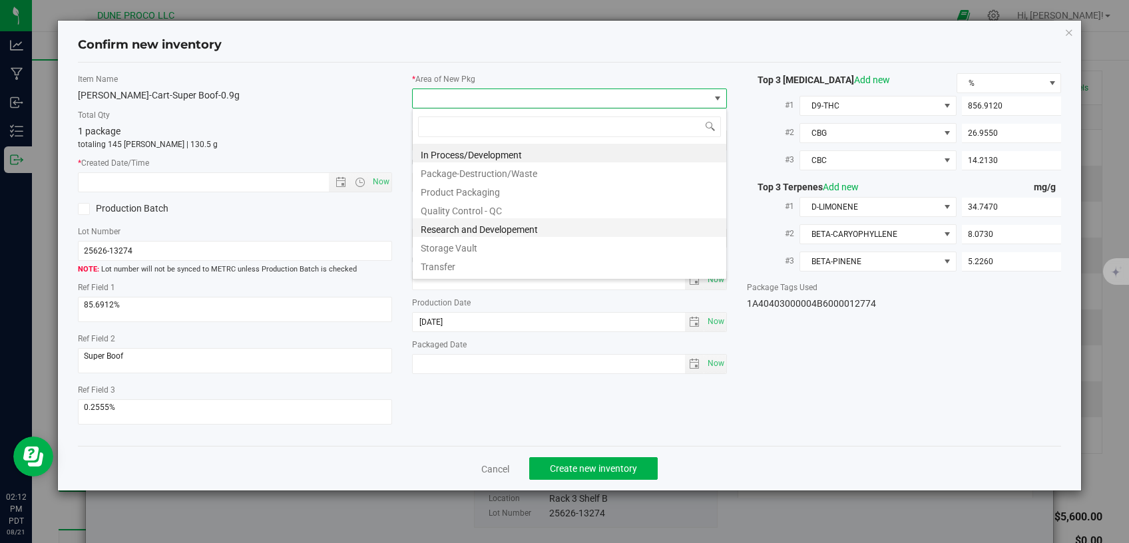
scroll to position [19, 314]
click at [438, 244] on li "Storage Vault" at bounding box center [570, 246] width 314 height 19
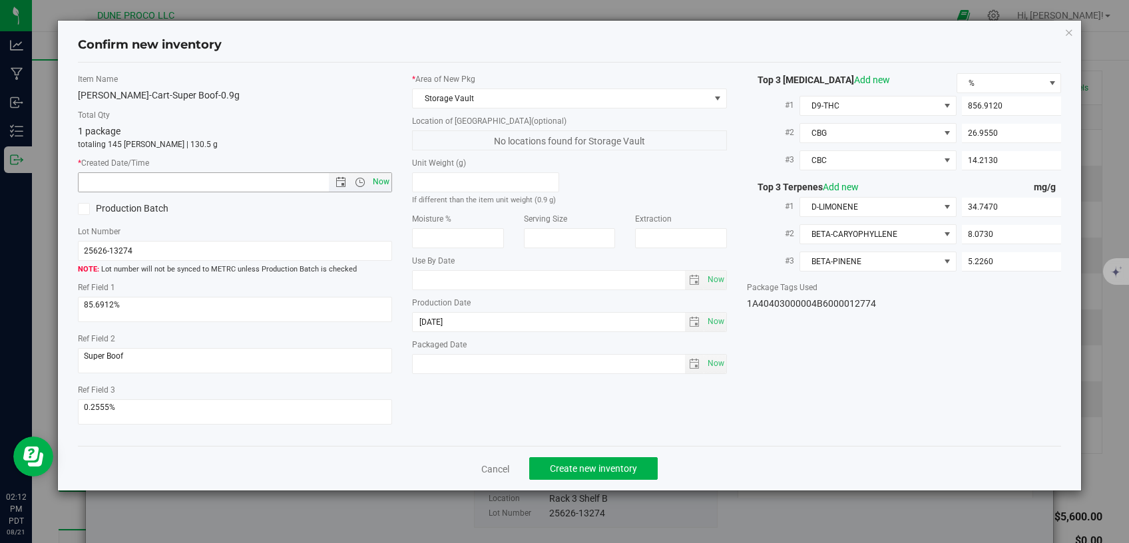
click at [378, 184] on span "Now" at bounding box center [381, 181] width 23 height 19
type input "[DATE] 2:12 PM"
click at [570, 463] on span "Create new inventory" at bounding box center [593, 468] width 87 height 11
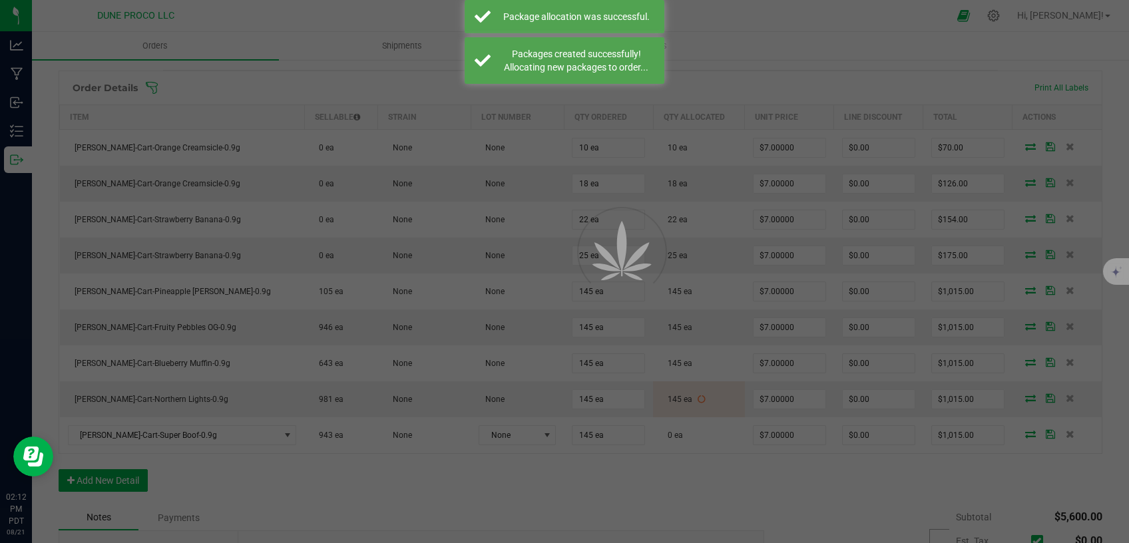
scroll to position [338, 0]
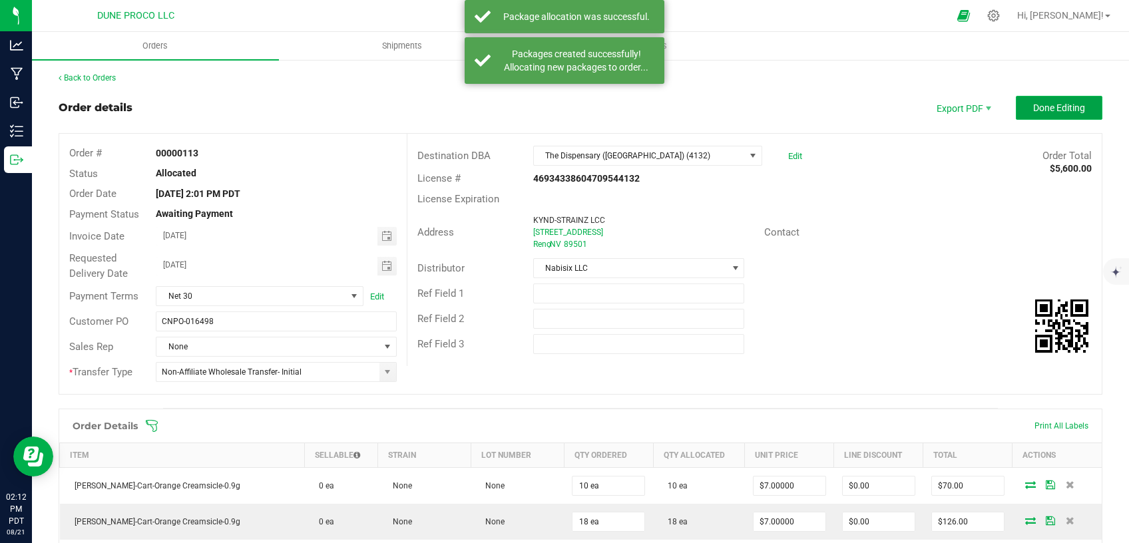
click at [1042, 113] on button "Done Editing" at bounding box center [1059, 108] width 87 height 24
